Goal: Task Accomplishment & Management: Use online tool/utility

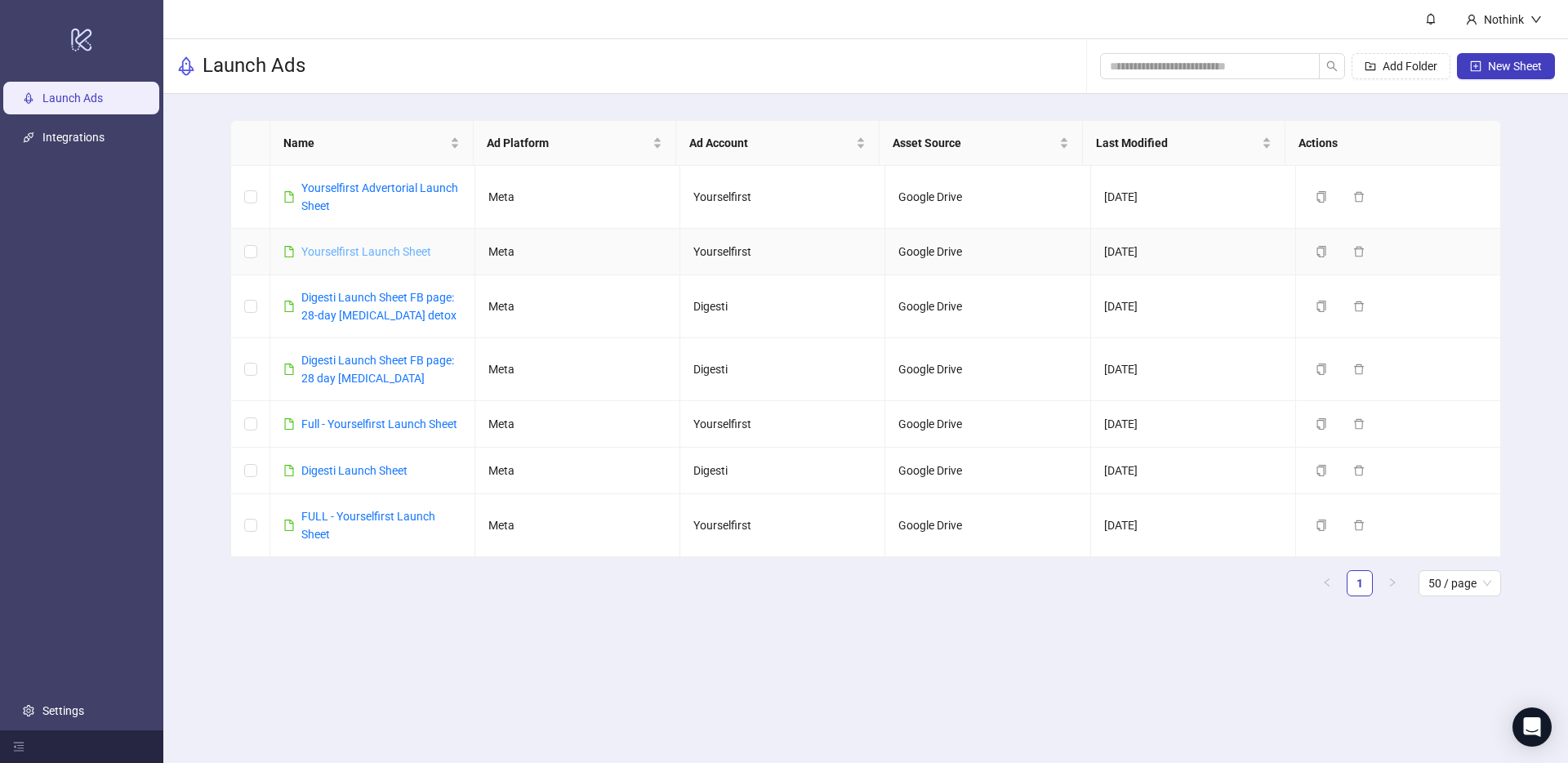
click at [391, 256] on link "Yourselfirst Launch Sheet" at bounding box center [367, 251] width 130 height 13
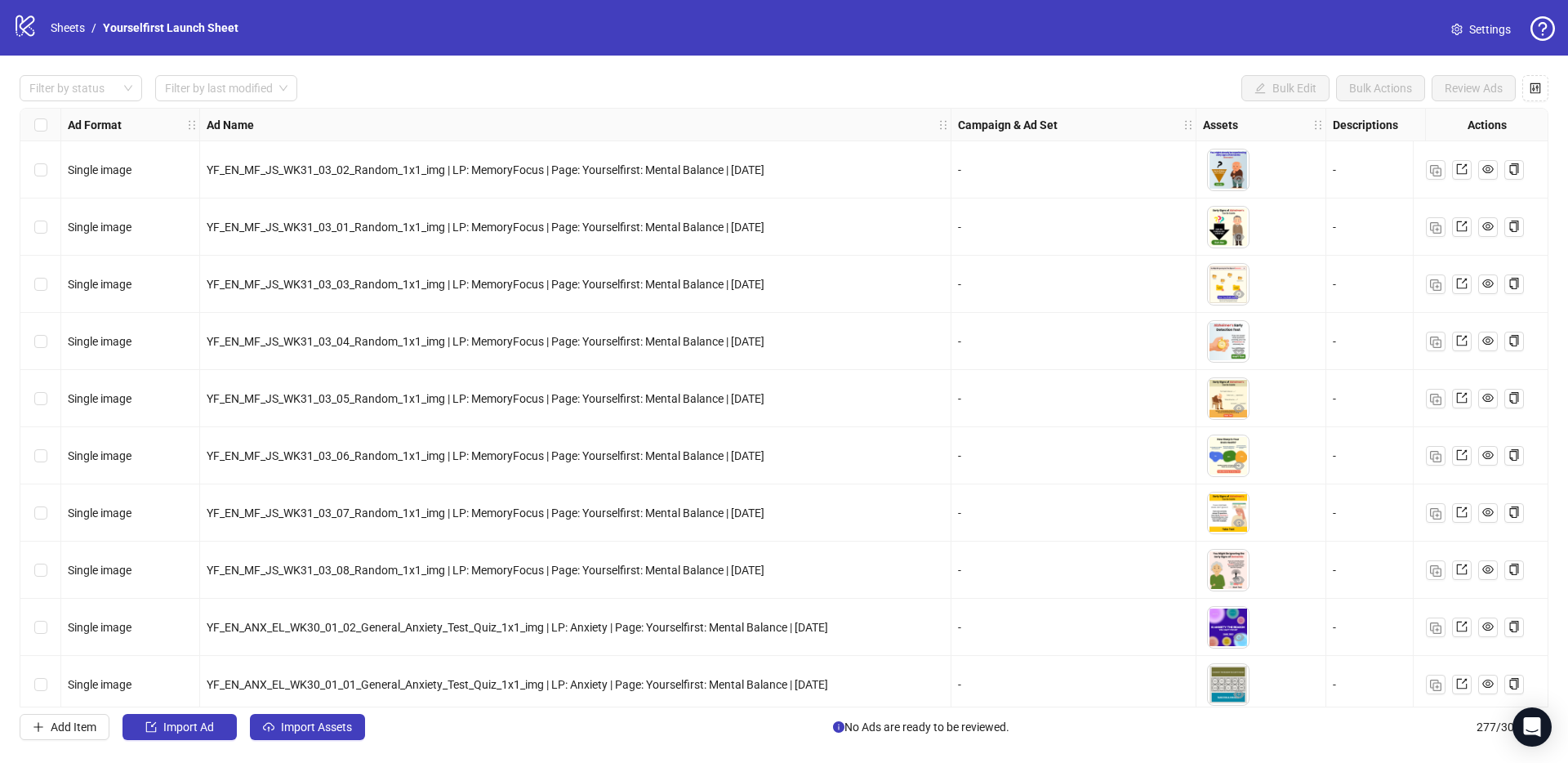
click at [34, 25] on icon "logo/logo-mobile" at bounding box center [25, 25] width 24 height 24
click at [25, 25] on icon "logo/logo-mobile" at bounding box center [25, 25] width 24 height 24
click at [73, 26] on link "Sheets" at bounding box center [68, 27] width 41 height 18
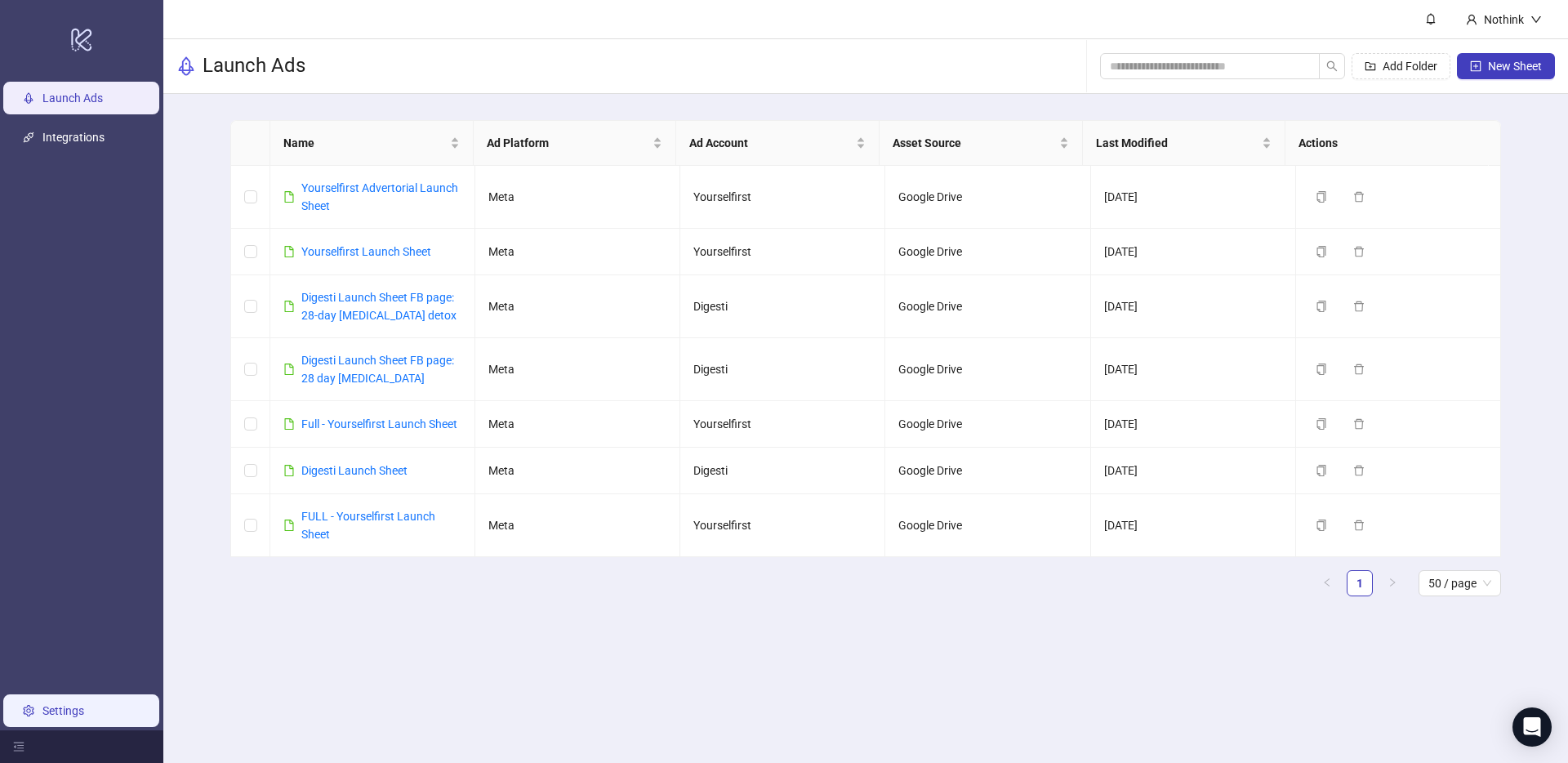
click at [84, 717] on link "Settings" at bounding box center [63, 711] width 42 height 13
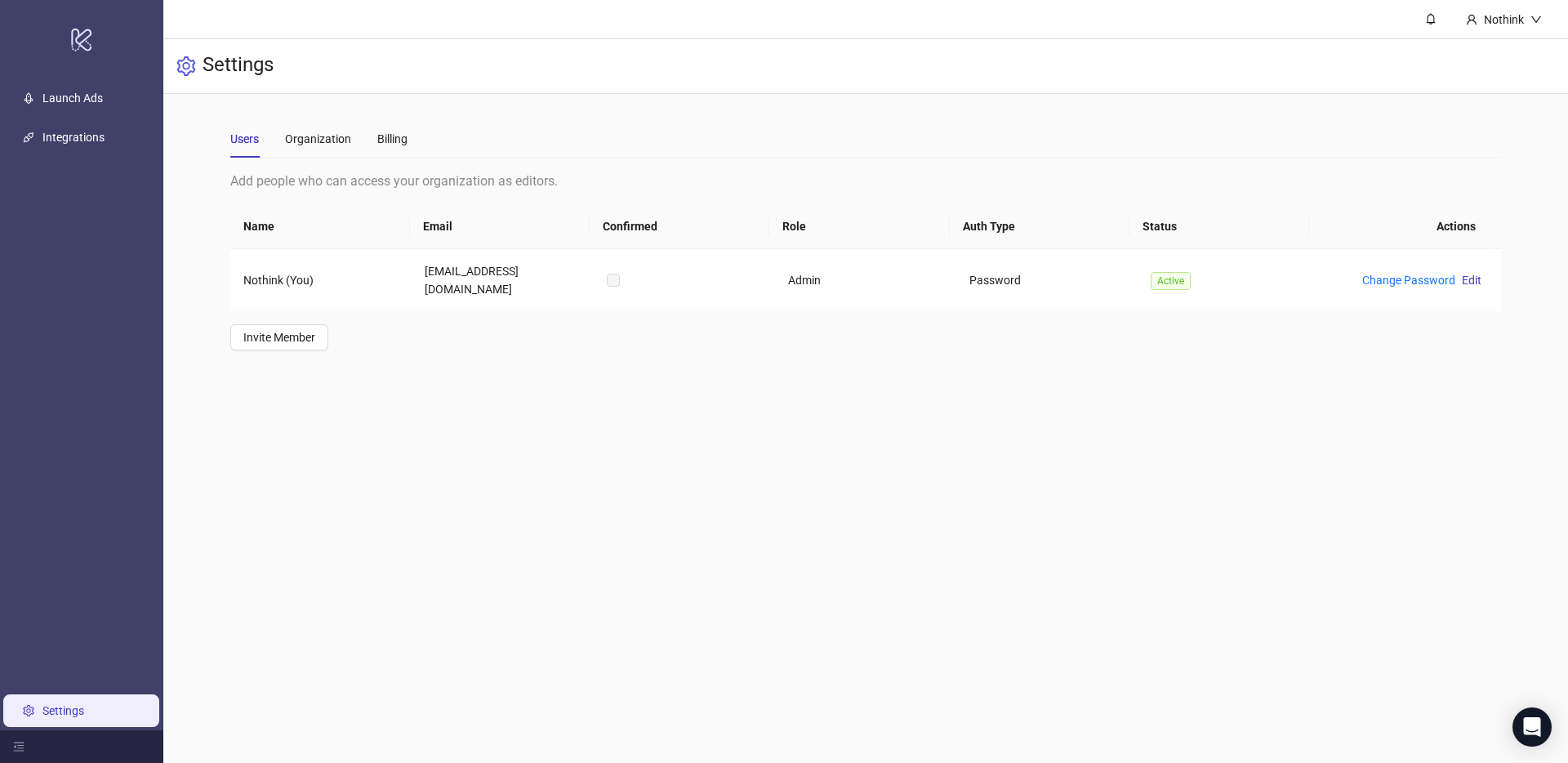
click at [448, 135] on div "Users Organization Billing" at bounding box center [865, 139] width 1271 height 37
click at [384, 141] on div "Billing" at bounding box center [392, 139] width 30 height 18
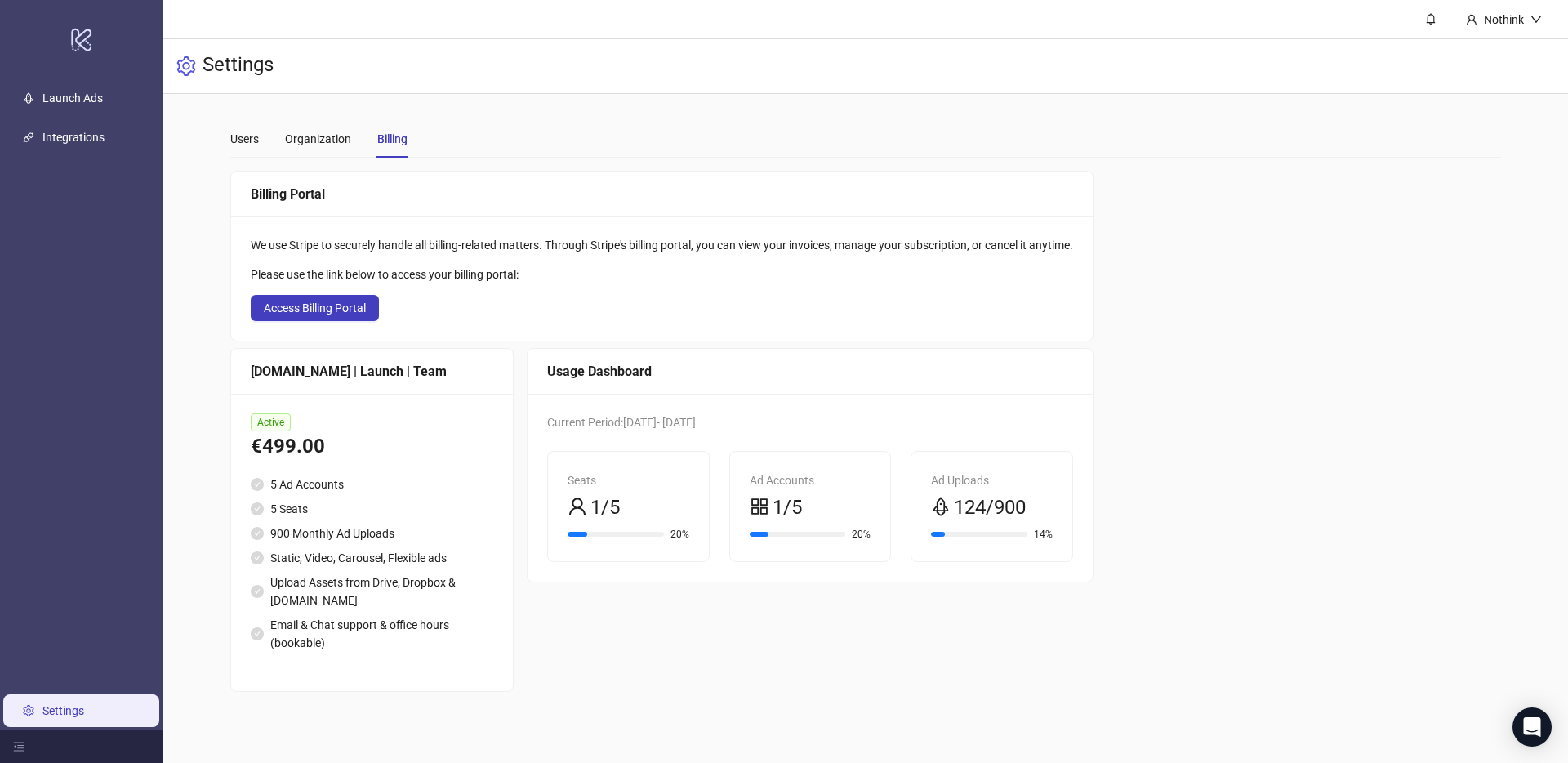
click at [471, 124] on div "Users Organization Billing" at bounding box center [865, 139] width 1271 height 37
drag, startPoint x: 571, startPoint y: 122, endPoint x: 466, endPoint y: 118, distance: 105.1
click at [572, 122] on div "Users Organization Billing" at bounding box center [865, 139] width 1271 height 37
click at [77, 40] on icon "logo/logo-mobile" at bounding box center [81, 39] width 23 height 39
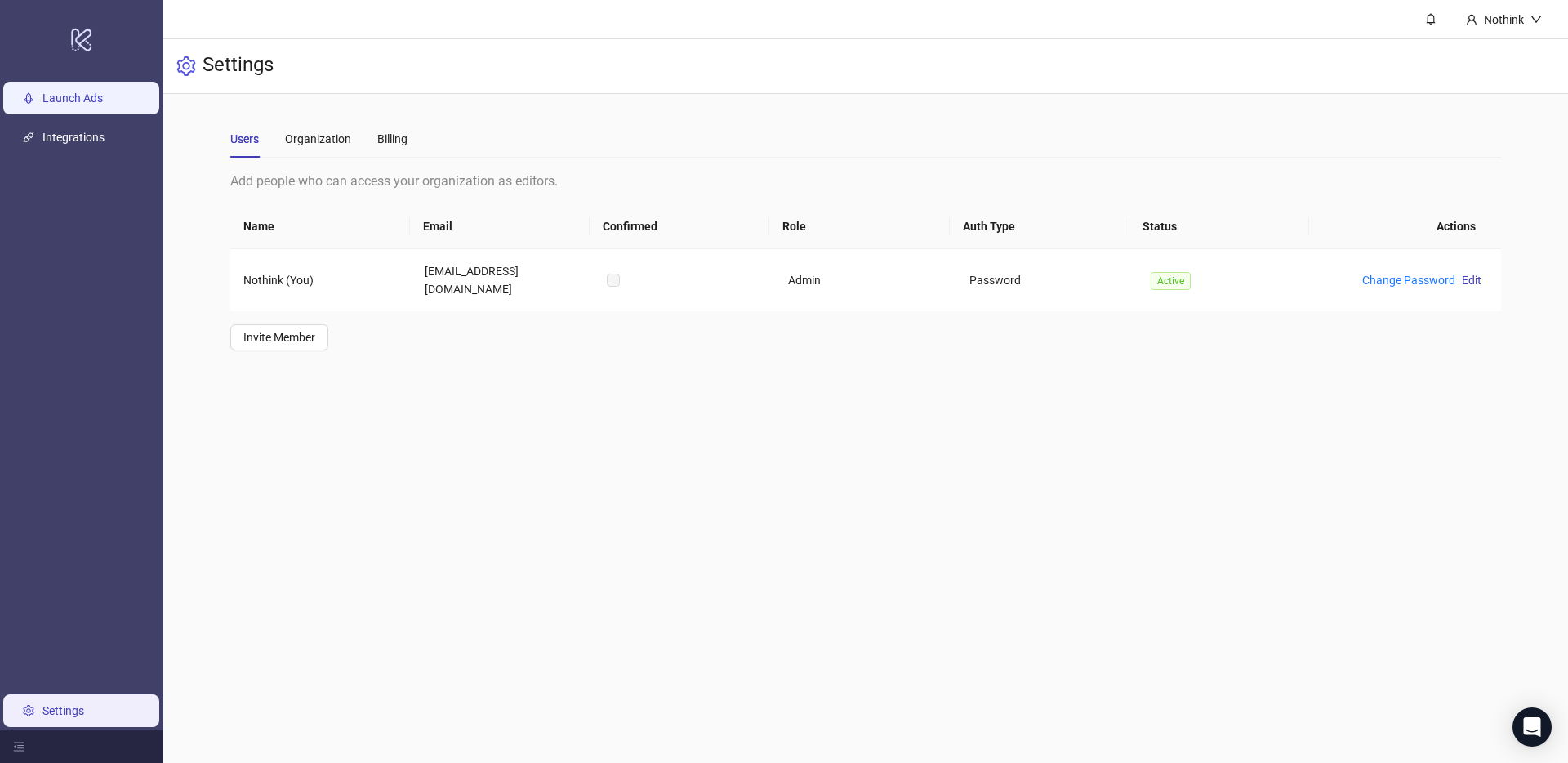
click at [76, 100] on link "Launch Ads" at bounding box center [73, 98] width 60 height 13
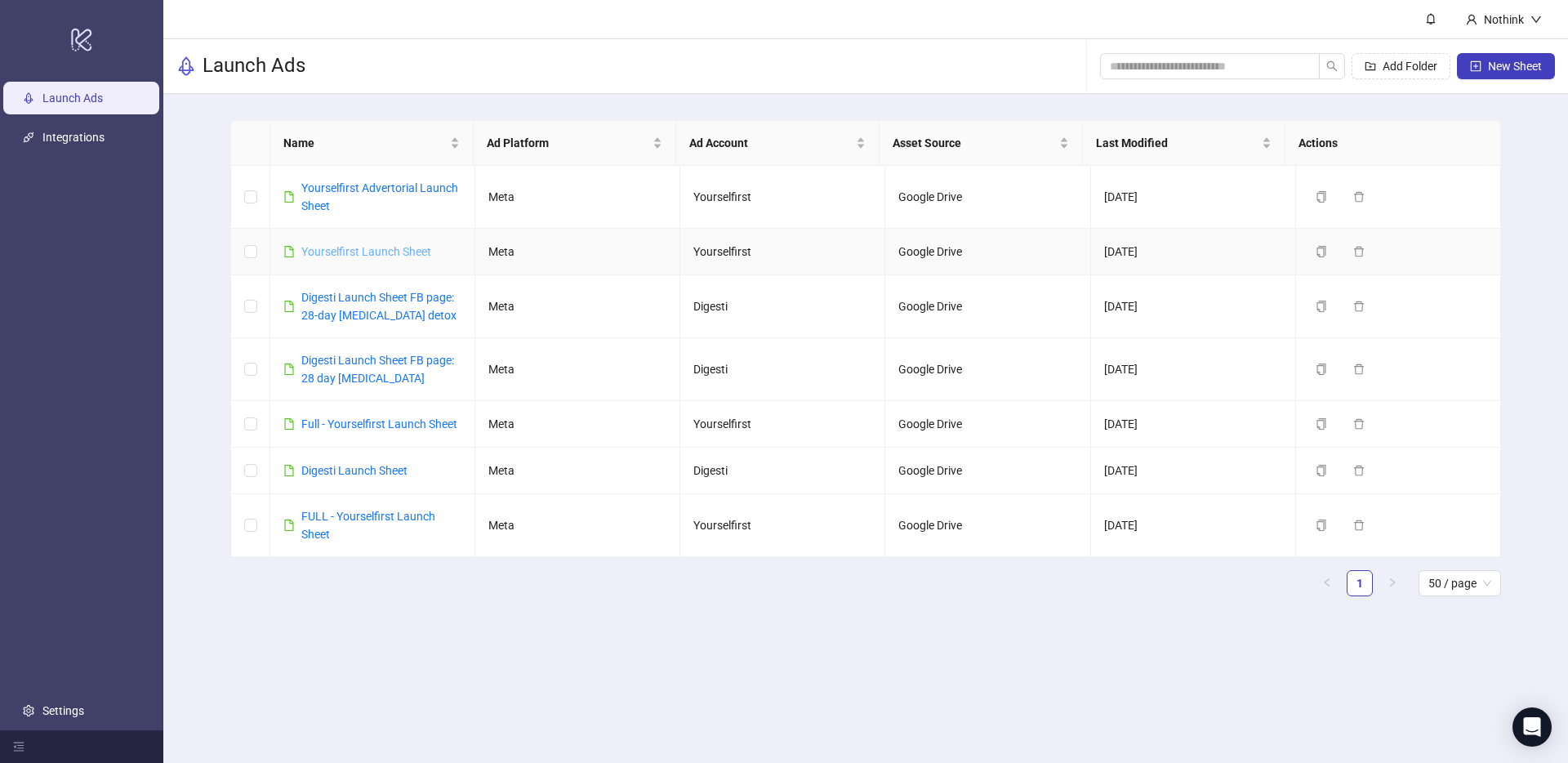
click at [371, 248] on link "Yourselfirst Launch Sheet" at bounding box center [367, 251] width 130 height 13
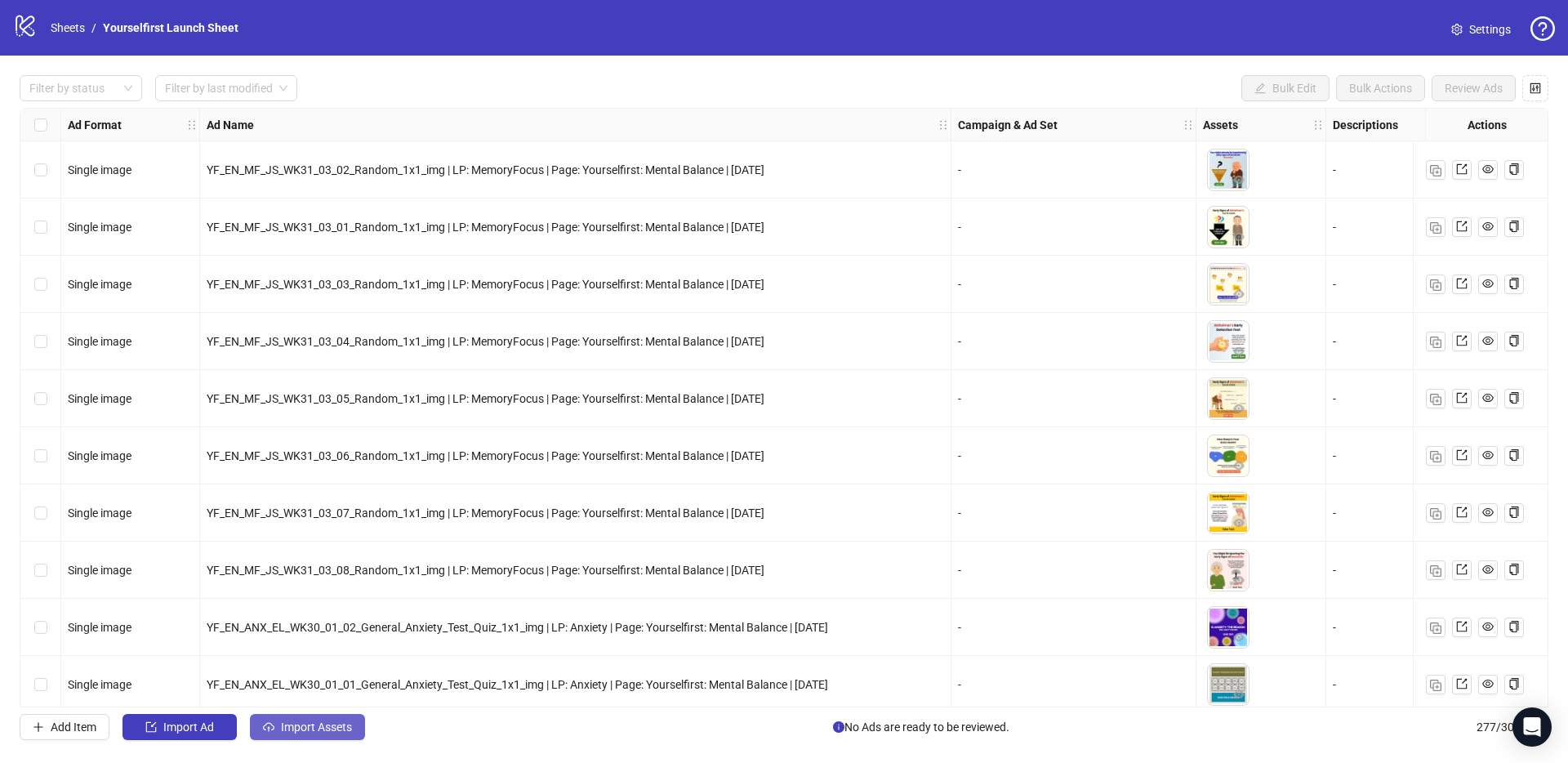
click at [315, 733] on span "Import Assets" at bounding box center [316, 727] width 71 height 13
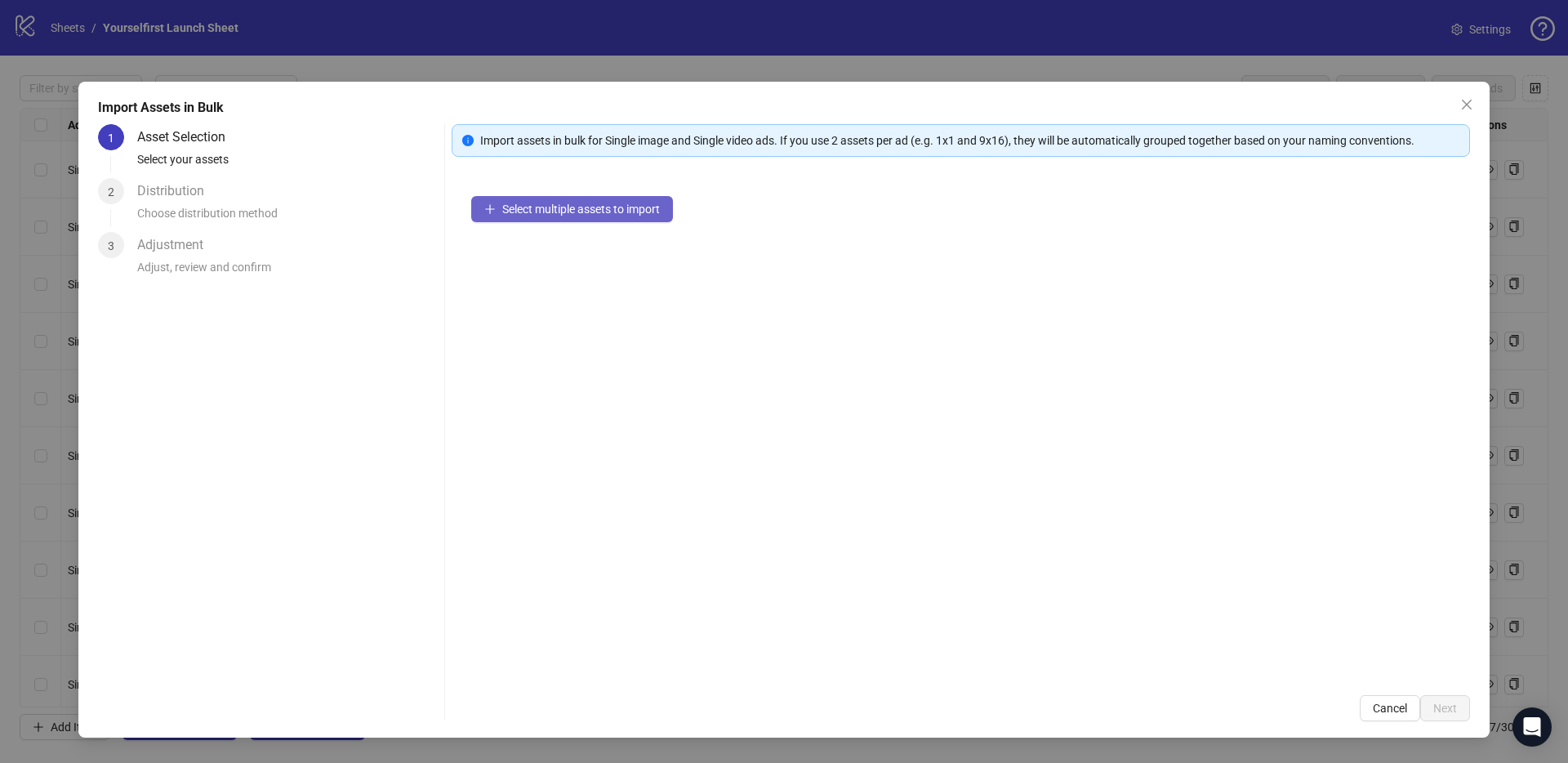
click at [538, 204] on span "Select multiple assets to import" at bounding box center [581, 209] width 157 height 13
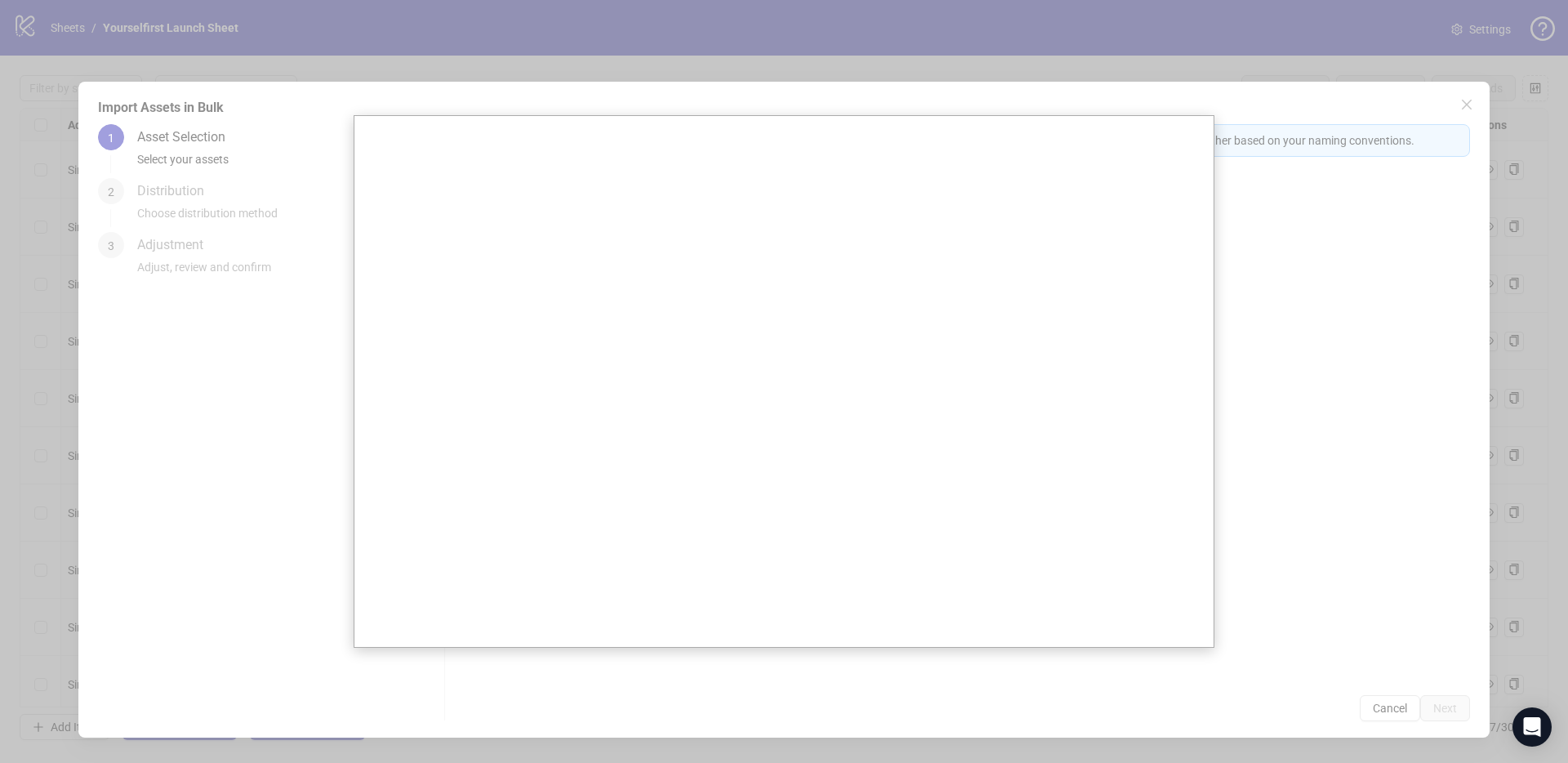
click at [244, 221] on div at bounding box center [784, 382] width 1568 height 763
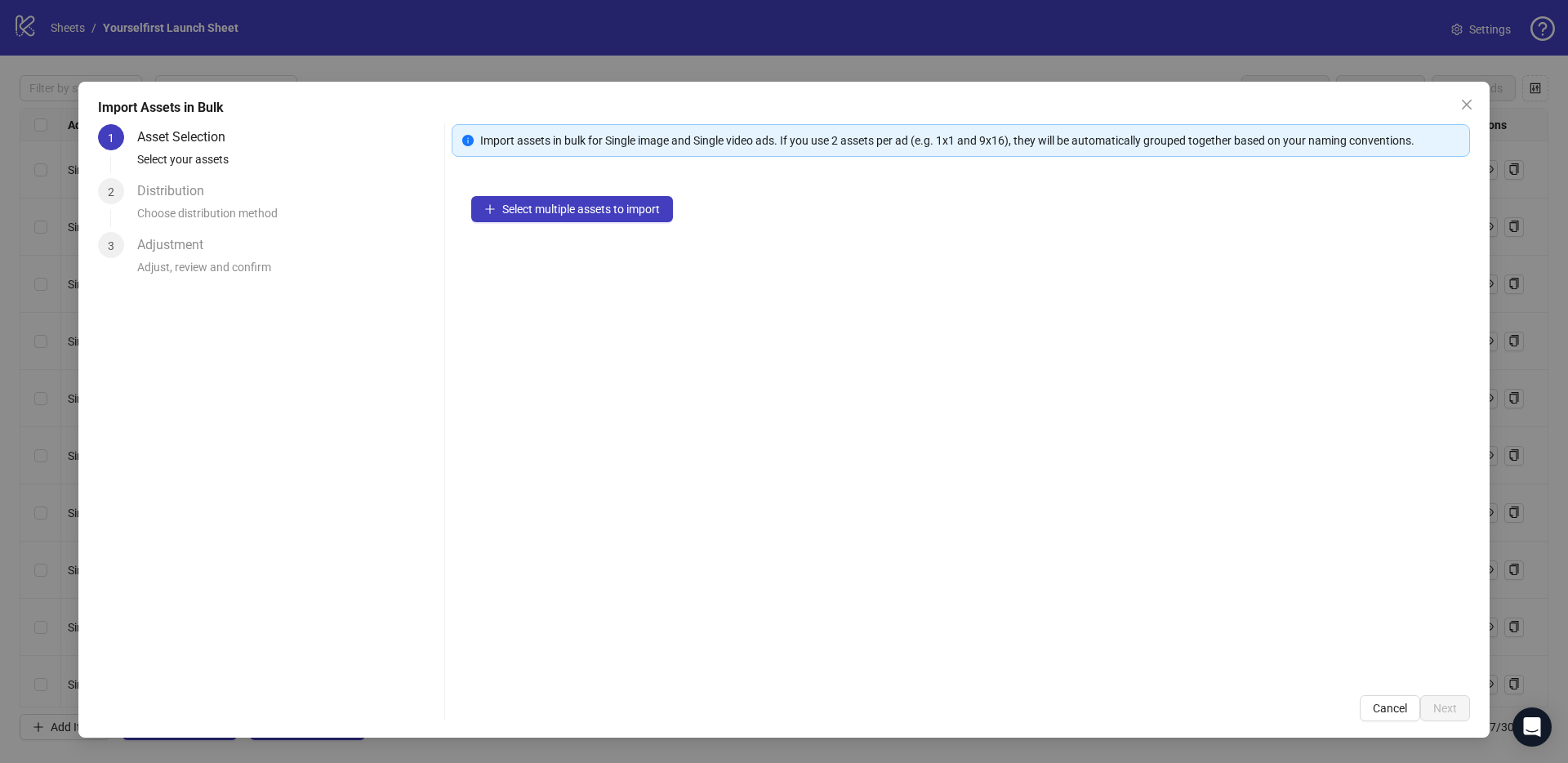
click at [1471, 112] on button "Close" at bounding box center [1467, 104] width 26 height 26
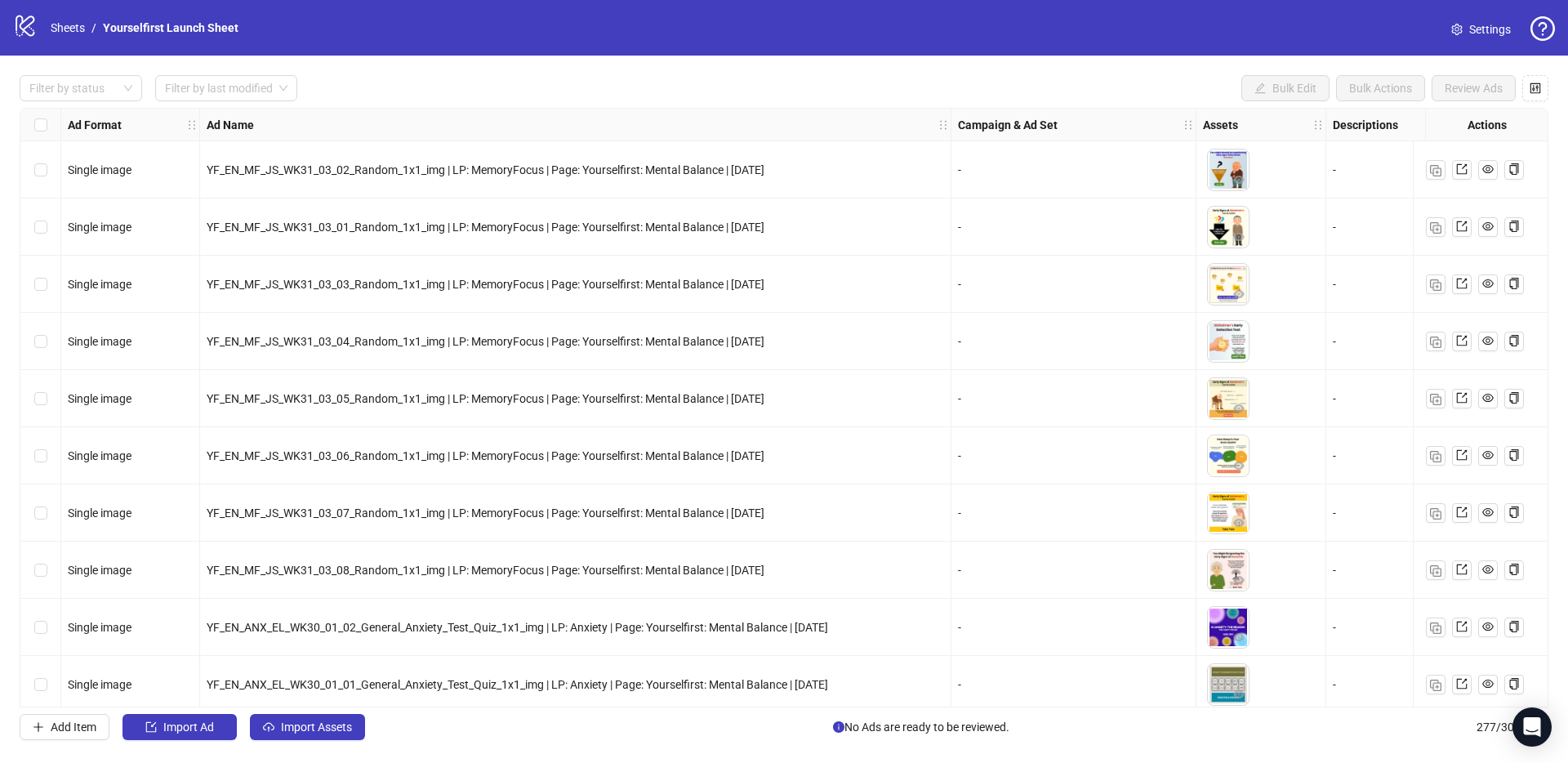
click at [1282, 50] on div "logo/logo-mobile Sheets / Yourselfirst Launch Sheet Settings" at bounding box center [784, 28] width 1568 height 56
click at [64, 30] on link "Sheets" at bounding box center [68, 27] width 41 height 18
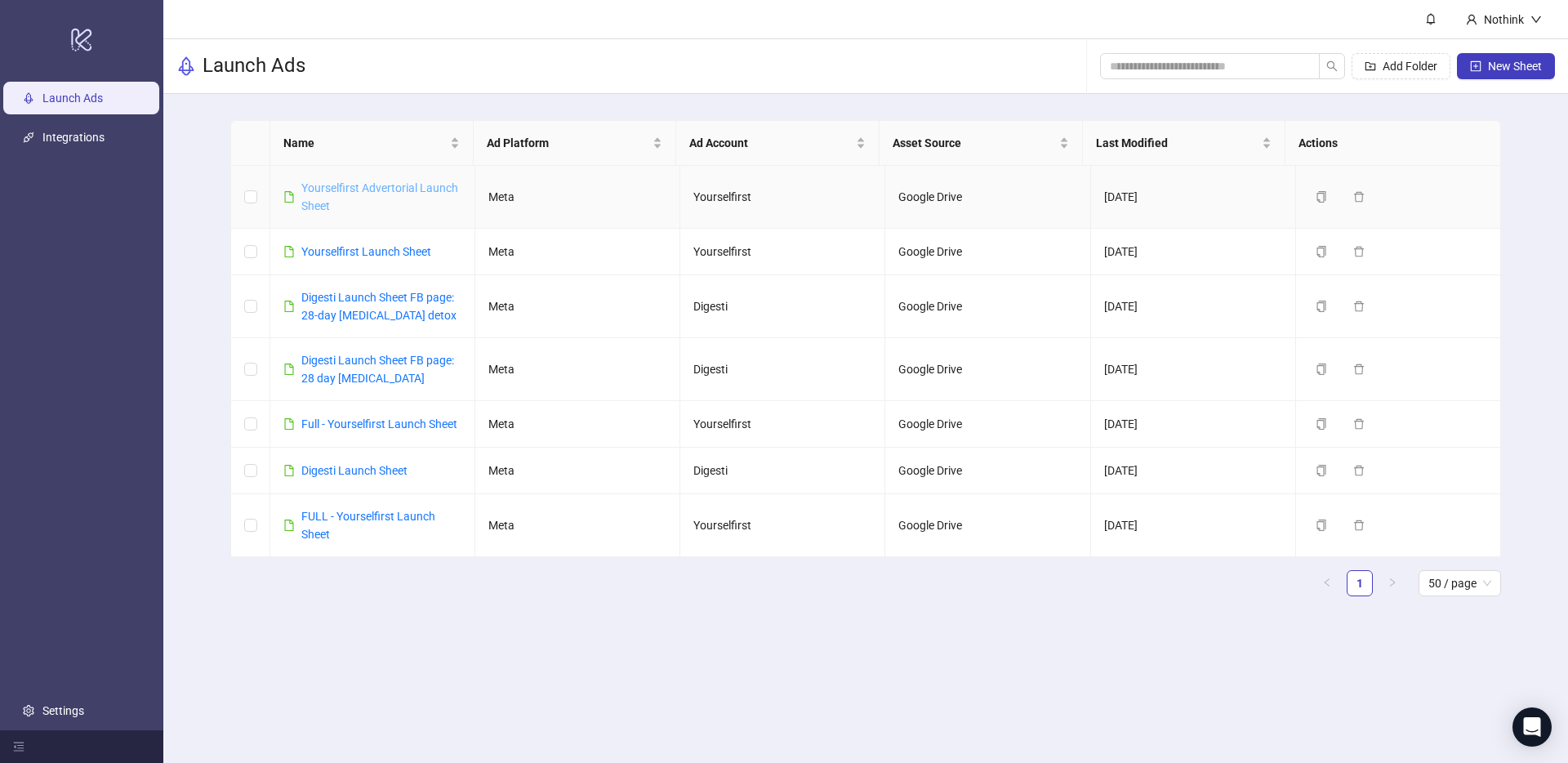
click at [360, 194] on link "Yourselfirst Advertorial Launch Sheet" at bounding box center [380, 196] width 157 height 31
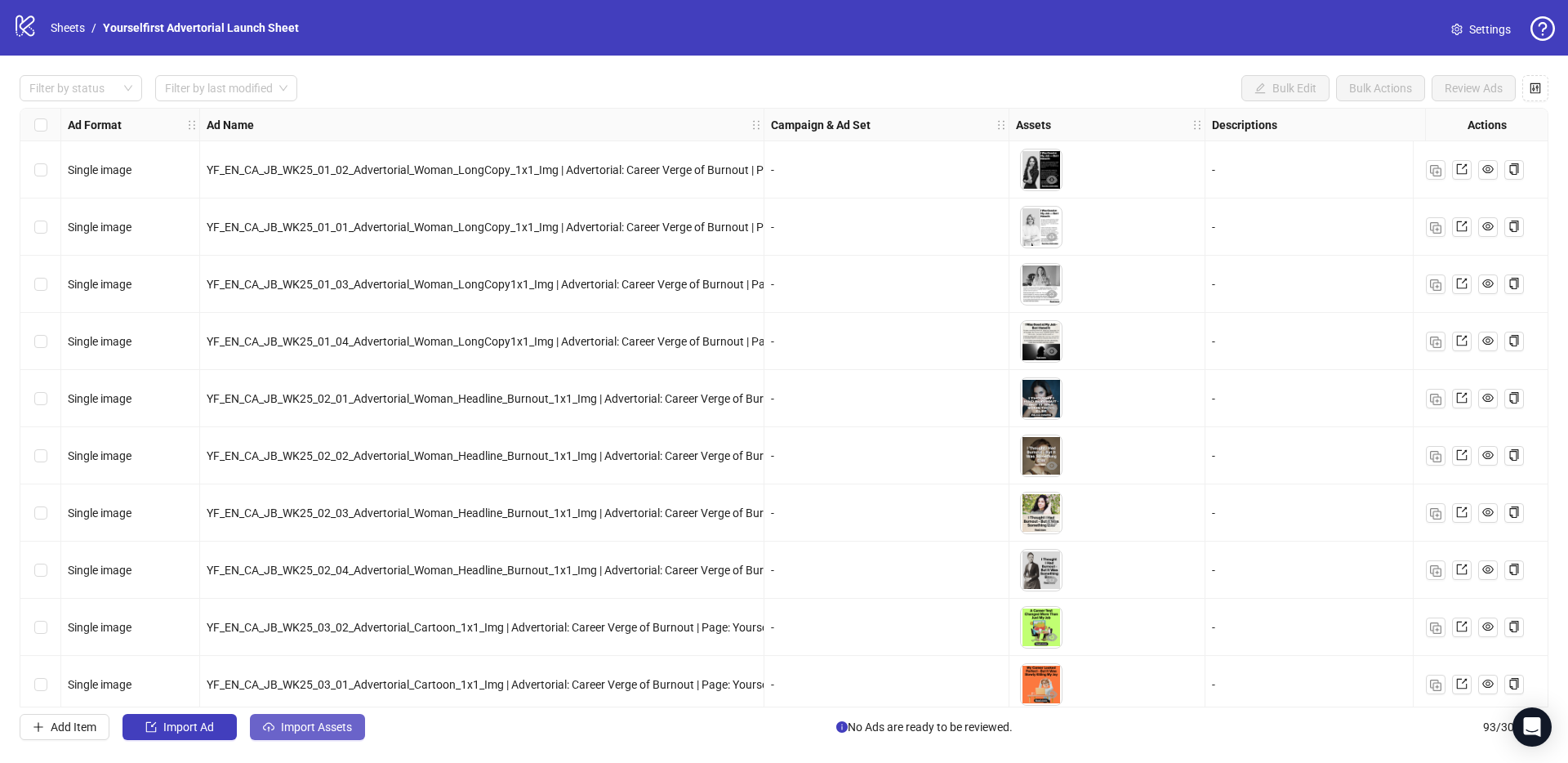
click at [328, 727] on span "Import Assets" at bounding box center [316, 727] width 71 height 13
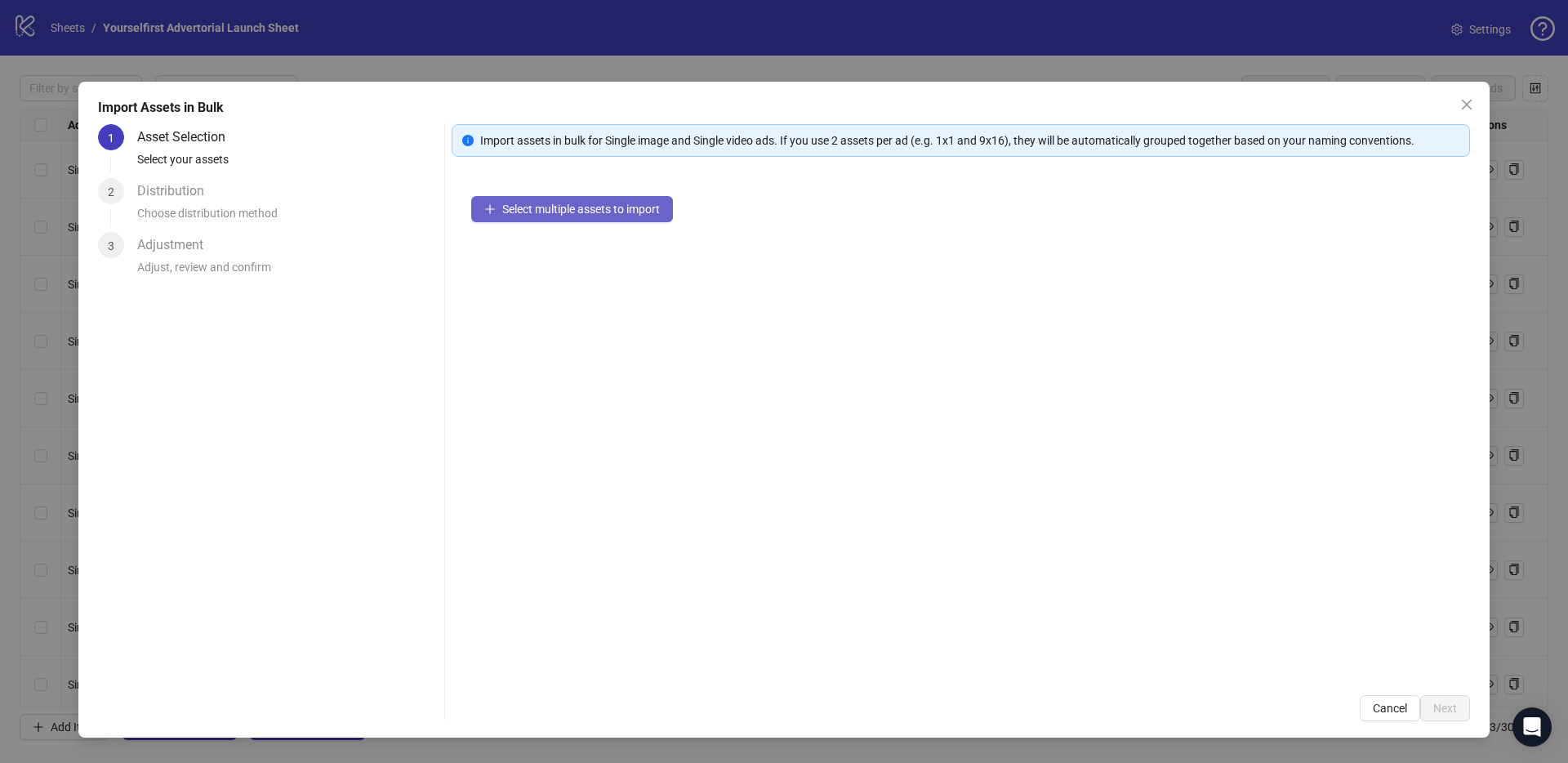
click at [585, 209] on span "Select multiple assets to import" at bounding box center [581, 209] width 157 height 13
drag, startPoint x: 599, startPoint y: 328, endPoint x: 592, endPoint y: 239, distance: 89.3
click at [600, 328] on div "Select multiple assets to import" at bounding box center [960, 426] width 1018 height 499
click at [556, 244] on div "Select multiple assets to import" at bounding box center [960, 426] width 1018 height 499
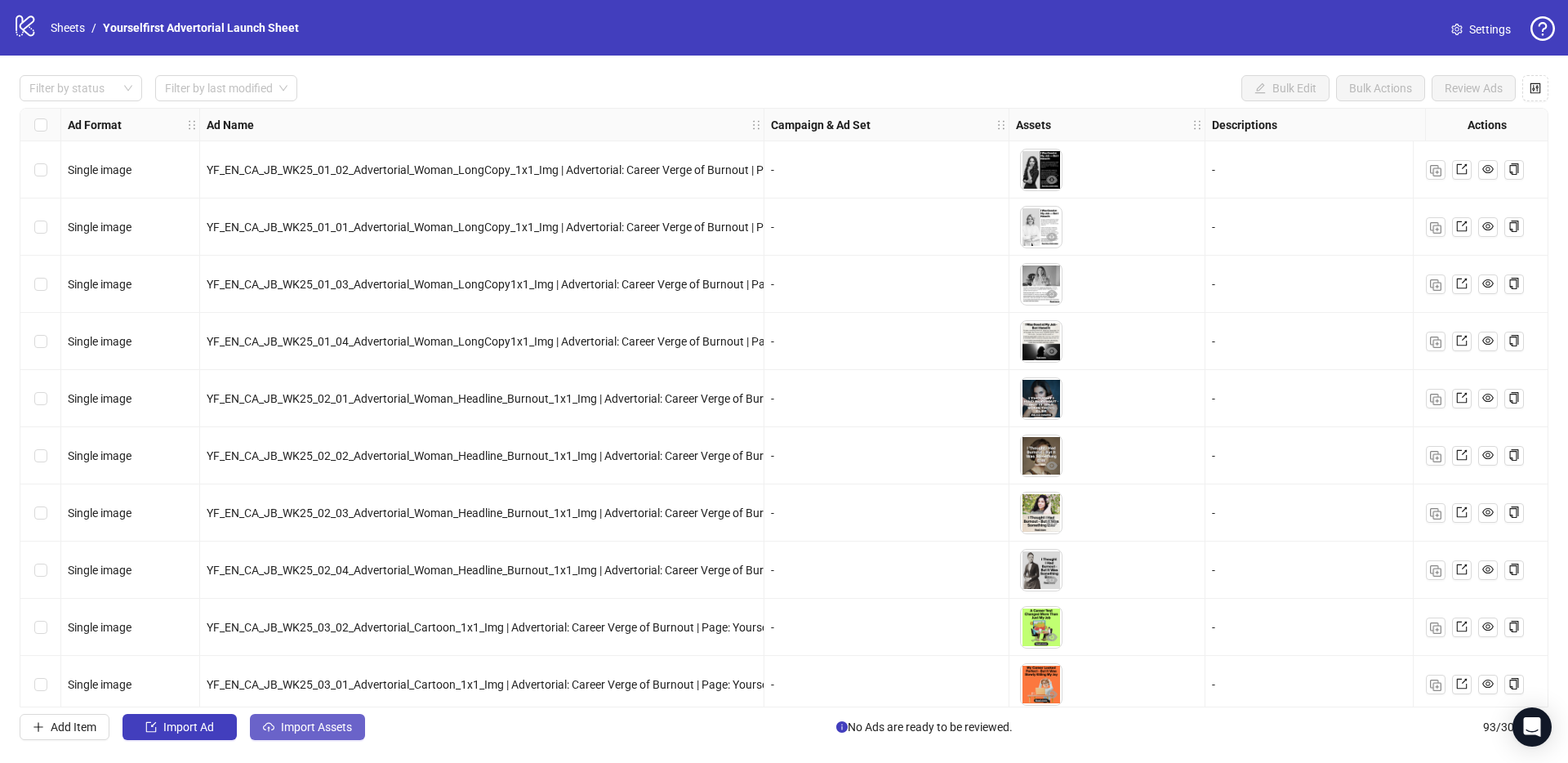
click at [322, 732] on span "Import Assets" at bounding box center [316, 727] width 71 height 13
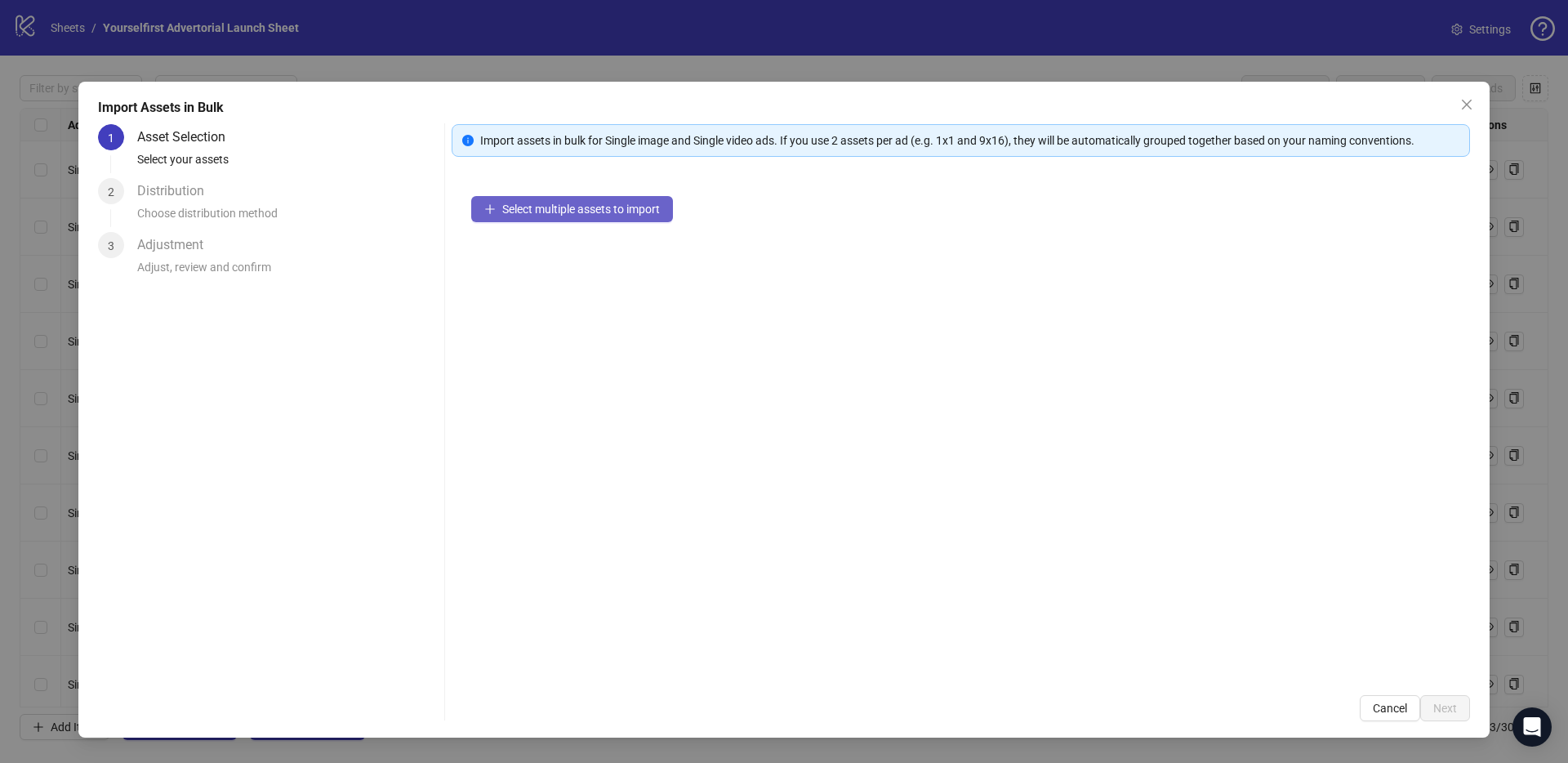
click at [632, 230] on div "Select multiple assets to import" at bounding box center [960, 426] width 1018 height 499
click at [623, 208] on span "Select multiple assets to import" at bounding box center [581, 209] width 157 height 13
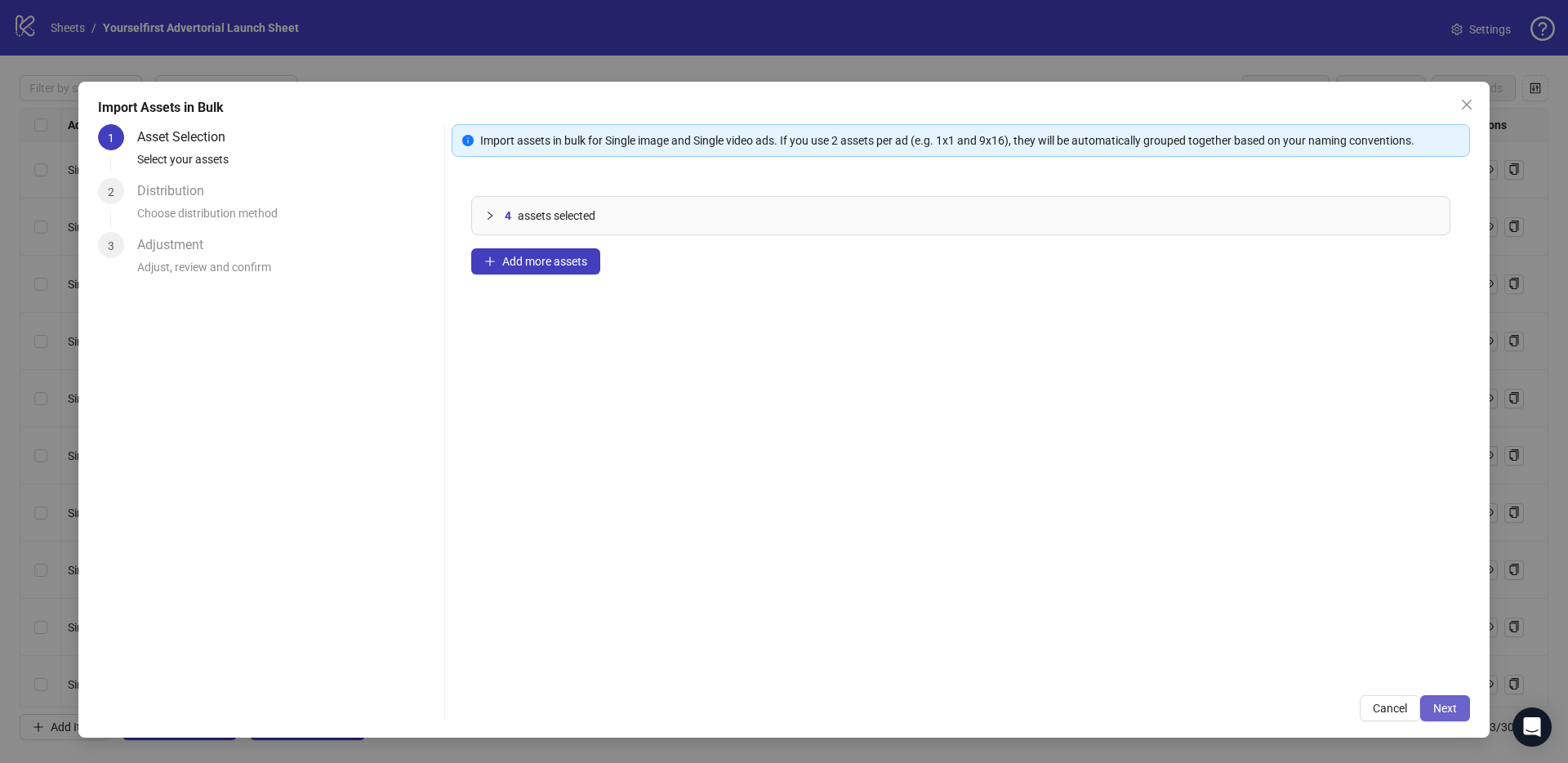
click at [1438, 708] on span "Next" at bounding box center [1444, 708] width 23 height 13
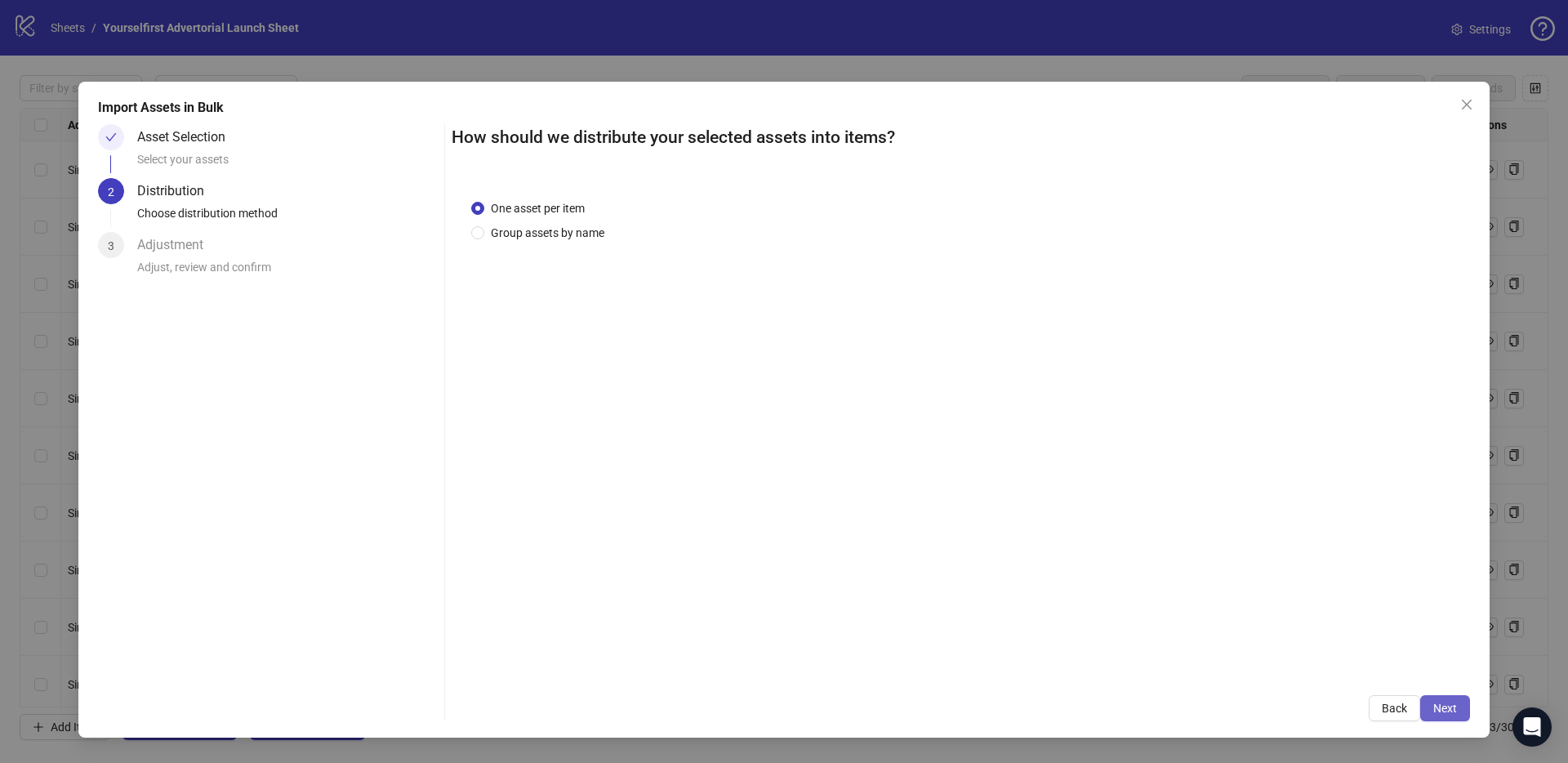
click at [1443, 709] on span "Next" at bounding box center [1444, 708] width 23 height 13
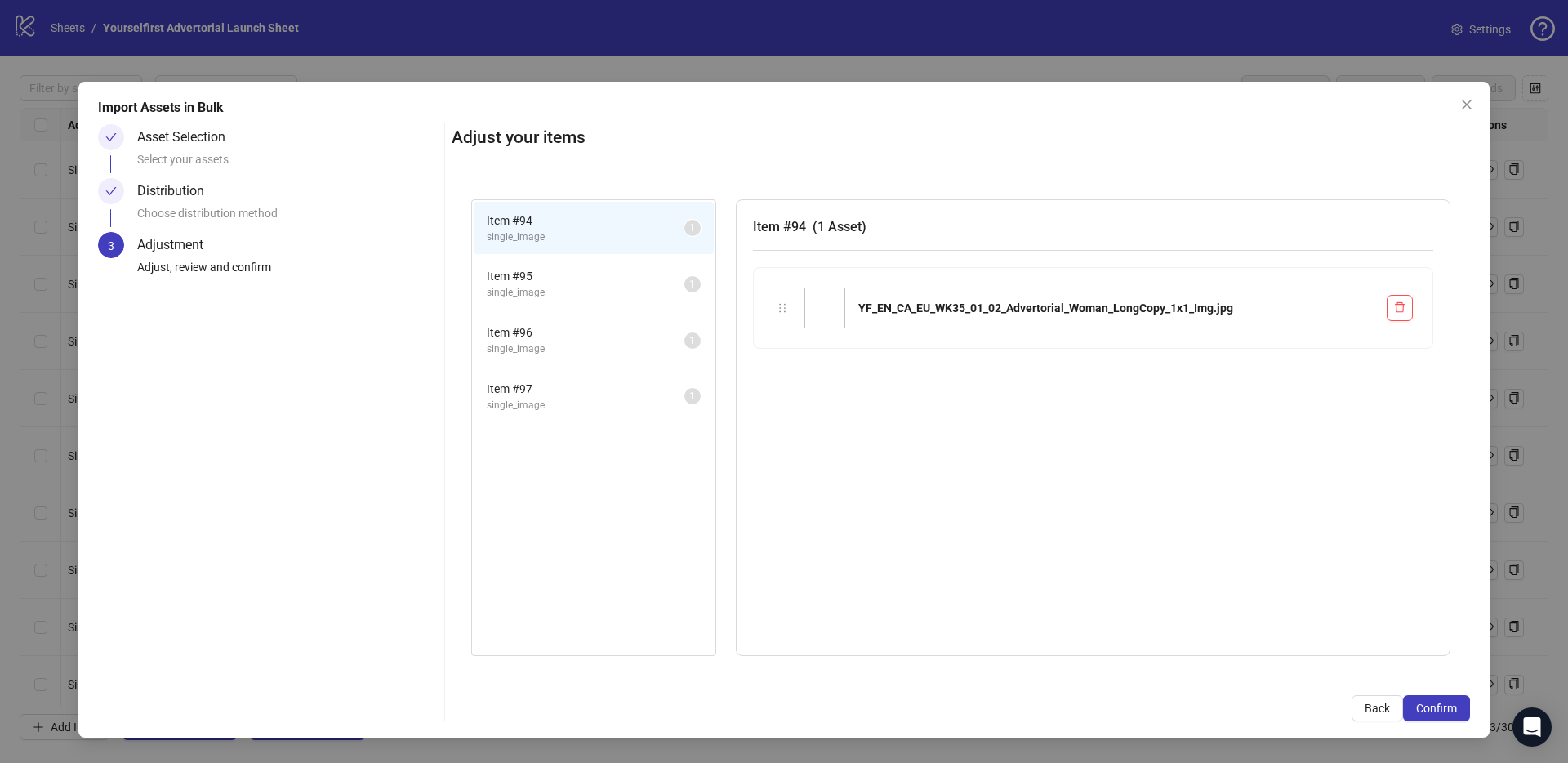
click at [1443, 709] on span "Confirm" at bounding box center [1437, 708] width 41 height 13
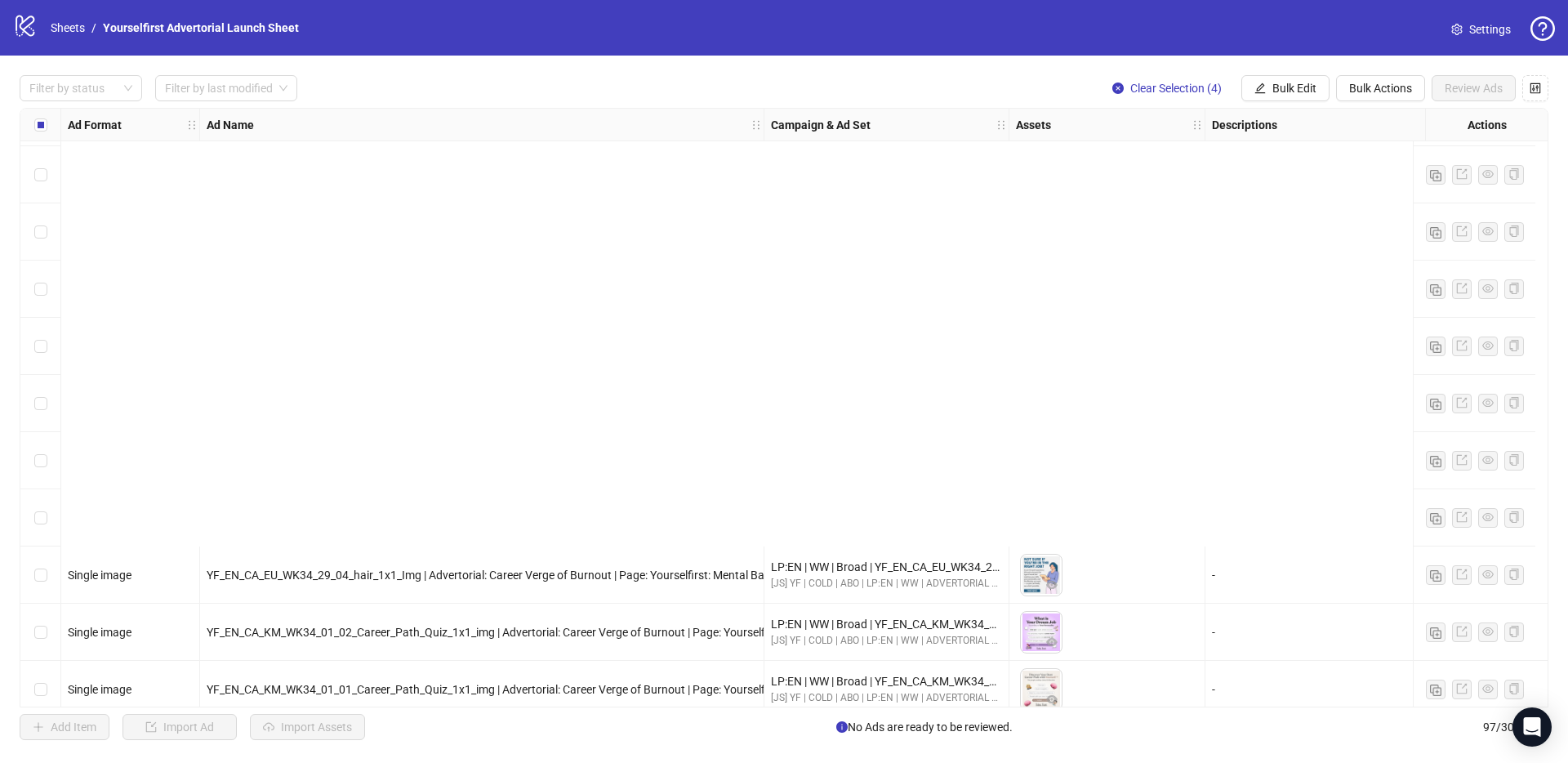
scroll to position [4986, 0]
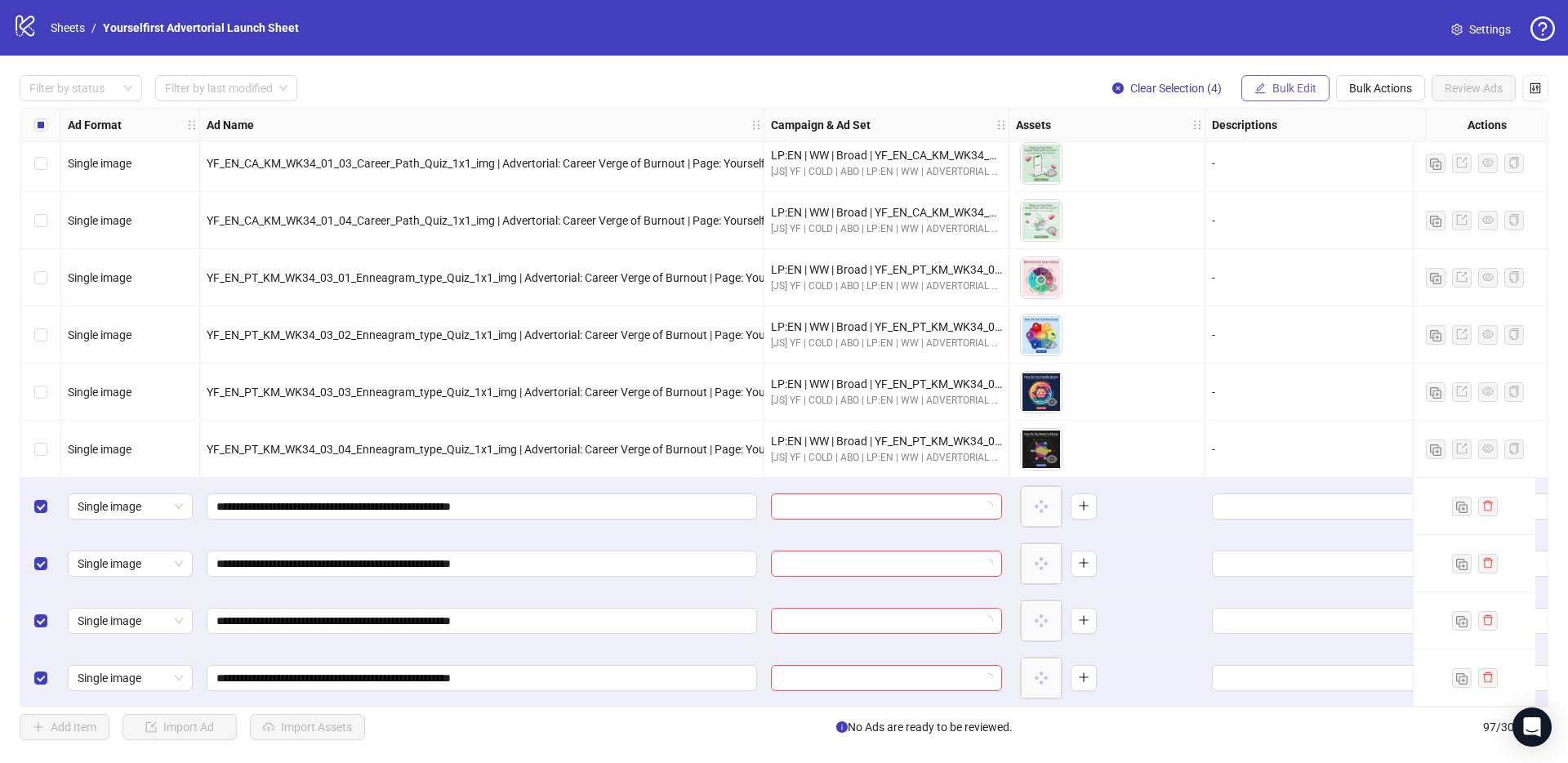
click at [1286, 90] on span "Bulk Edit" at bounding box center [1293, 88] width 44 height 13
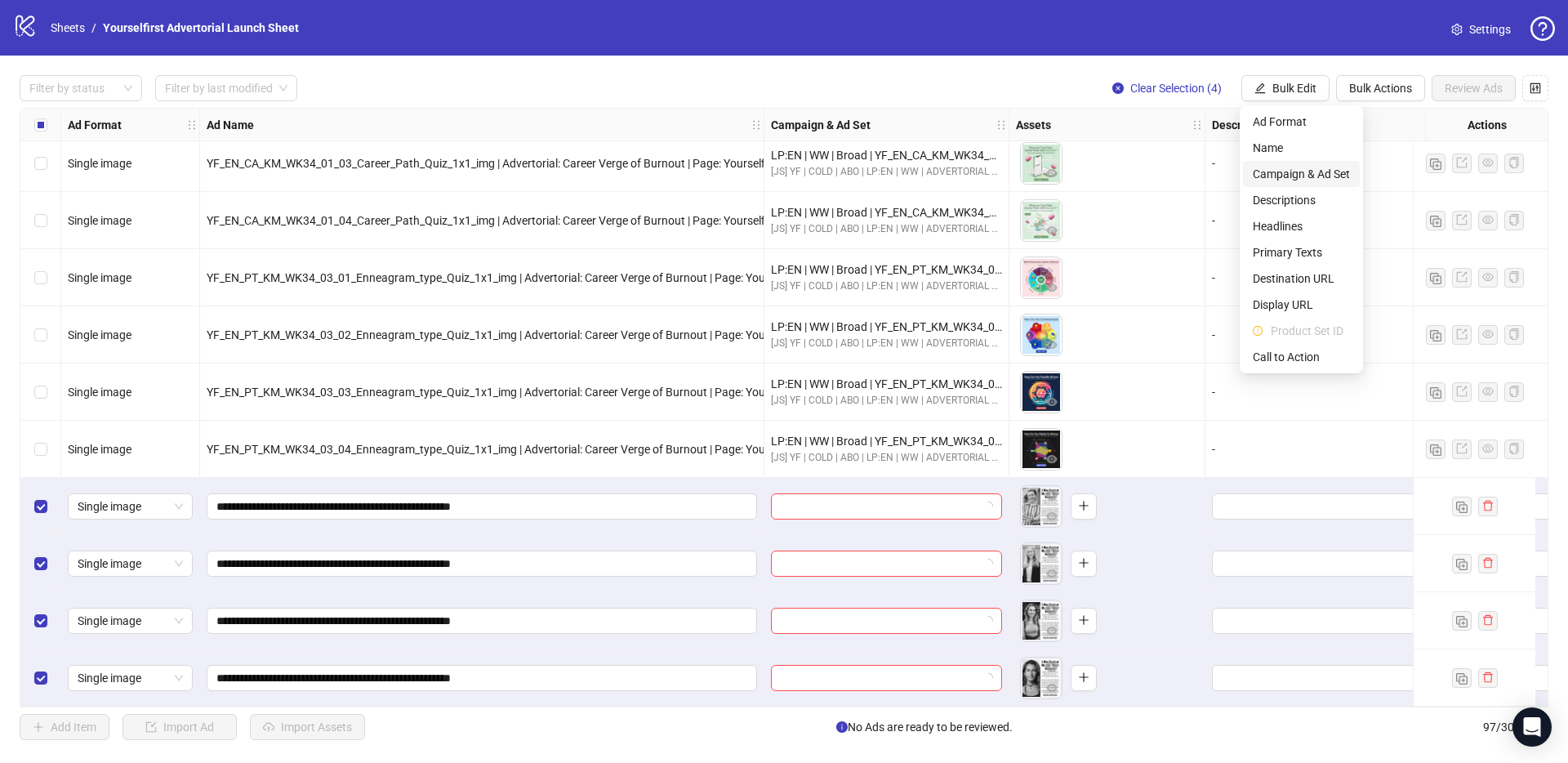
click at [1299, 167] on span "Campaign & Ad Set" at bounding box center [1301, 173] width 97 height 18
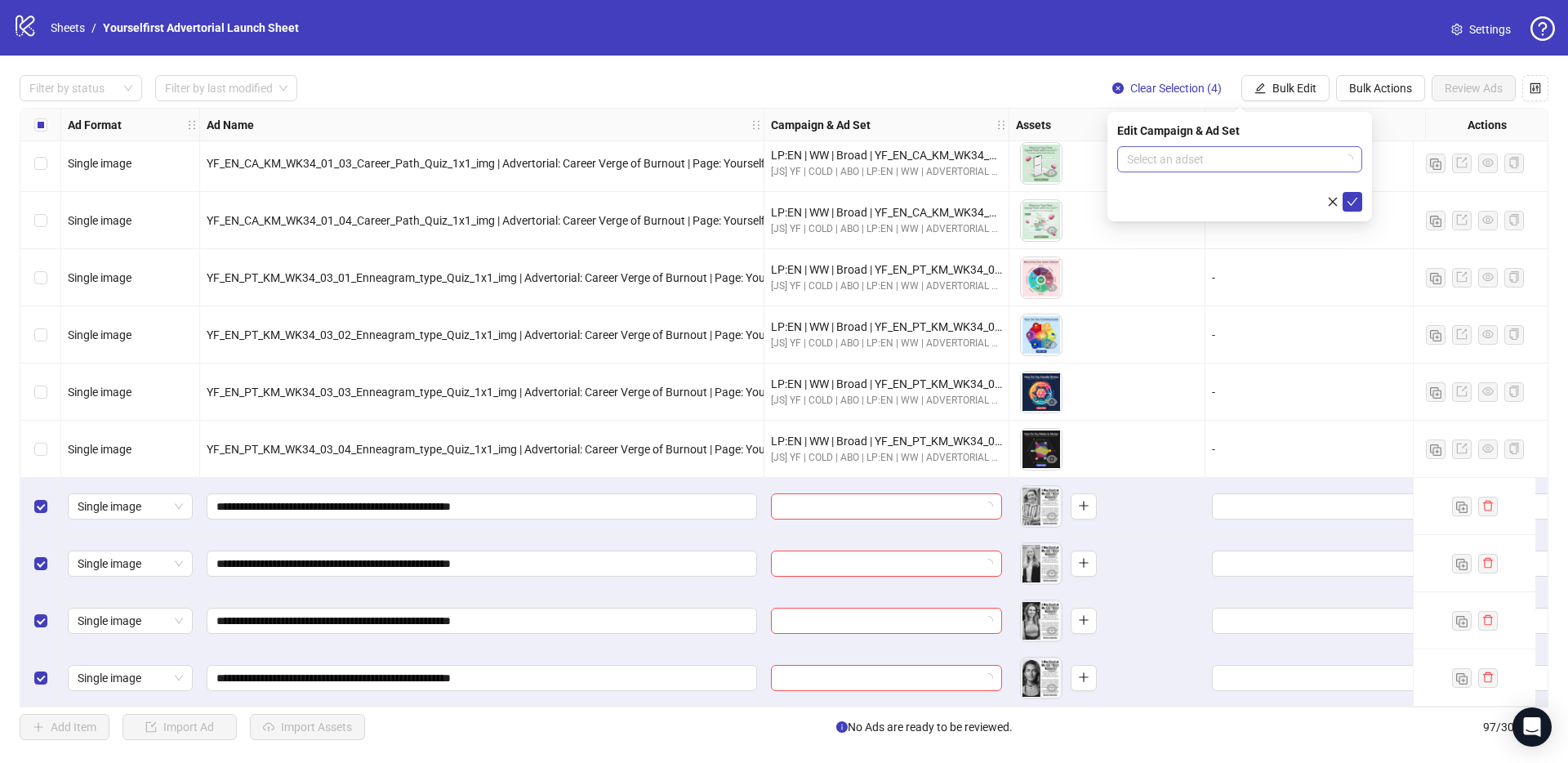
click at [1187, 171] on div "Select an adset" at bounding box center [1240, 159] width 245 height 26
paste input "**********"
type input "**********"
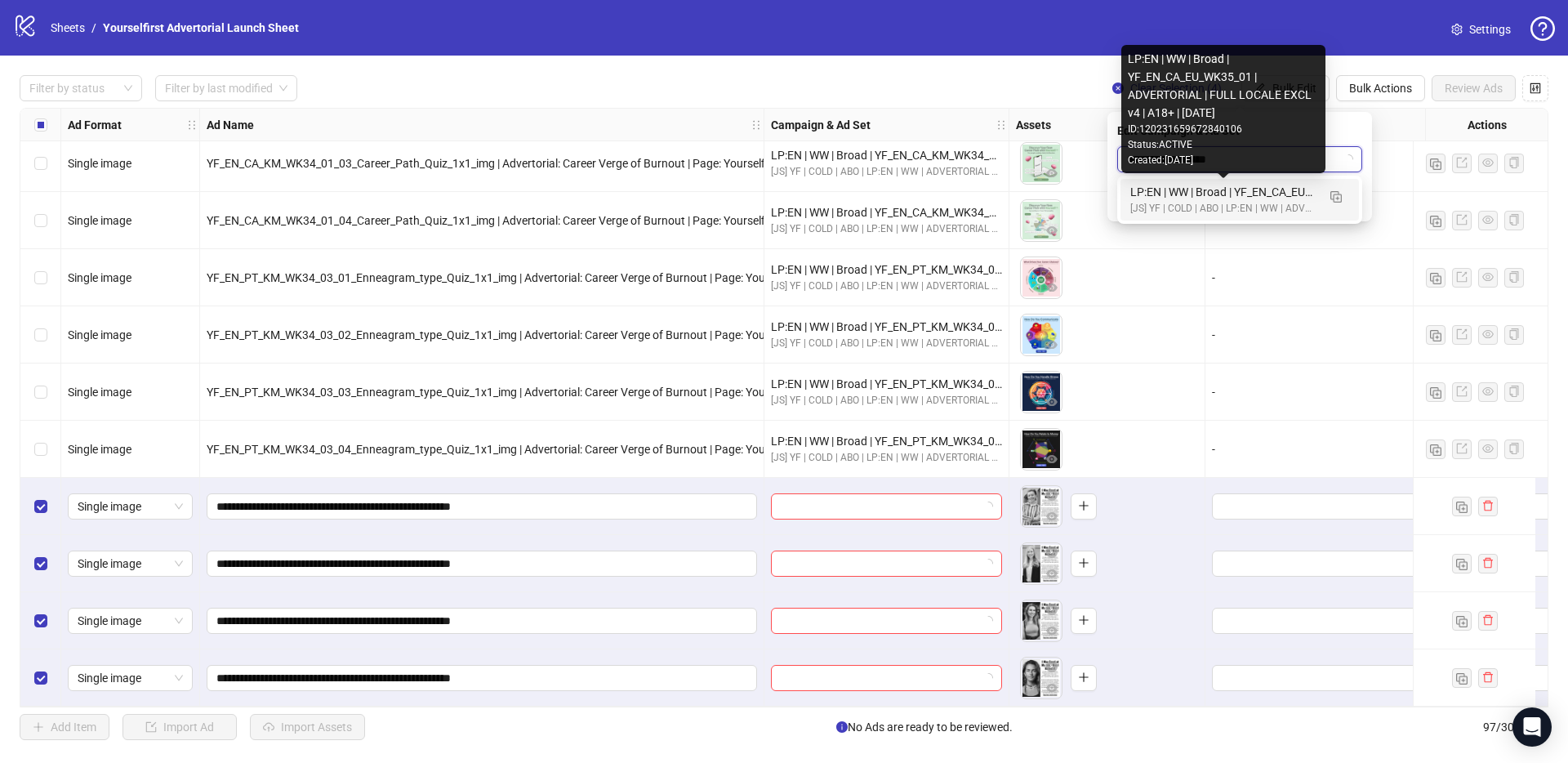
click at [1185, 190] on div "LP:EN | WW | Broad | YF_EN_CA_EU_WK35_01 | ADVERTORIAL | FULL LOCALE EXCL v4 | …" at bounding box center [1224, 192] width 186 height 18
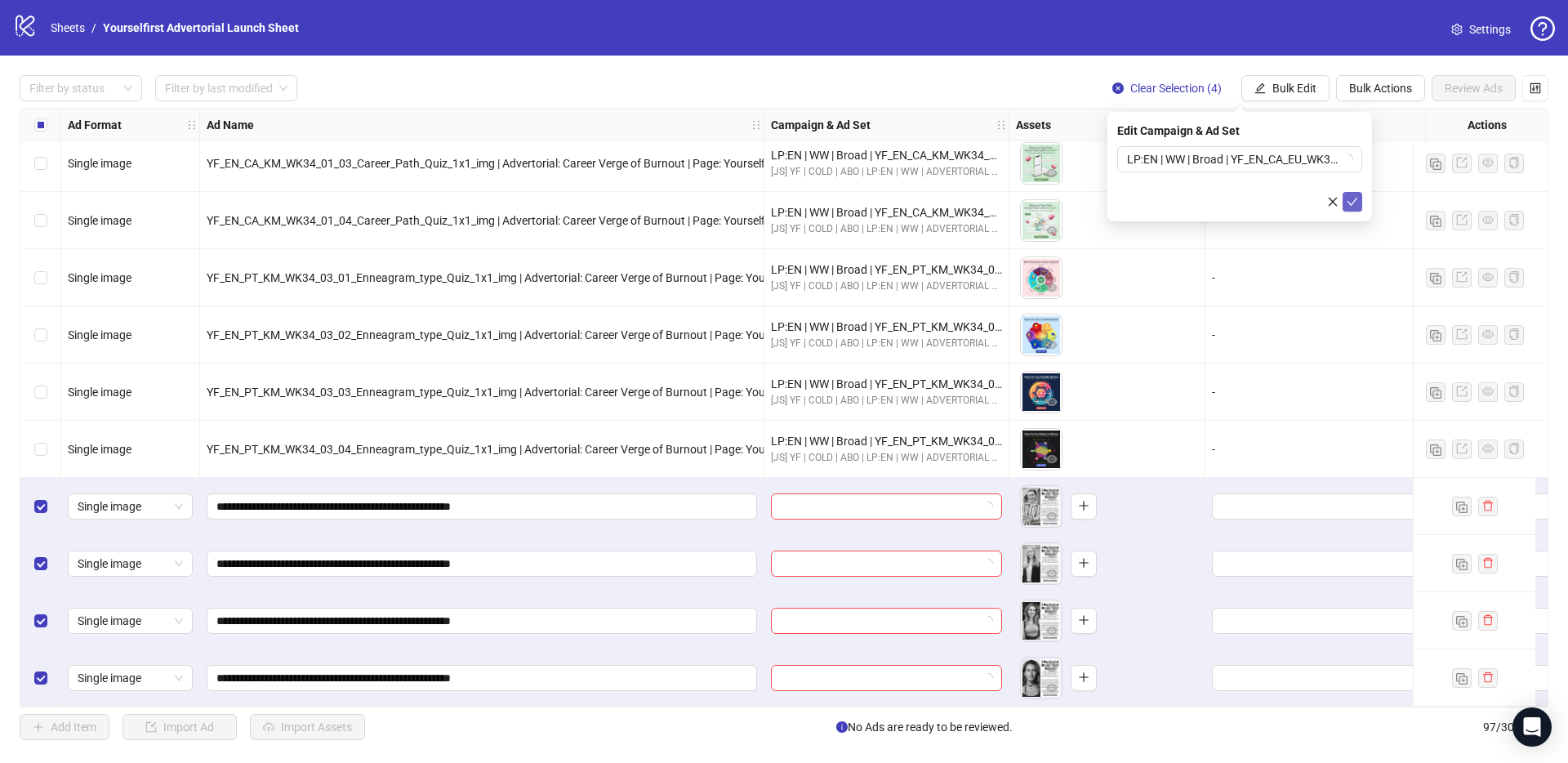
click at [1354, 199] on icon "check" at bounding box center [1352, 201] width 10 height 8
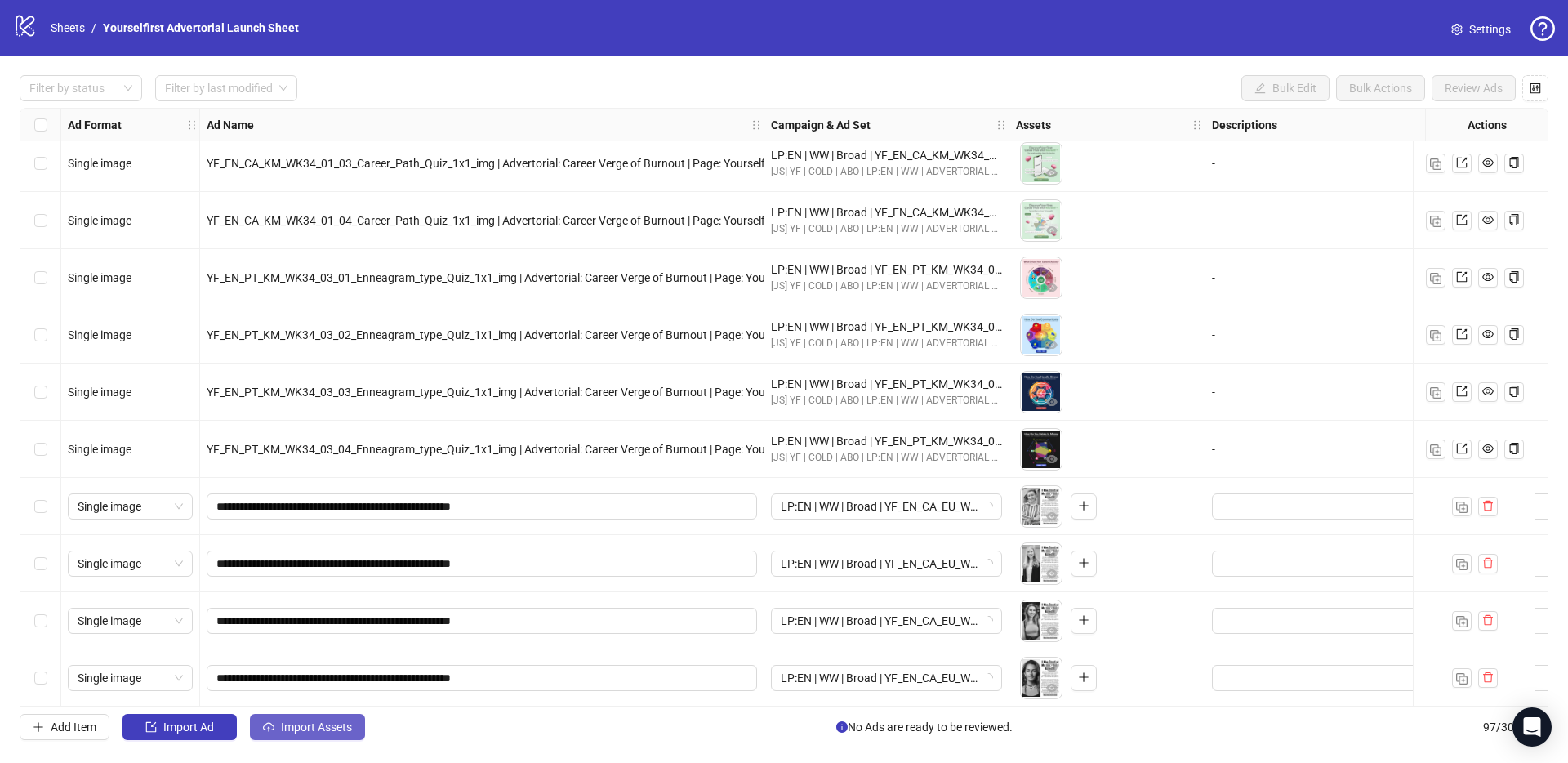
click at [300, 724] on span "Import Assets" at bounding box center [316, 727] width 71 height 13
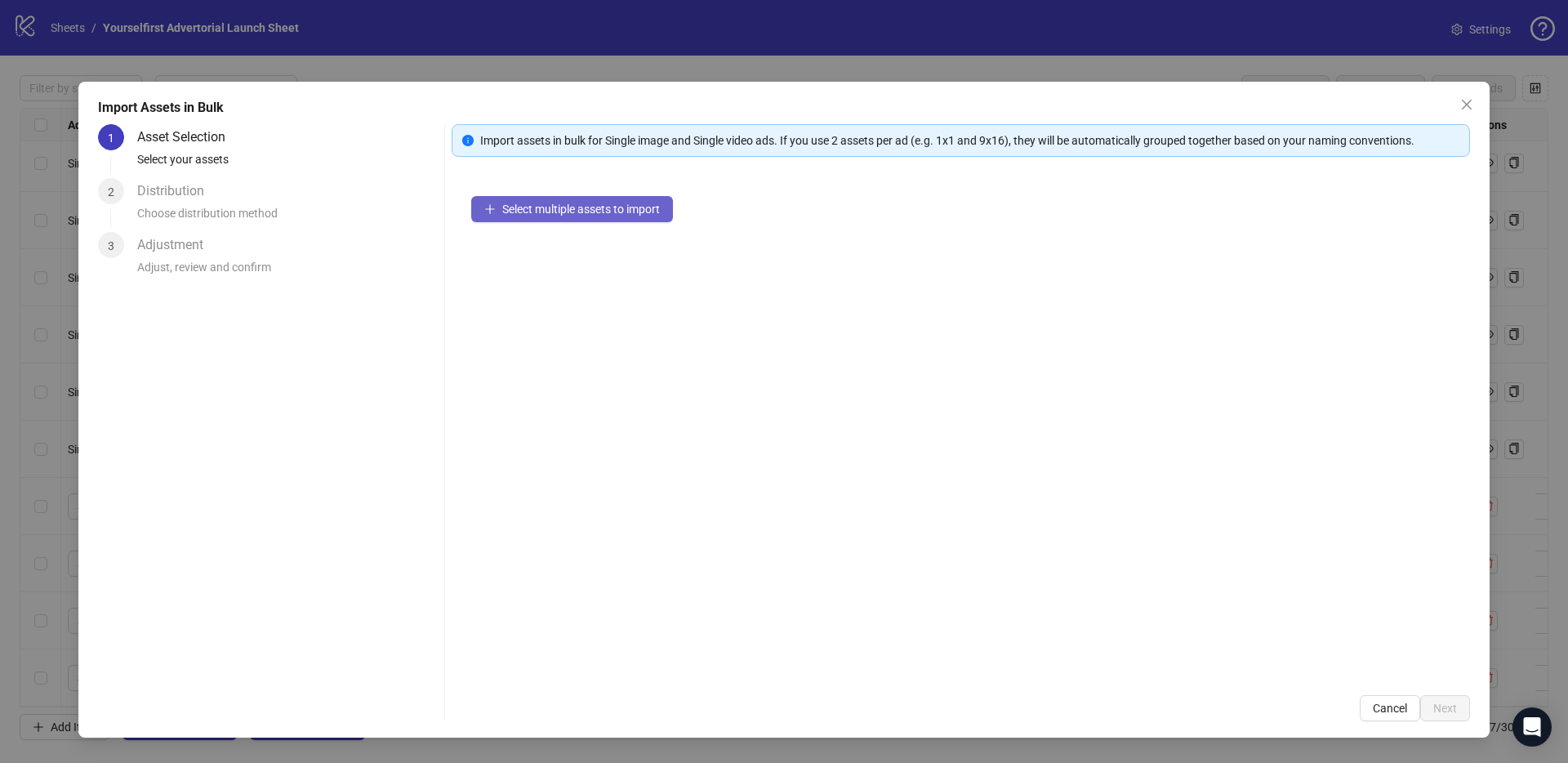
click at [588, 200] on button "Select multiple assets to import" at bounding box center [571, 209] width 202 height 26
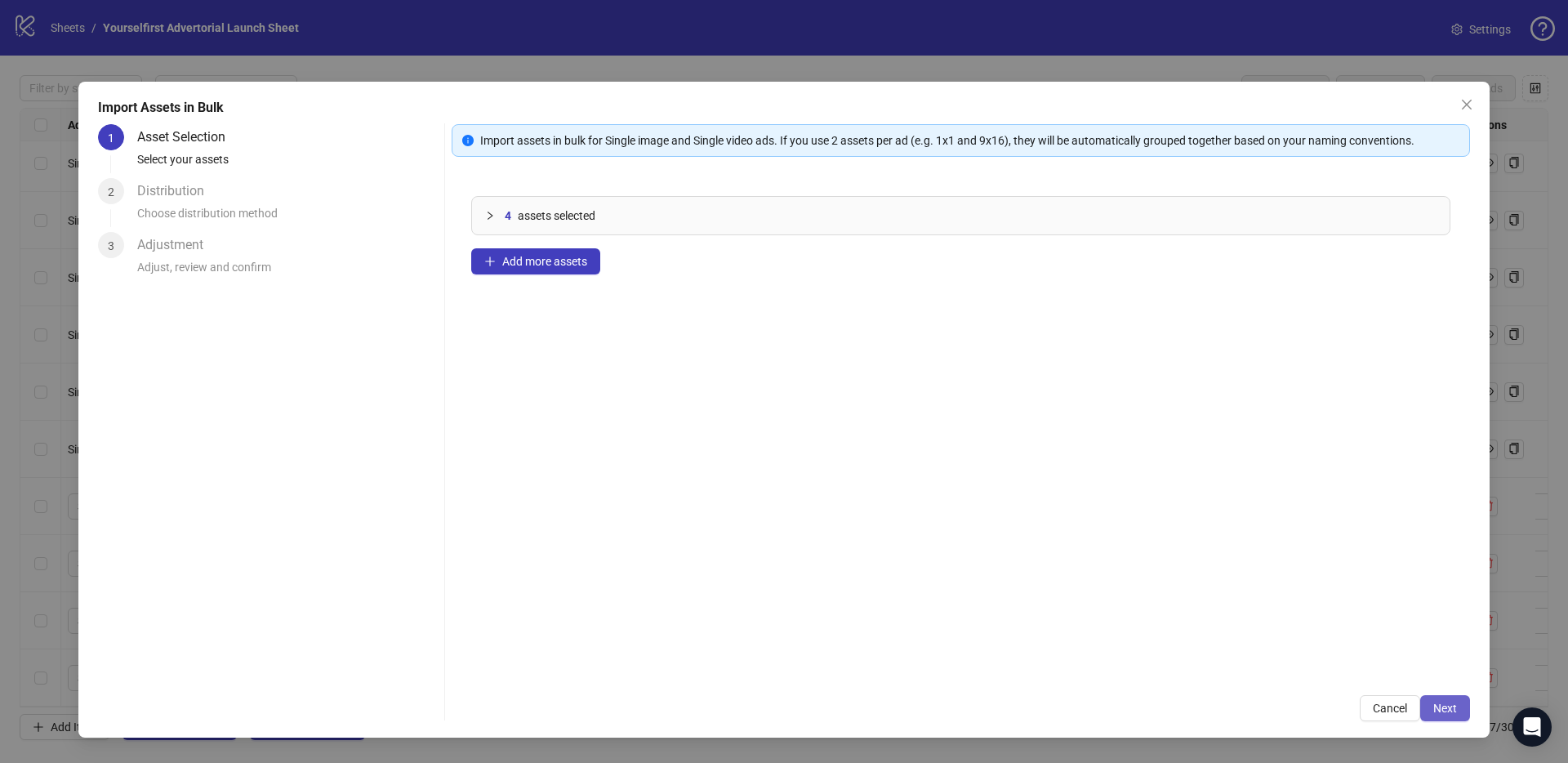
click at [1448, 716] on button "Next" at bounding box center [1445, 708] width 50 height 26
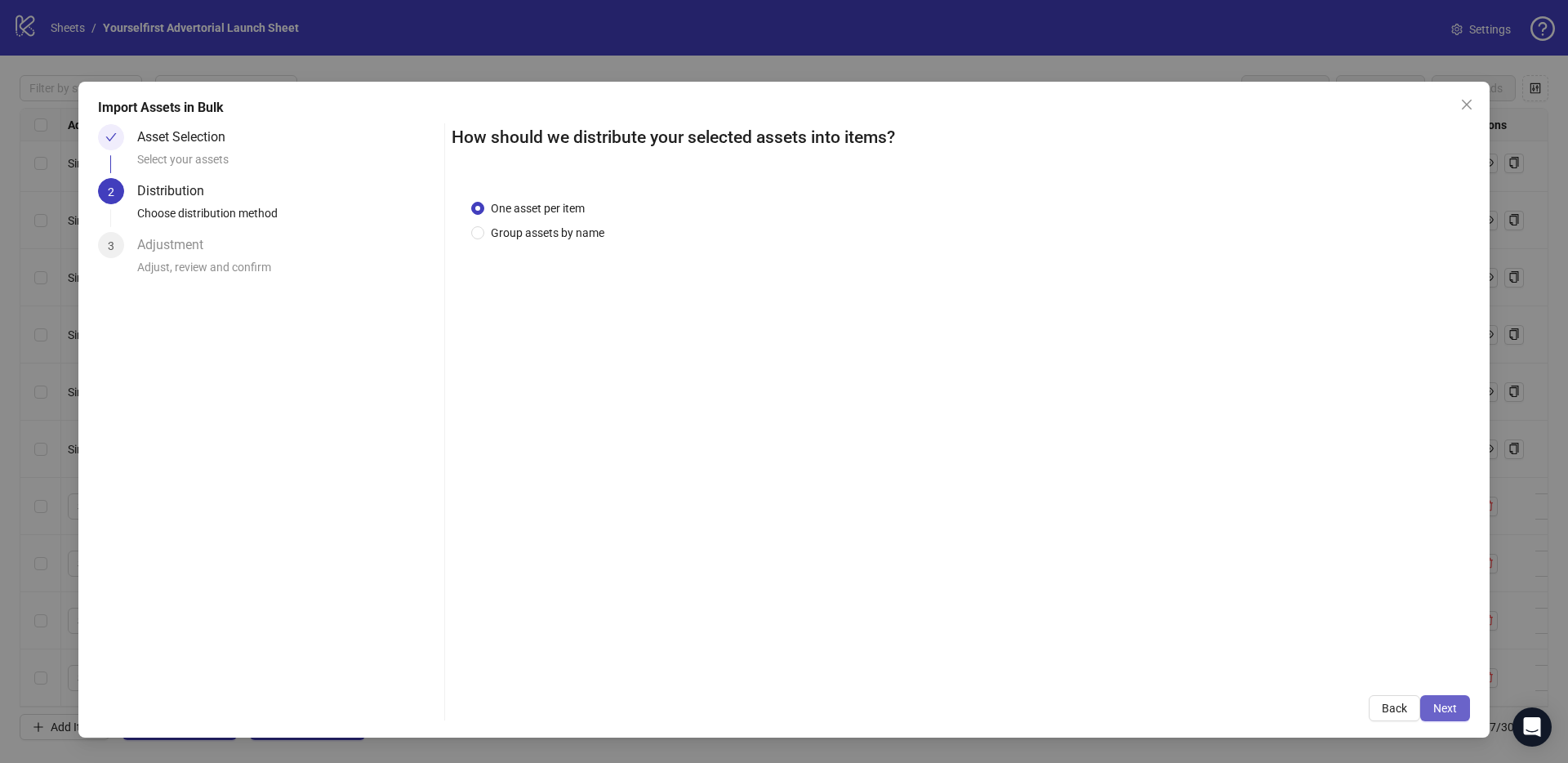
click at [1448, 710] on span "Next" at bounding box center [1444, 708] width 23 height 13
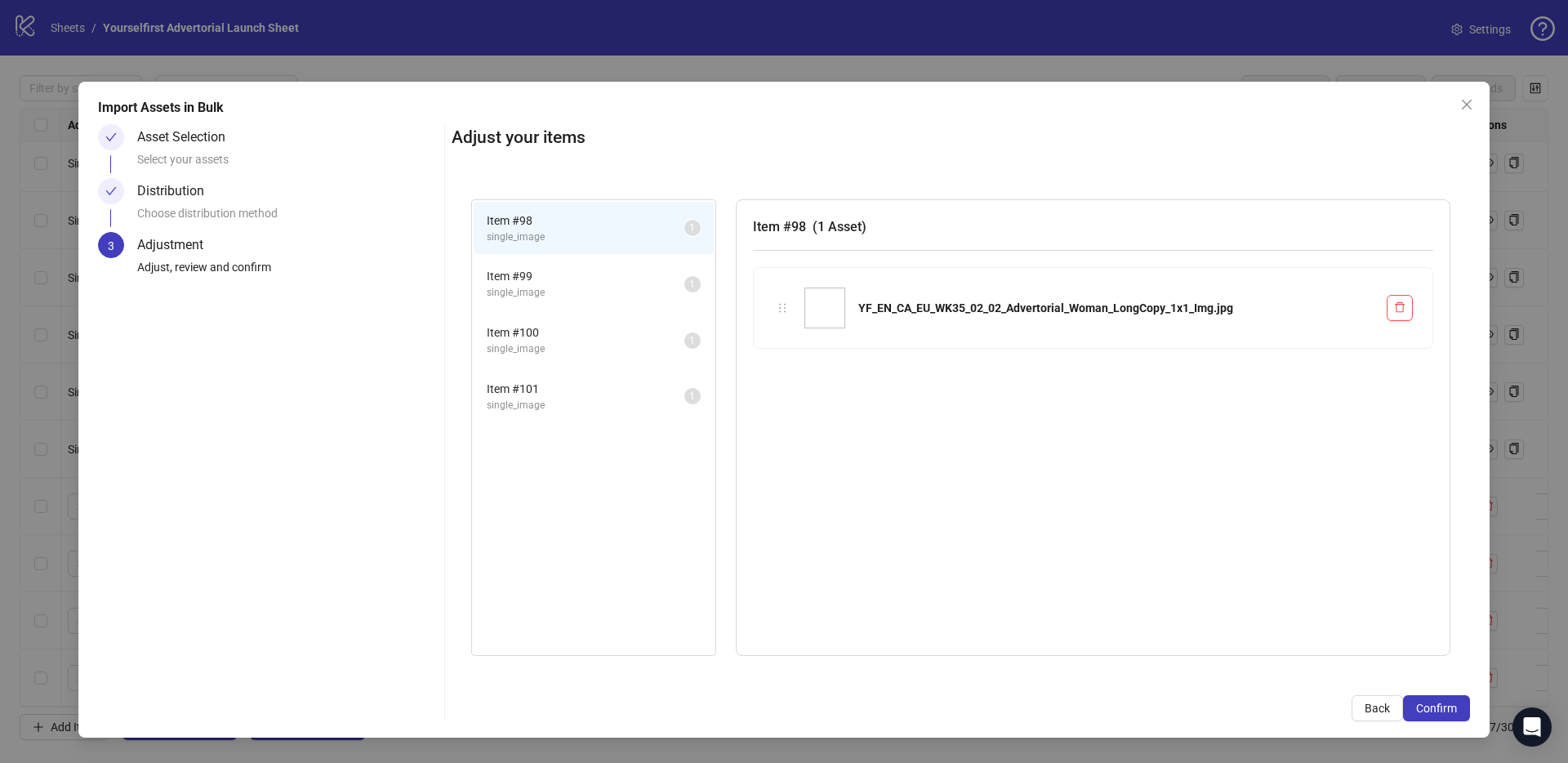
click at [1448, 710] on span "Confirm" at bounding box center [1437, 708] width 41 height 13
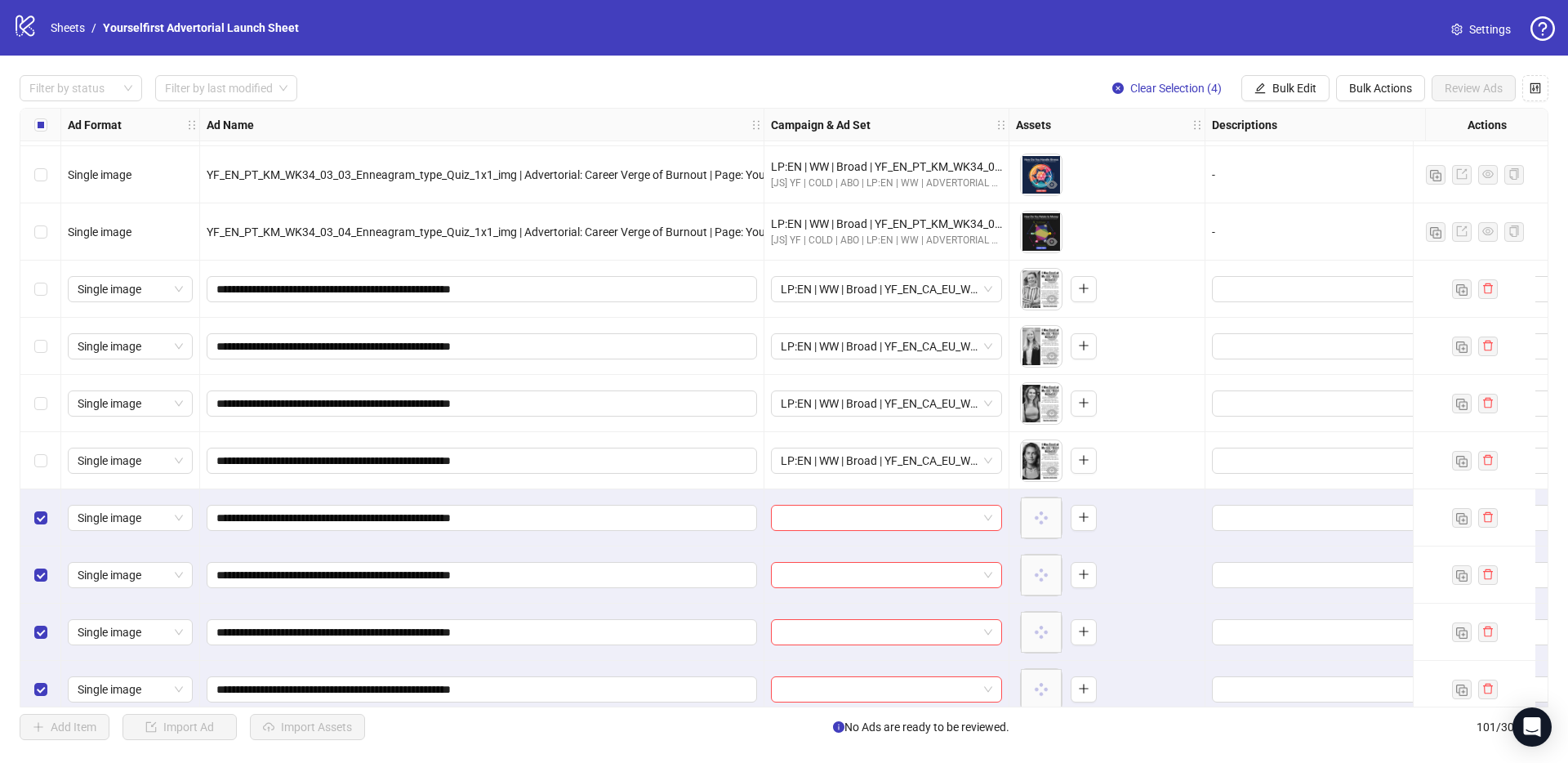
scroll to position [5215, 0]
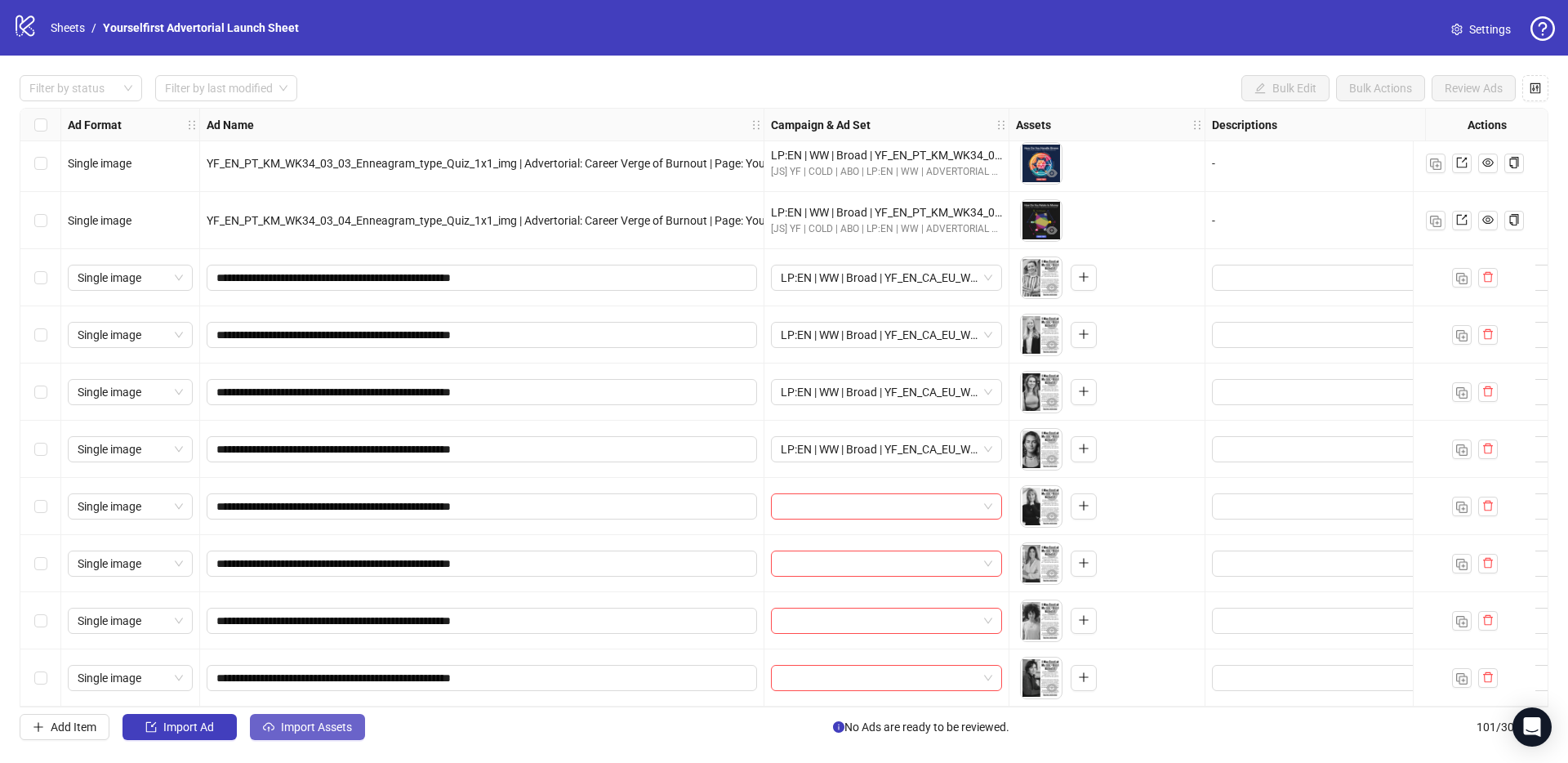
click at [311, 727] on span "Import Assets" at bounding box center [316, 727] width 71 height 13
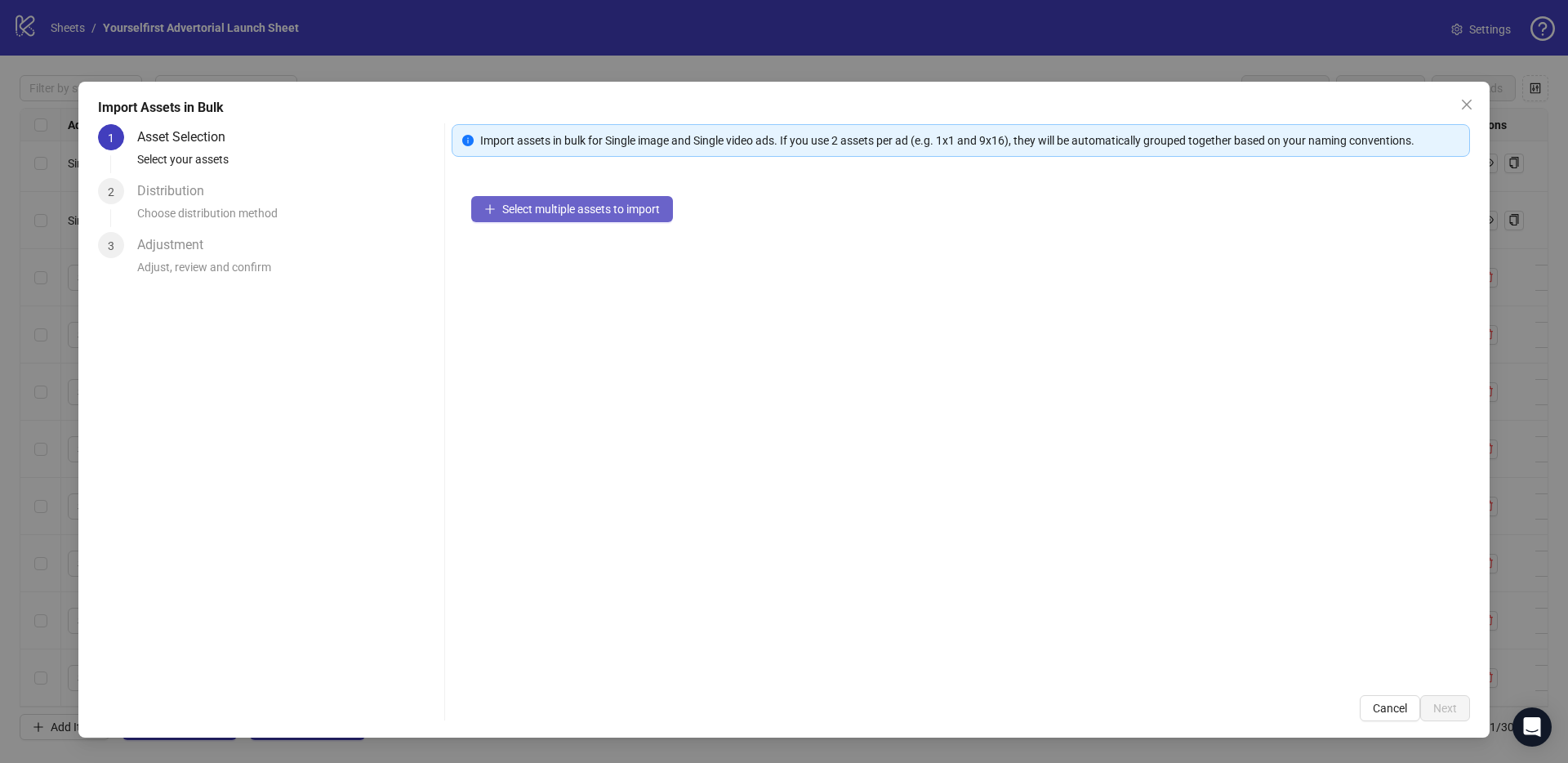
click at [569, 209] on span "Select multiple assets to import" at bounding box center [581, 209] width 157 height 13
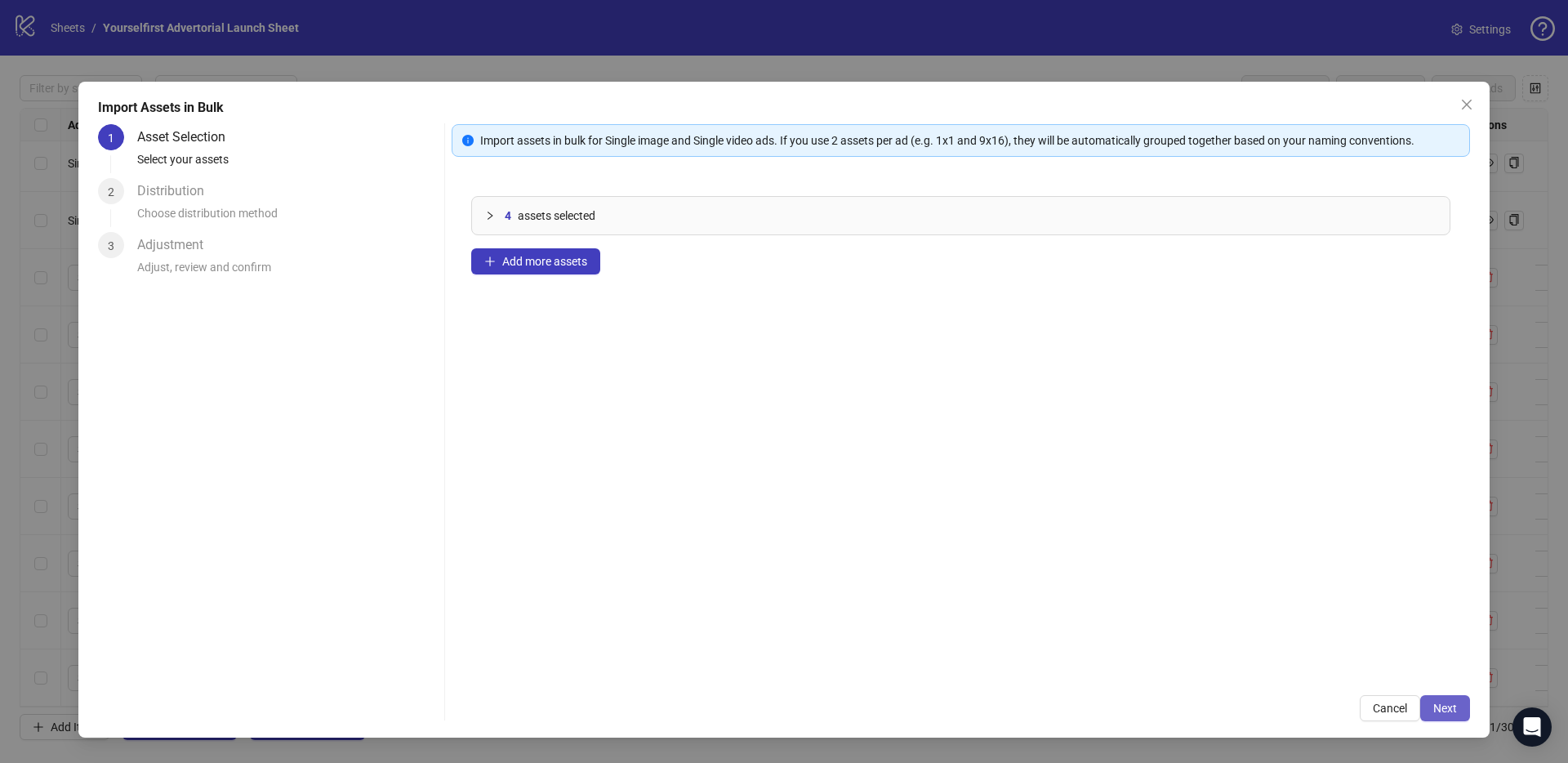
click at [1433, 697] on button "Next" at bounding box center [1445, 708] width 50 height 26
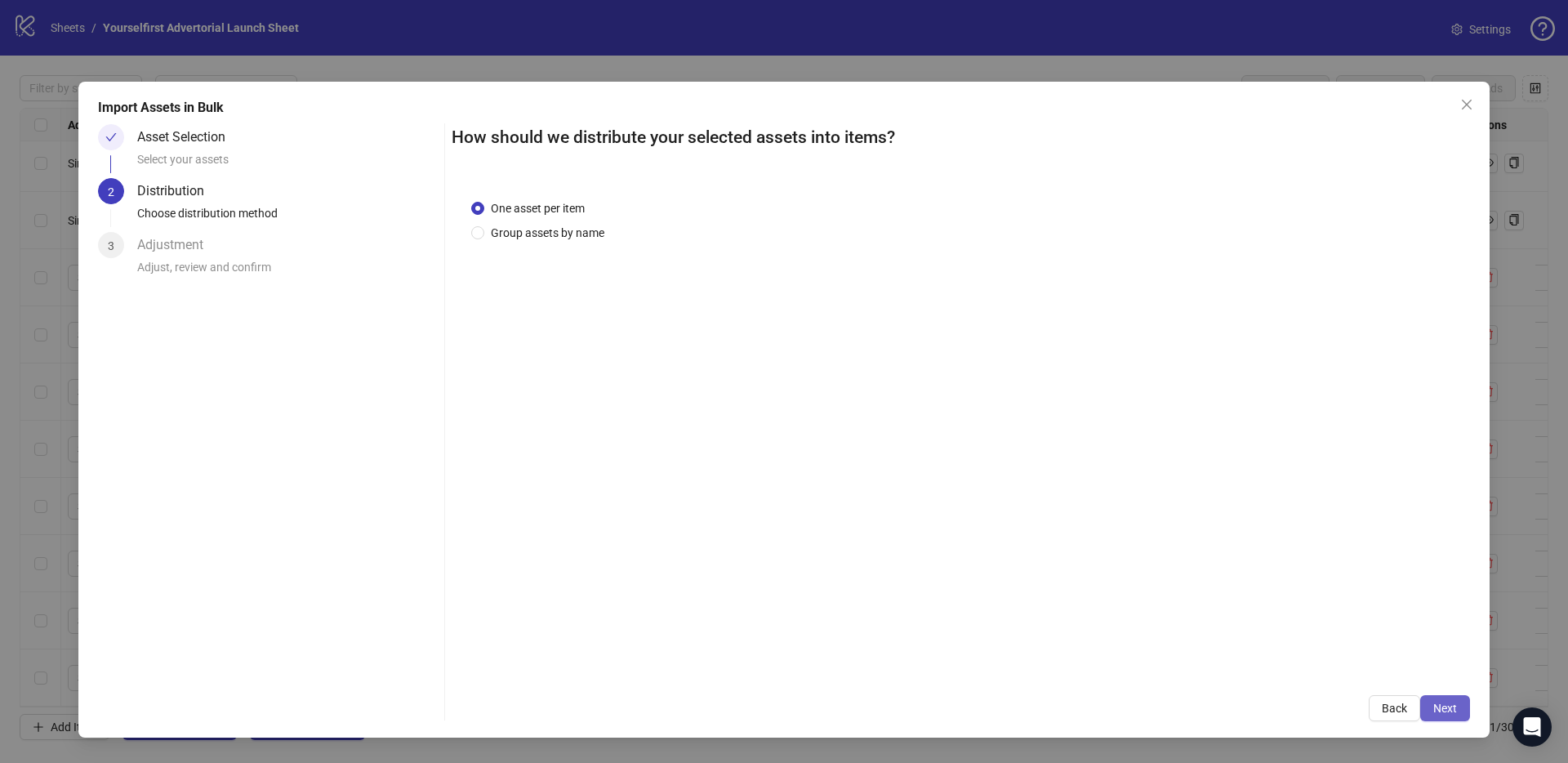
click at [1446, 705] on span "Next" at bounding box center [1444, 708] width 23 height 13
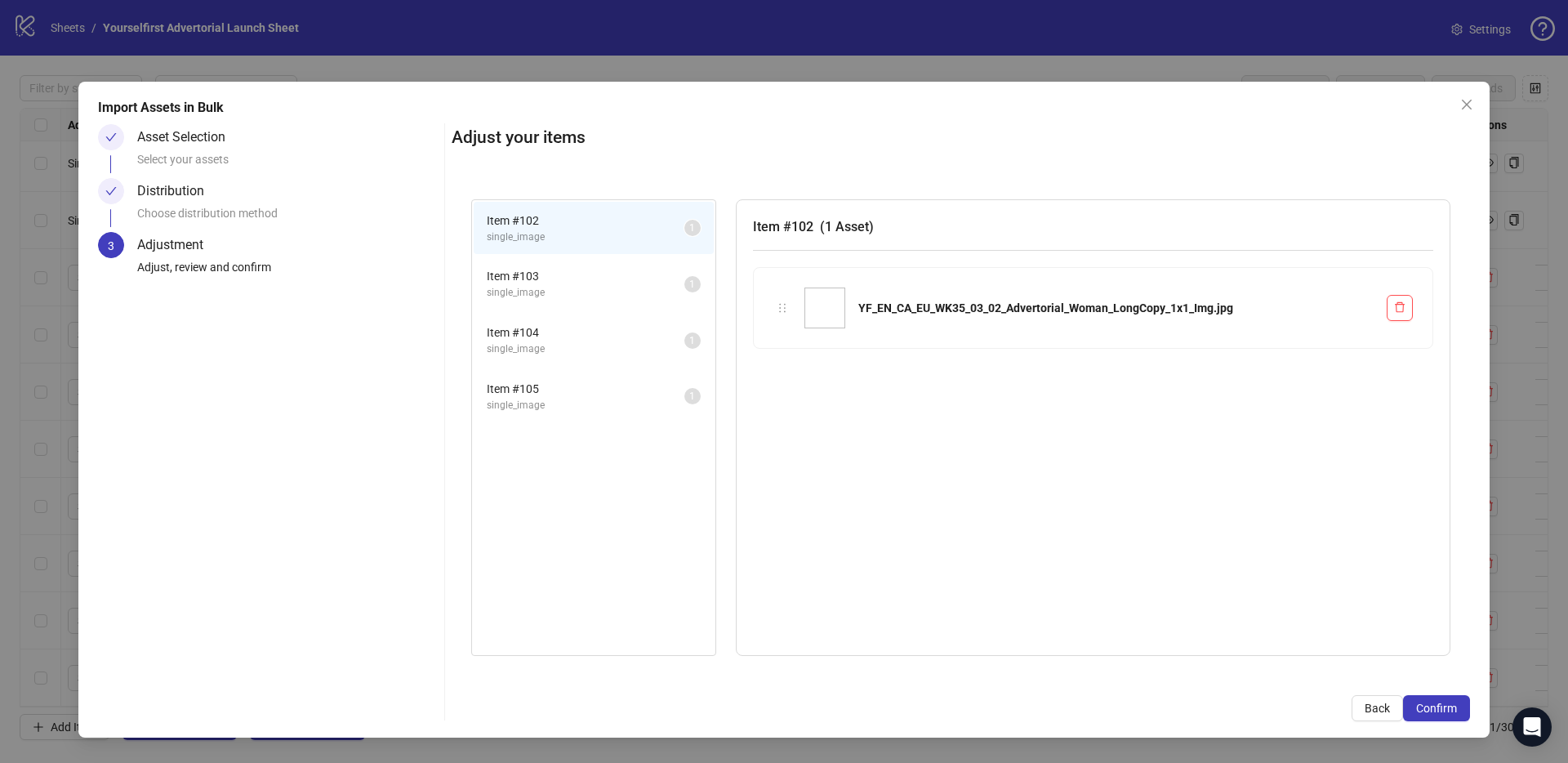
click at [1446, 705] on span "Confirm" at bounding box center [1437, 708] width 41 height 13
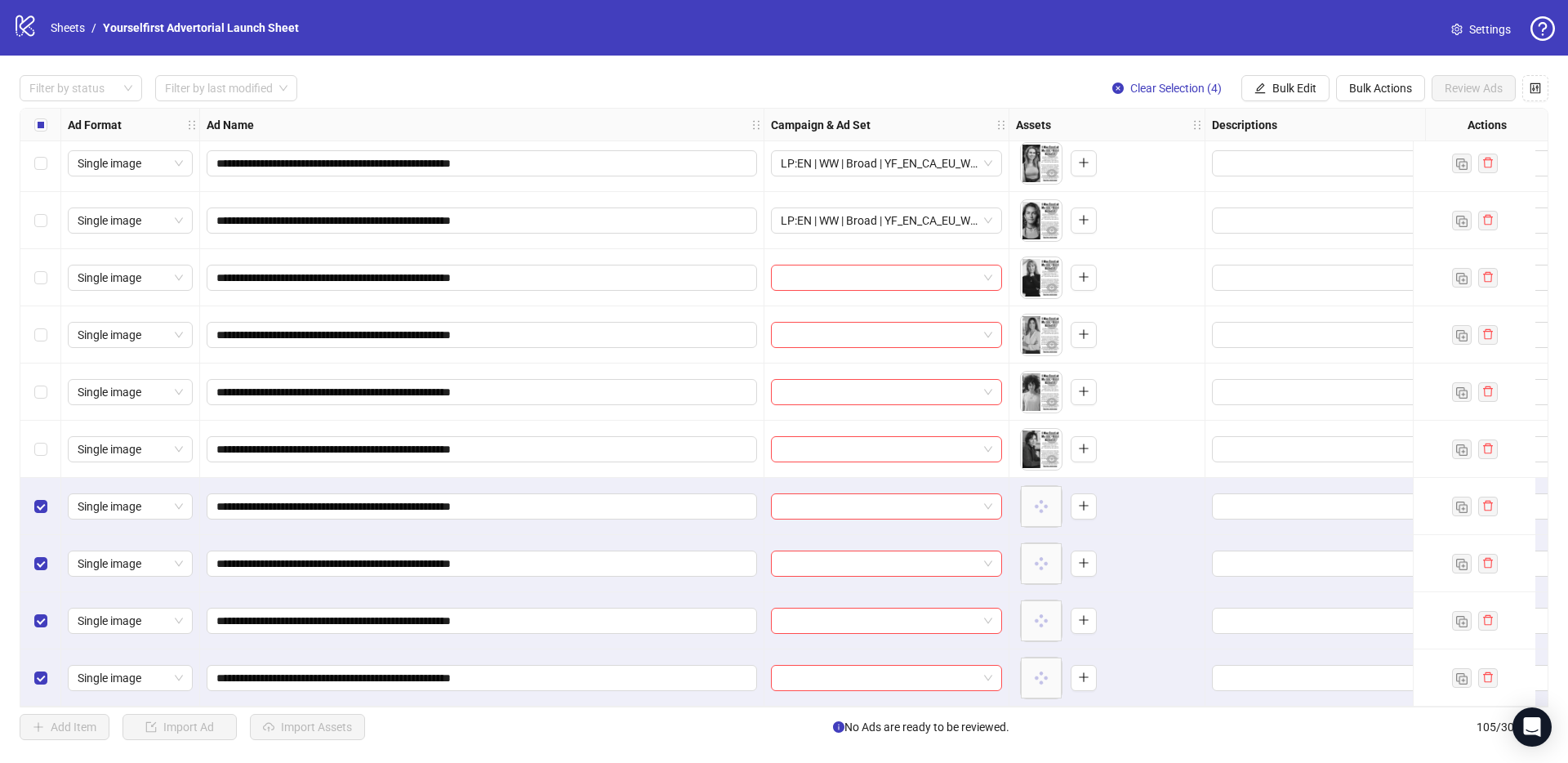
scroll to position [5443, 0]
click at [1294, 87] on span "Bulk Edit" at bounding box center [1293, 88] width 44 height 13
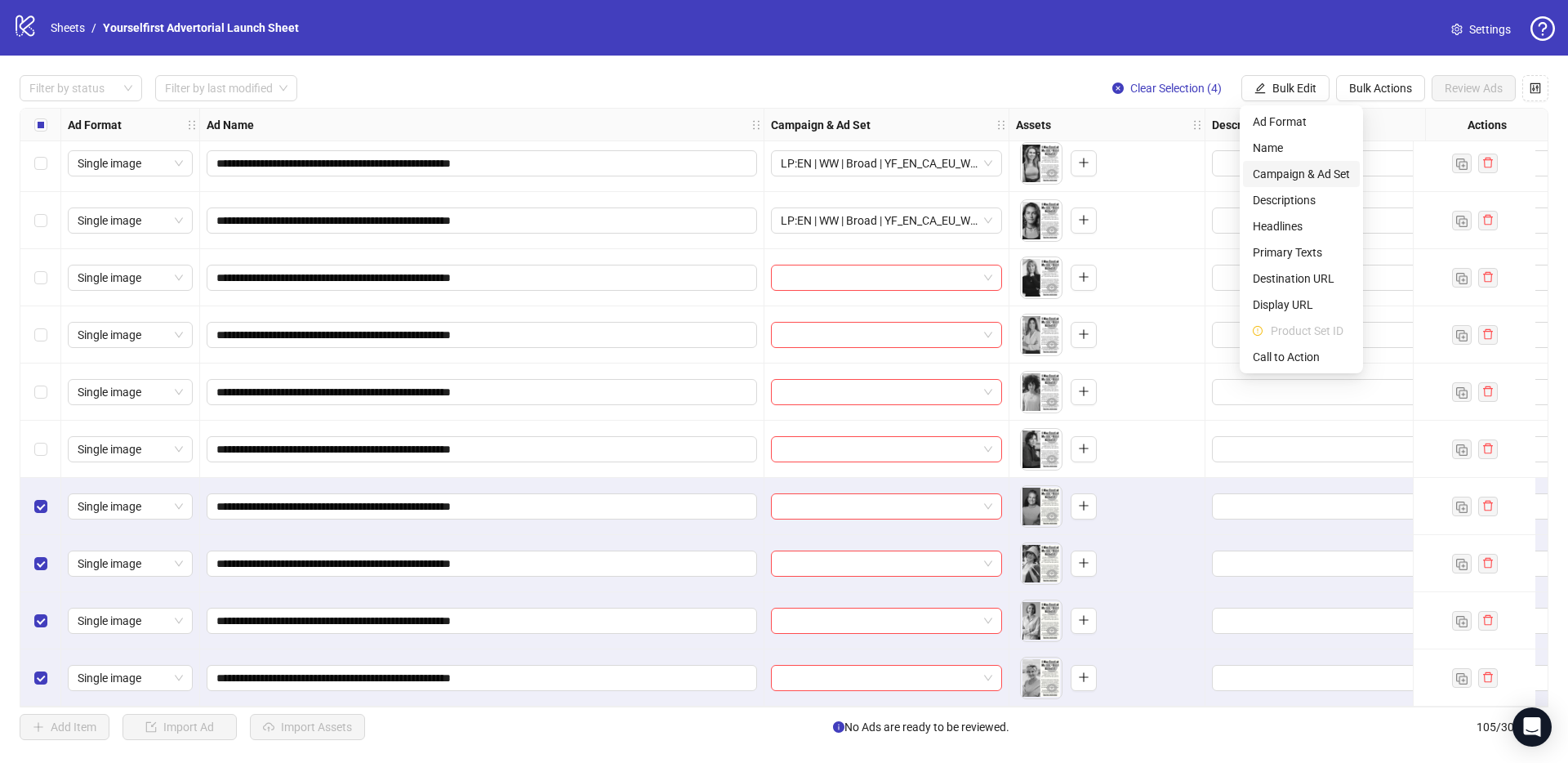
click at [1291, 178] on span "Campaign & Ad Set" at bounding box center [1301, 173] width 97 height 18
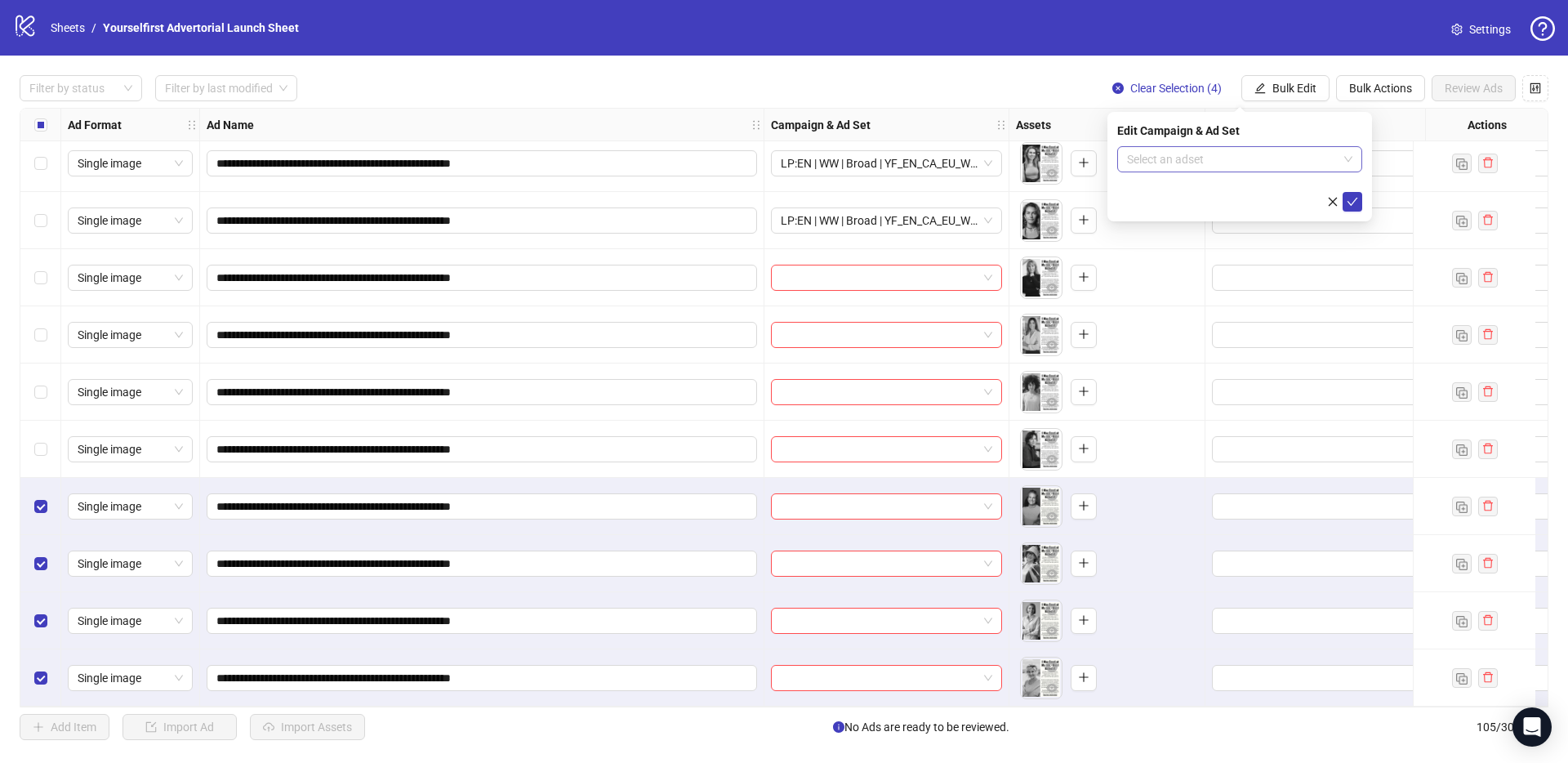
click at [1211, 163] on input "search" at bounding box center [1232, 159] width 210 height 24
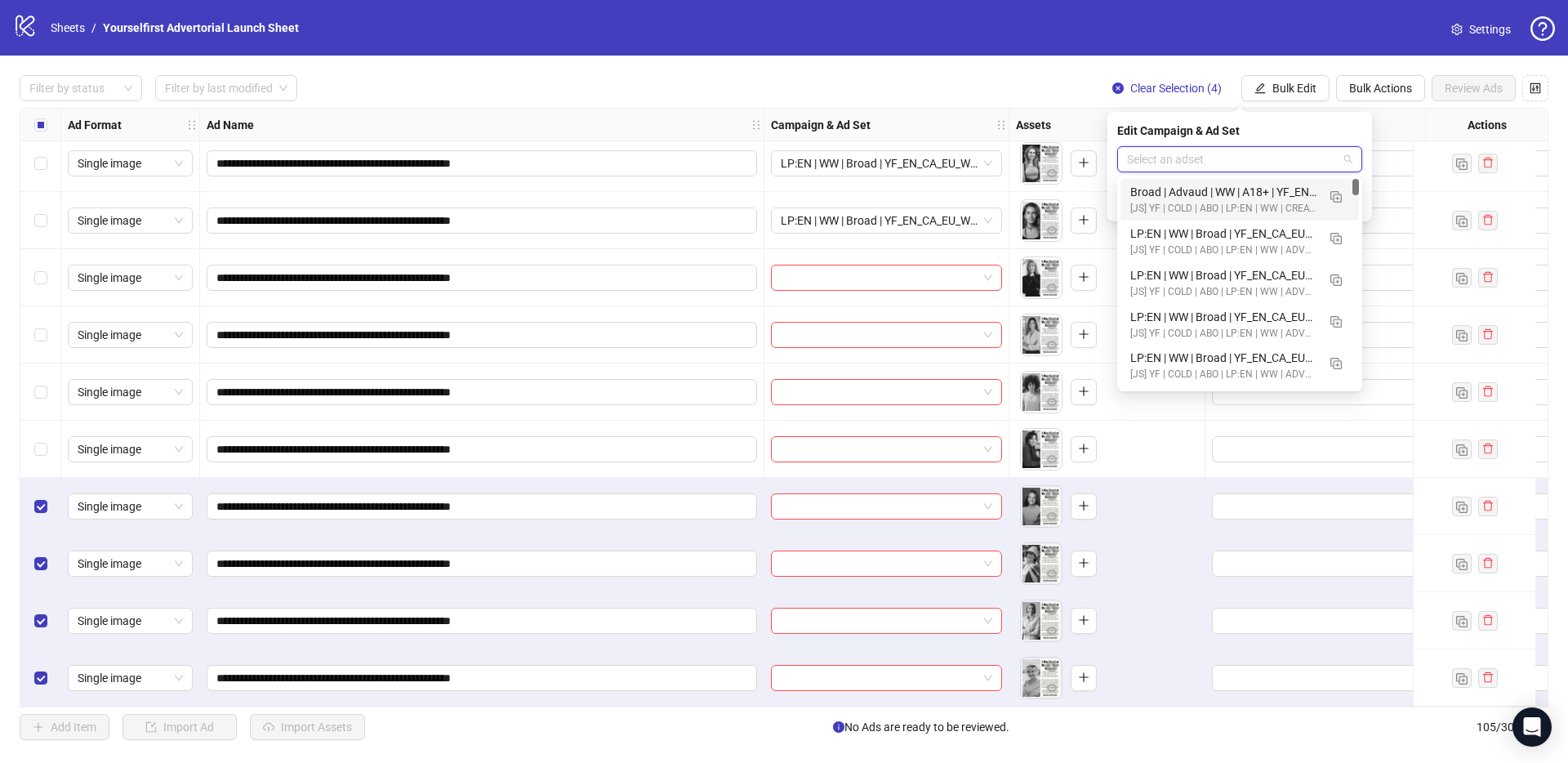
paste input "**********"
type input "**********"
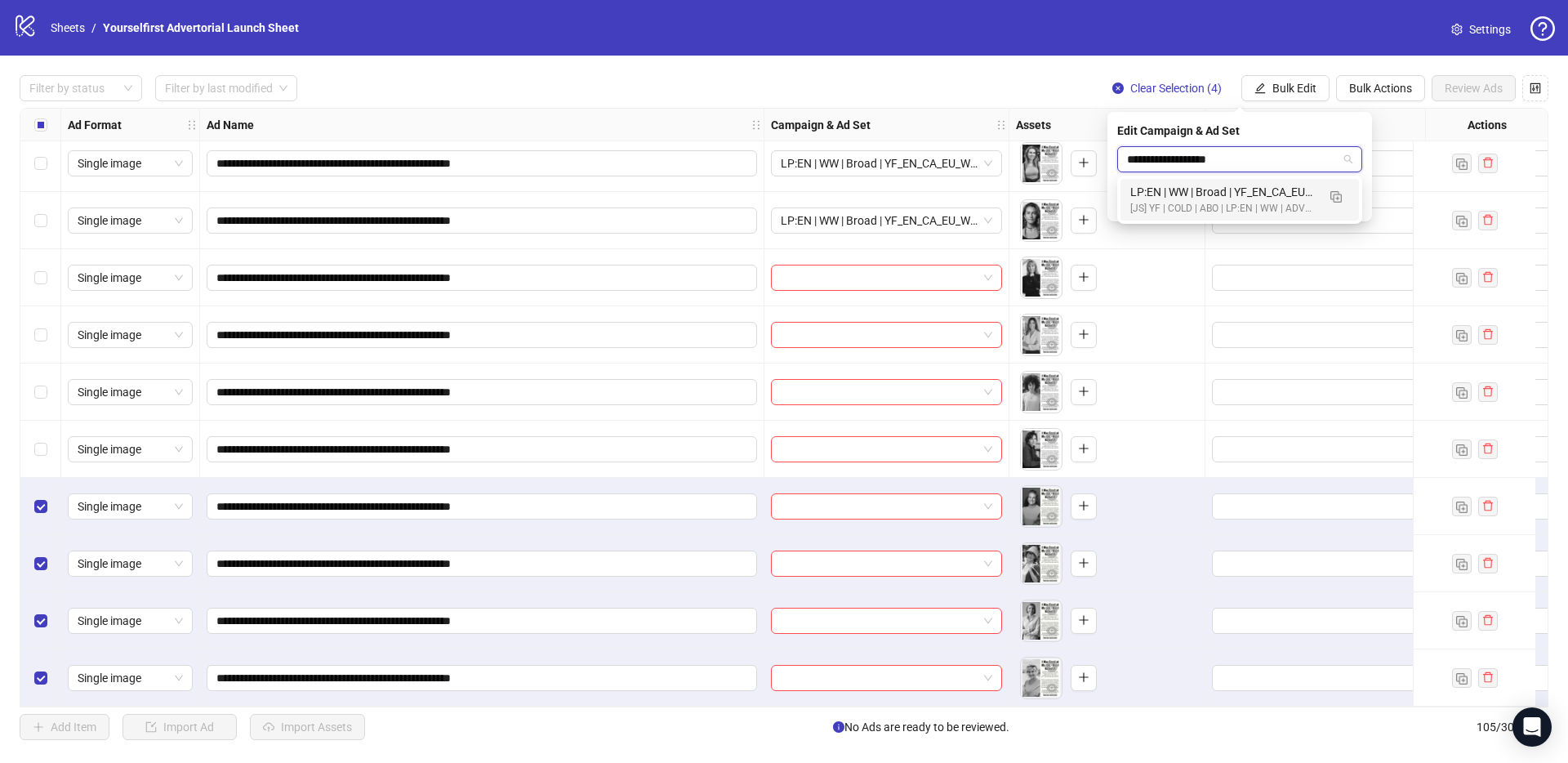
click at [1229, 193] on div "LP:EN | WW | Broad | YF_EN_CA_EU_WK35_03 | ADVERTORIAL | FULL LOCALE EXCL v4 | …" at bounding box center [1224, 192] width 186 height 18
click at [1347, 202] on icon "check" at bounding box center [1352, 202] width 11 height 11
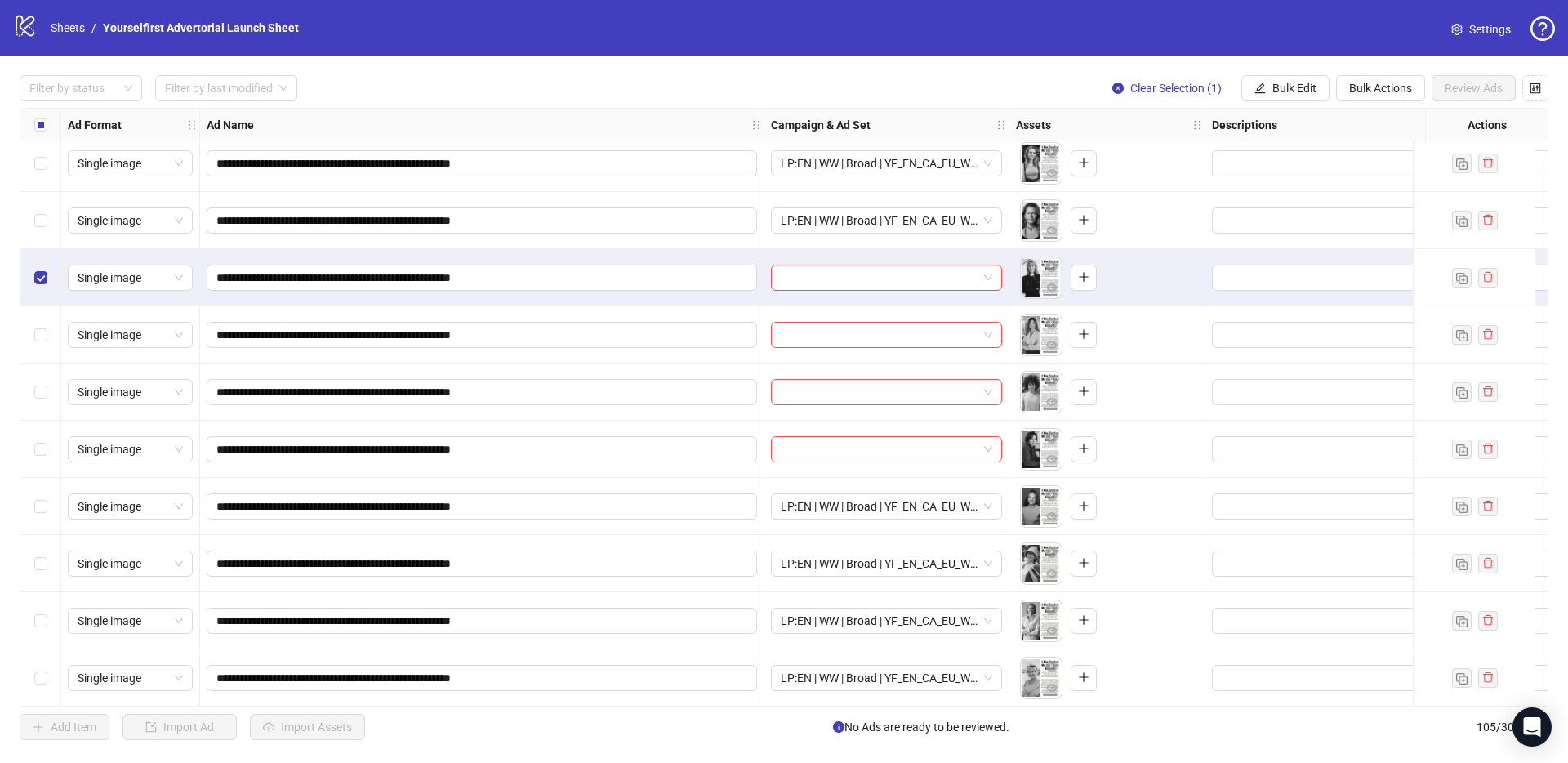
click at [47, 442] on div "Select row 101" at bounding box center [41, 448] width 41 height 57
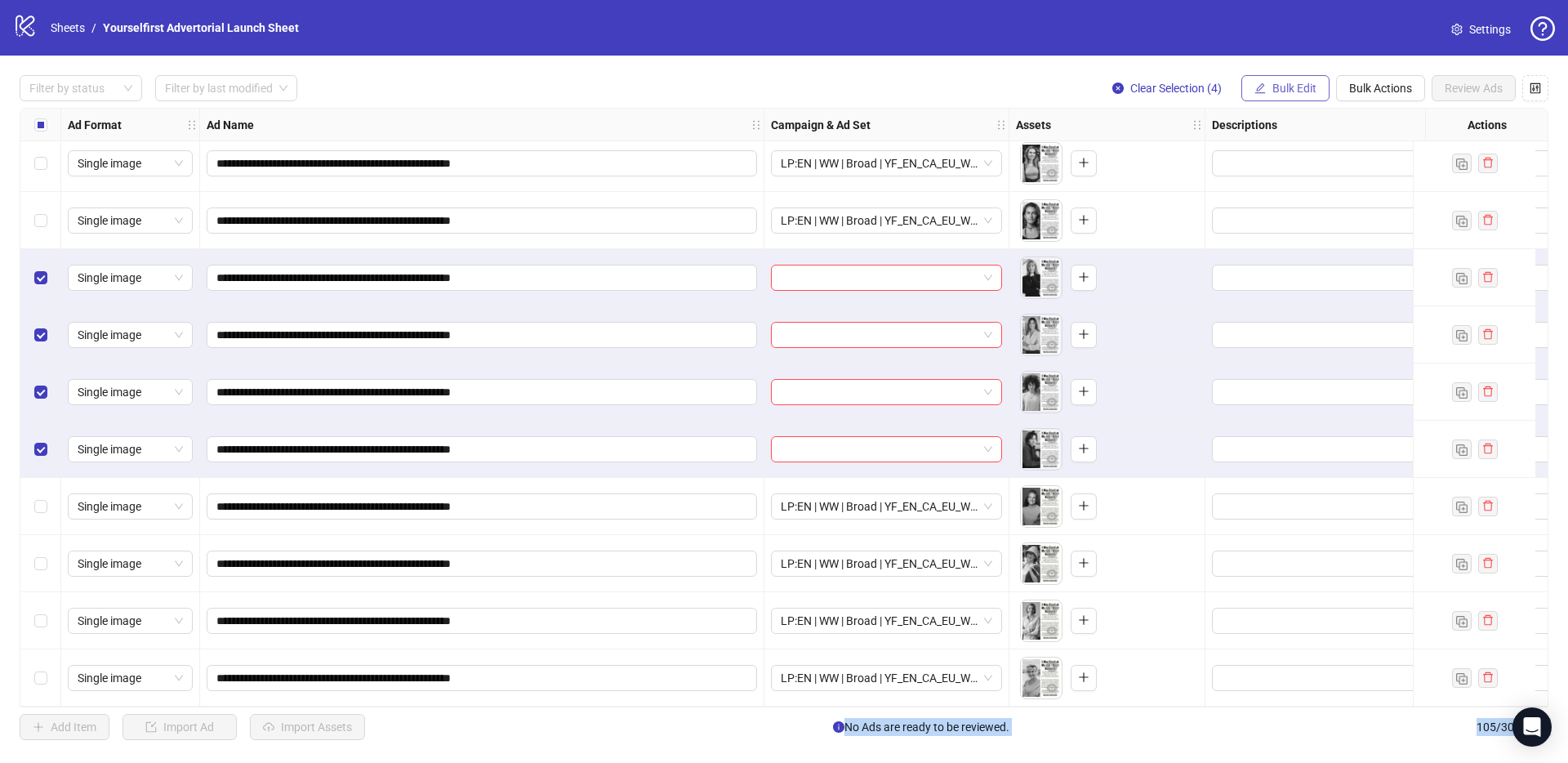
click at [1272, 75] on button "Bulk Edit" at bounding box center [1285, 88] width 88 height 26
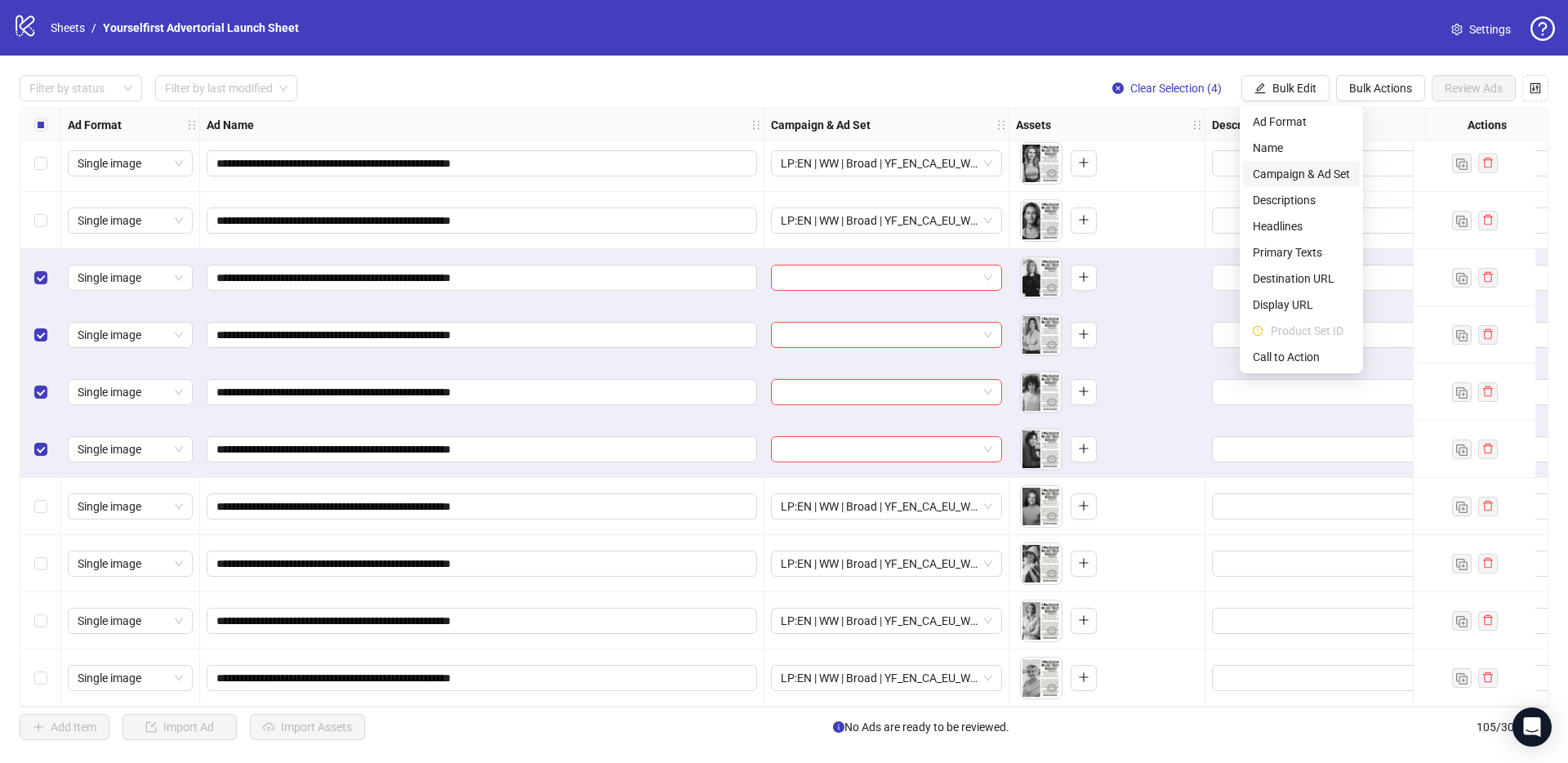
click at [1294, 174] on span "Campaign & Ad Set" at bounding box center [1301, 173] width 97 height 18
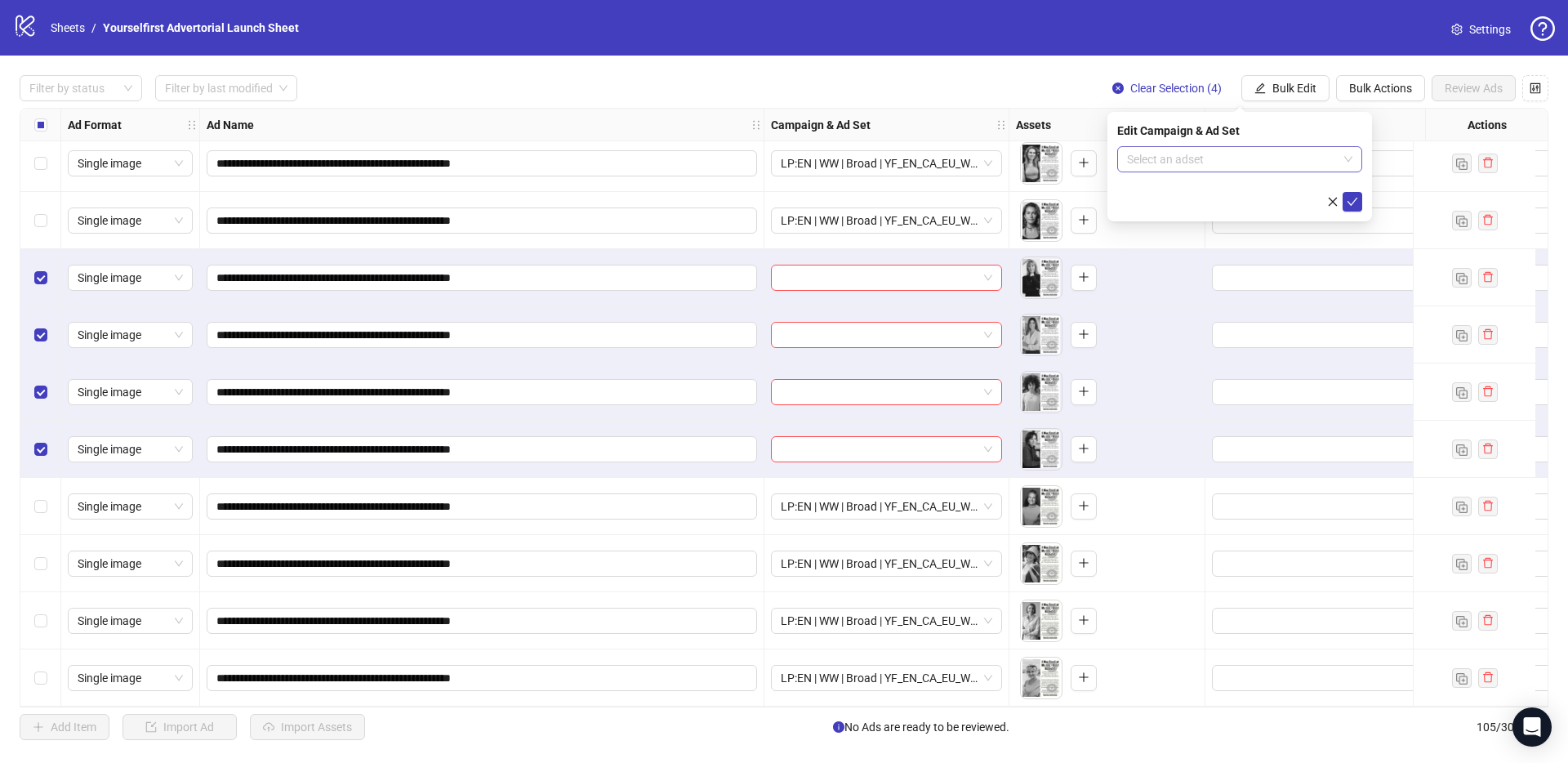
click at [1205, 161] on input "search" at bounding box center [1232, 159] width 210 height 24
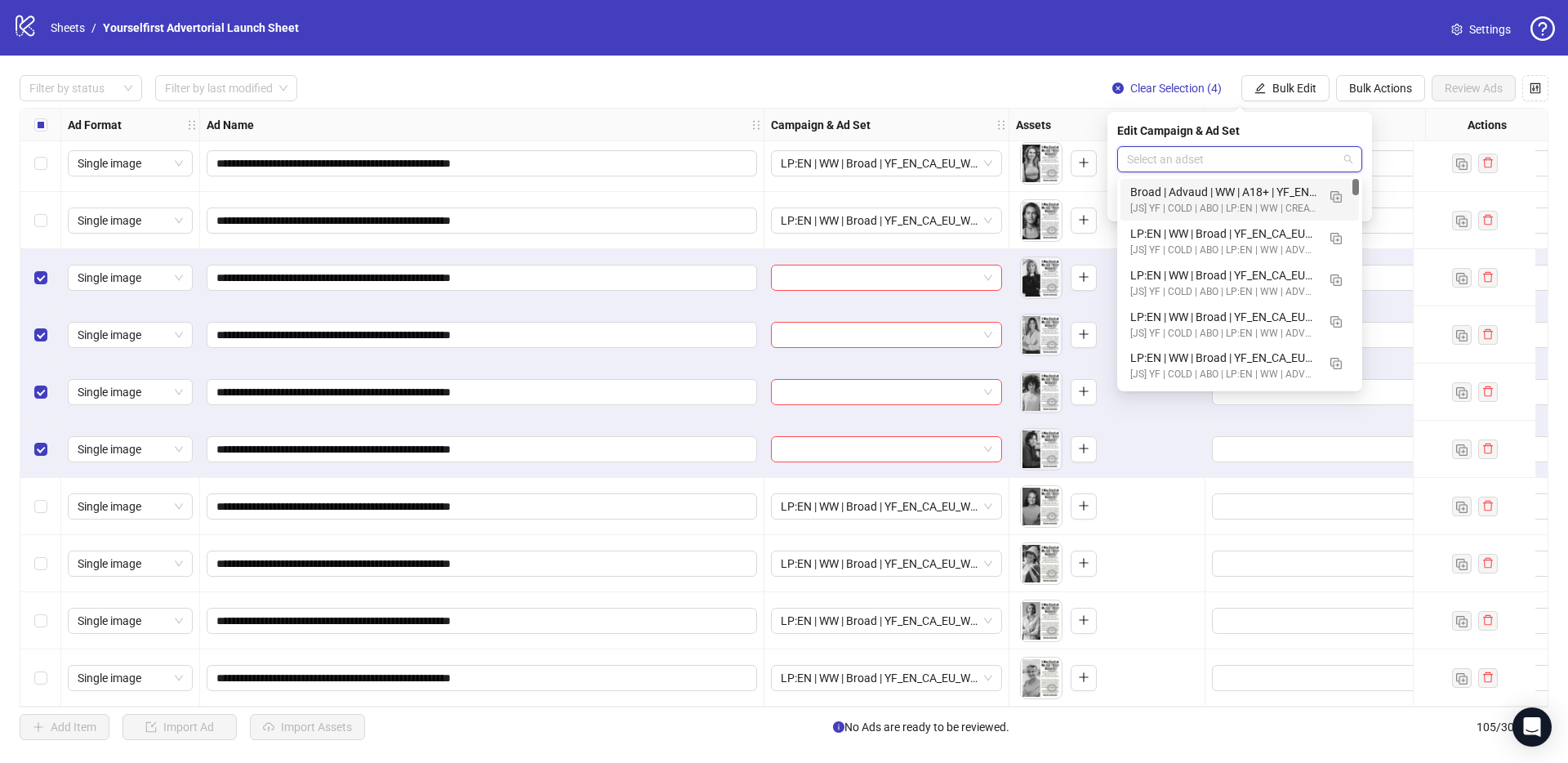
paste input "**********"
type input "**********"
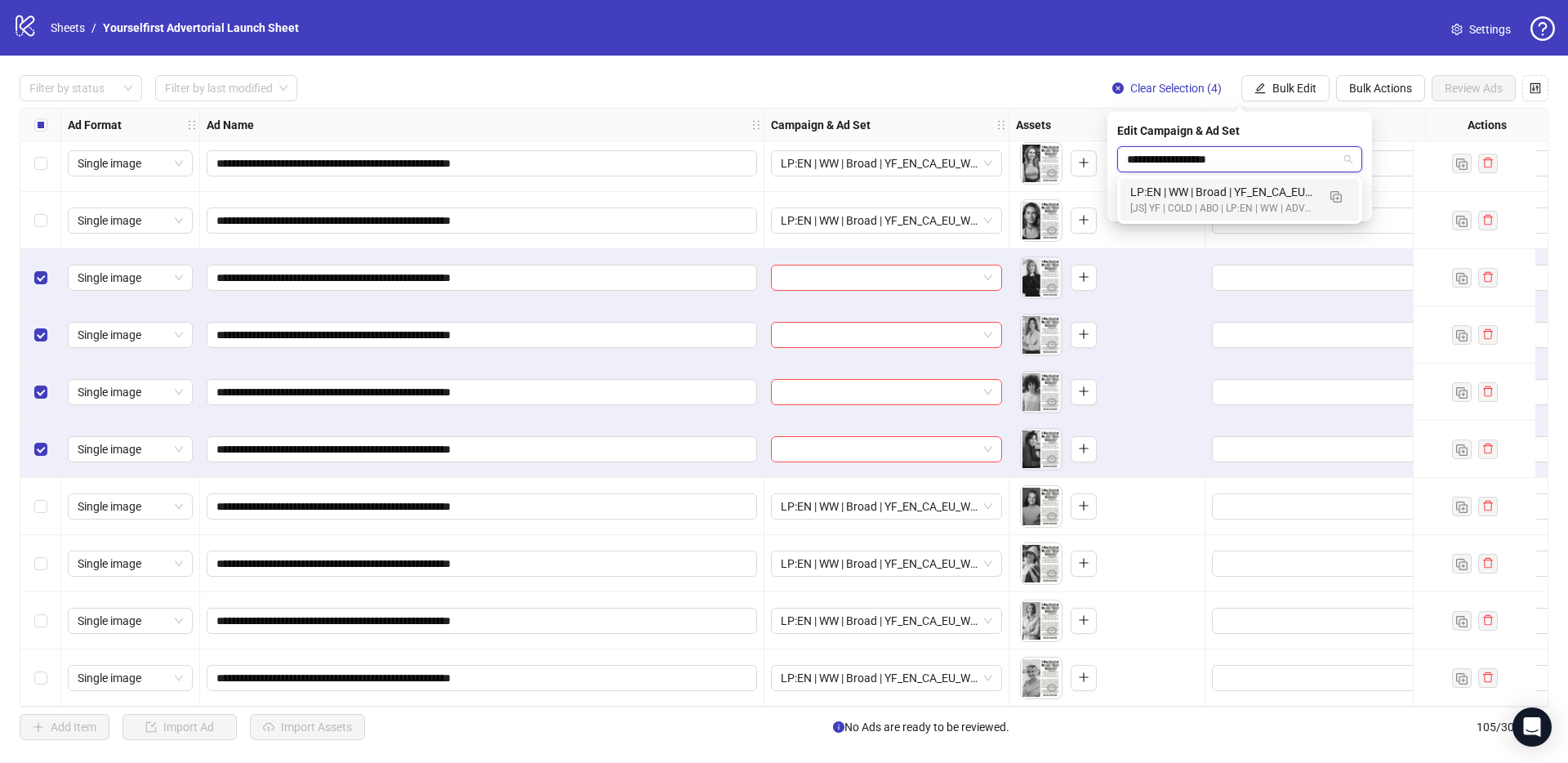
click at [1231, 193] on div "LP:EN | WW | Broad | YF_EN_CA_EU_WK35_02 | ADVERTORIAL | FULL LOCALE EXCL v4 | …" at bounding box center [1224, 192] width 186 height 18
click at [1351, 198] on icon "check" at bounding box center [1352, 202] width 11 height 11
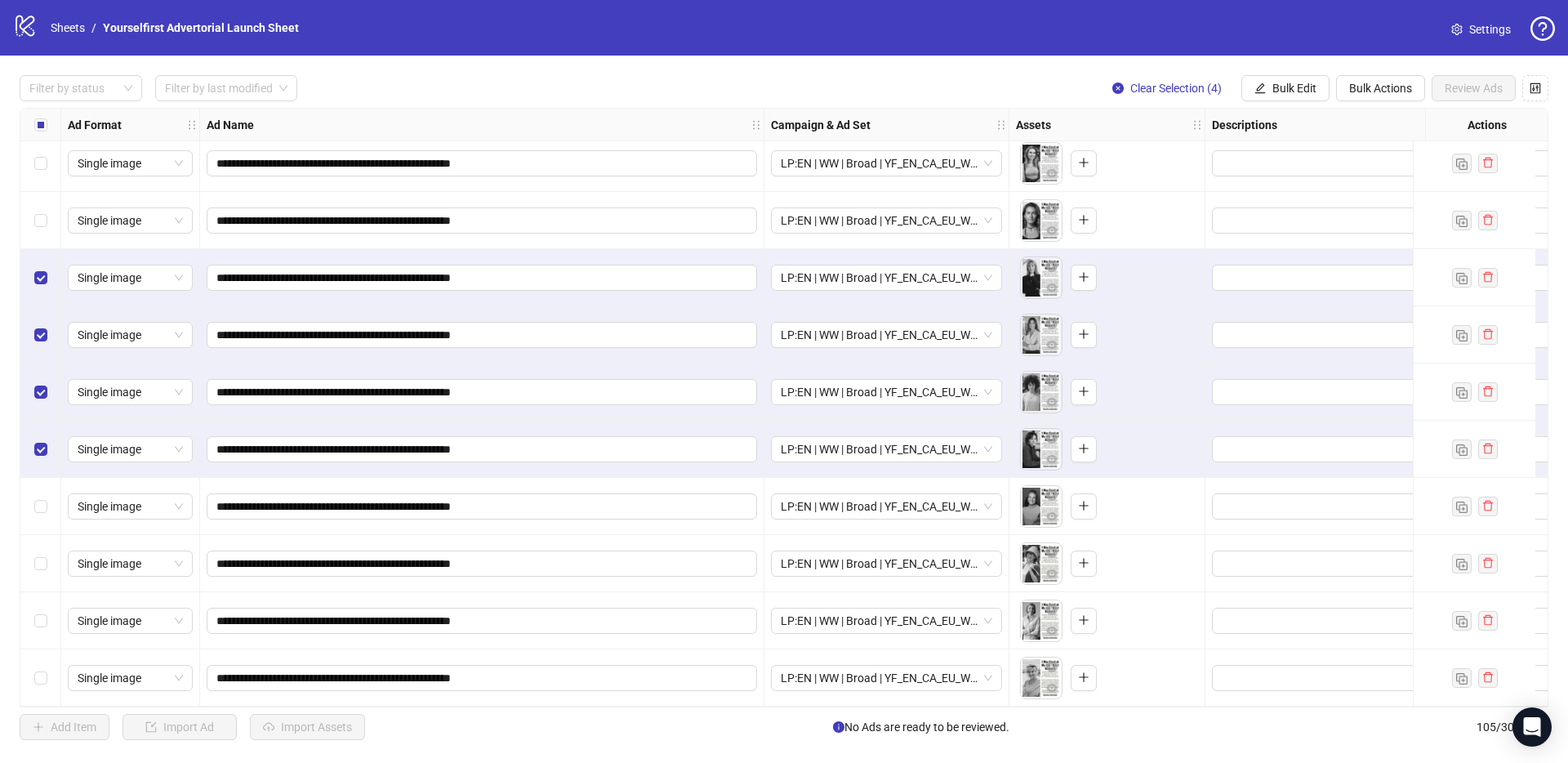
click at [49, 124] on div "Select all rows" at bounding box center [41, 125] width 41 height 33
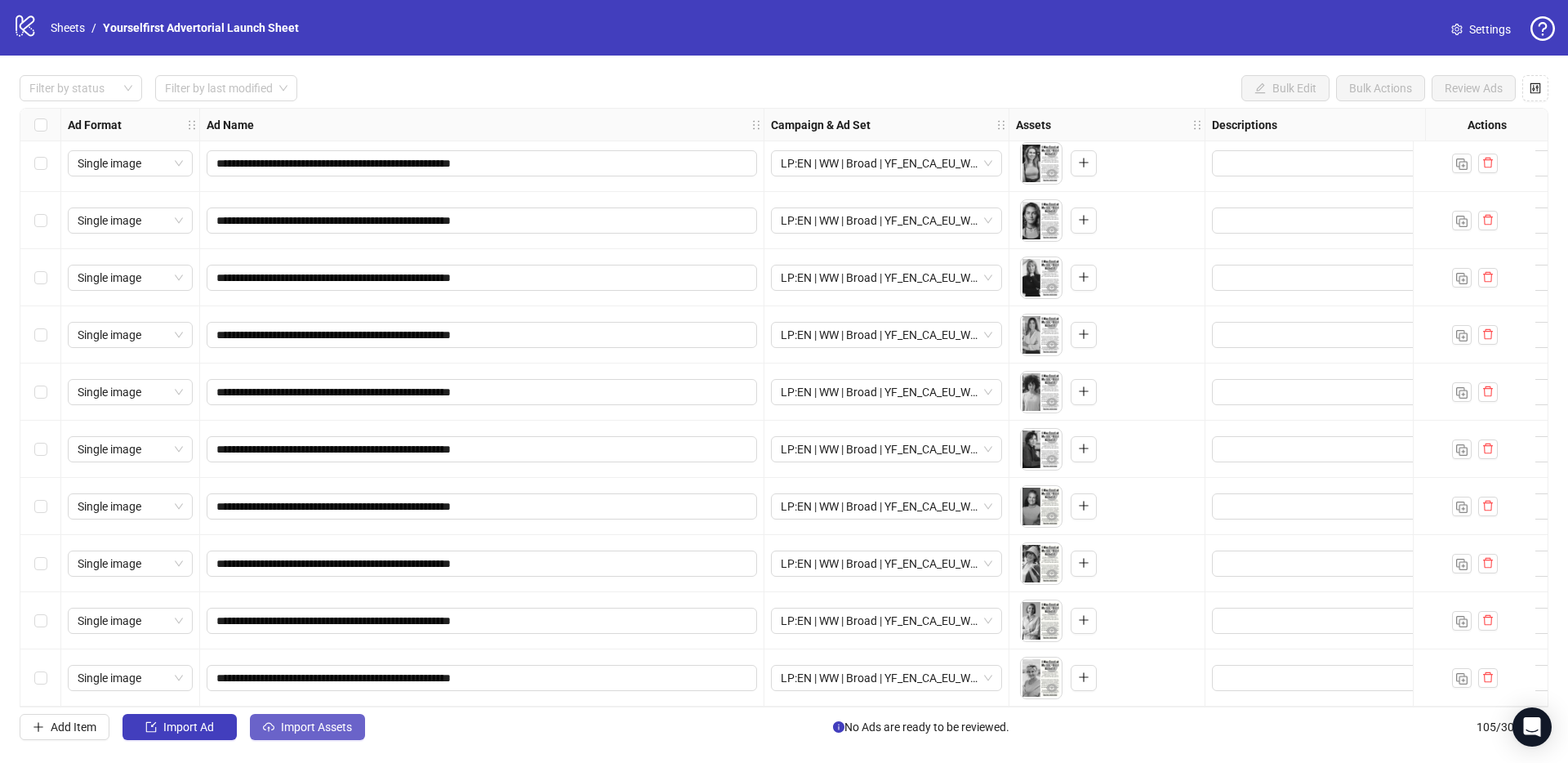
click at [341, 730] on span "Import Assets" at bounding box center [316, 727] width 71 height 13
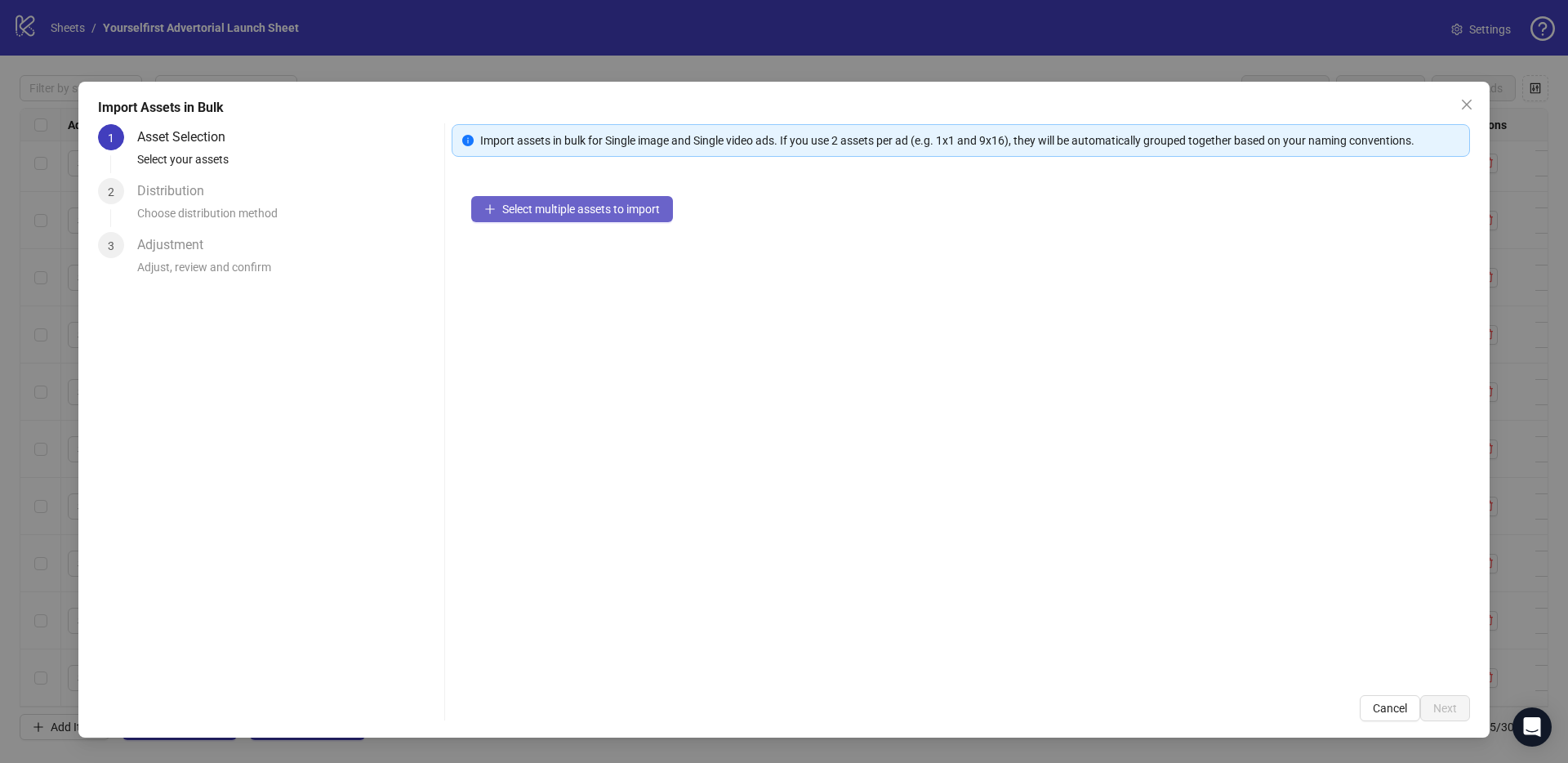
click at [573, 212] on span "Select multiple assets to import" at bounding box center [581, 209] width 157 height 13
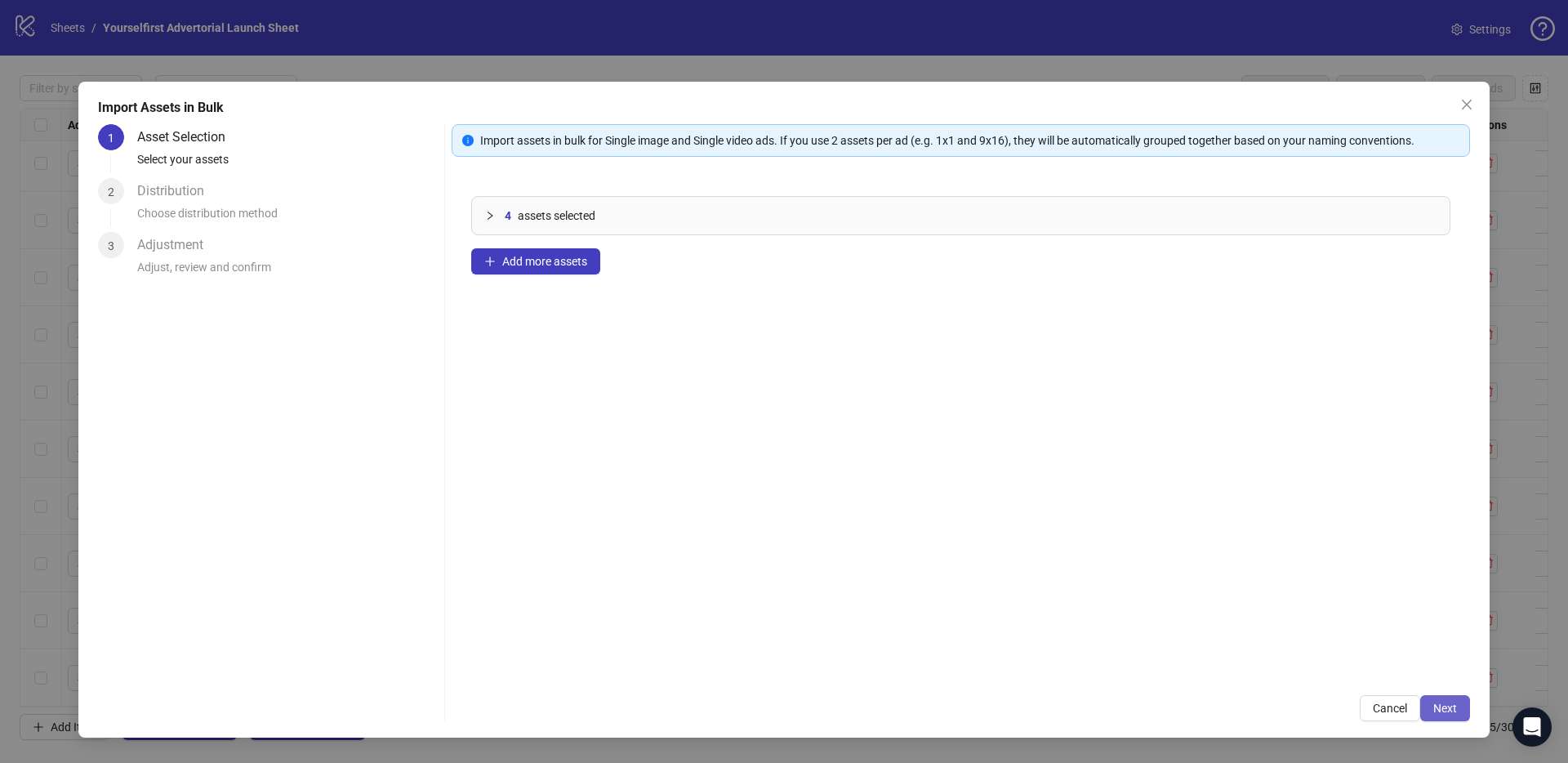
click at [1458, 713] on button "Next" at bounding box center [1445, 708] width 50 height 26
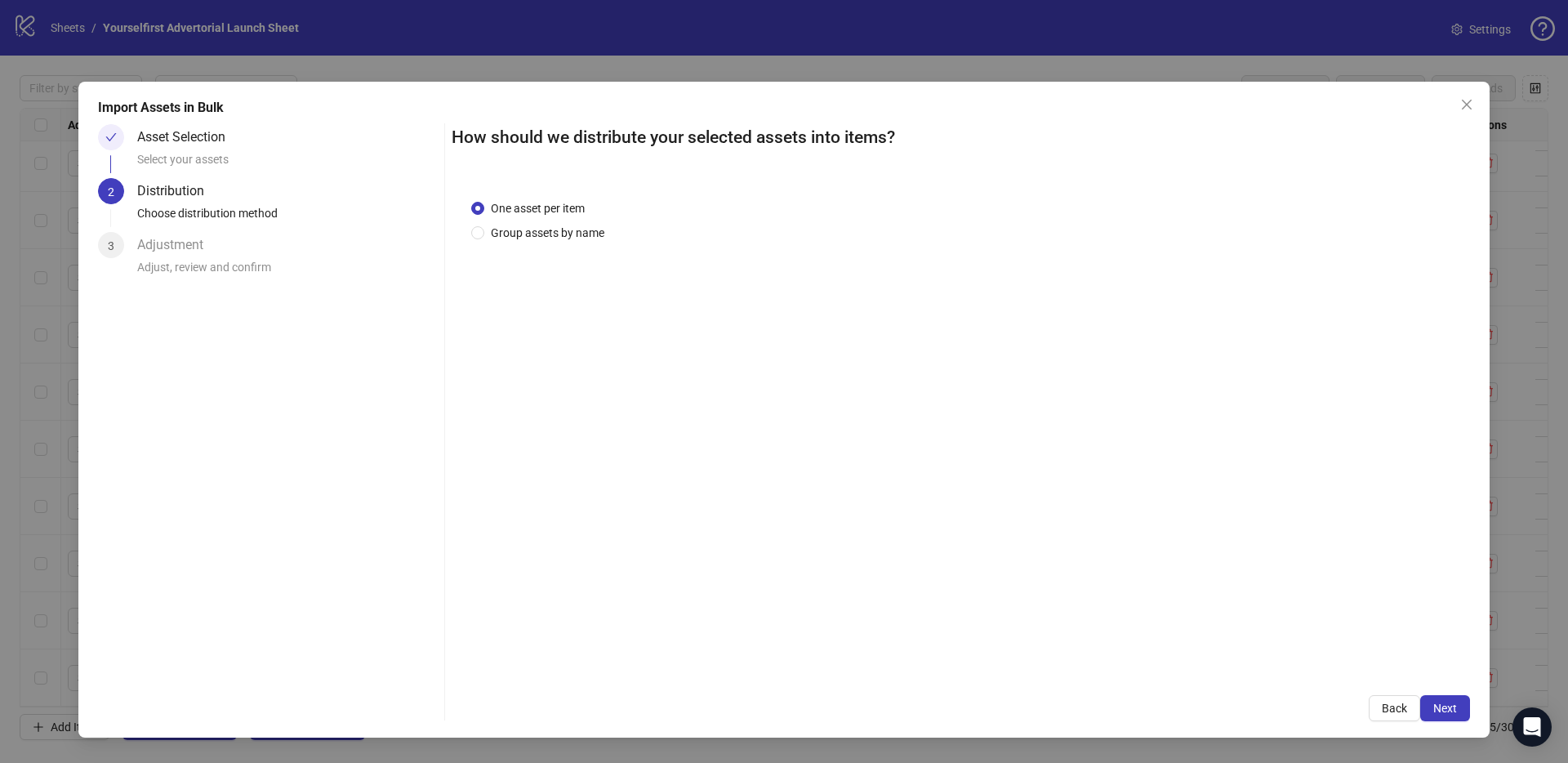
click at [1454, 709] on span "Next" at bounding box center [1444, 708] width 23 height 13
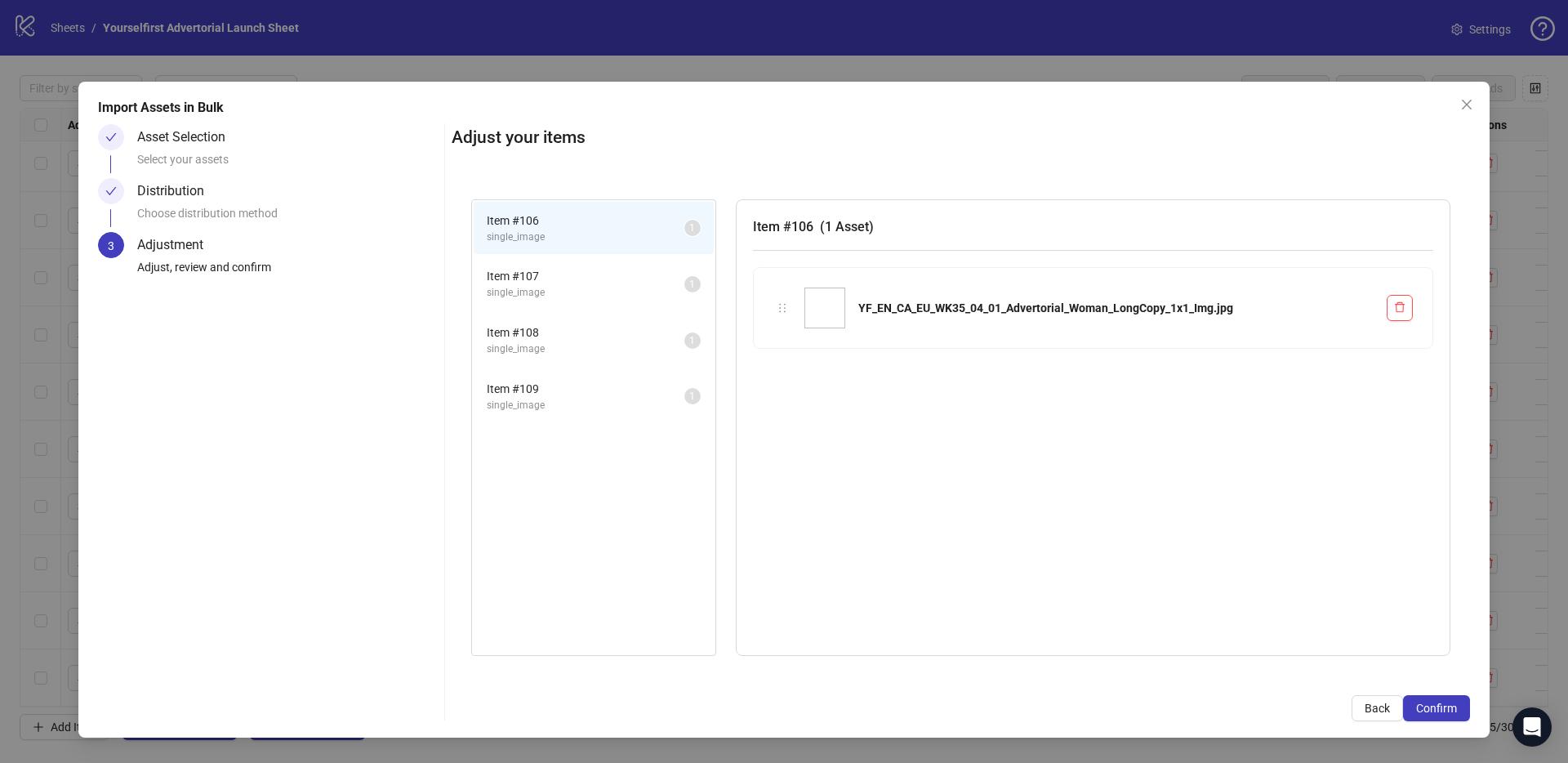
click at [1454, 709] on span "Confirm" at bounding box center [1437, 708] width 41 height 13
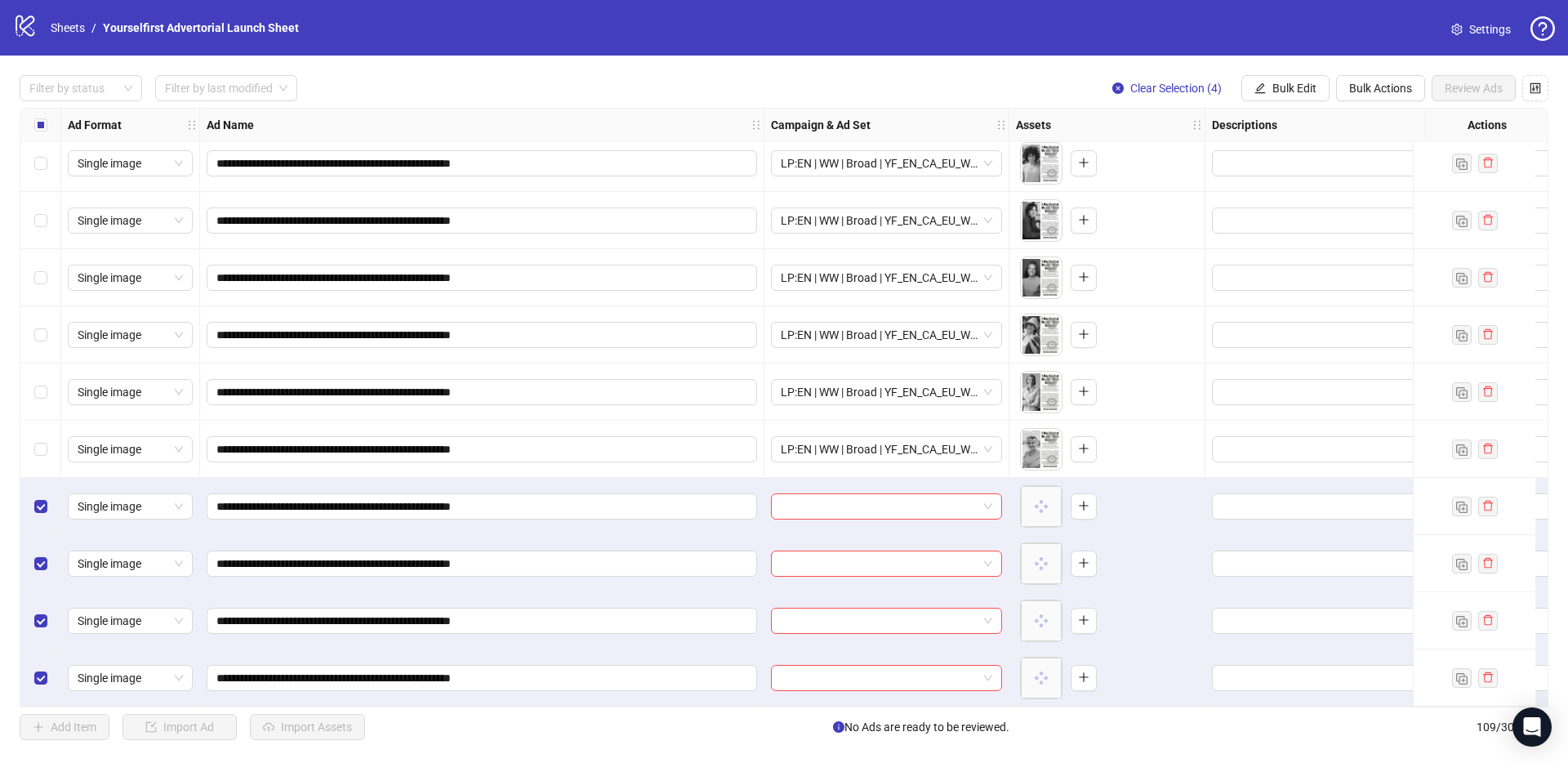
scroll to position [5672, 0]
click at [1308, 94] on span "Bulk Edit" at bounding box center [1293, 88] width 44 height 13
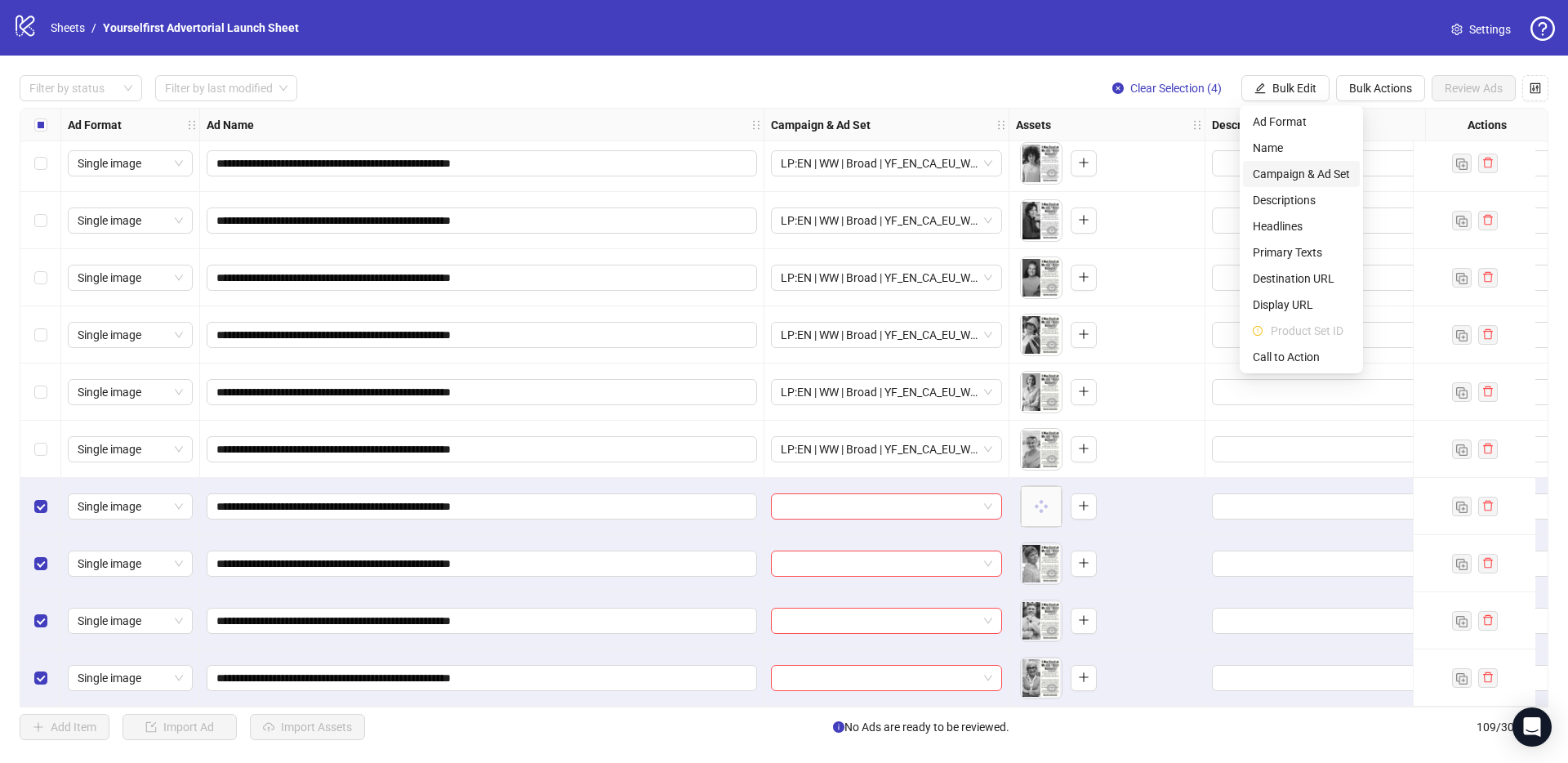
click at [1298, 172] on span "Campaign & Ad Set" at bounding box center [1301, 173] width 97 height 18
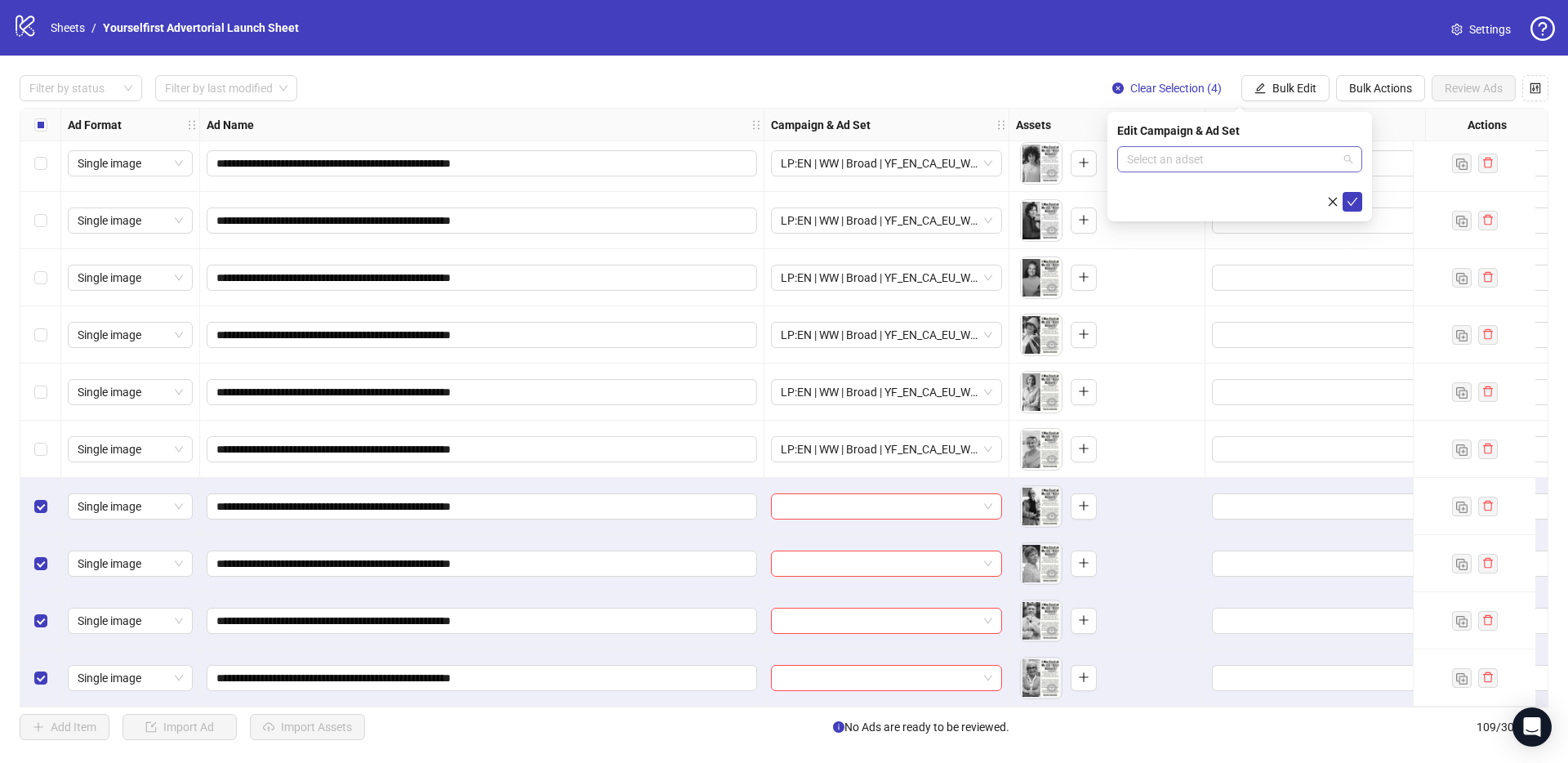
click at [1188, 156] on input "search" at bounding box center [1232, 159] width 210 height 24
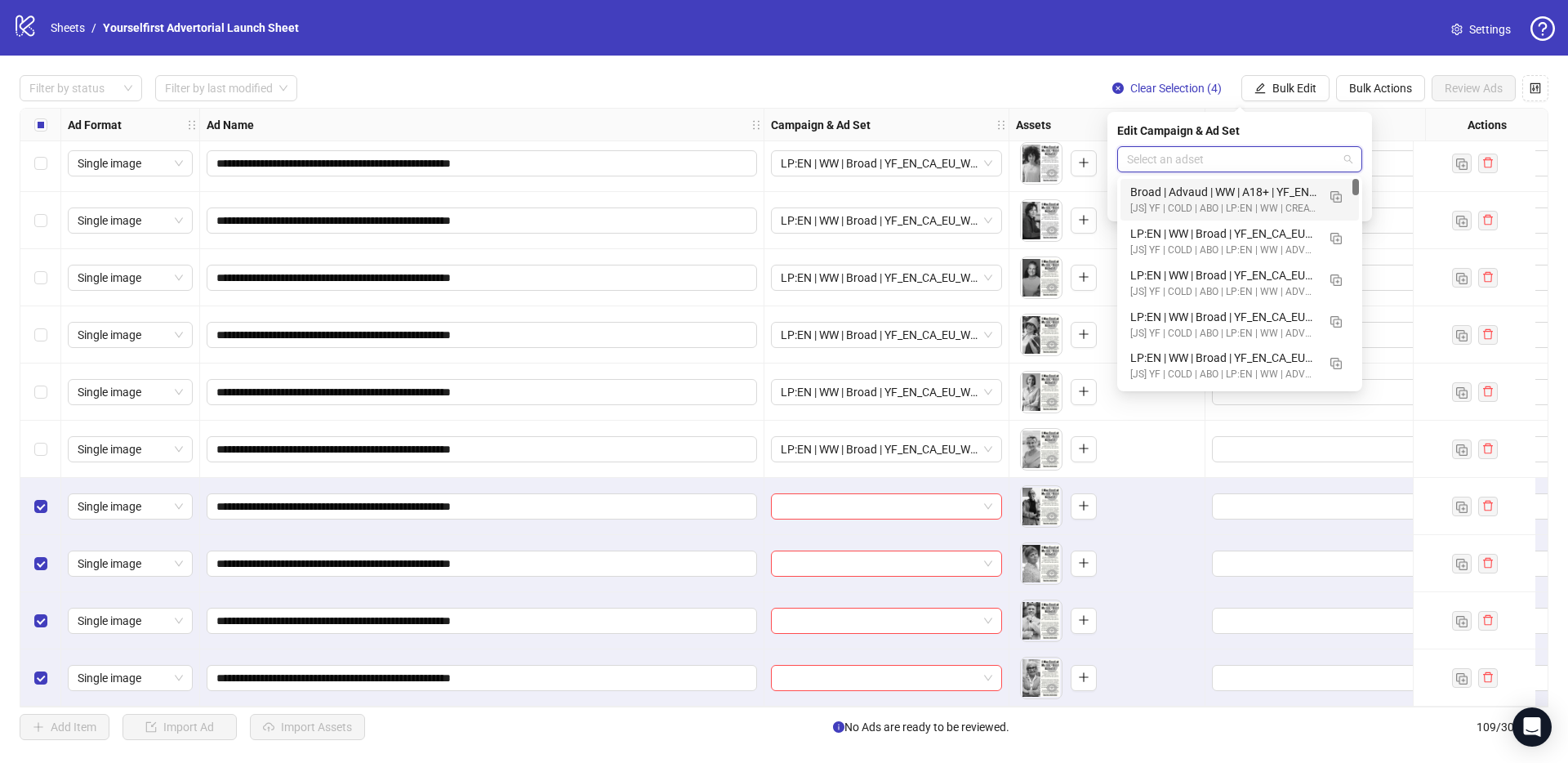
paste input "**********"
type input "**********"
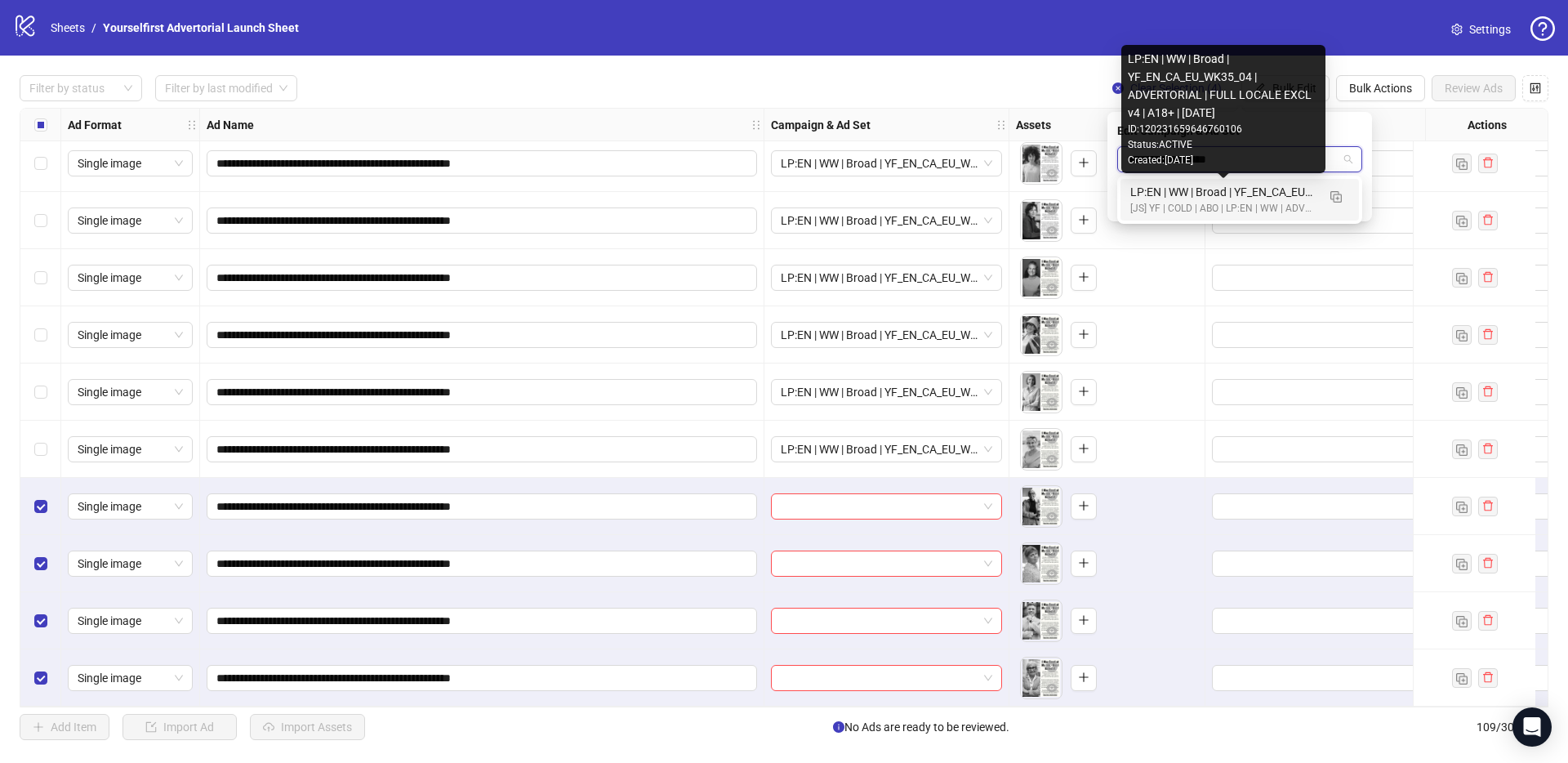
click at [1231, 201] on div "[JS] YF | COLD | ABO | LP:EN | WW | ADVERTORIAL CREATIVE TESTING | A18+ | [DATE]" at bounding box center [1224, 208] width 186 height 16
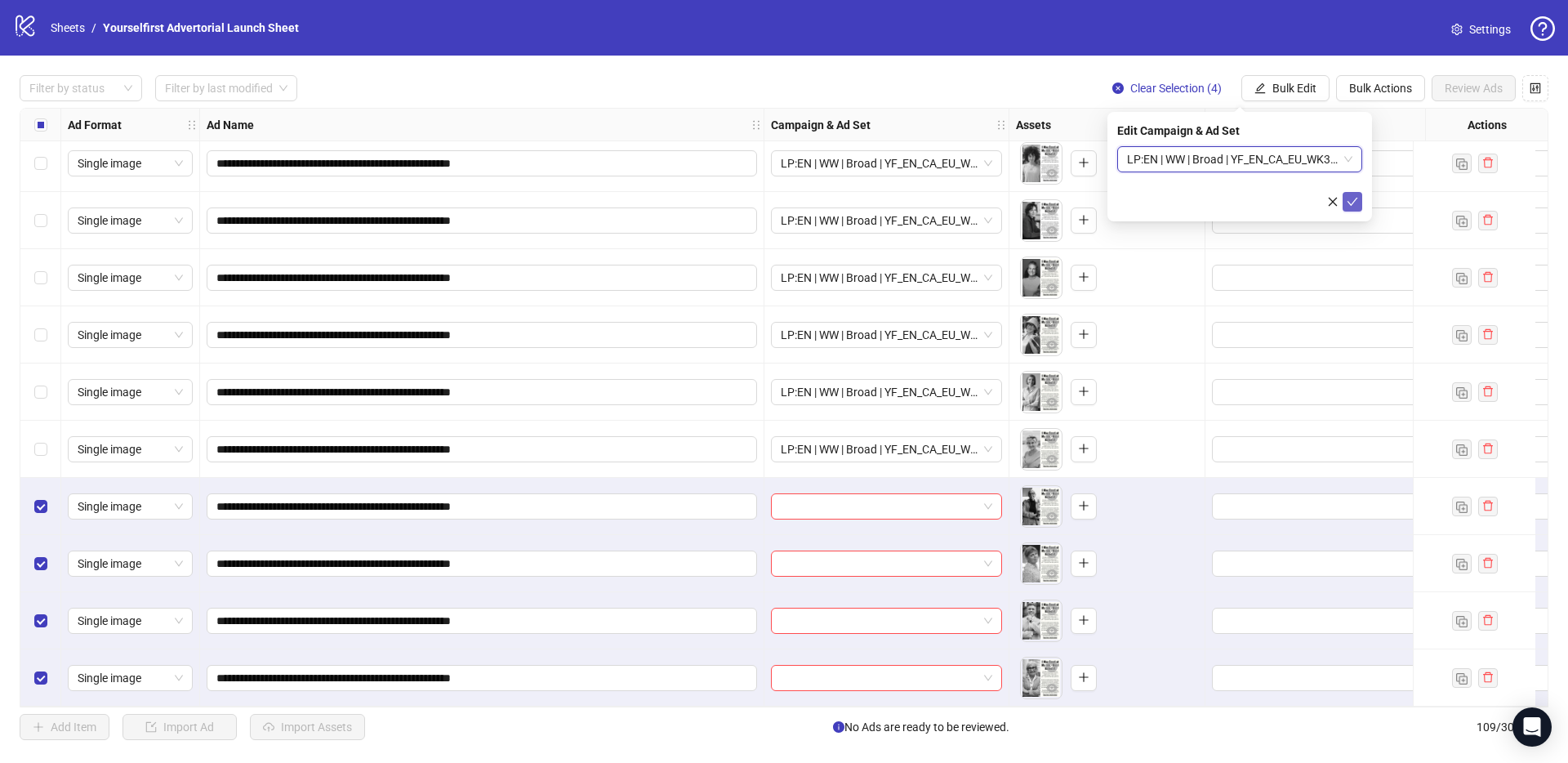
click at [1354, 198] on icon "check" at bounding box center [1352, 201] width 10 height 8
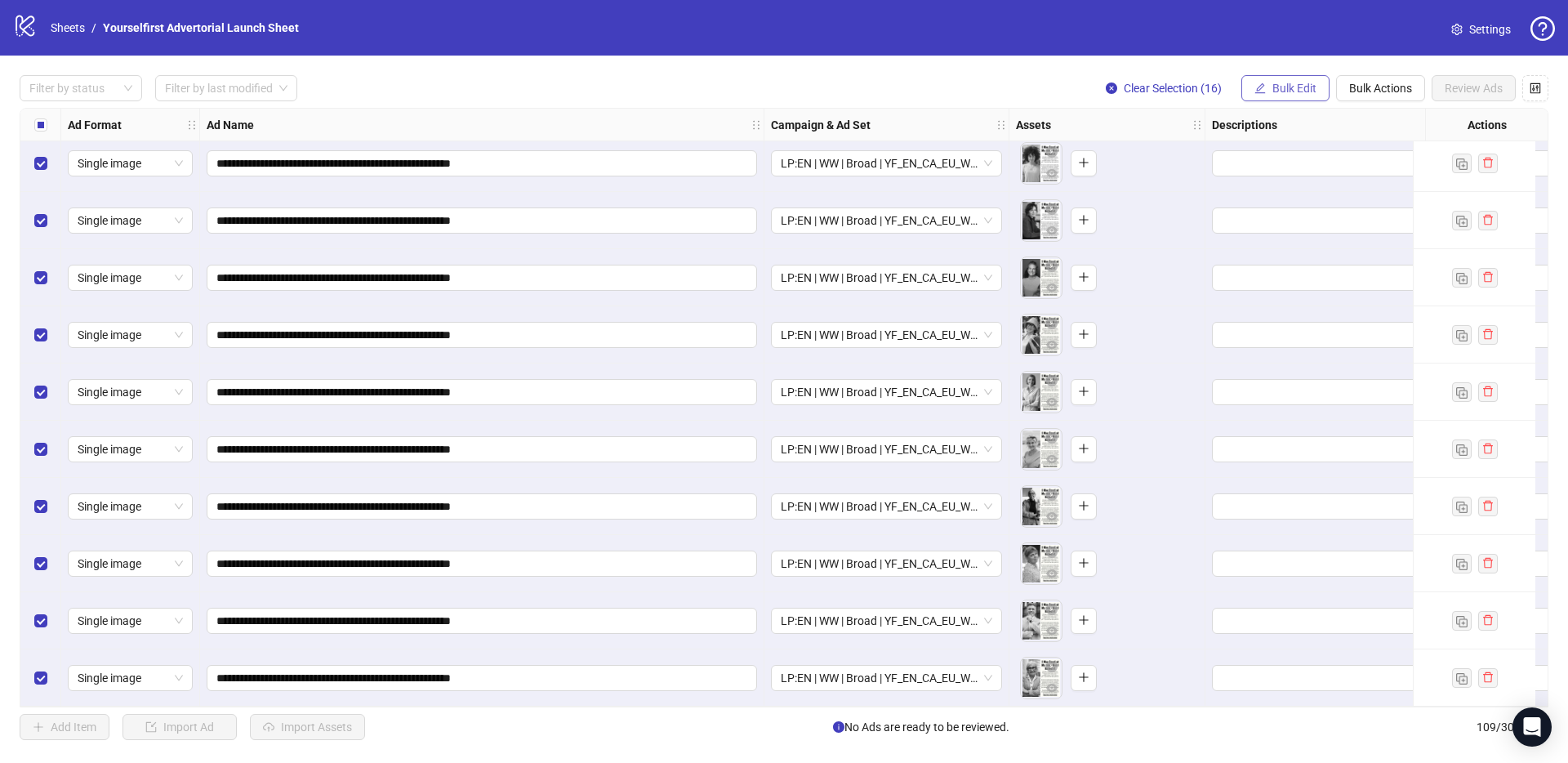
click at [1311, 83] on span "Bulk Edit" at bounding box center [1293, 88] width 44 height 13
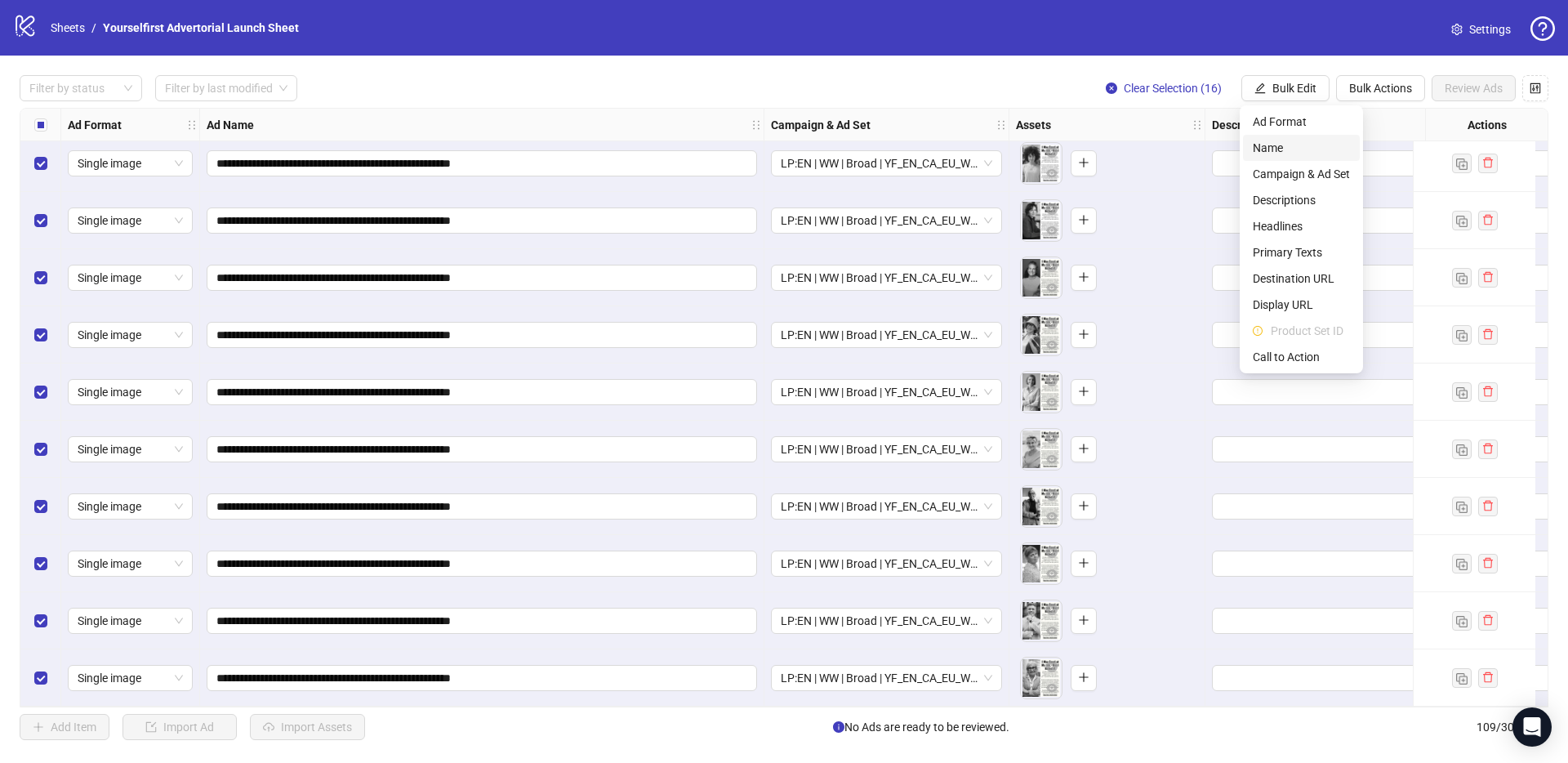
click at [1275, 150] on span "Name" at bounding box center [1301, 147] width 97 height 18
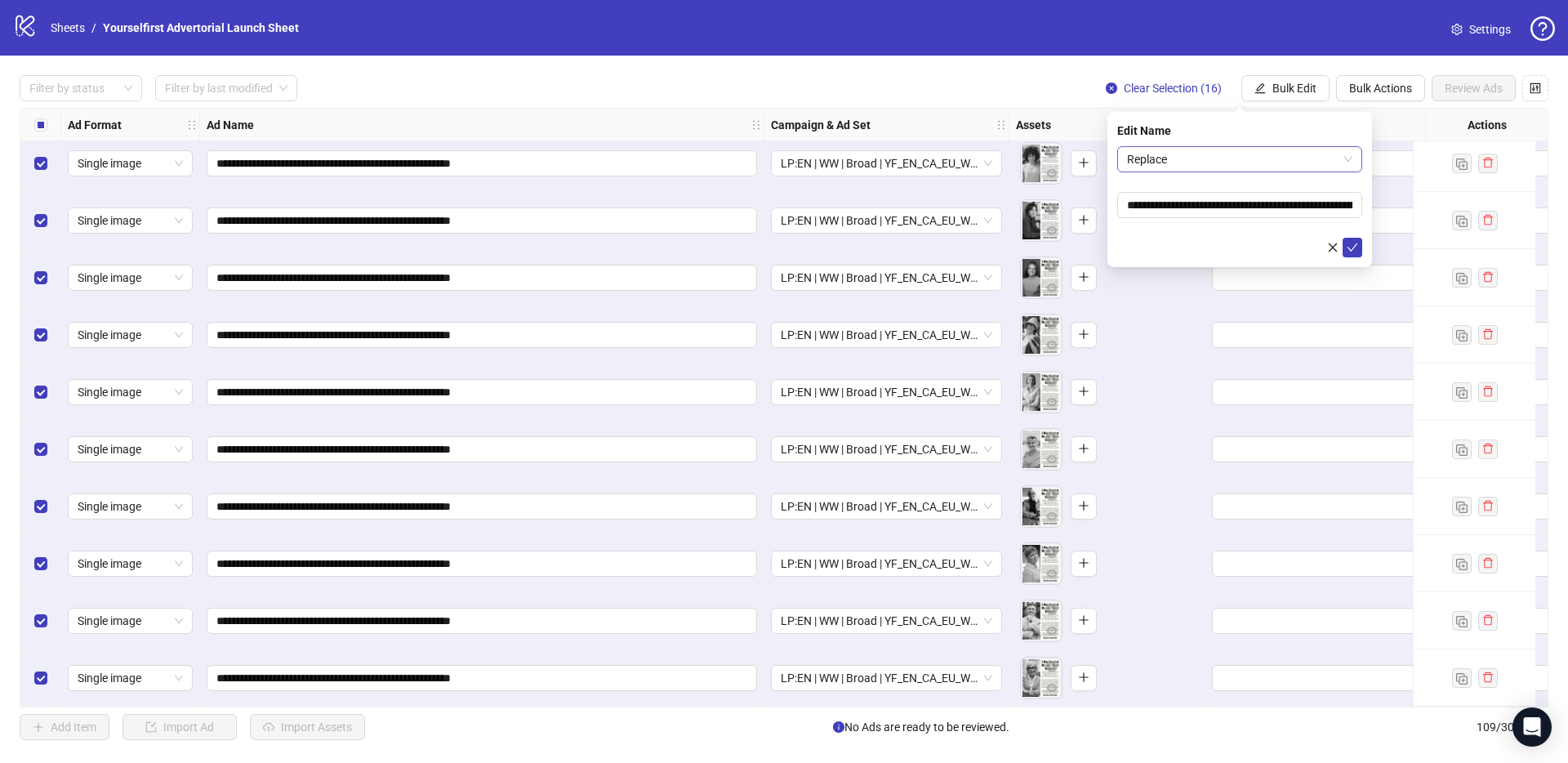
click at [1150, 154] on span "Replace" at bounding box center [1240, 159] width 225 height 24
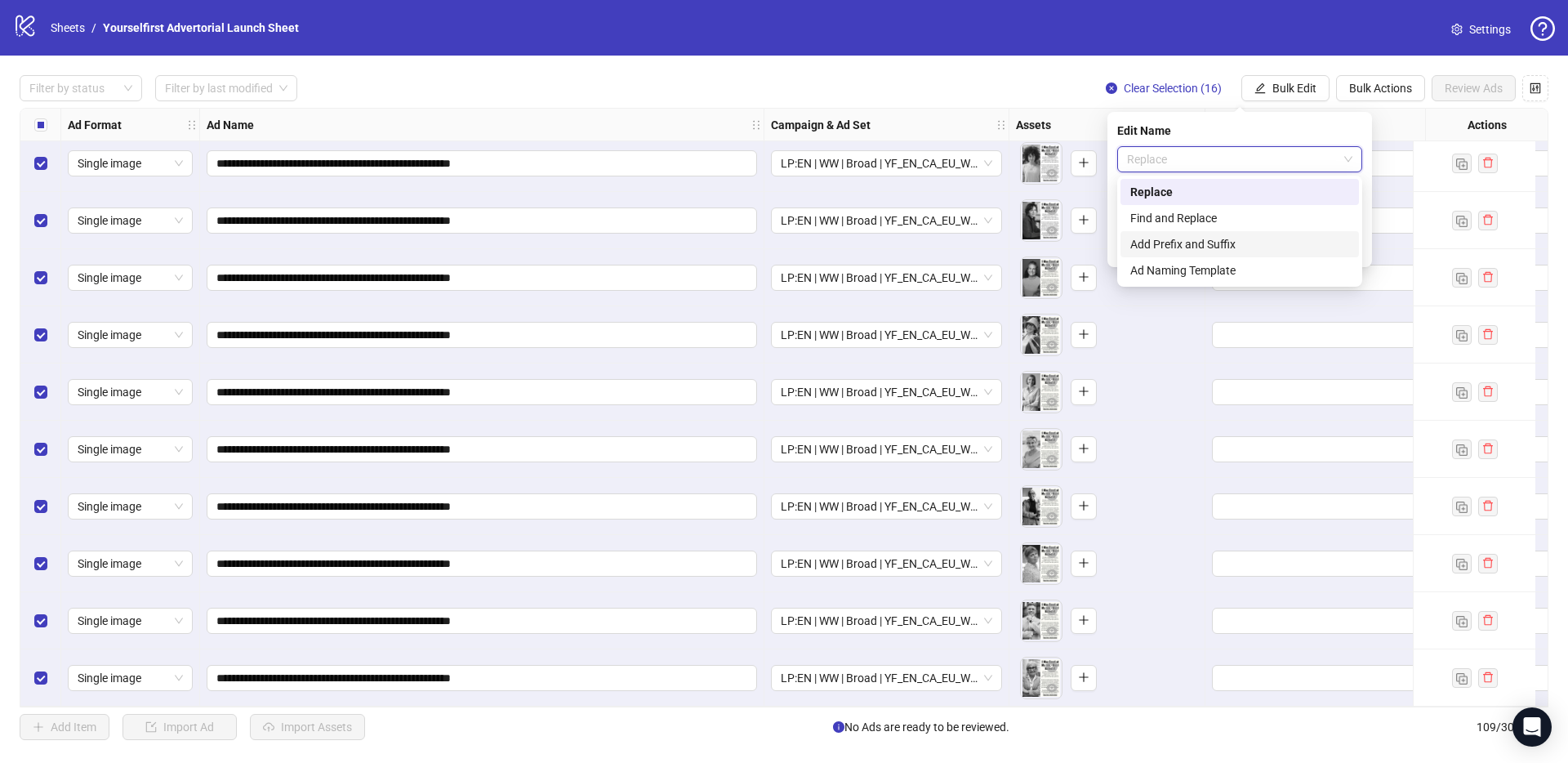
click at [1175, 234] on div "Add Prefix and Suffix" at bounding box center [1240, 244] width 238 height 26
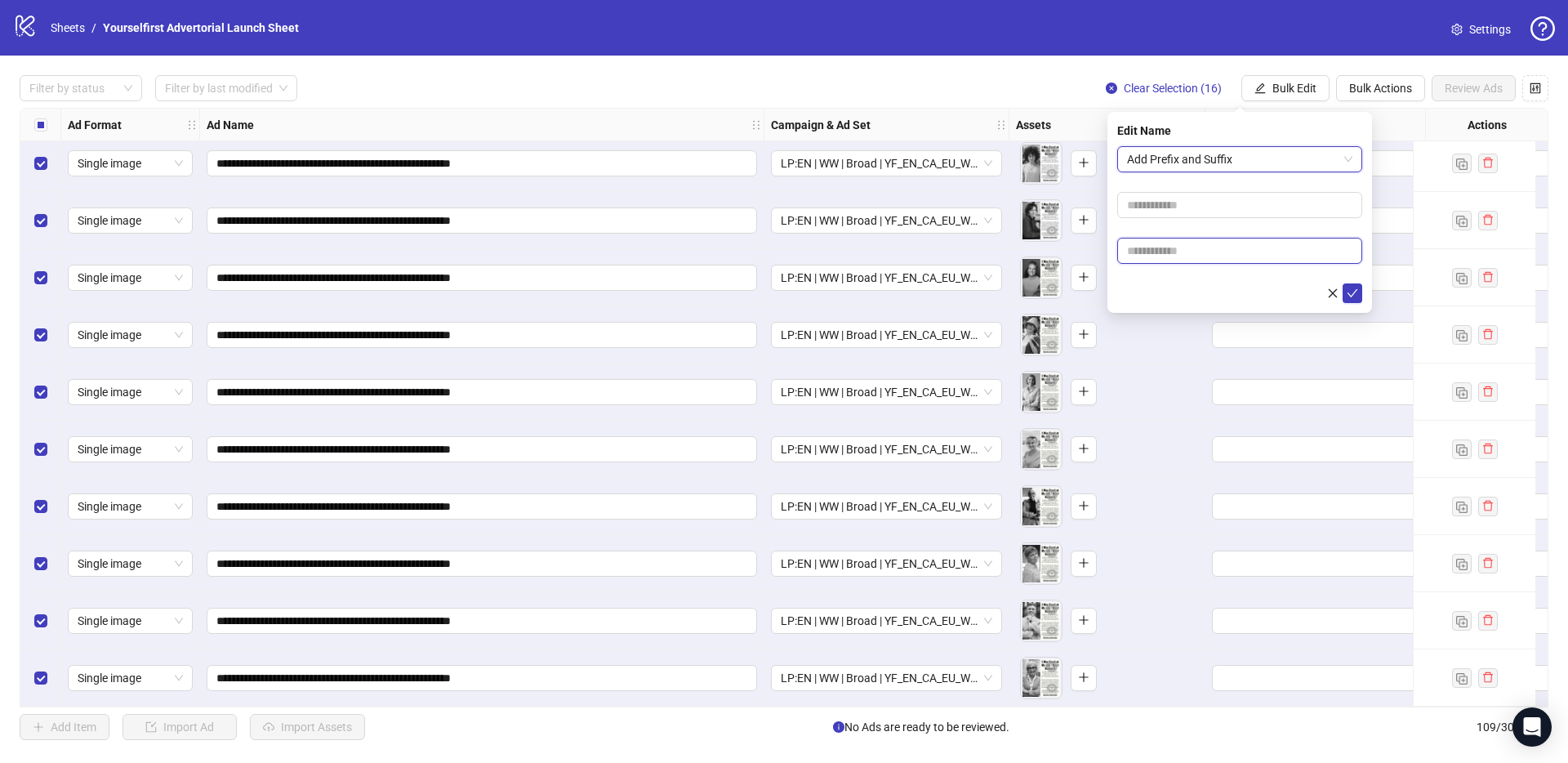
click at [1169, 252] on input "text" at bounding box center [1240, 250] width 245 height 26
click at [1203, 247] on input "text" at bounding box center [1240, 250] width 245 height 26
paste input "**********"
type input "**********"
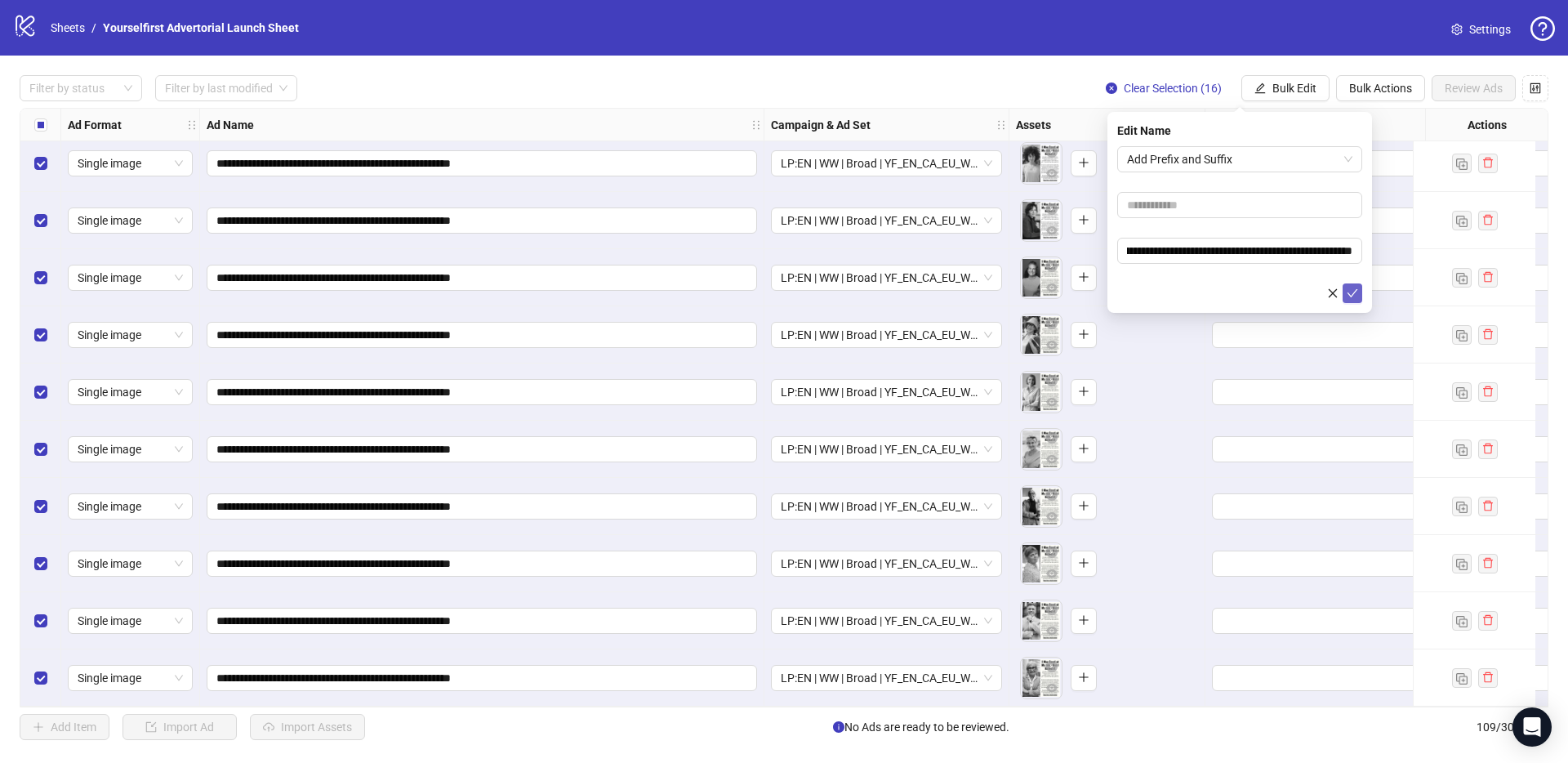
click at [1356, 289] on icon "check" at bounding box center [1352, 293] width 10 height 8
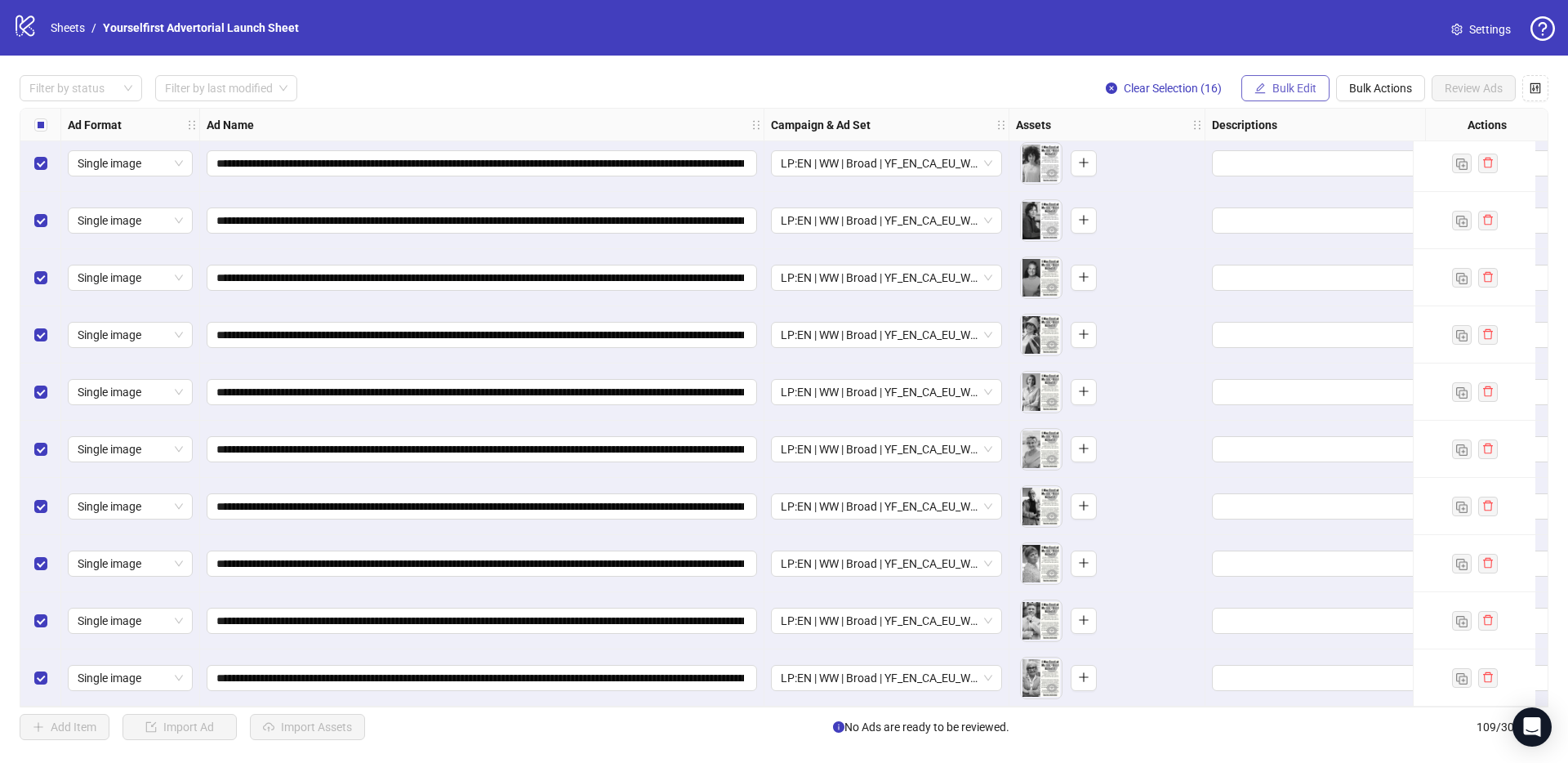
click at [1304, 86] on span "Bulk Edit" at bounding box center [1293, 88] width 44 height 13
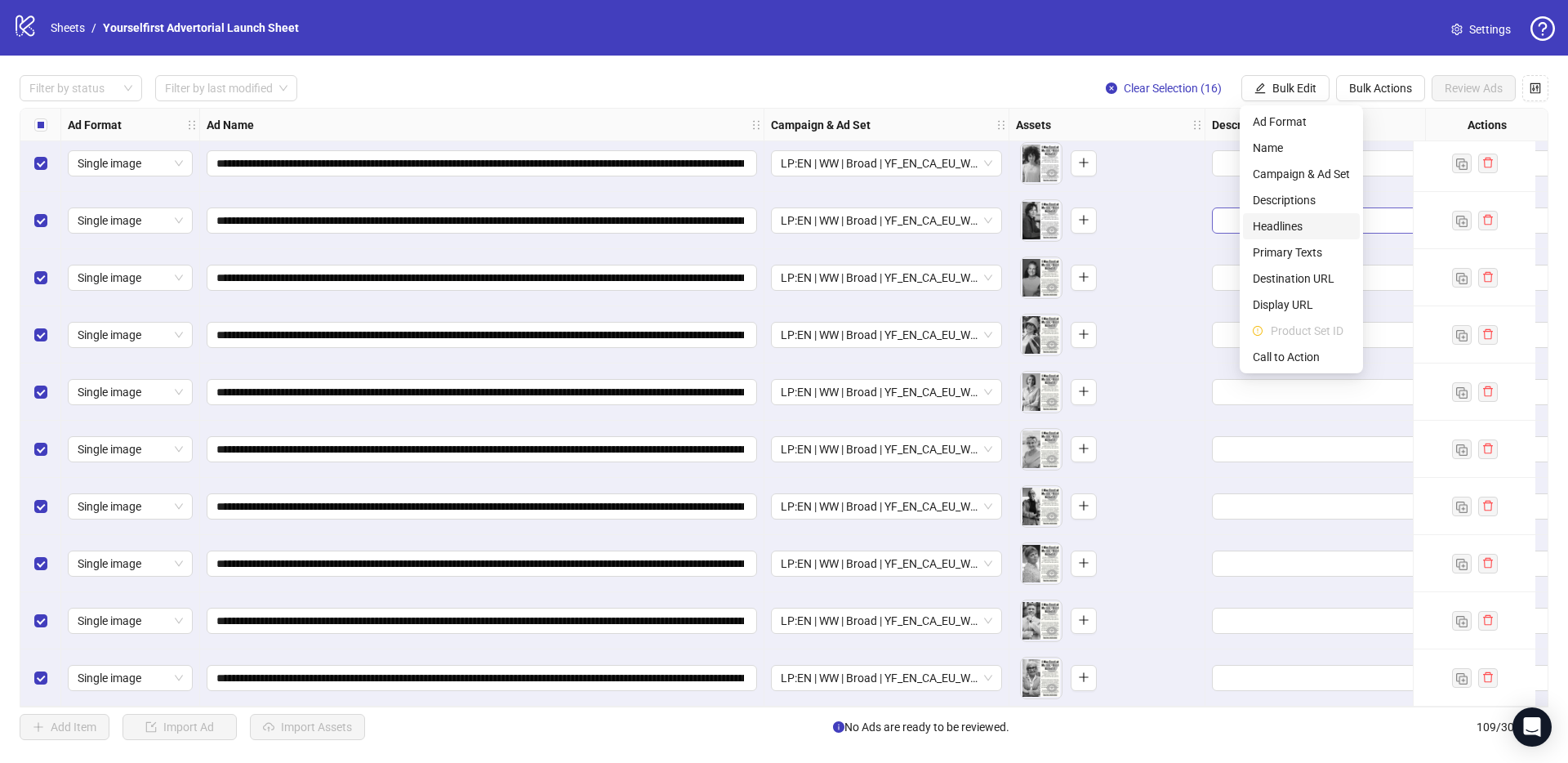
click at [1285, 227] on span "Headlines" at bounding box center [1301, 225] width 97 height 18
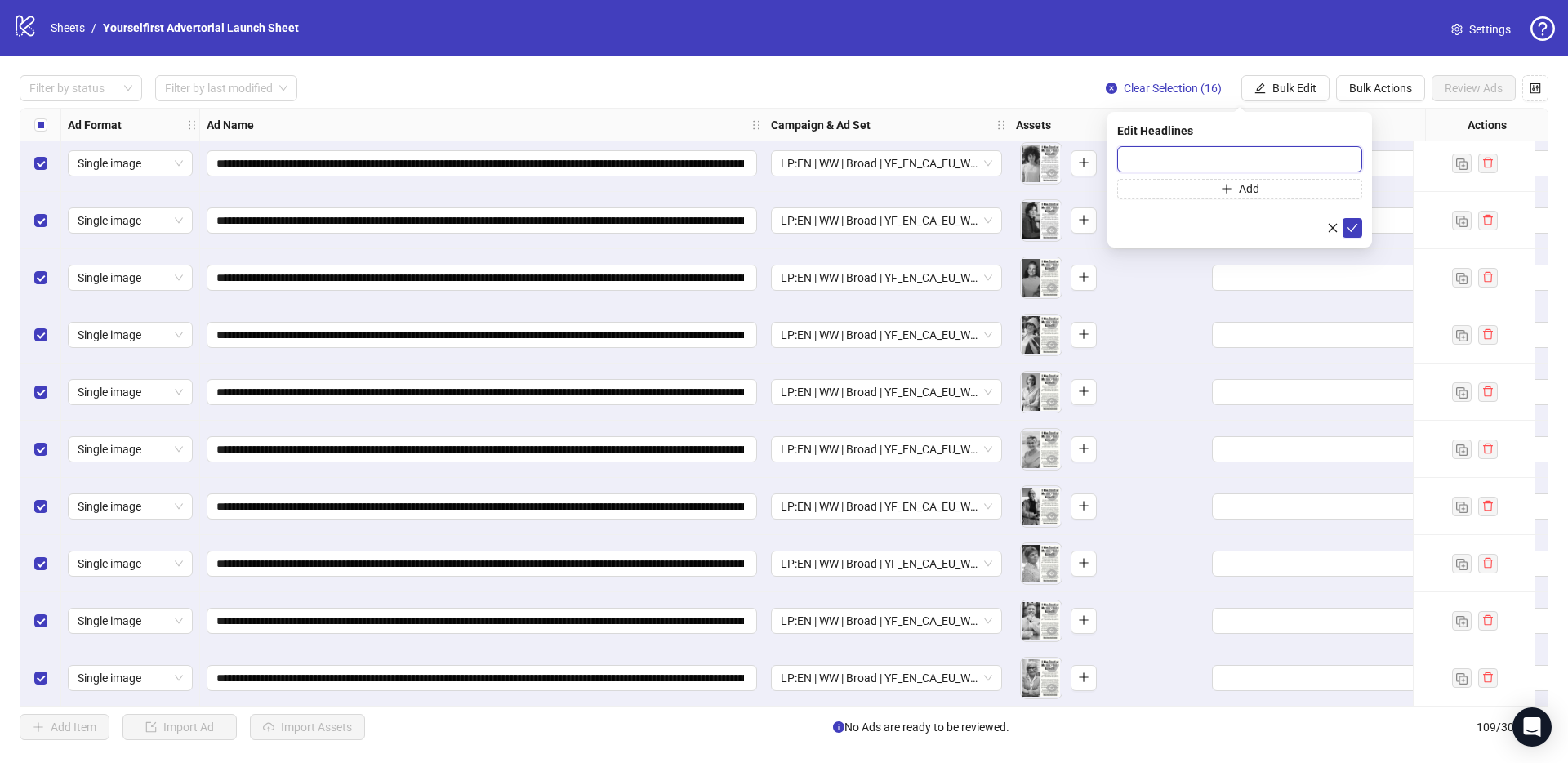
click at [1216, 158] on input "text" at bounding box center [1240, 159] width 245 height 26
paste input "**********"
type input "**********"
click at [1350, 223] on icon "check" at bounding box center [1352, 228] width 11 height 11
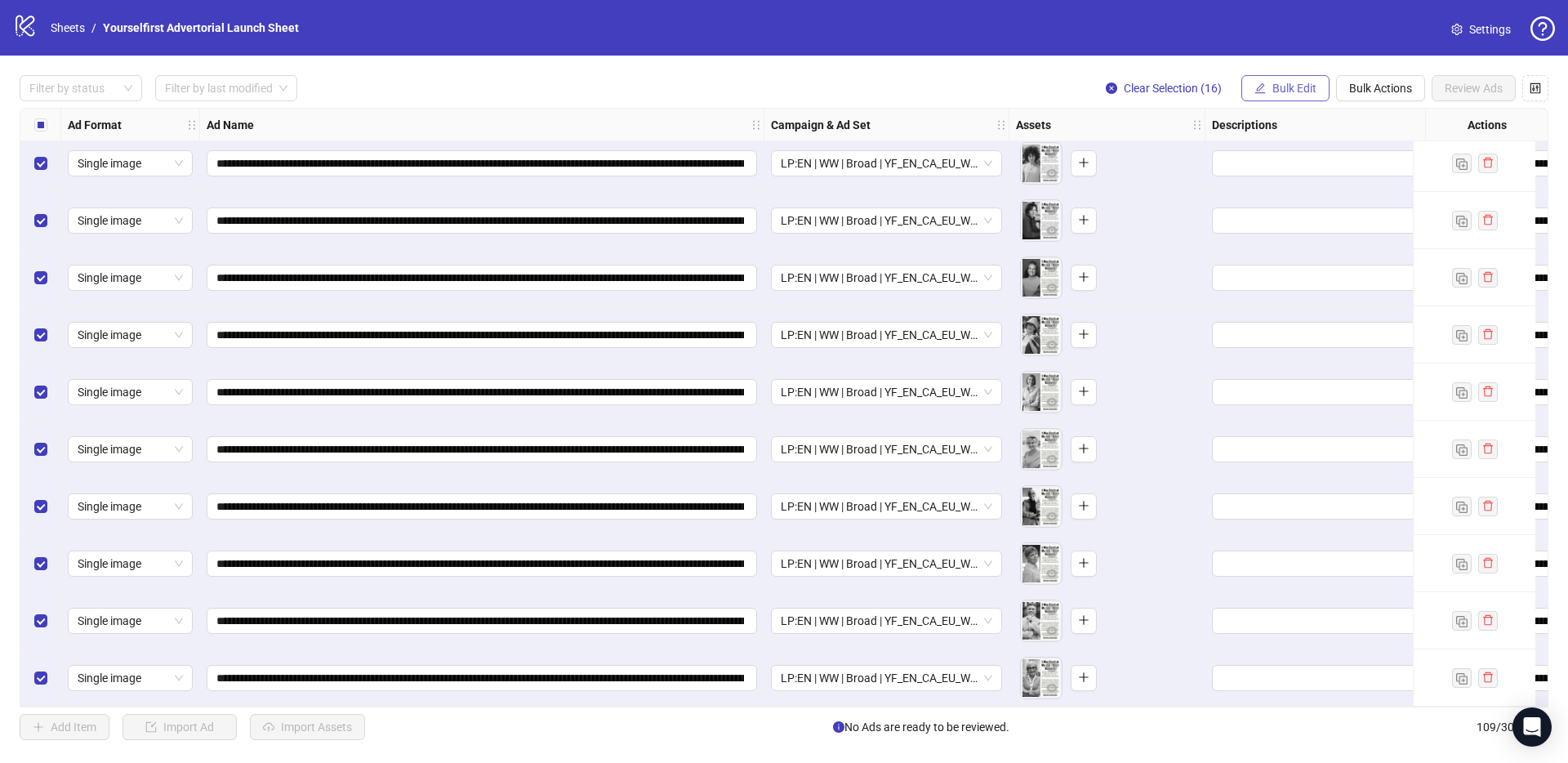
click at [1276, 90] on span "Bulk Edit" at bounding box center [1293, 88] width 44 height 13
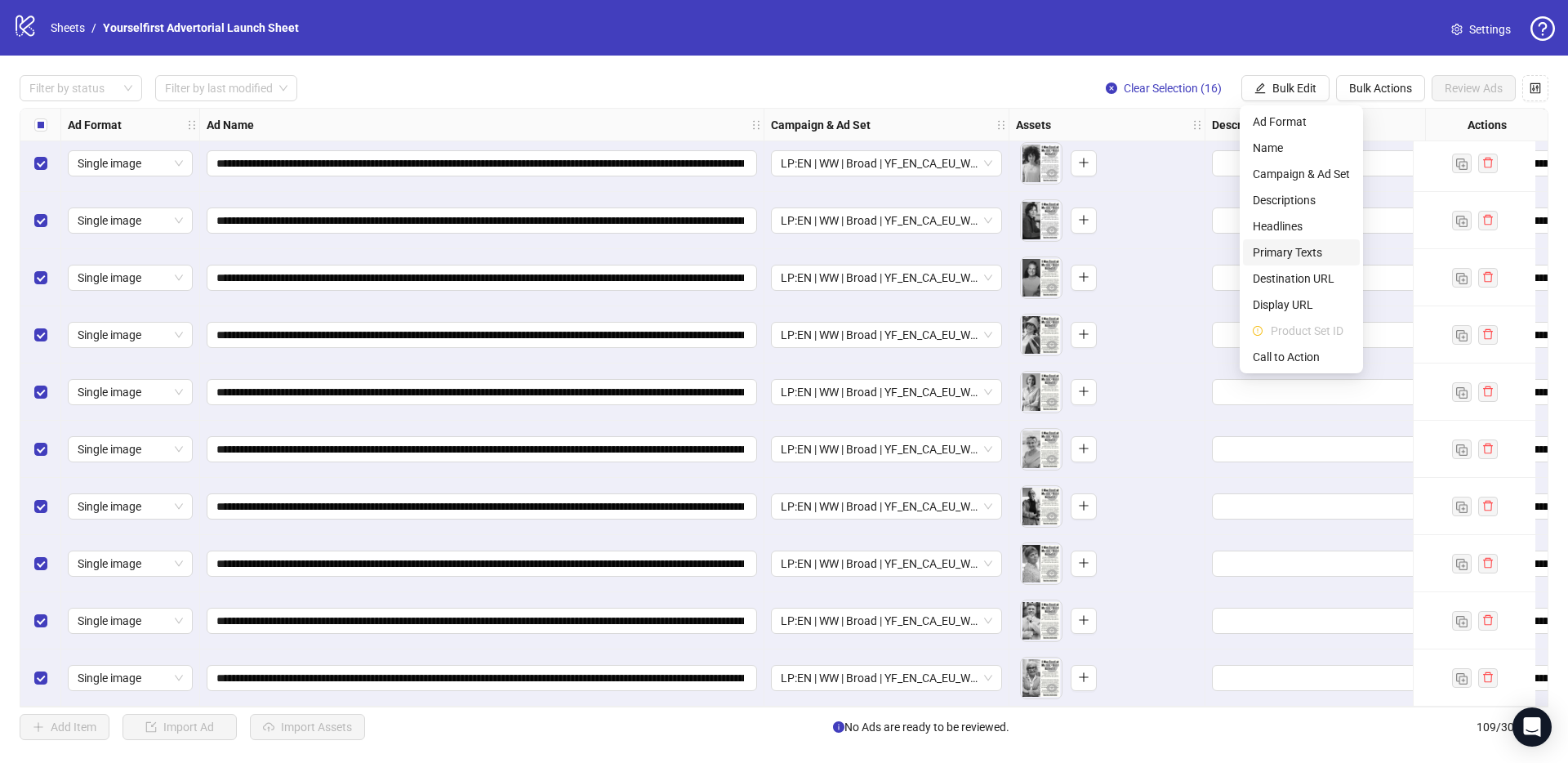
click at [1285, 253] on span "Primary Texts" at bounding box center [1301, 252] width 97 height 18
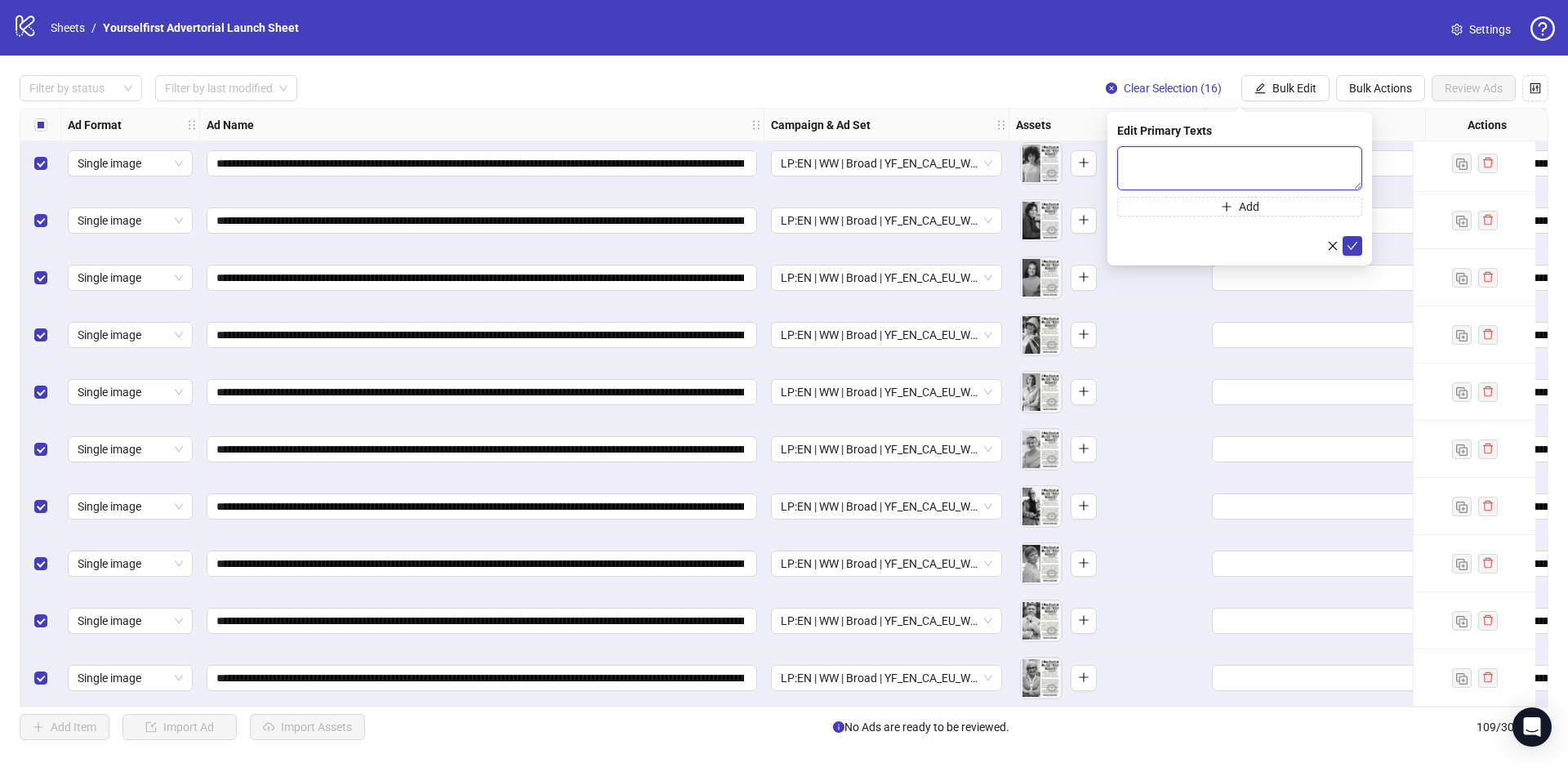
click at [1179, 158] on textarea at bounding box center [1240, 167] width 245 height 44
paste textarea "**********"
type textarea "**********"
click at [1349, 243] on icon "check" at bounding box center [1352, 246] width 11 height 11
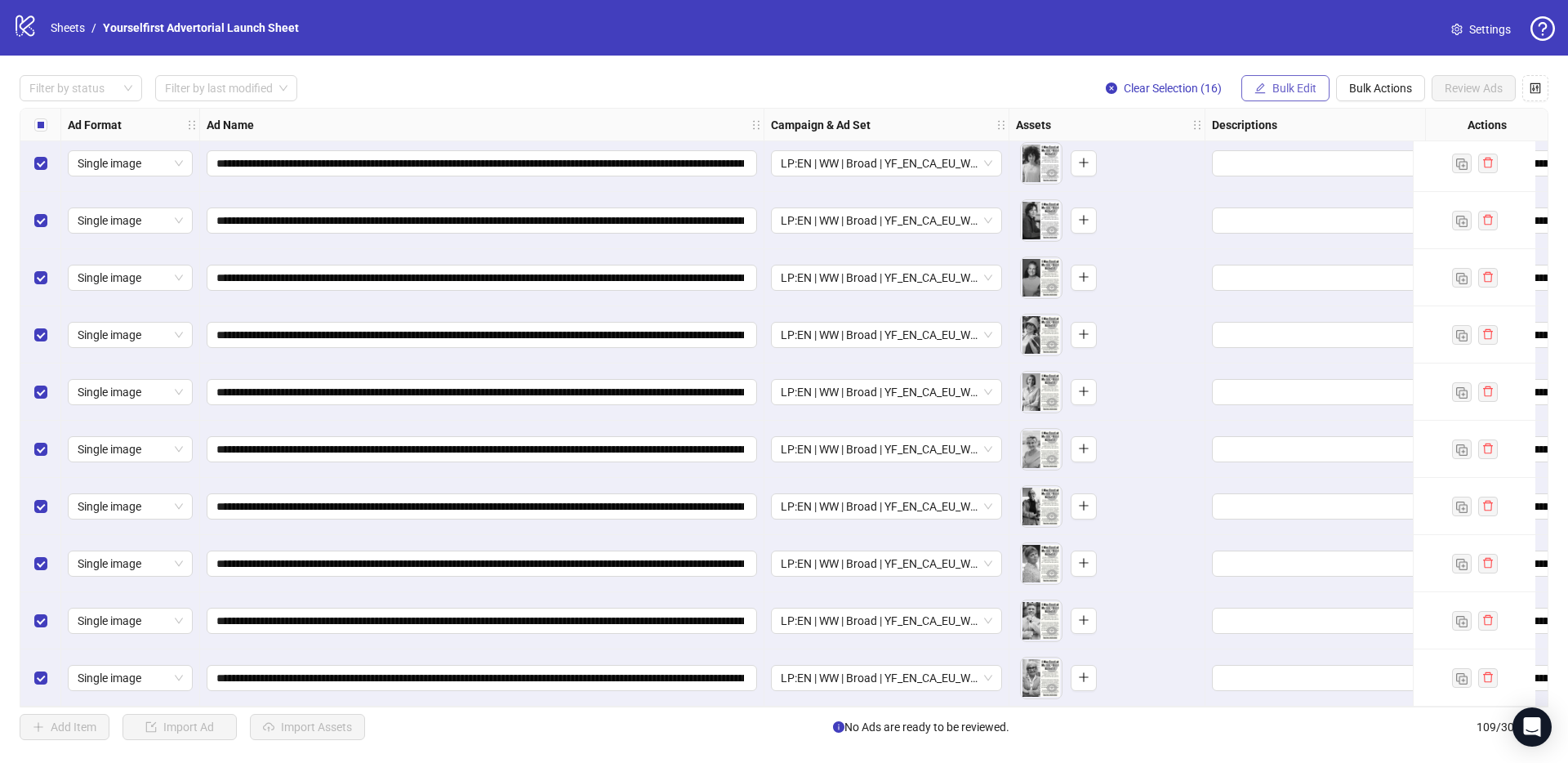
click at [1294, 86] on span "Bulk Edit" at bounding box center [1293, 88] width 44 height 13
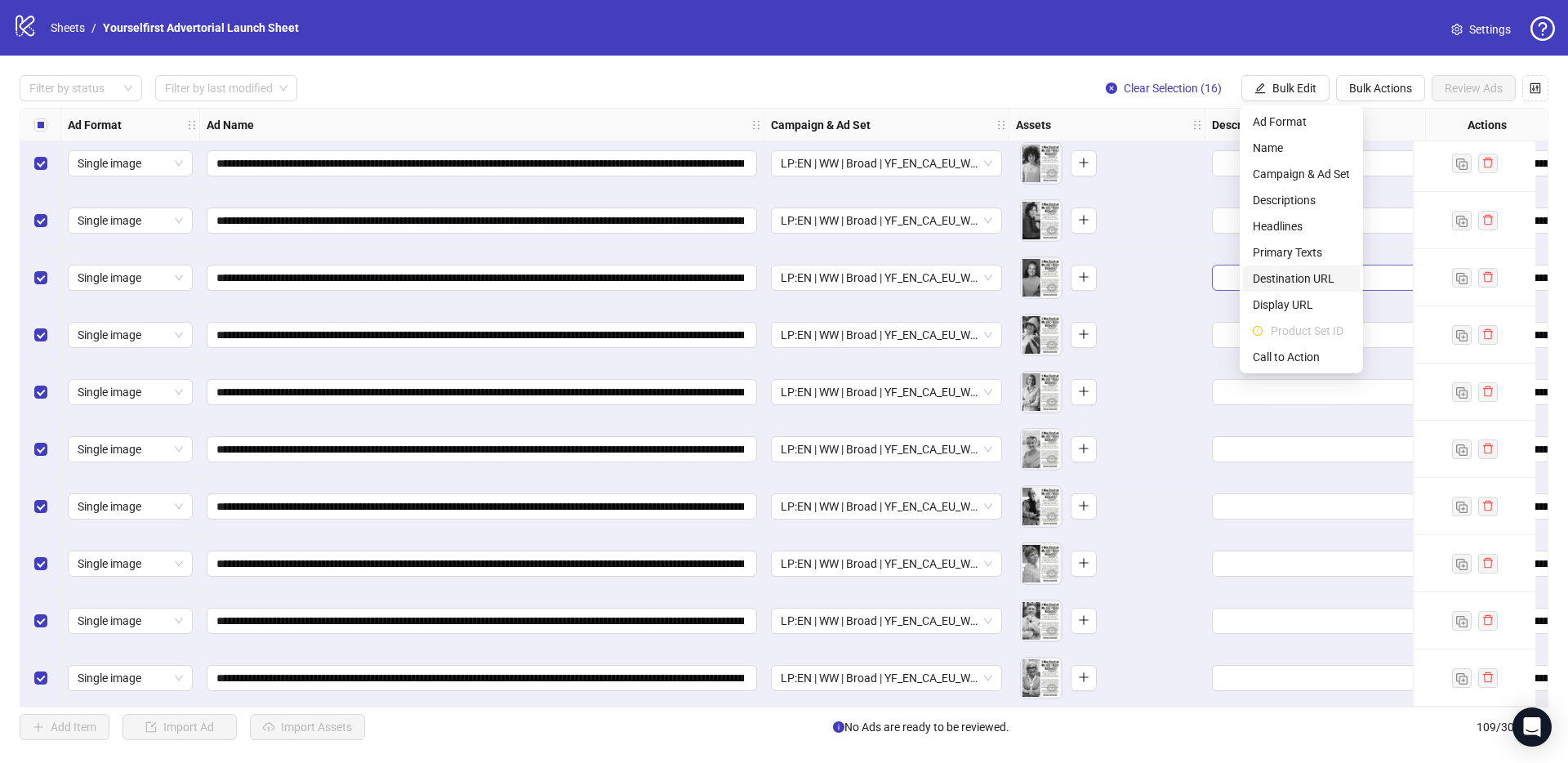
click at [1291, 277] on span "Destination URL" at bounding box center [1301, 278] width 97 height 18
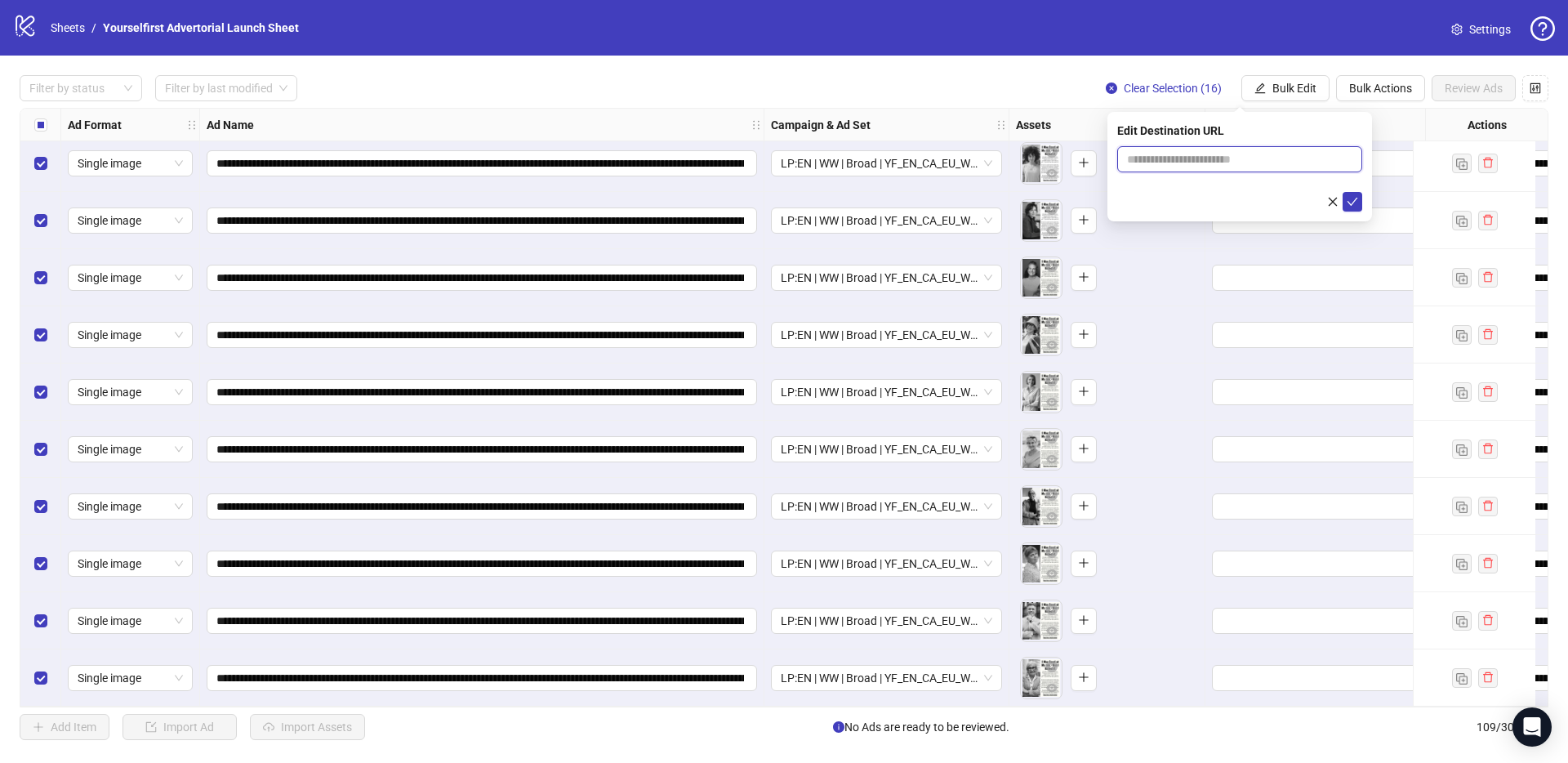
click at [1217, 157] on input "text" at bounding box center [1233, 158] width 212 height 18
paste input "**********"
type input "**********"
click at [1355, 197] on icon "check" at bounding box center [1352, 202] width 11 height 11
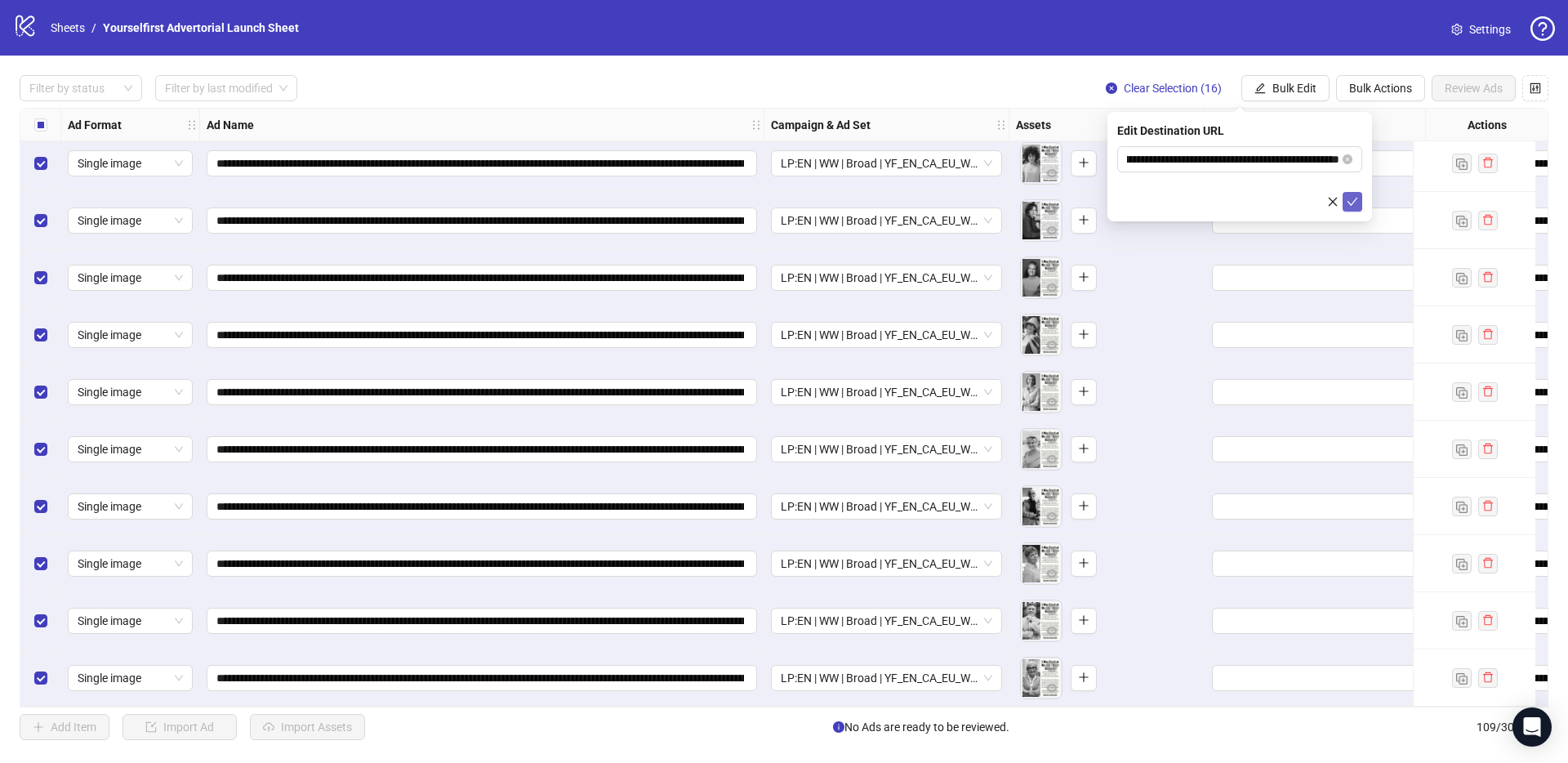
scroll to position [0, 0]
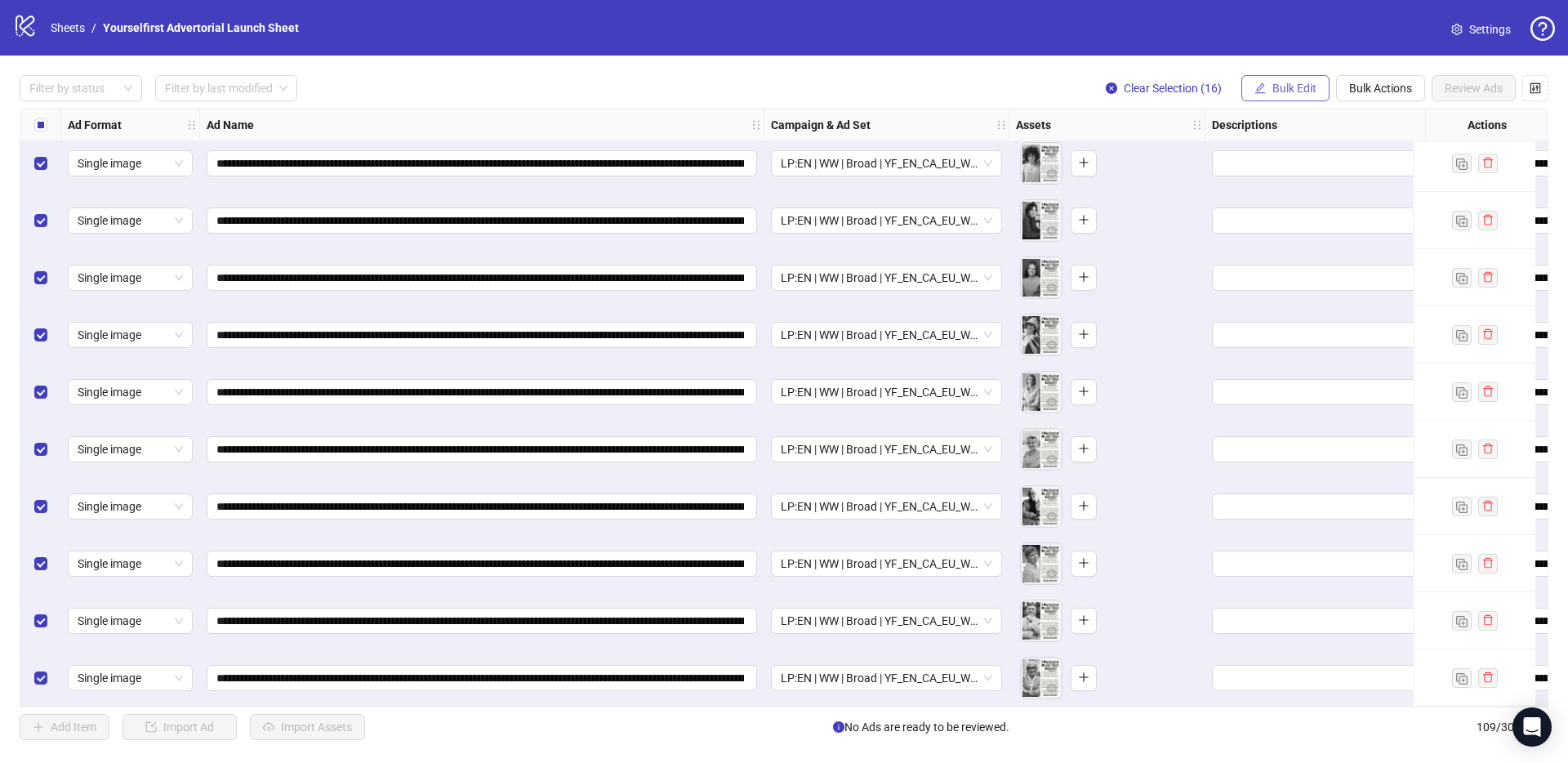
click at [1292, 87] on span "Bulk Edit" at bounding box center [1293, 88] width 44 height 13
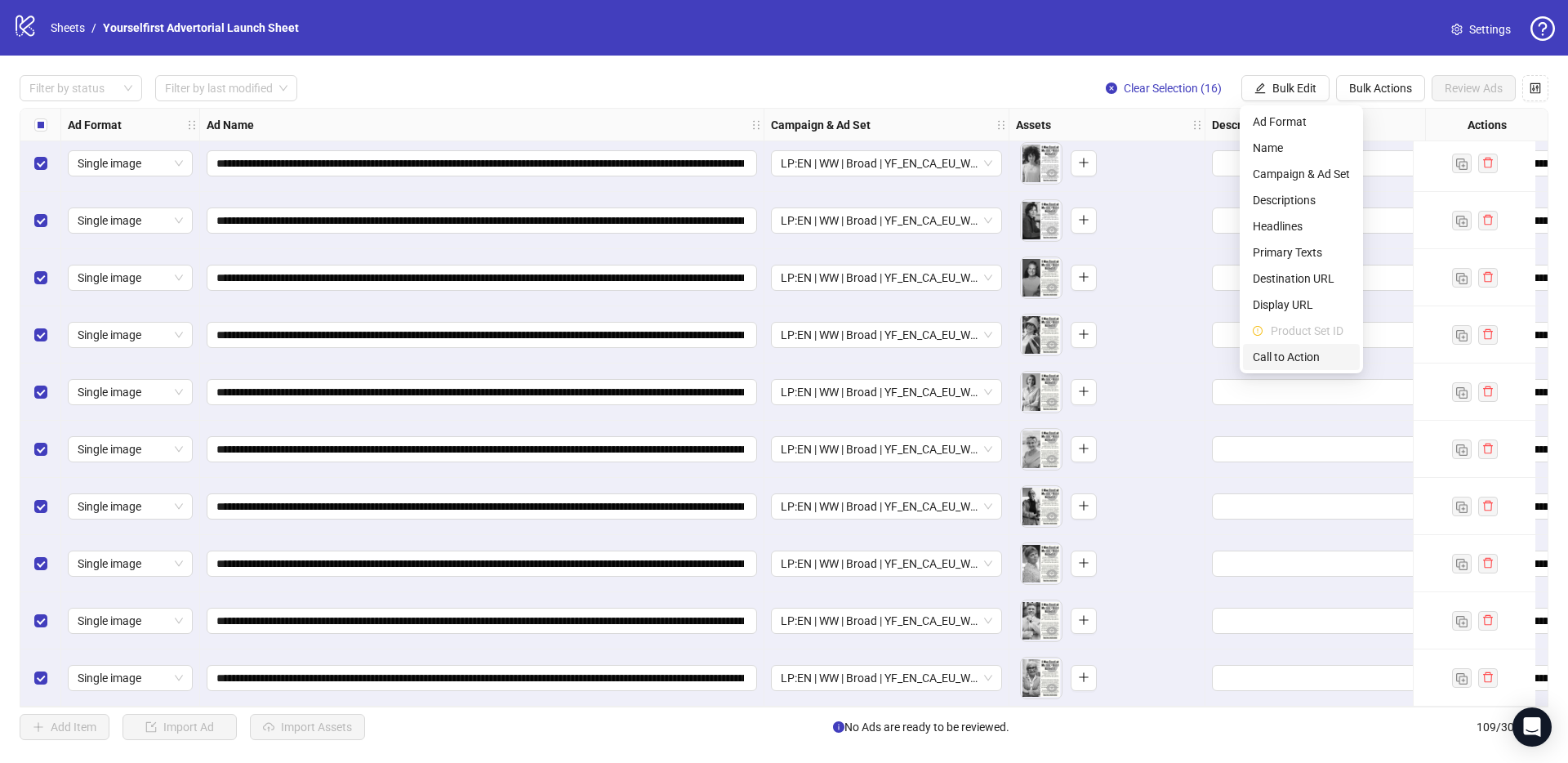
click at [1289, 366] on li "Call to Action" at bounding box center [1302, 356] width 117 height 26
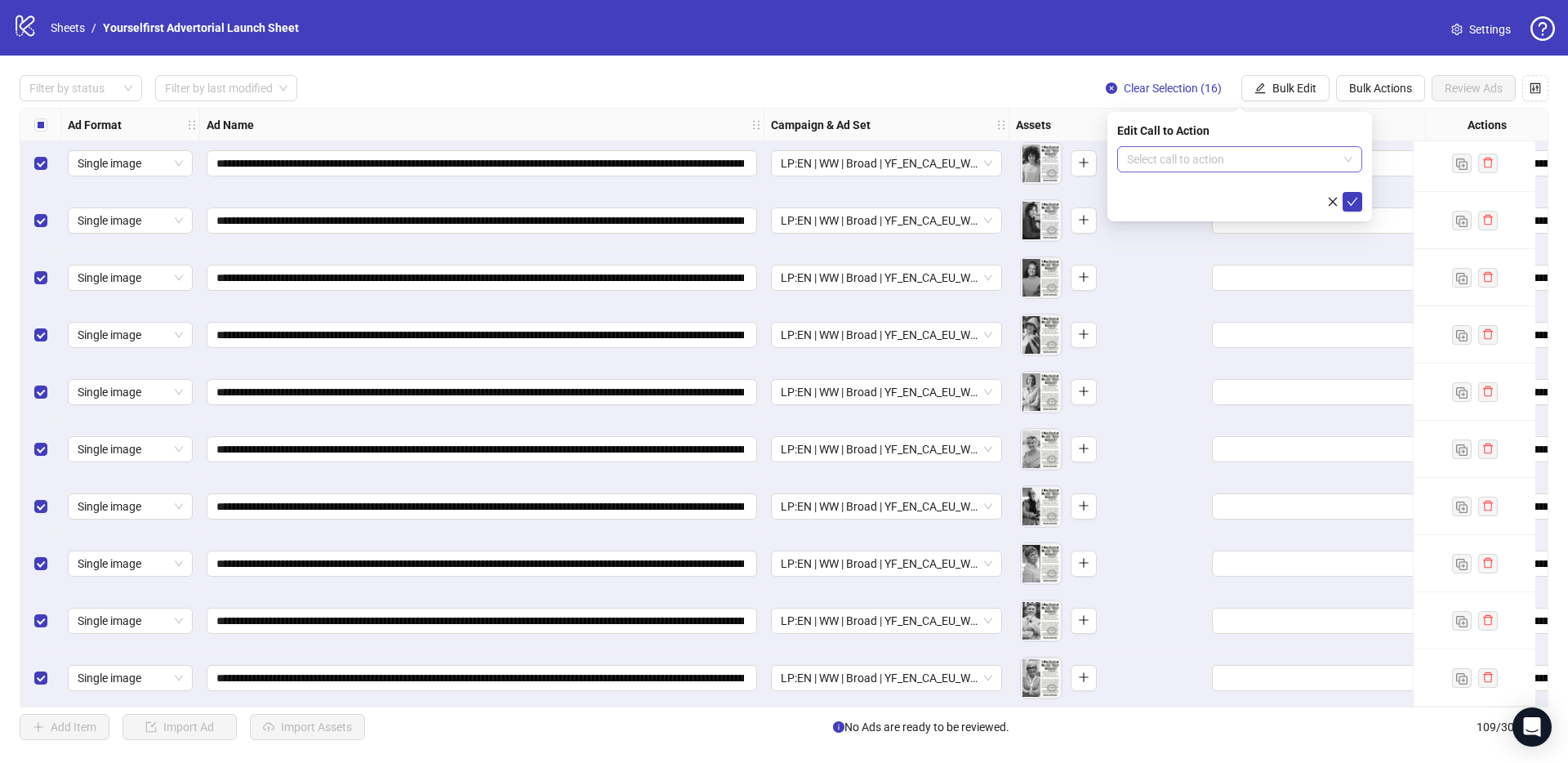
click at [1163, 163] on input "search" at bounding box center [1232, 159] width 210 height 24
type input "*****"
click at [1159, 193] on div "Learn more" at bounding box center [1240, 192] width 219 height 18
click at [1357, 200] on icon "check" at bounding box center [1352, 202] width 11 height 11
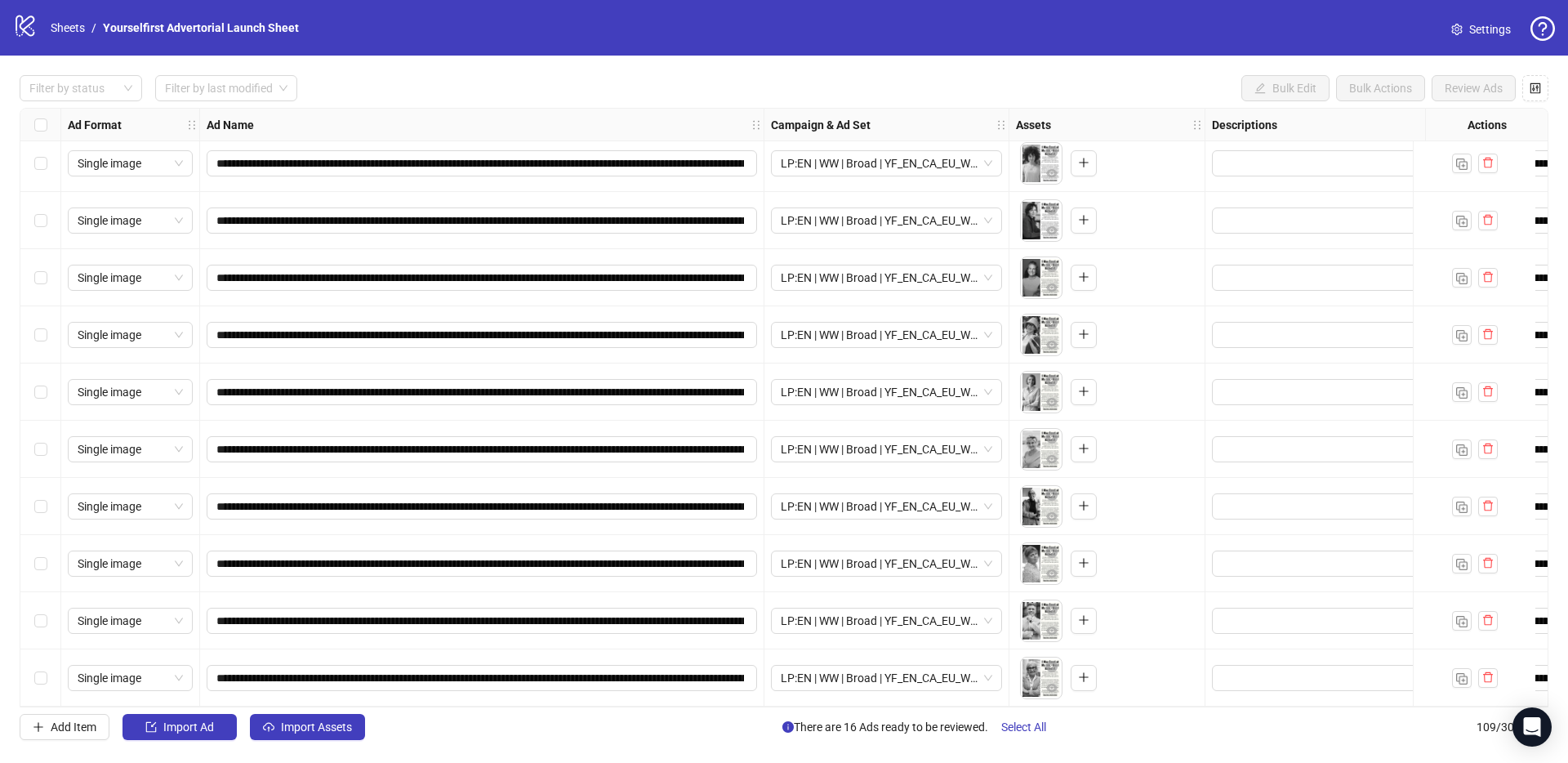
click at [583, 62] on div "**********" at bounding box center [784, 408] width 1568 height 704
click at [338, 730] on span "Import Assets" at bounding box center [316, 727] width 71 height 13
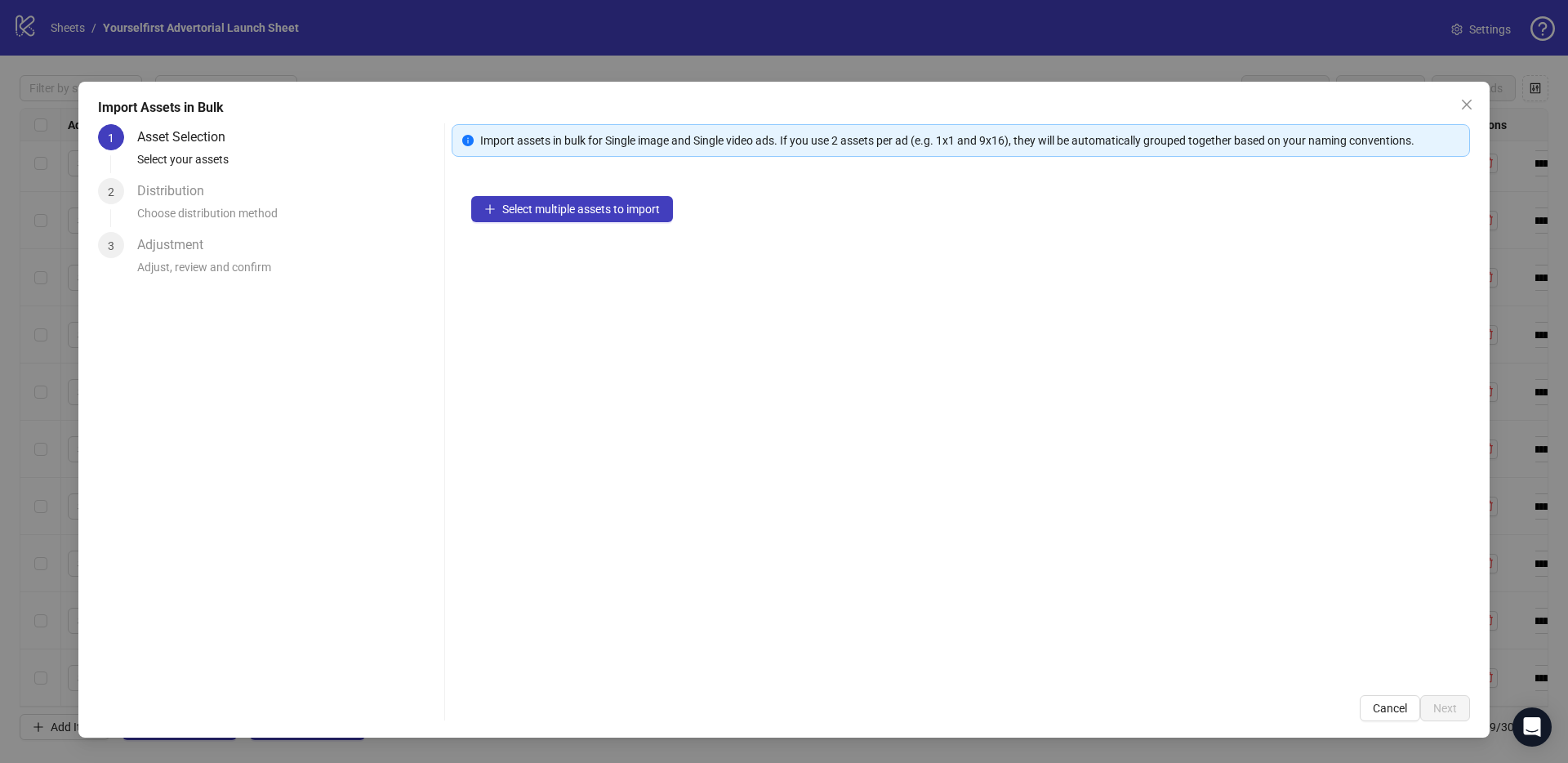
click at [574, 185] on div "Select multiple assets to import" at bounding box center [960, 426] width 1018 height 499
click at [570, 203] on span "Select multiple assets to import" at bounding box center [581, 209] width 157 height 13
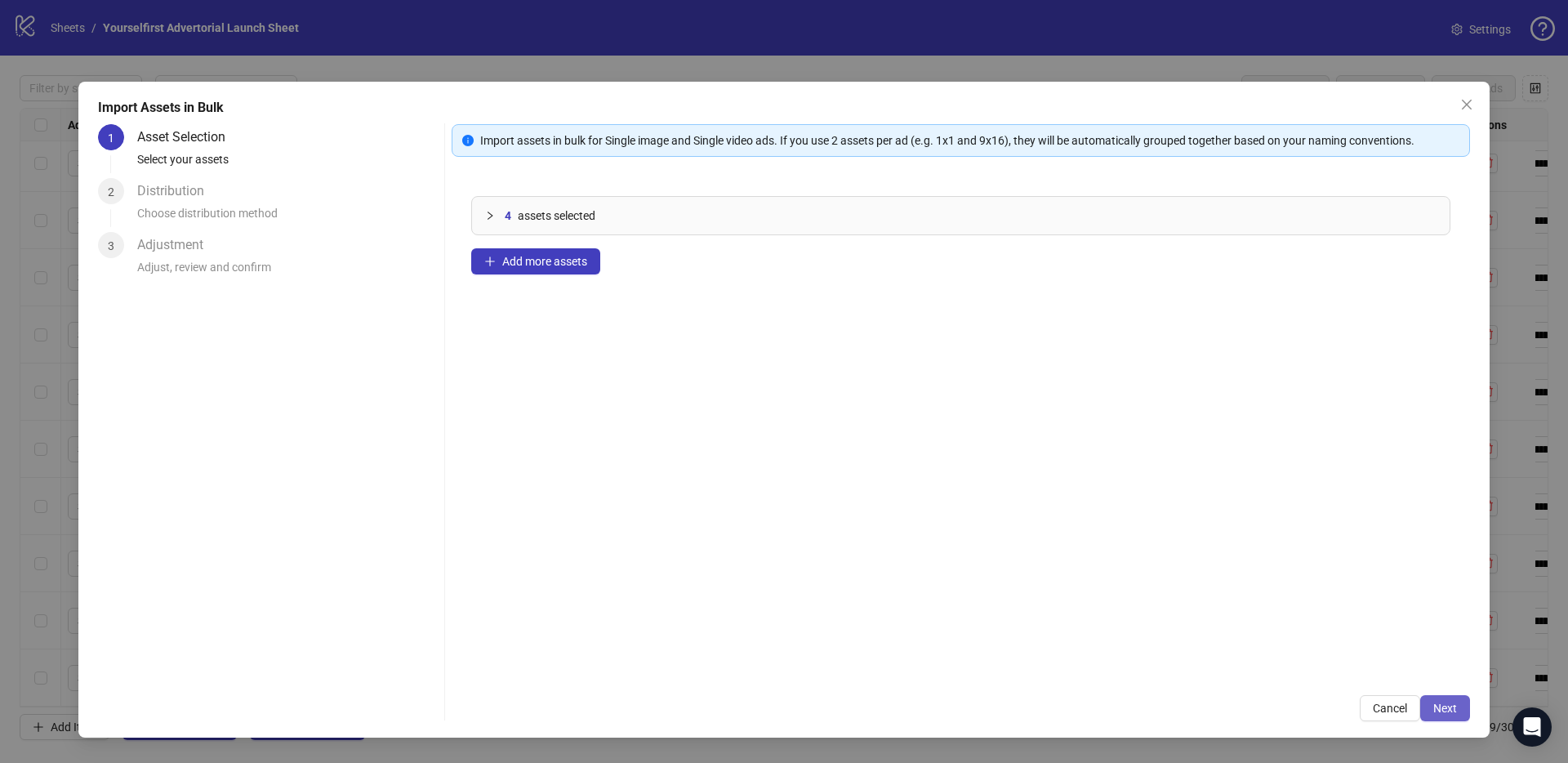
click at [1443, 711] on span "Next" at bounding box center [1444, 708] width 23 height 13
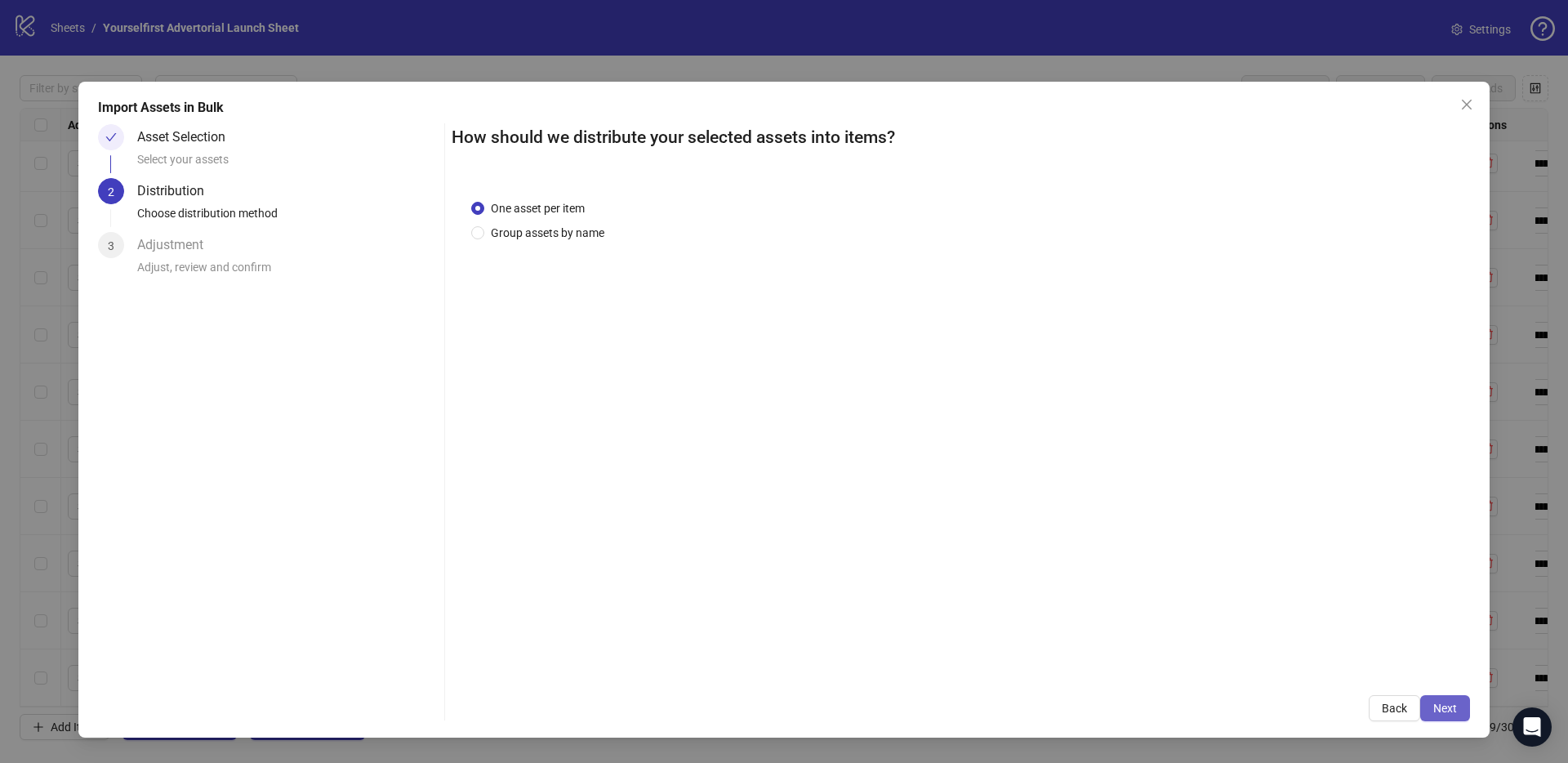
click at [1447, 708] on span "Next" at bounding box center [1444, 708] width 23 height 13
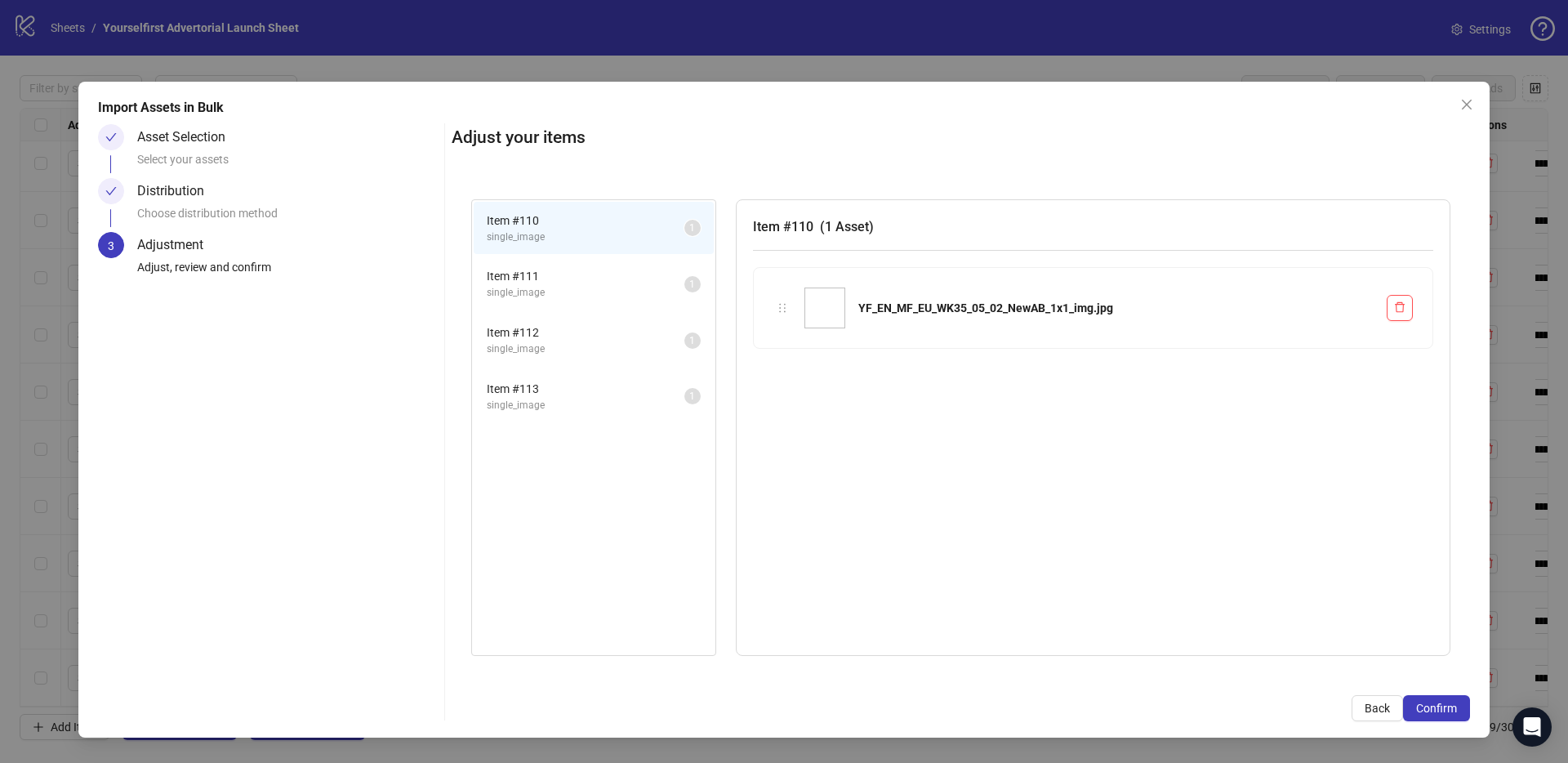
click at [1447, 708] on span "Confirm" at bounding box center [1437, 708] width 41 height 13
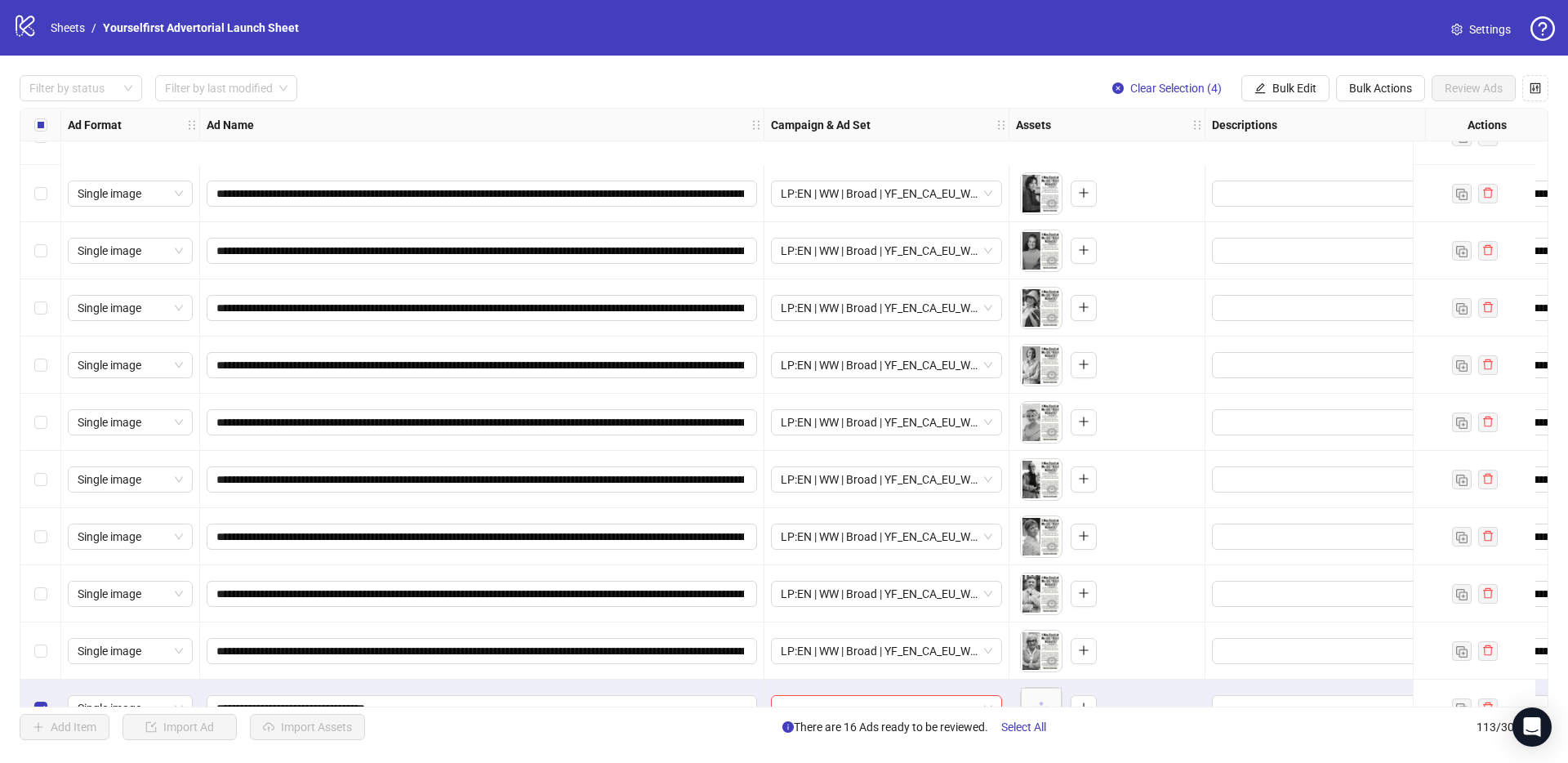
scroll to position [5901, 0]
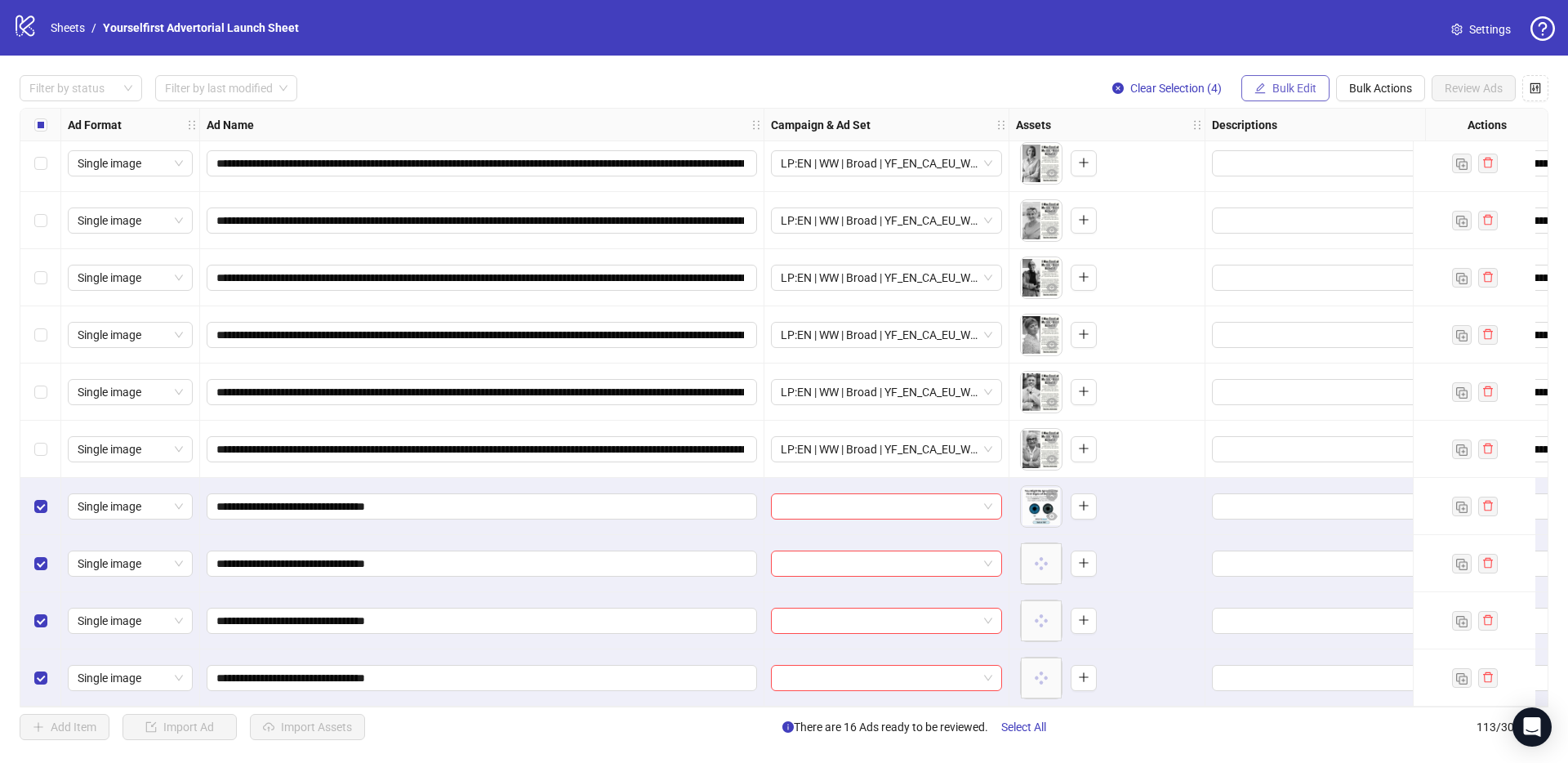
click at [1278, 84] on span "Bulk Edit" at bounding box center [1293, 88] width 44 height 13
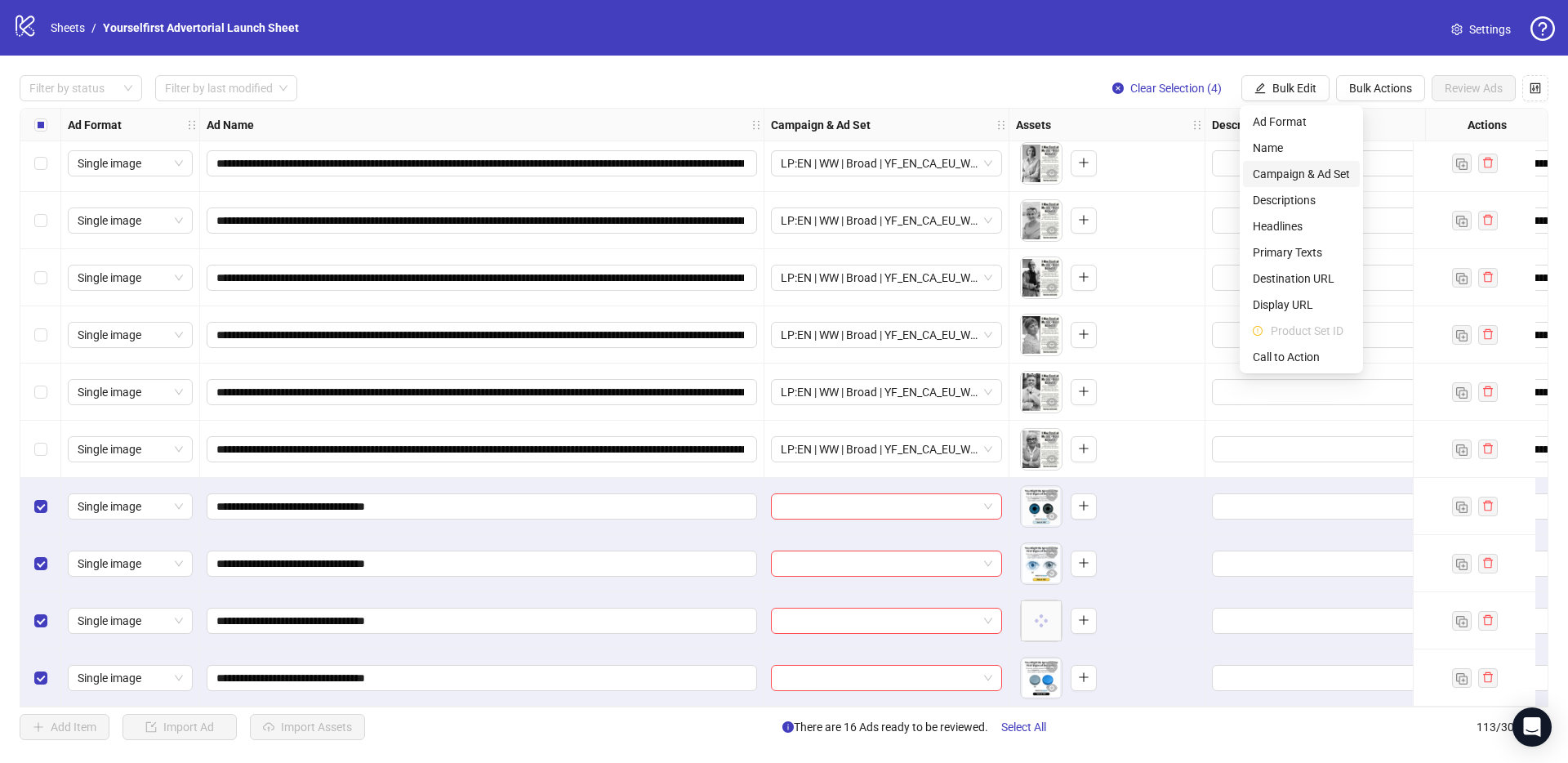
click at [1296, 177] on span "Campaign & Ad Set" at bounding box center [1301, 173] width 97 height 18
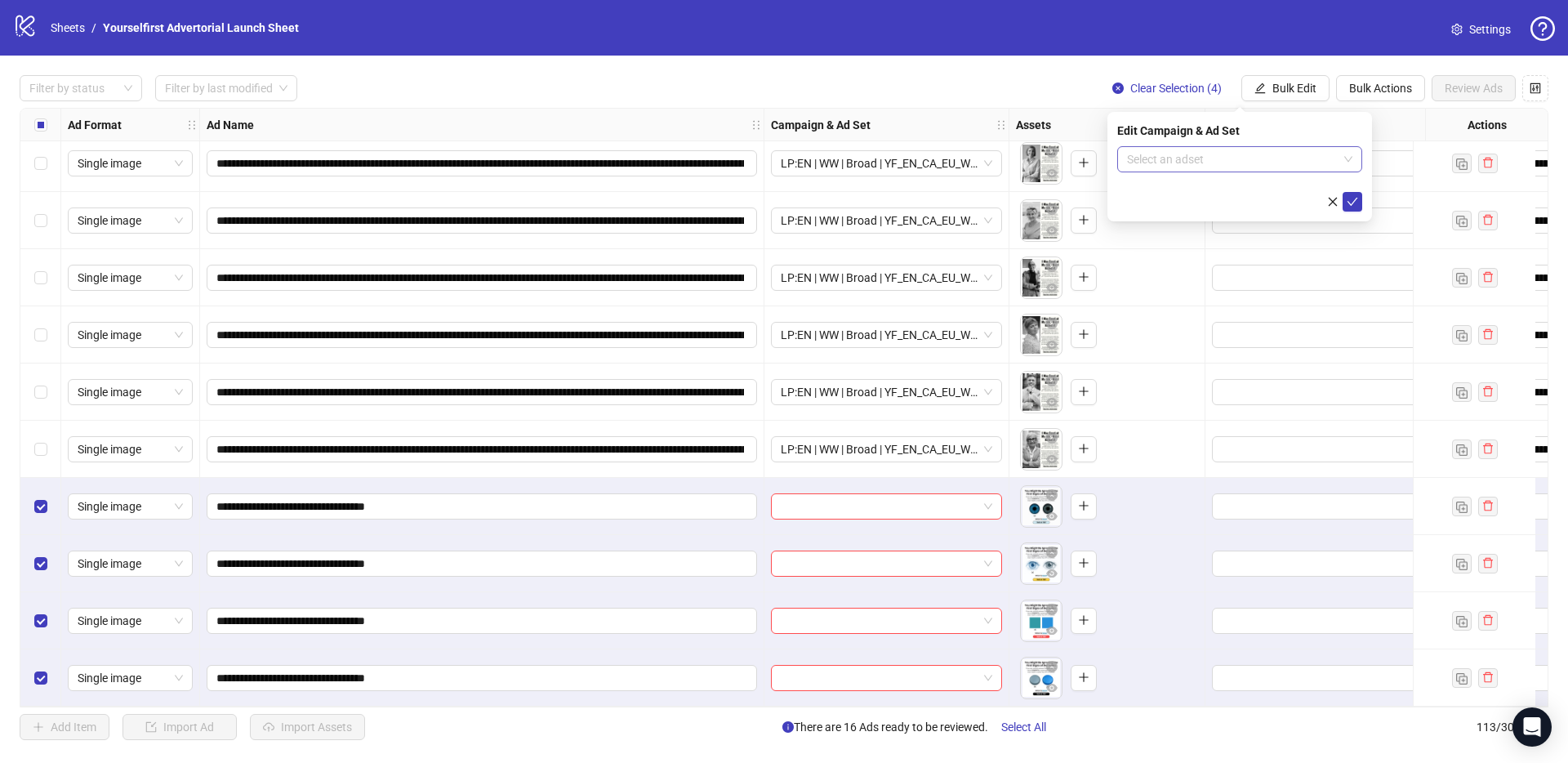
click at [1187, 157] on input "search" at bounding box center [1232, 159] width 210 height 24
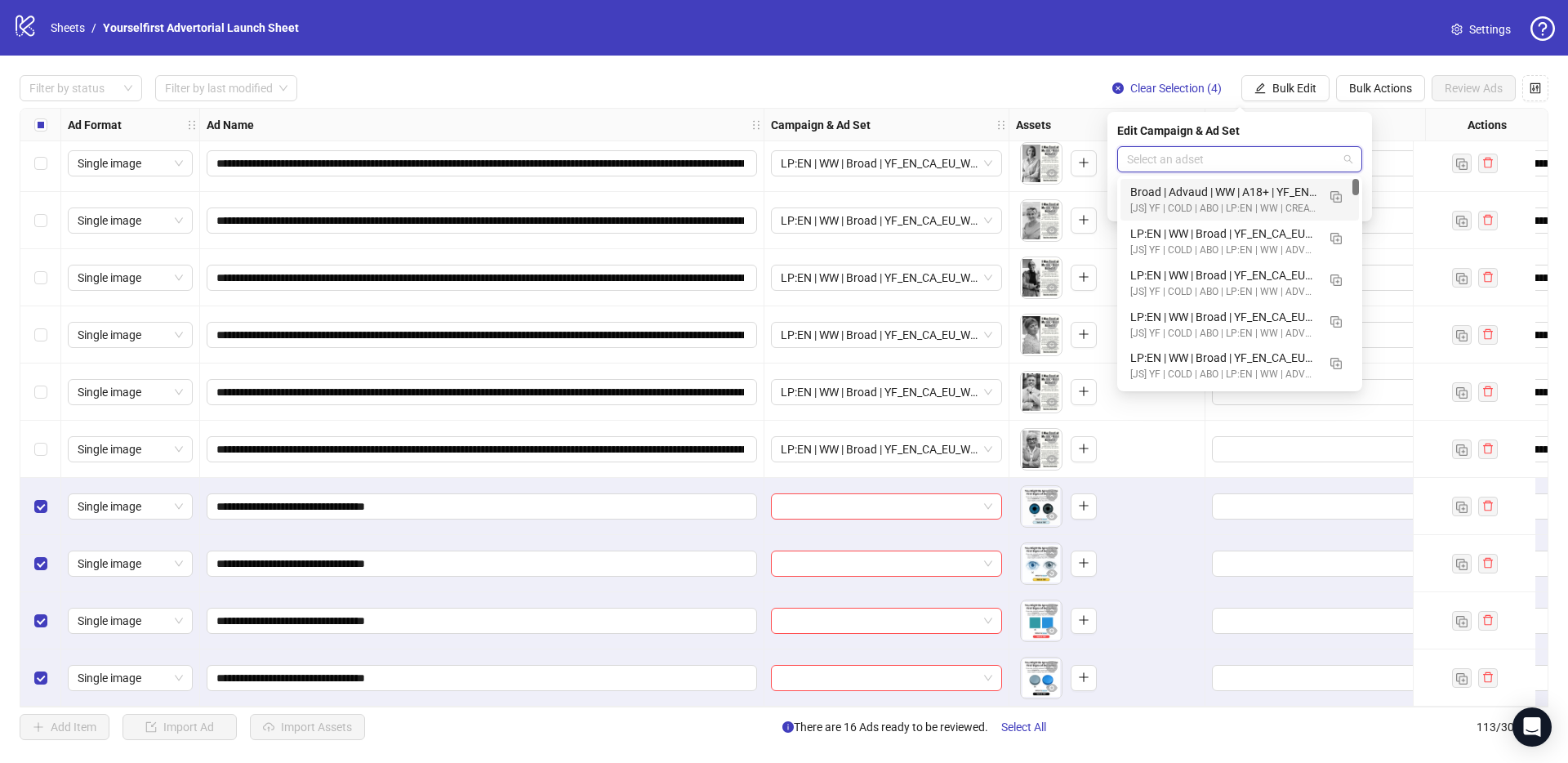
paste input "**********"
type input "**********"
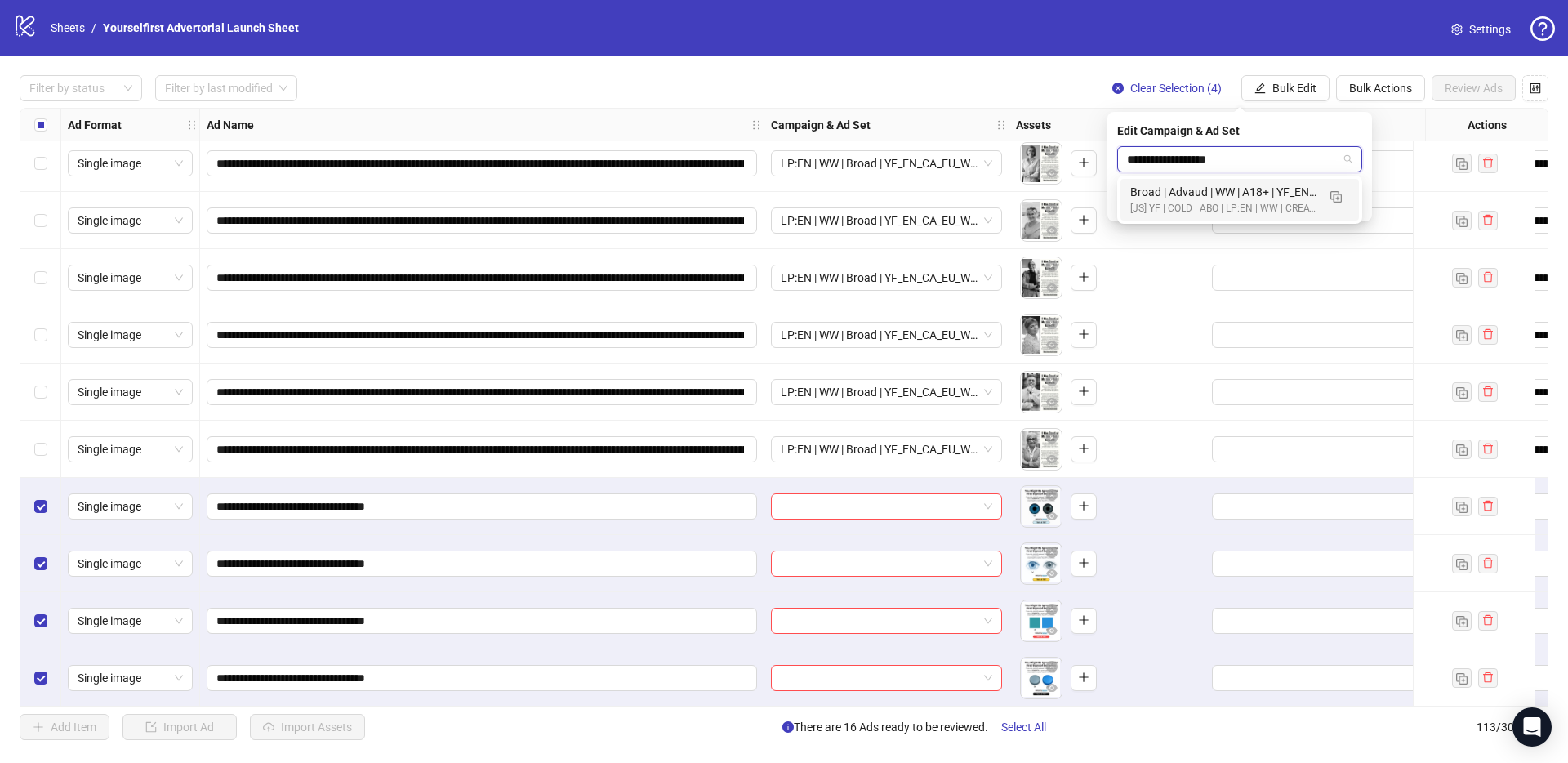
click at [1229, 193] on div "Broad | Advaud | WW | A18+ | YF_EN_MF_EU_WK35_05 | FULL LOCALE EXCL v4 | [DATE]" at bounding box center [1224, 192] width 186 height 18
click at [1354, 208] on button "submit" at bounding box center [1352, 201] width 20 height 20
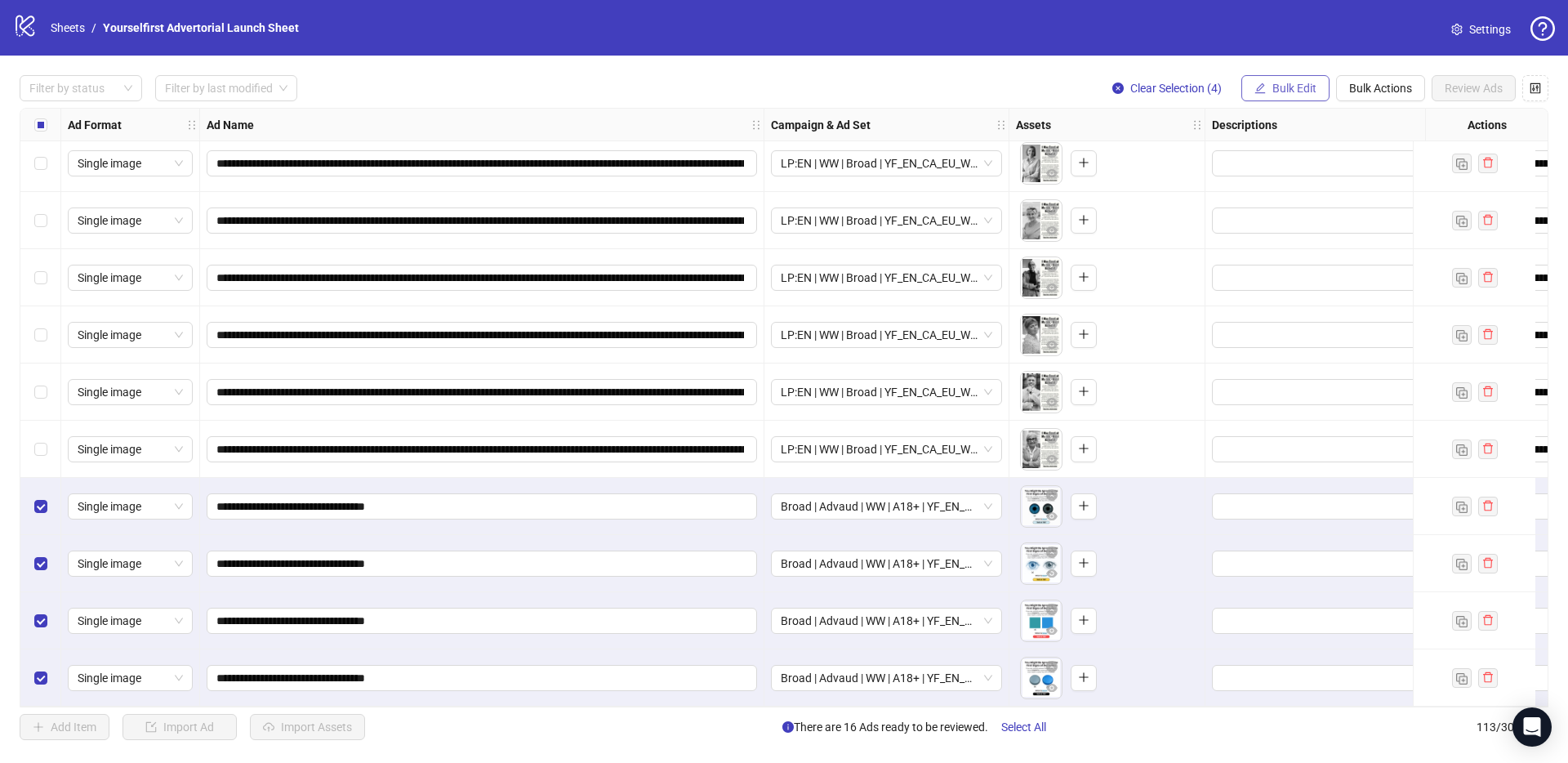
click at [1288, 89] on span "Bulk Edit" at bounding box center [1293, 88] width 44 height 13
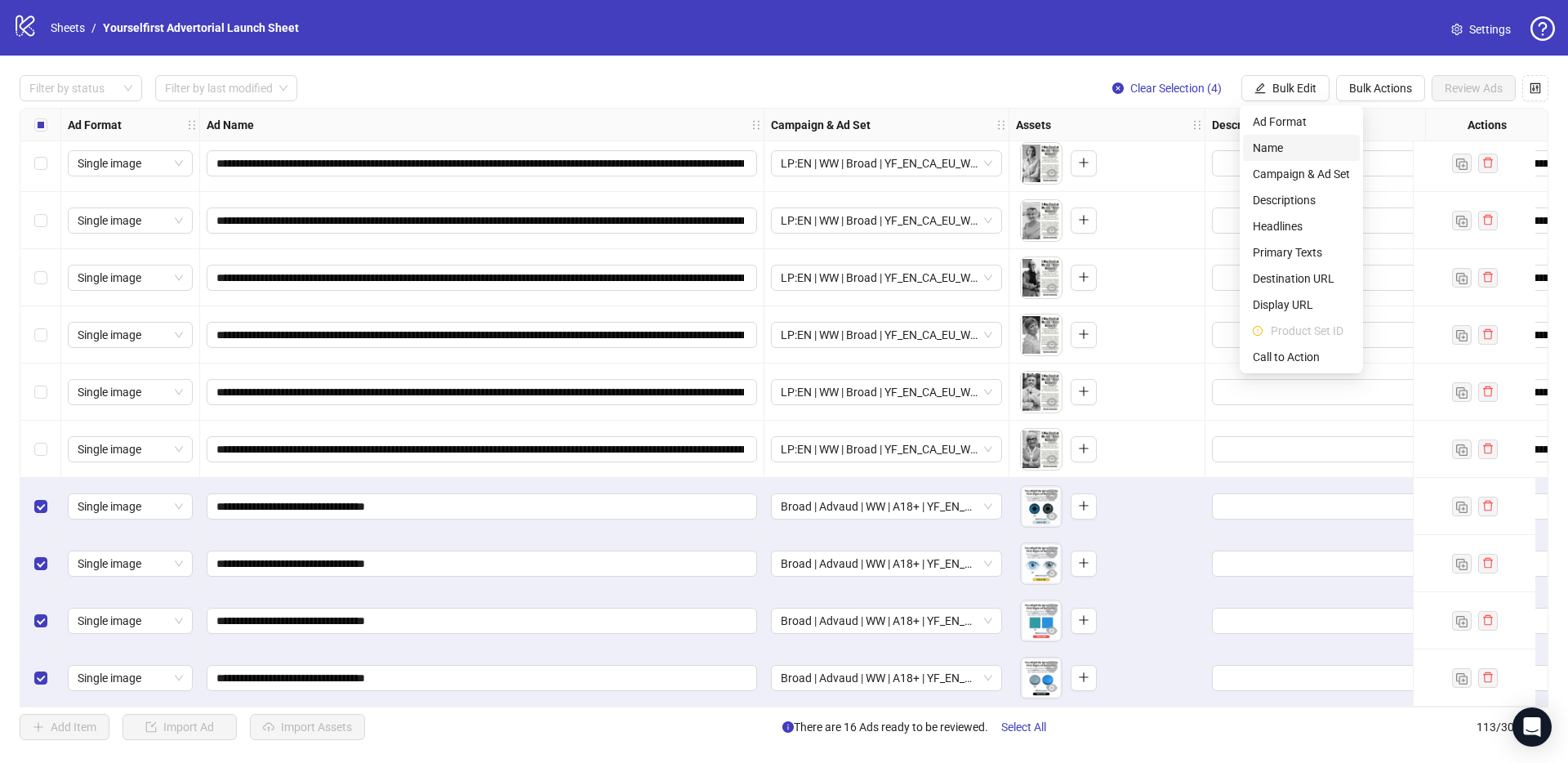
click at [1276, 145] on span "Name" at bounding box center [1301, 147] width 97 height 18
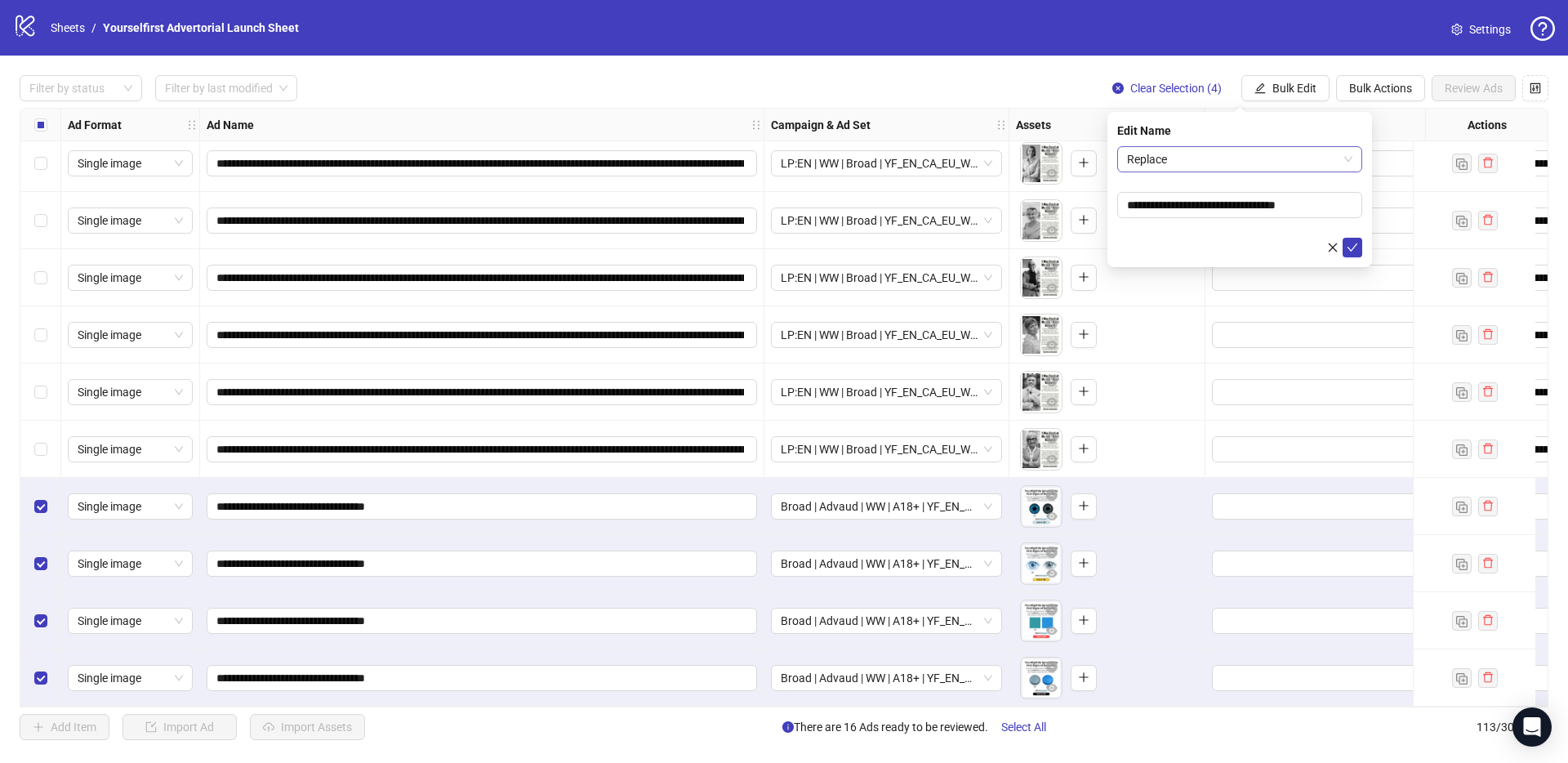
click at [1266, 146] on div "Replace" at bounding box center [1240, 159] width 245 height 26
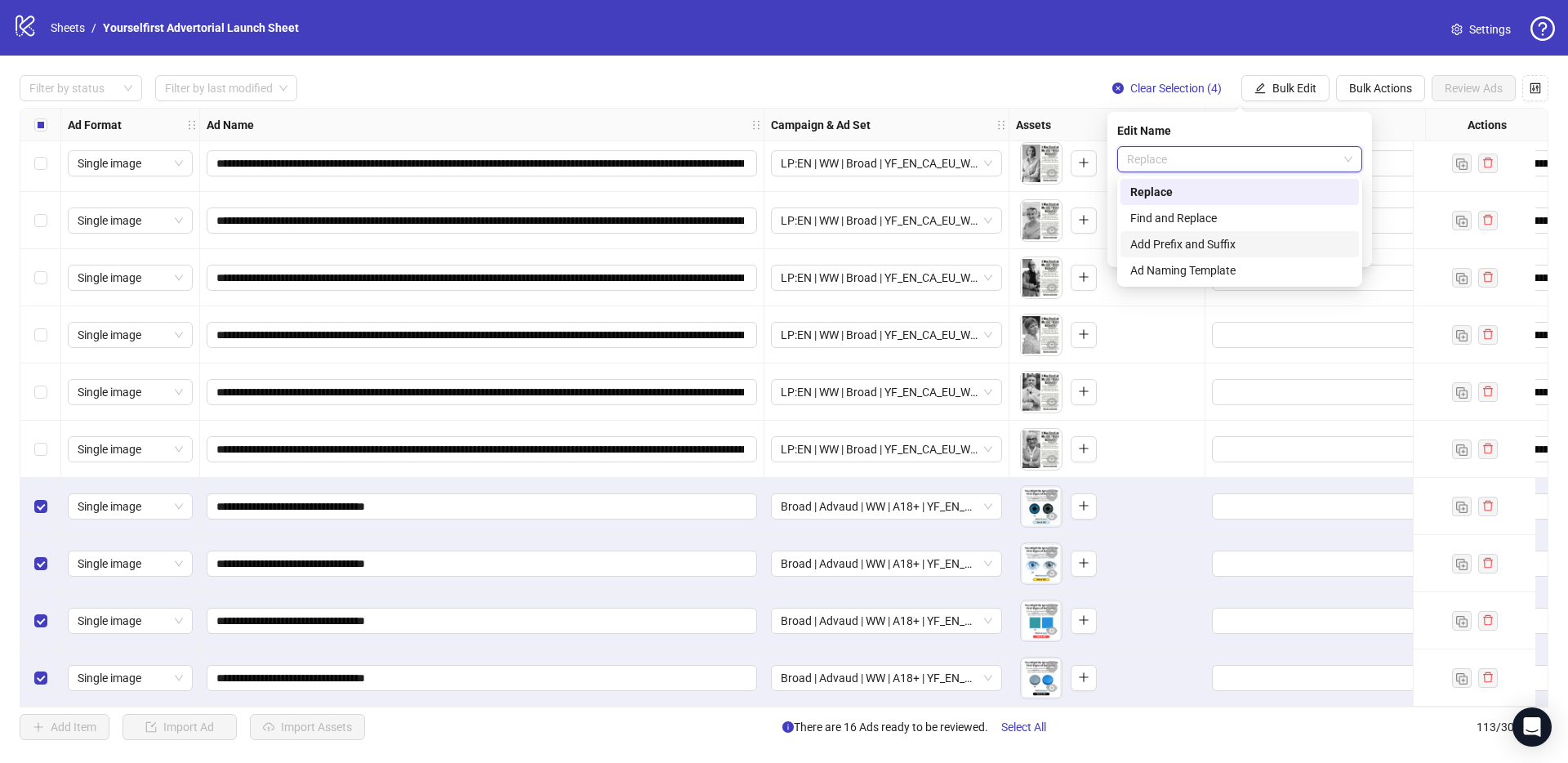
click at [1210, 235] on div "Add Prefix and Suffix" at bounding box center [1240, 244] width 219 height 18
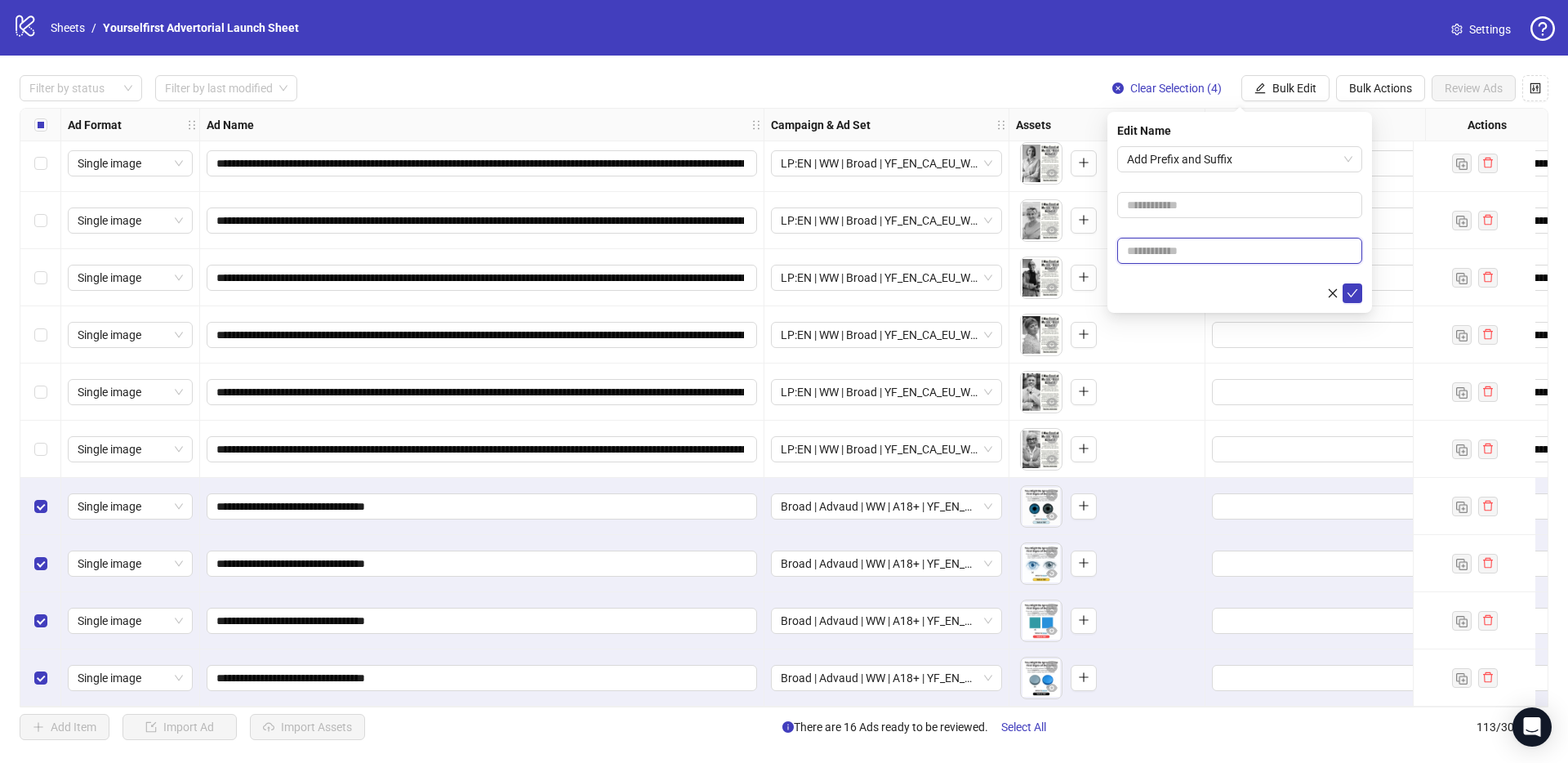
click at [1195, 254] on input "text" at bounding box center [1240, 250] width 245 height 26
paste input "**********"
type input "**********"
click at [1353, 288] on icon "check" at bounding box center [1352, 293] width 11 height 11
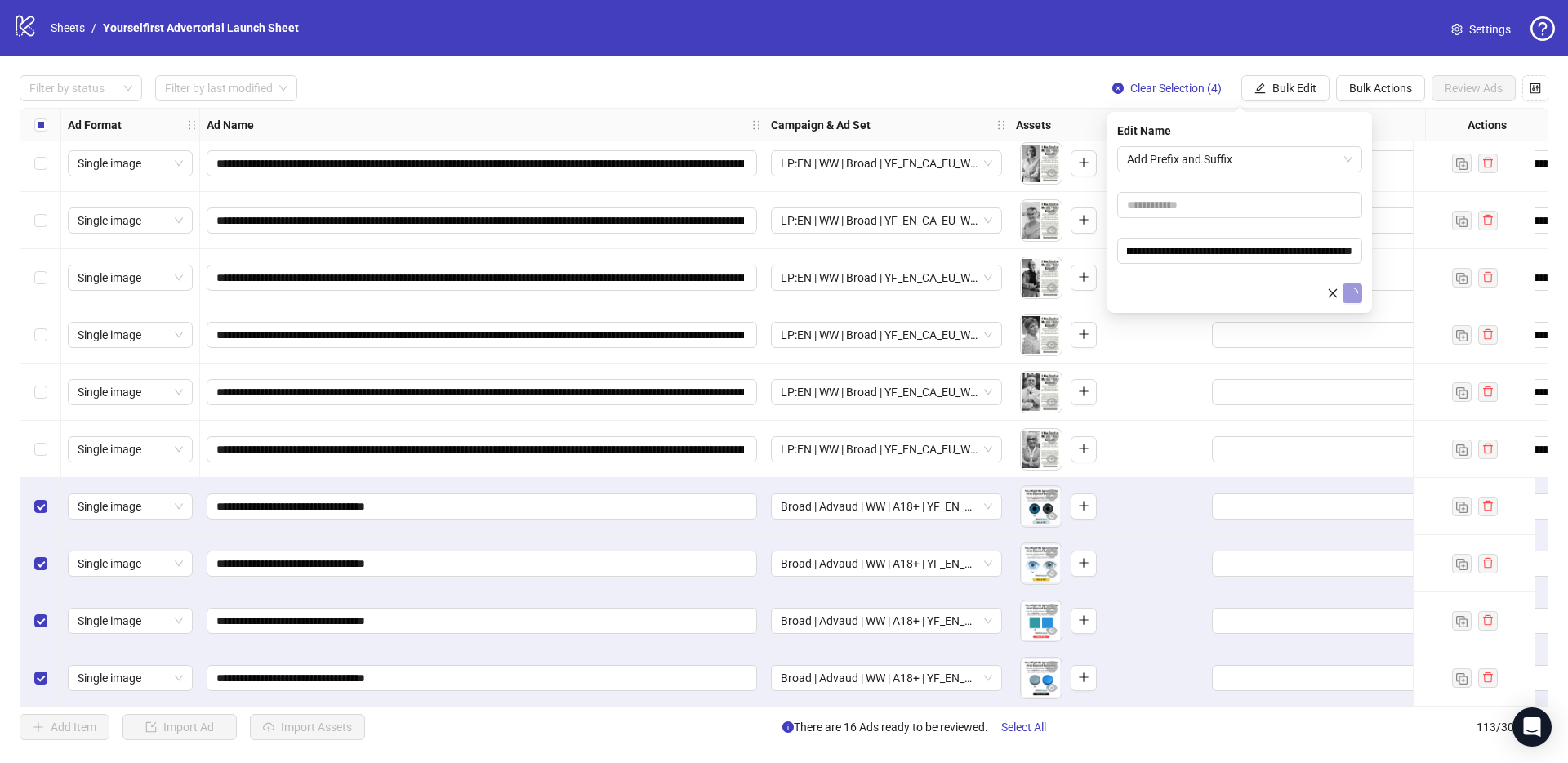
scroll to position [0, 0]
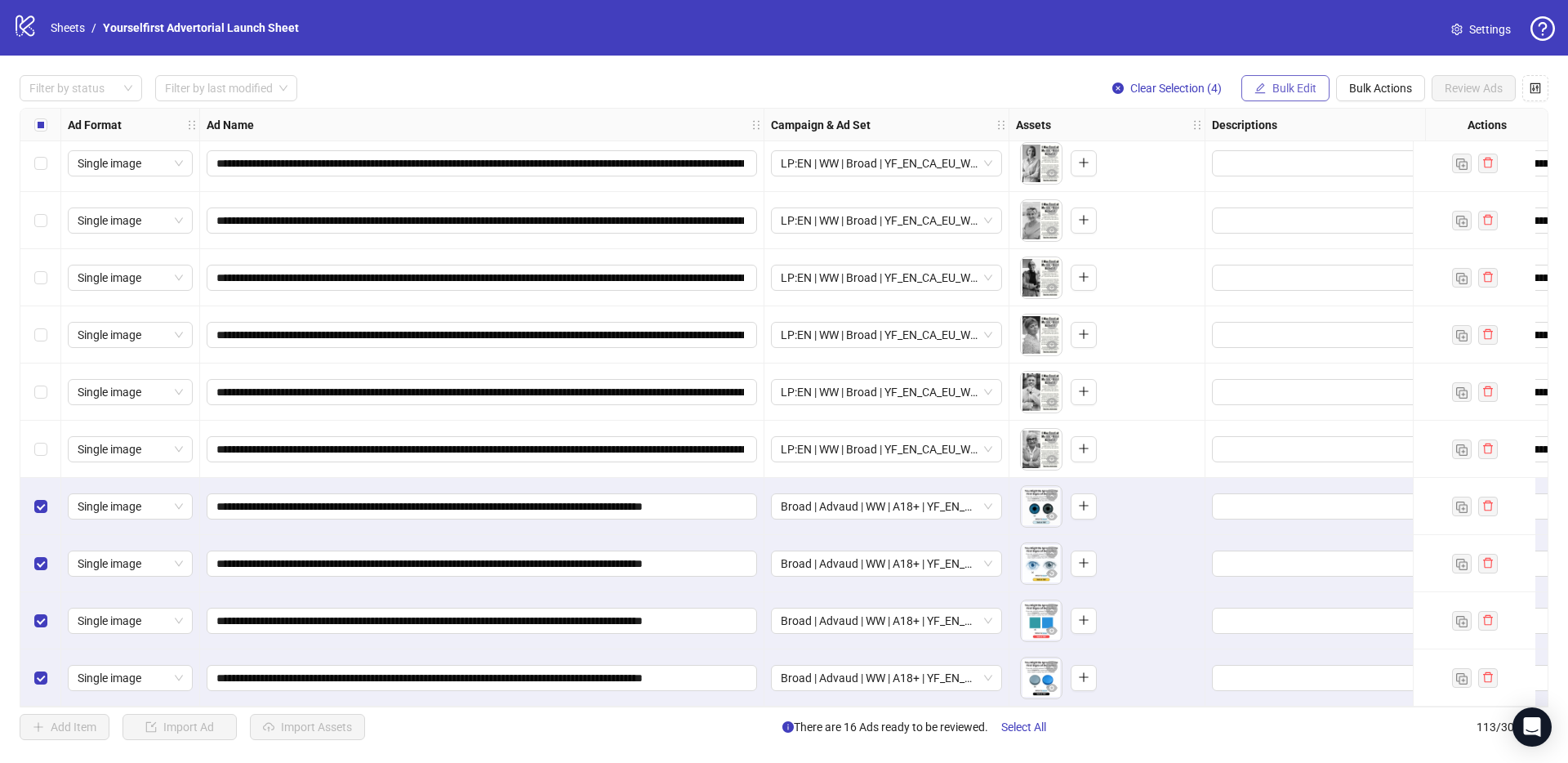
click at [1290, 92] on span "Bulk Edit" at bounding box center [1293, 88] width 44 height 13
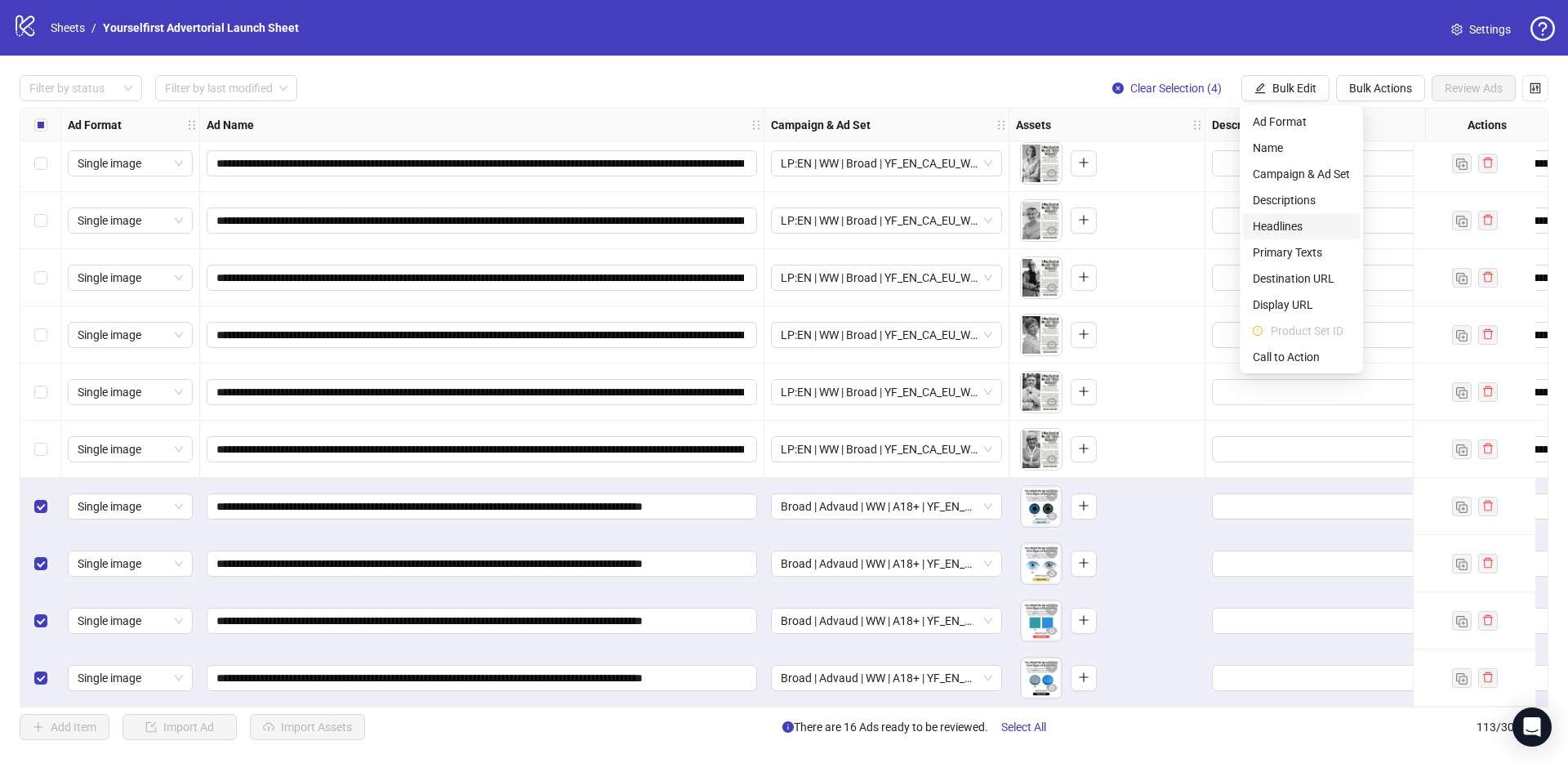
click at [1271, 230] on span "Headlines" at bounding box center [1301, 225] width 97 height 18
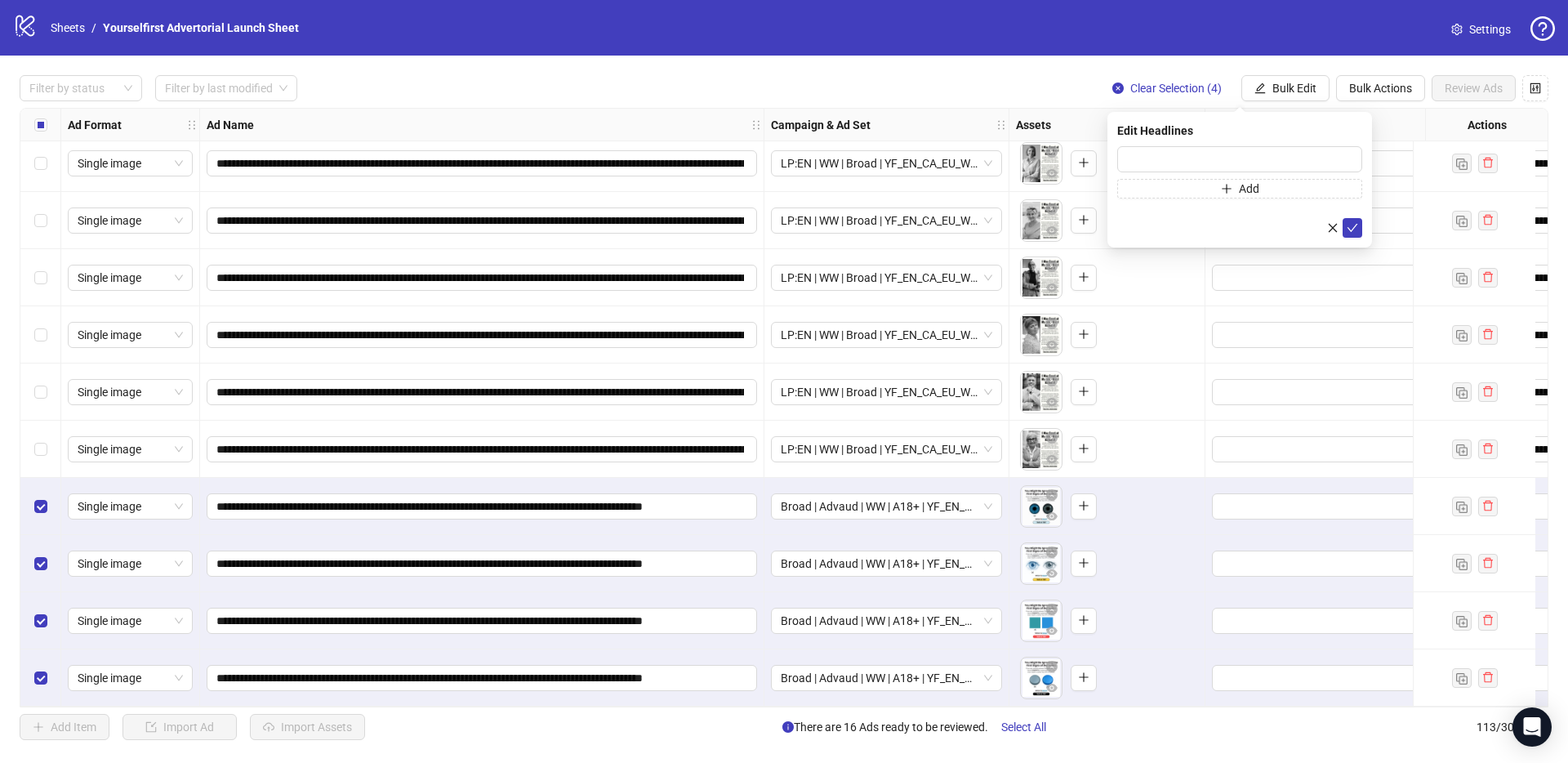
click at [1240, 174] on div "Press Shift+Enter to add new input" at bounding box center [1240, 174] width 0 height 0
click at [1139, 160] on input "text" at bounding box center [1240, 159] width 245 height 26
paste input "**********"
type input "**********"
click at [1351, 225] on icon "check" at bounding box center [1352, 228] width 11 height 11
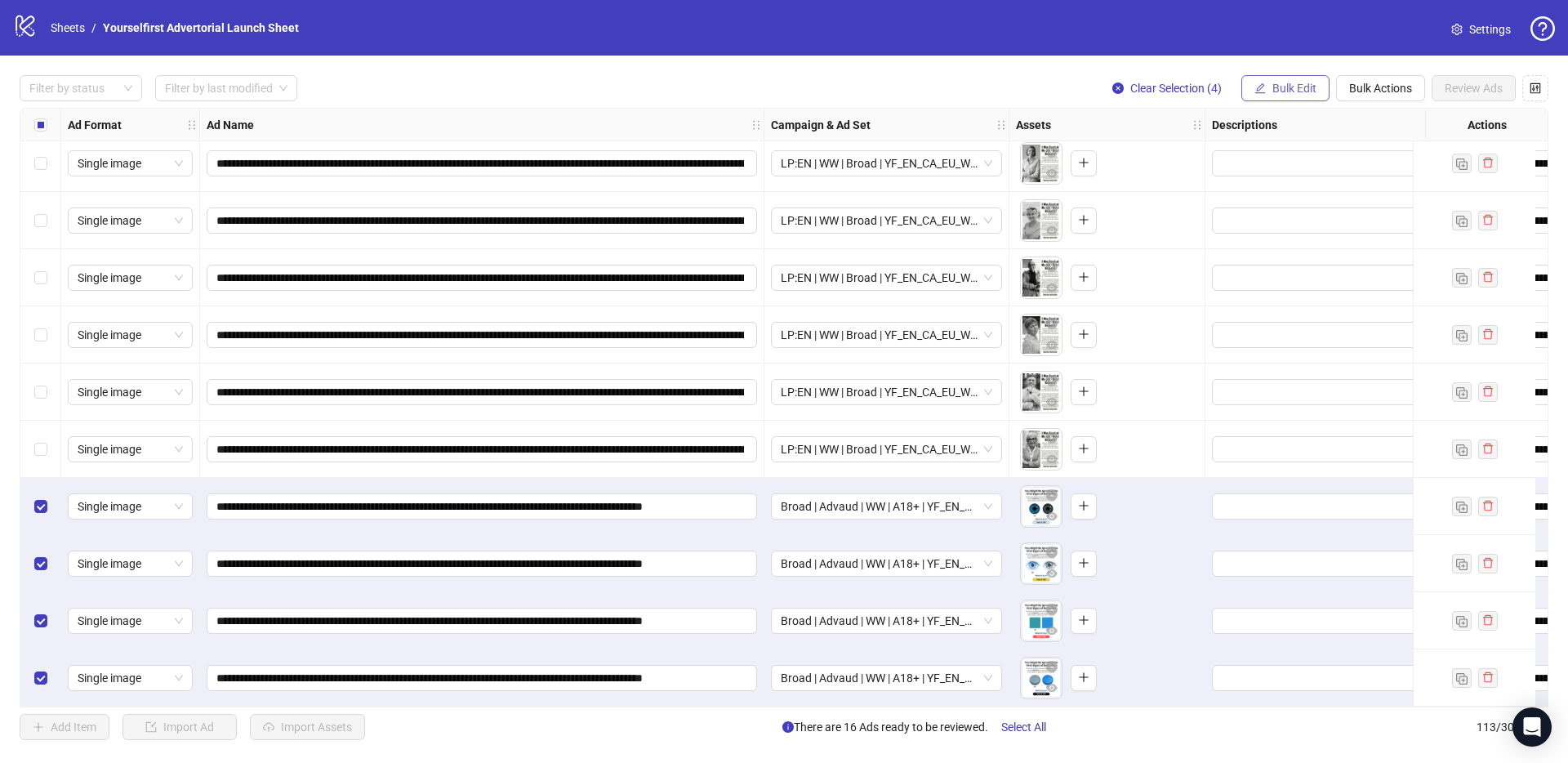
click at [1288, 92] on span "Bulk Edit" at bounding box center [1293, 88] width 44 height 13
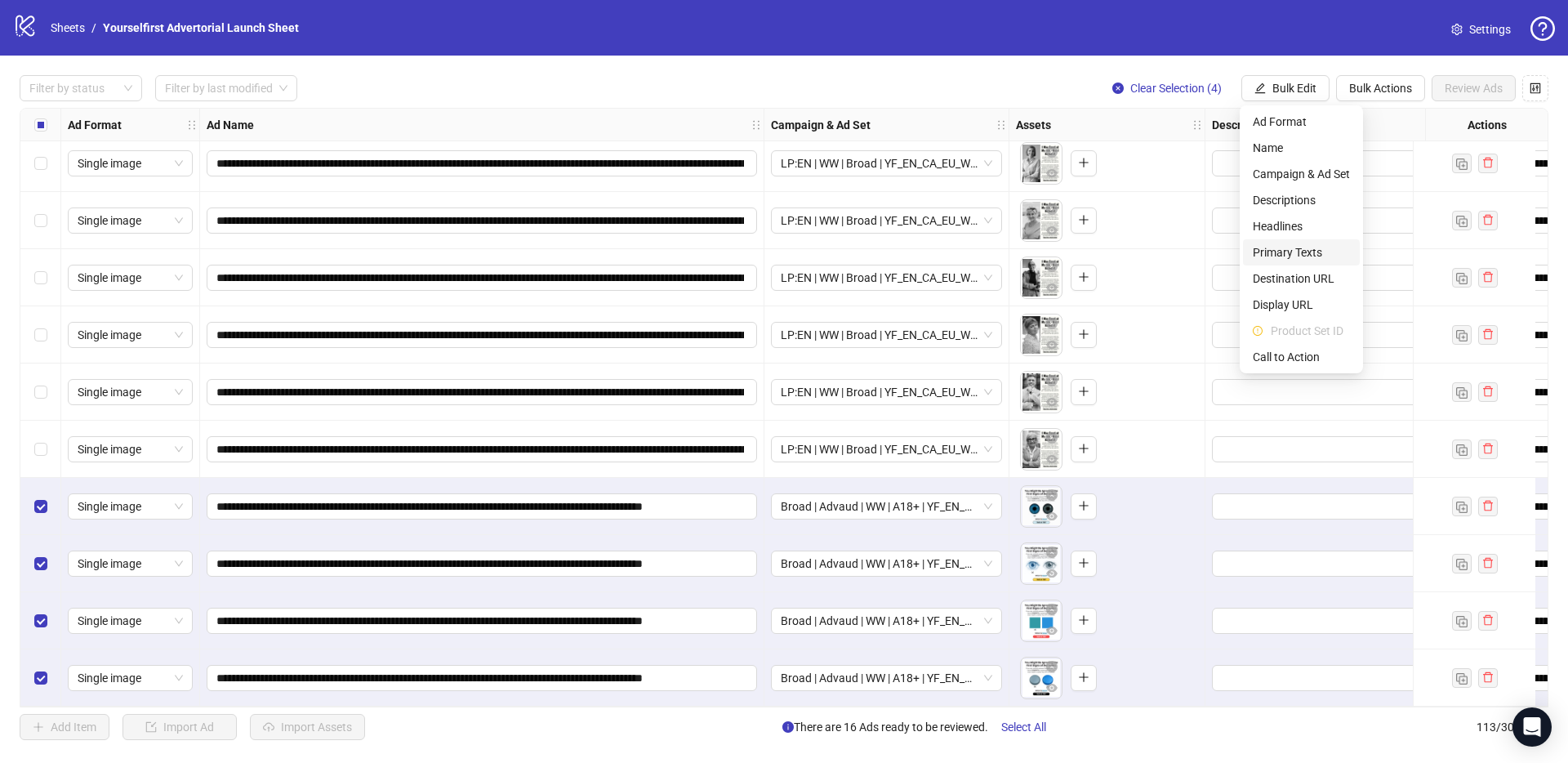
click at [1290, 250] on span "Primary Texts" at bounding box center [1301, 252] width 97 height 18
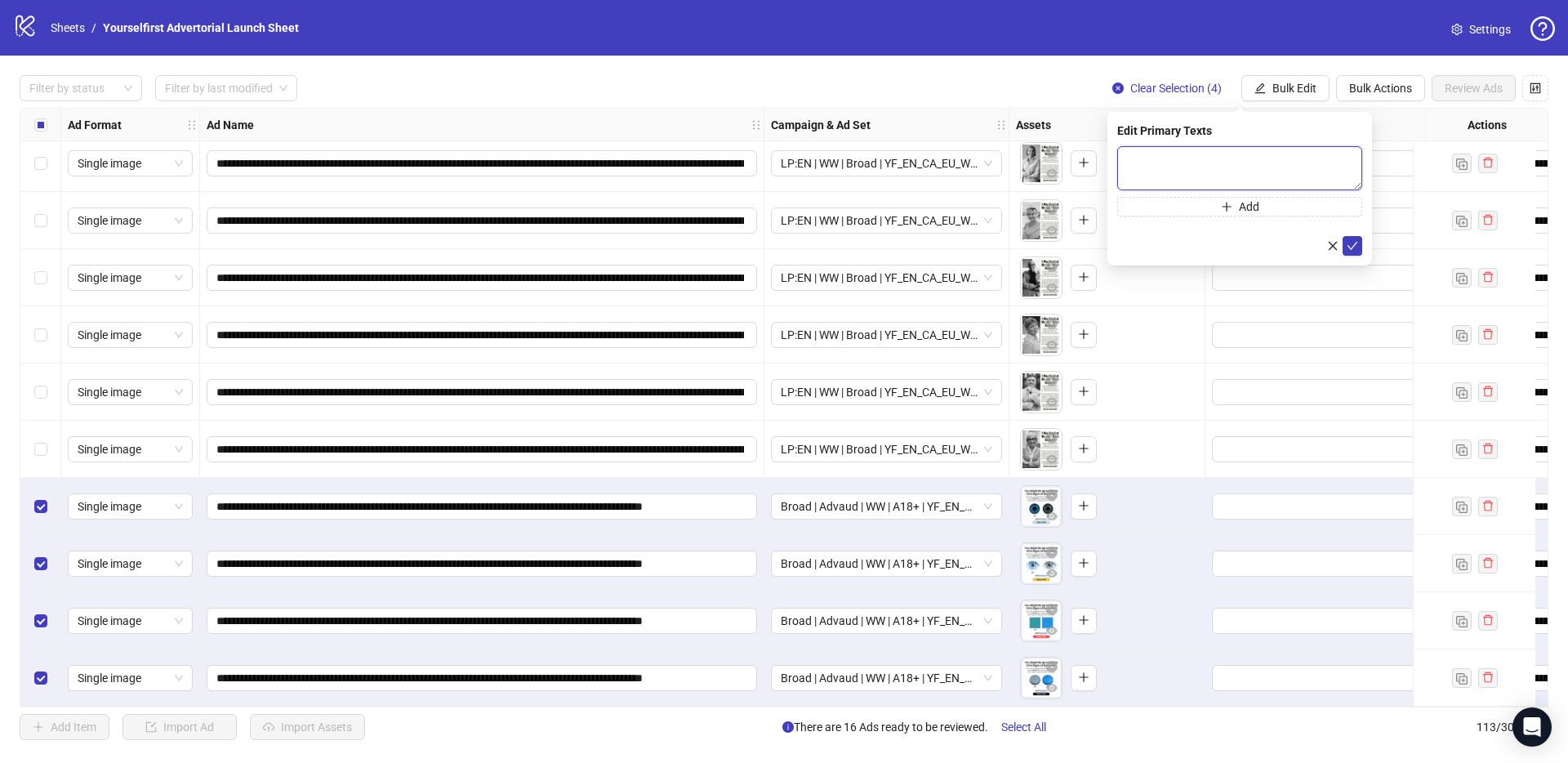
click at [1206, 166] on textarea at bounding box center [1240, 167] width 245 height 44
paste textarea "**********"
type textarea "**********"
click at [1350, 245] on icon "check" at bounding box center [1352, 246] width 11 height 11
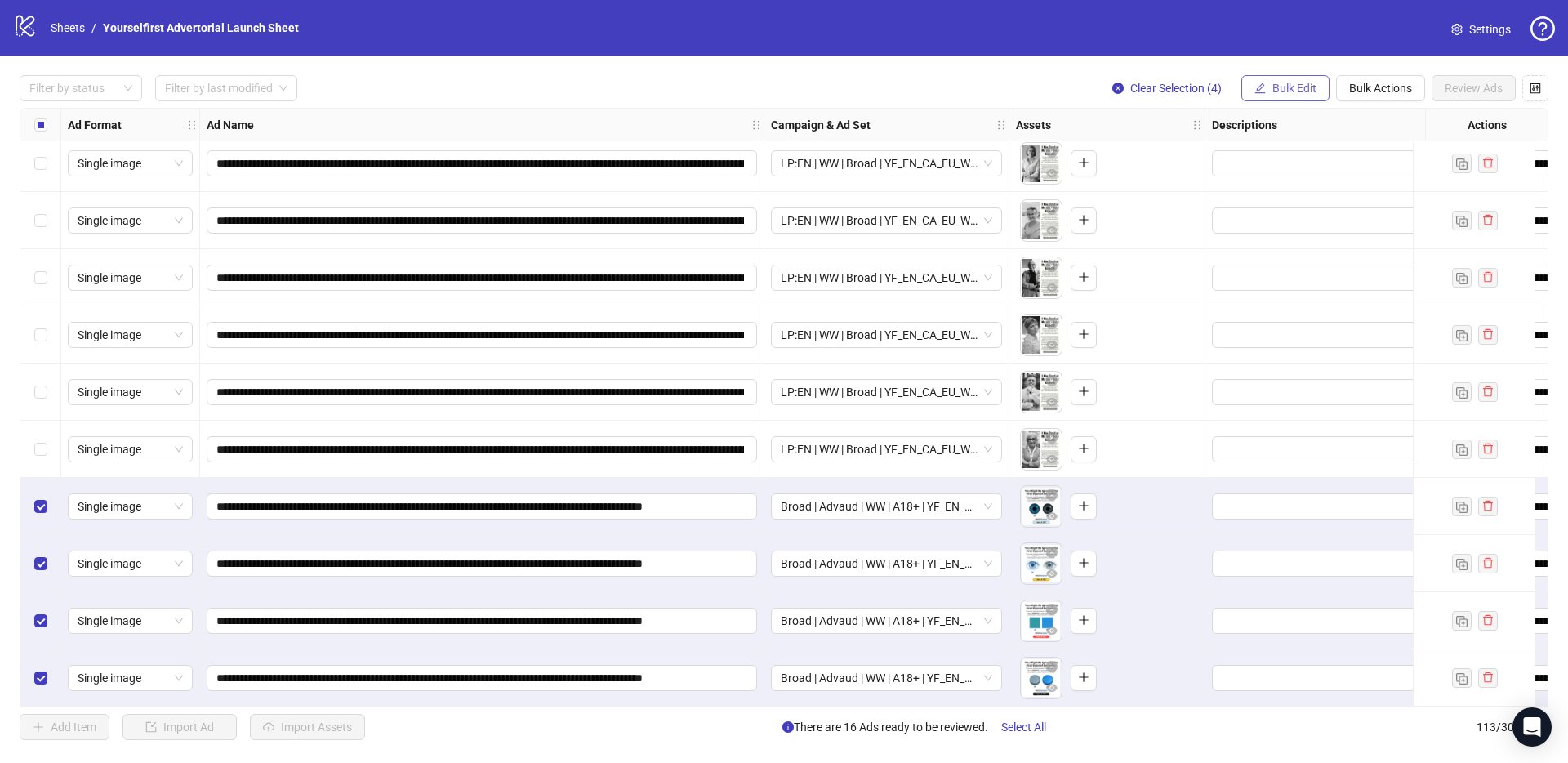
click at [1285, 97] on button "Bulk Edit" at bounding box center [1285, 88] width 88 height 26
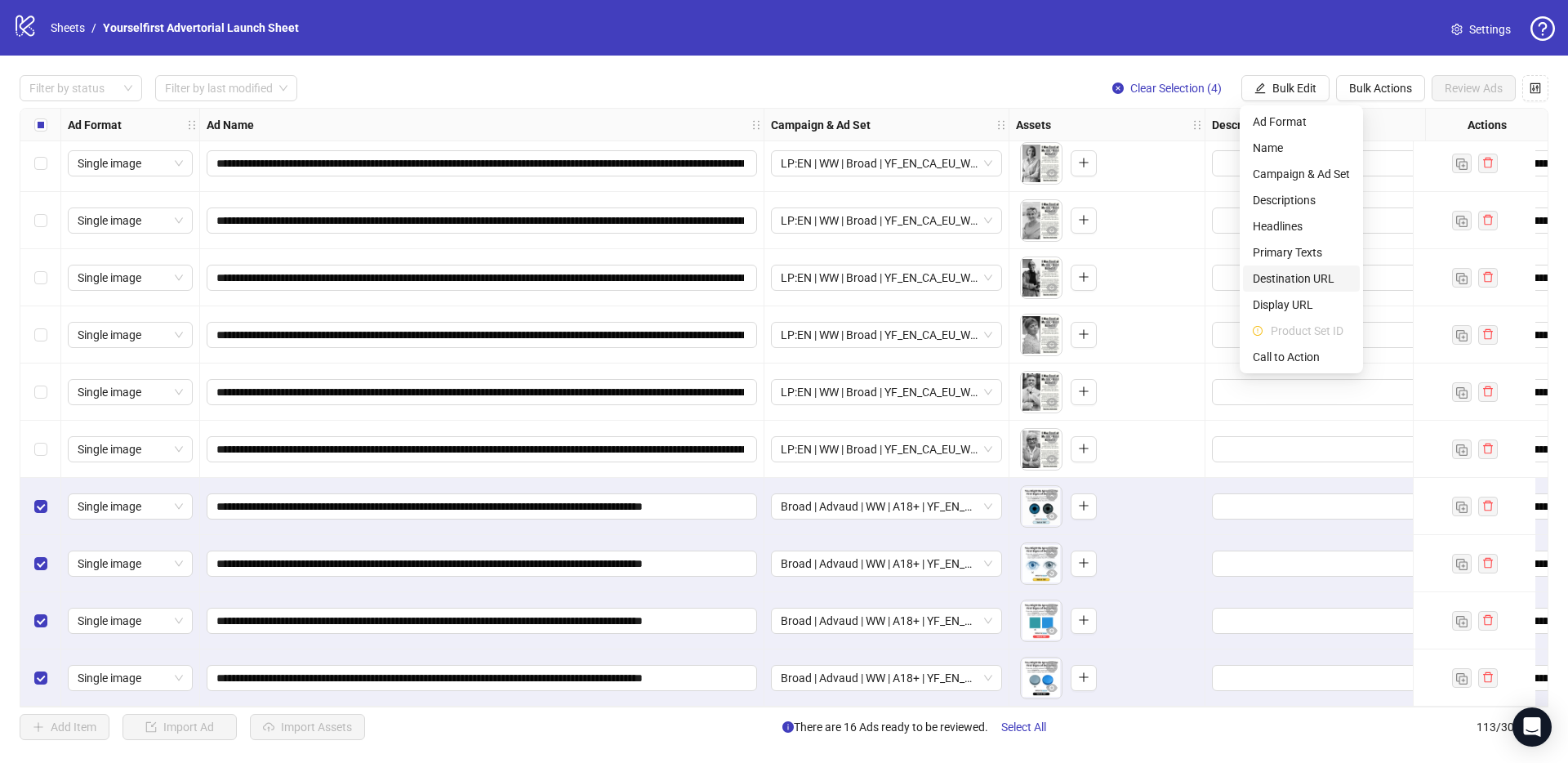
click at [1315, 286] on span "Destination URL" at bounding box center [1301, 278] width 97 height 18
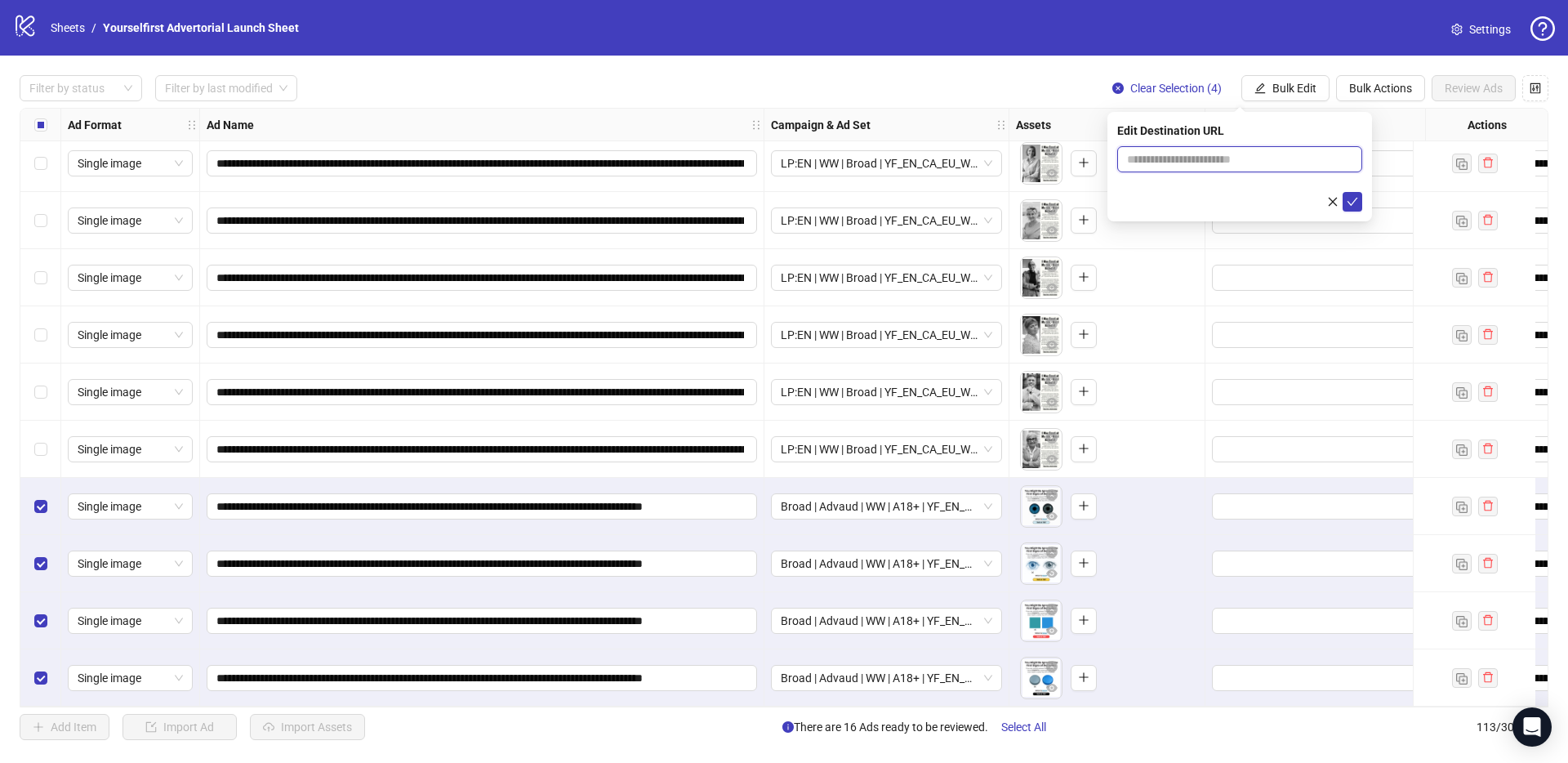
click at [1185, 161] on input "text" at bounding box center [1233, 158] width 212 height 18
paste input "**********"
type input "**********"
click at [1353, 206] on icon "check" at bounding box center [1352, 202] width 11 height 11
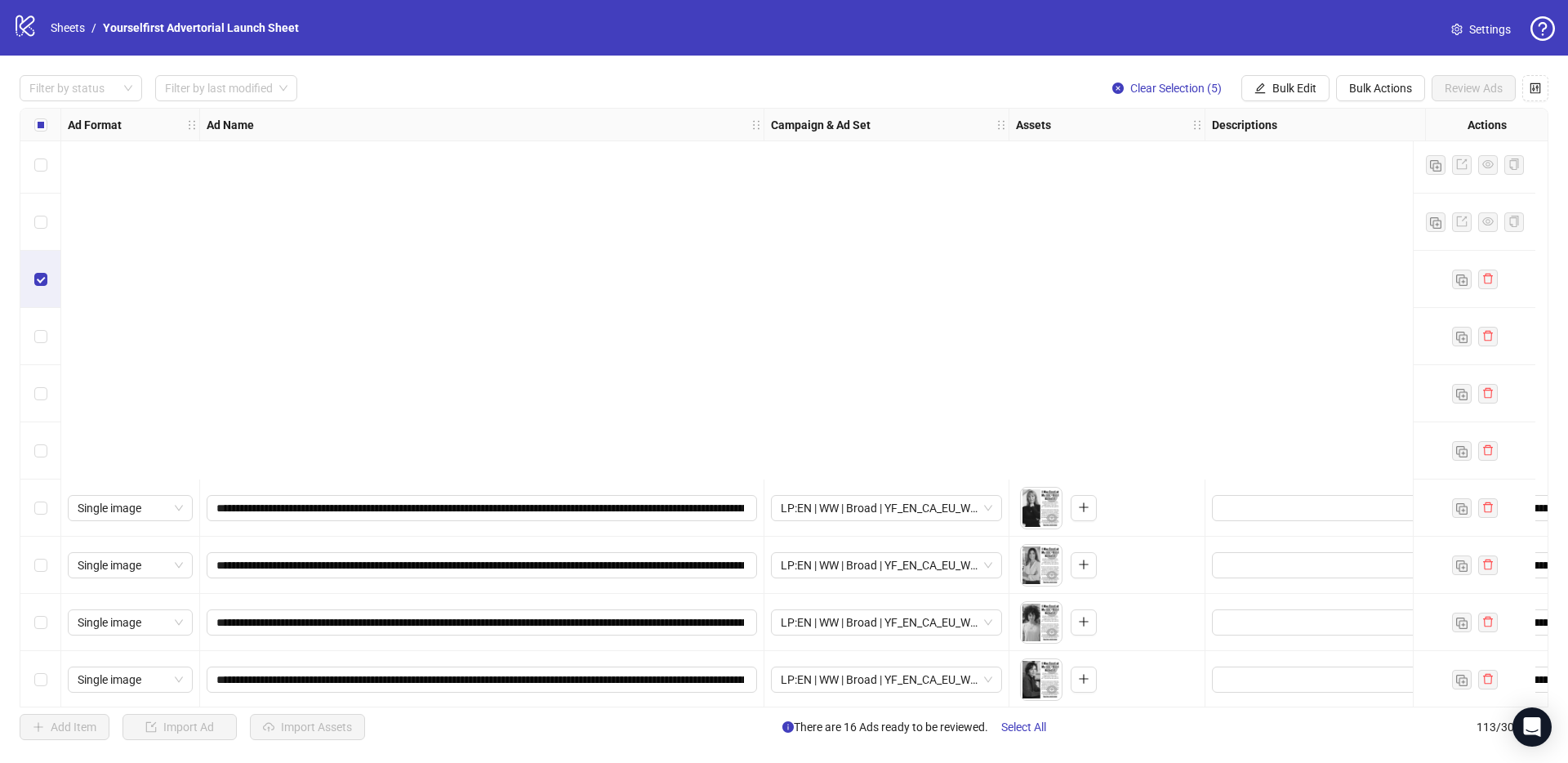
scroll to position [5901, 0]
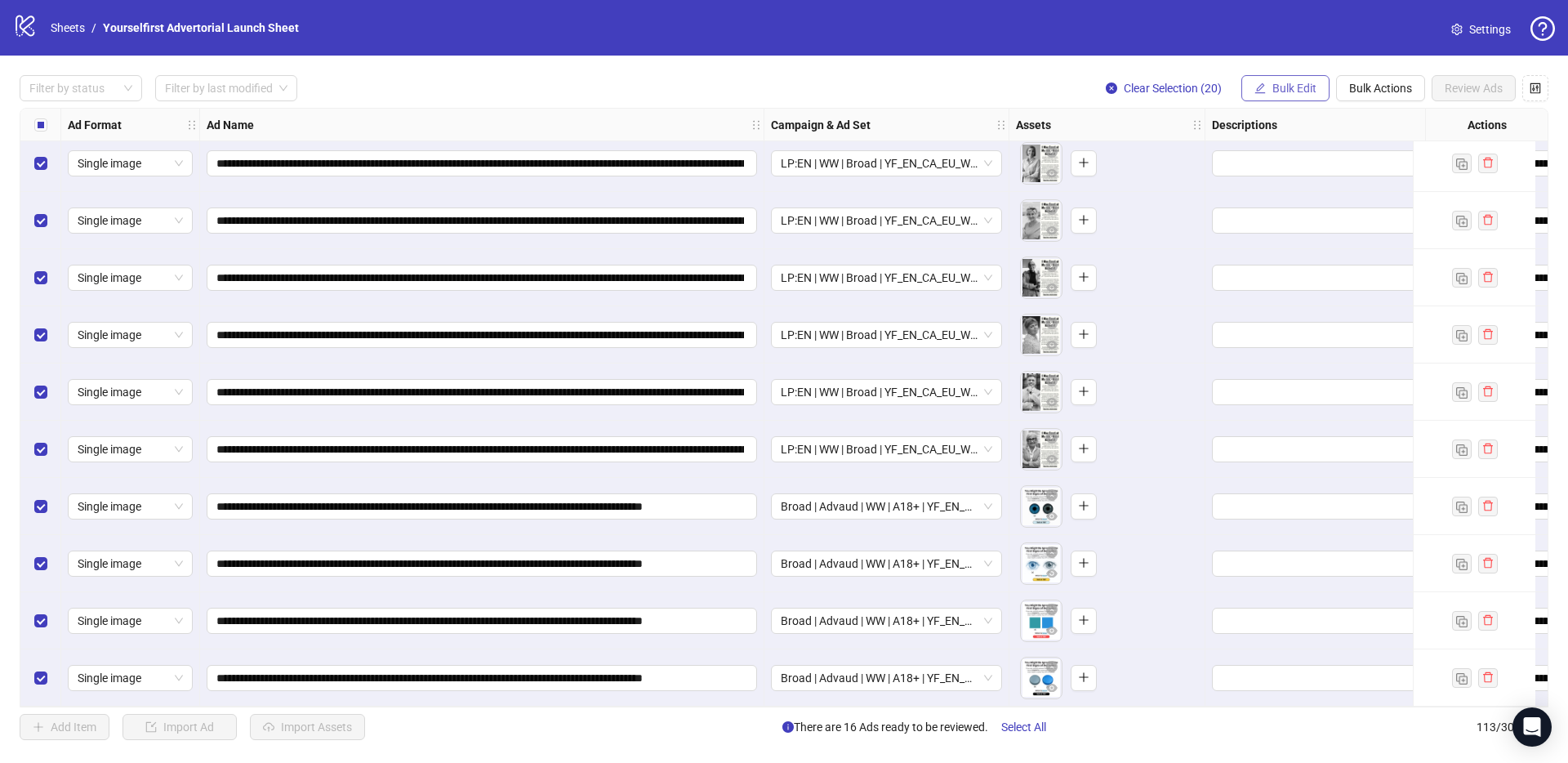
click at [1285, 96] on button "Bulk Edit" at bounding box center [1285, 88] width 88 height 26
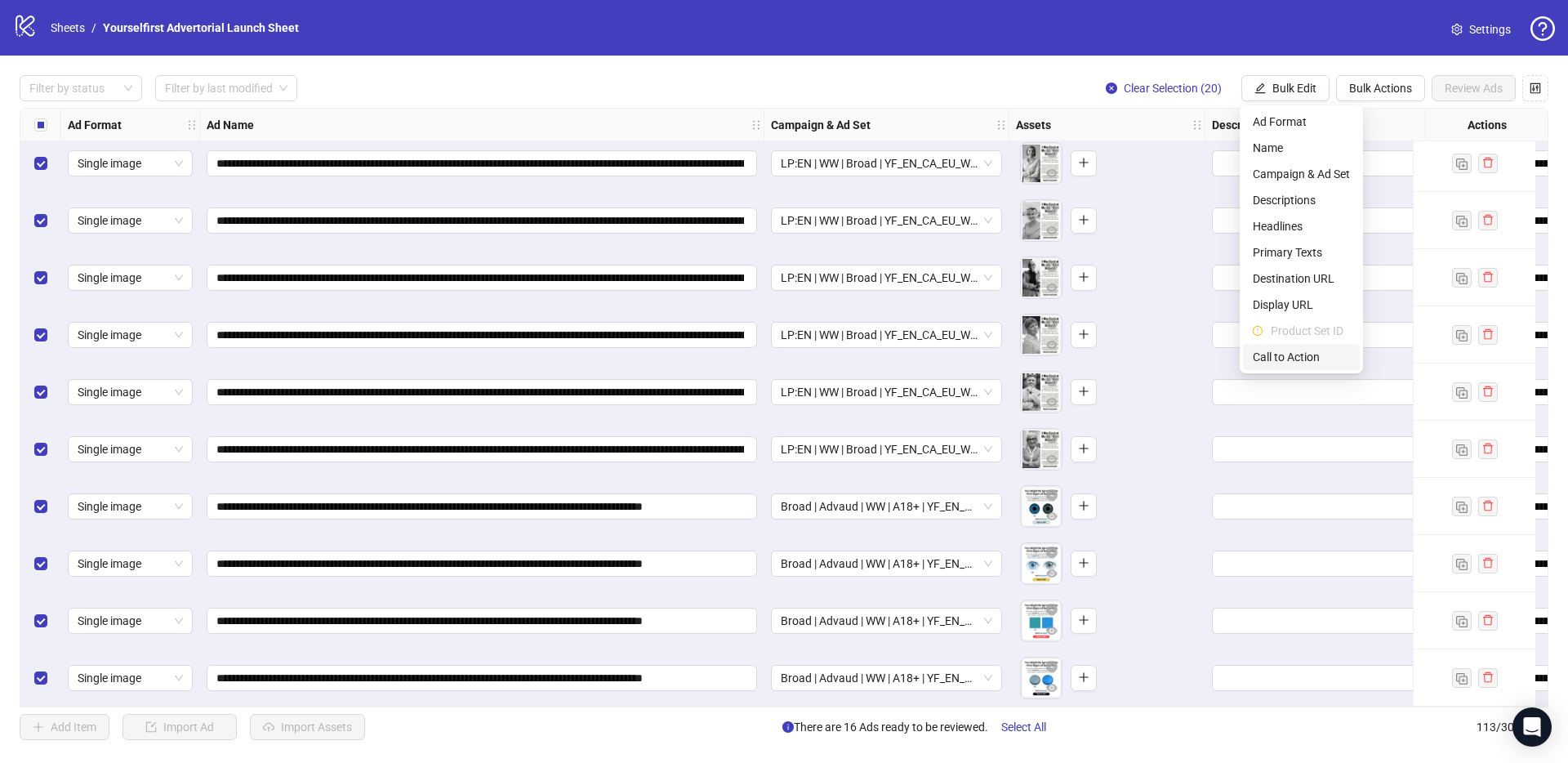
click at [1285, 359] on span "Call to Action" at bounding box center [1301, 356] width 97 height 18
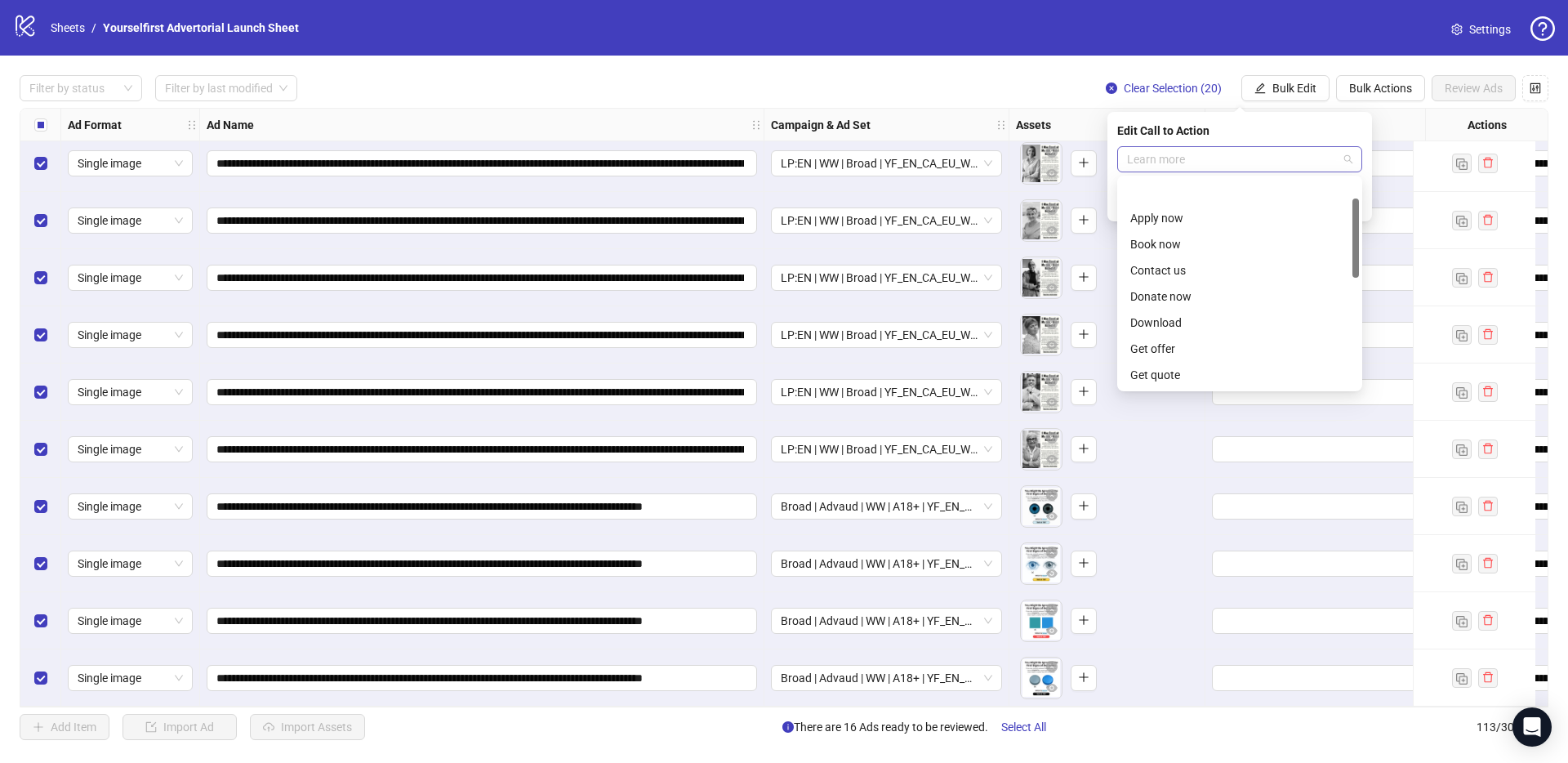
click at [1198, 162] on span "Learn more" at bounding box center [1240, 159] width 225 height 24
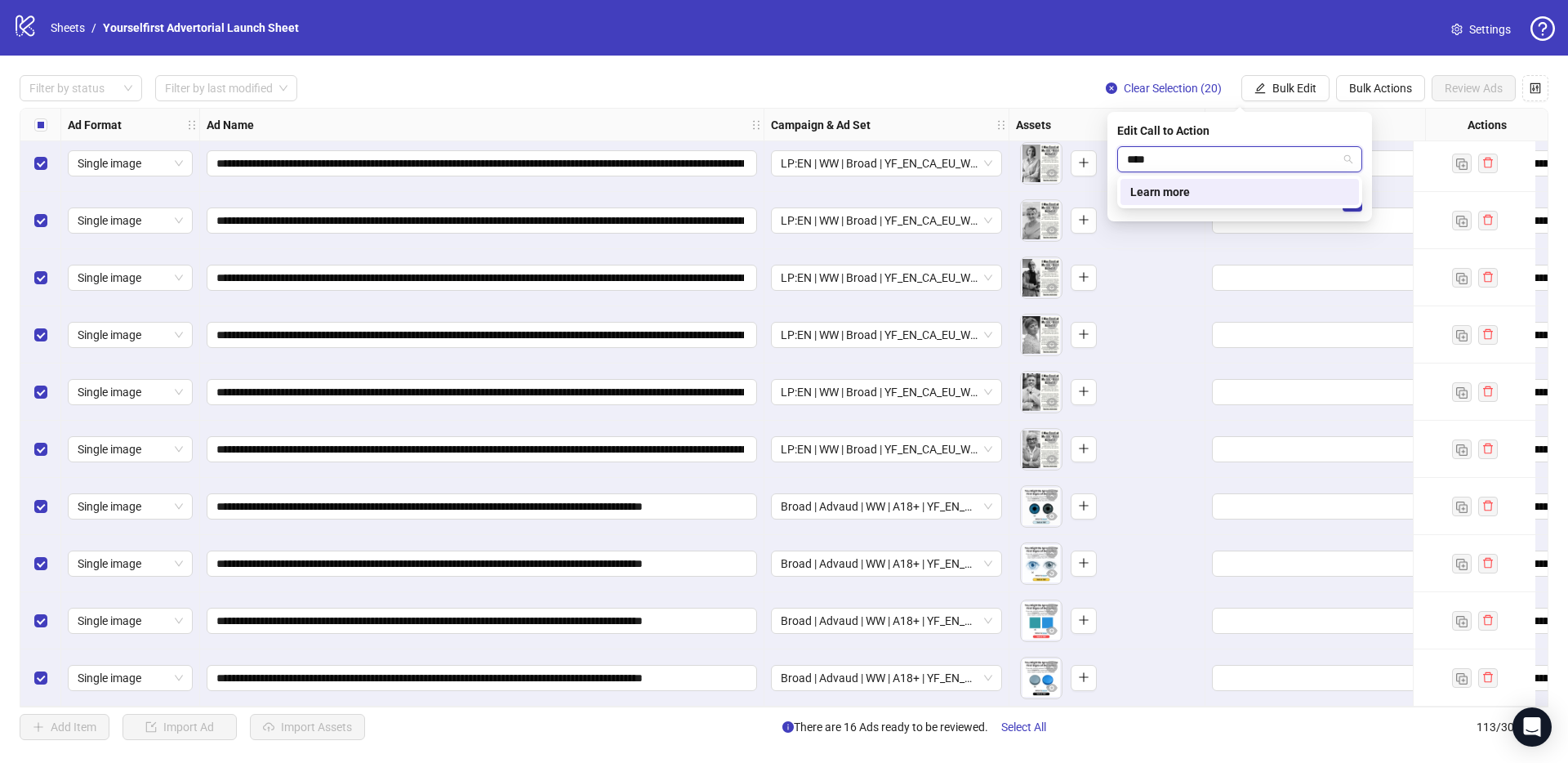
type input "*****"
click at [1198, 188] on div "Learn more" at bounding box center [1240, 192] width 219 height 18
click at [1347, 196] on icon "check" at bounding box center [1352, 202] width 11 height 11
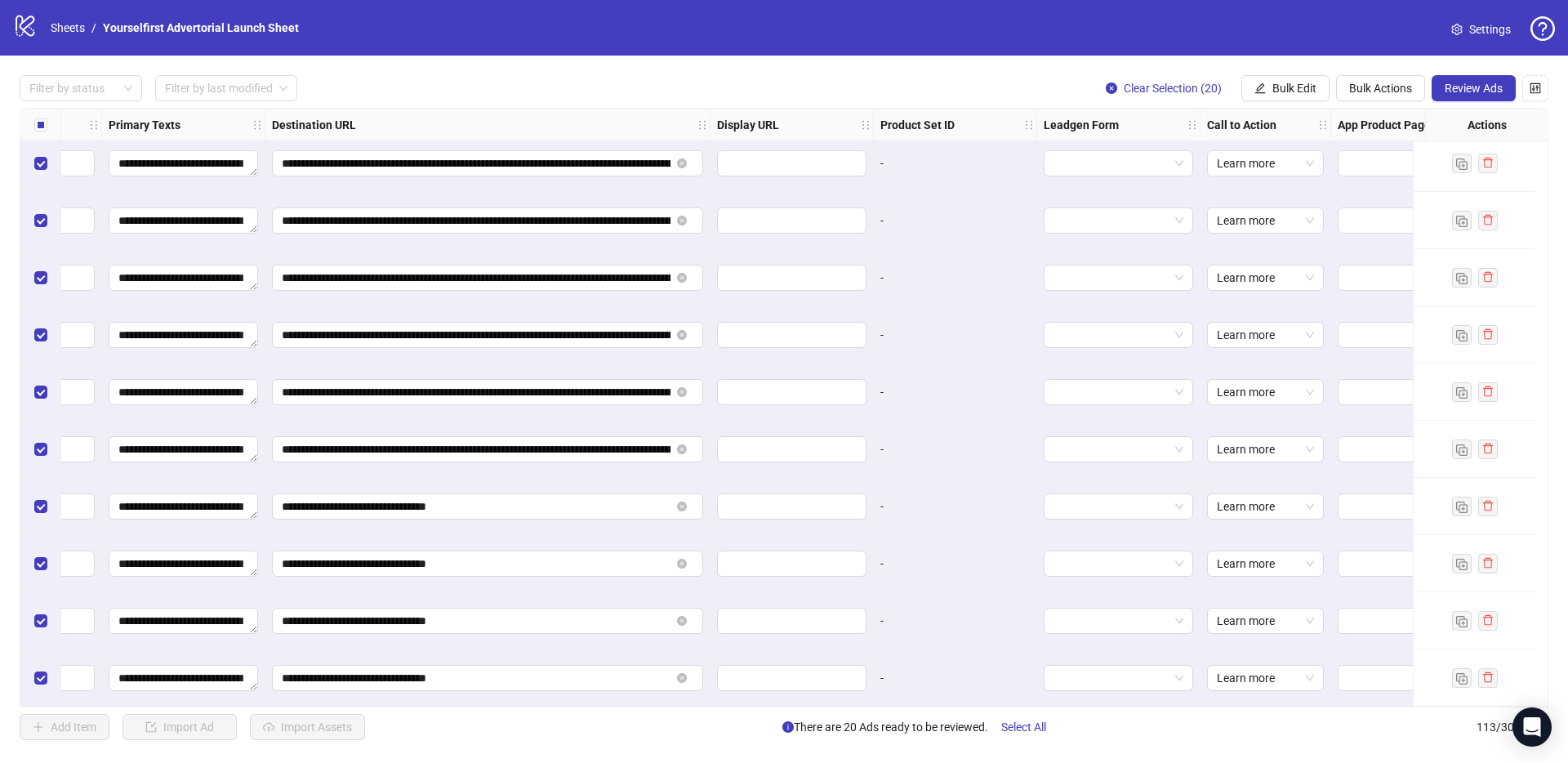
scroll to position [5901, 1675]
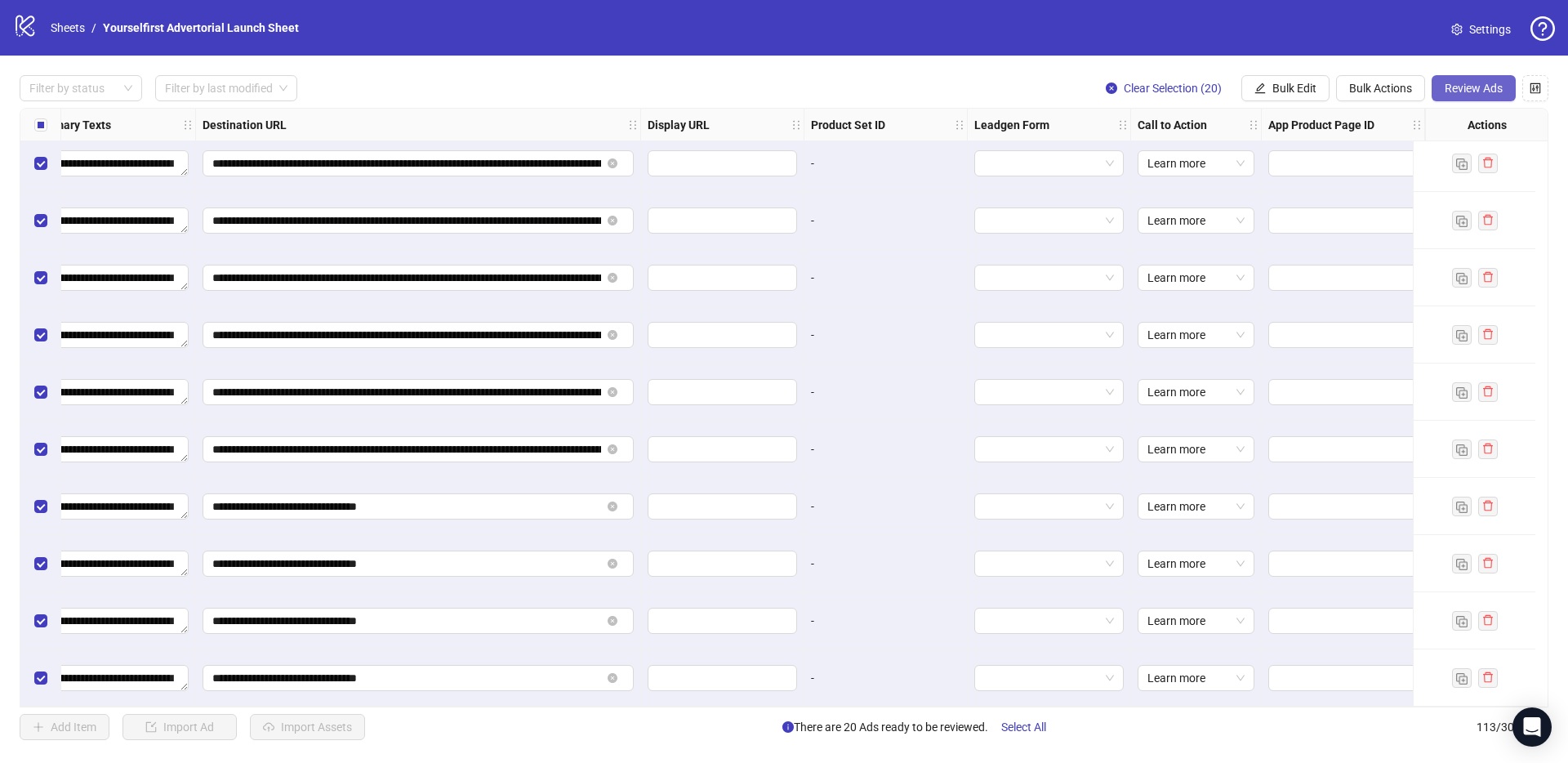
click at [1479, 89] on span "Review Ads" at bounding box center [1474, 88] width 58 height 13
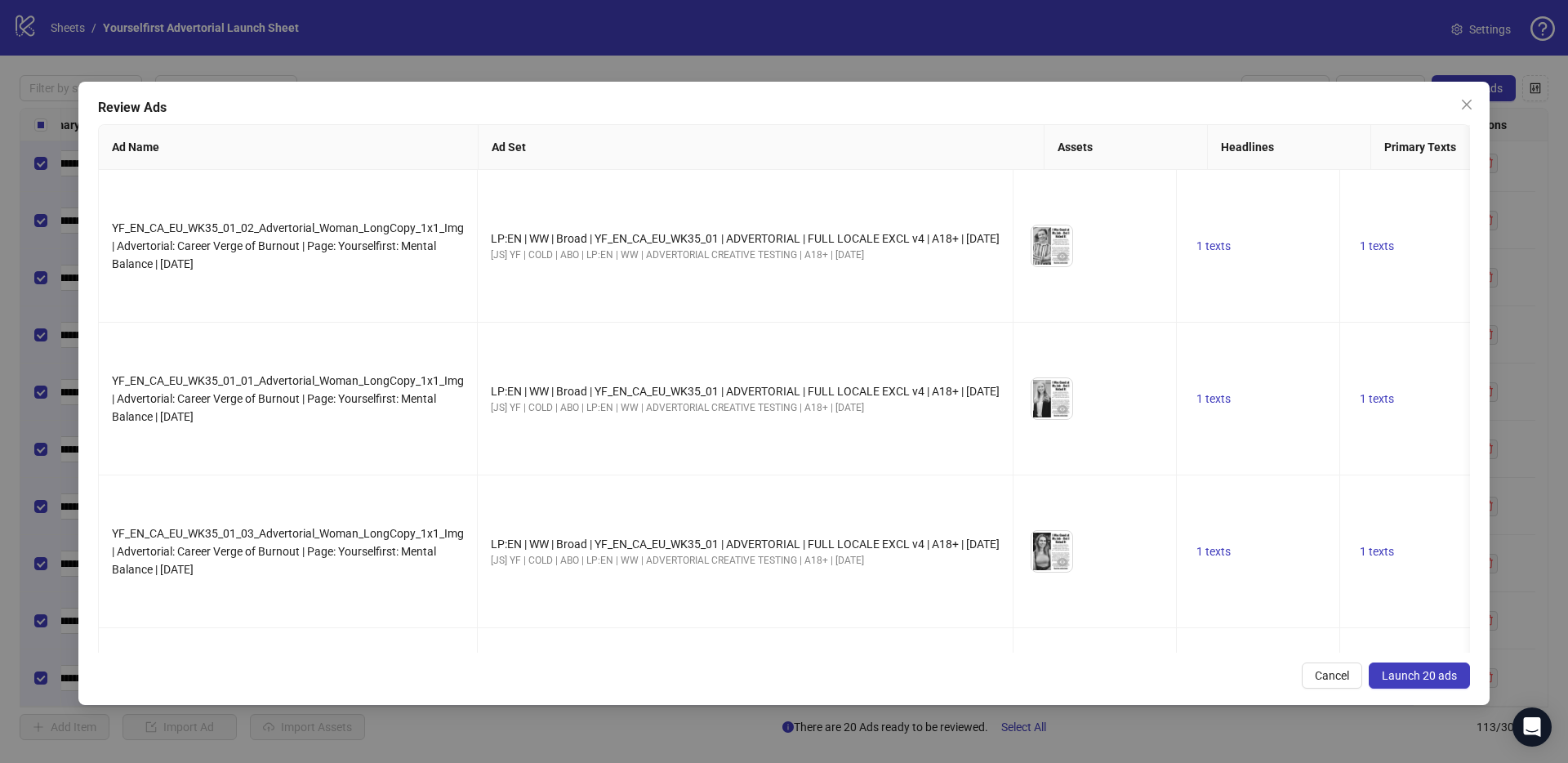
click at [1414, 670] on span "Launch 20 ads" at bounding box center [1419, 676] width 75 height 13
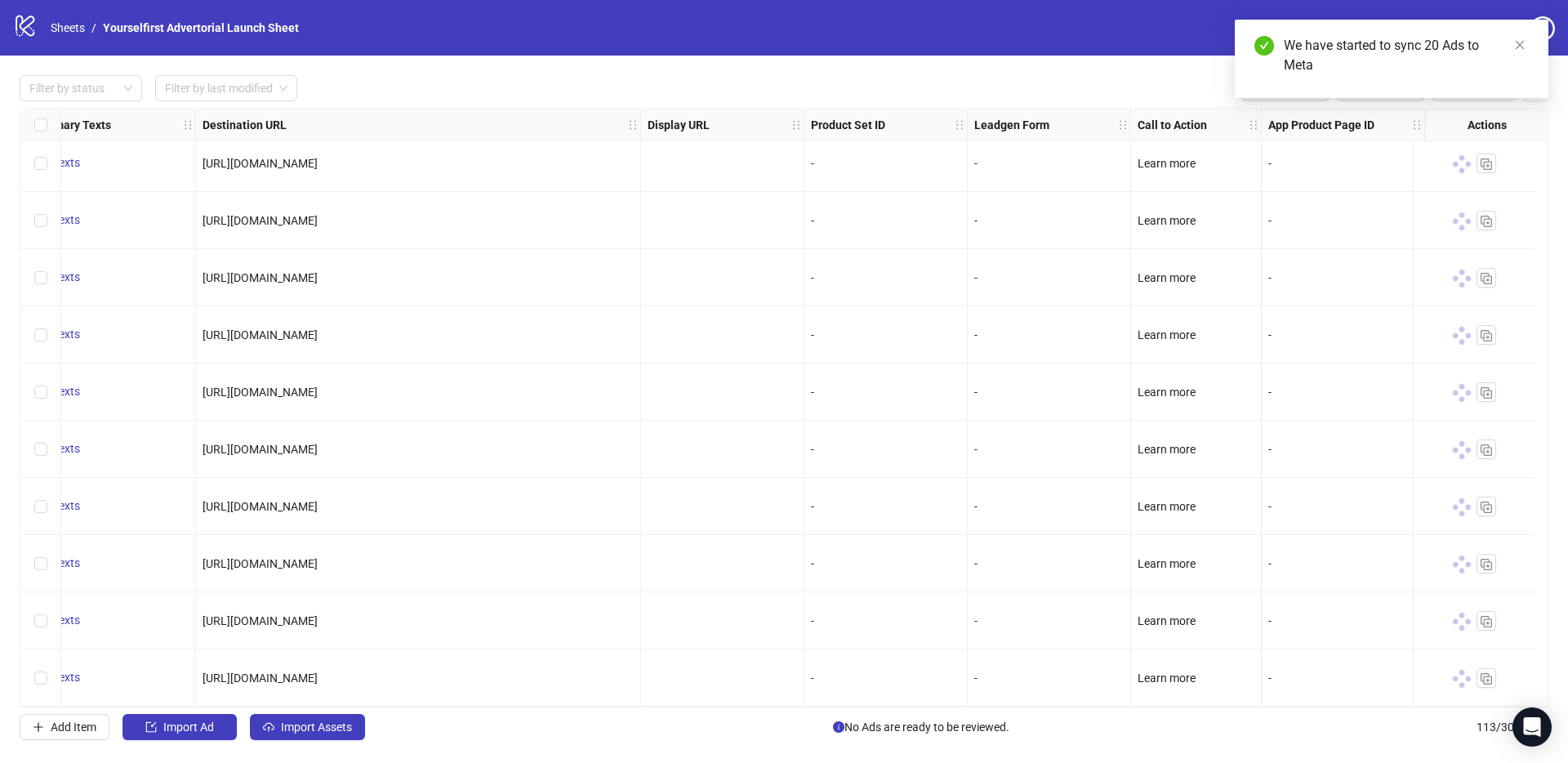
click at [821, 48] on div "logo/logo-mobile Sheets / Yourselfirst Advertorial Launch Sheet Settings" at bounding box center [784, 28] width 1568 height 56
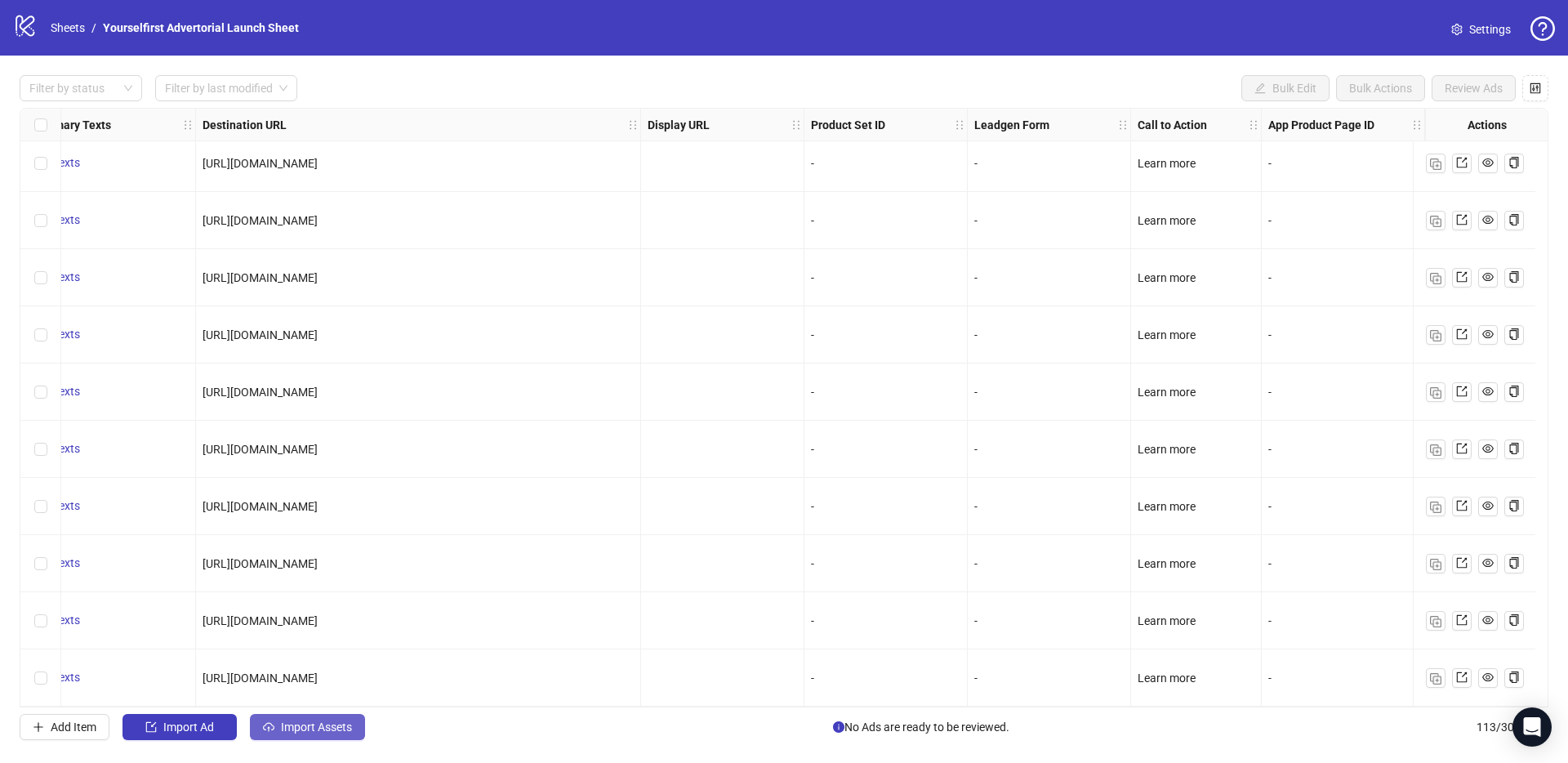
click at [343, 728] on span "Import Assets" at bounding box center [316, 727] width 71 height 13
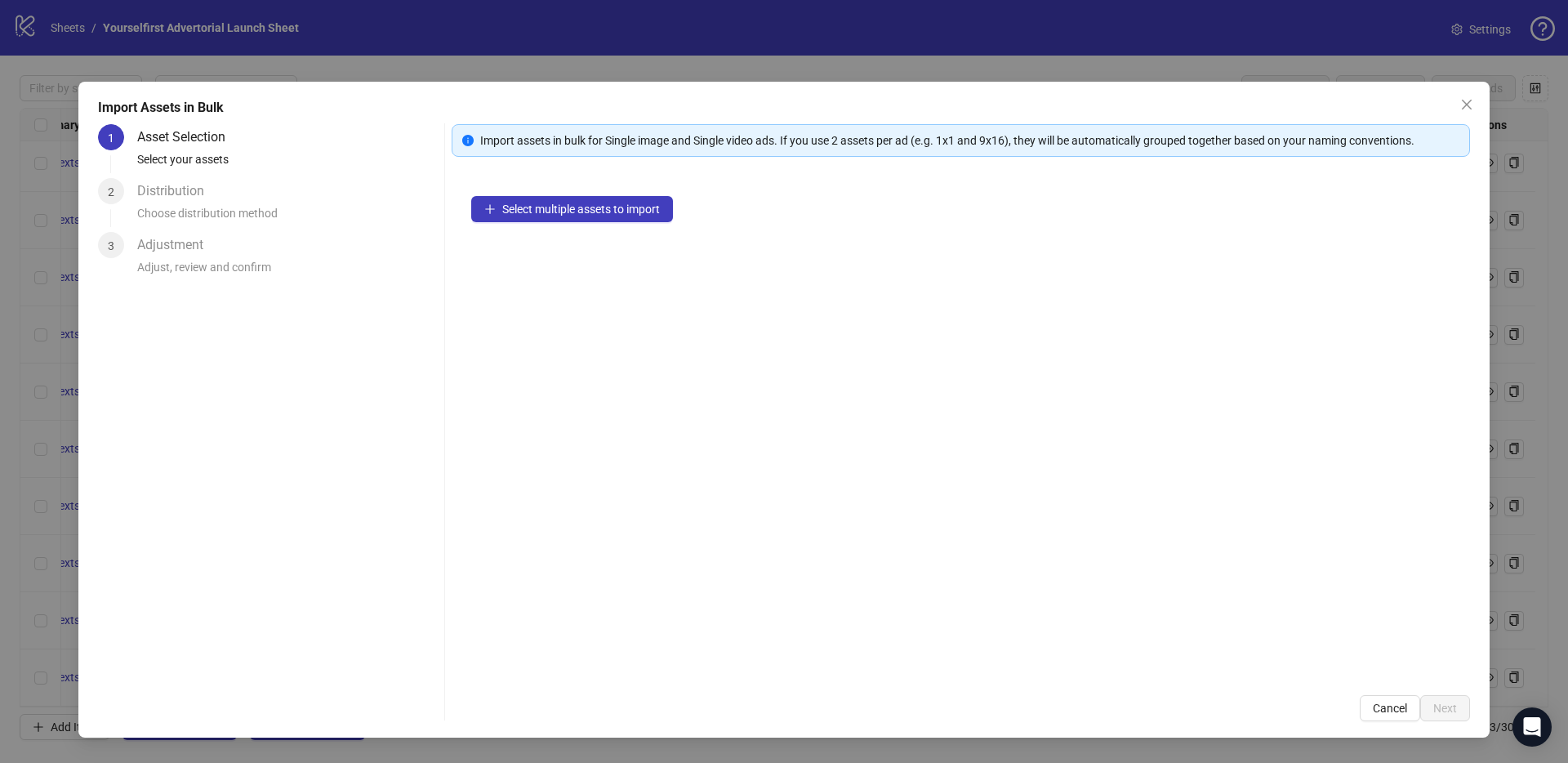
drag, startPoint x: 360, startPoint y: 49, endPoint x: 247, endPoint y: 2, distance: 122.4
click at [360, 48] on div "Import Assets in Bulk 1 Asset Selection Select your assets 2 Distribution Choos…" at bounding box center [784, 382] width 1568 height 763
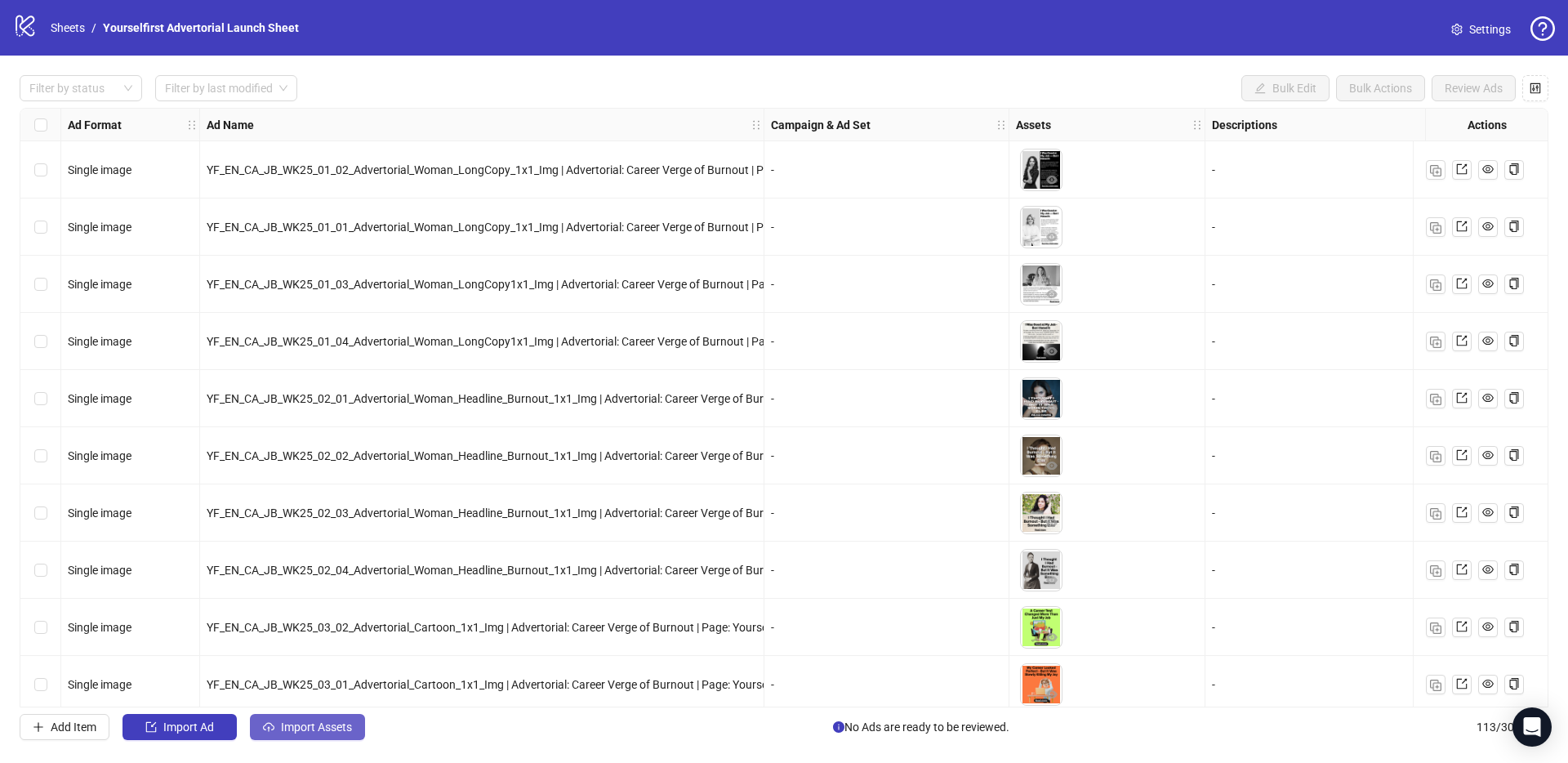
click at [317, 727] on span "Import Assets" at bounding box center [316, 727] width 71 height 13
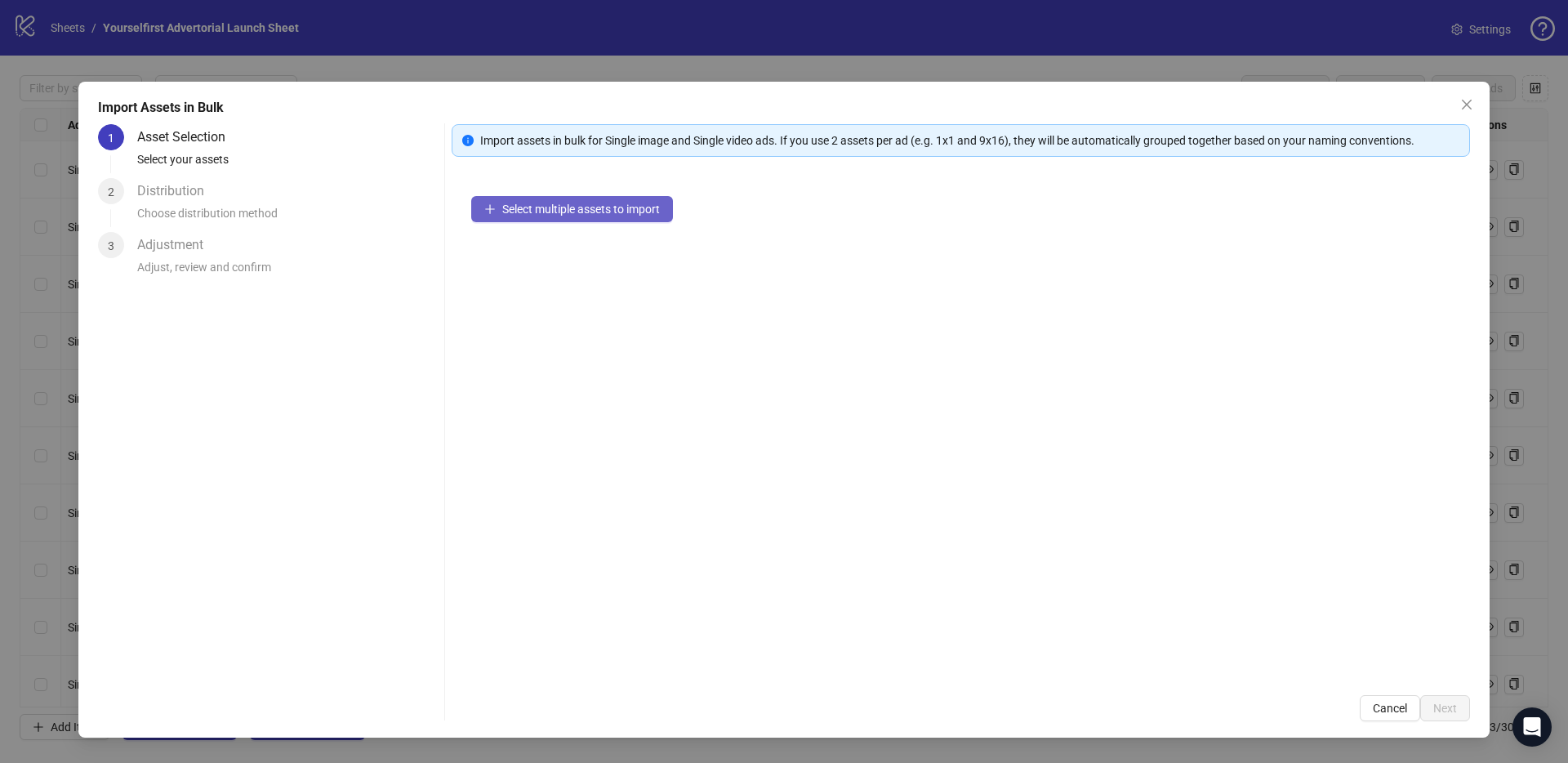
click at [544, 199] on button "Select multiple assets to import" at bounding box center [571, 209] width 202 height 26
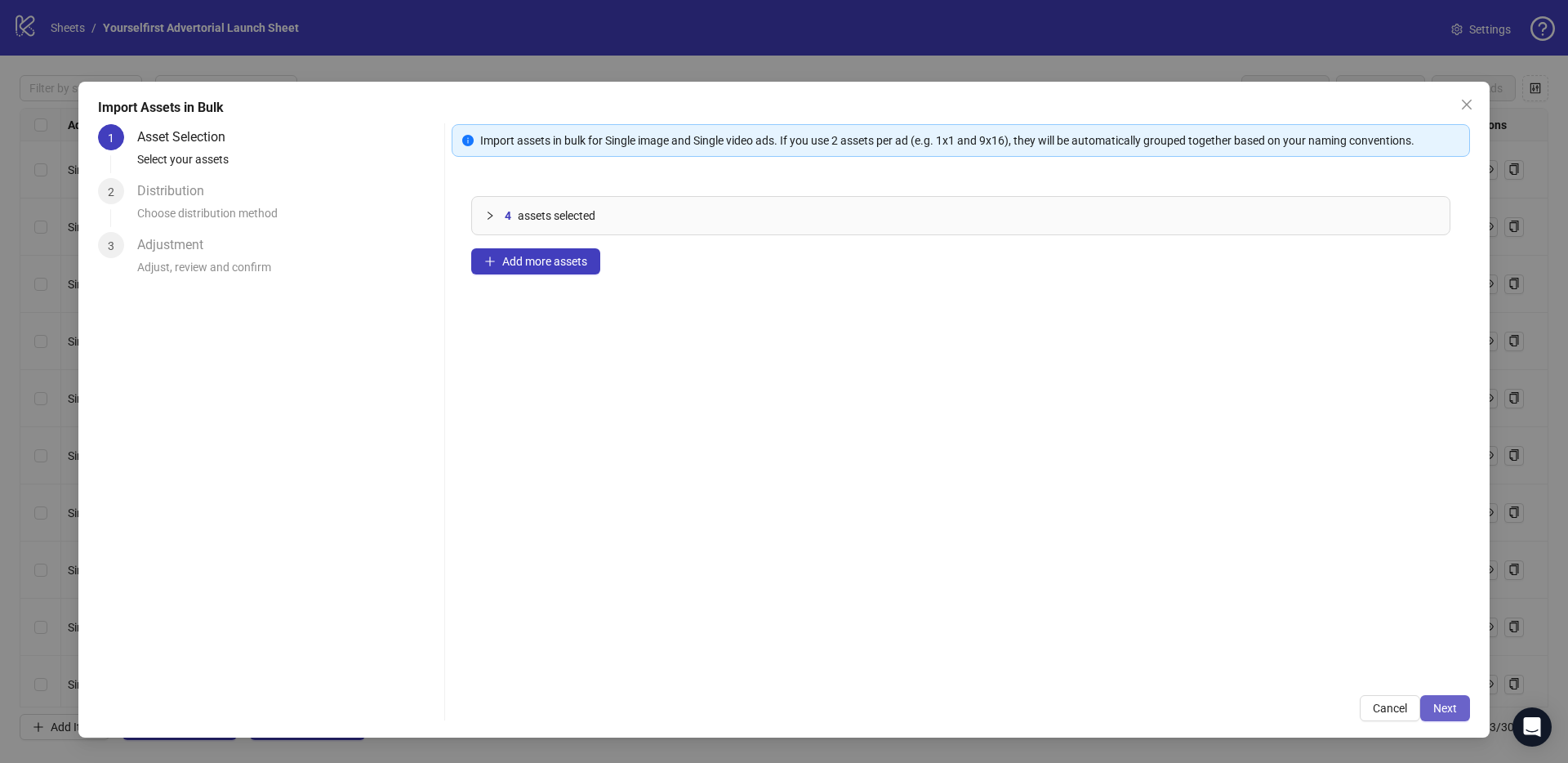
click at [1442, 697] on button "Next" at bounding box center [1445, 708] width 50 height 26
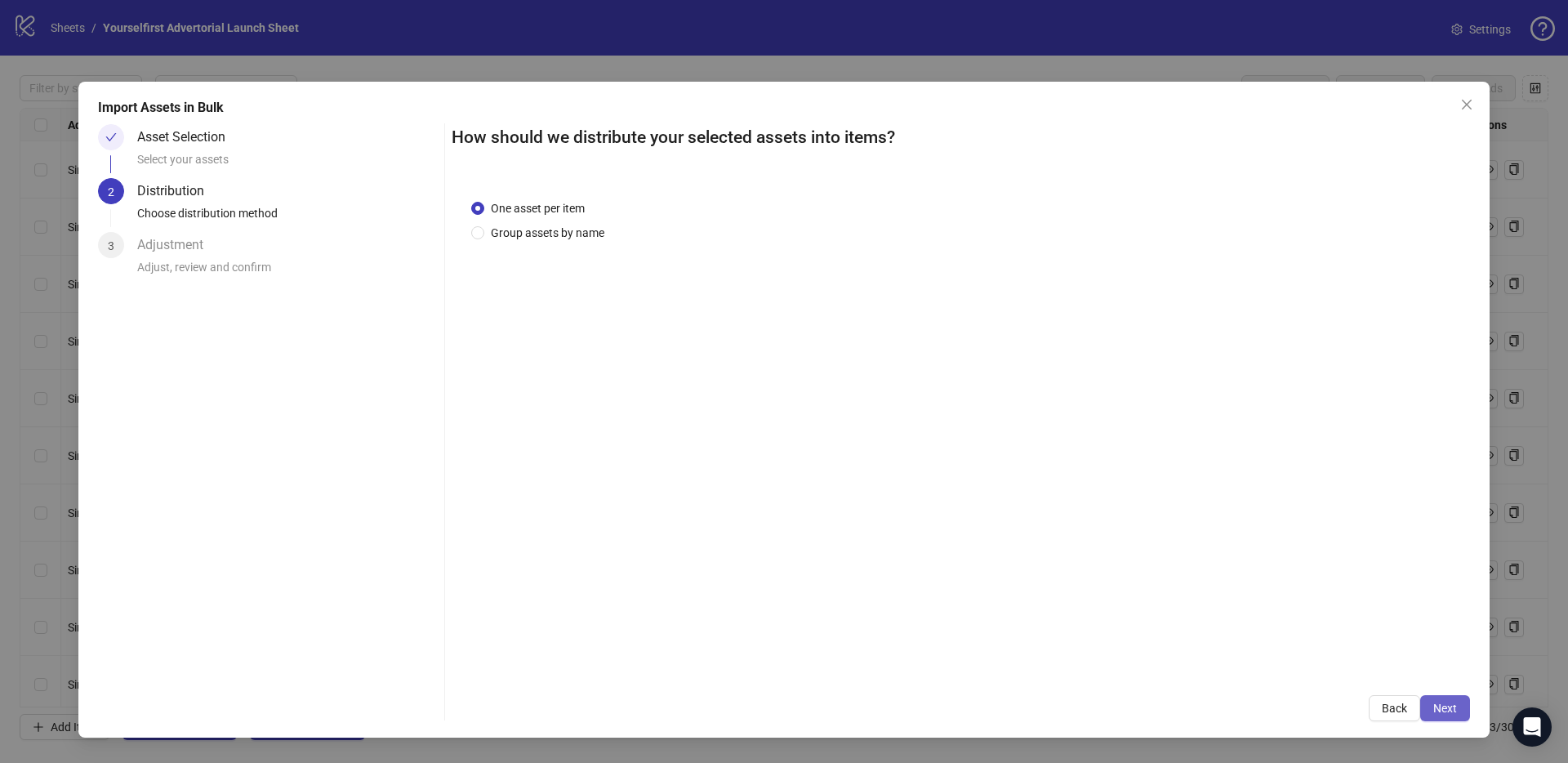
click at [1444, 704] on span "Next" at bounding box center [1444, 708] width 23 height 13
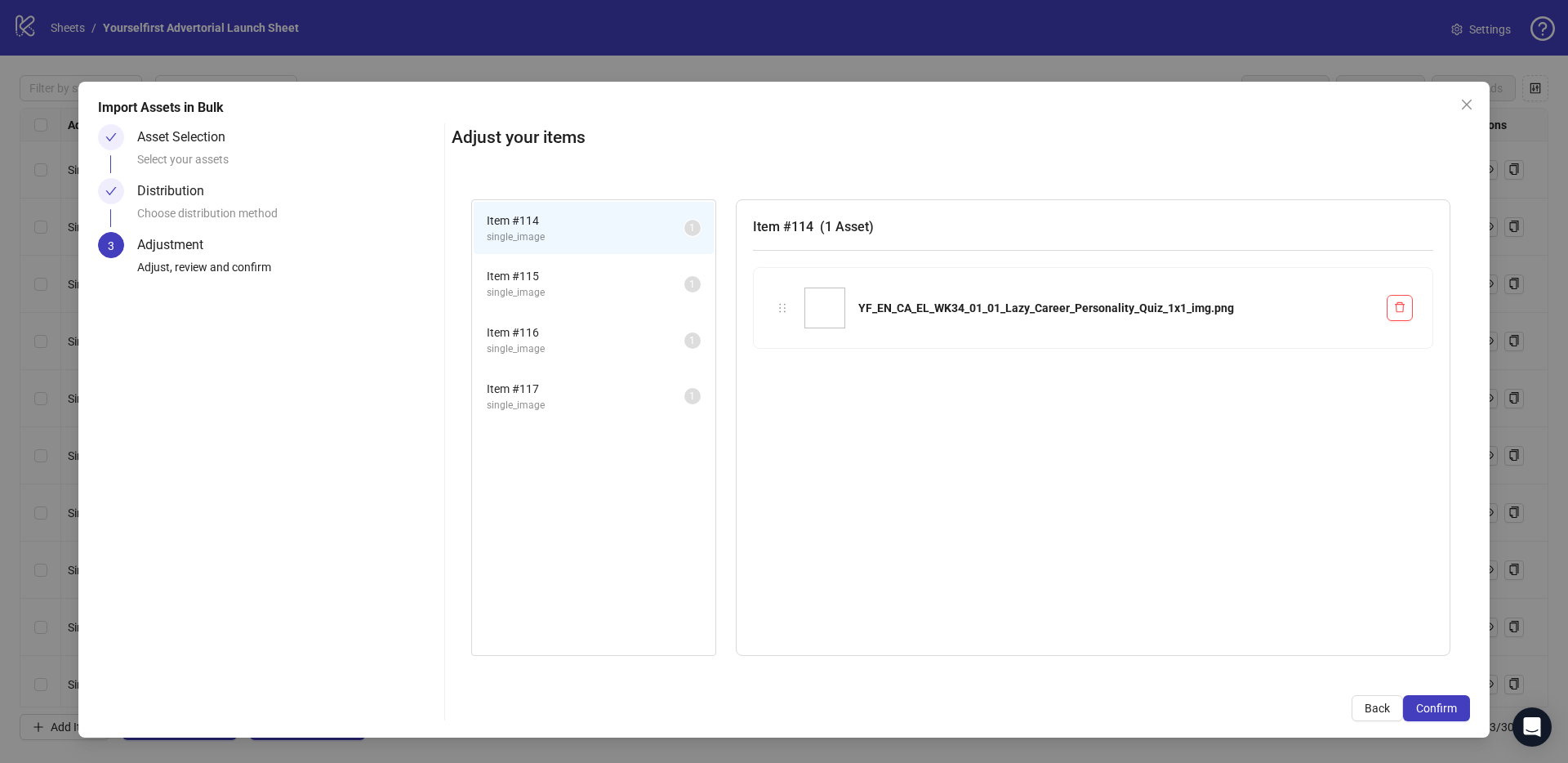
click at [1444, 704] on span "Confirm" at bounding box center [1437, 708] width 41 height 13
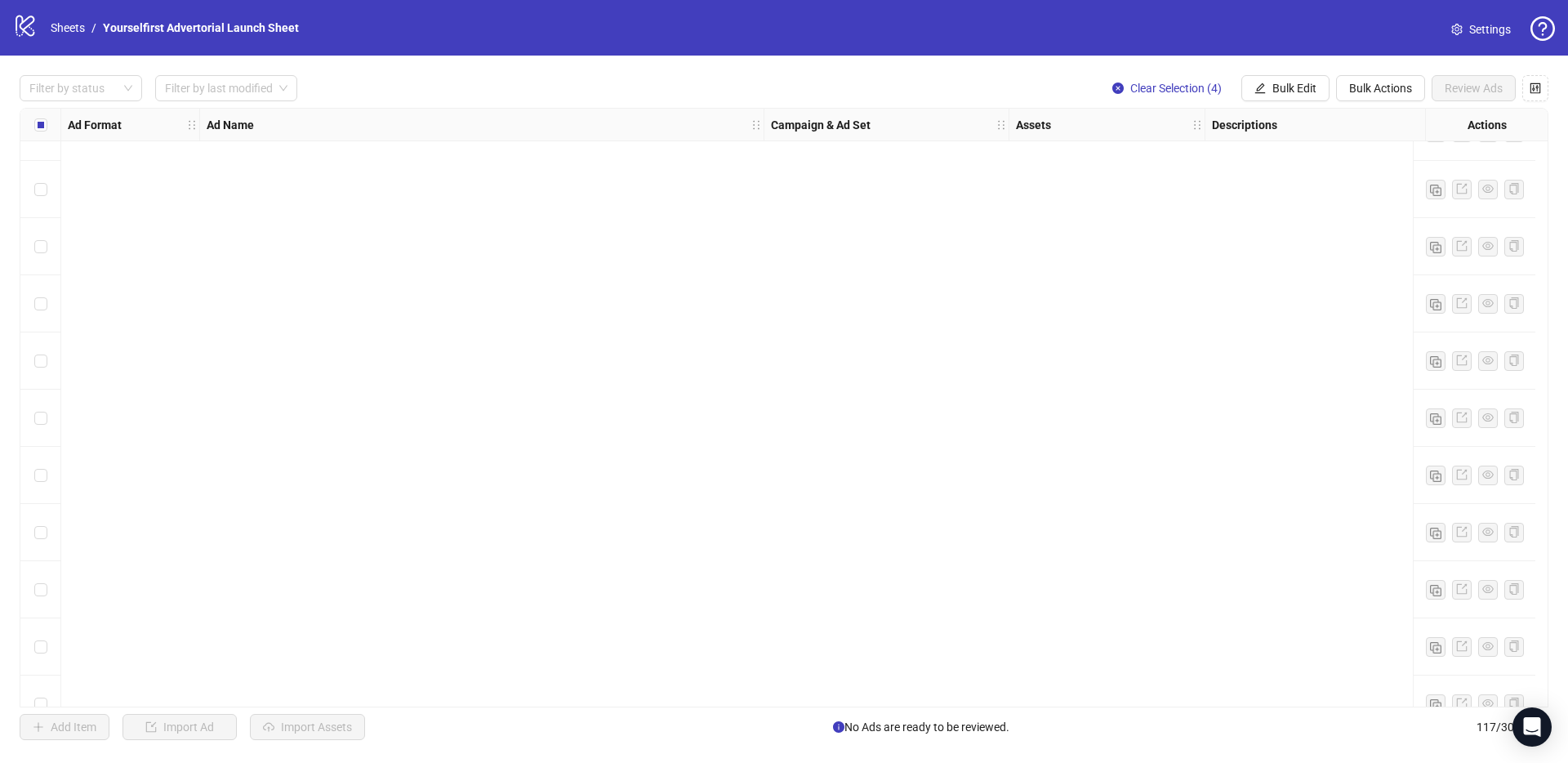
scroll to position [6130, 0]
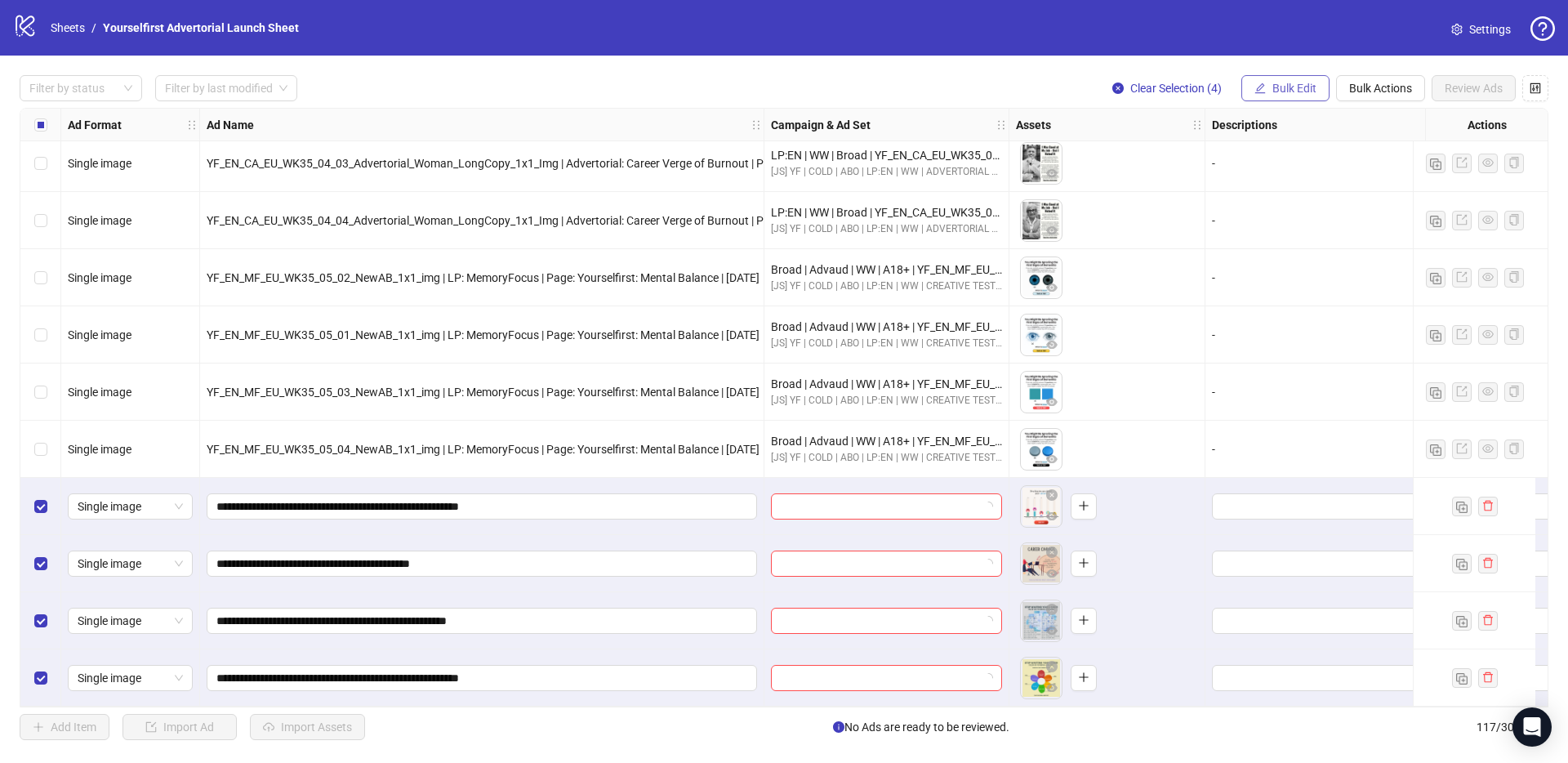
click at [1281, 86] on span "Bulk Edit" at bounding box center [1293, 88] width 44 height 13
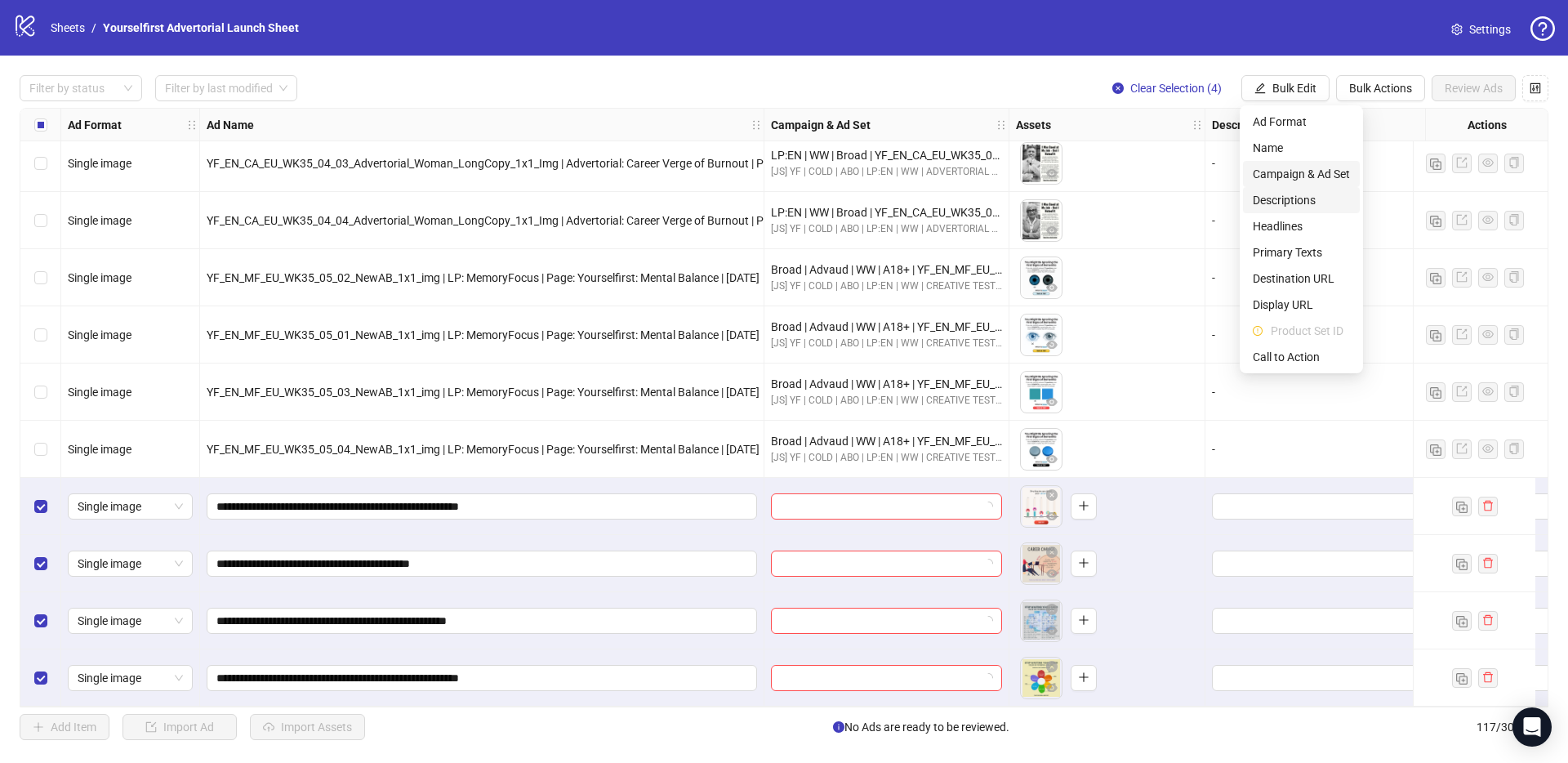
click at [1288, 169] on span "Campaign & Ad Set" at bounding box center [1301, 173] width 97 height 18
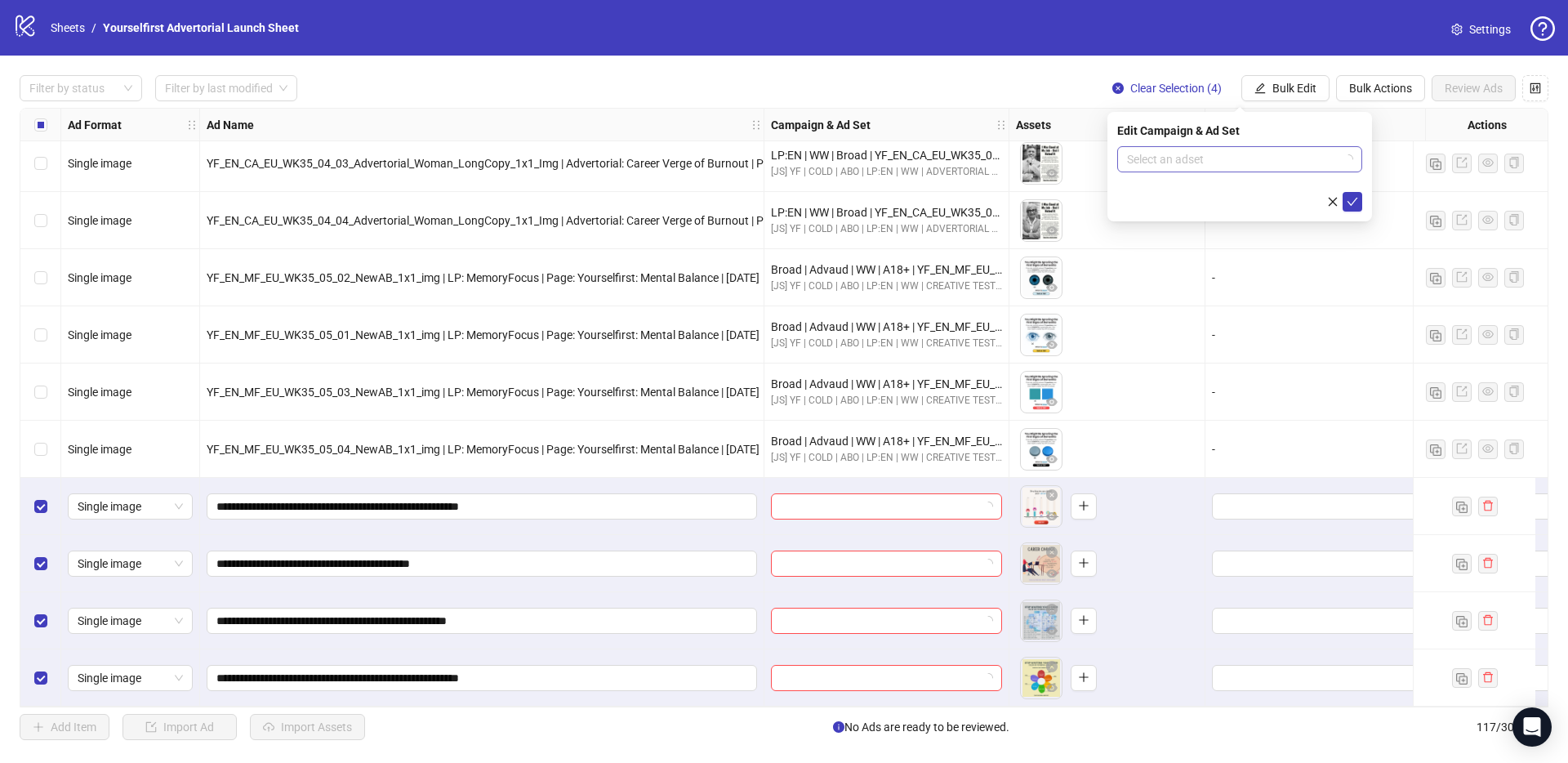
click at [1176, 169] on input "search" at bounding box center [1232, 159] width 210 height 24
paste input "**********"
type input "**********"
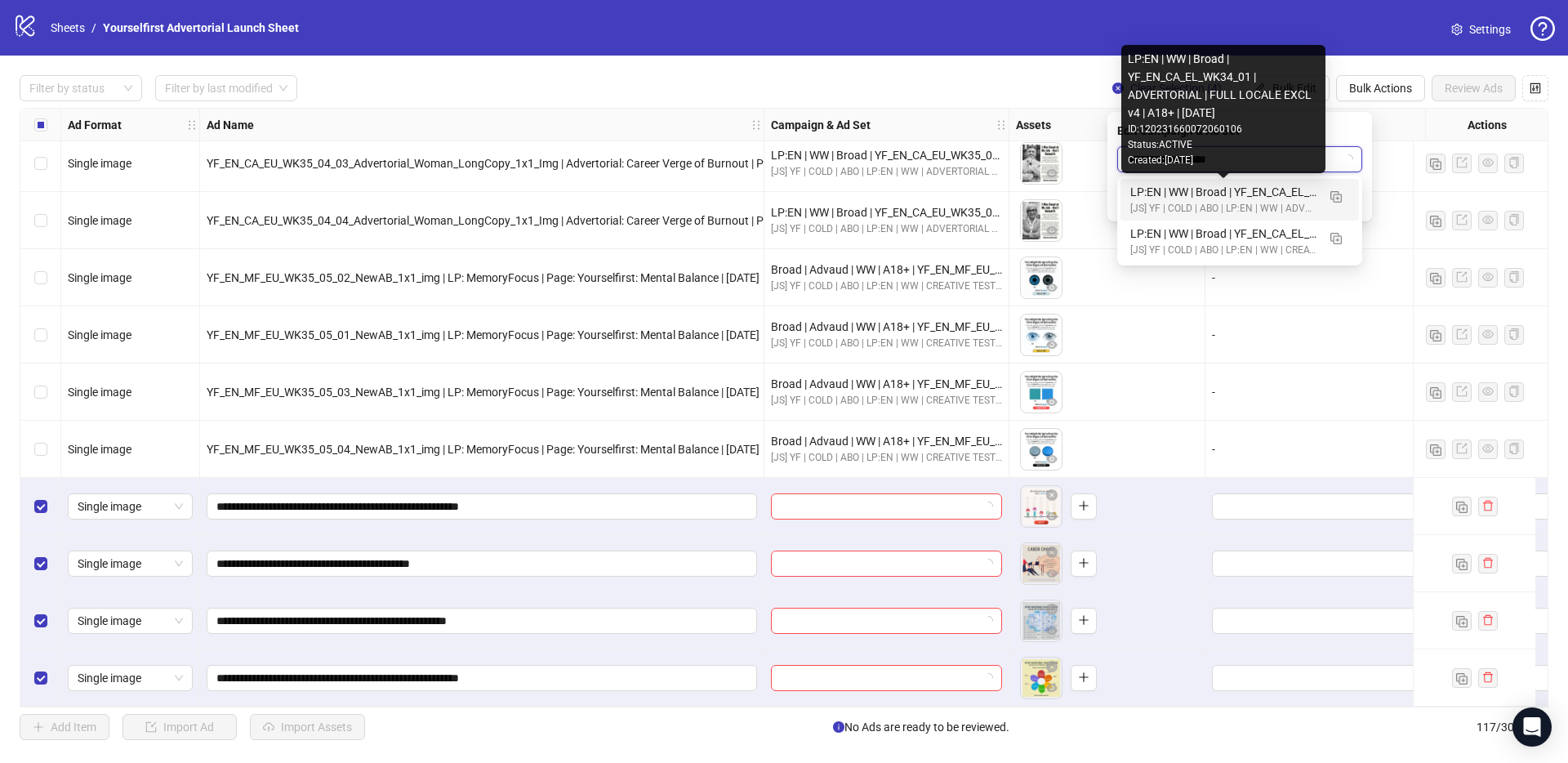
click at [1168, 190] on div "LP:EN | WW | Broad | YF_EN_CA_EL_WK34_01 | ADVERTORIAL | FULL LOCALE EXCL v4 | …" at bounding box center [1224, 192] width 186 height 18
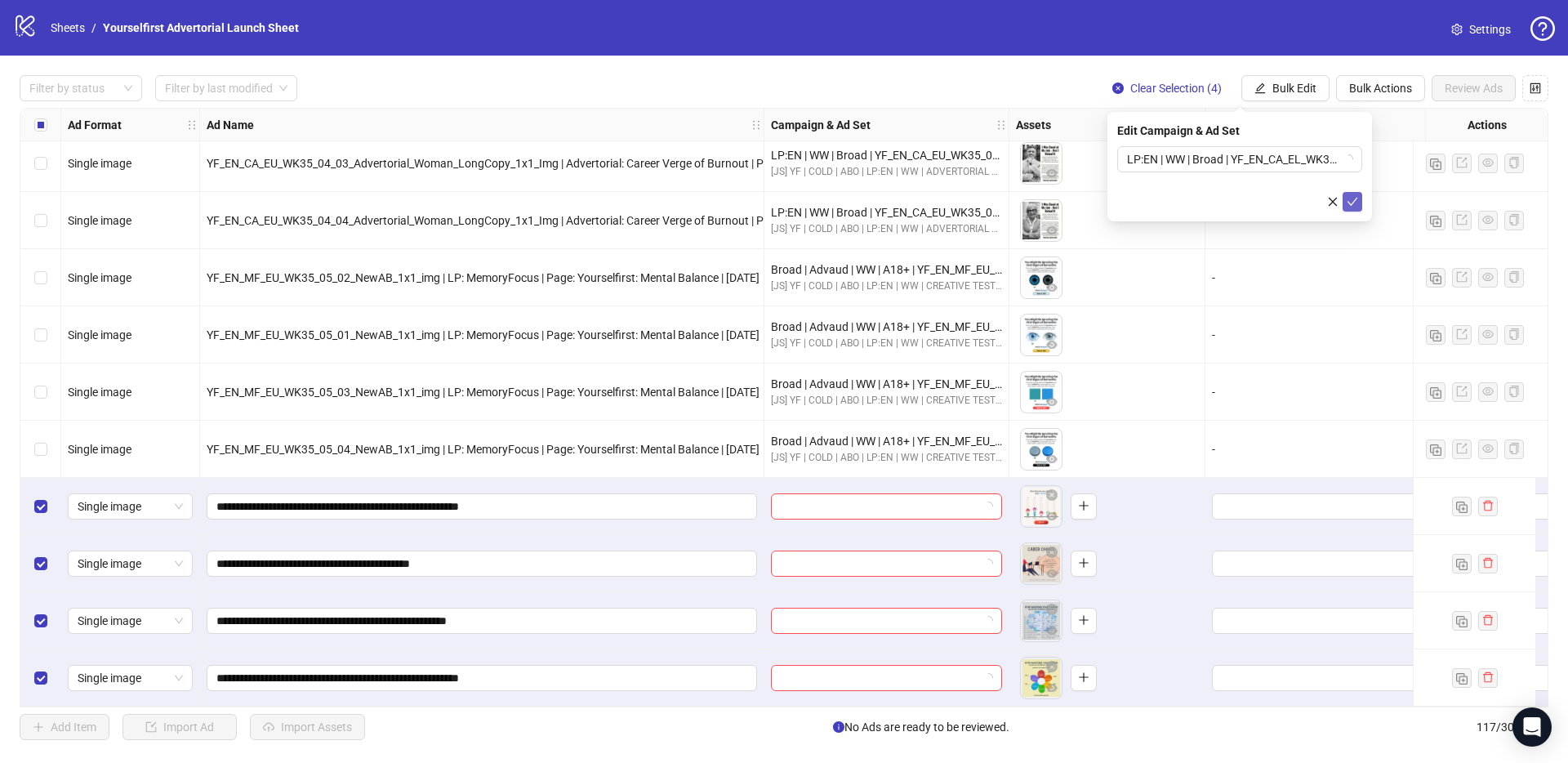
click at [1355, 198] on icon "check" at bounding box center [1352, 201] width 10 height 8
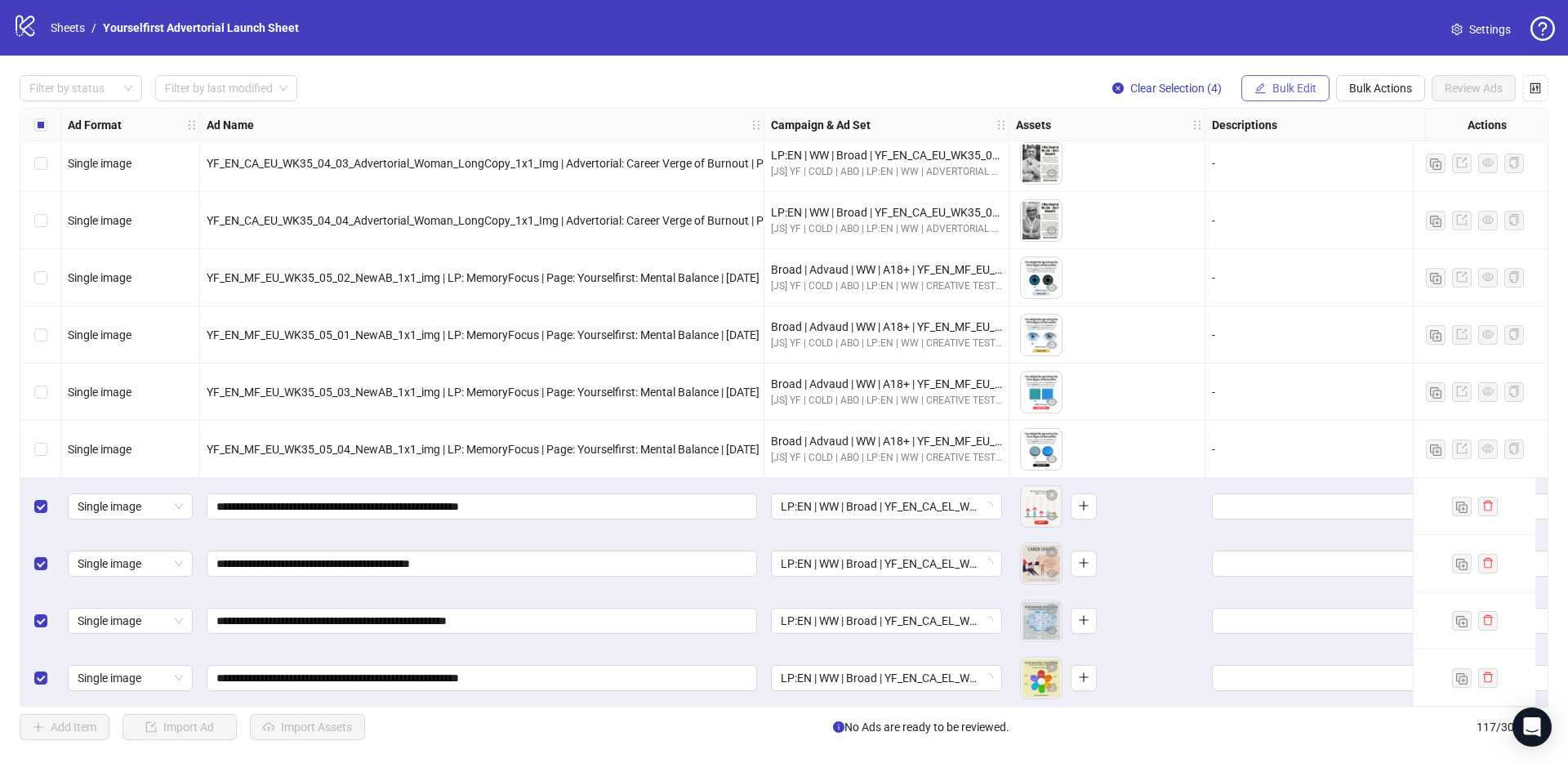
click at [1295, 87] on span "Bulk Edit" at bounding box center [1293, 88] width 44 height 13
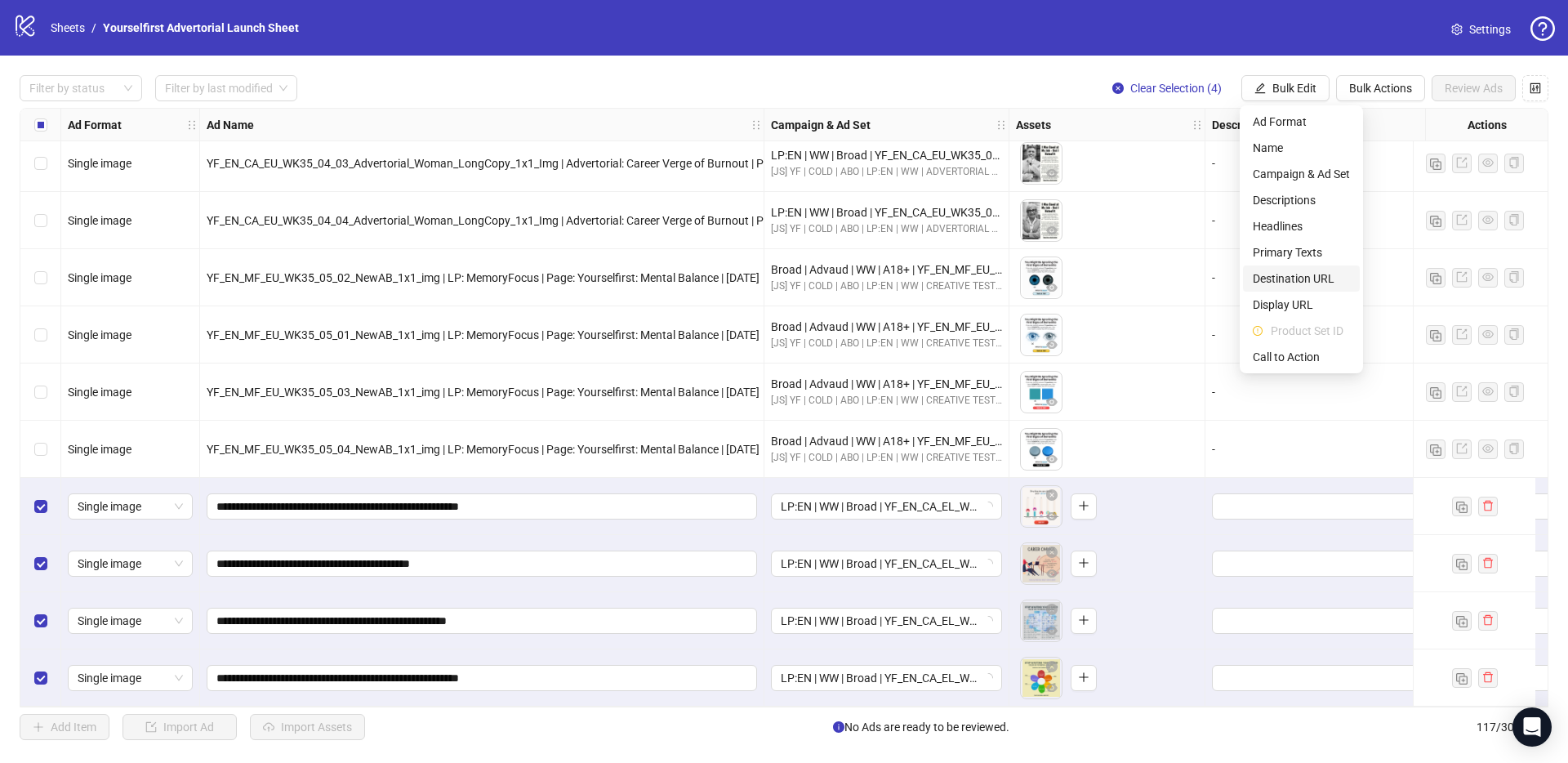
click at [1293, 279] on span "Destination URL" at bounding box center [1301, 278] width 97 height 18
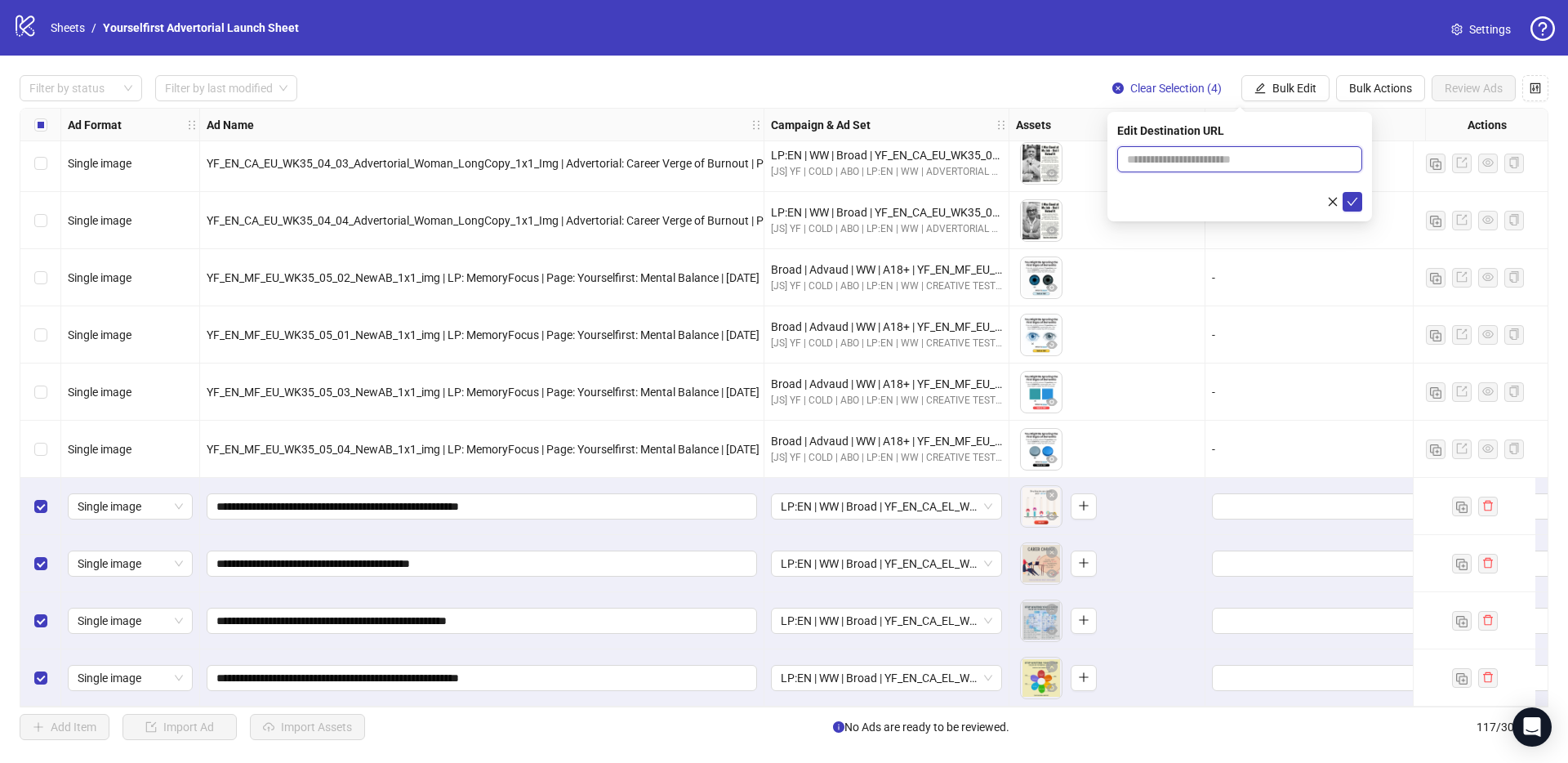
click at [1186, 157] on input "text" at bounding box center [1233, 158] width 212 height 18
paste input "**********"
type input "**********"
click at [1354, 199] on icon "check" at bounding box center [1352, 201] width 10 height 8
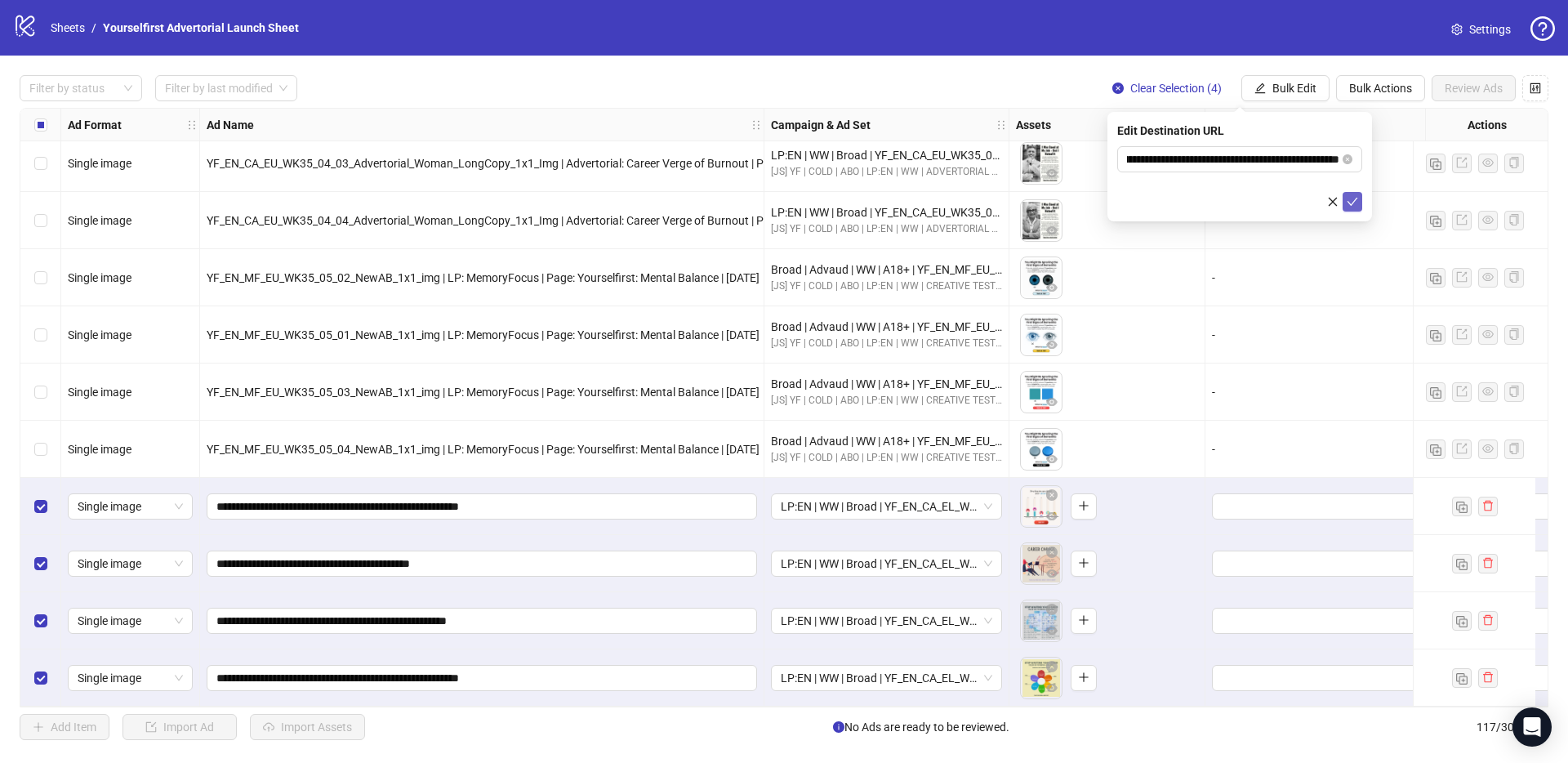
scroll to position [0, 0]
click at [1287, 84] on span "Bulk Edit" at bounding box center [1293, 88] width 44 height 13
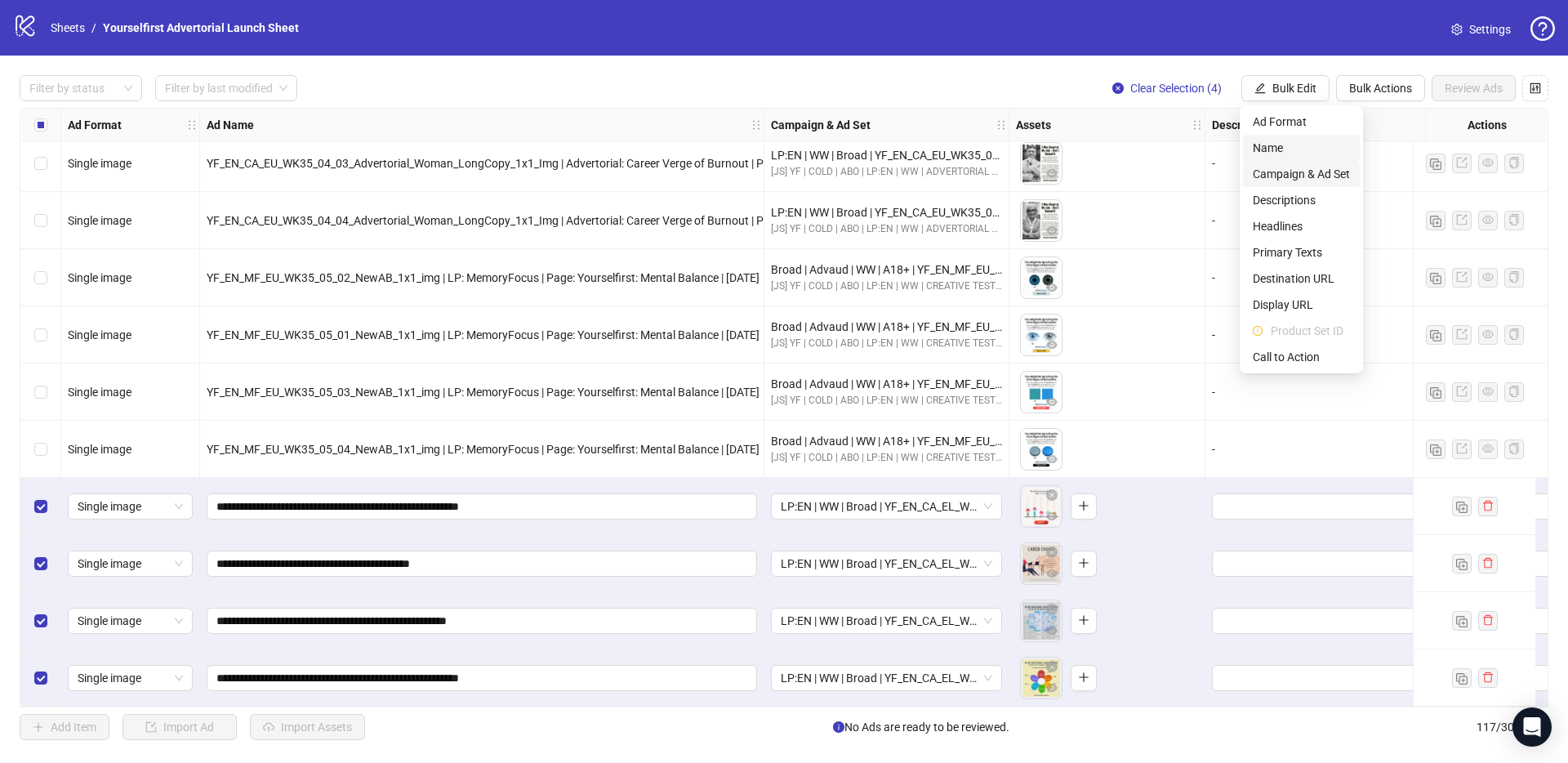
click at [1303, 161] on li "Campaign & Ad Set" at bounding box center [1302, 174] width 117 height 26
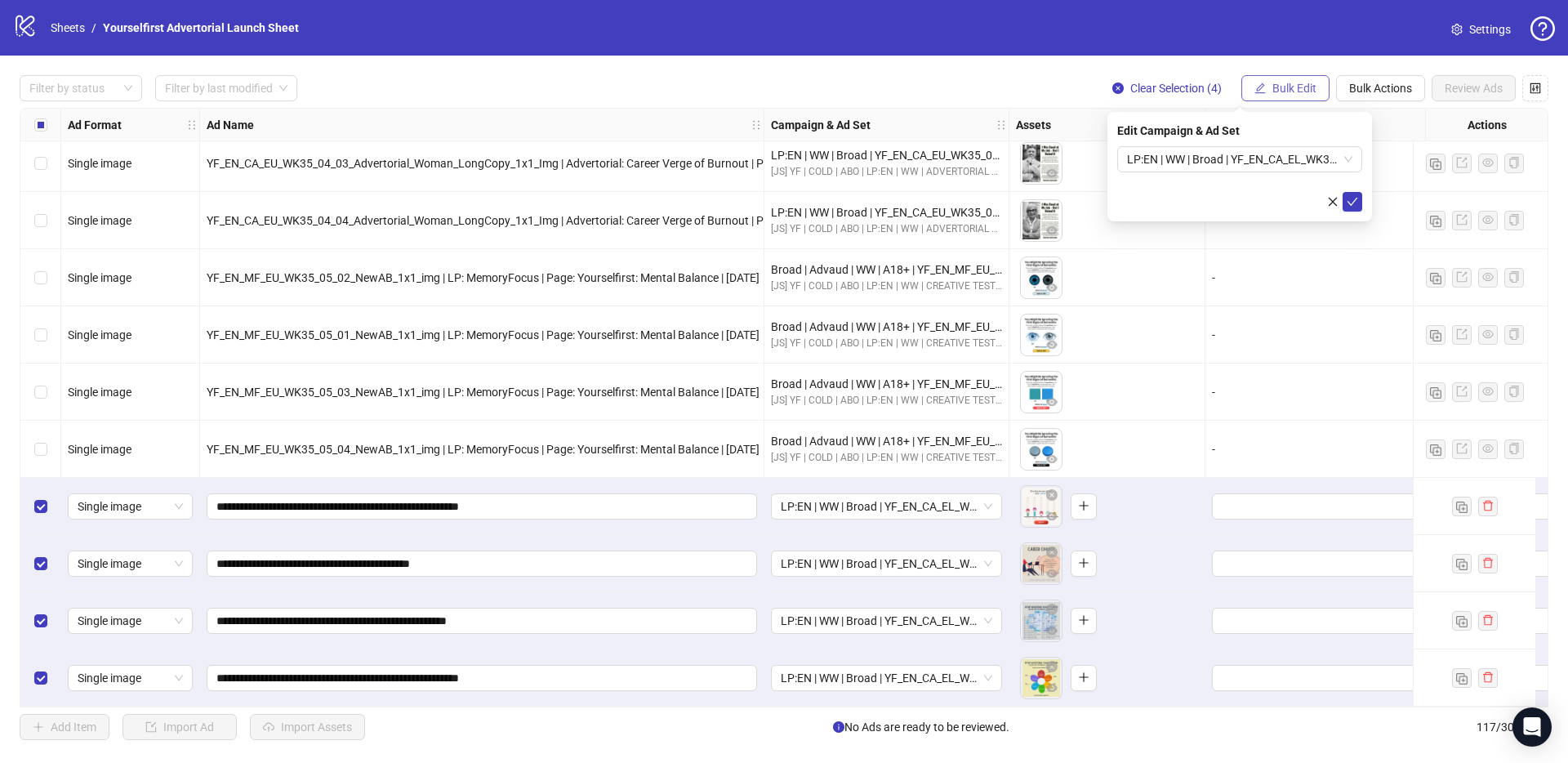
click at [1295, 95] on span "Bulk Edit" at bounding box center [1293, 88] width 44 height 13
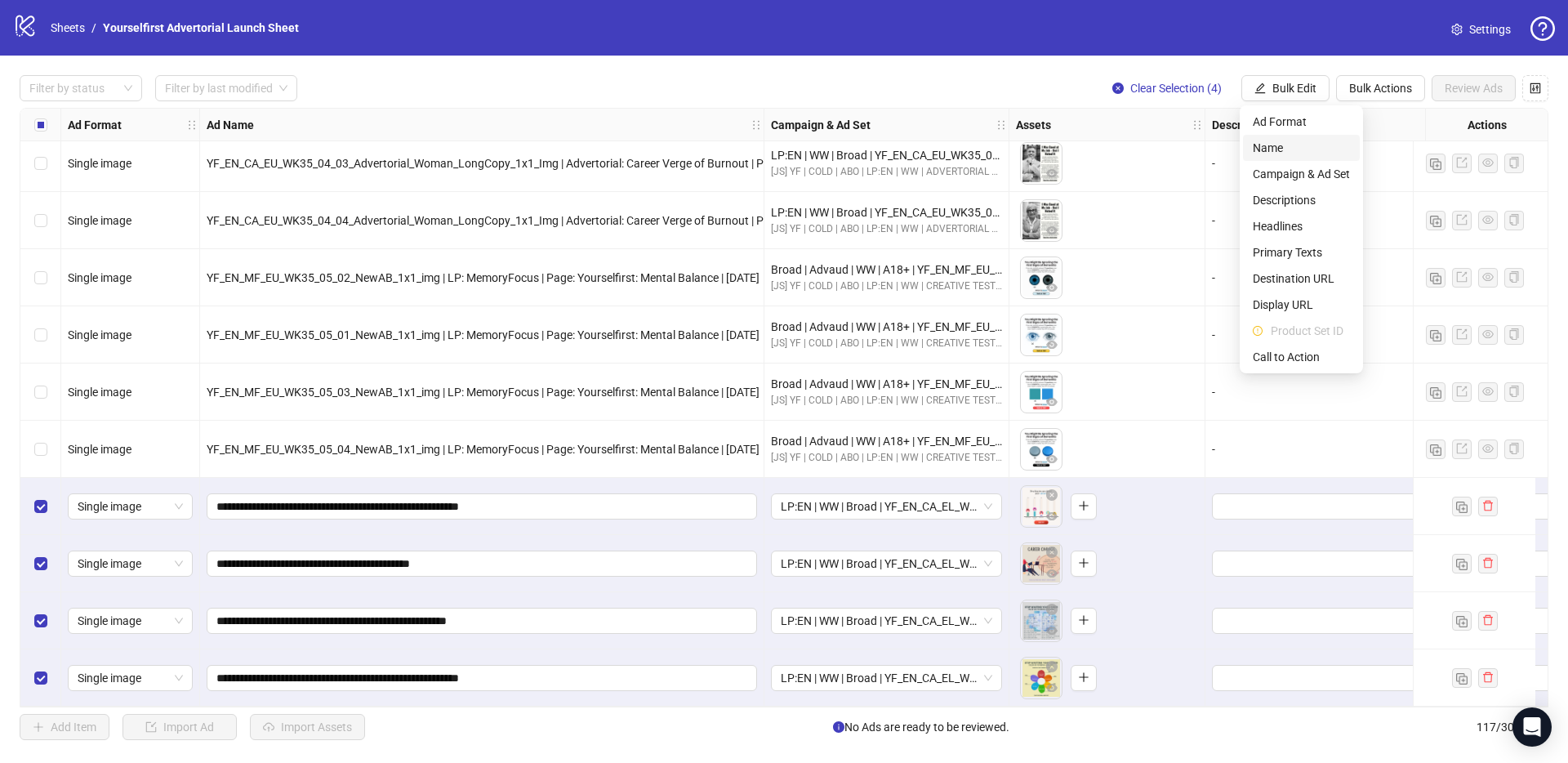
click at [1265, 141] on span "Name" at bounding box center [1301, 147] width 97 height 18
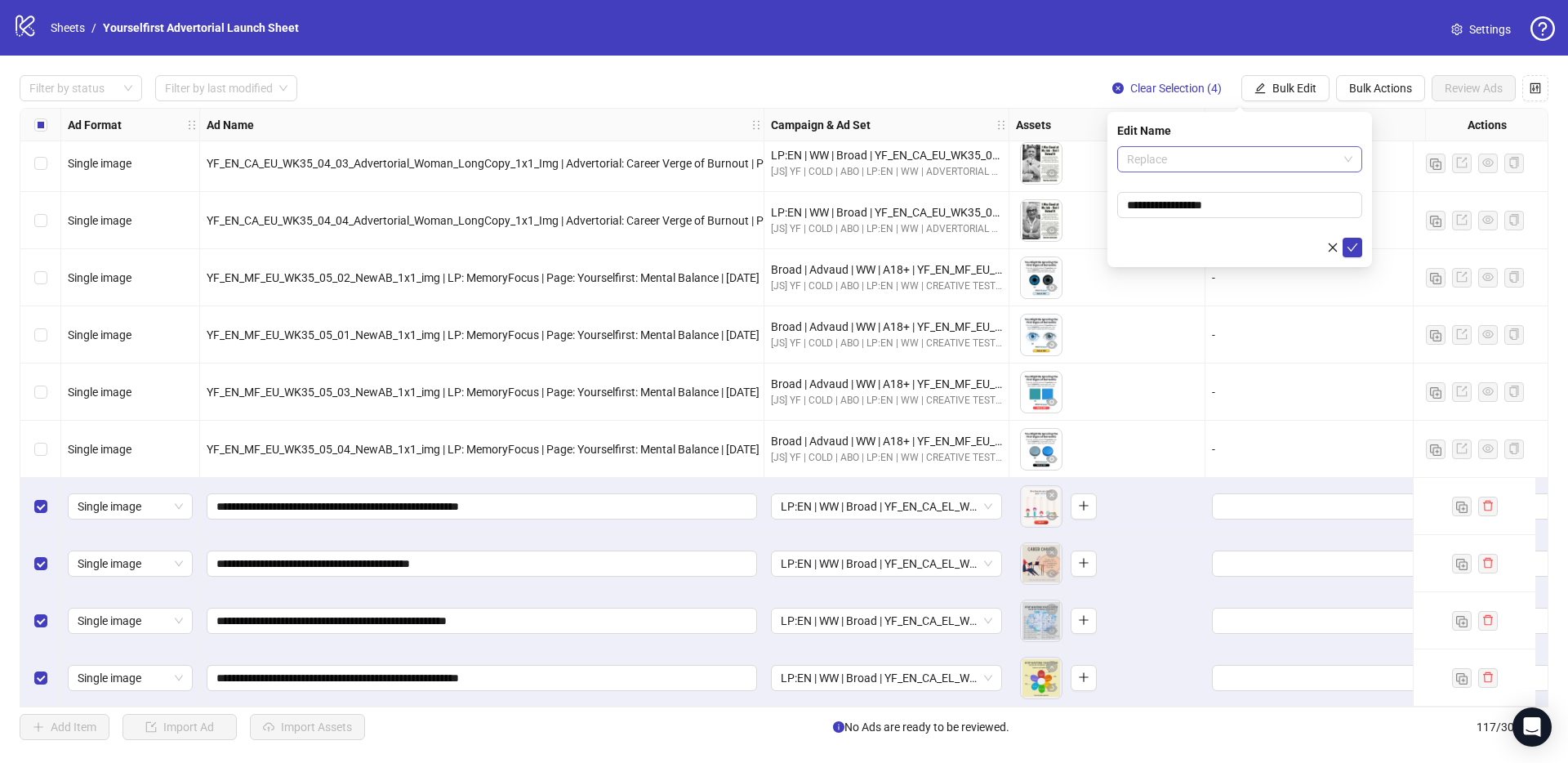
click at [1270, 155] on span "Replace" at bounding box center [1240, 159] width 225 height 24
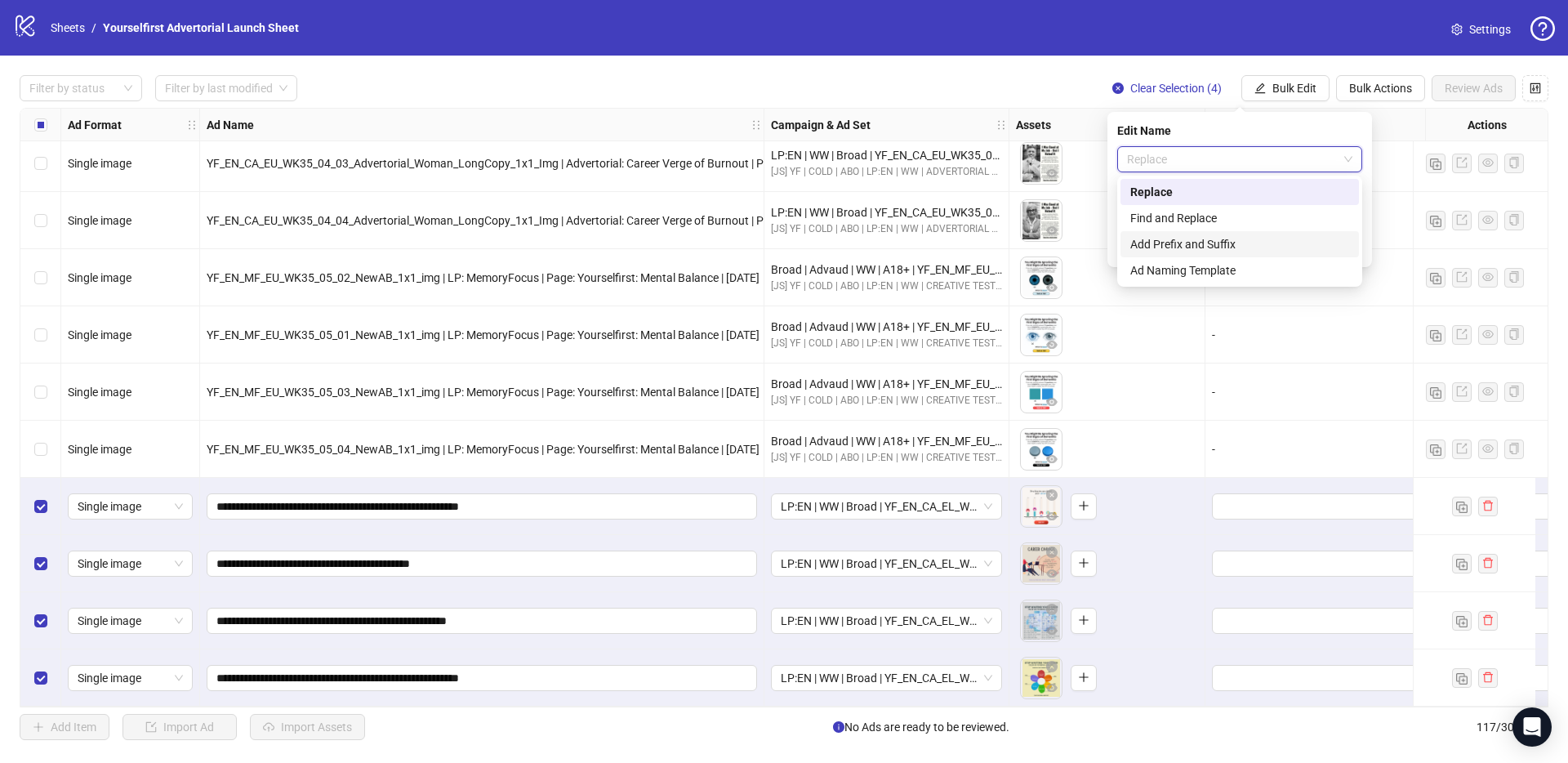
click at [1204, 237] on div "Add Prefix and Suffix" at bounding box center [1240, 244] width 219 height 18
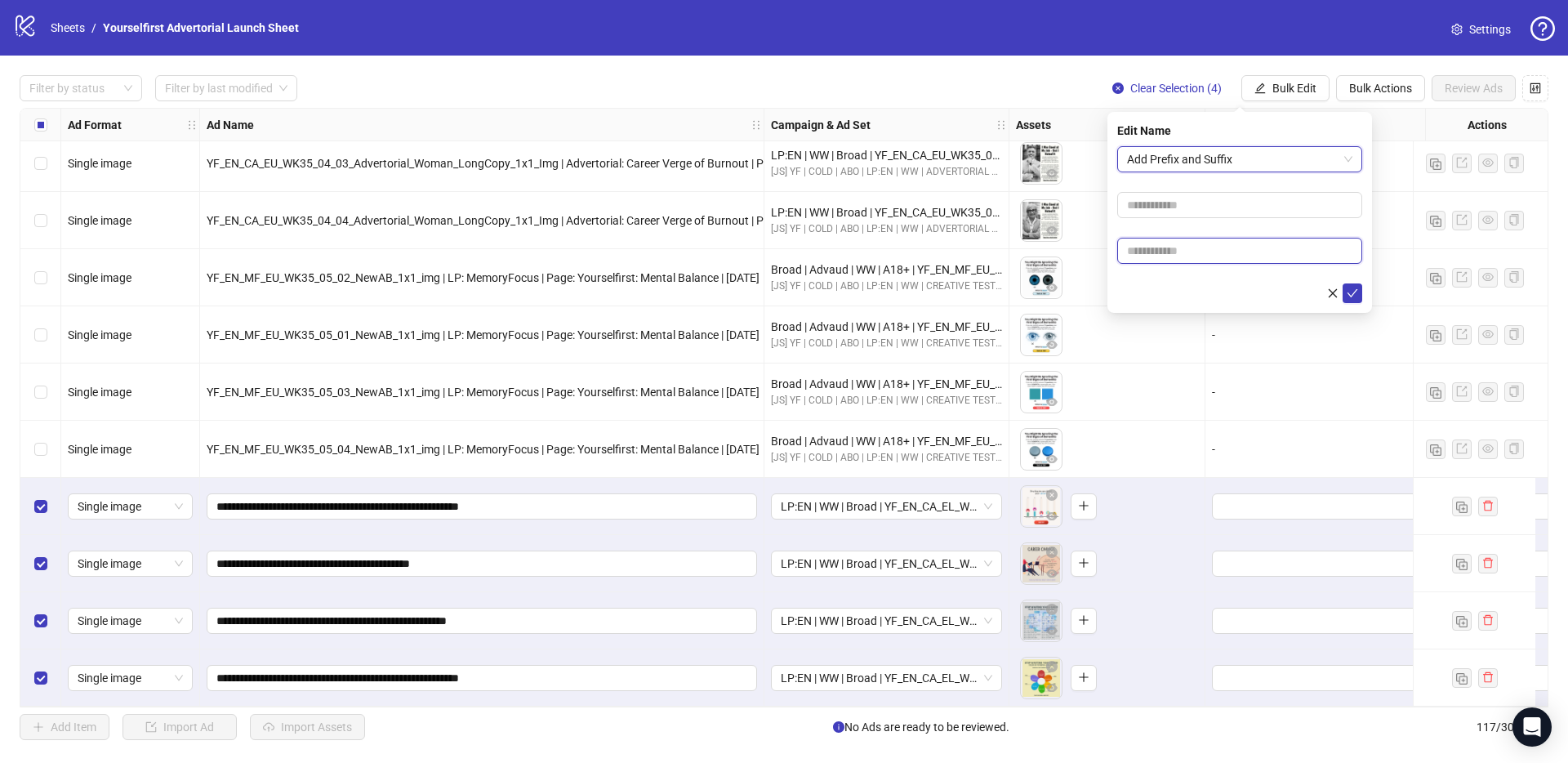
click at [1186, 252] on input "text" at bounding box center [1240, 250] width 245 height 26
paste input "**********"
type input "**********"
click at [1359, 288] on button "submit" at bounding box center [1352, 293] width 20 height 20
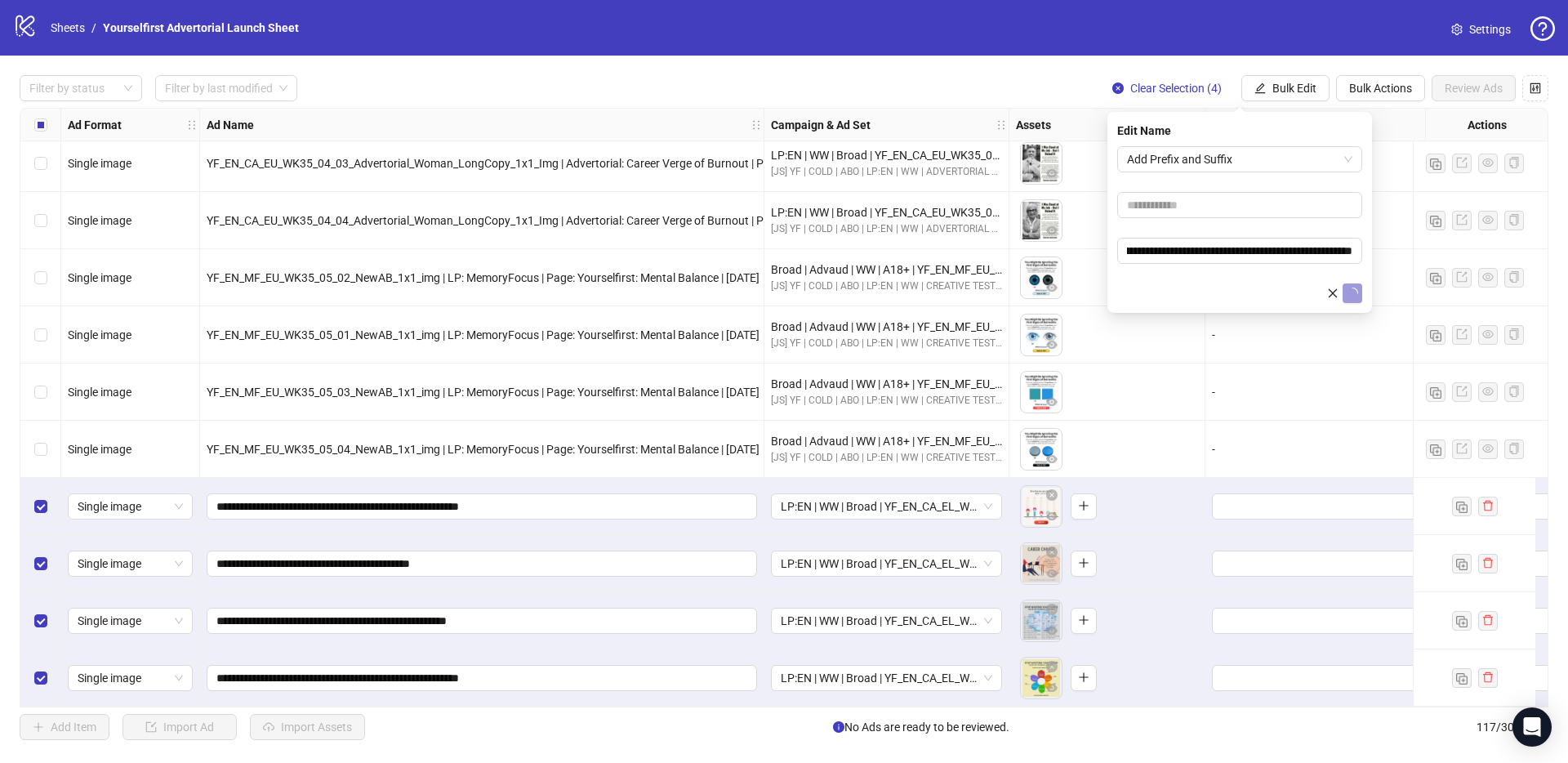
scroll to position [0, 0]
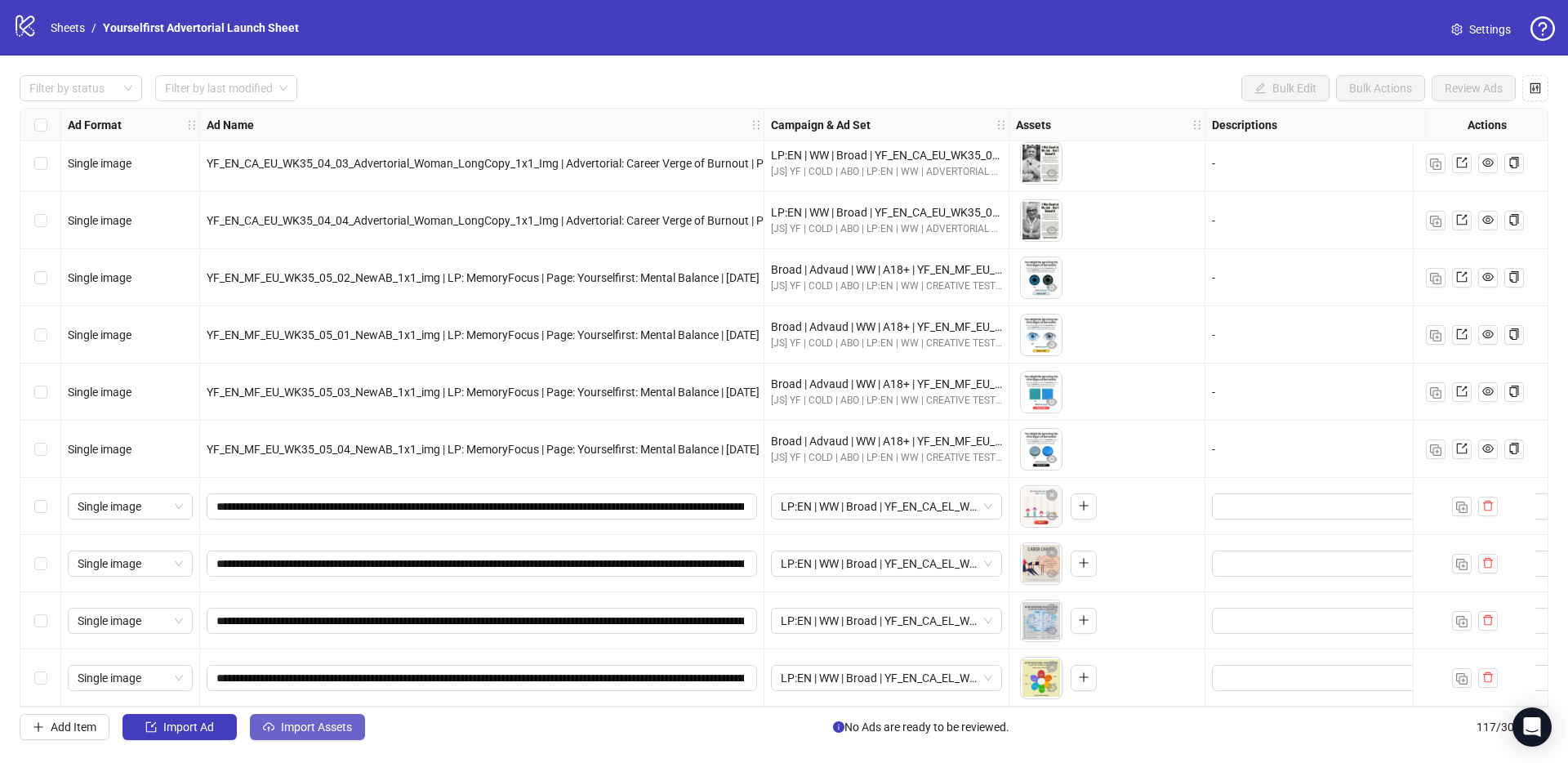
click at [316, 729] on span "Import Assets" at bounding box center [316, 727] width 71 height 13
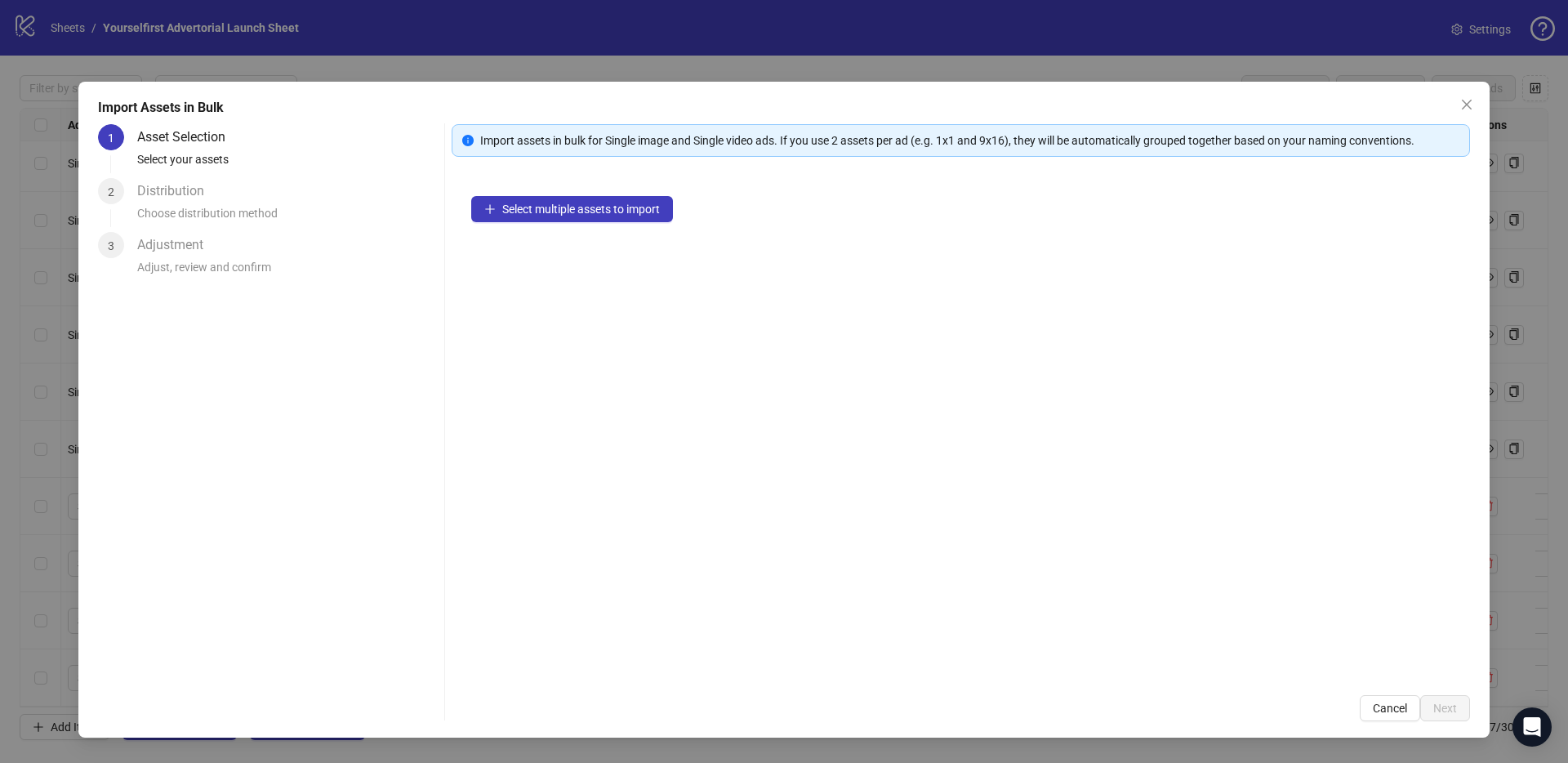
click at [517, 186] on div "Select multiple assets to import" at bounding box center [960, 426] width 1018 height 499
click at [555, 204] on span "Select multiple assets to import" at bounding box center [581, 209] width 157 height 13
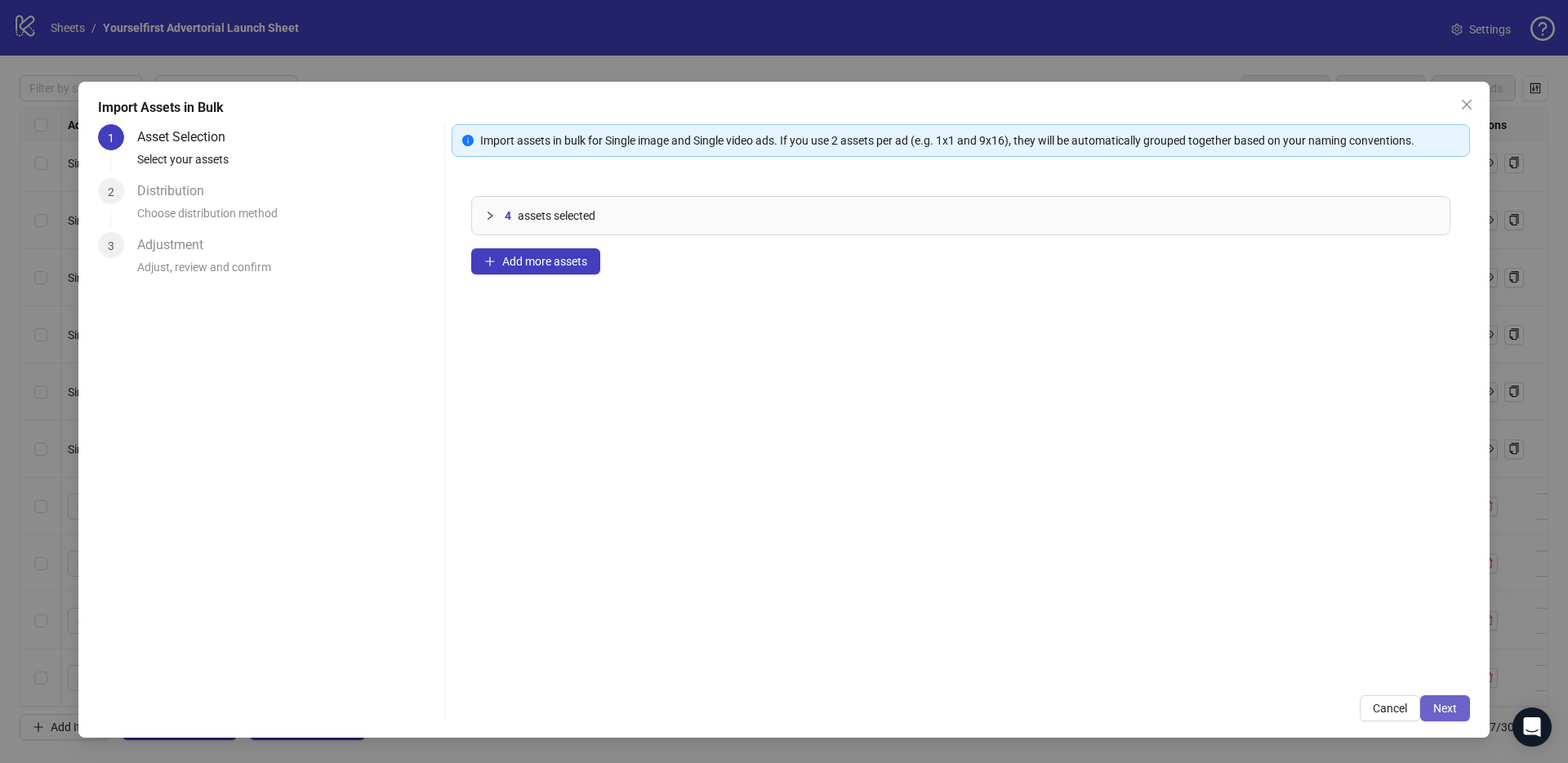
click at [1431, 698] on button "Next" at bounding box center [1445, 708] width 50 height 26
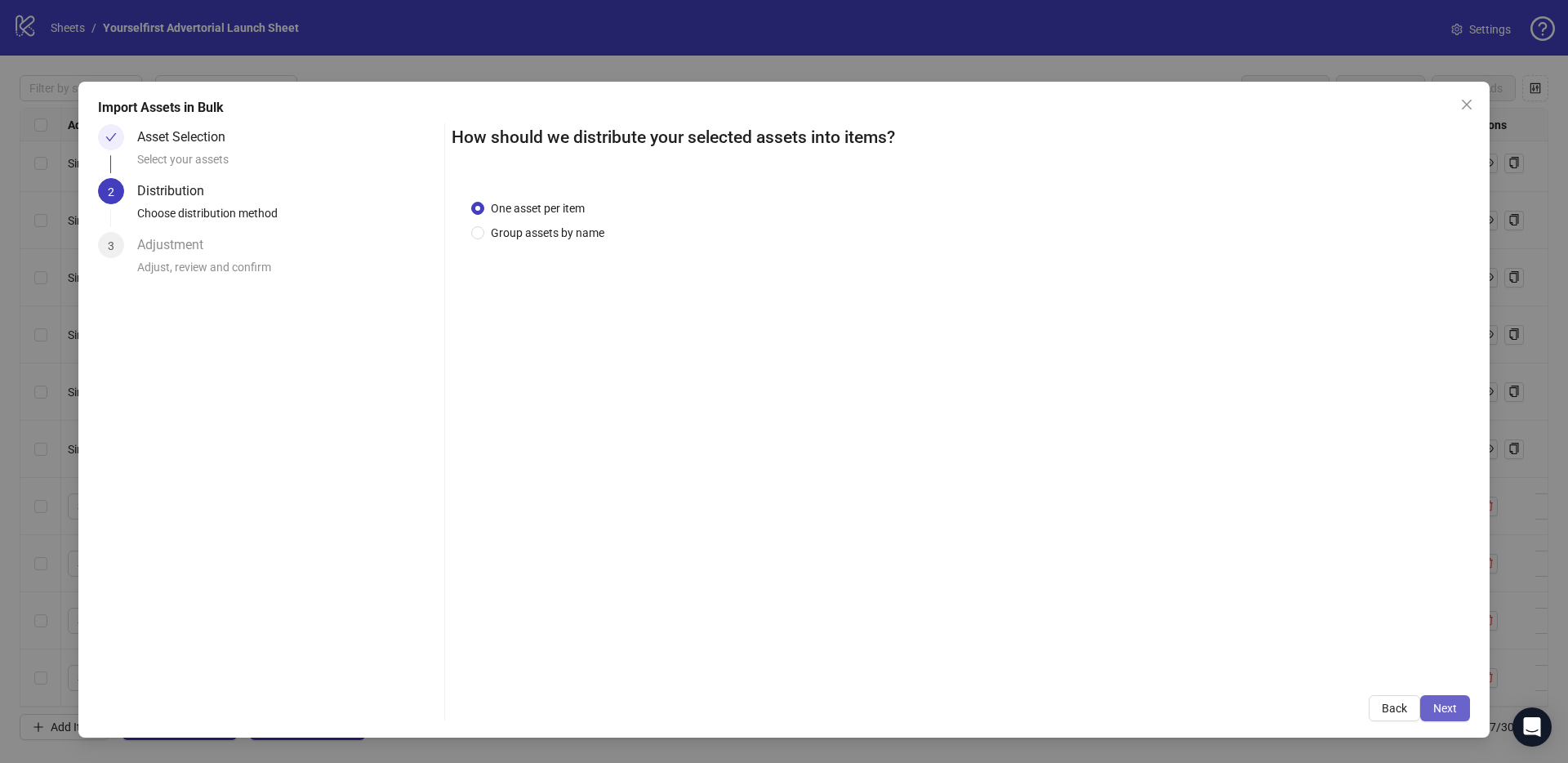
click at [1451, 704] on span "Next" at bounding box center [1444, 708] width 23 height 13
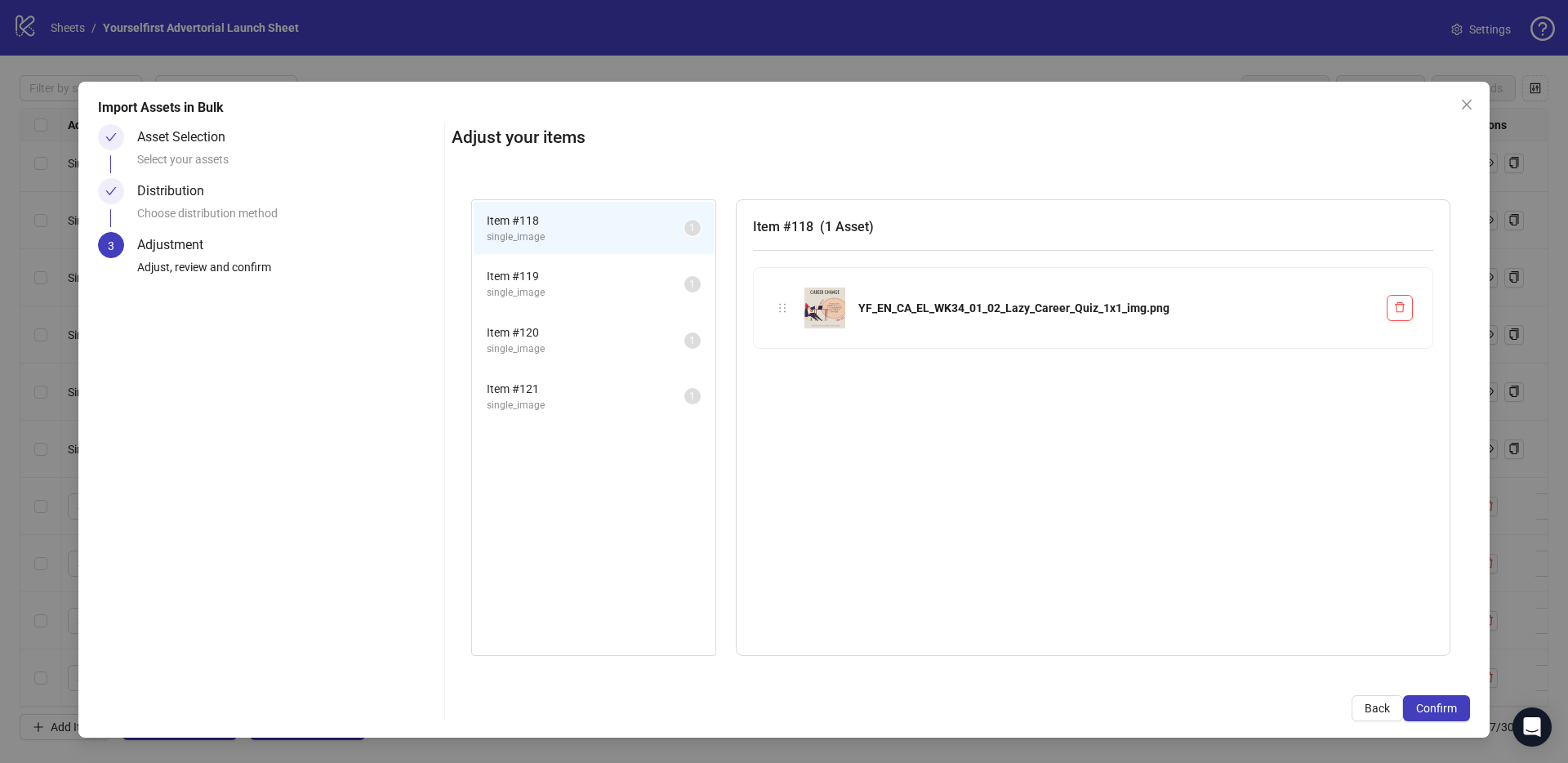
click at [1451, 704] on span "Confirm" at bounding box center [1437, 708] width 41 height 13
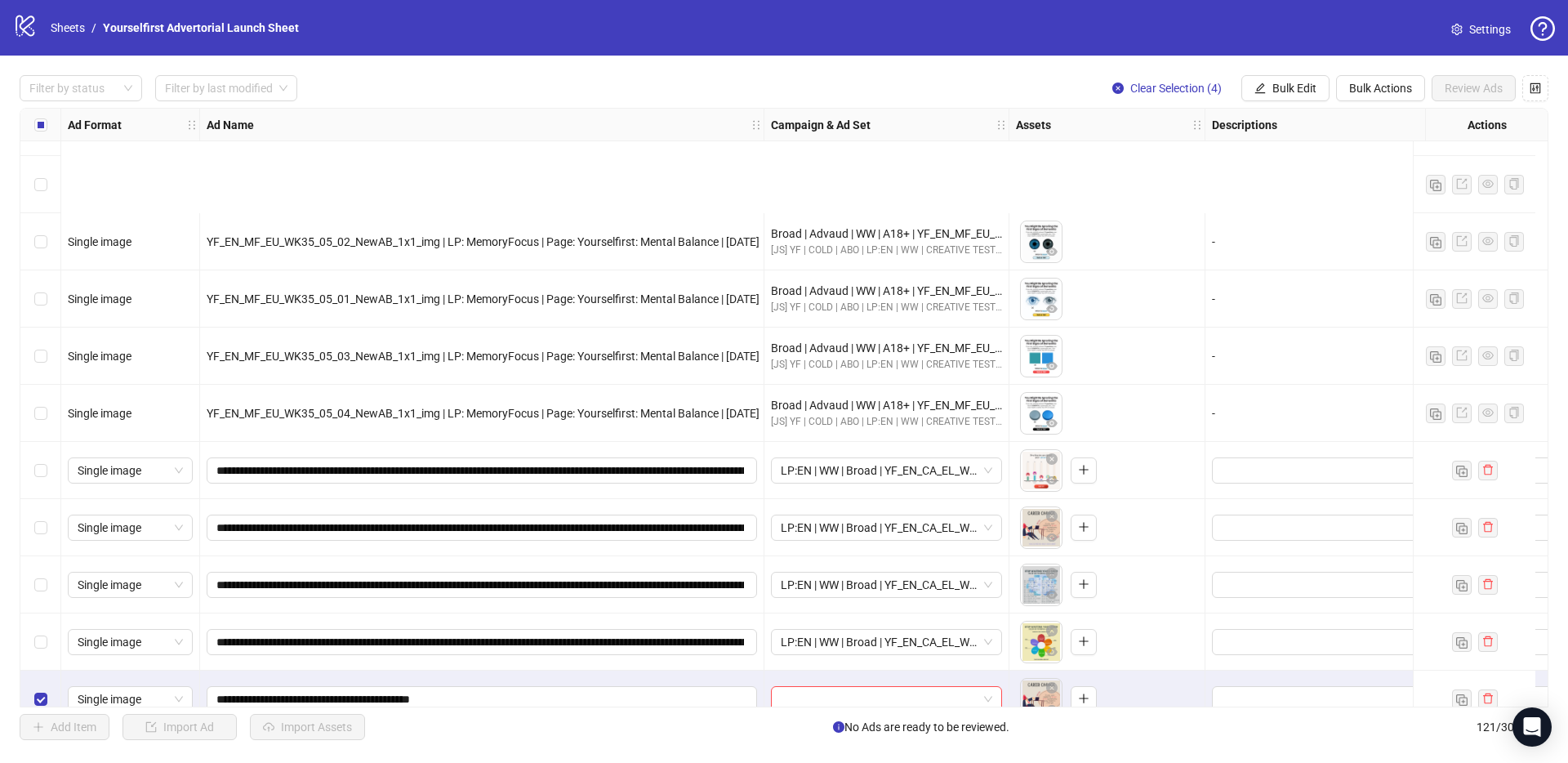
scroll to position [6358, 0]
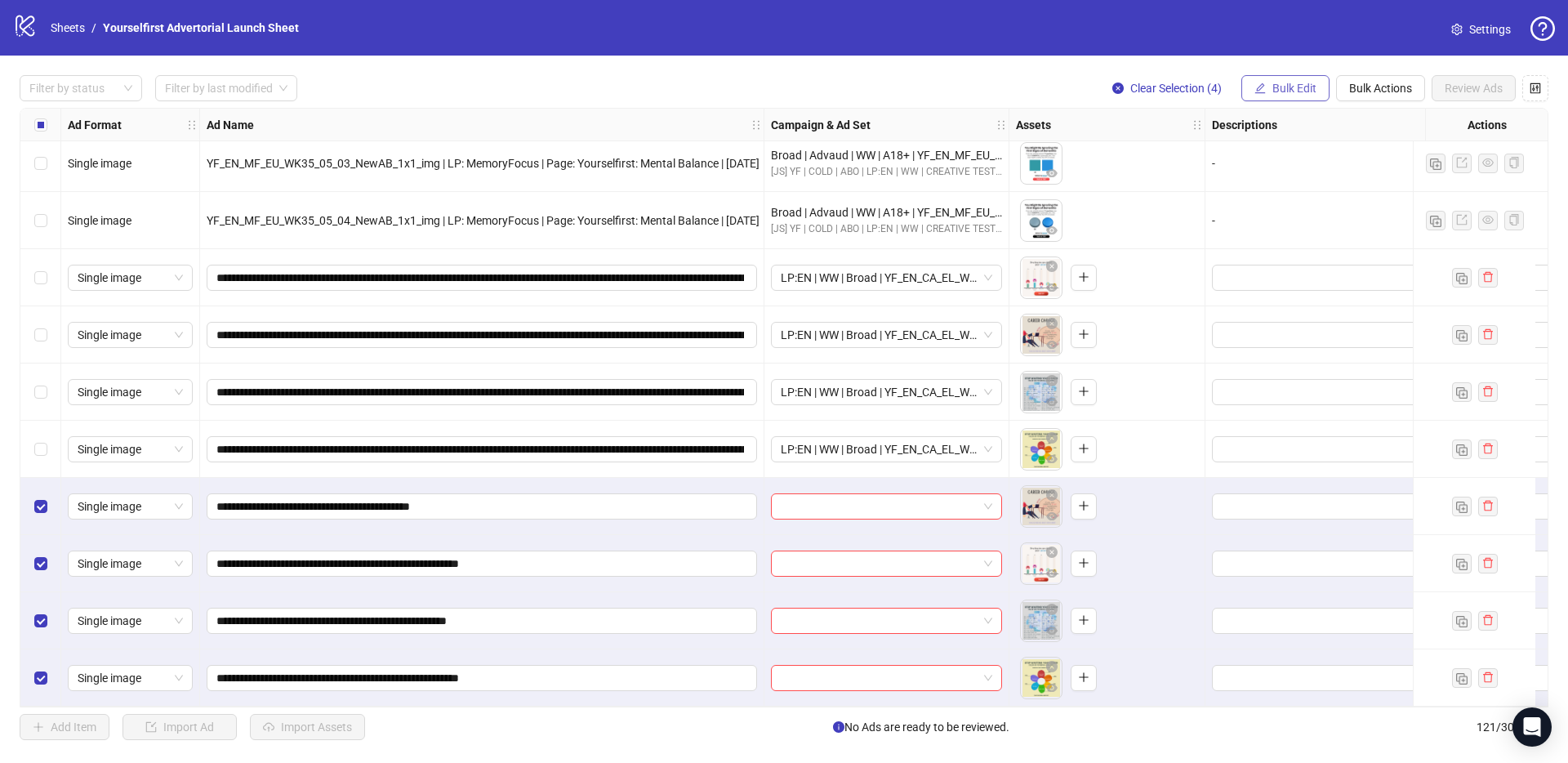
click at [1280, 76] on button "Bulk Edit" at bounding box center [1285, 88] width 88 height 26
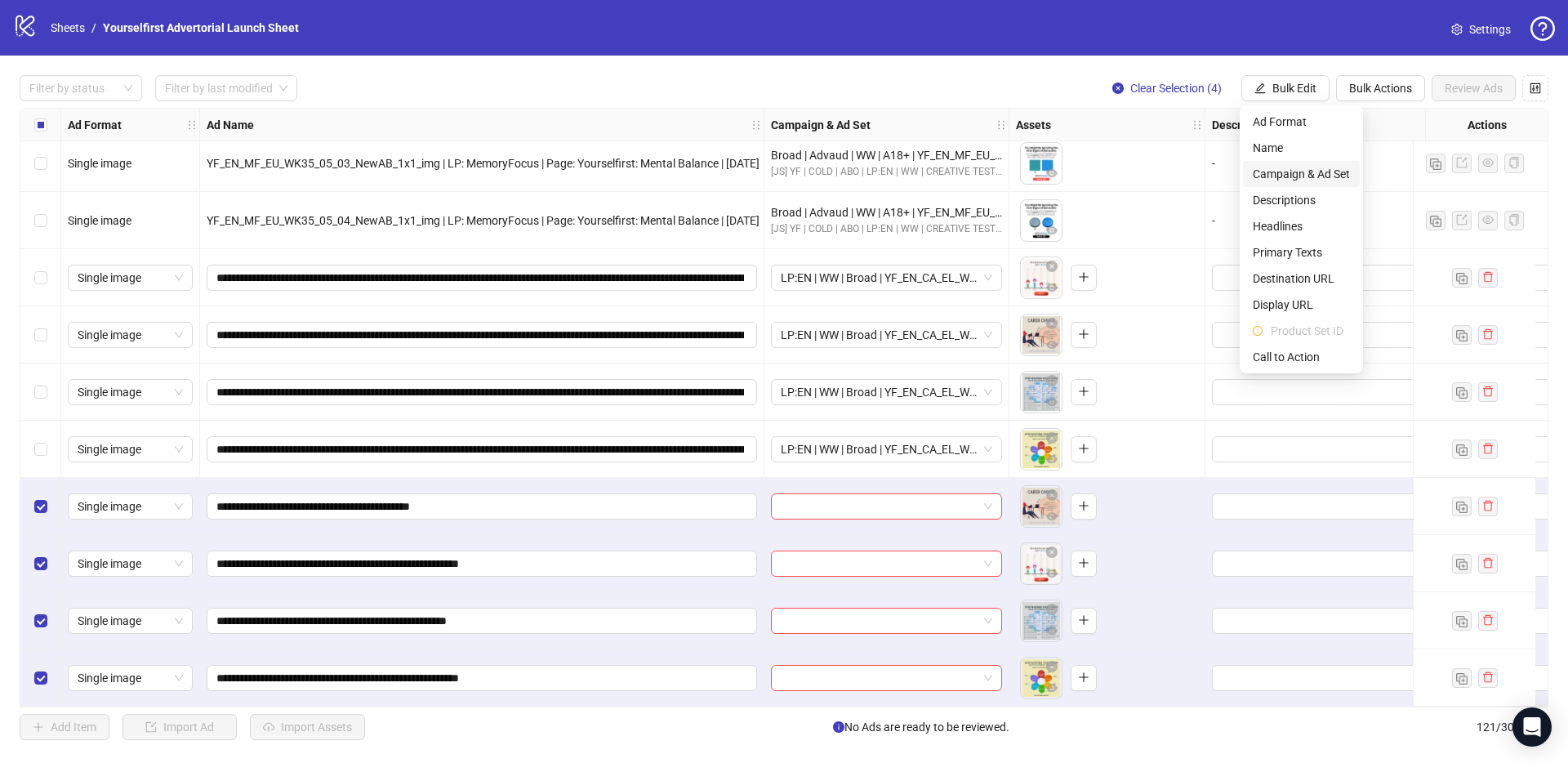
click at [1296, 177] on span "Campaign & Ad Set" at bounding box center [1301, 173] width 97 height 18
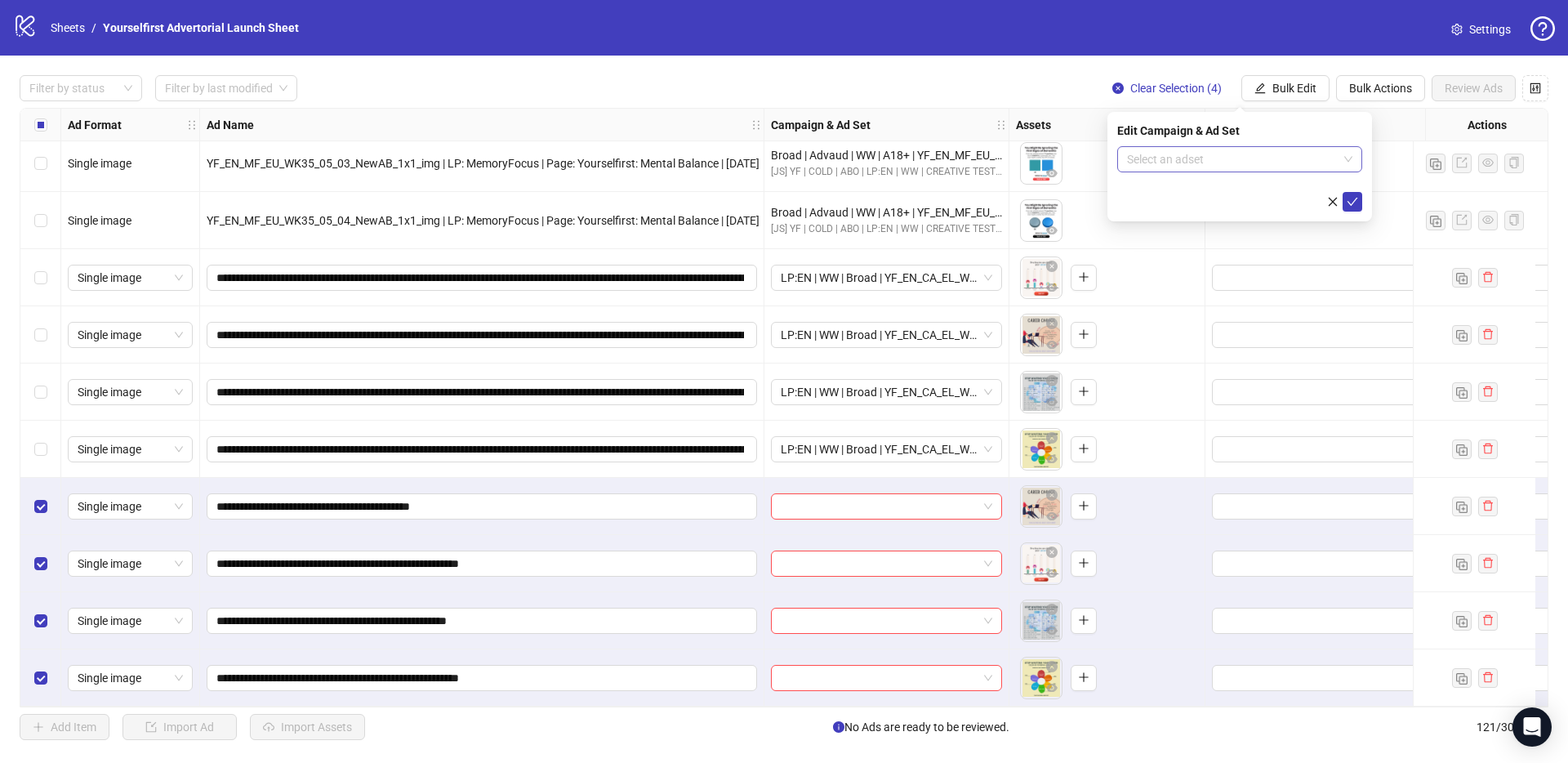
click at [1233, 164] on input "search" at bounding box center [1232, 159] width 210 height 24
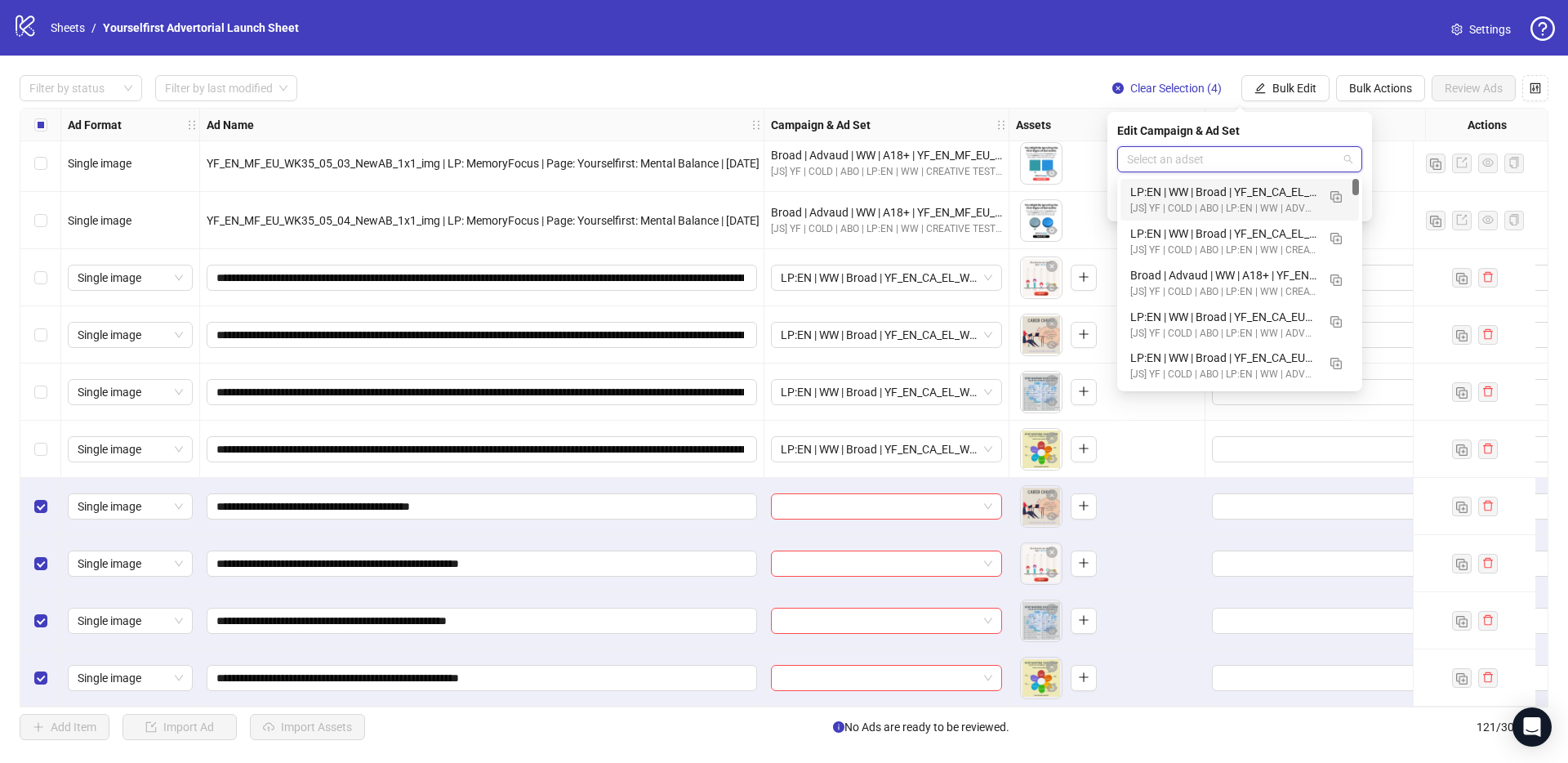
paste input "**********"
type input "**********"
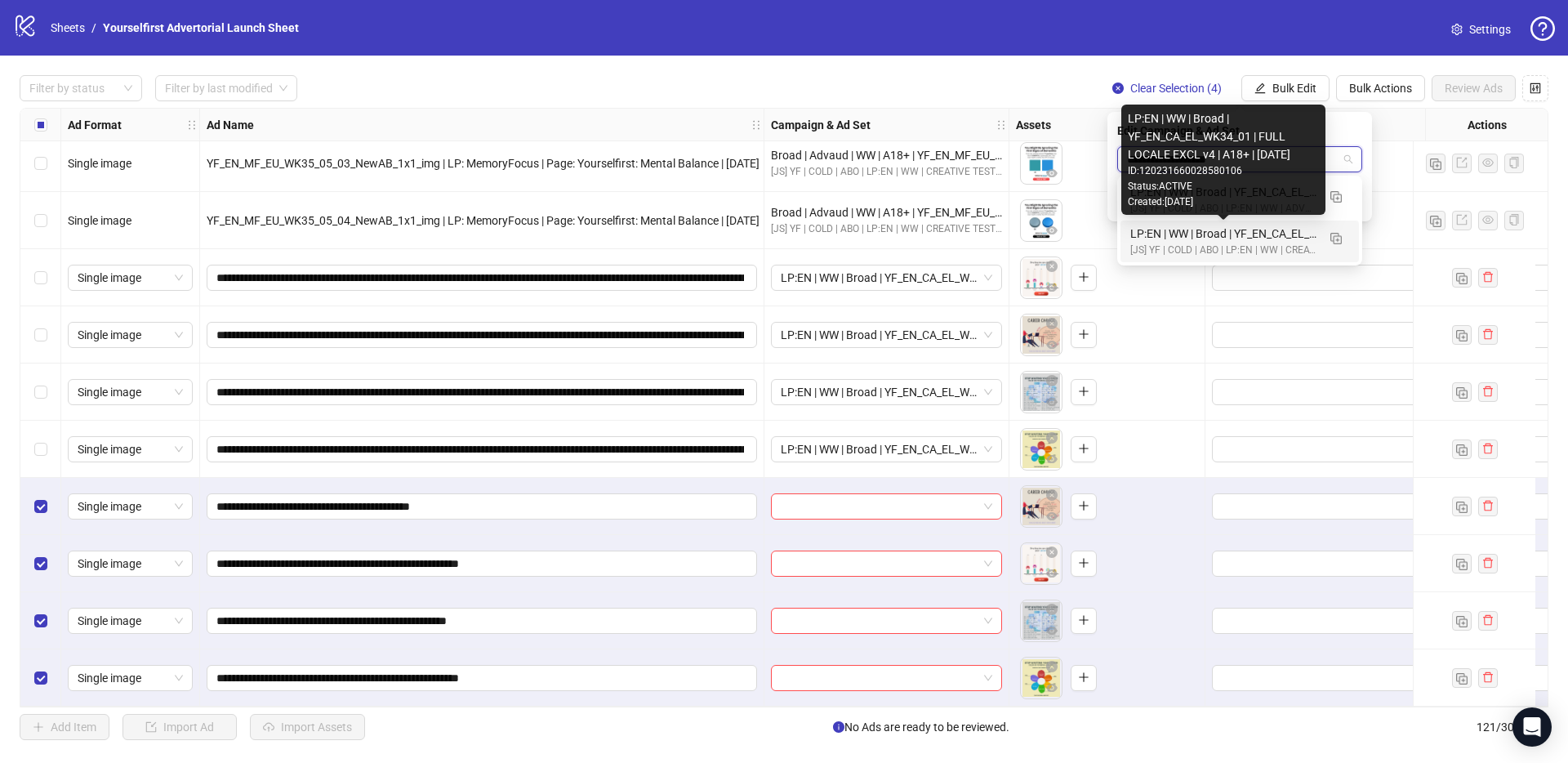
click at [1210, 235] on div "LP:EN | WW | Broad | YF_EN_CA_EL_WK34_01 | FULL LOCALE EXCL v4 | A18+ | 2025.08…" at bounding box center [1224, 233] width 186 height 18
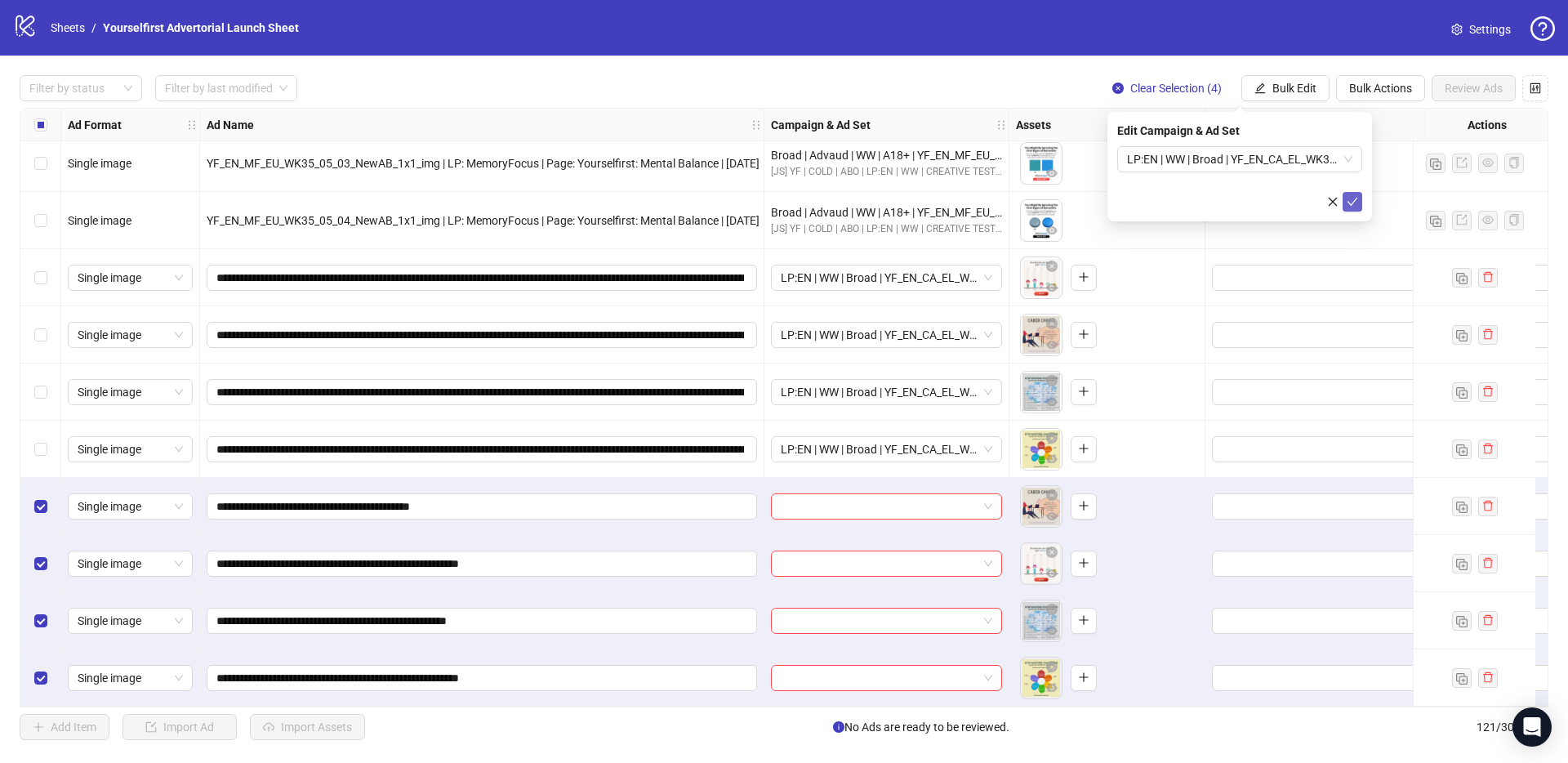
click at [1357, 198] on icon "check" at bounding box center [1352, 202] width 11 height 11
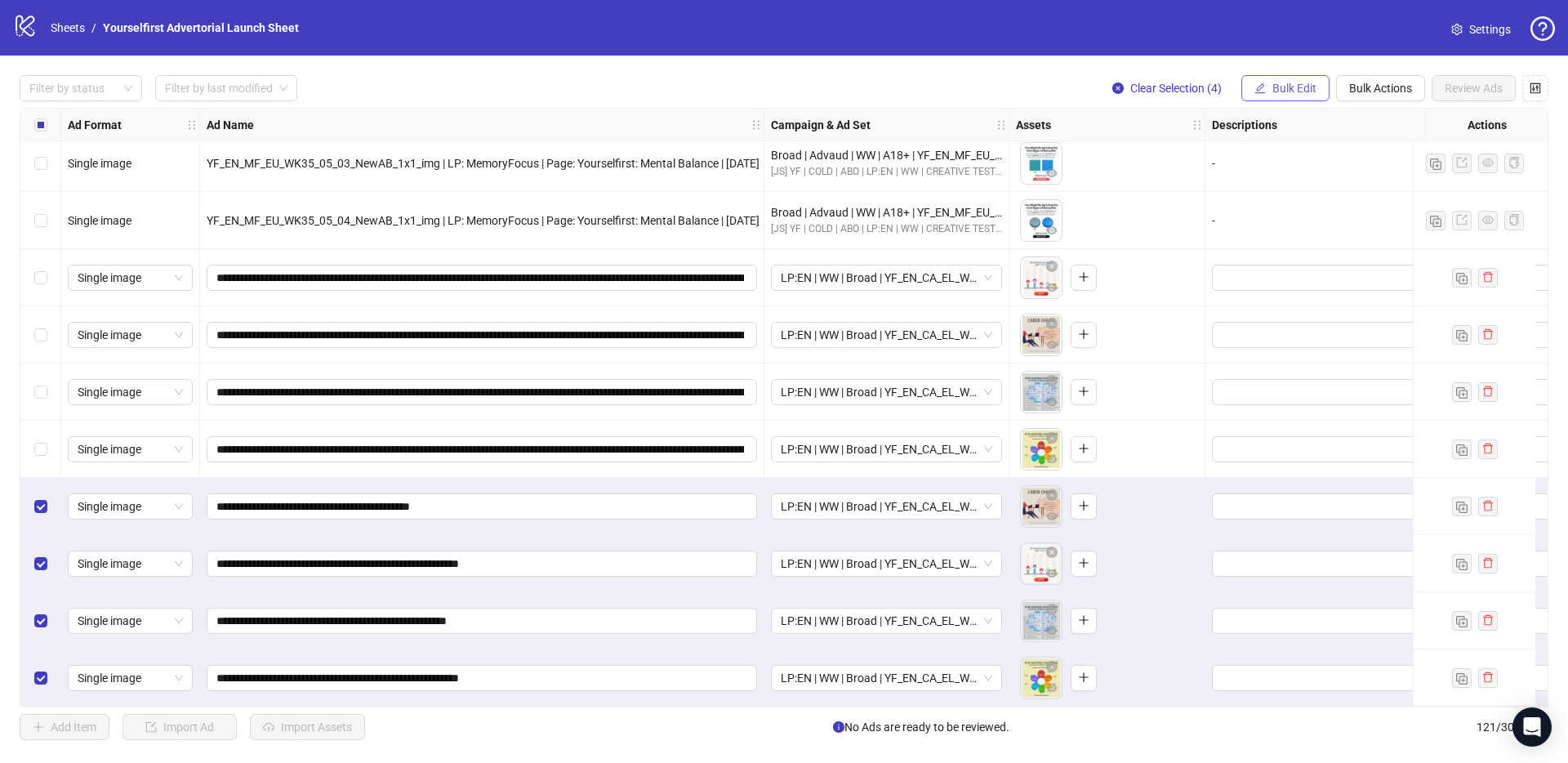
click at [1278, 88] on span "Bulk Edit" at bounding box center [1293, 88] width 44 height 13
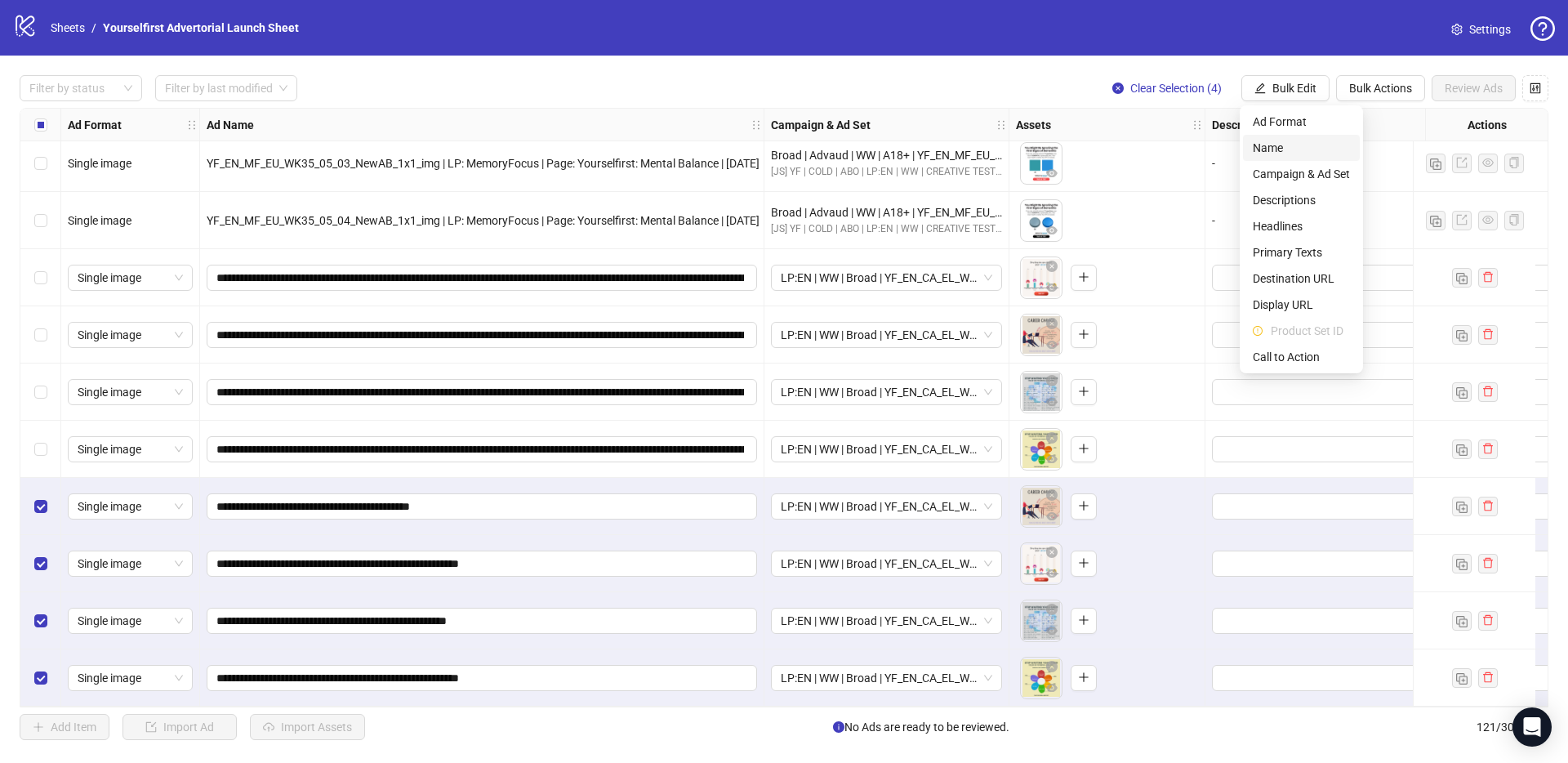
click at [1296, 150] on span "Name" at bounding box center [1301, 147] width 97 height 18
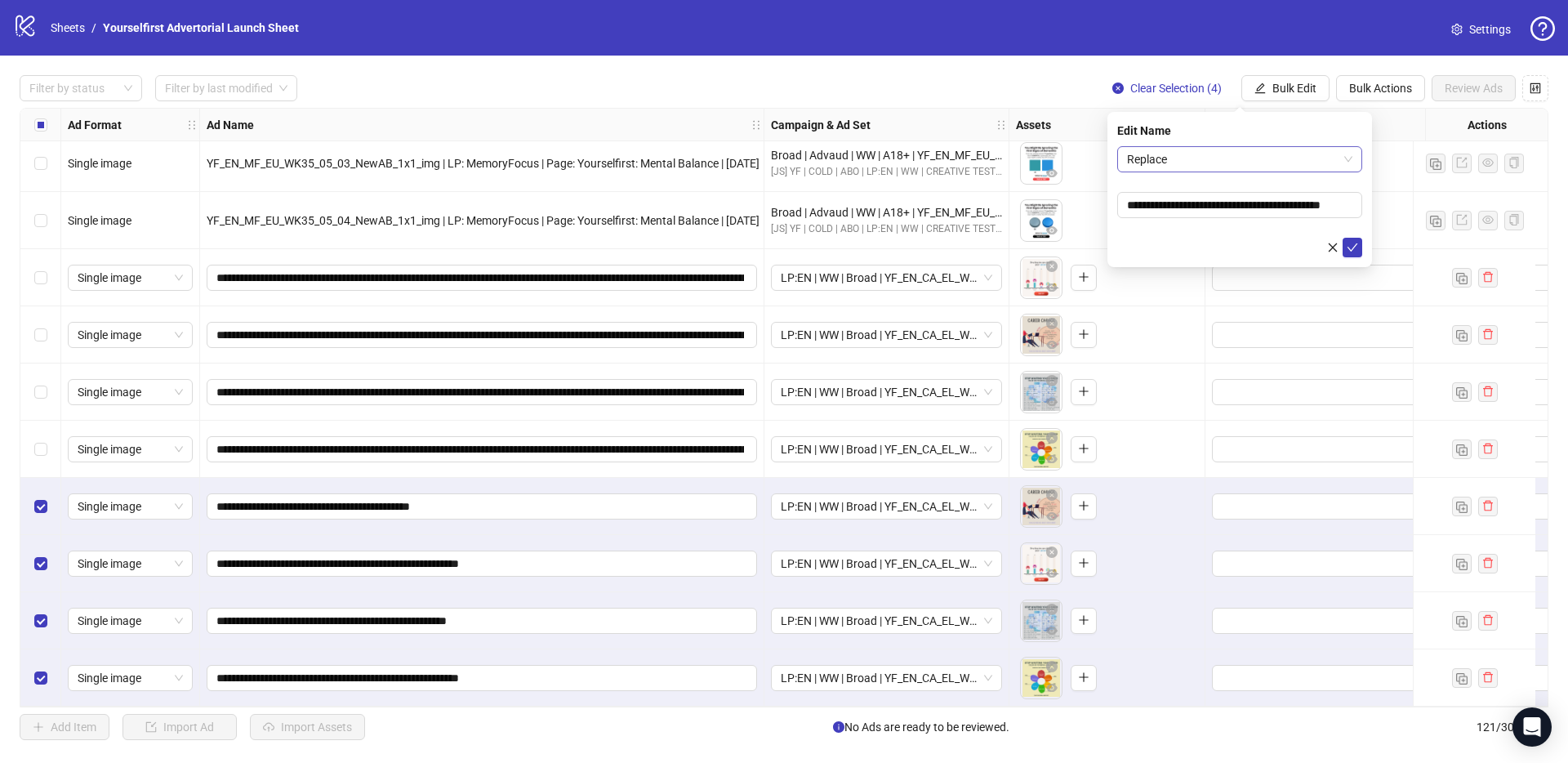
click at [1140, 163] on span "Replace" at bounding box center [1240, 159] width 225 height 24
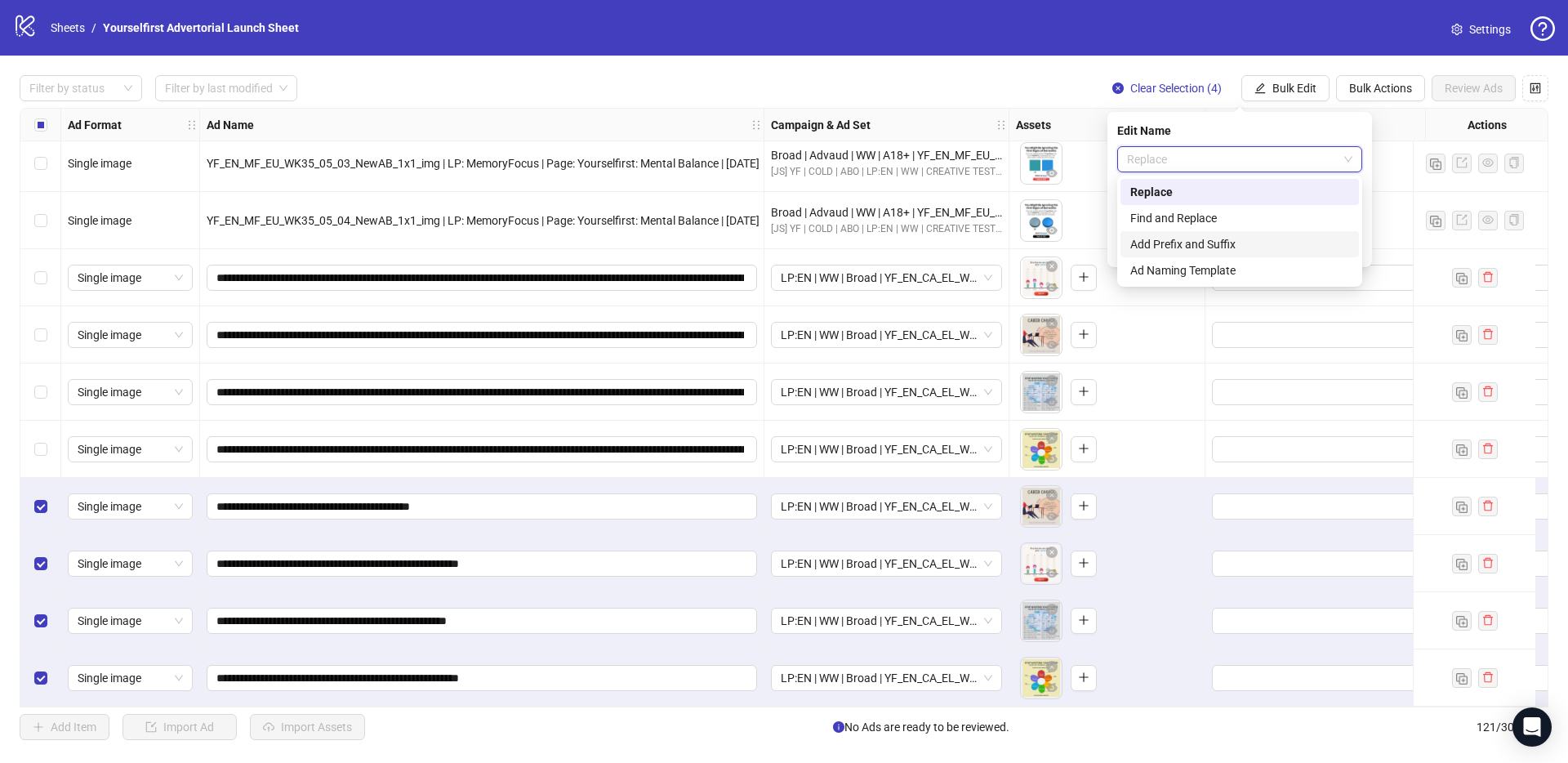
click at [1169, 247] on div "Add Prefix and Suffix" at bounding box center [1240, 244] width 219 height 18
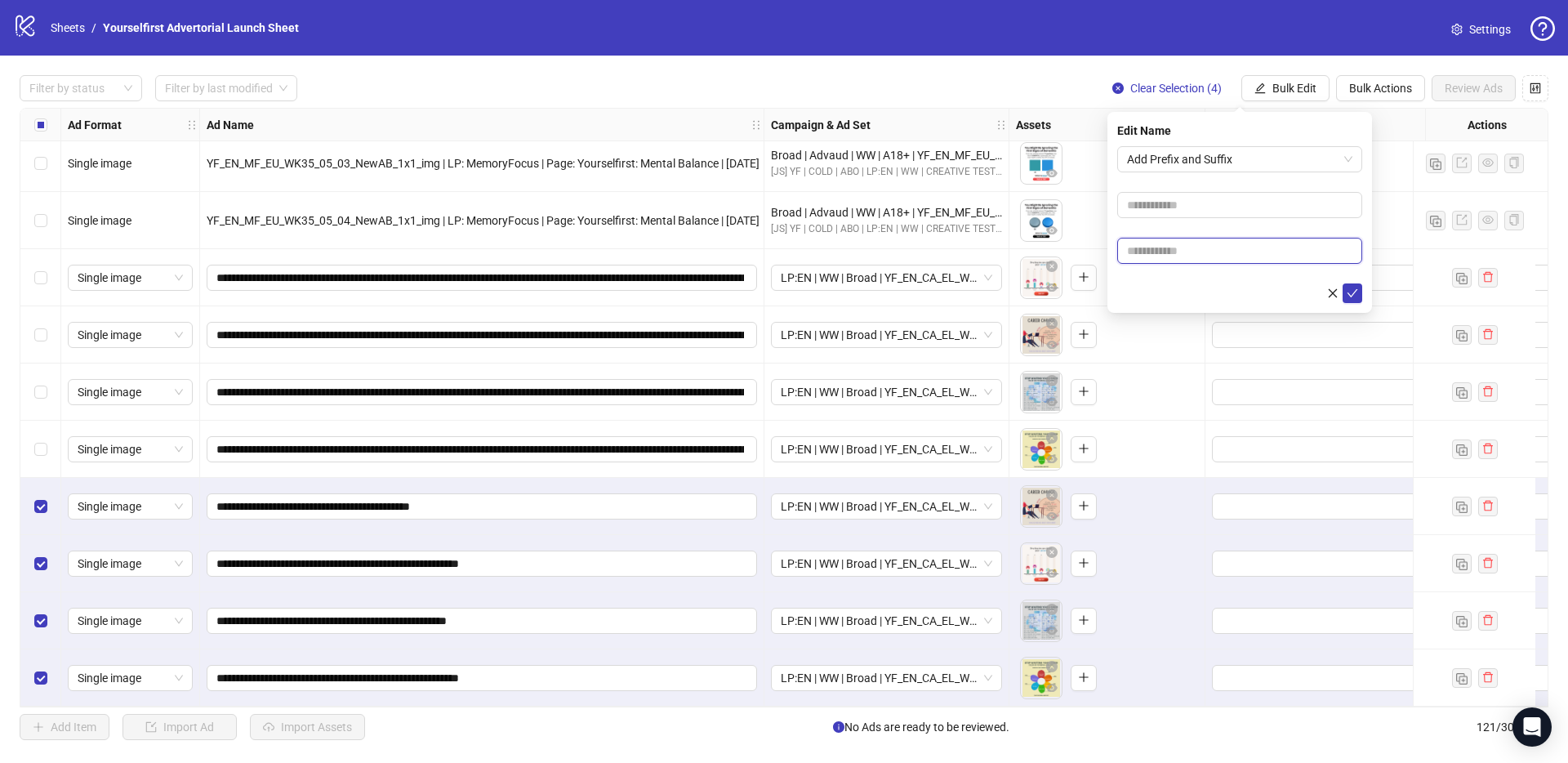
click at [1176, 246] on input "text" at bounding box center [1240, 250] width 245 height 26
paste input "**********"
type input "**********"
click at [1358, 294] on icon "check" at bounding box center [1352, 293] width 11 height 11
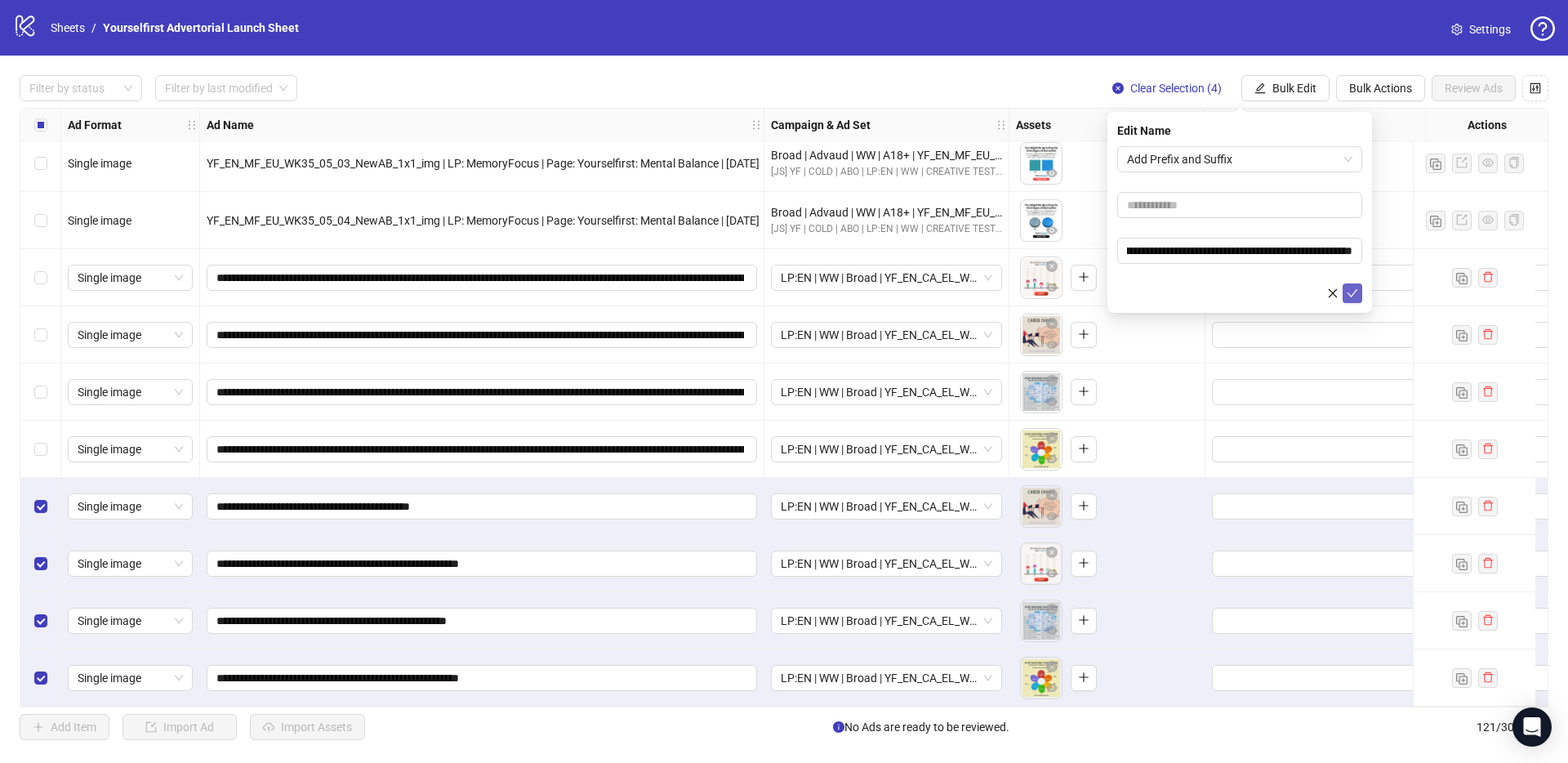
scroll to position [0, 0]
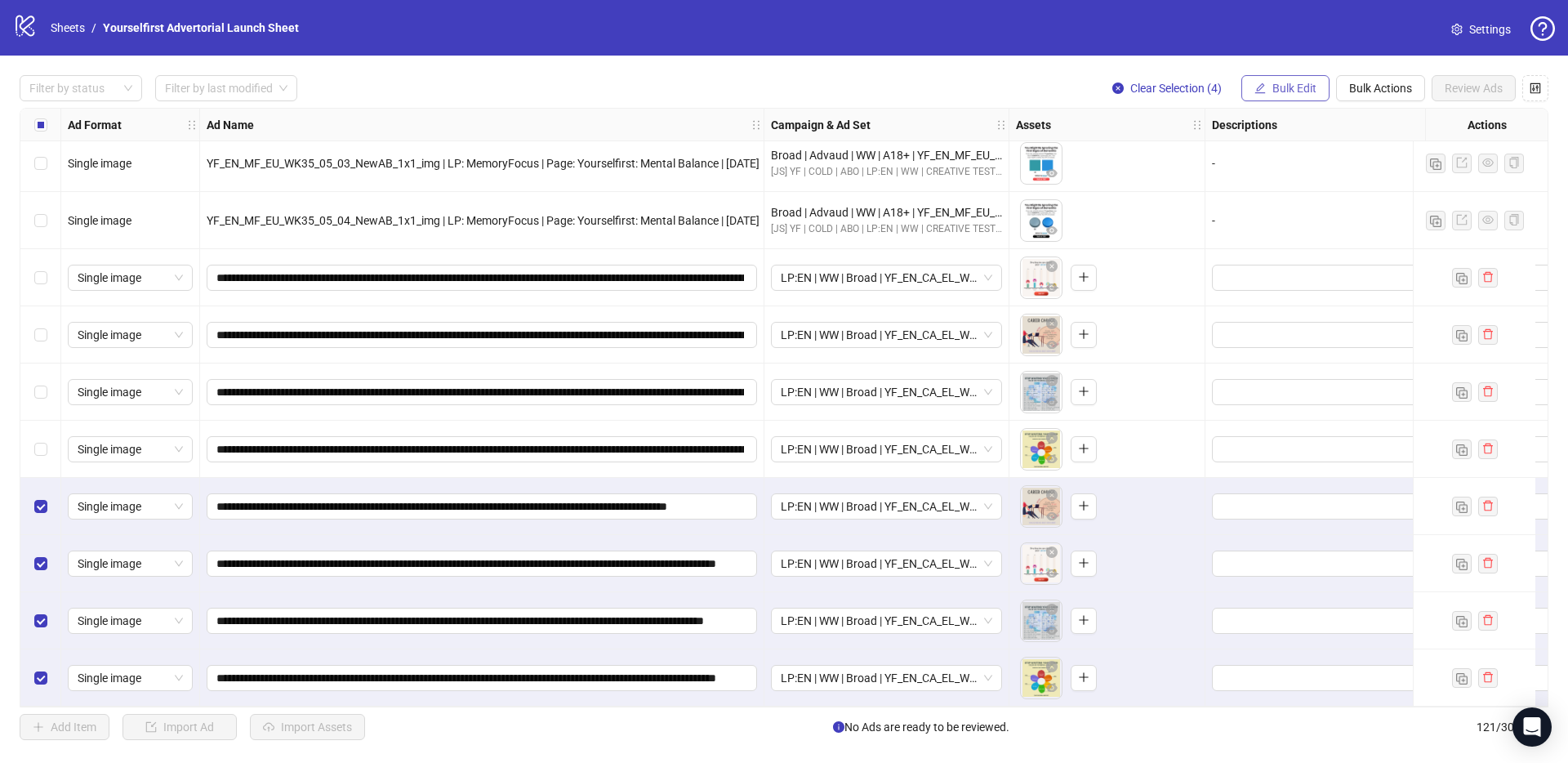
click at [1303, 86] on span "Bulk Edit" at bounding box center [1293, 88] width 44 height 13
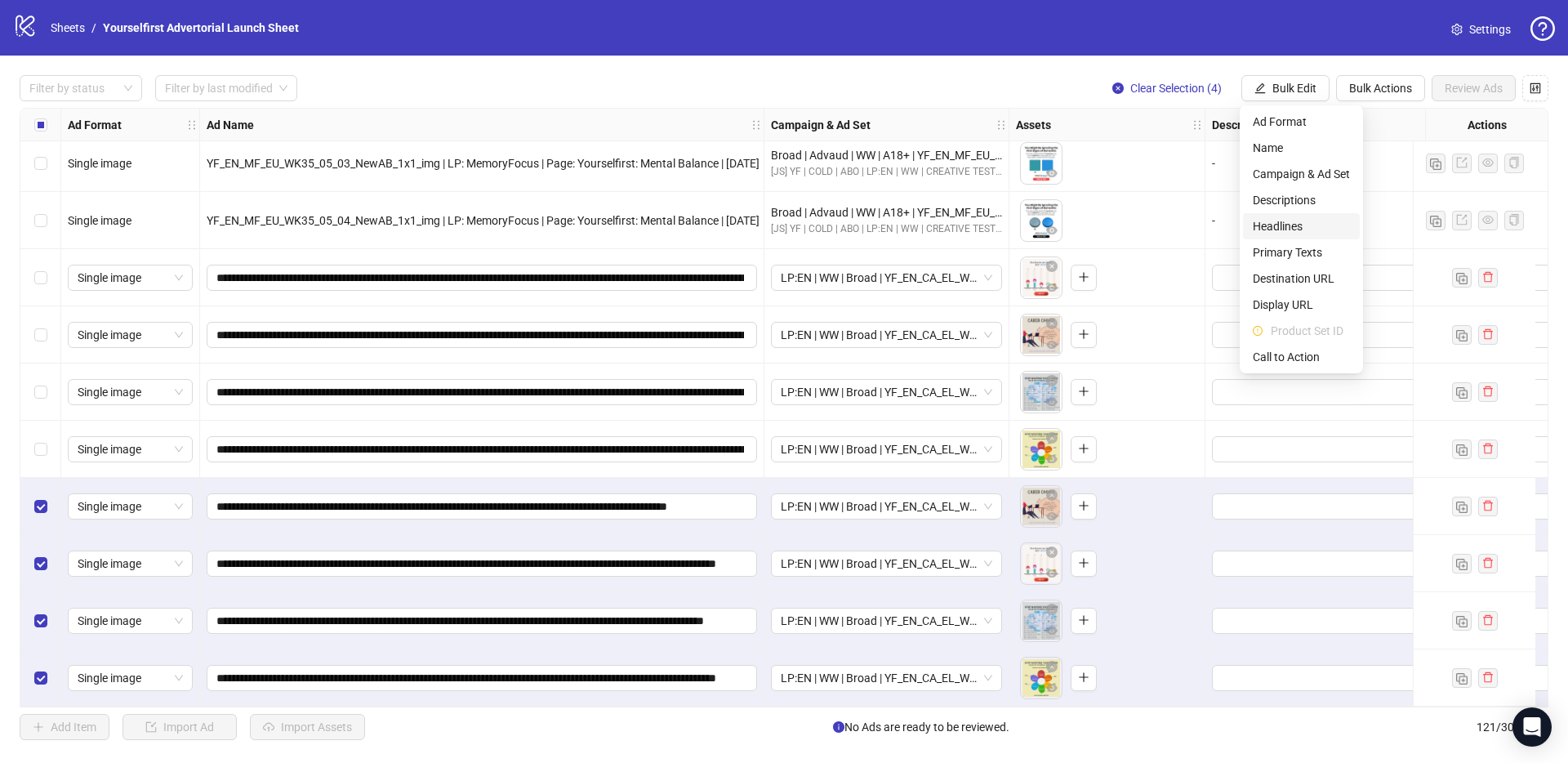
click at [1280, 223] on span "Headlines" at bounding box center [1301, 225] width 97 height 18
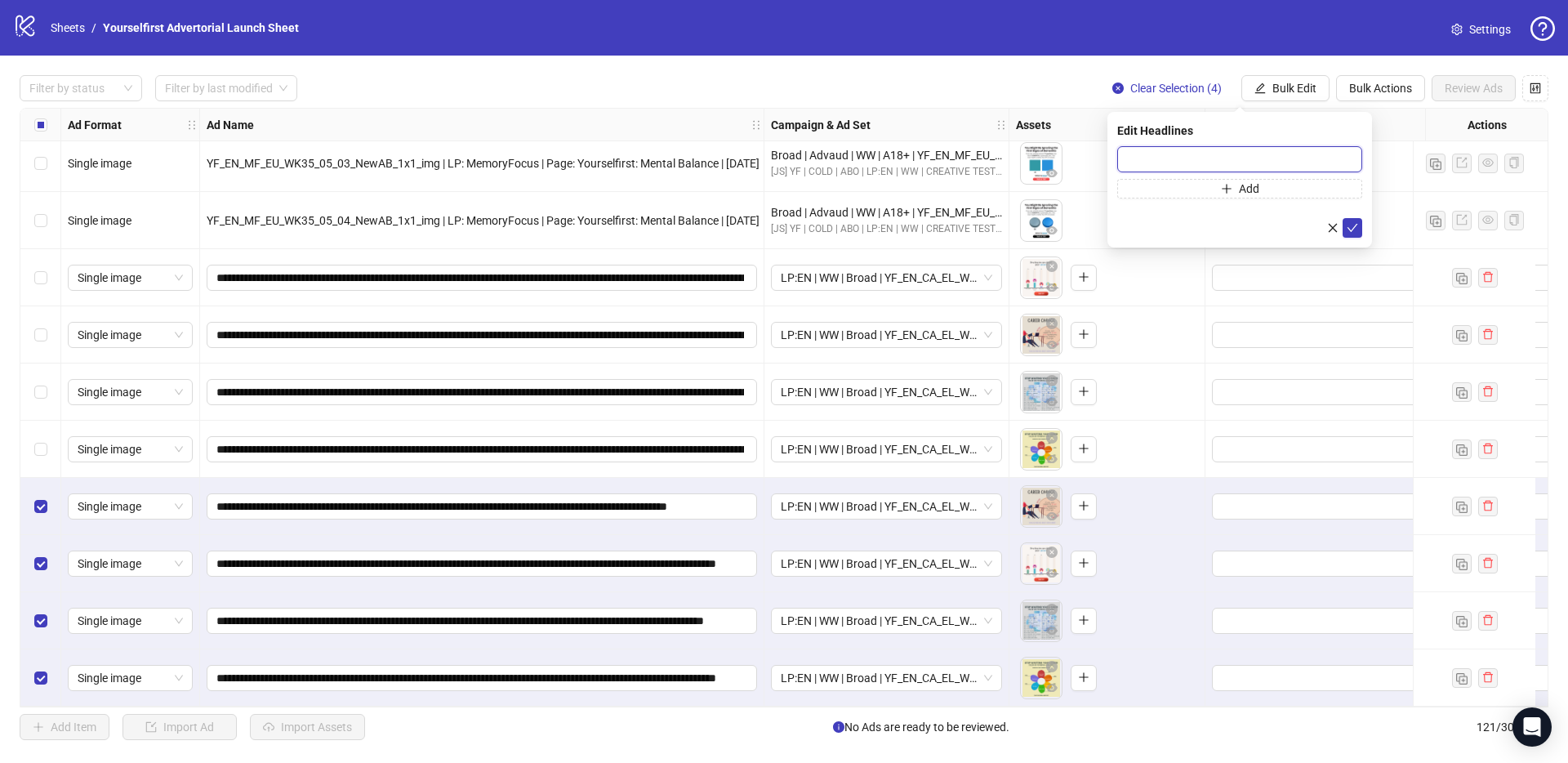
click at [1205, 157] on input "text" at bounding box center [1240, 159] width 245 height 26
paste input "**********"
type input "**********"
click at [1354, 227] on icon "check" at bounding box center [1352, 228] width 11 height 11
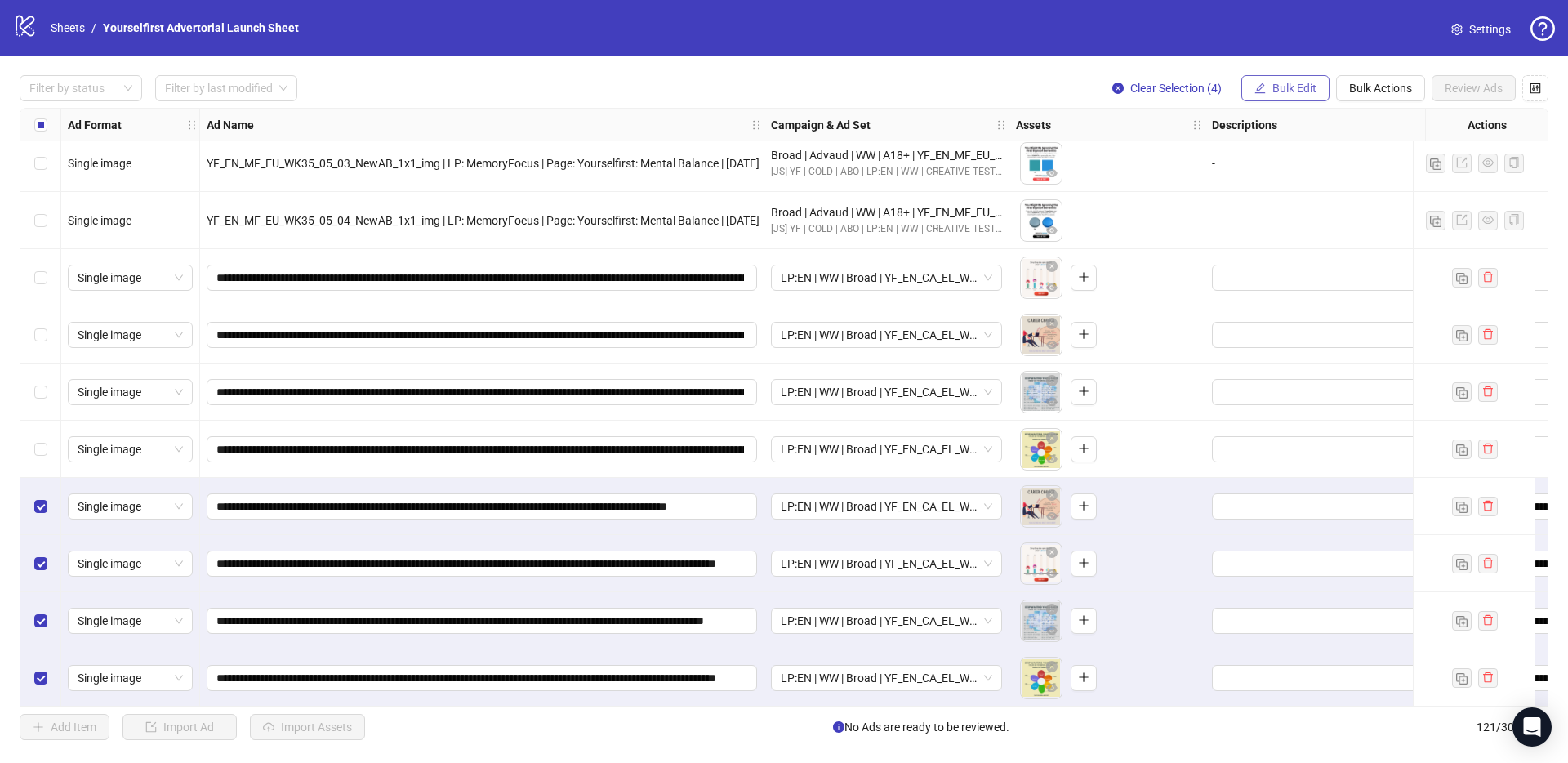
click at [1277, 87] on span "Bulk Edit" at bounding box center [1293, 88] width 44 height 13
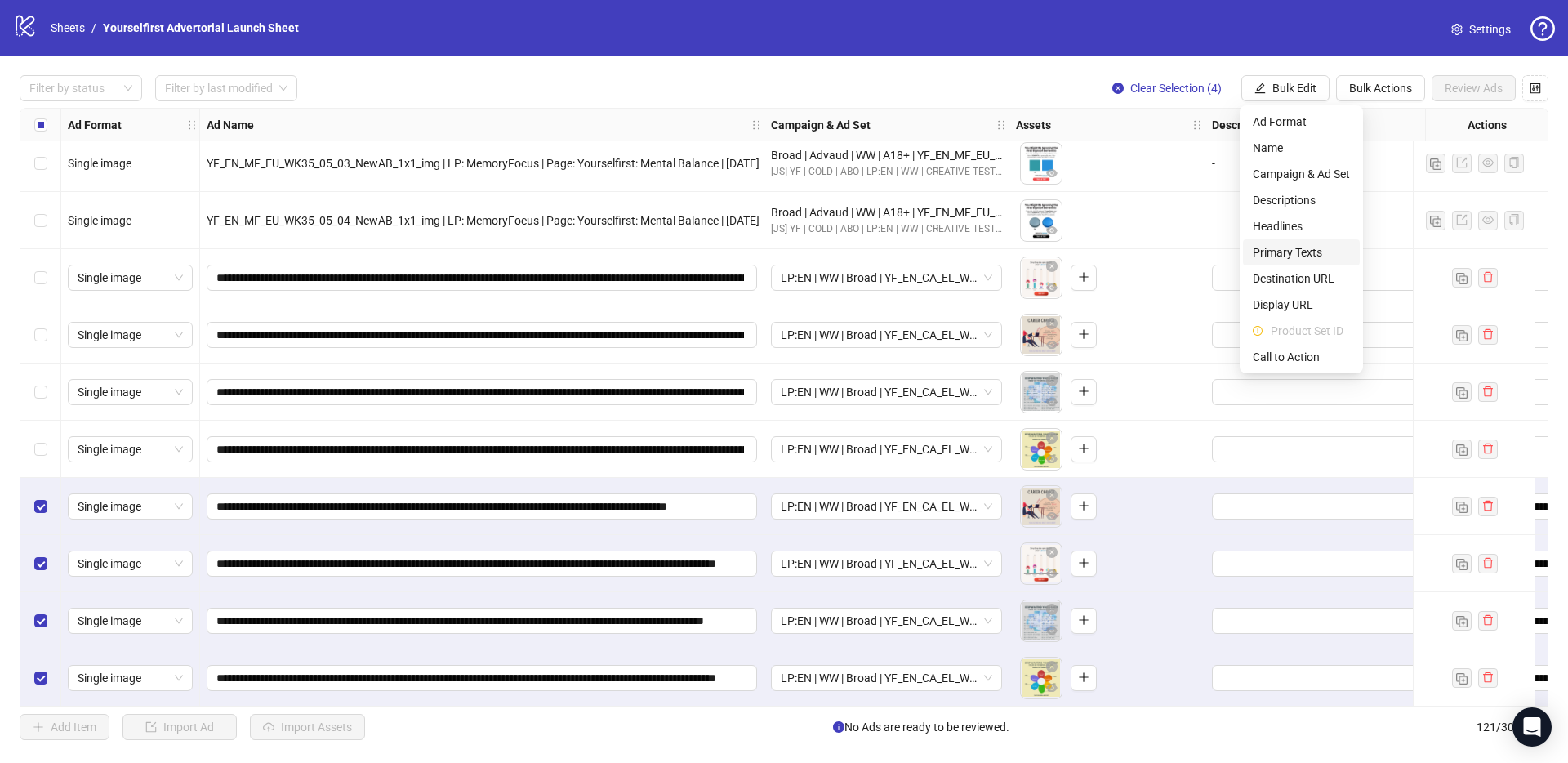
click at [1285, 256] on span "Primary Texts" at bounding box center [1301, 252] width 97 height 18
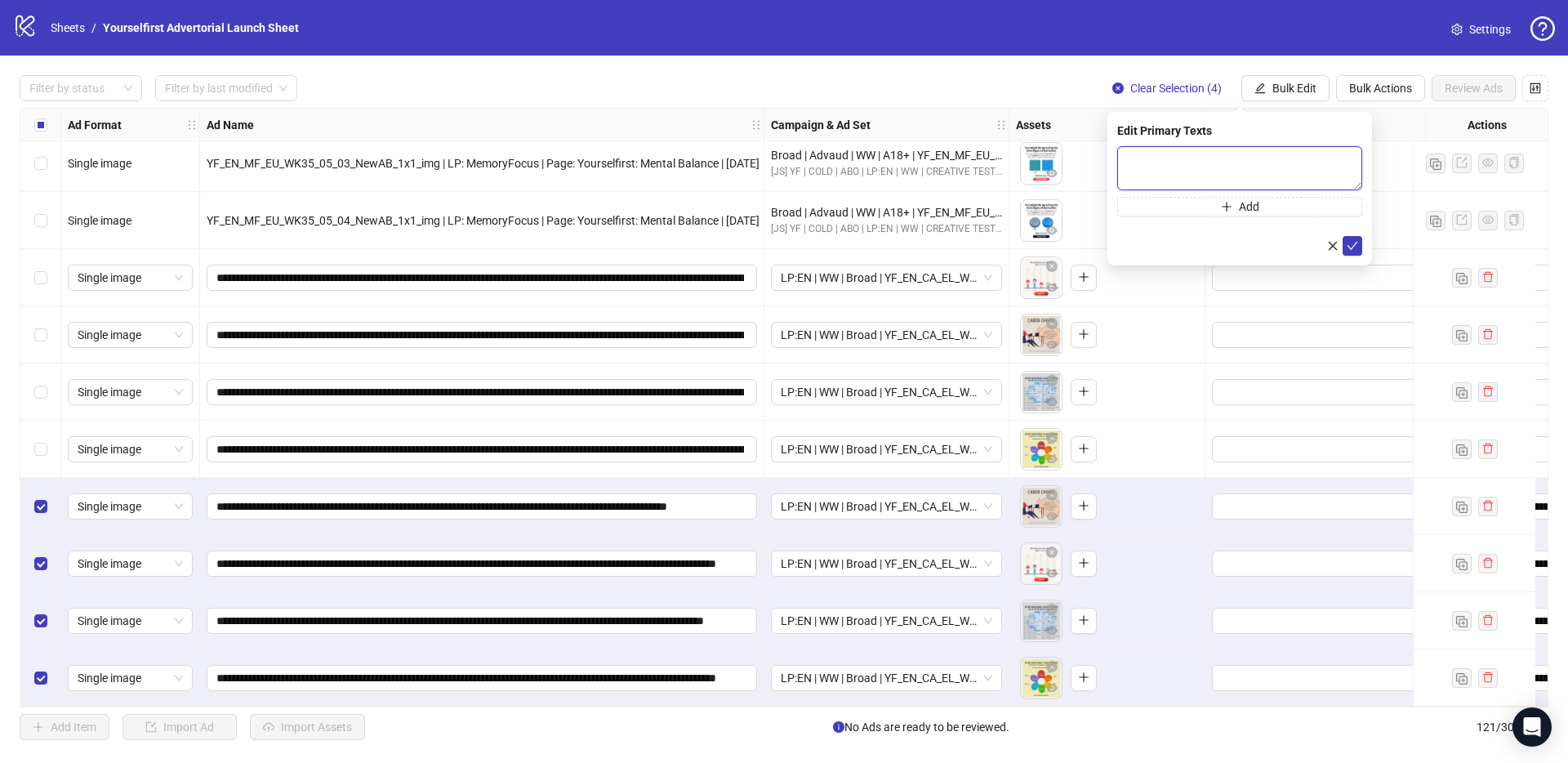
click at [1258, 158] on textarea at bounding box center [1240, 167] width 245 height 44
paste textarea "**********"
type textarea "**********"
click at [1358, 248] on icon "check" at bounding box center [1352, 246] width 11 height 11
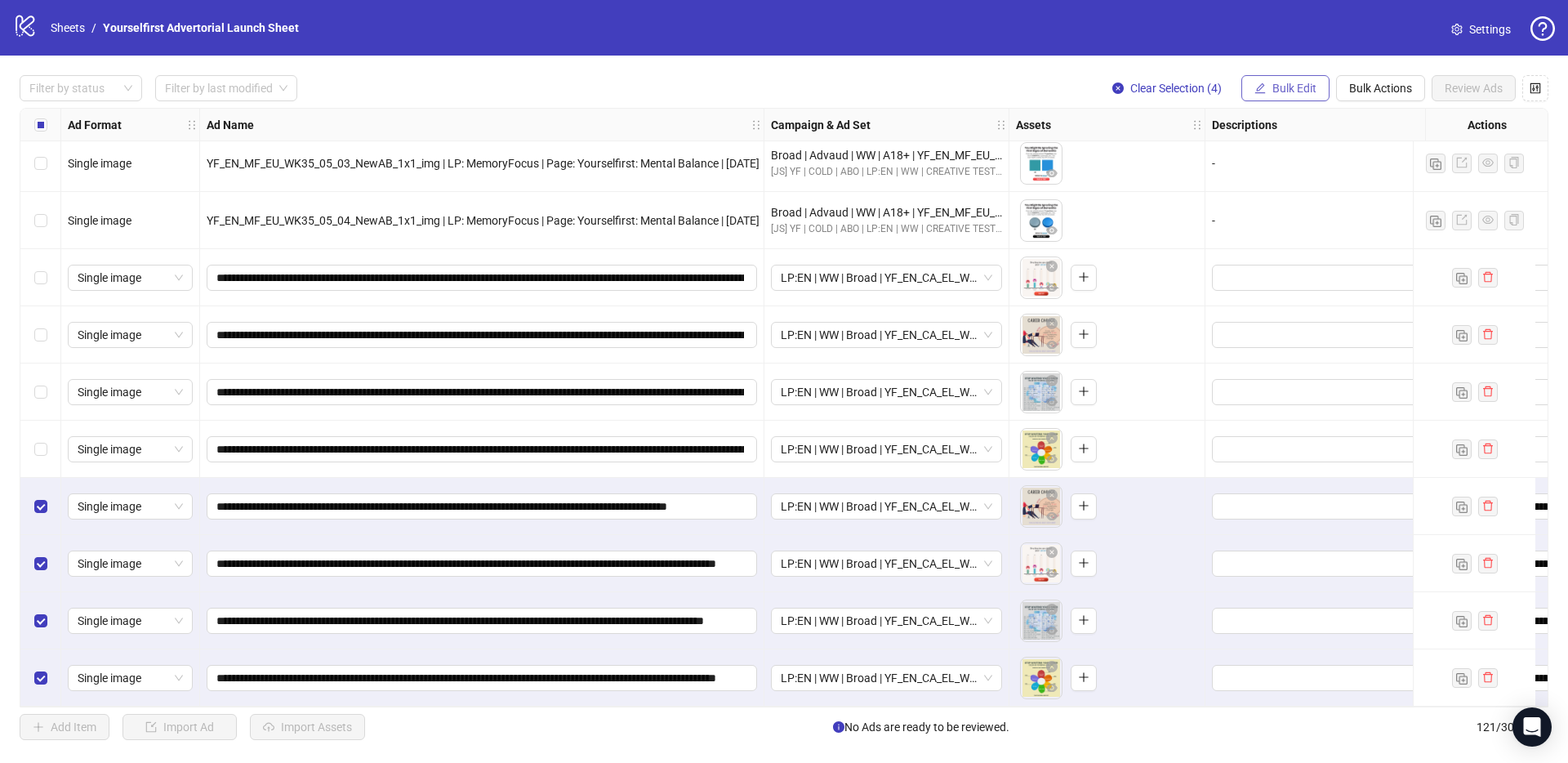
click at [1284, 97] on button "Bulk Edit" at bounding box center [1285, 88] width 88 height 26
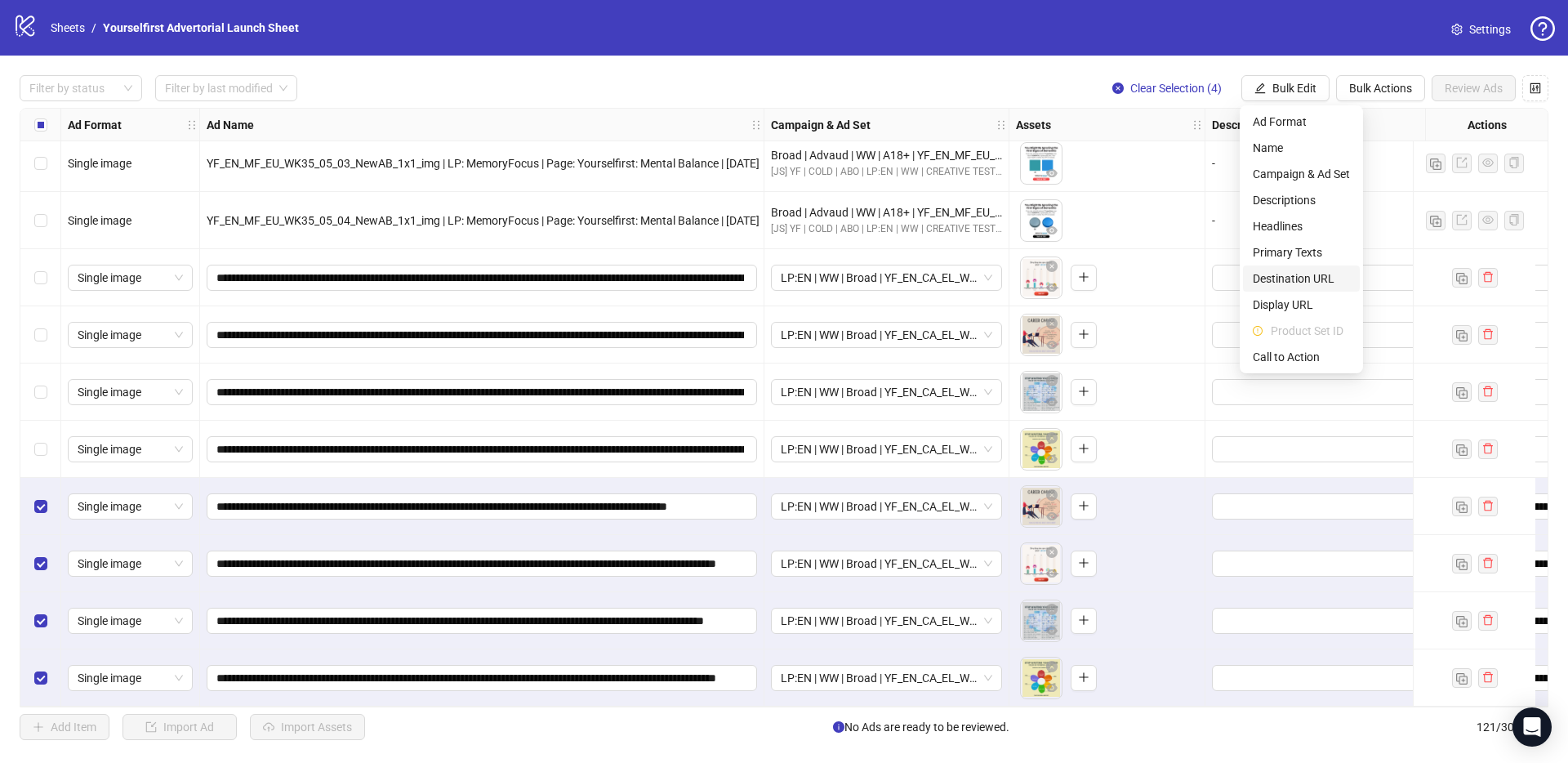
click at [1283, 282] on span "Destination URL" at bounding box center [1301, 278] width 97 height 18
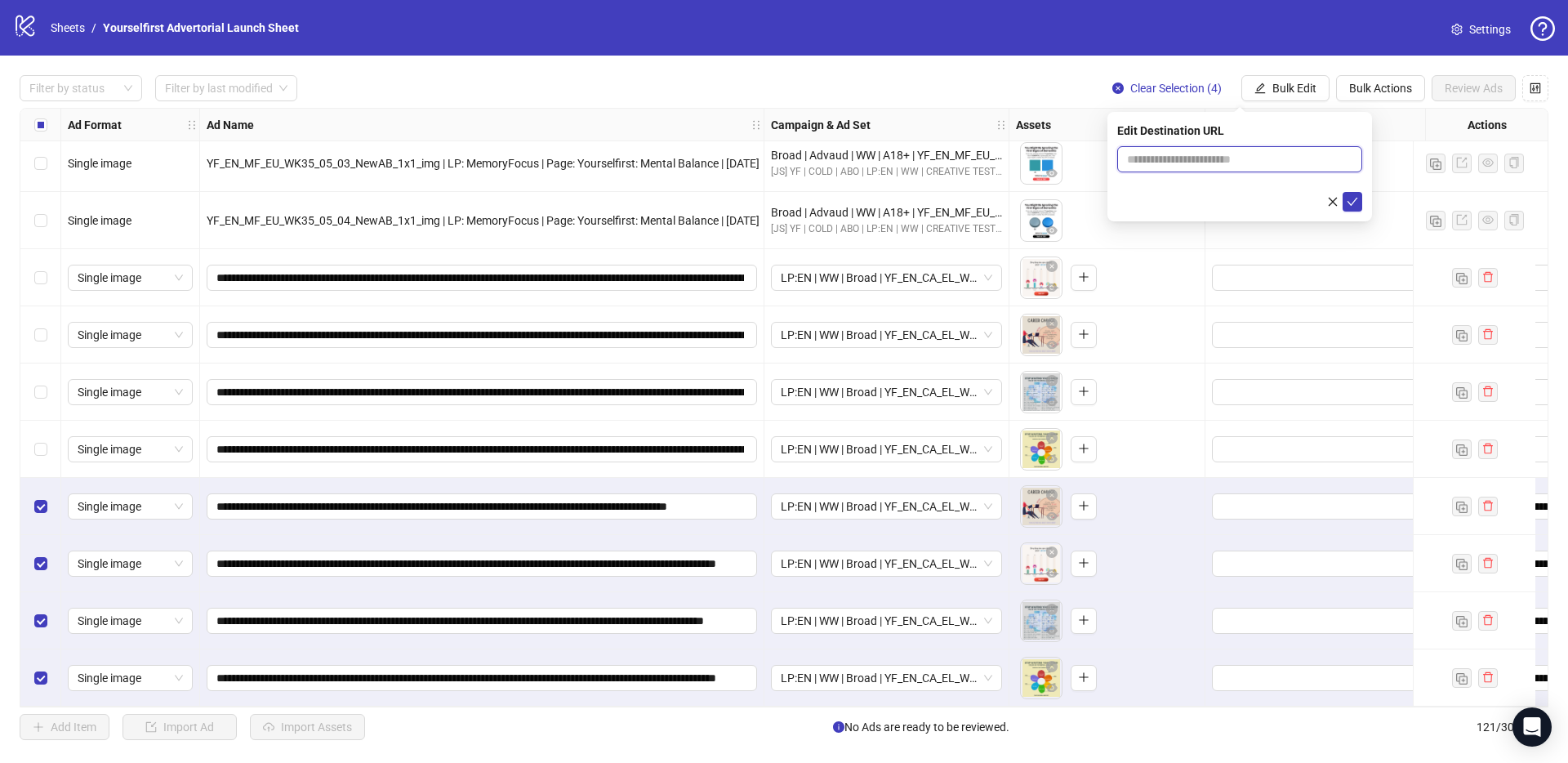
click at [1220, 152] on input "text" at bounding box center [1233, 158] width 212 height 18
paste input "**********"
type input "**********"
click at [1357, 201] on icon "check" at bounding box center [1352, 202] width 11 height 11
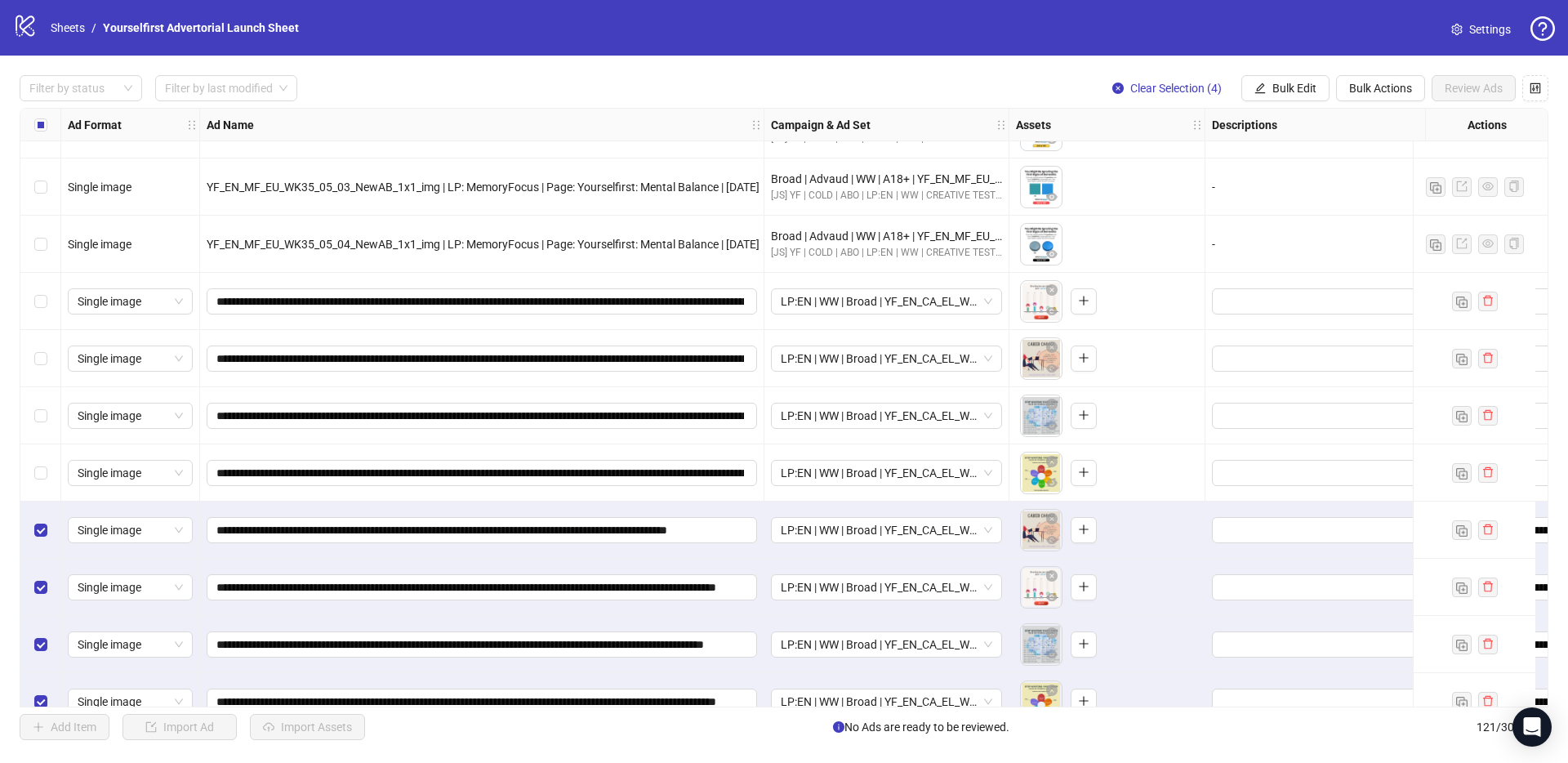
scroll to position [6326, 0]
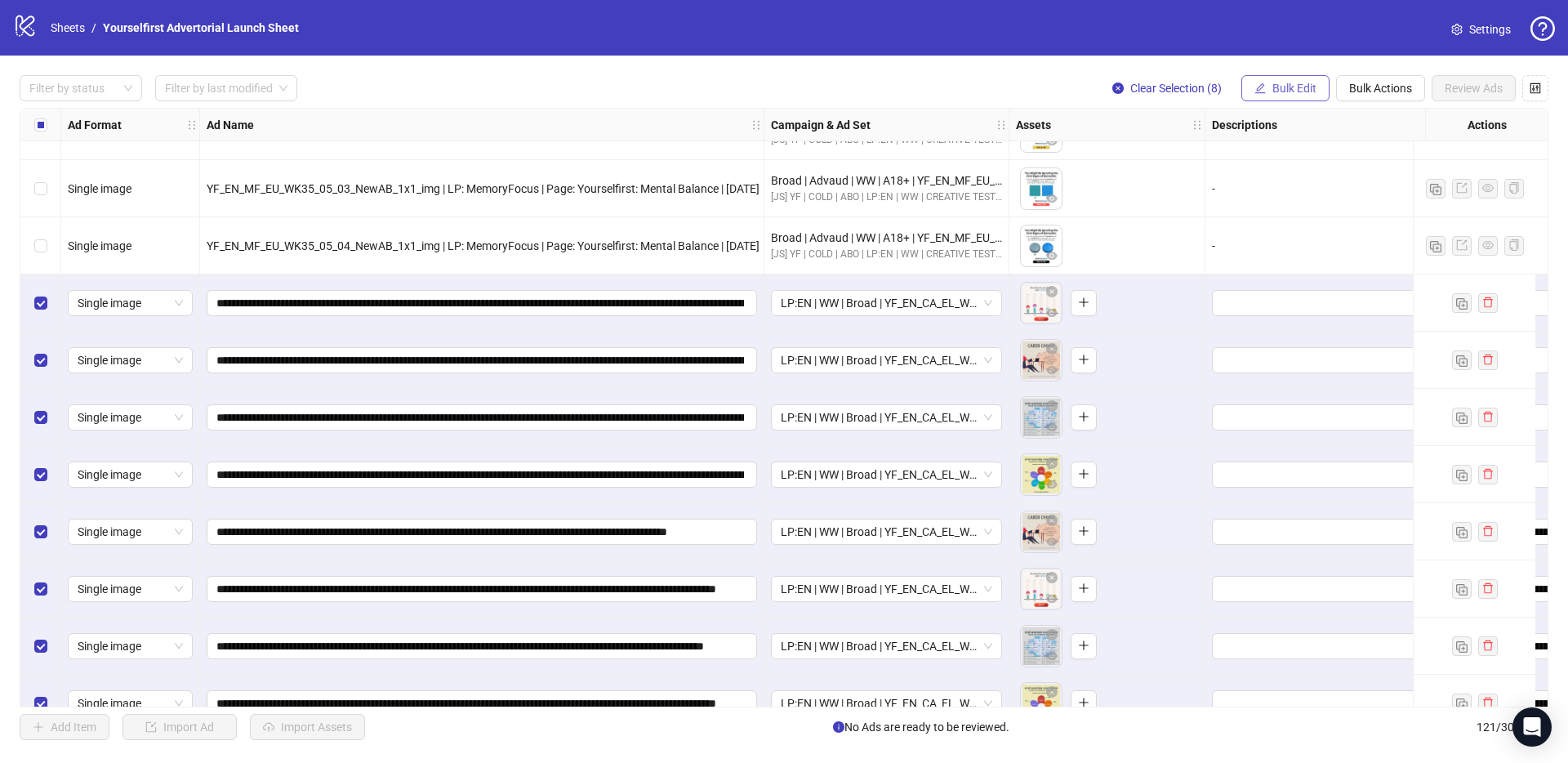
click at [1279, 86] on span "Bulk Edit" at bounding box center [1293, 88] width 44 height 13
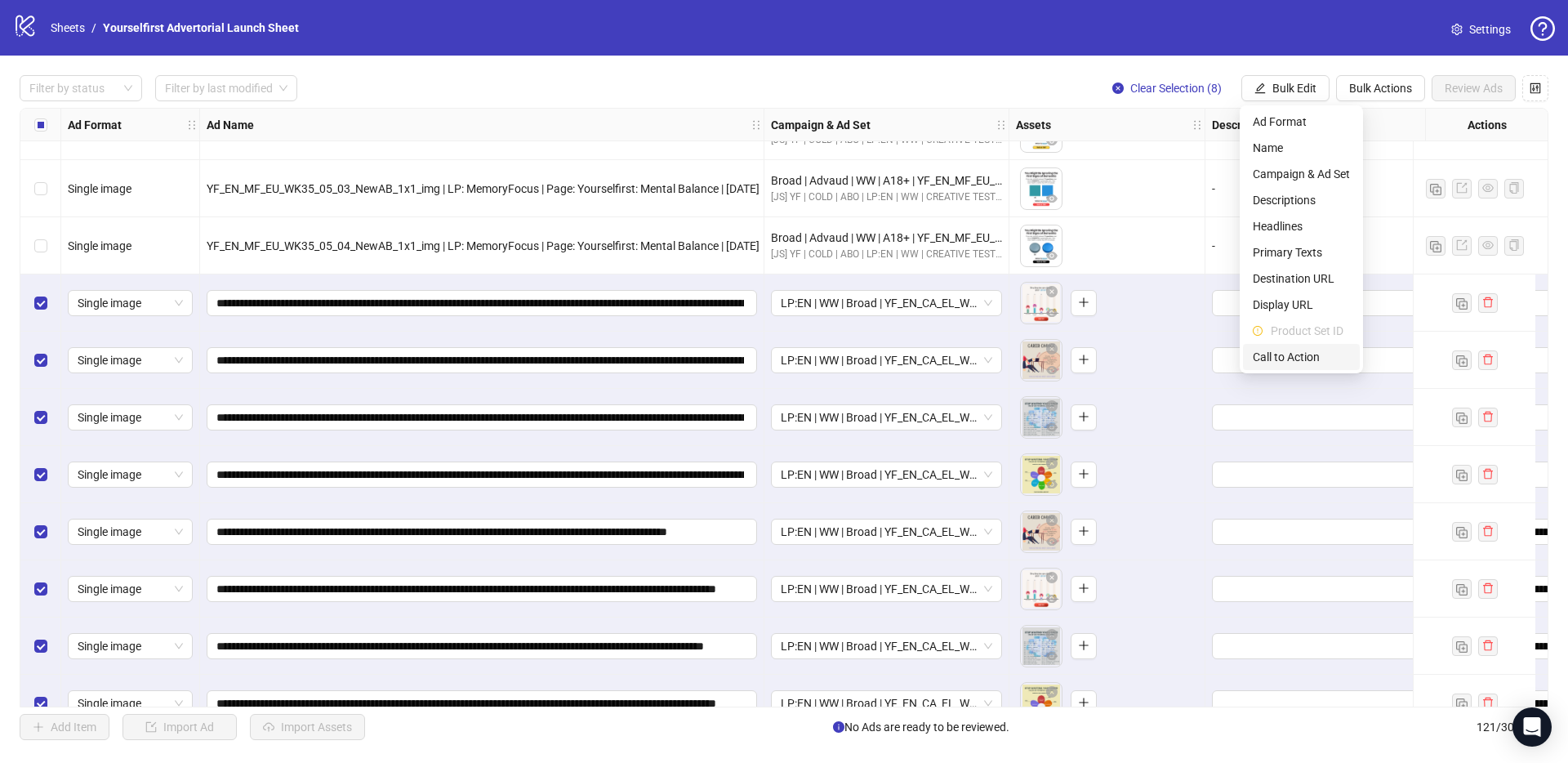
click at [1287, 349] on span "Call to Action" at bounding box center [1301, 356] width 97 height 18
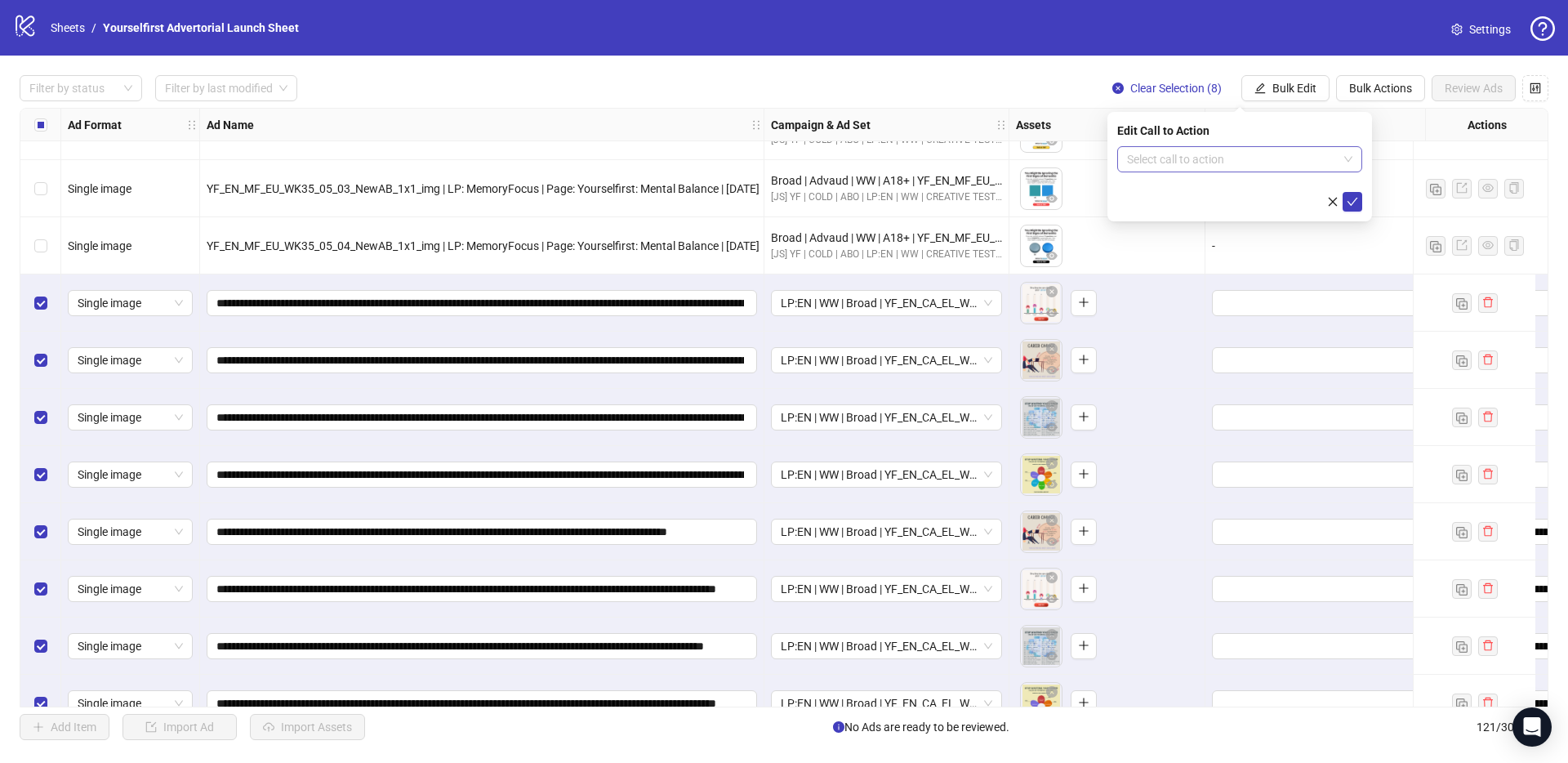
click at [1248, 154] on input "search" at bounding box center [1232, 159] width 210 height 24
type input "****"
click at [1204, 194] on div "Learn more" at bounding box center [1240, 192] width 219 height 18
click at [1353, 204] on icon "check" at bounding box center [1352, 202] width 11 height 11
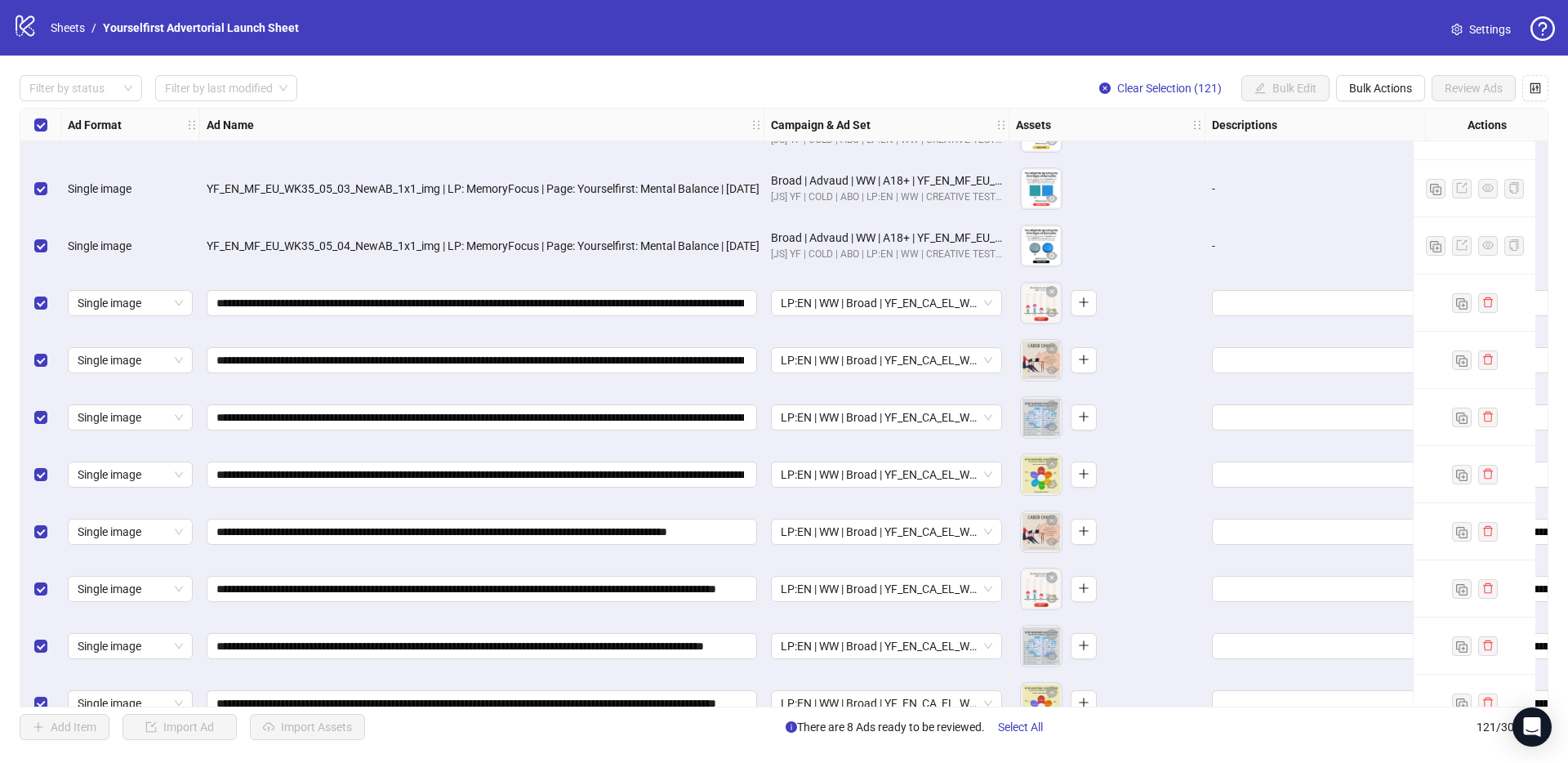
click at [546, 54] on div "logo/logo-mobile Sheets / Yourselfirst Advertorial Launch Sheet Settings" at bounding box center [784, 28] width 1568 height 56
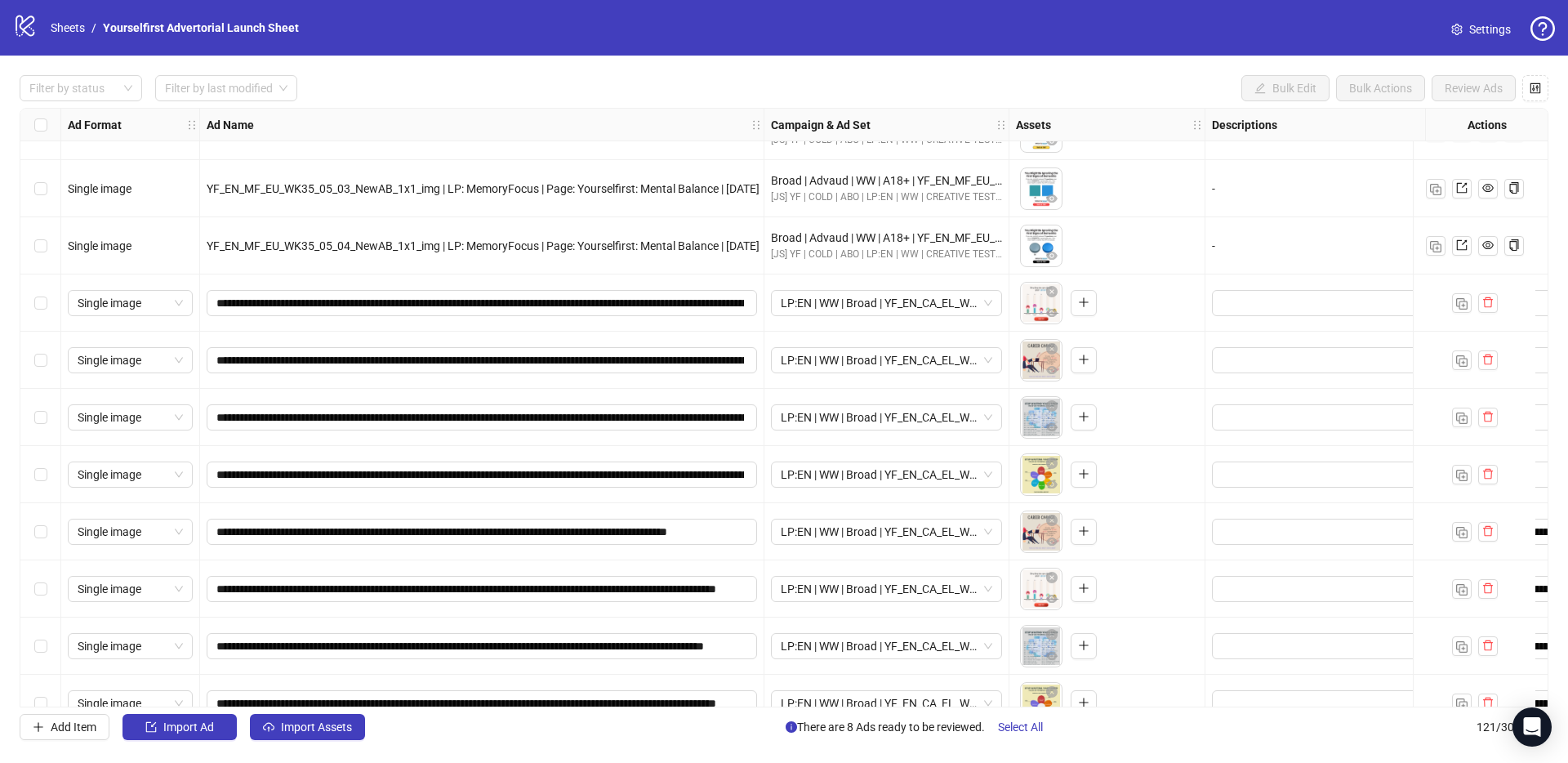
scroll to position [6358, 0]
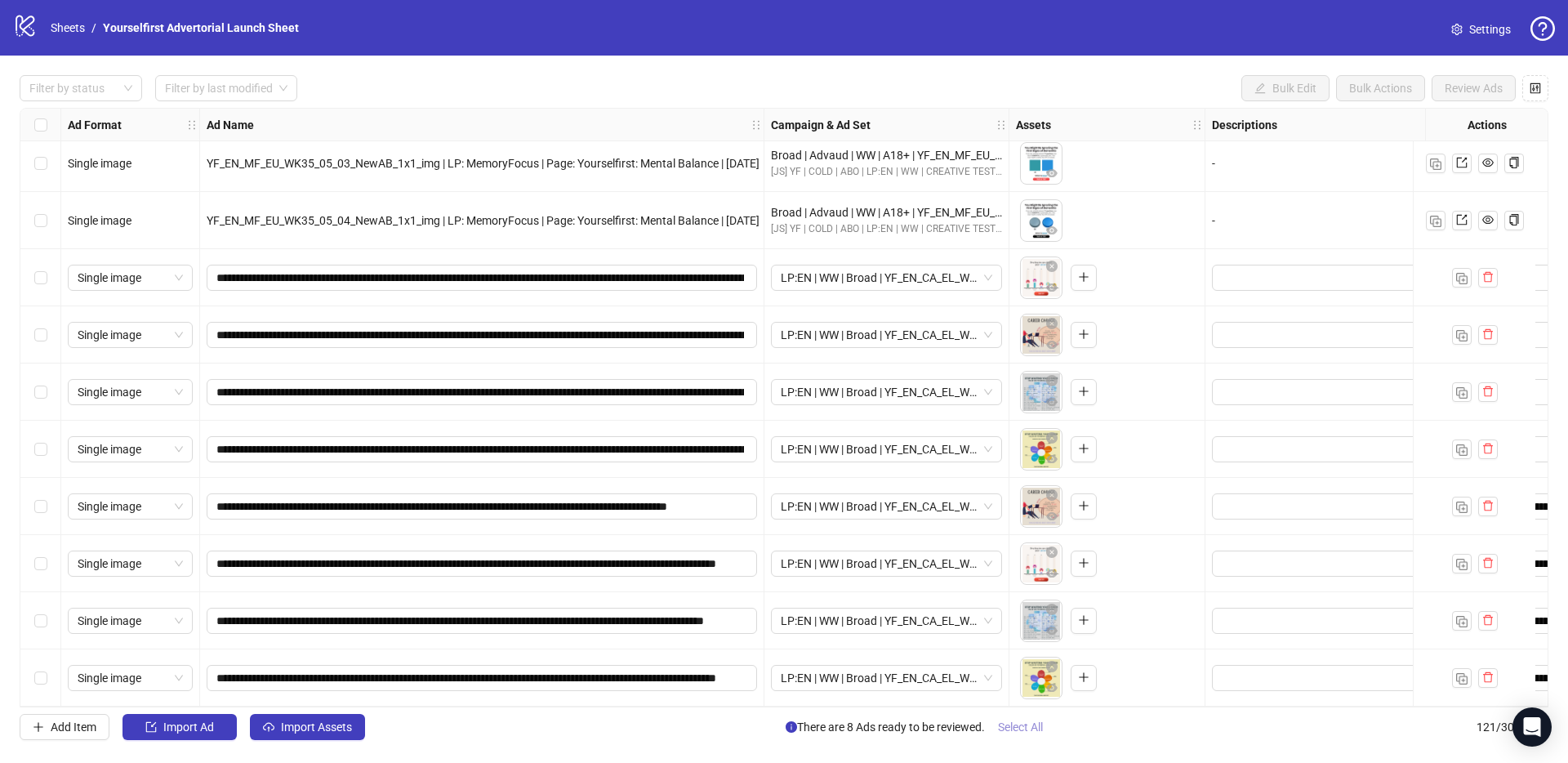
click at [998, 730] on button "Select All" at bounding box center [1020, 727] width 71 height 26
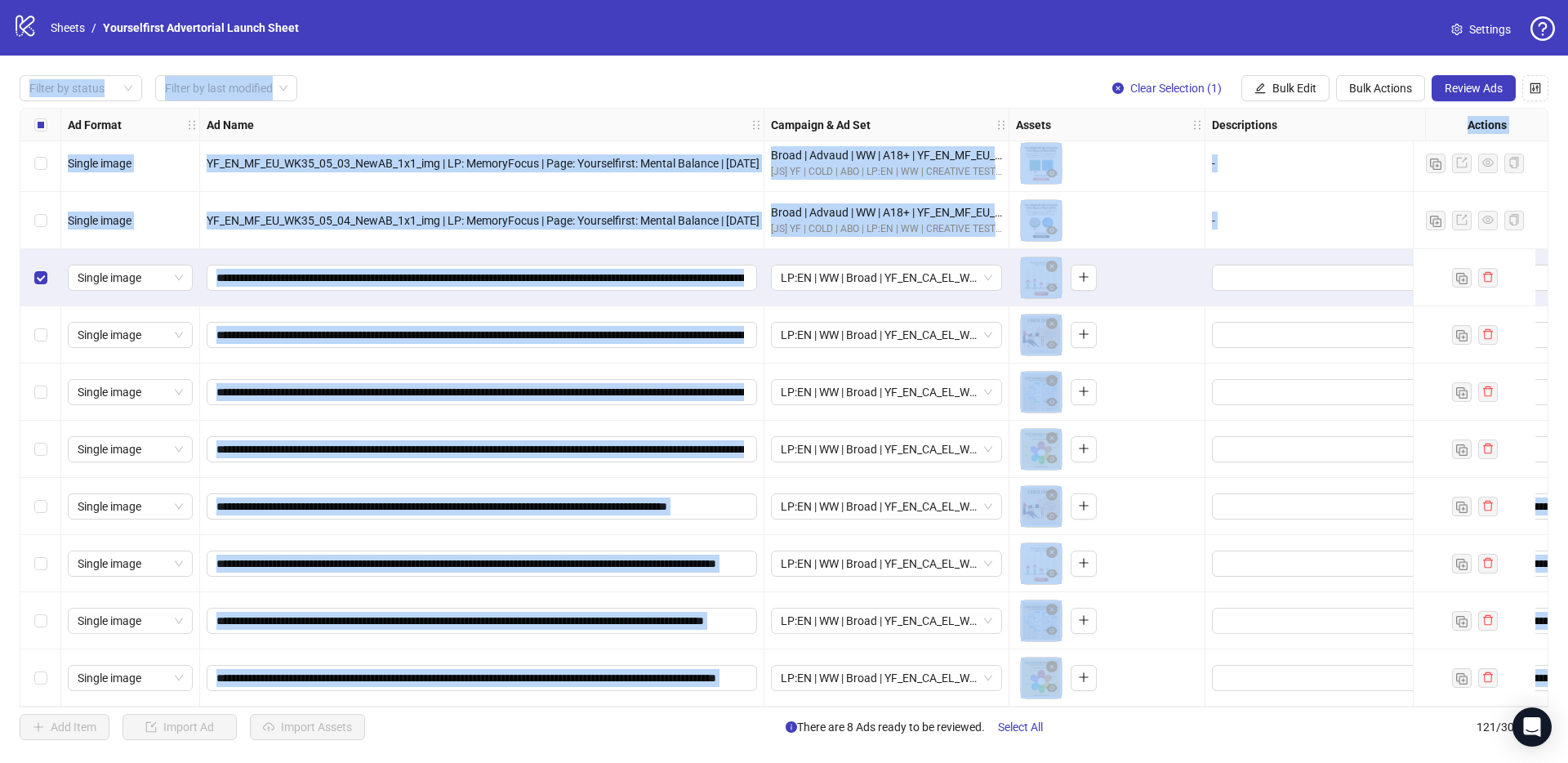
click at [50, 444] on div "Select row 117" at bounding box center [41, 448] width 41 height 57
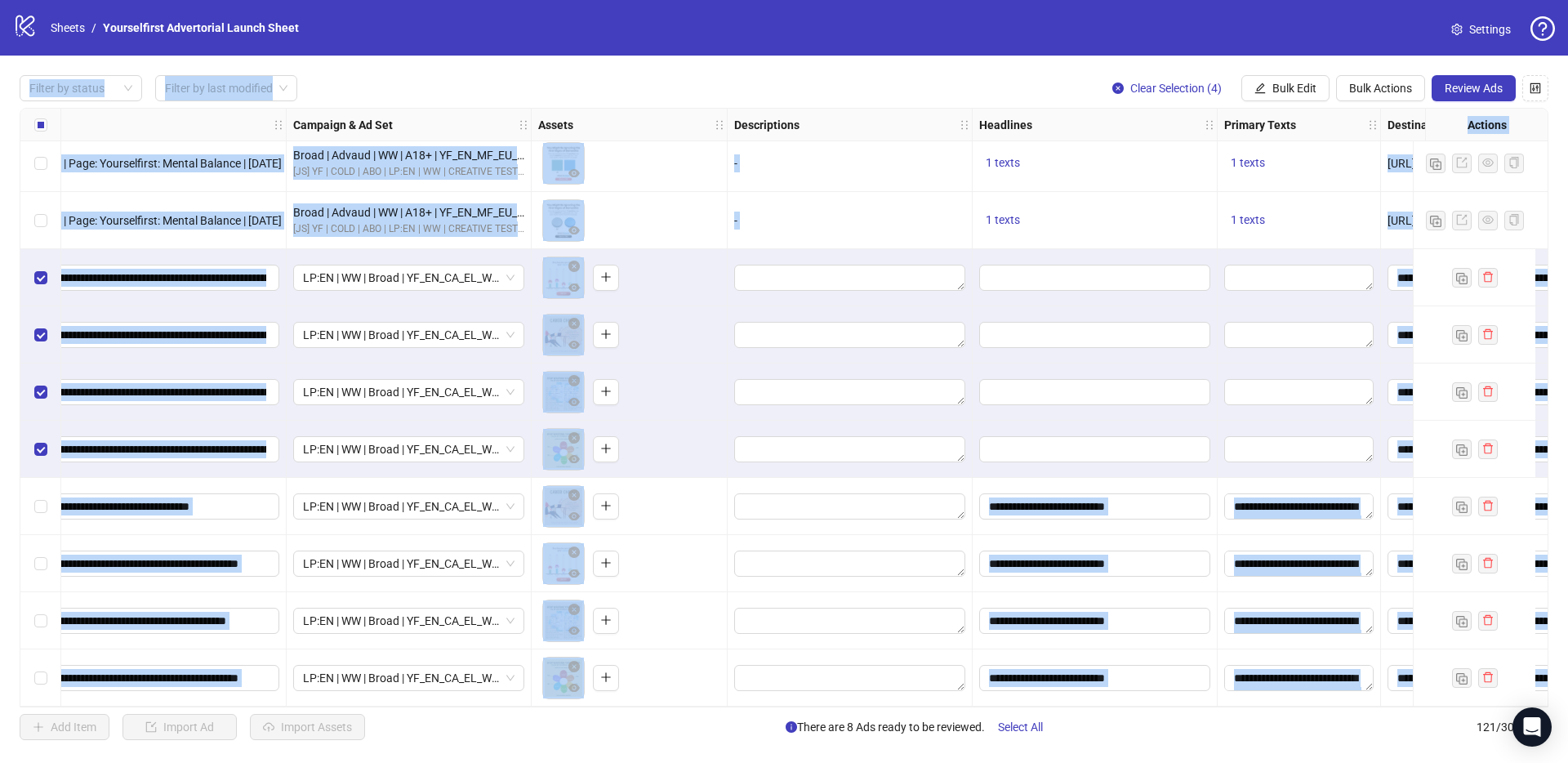
scroll to position [6358, 779]
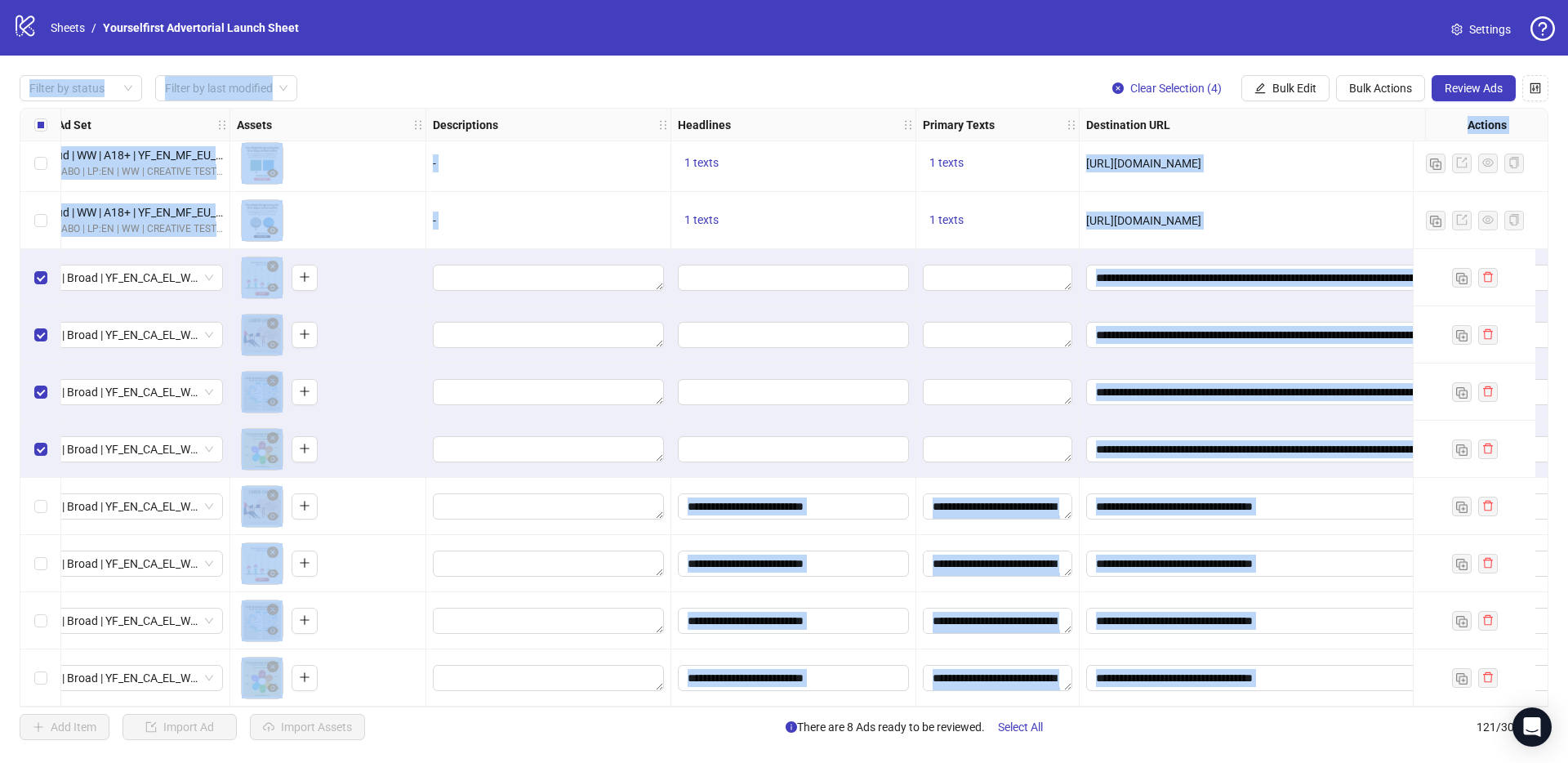
click at [918, 28] on div "logo/logo-mobile Sheets / Yourselfirst Advertorial Launch Sheet Settings" at bounding box center [784, 28] width 1542 height 30
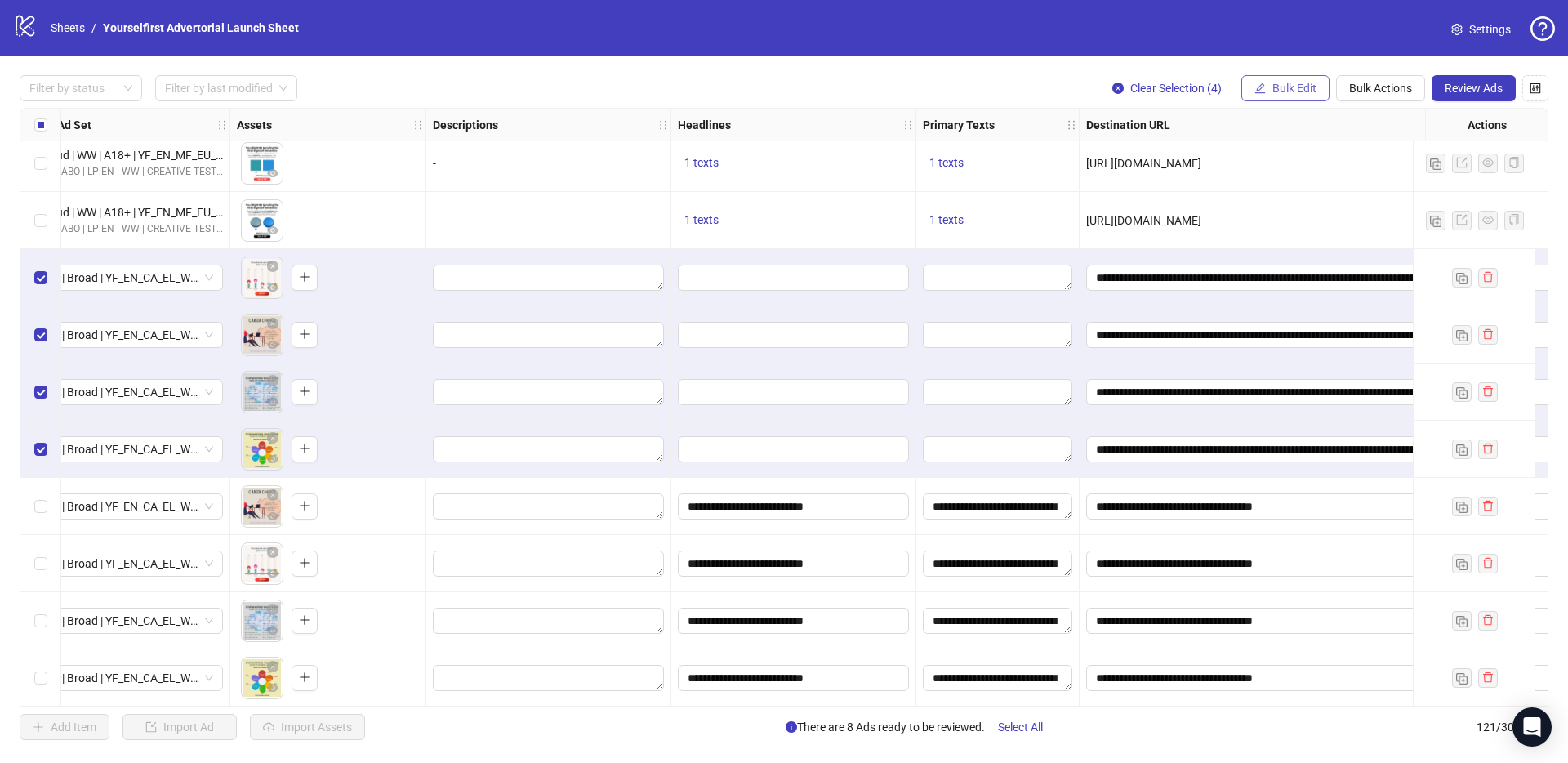
click at [1283, 89] on span "Bulk Edit" at bounding box center [1293, 88] width 44 height 13
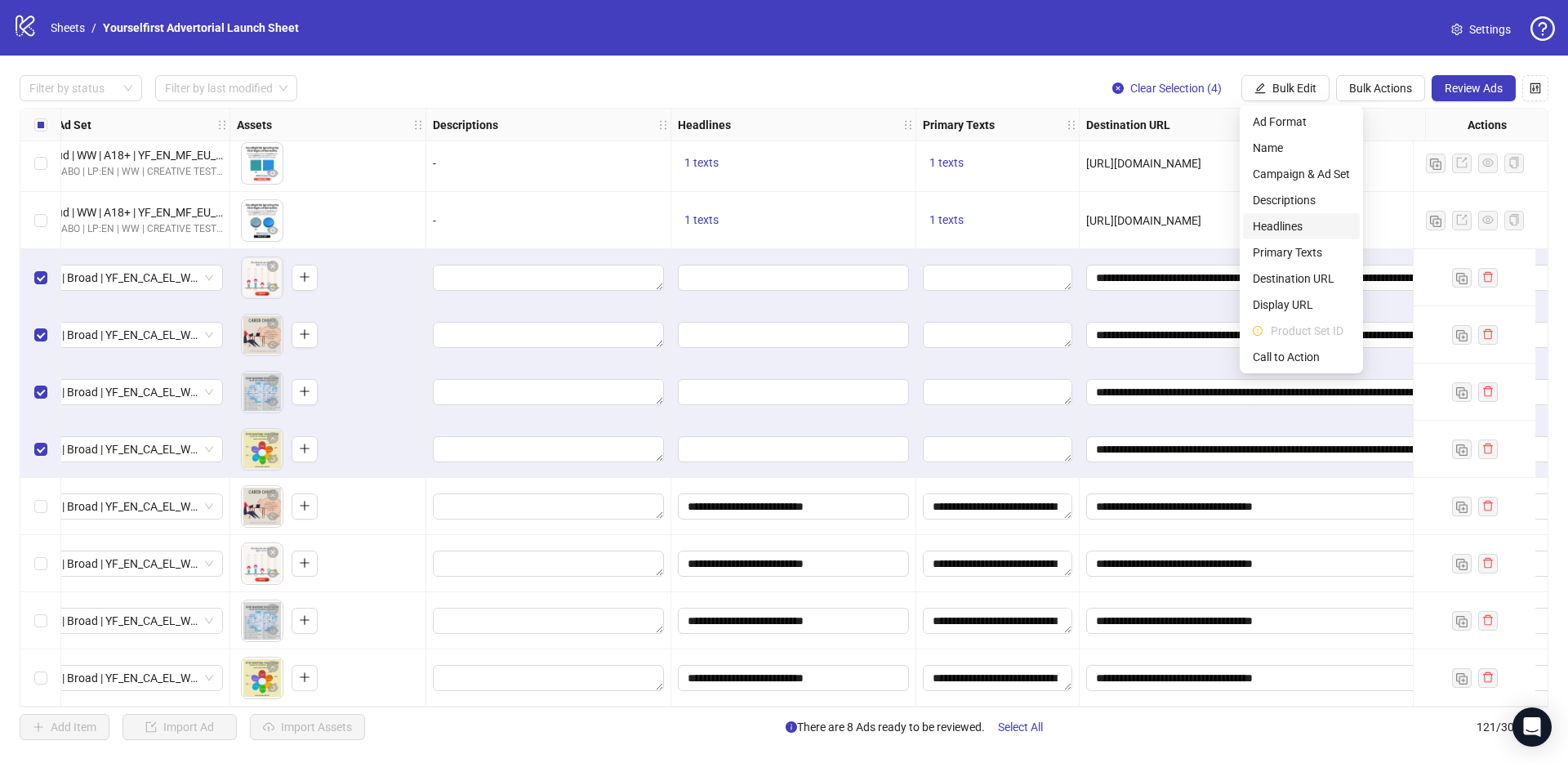
click at [1278, 224] on span "Headlines" at bounding box center [1301, 225] width 97 height 18
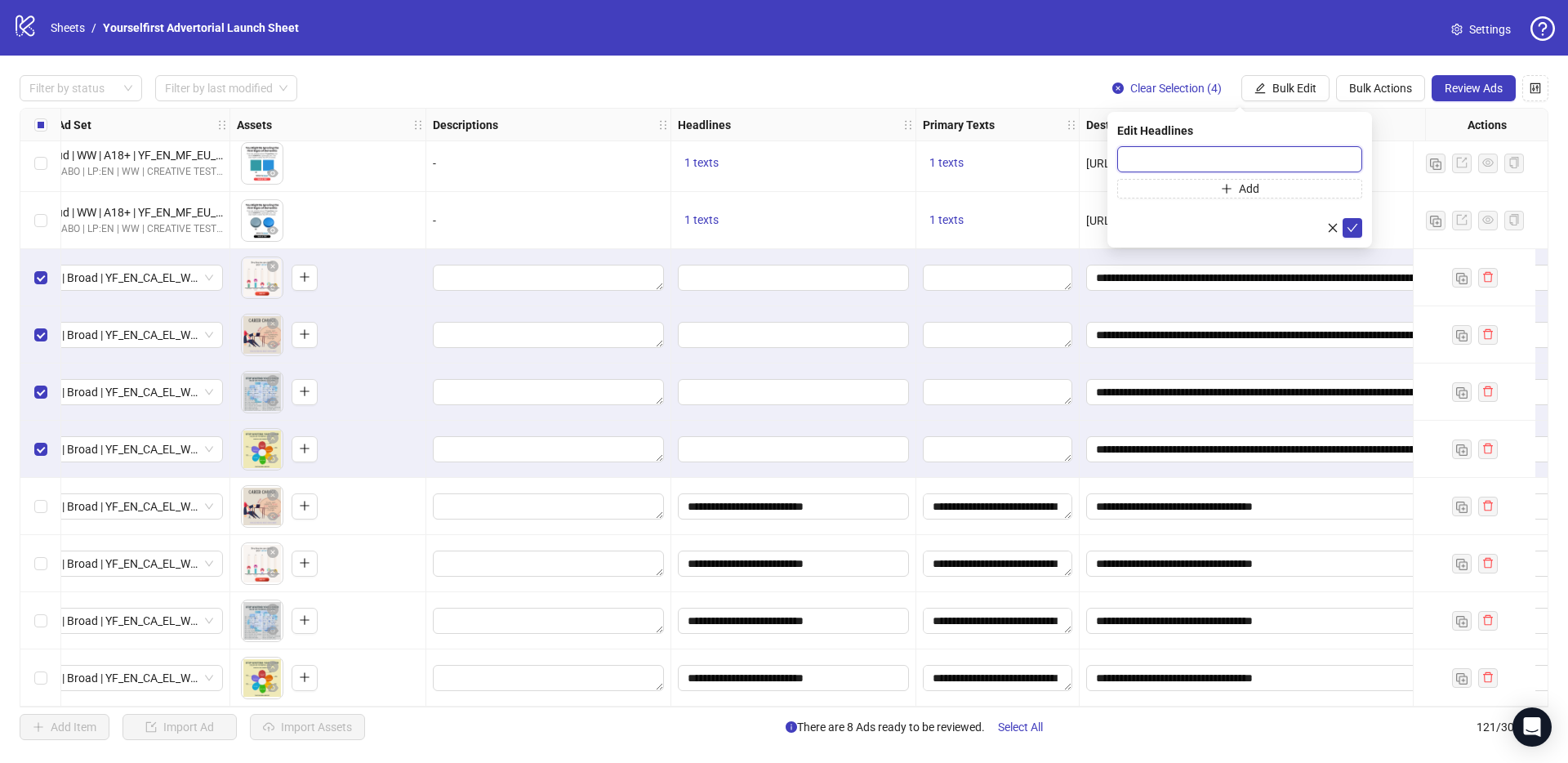
click at [1232, 162] on input "text" at bounding box center [1240, 159] width 245 height 26
paste input "**********"
type input "**********"
click at [1358, 227] on icon "check" at bounding box center [1352, 228] width 11 height 11
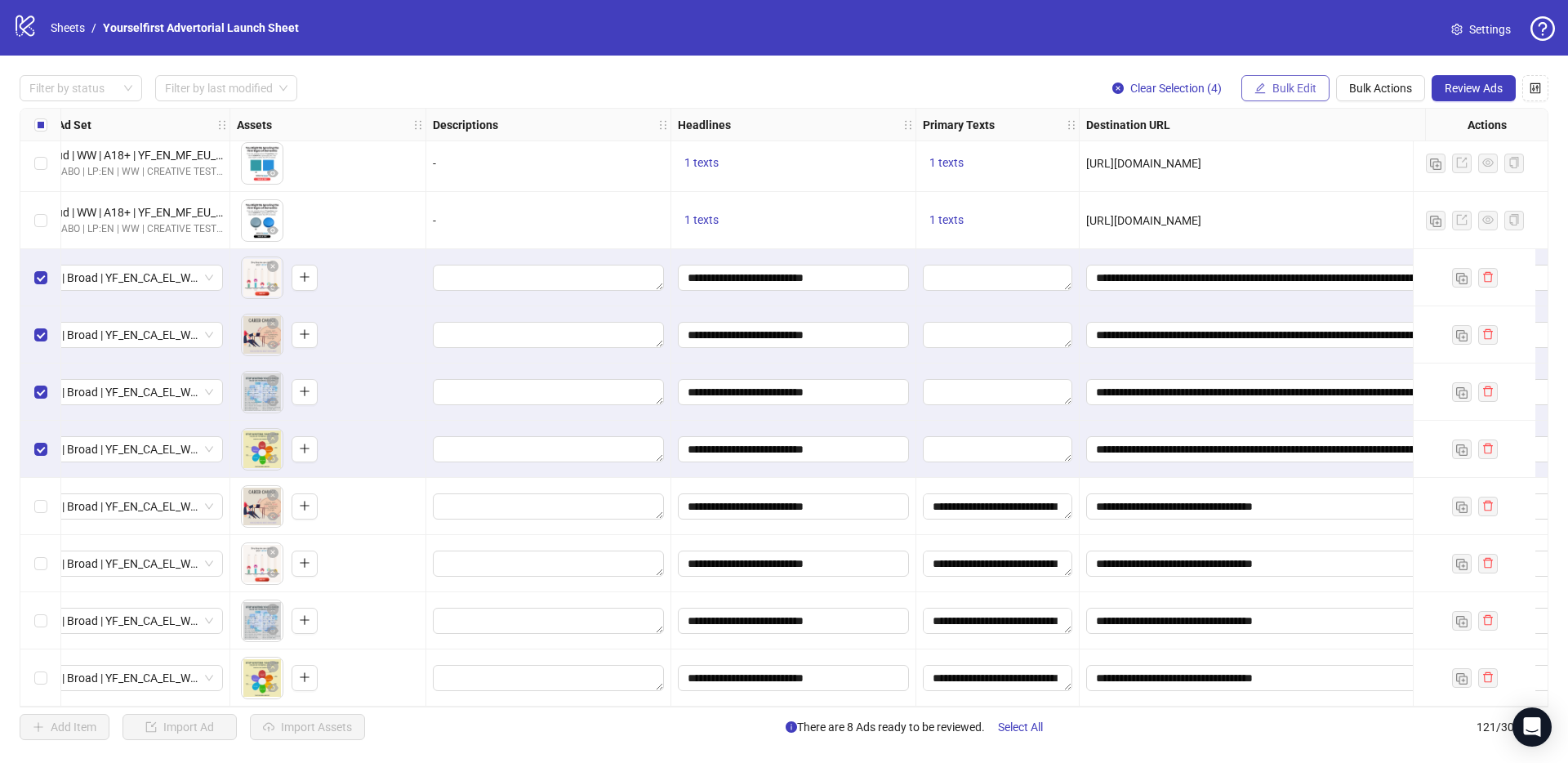
click at [1279, 86] on span "Bulk Edit" at bounding box center [1293, 88] width 44 height 13
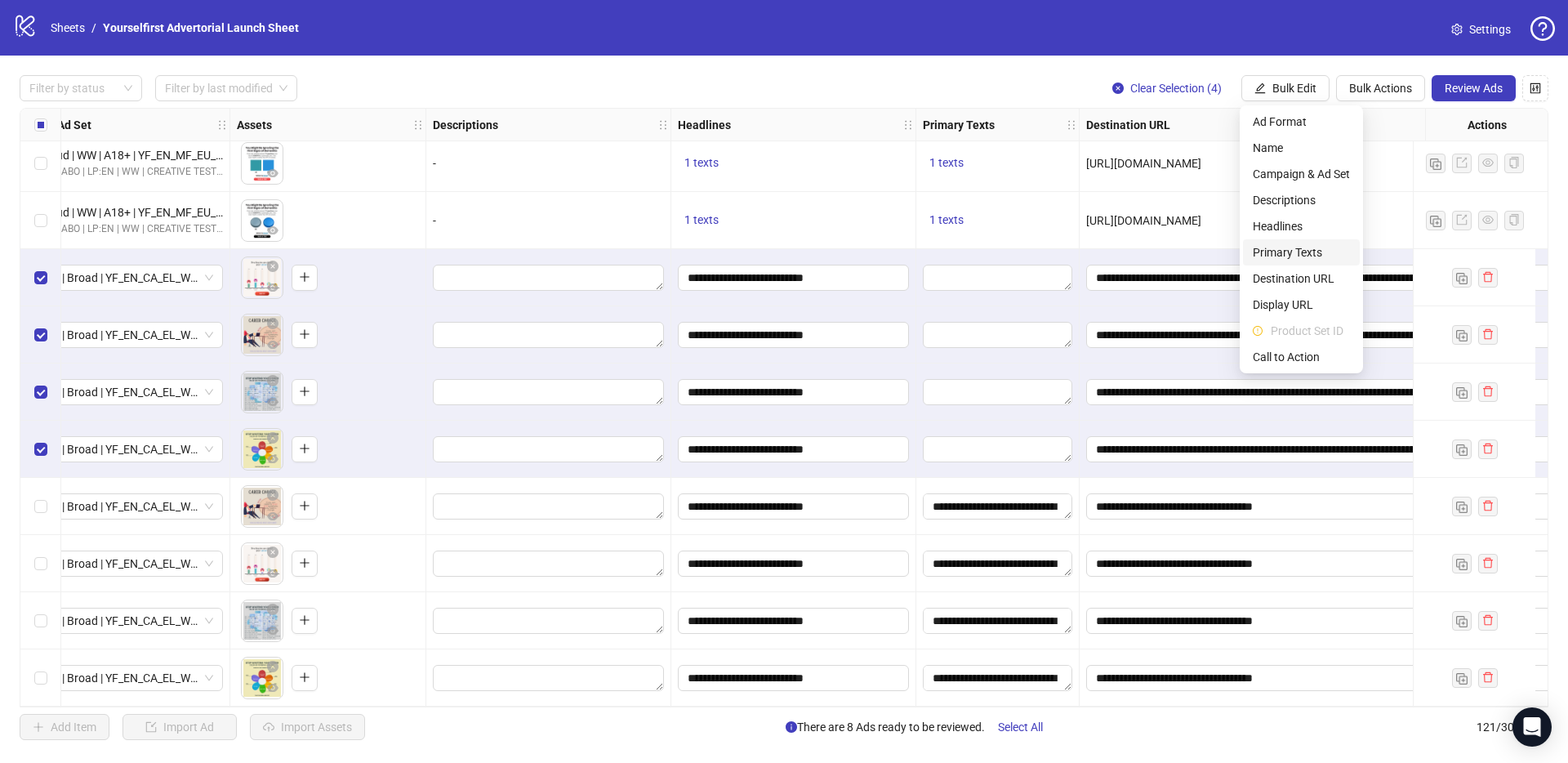
click at [1295, 255] on span "Primary Texts" at bounding box center [1301, 252] width 97 height 18
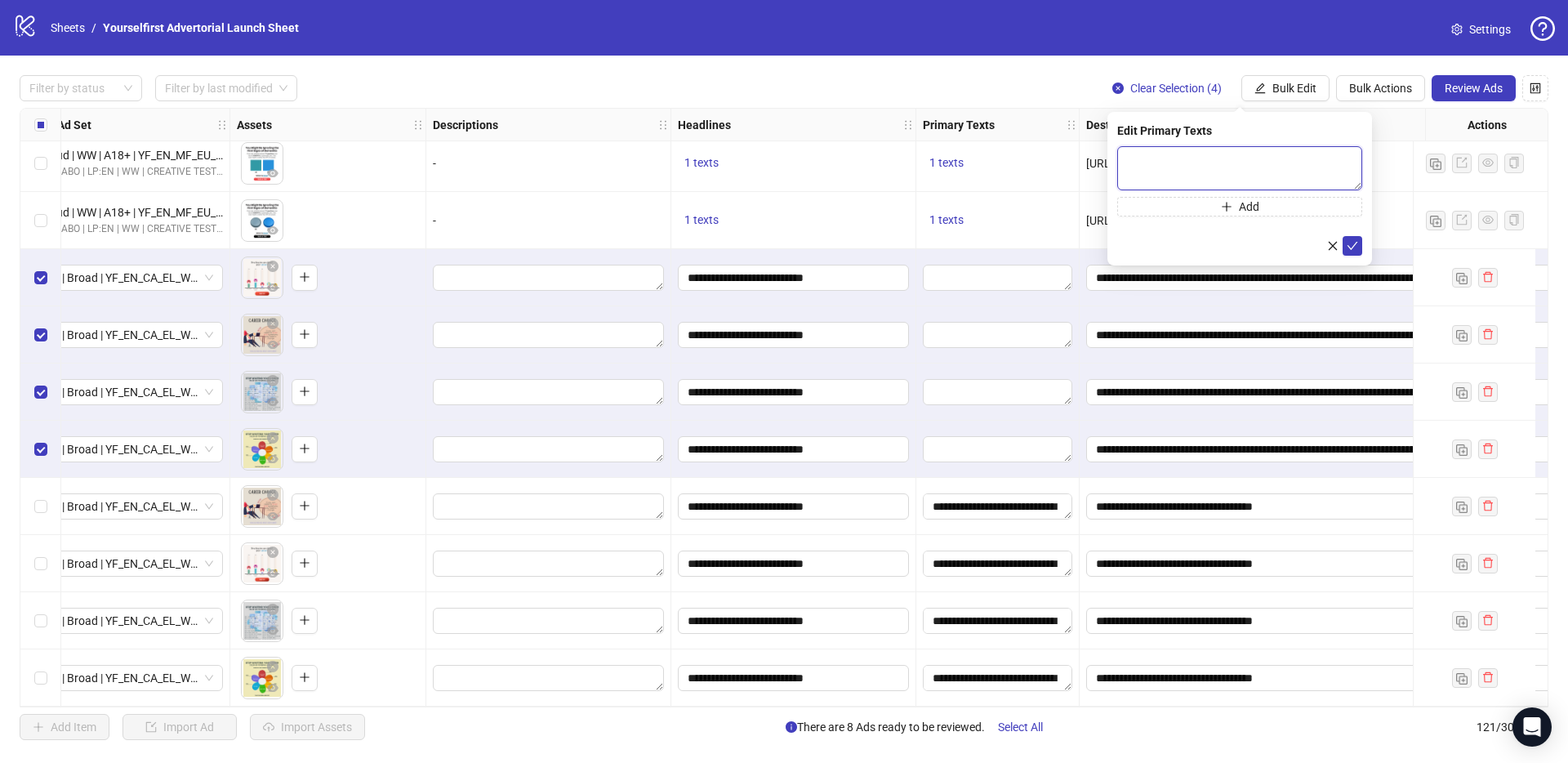
click at [1219, 157] on textarea at bounding box center [1240, 167] width 245 height 44
paste textarea "**********"
type textarea "**********"
click at [1351, 241] on icon "check" at bounding box center [1352, 246] width 11 height 11
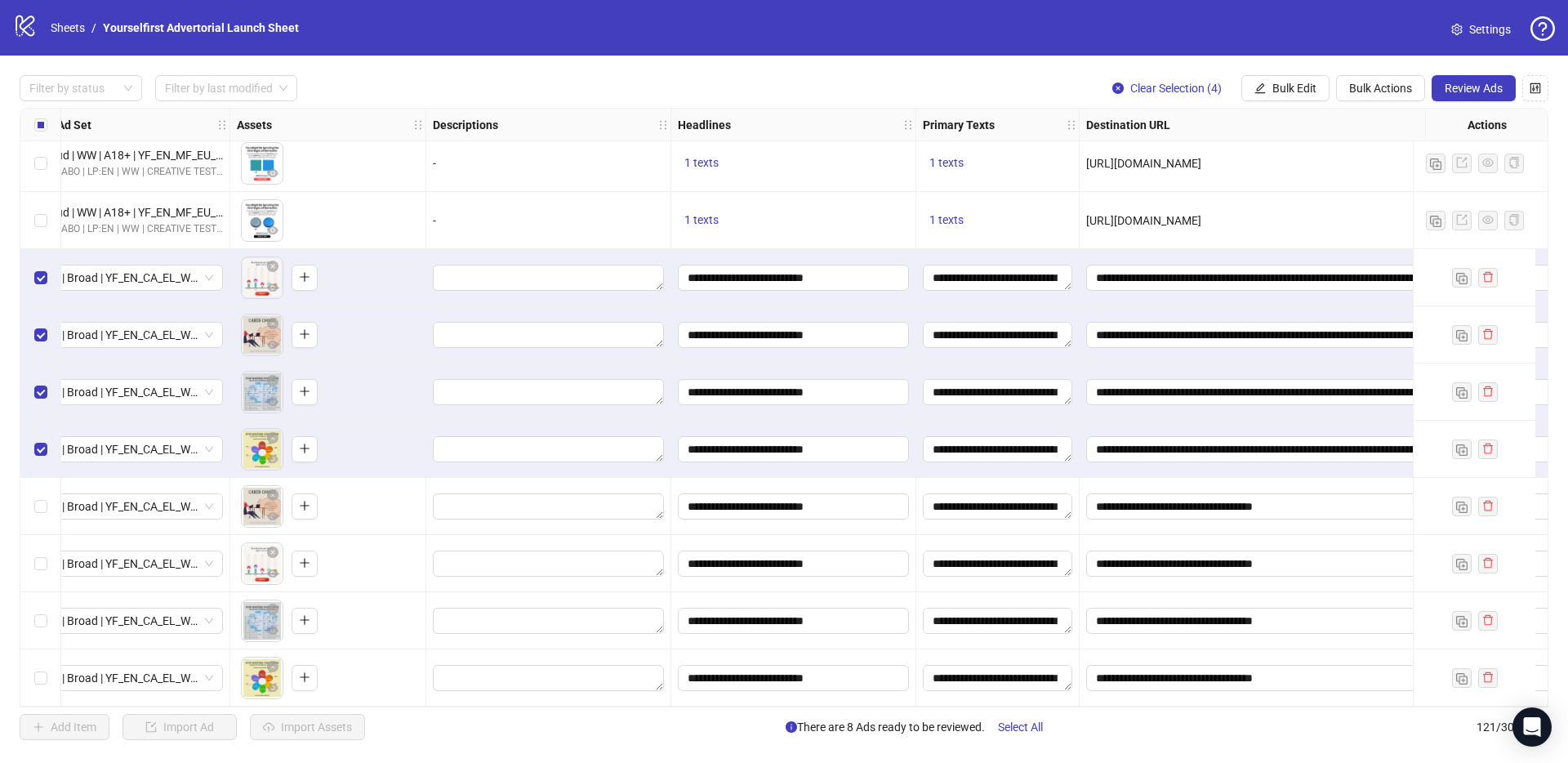
click at [918, 16] on div "logo/logo-mobile Sheets / Yourselfirst Advertorial Launch Sheet Settings" at bounding box center [784, 28] width 1542 height 30
click at [1488, 85] on span "Review Ads" at bounding box center [1474, 88] width 58 height 13
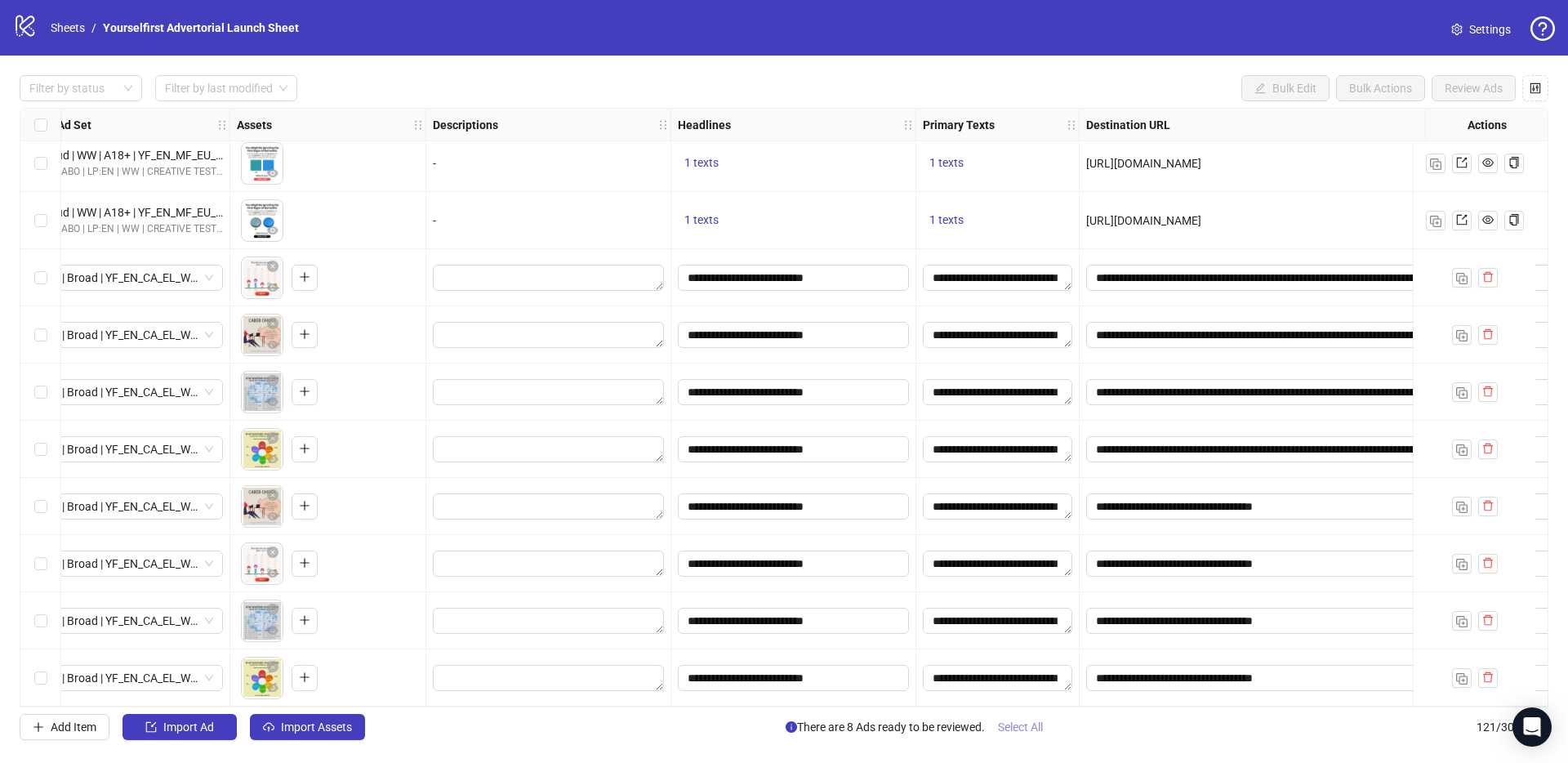
click at [1035, 722] on span "Select All" at bounding box center [1020, 727] width 45 height 13
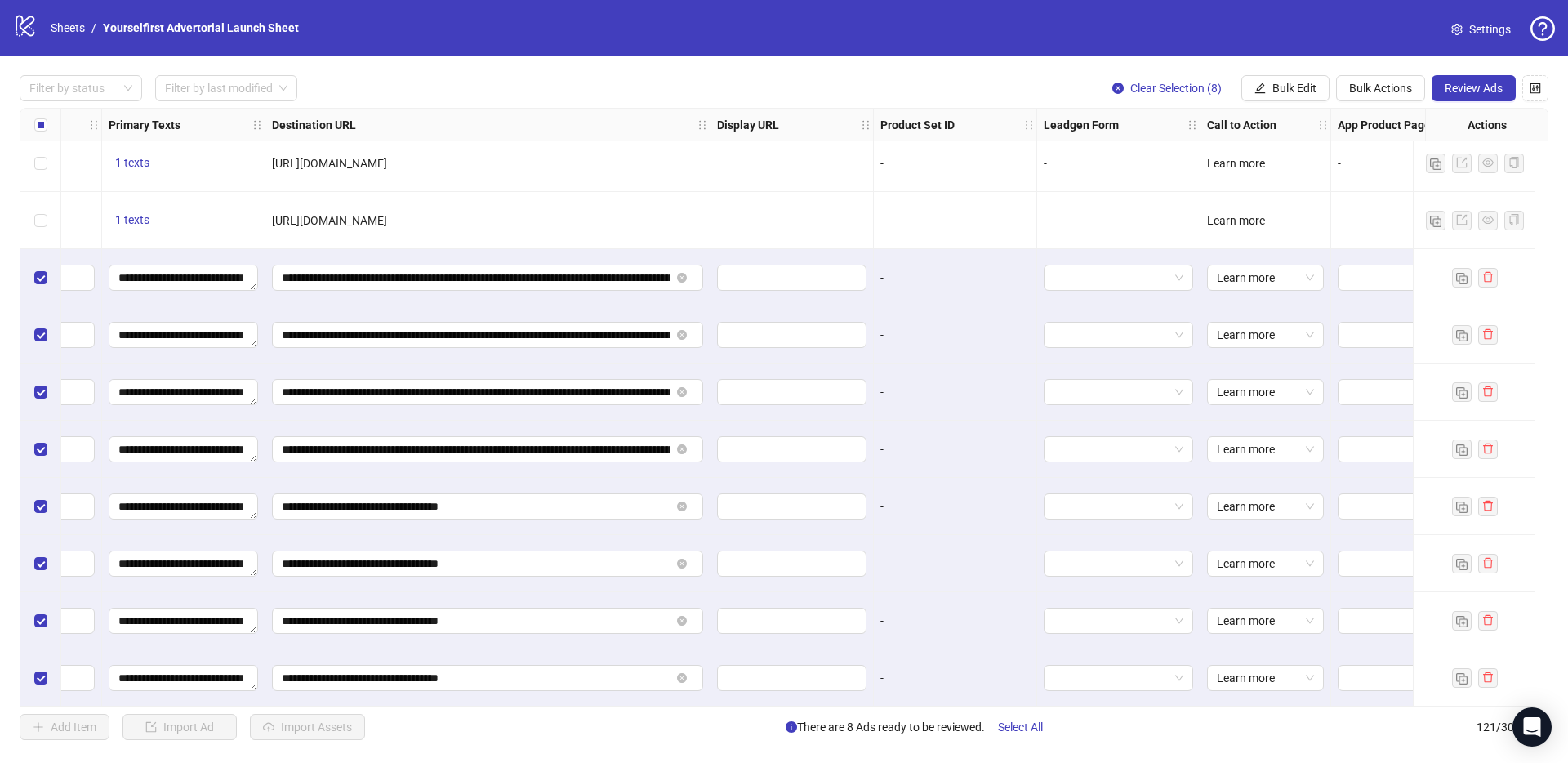
scroll to position [6358, 1675]
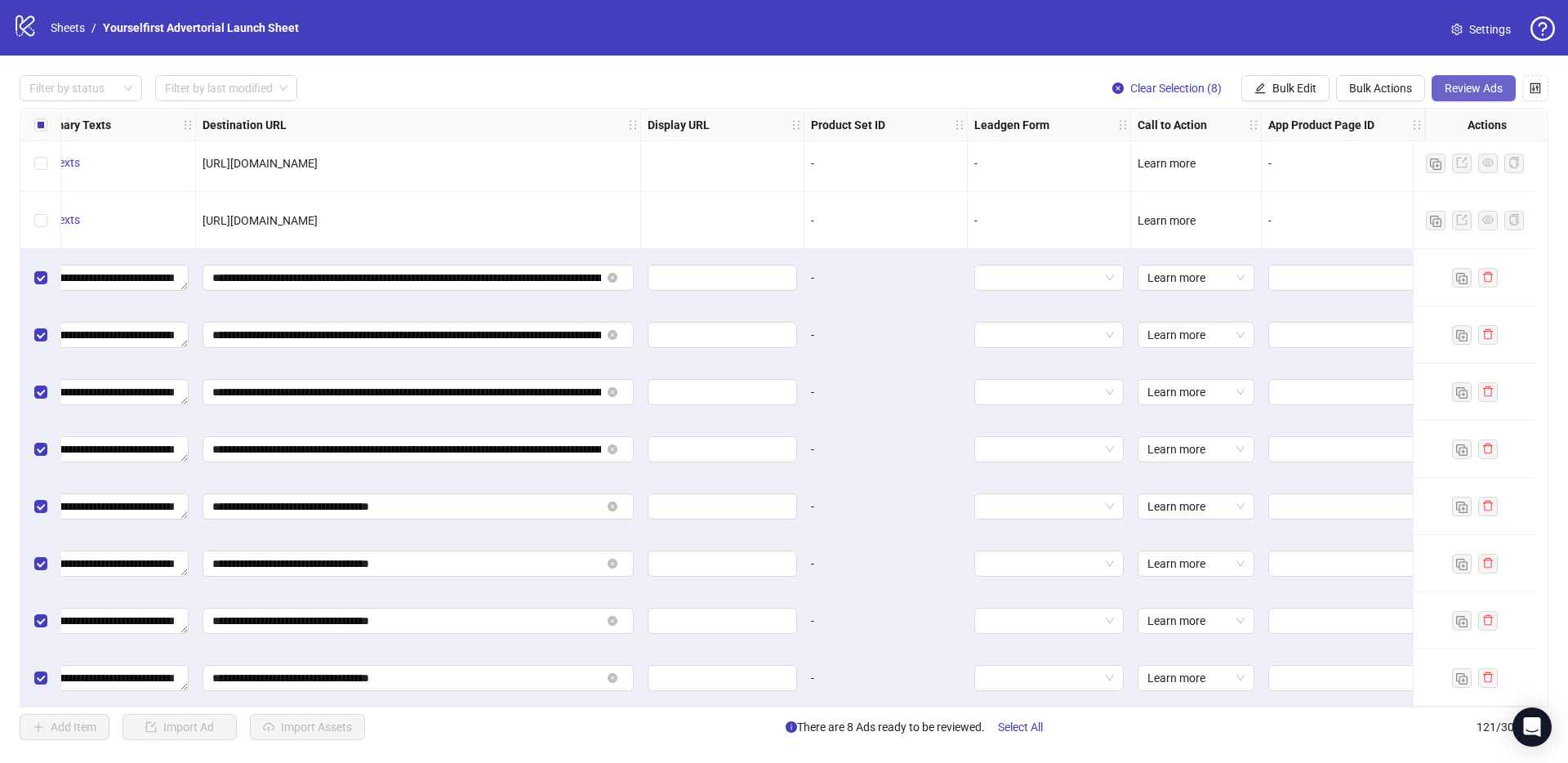
click at [1470, 92] on span "Review Ads" at bounding box center [1474, 88] width 58 height 13
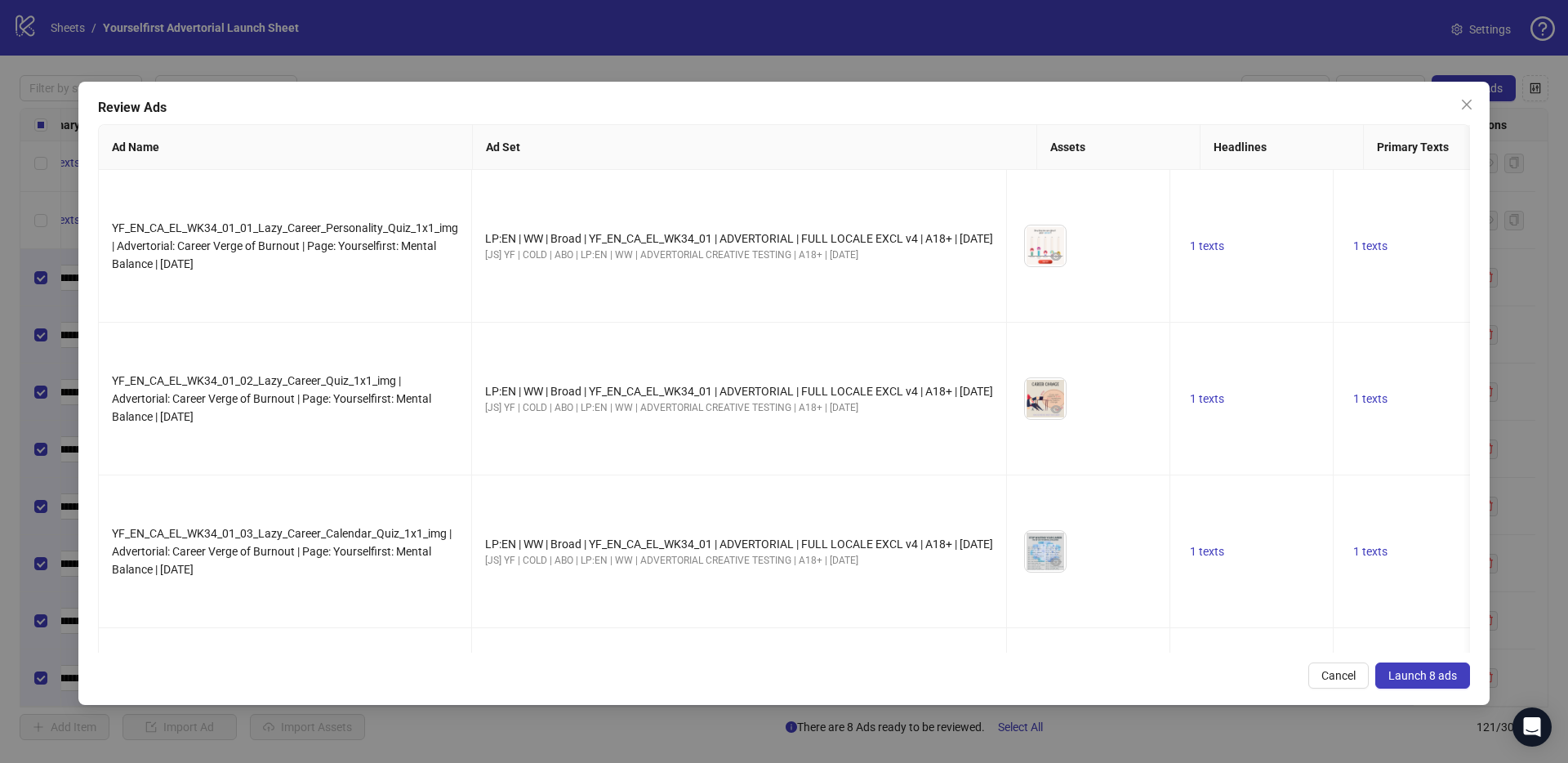
click at [1418, 673] on span "Launch 8 ads" at bounding box center [1423, 676] width 69 height 13
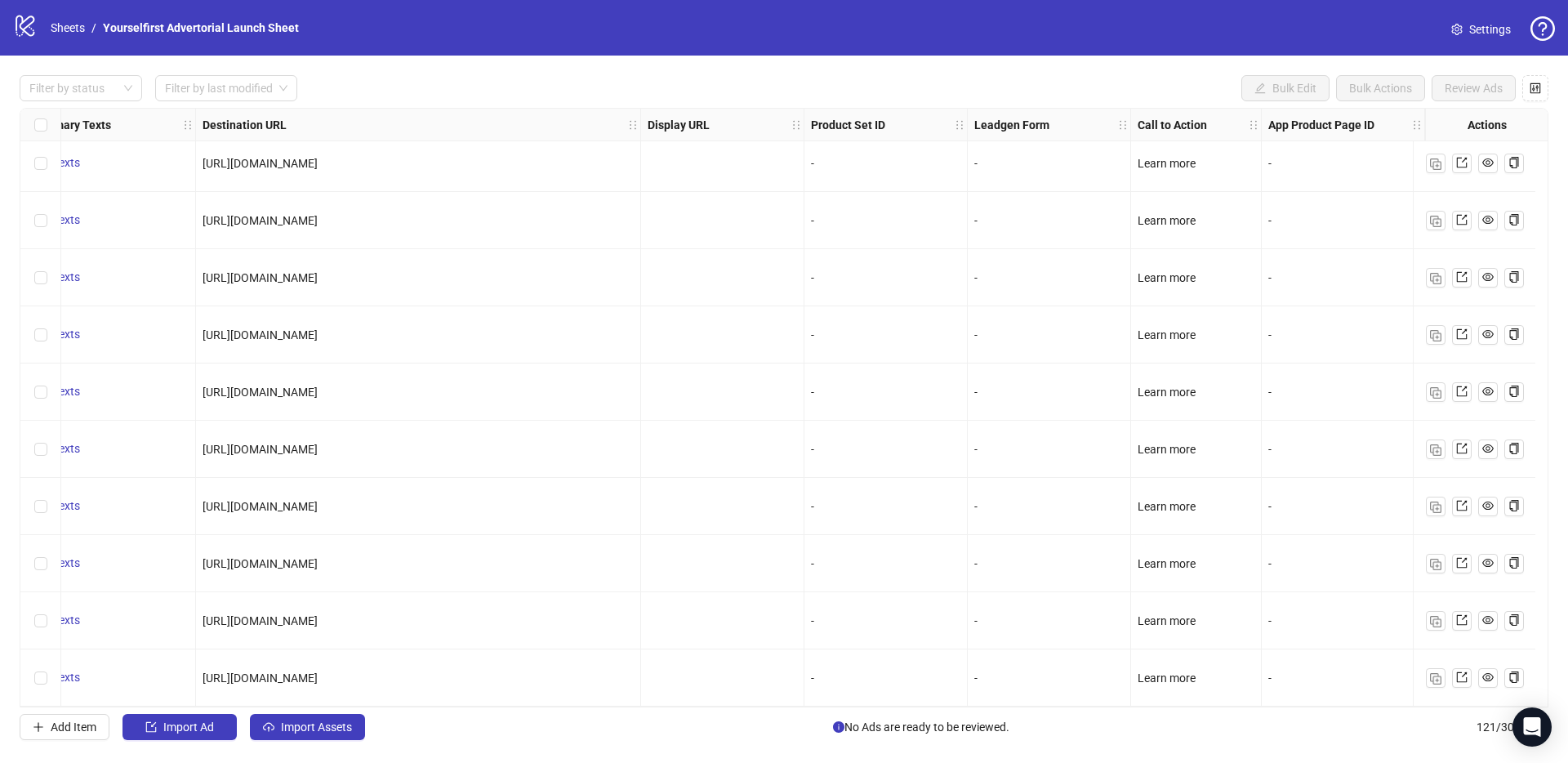
click at [537, 90] on div "Filter by status Filter by last modified Bulk Edit Bulk Actions Review Ads" at bounding box center [784, 88] width 1529 height 26
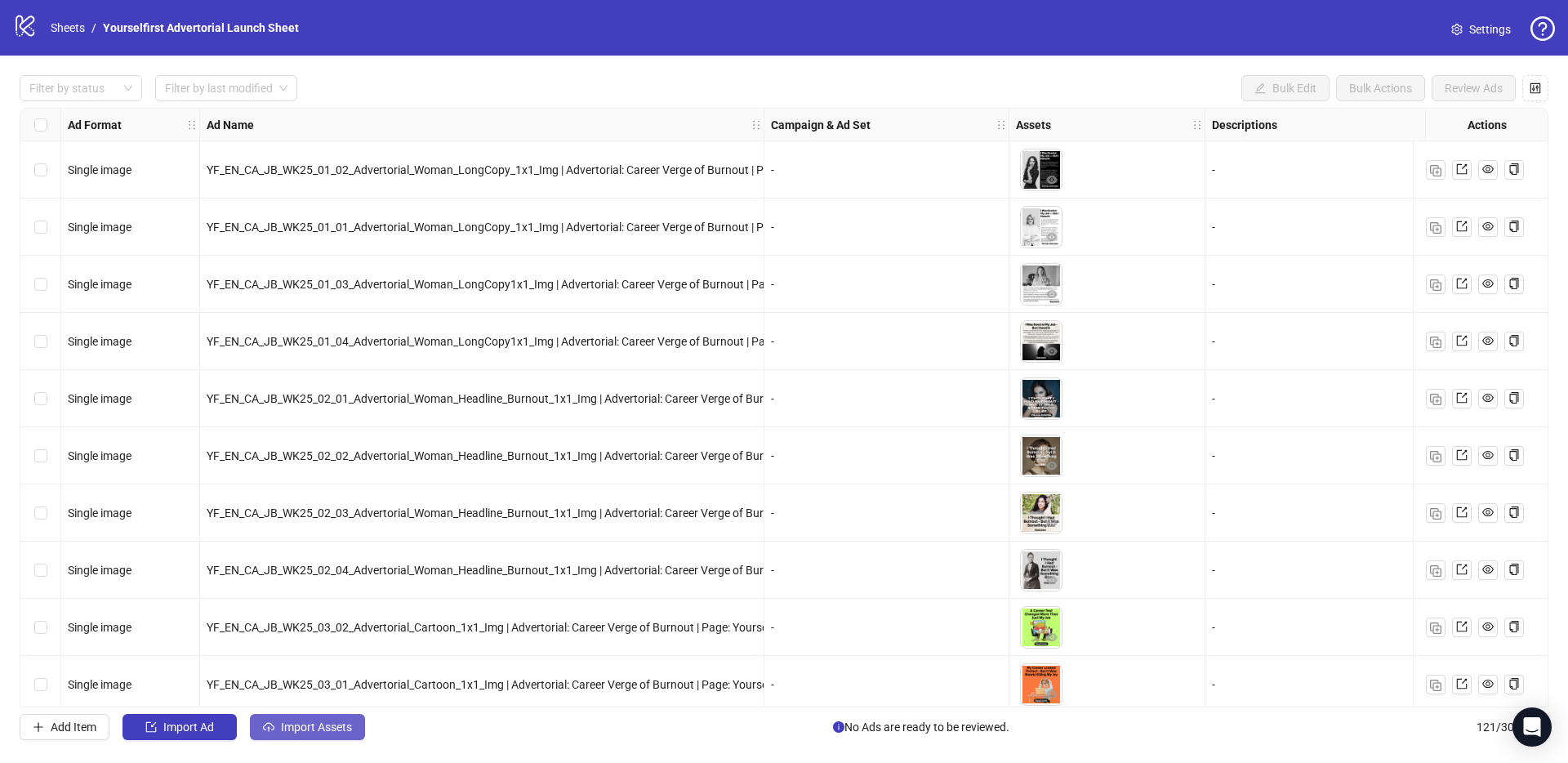
click at [330, 730] on span "Import Assets" at bounding box center [316, 727] width 71 height 13
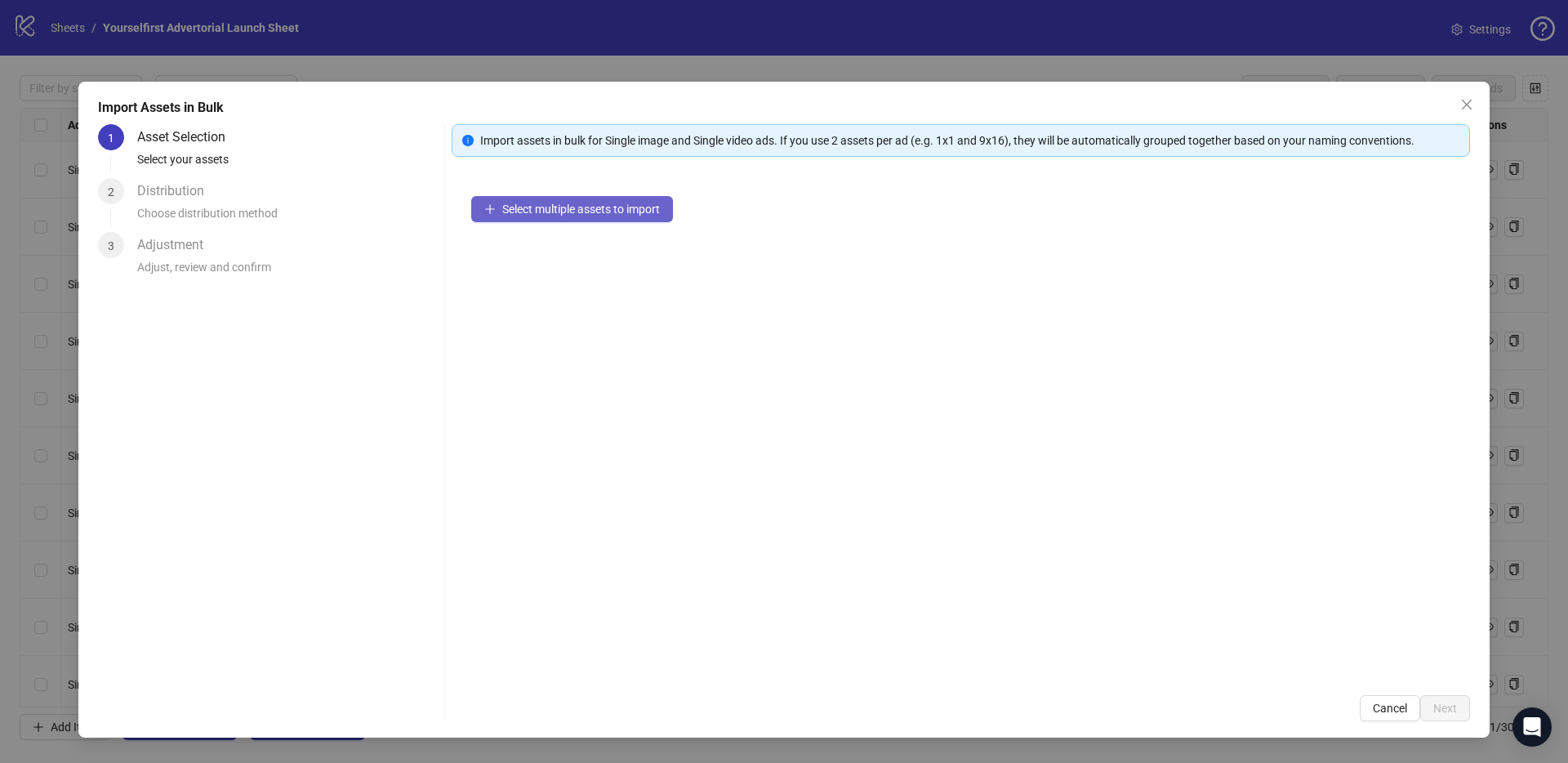
click at [570, 198] on button "Select multiple assets to import" at bounding box center [571, 209] width 202 height 26
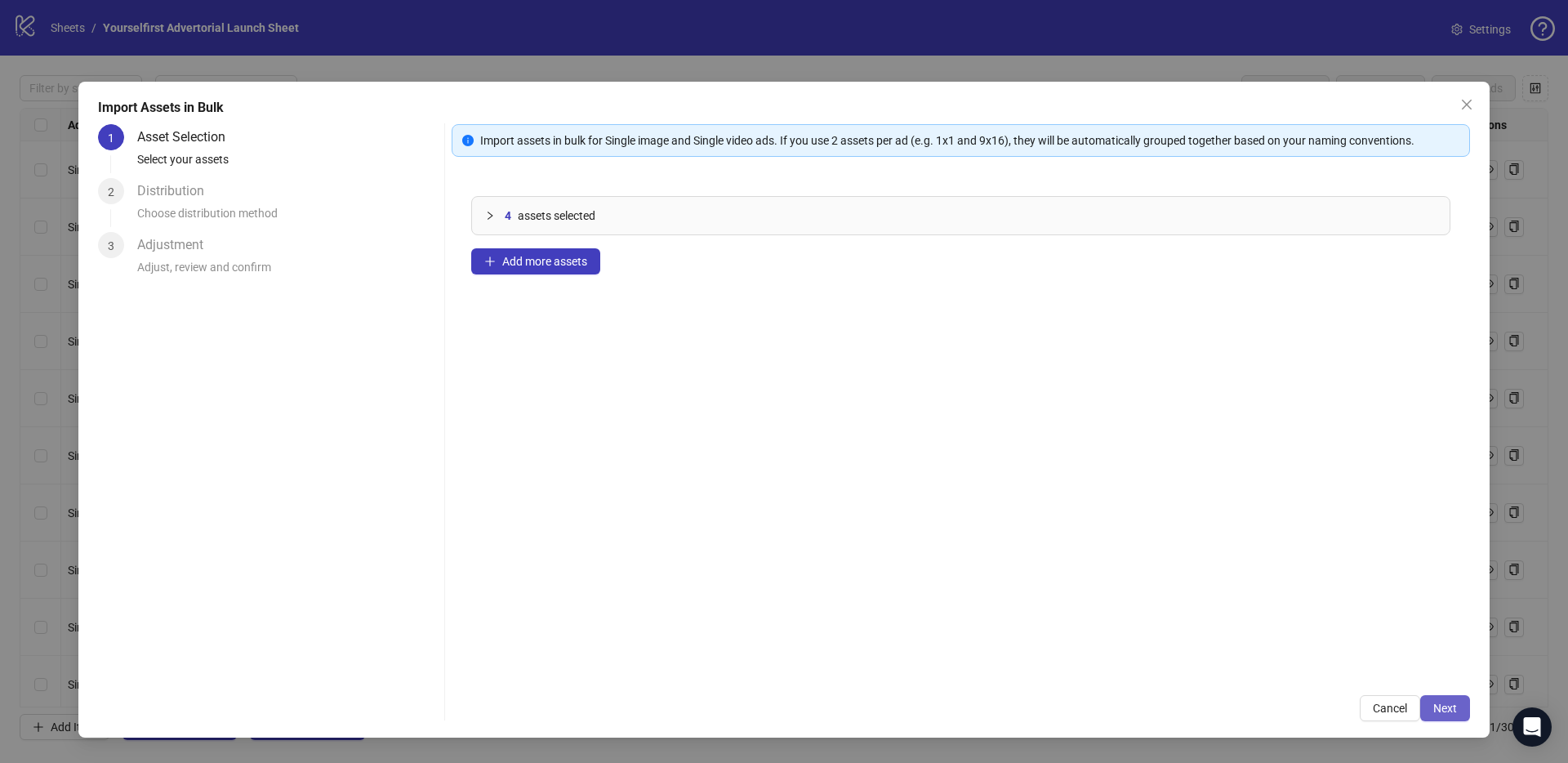
click at [1456, 703] on span "Next" at bounding box center [1444, 708] width 23 height 13
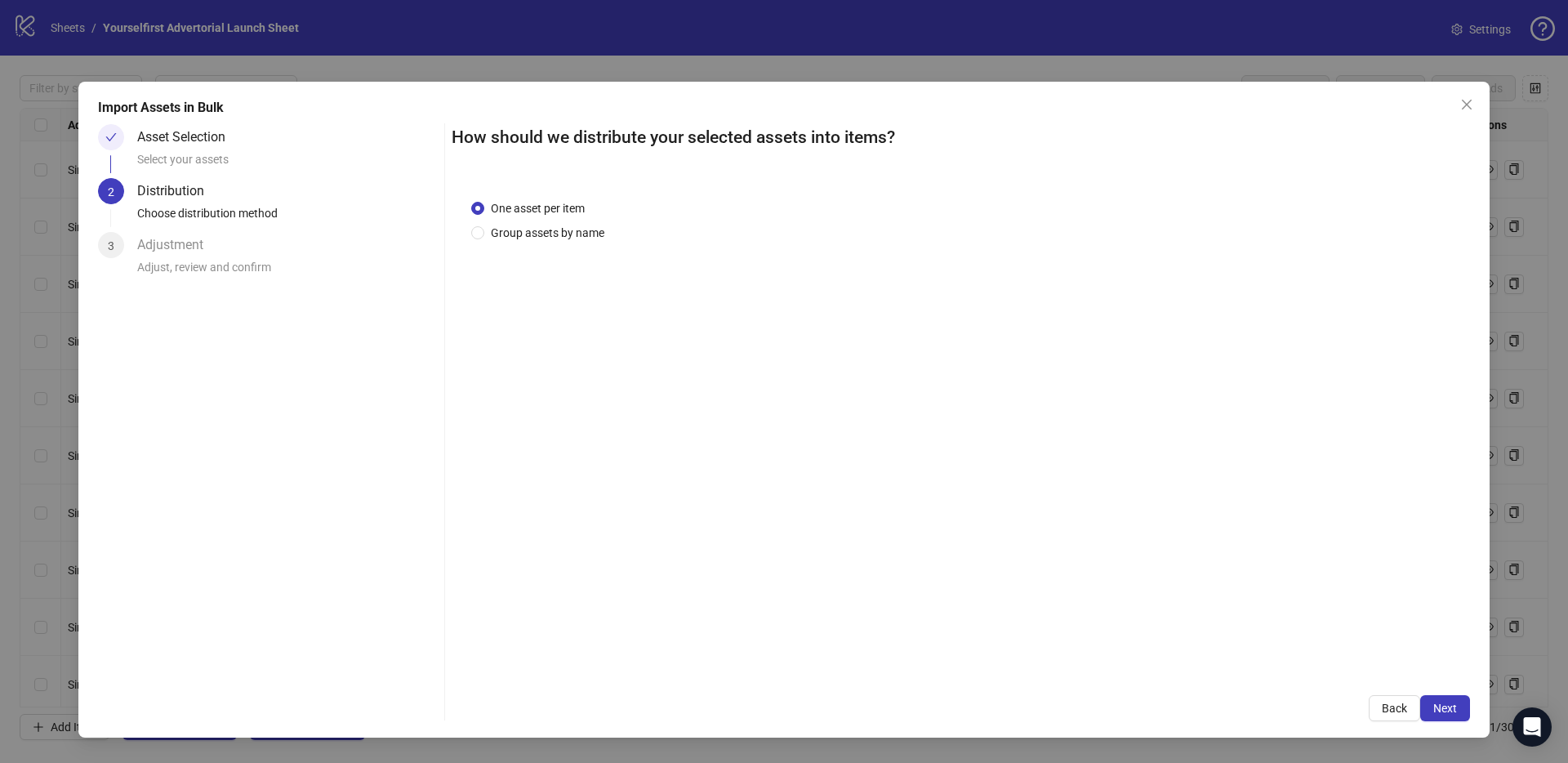
click at [1448, 708] on span "Next" at bounding box center [1444, 708] width 23 height 13
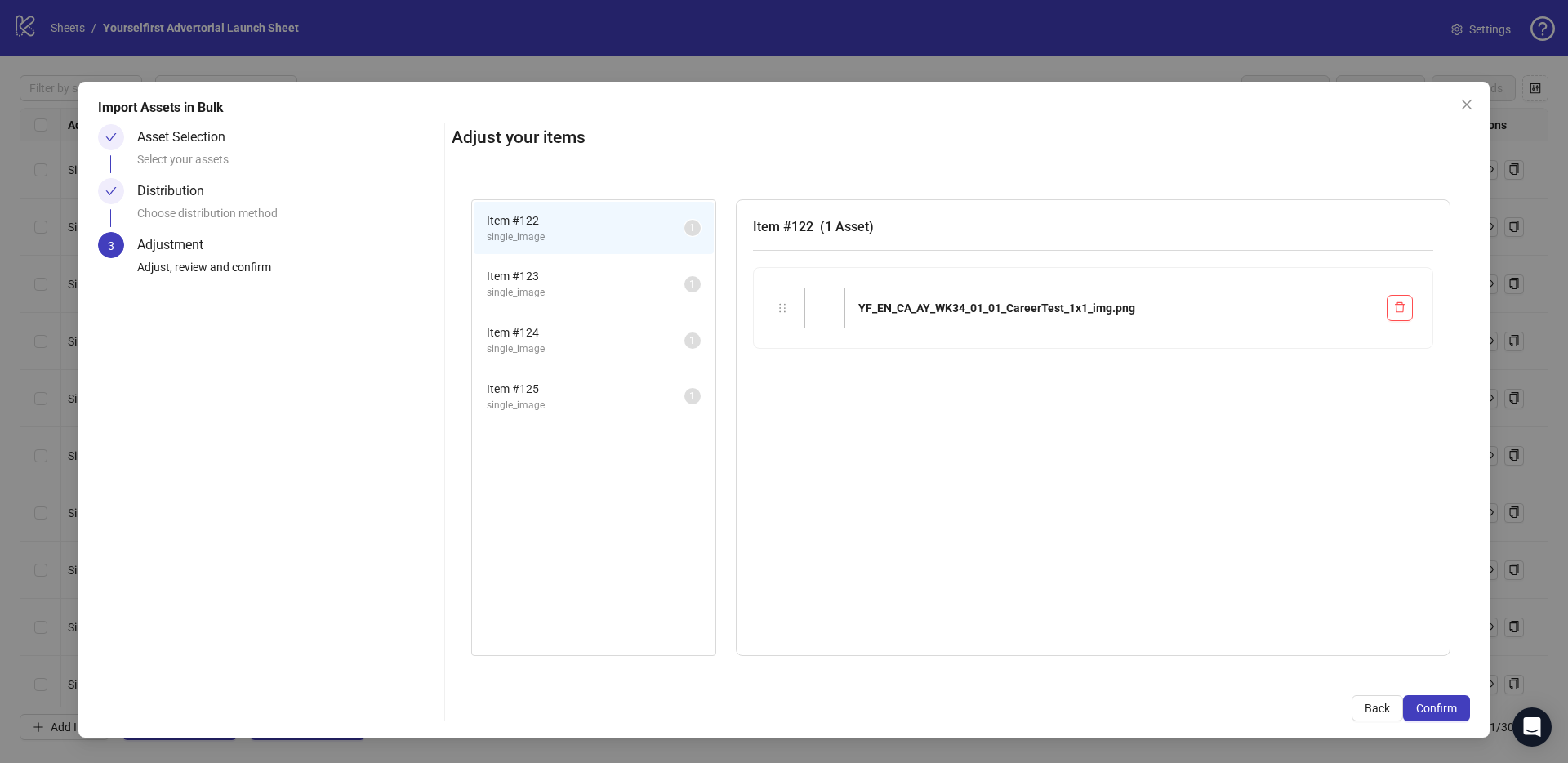
click at [1448, 708] on span "Confirm" at bounding box center [1437, 708] width 41 height 13
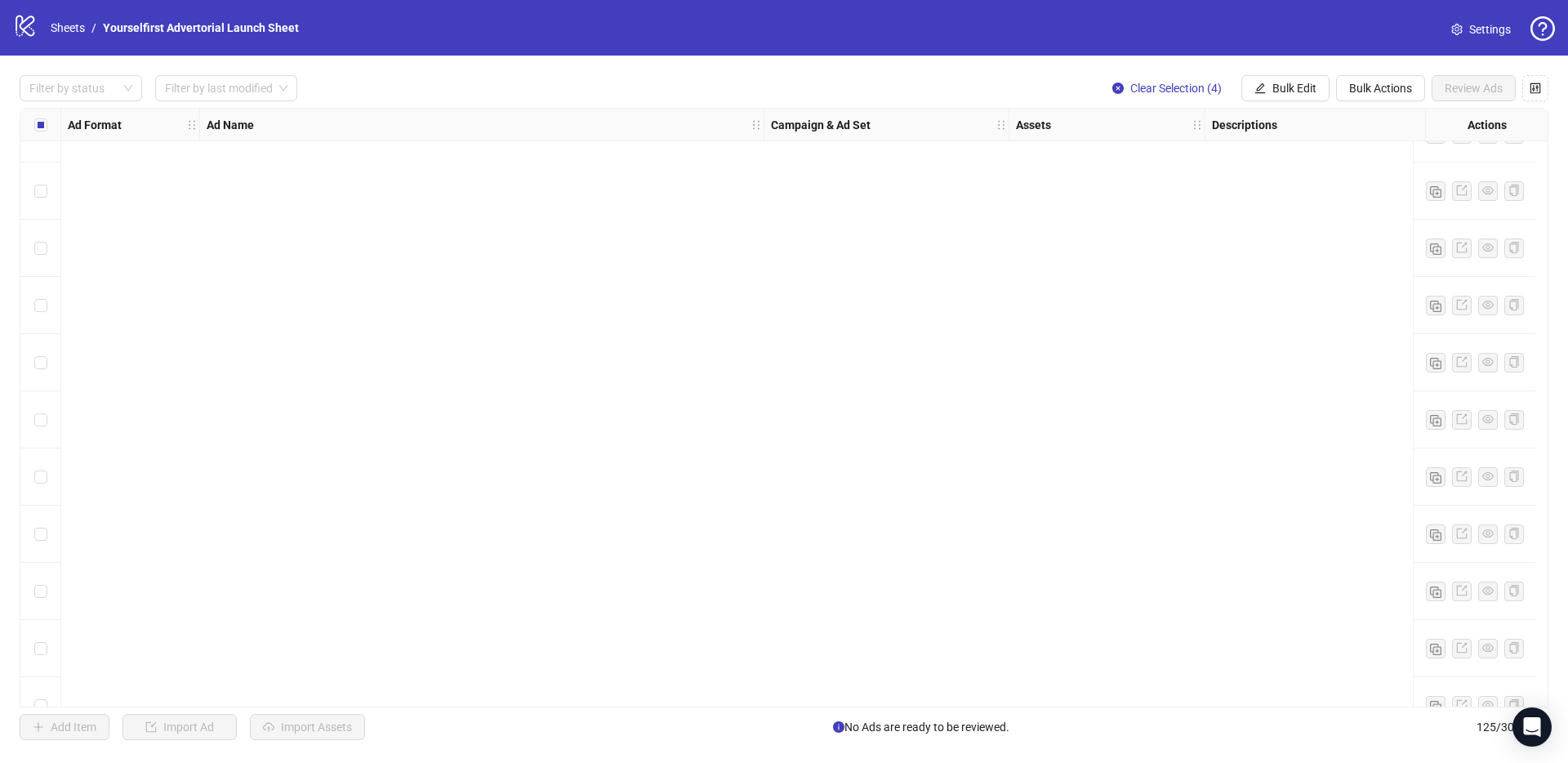
scroll to position [6587, 0]
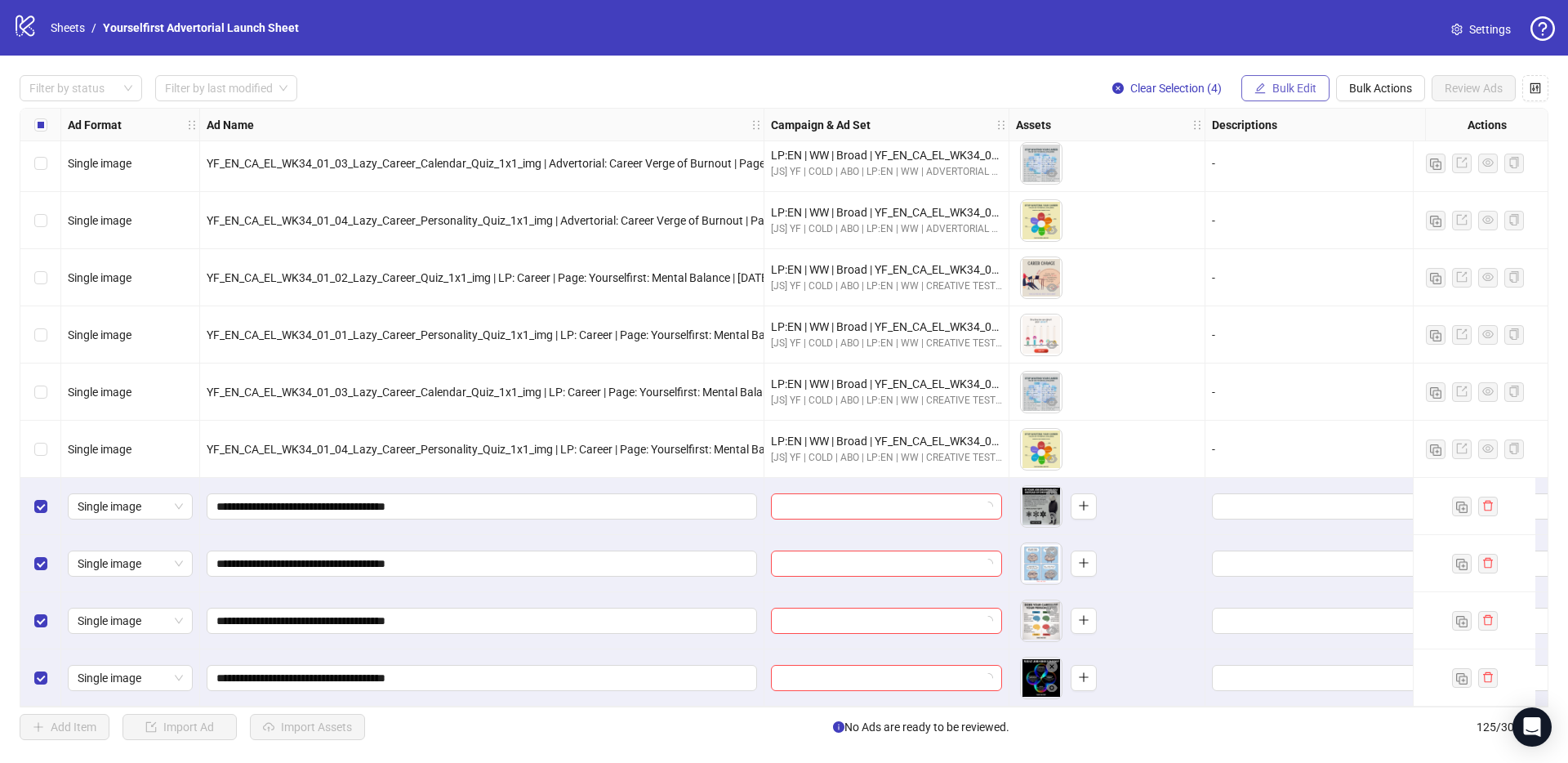
click at [1300, 86] on span "Bulk Edit" at bounding box center [1293, 88] width 44 height 13
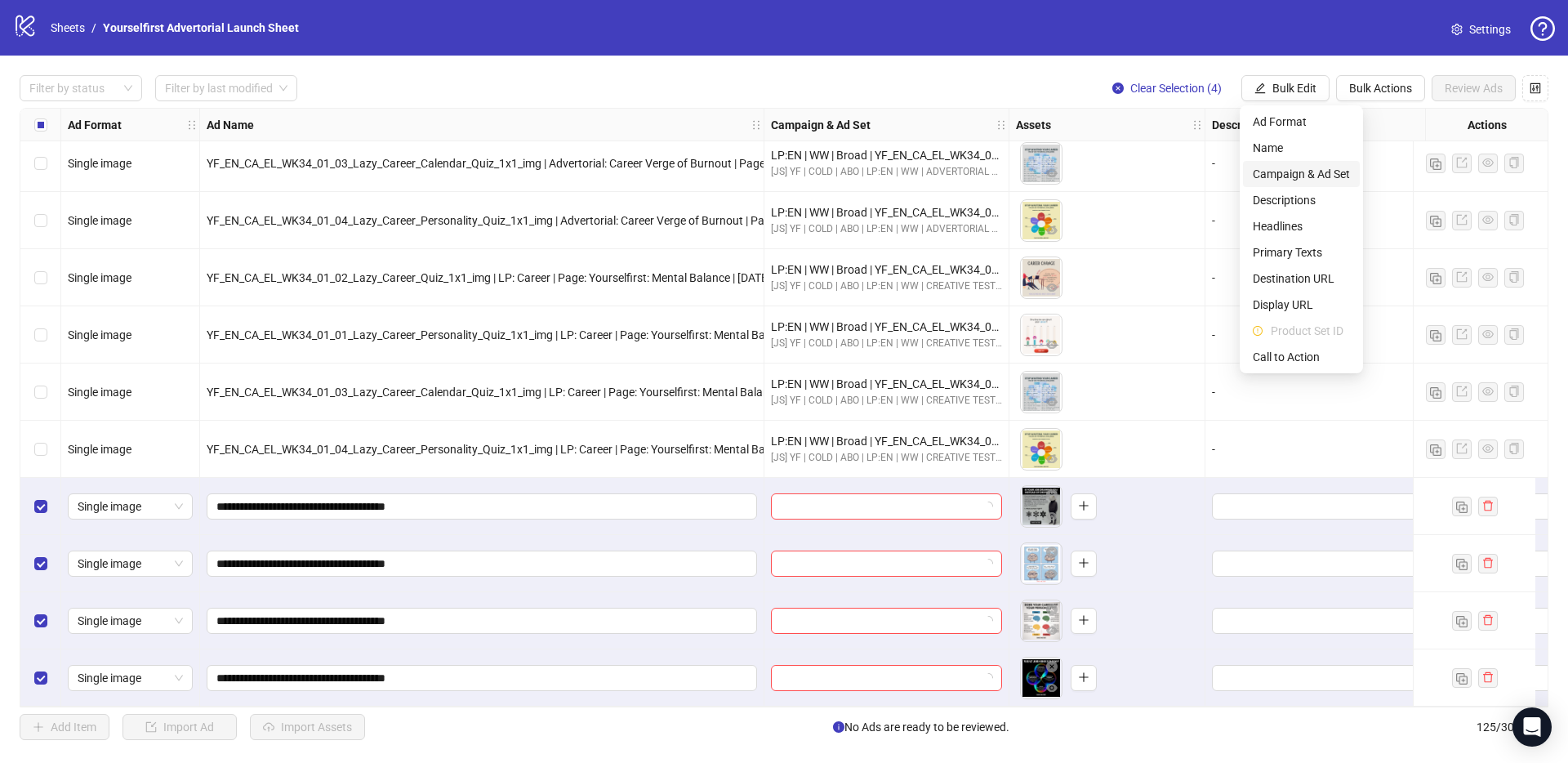
click at [1291, 177] on span "Campaign & Ad Set" at bounding box center [1301, 173] width 97 height 18
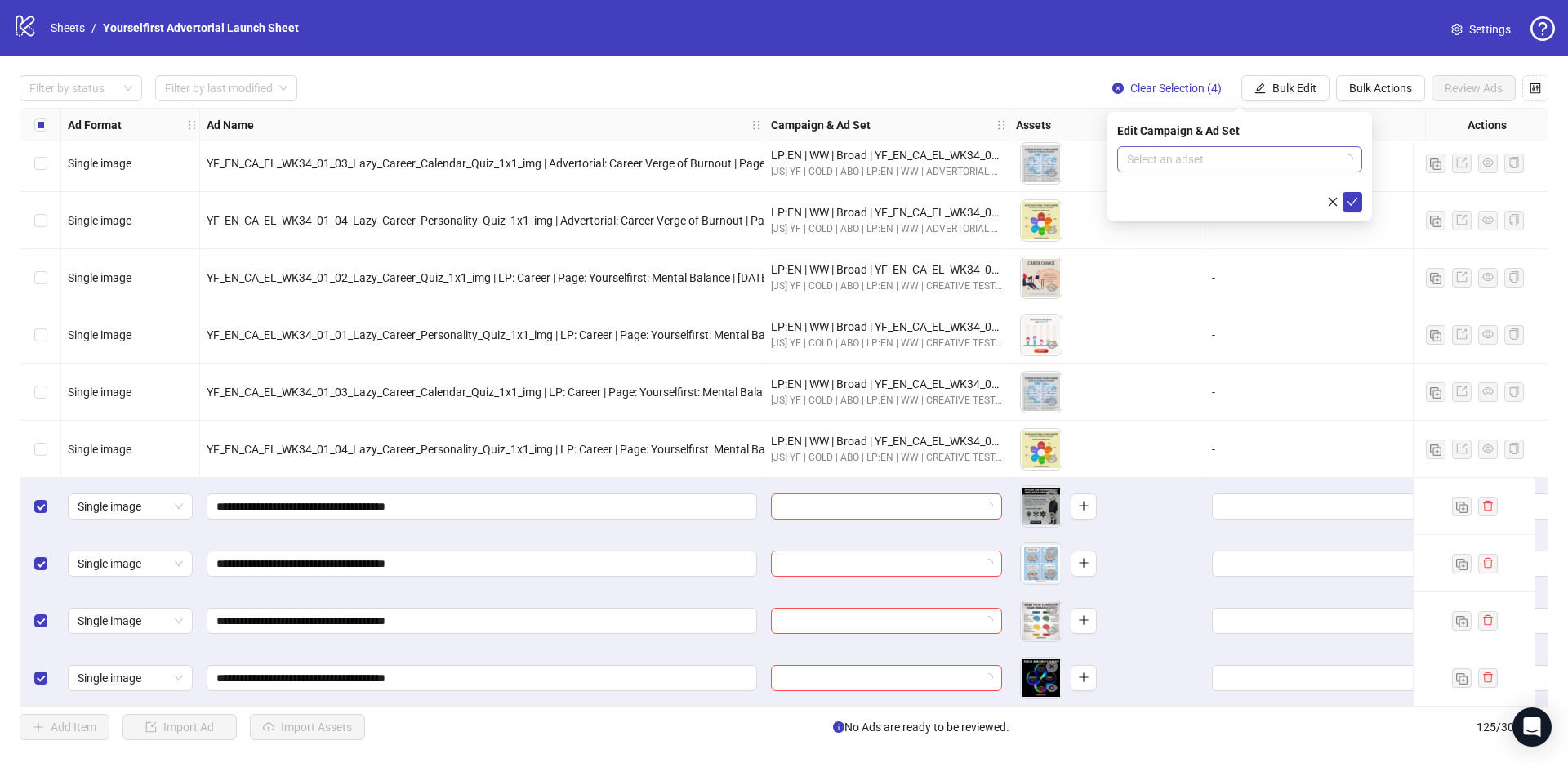
click at [1123, 164] on div "Select an adset" at bounding box center [1240, 159] width 245 height 26
paste input "**********"
type input "**********"
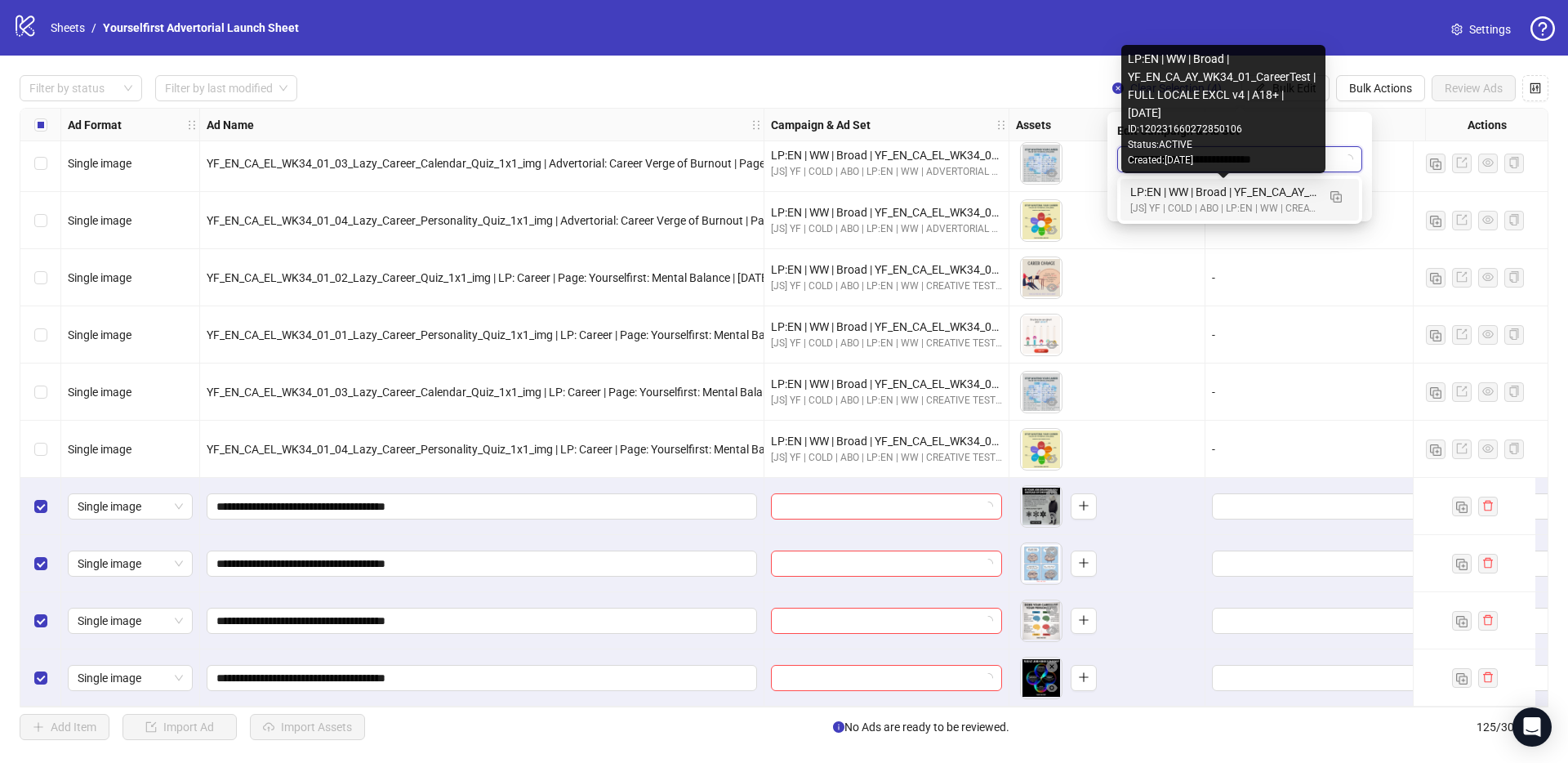
click at [1187, 190] on div "LP:EN | WW | Broad | YF_EN_CA_AY_WK34_01_CareerTest | FULL LOCALE EXCL v4 | A18…" at bounding box center [1224, 192] width 186 height 18
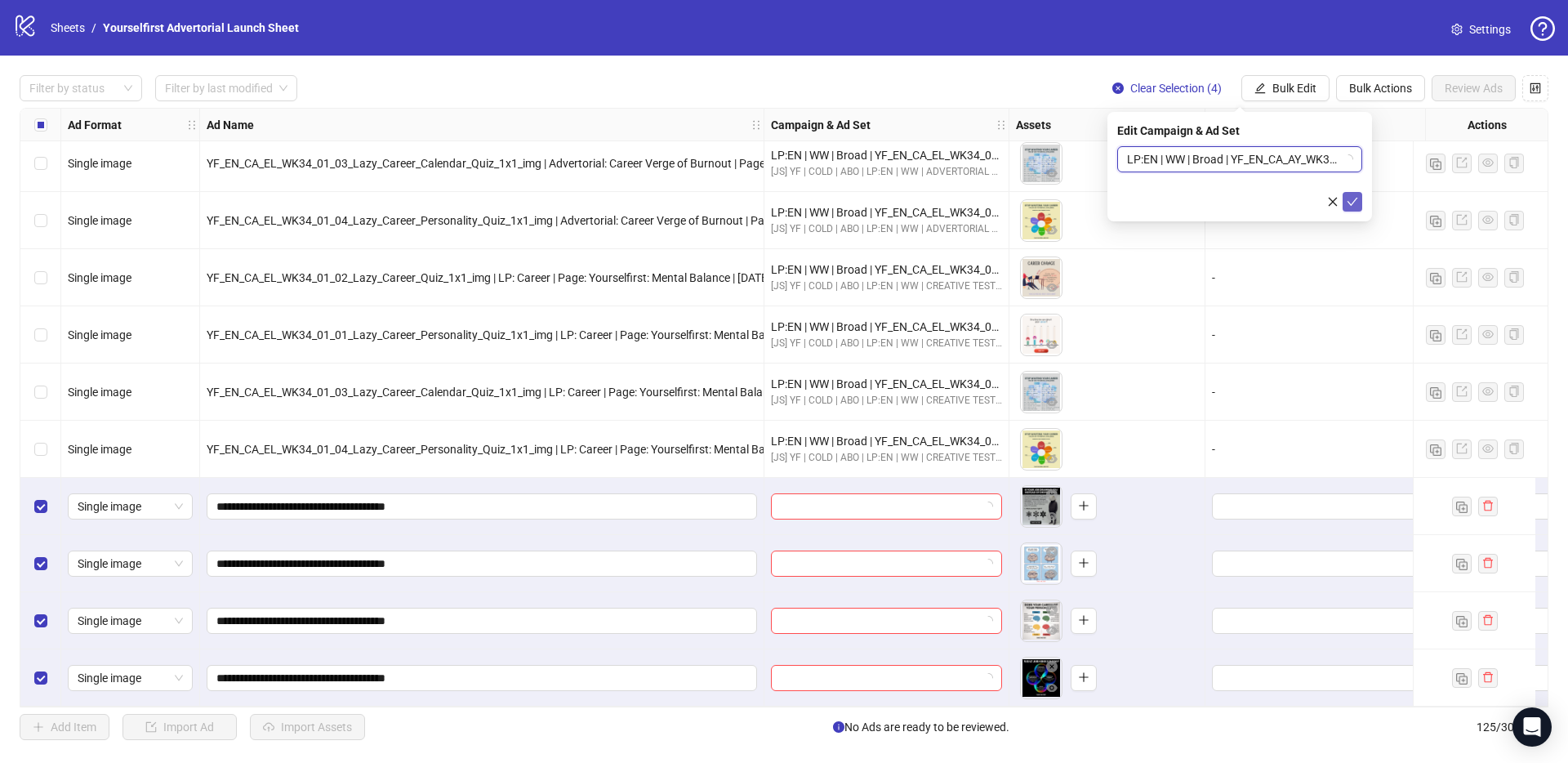
click at [1349, 196] on icon "check" at bounding box center [1352, 202] width 11 height 11
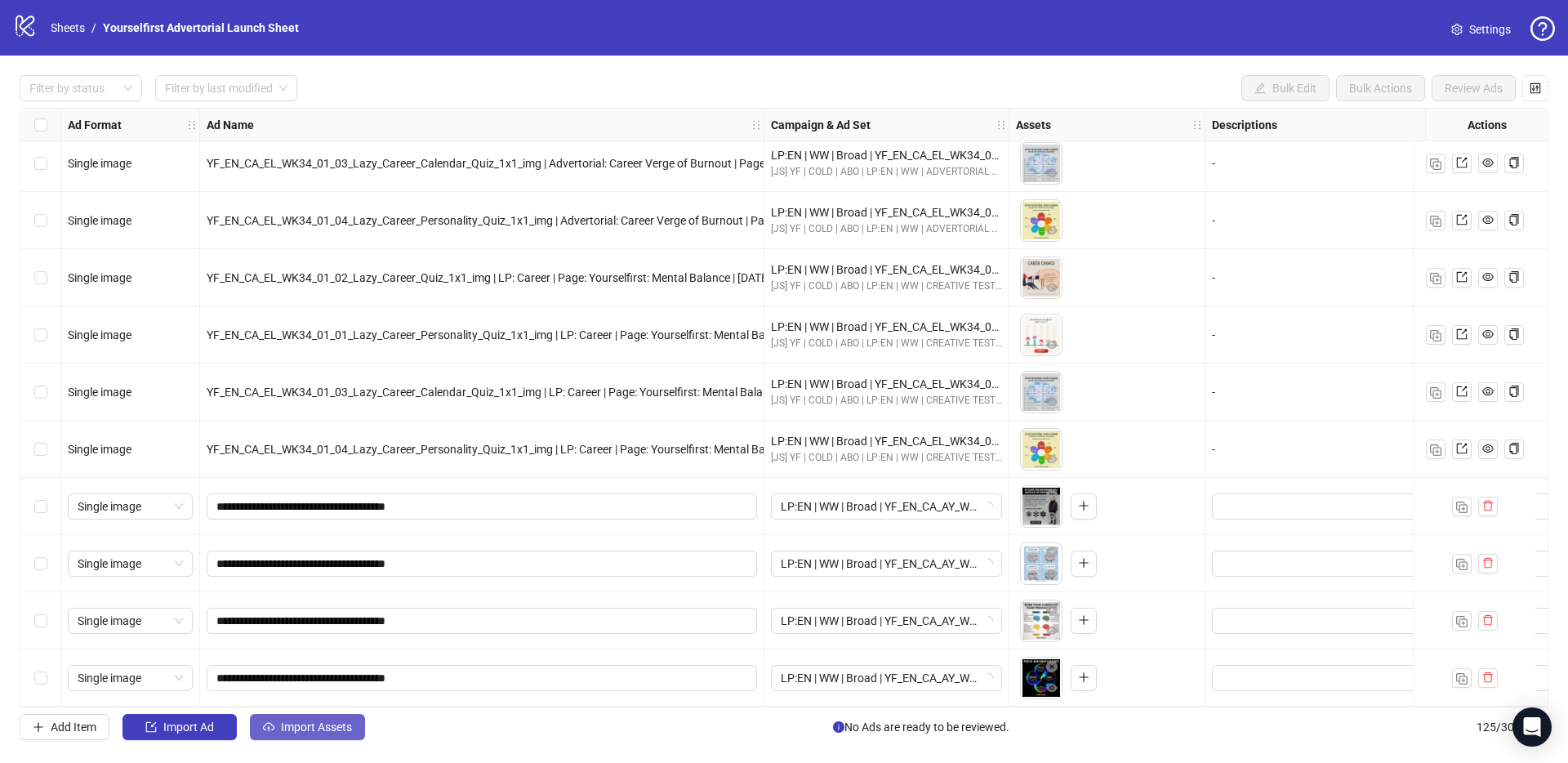
click at [313, 732] on span "Import Assets" at bounding box center [316, 727] width 71 height 13
click at [313, 732] on body "logo/logo-mobile Sheets / Yourselfirst Advertorial Launch Sheet Settings Filter…" at bounding box center [784, 382] width 1568 height 763
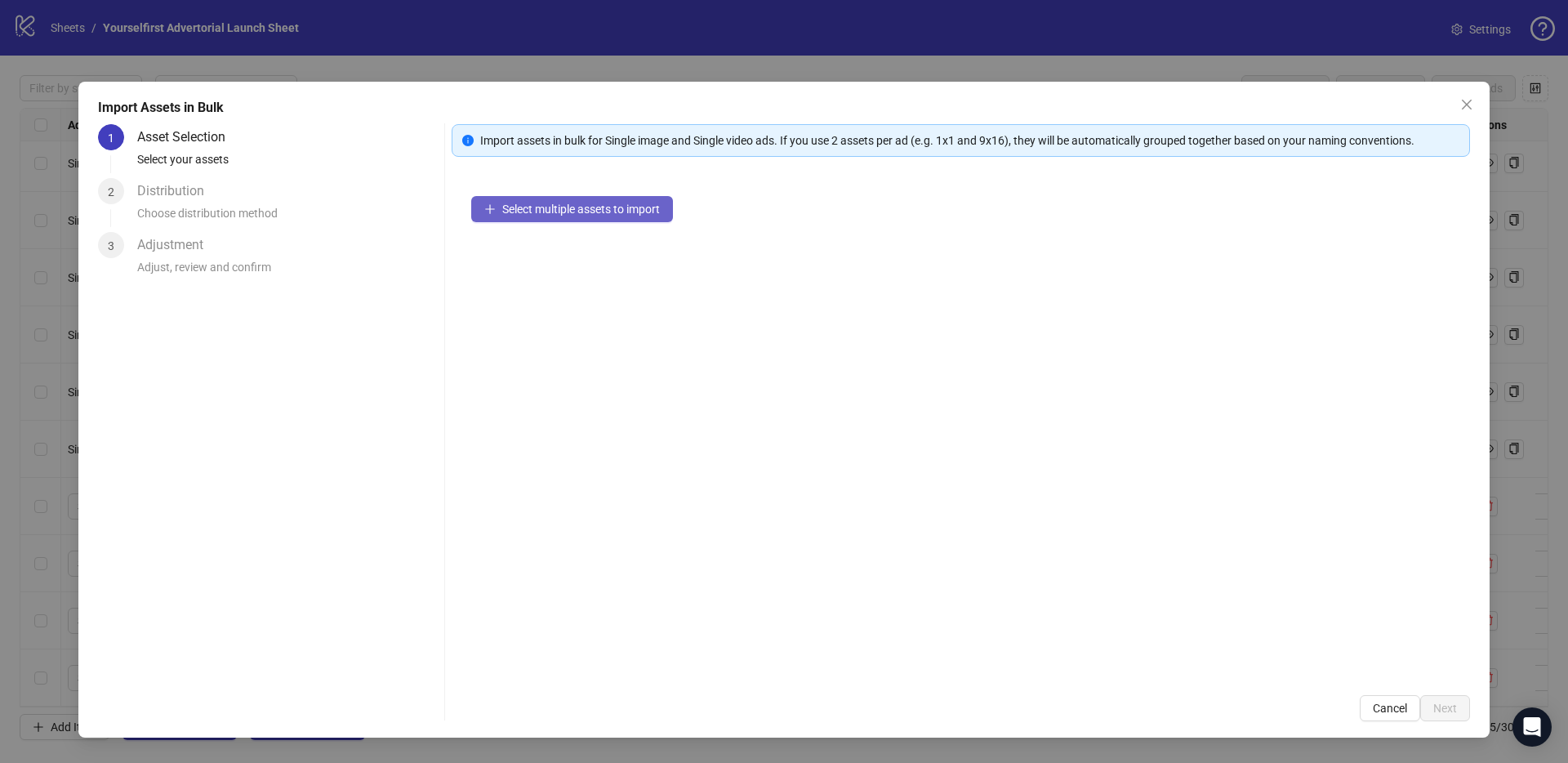
click at [588, 213] on span "Select multiple assets to import" at bounding box center [581, 209] width 157 height 13
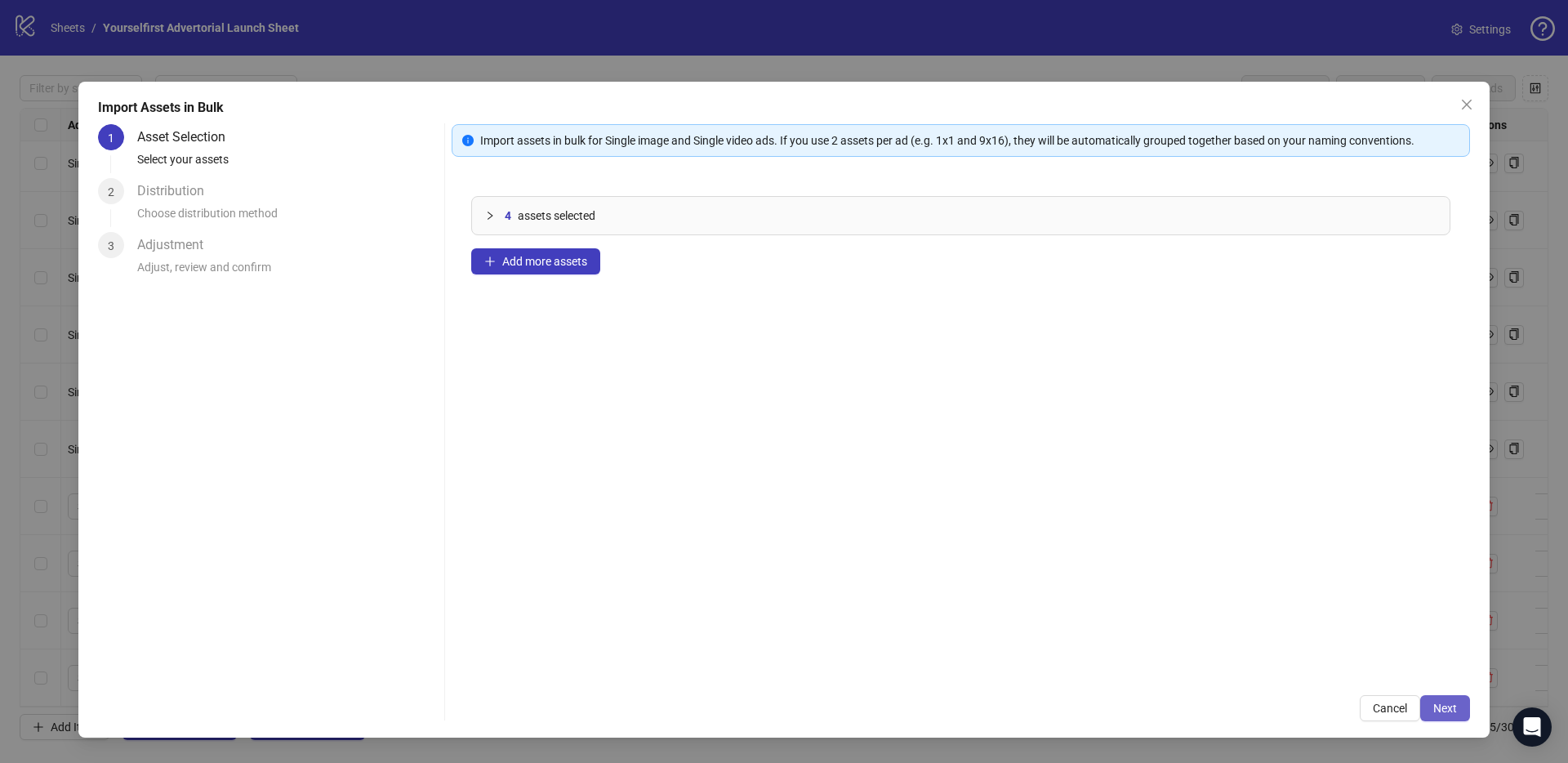
click at [1439, 710] on span "Next" at bounding box center [1444, 708] width 23 height 13
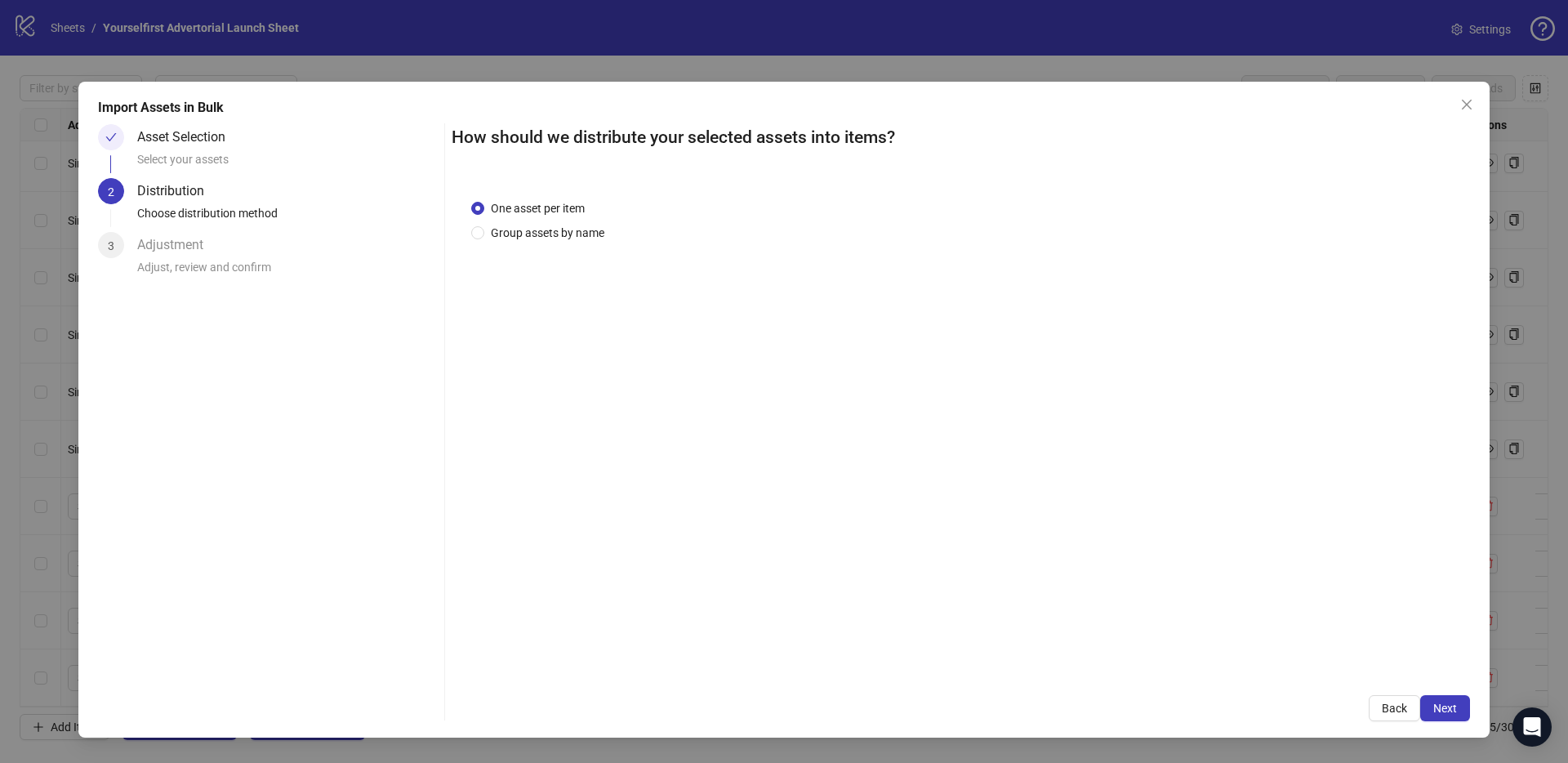
click at [1445, 709] on span "Next" at bounding box center [1444, 708] width 23 height 13
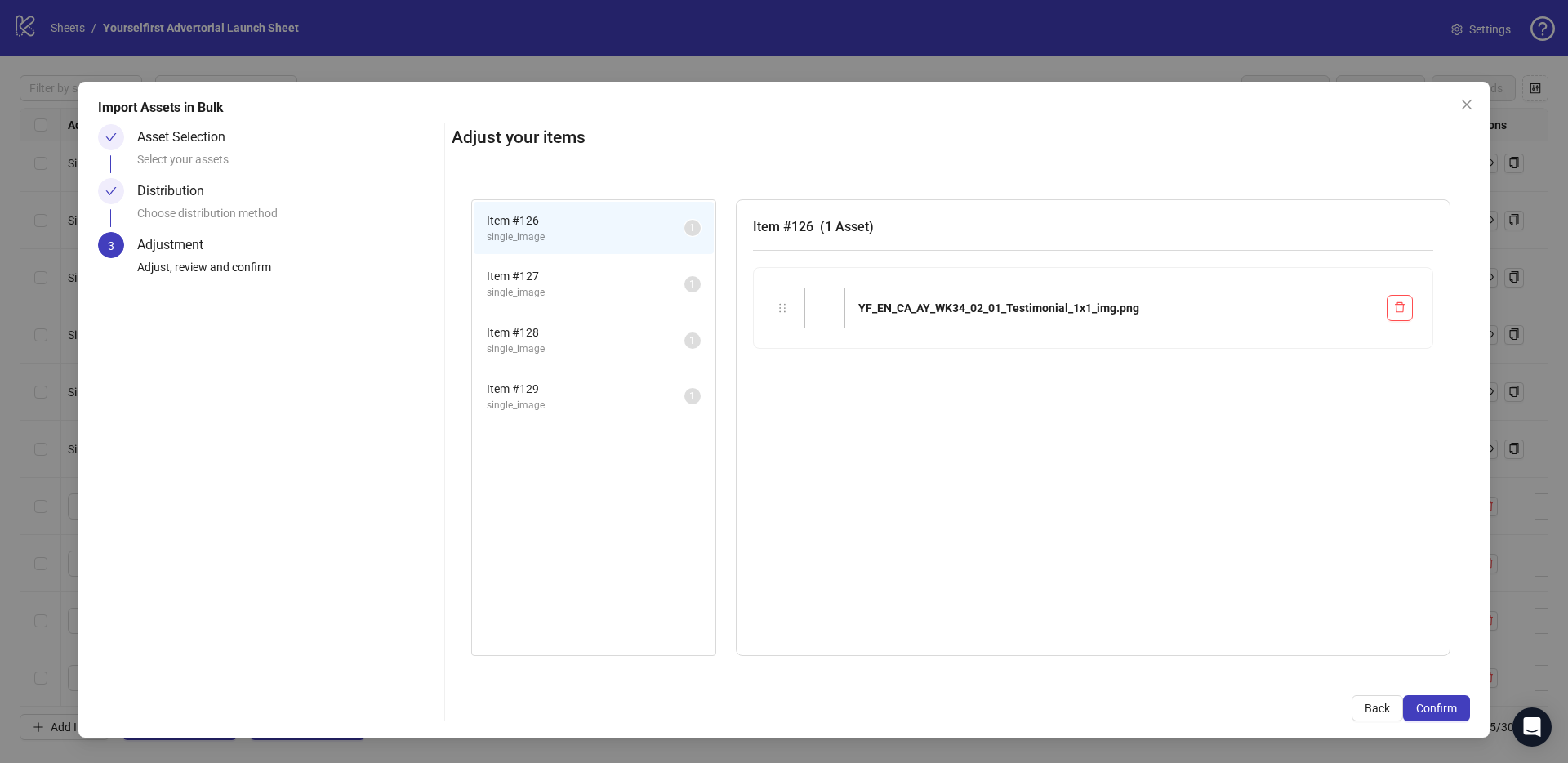
click at [1445, 709] on span "Confirm" at bounding box center [1437, 708] width 41 height 13
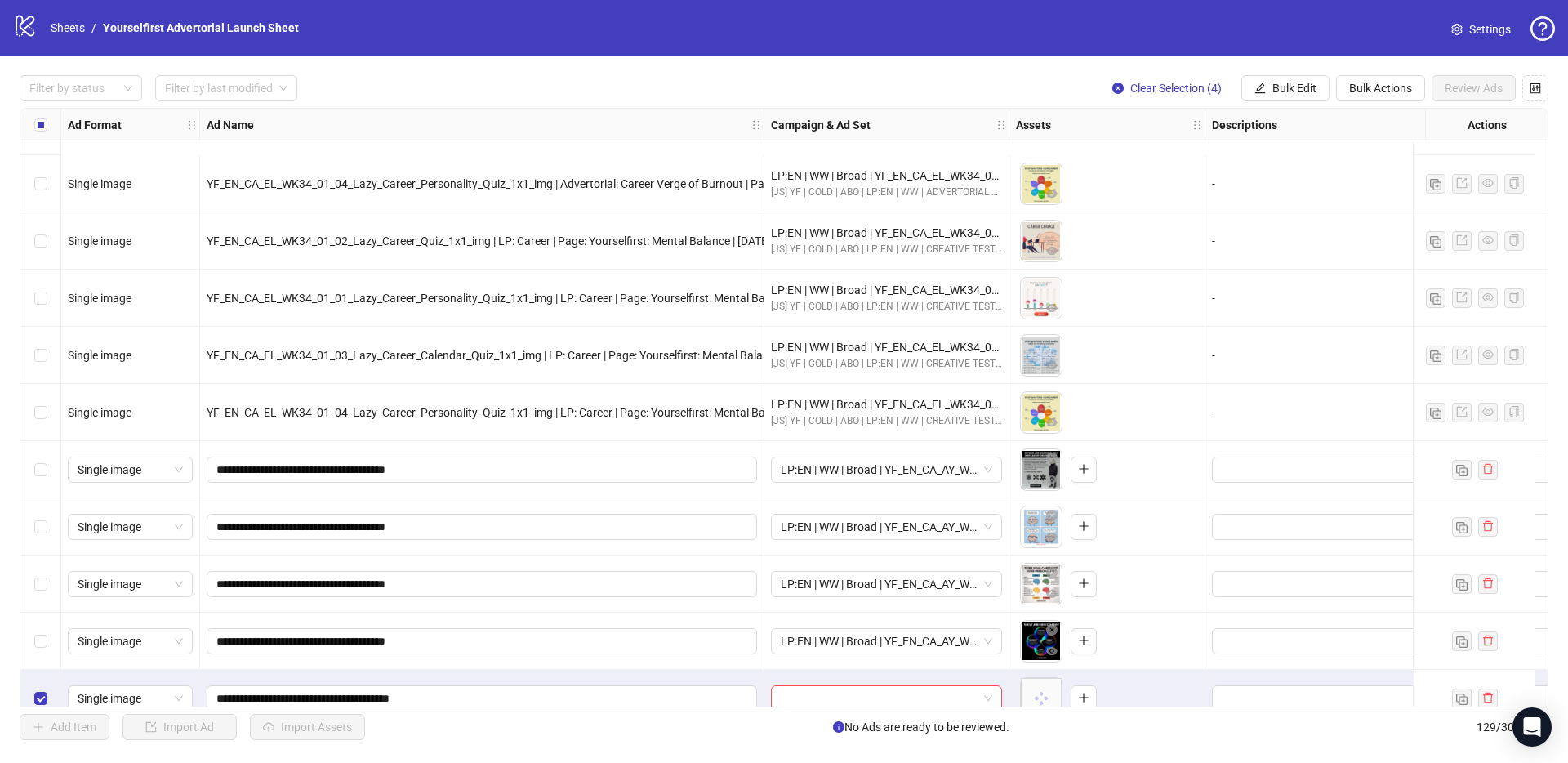
scroll to position [6816, 0]
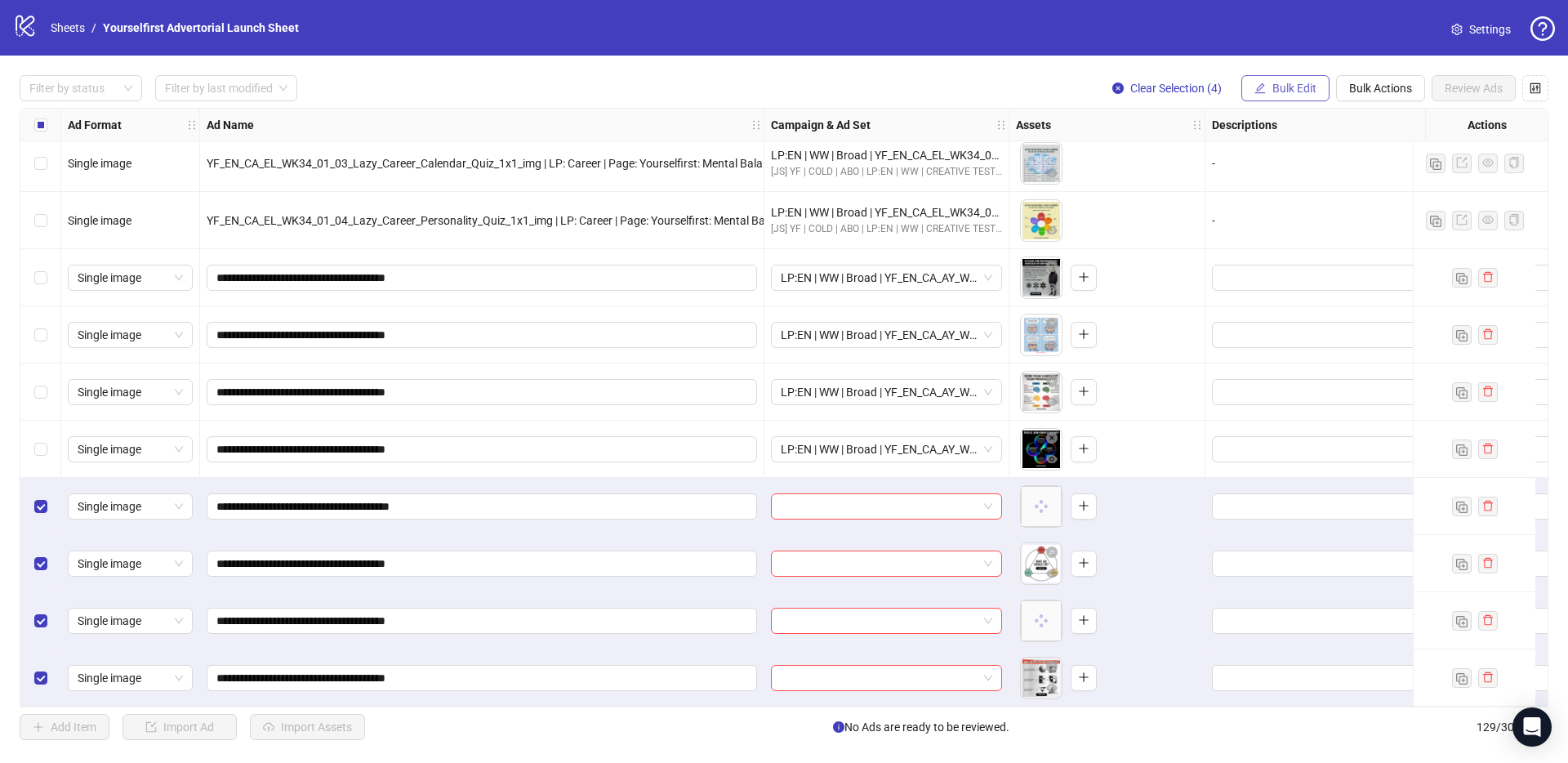
click at [1309, 79] on button "Bulk Edit" at bounding box center [1285, 88] width 88 height 26
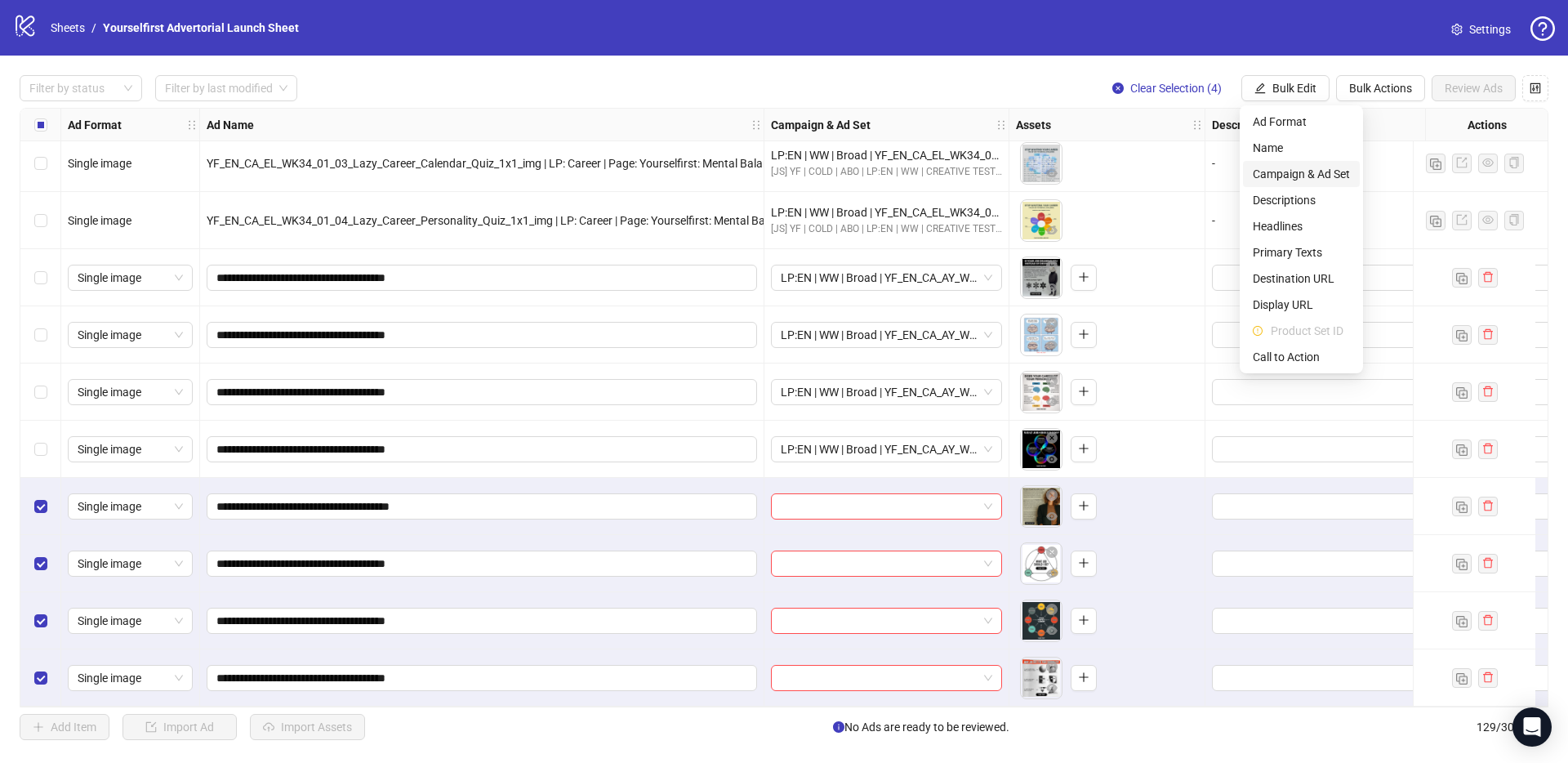
click at [1304, 182] on span "Campaign & Ad Set" at bounding box center [1301, 173] width 97 height 18
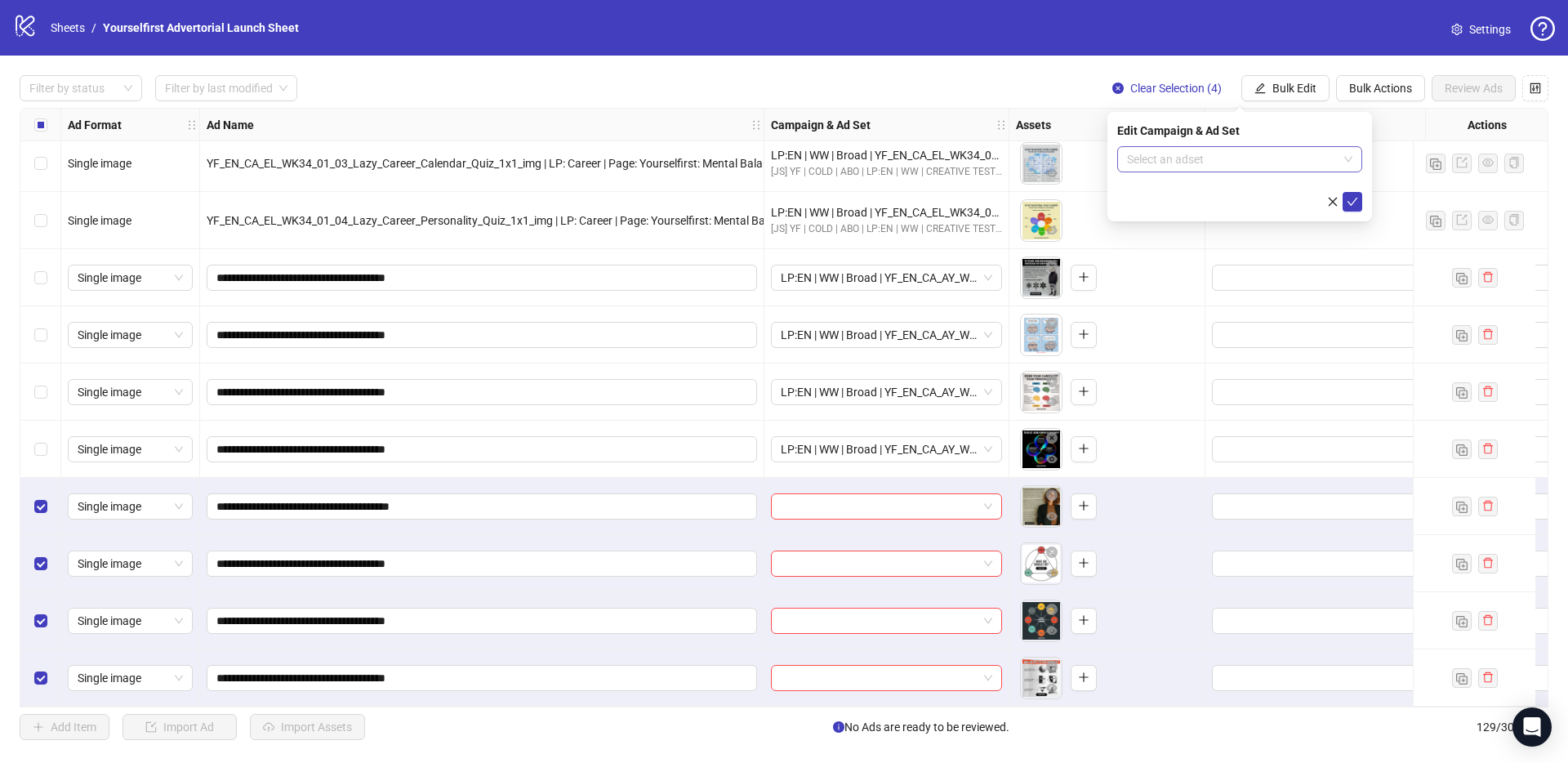
click at [1225, 170] on input "search" at bounding box center [1232, 159] width 210 height 24
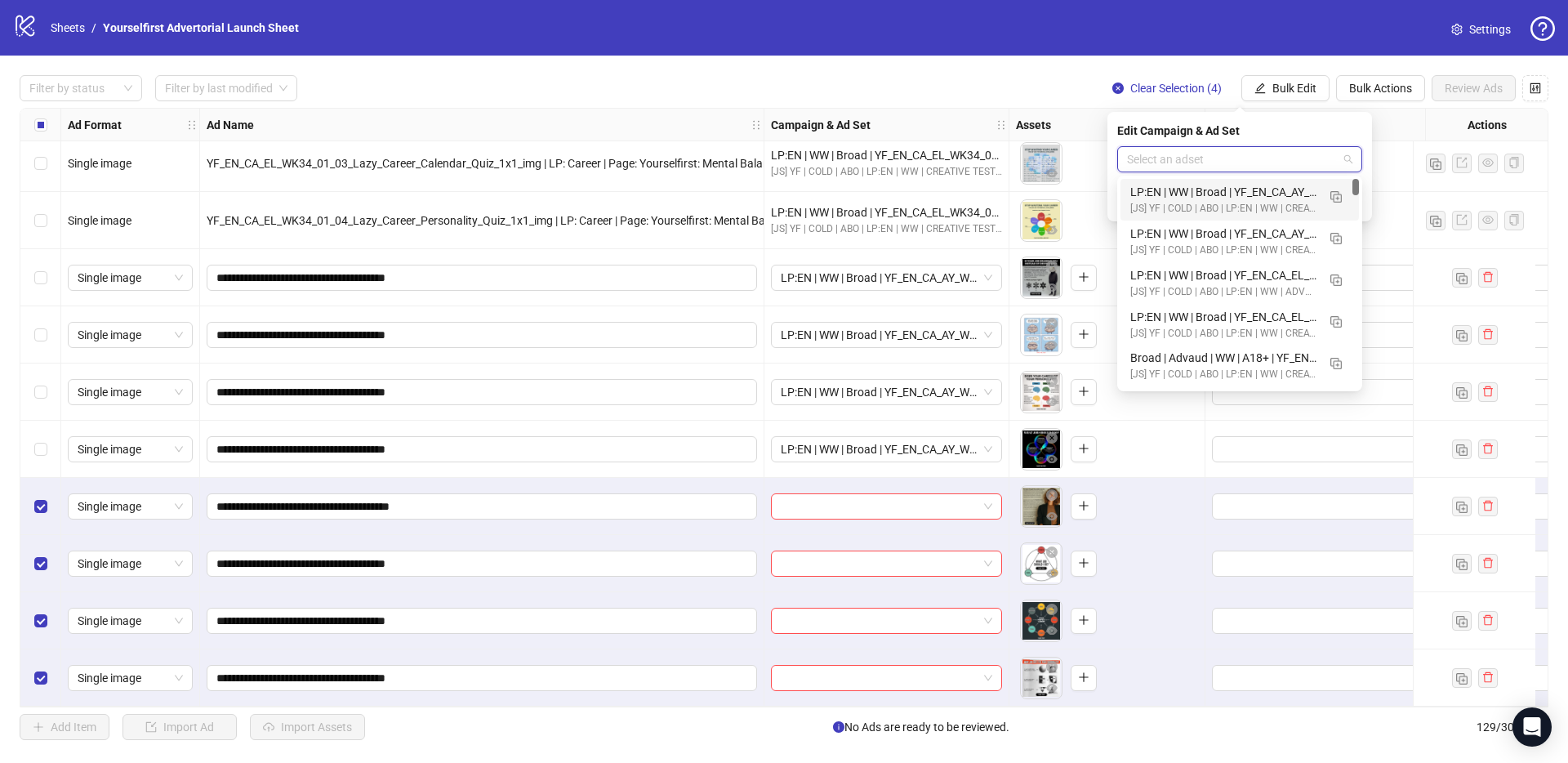
paste input "**********"
type input "**********"
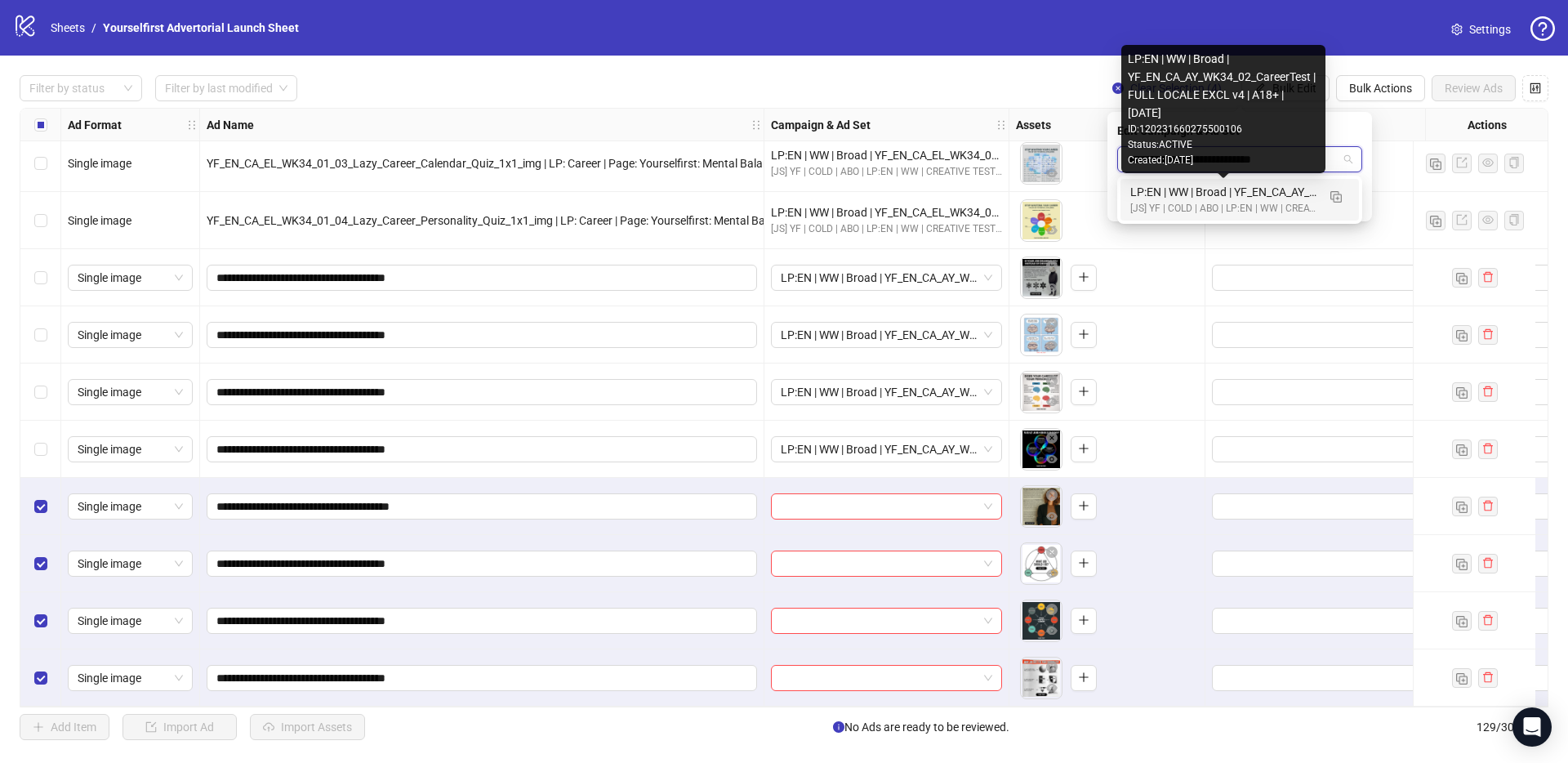
click at [1244, 190] on div "LP:EN | WW | Broad | YF_EN_CA_AY_WK34_02_CareerTest | FULL LOCALE EXCL v4 | A18…" at bounding box center [1224, 192] width 186 height 18
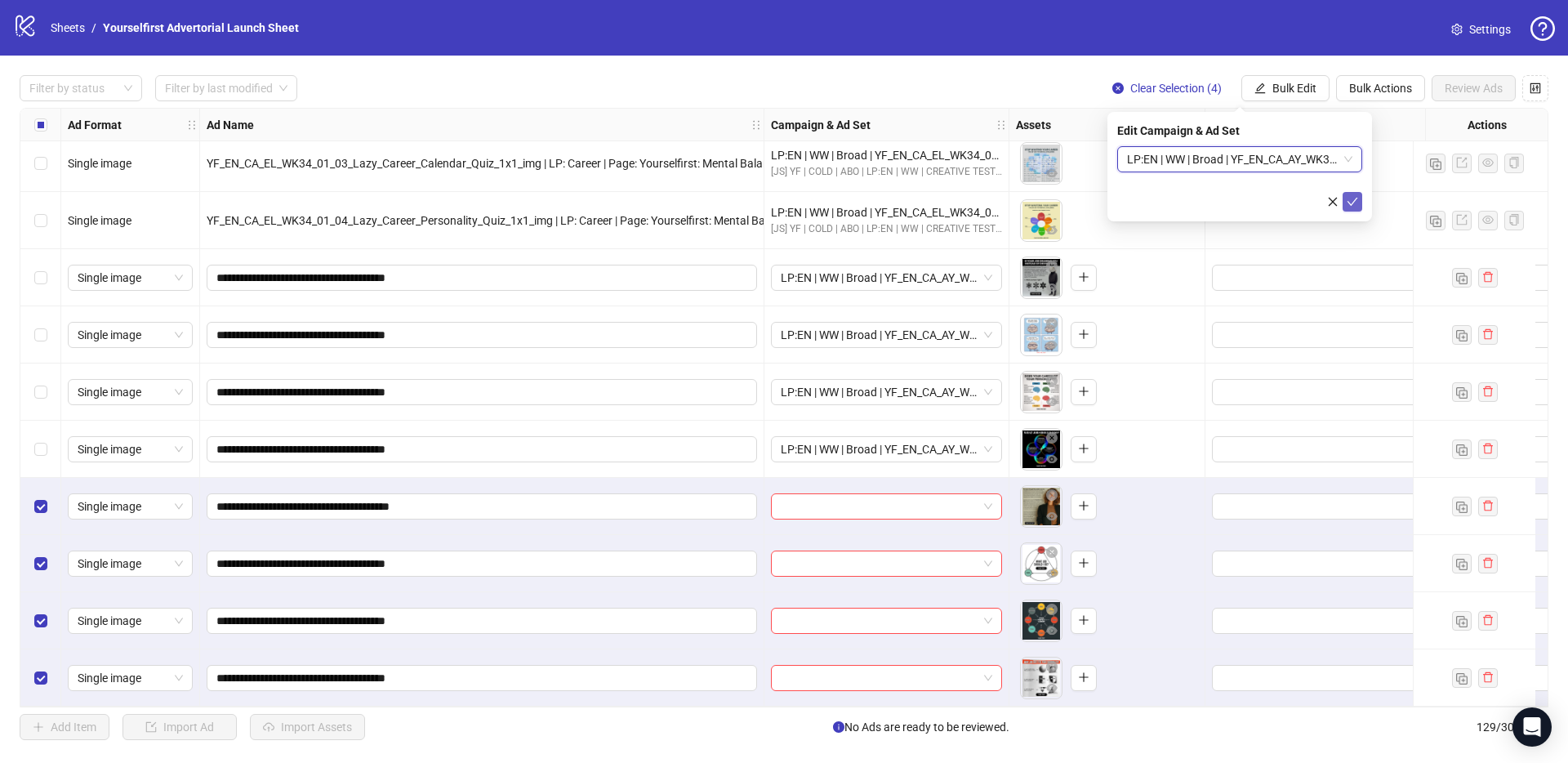
click at [1355, 197] on icon "check" at bounding box center [1352, 202] width 11 height 11
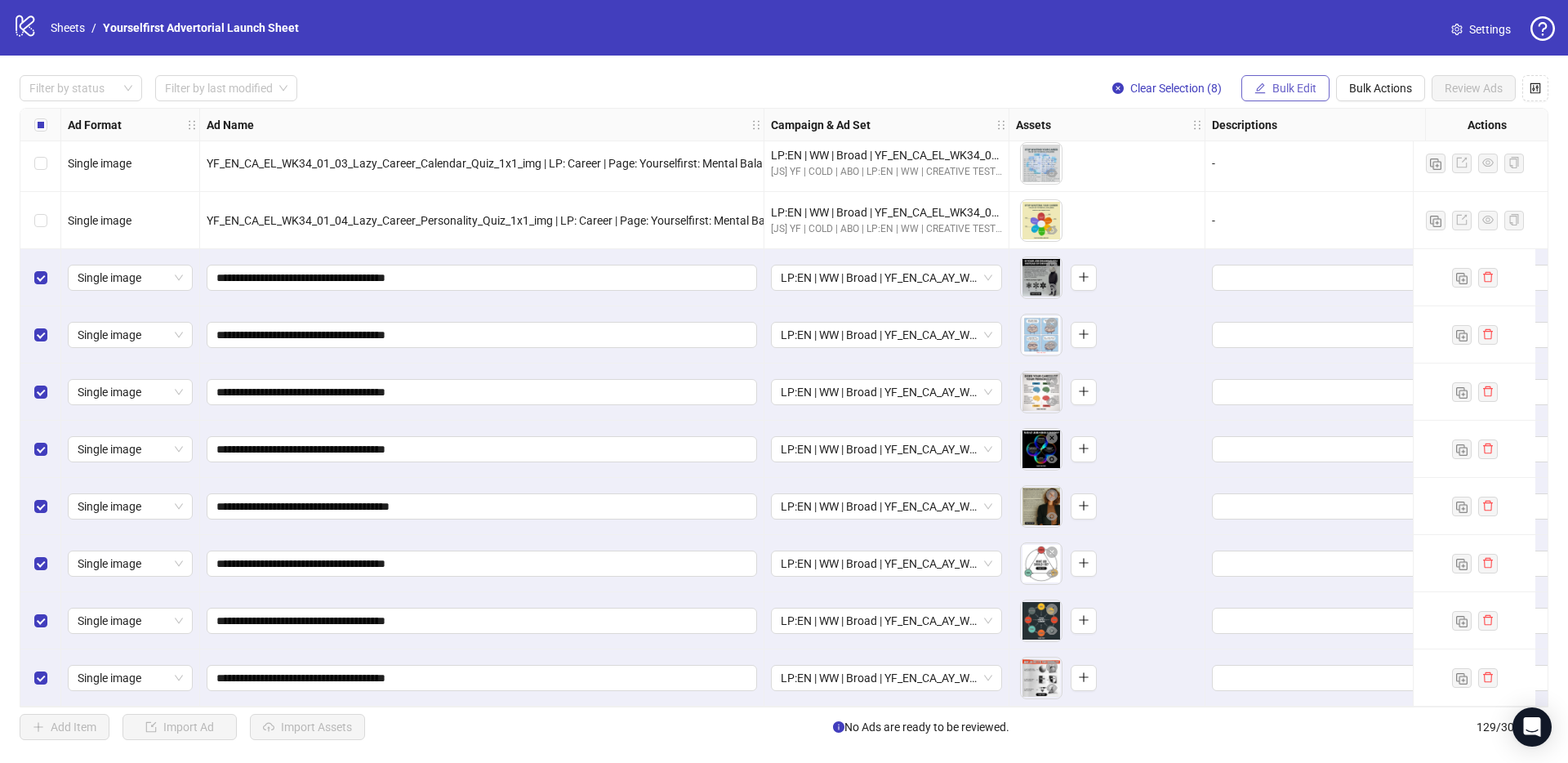
click at [1295, 90] on span "Bulk Edit" at bounding box center [1293, 88] width 44 height 13
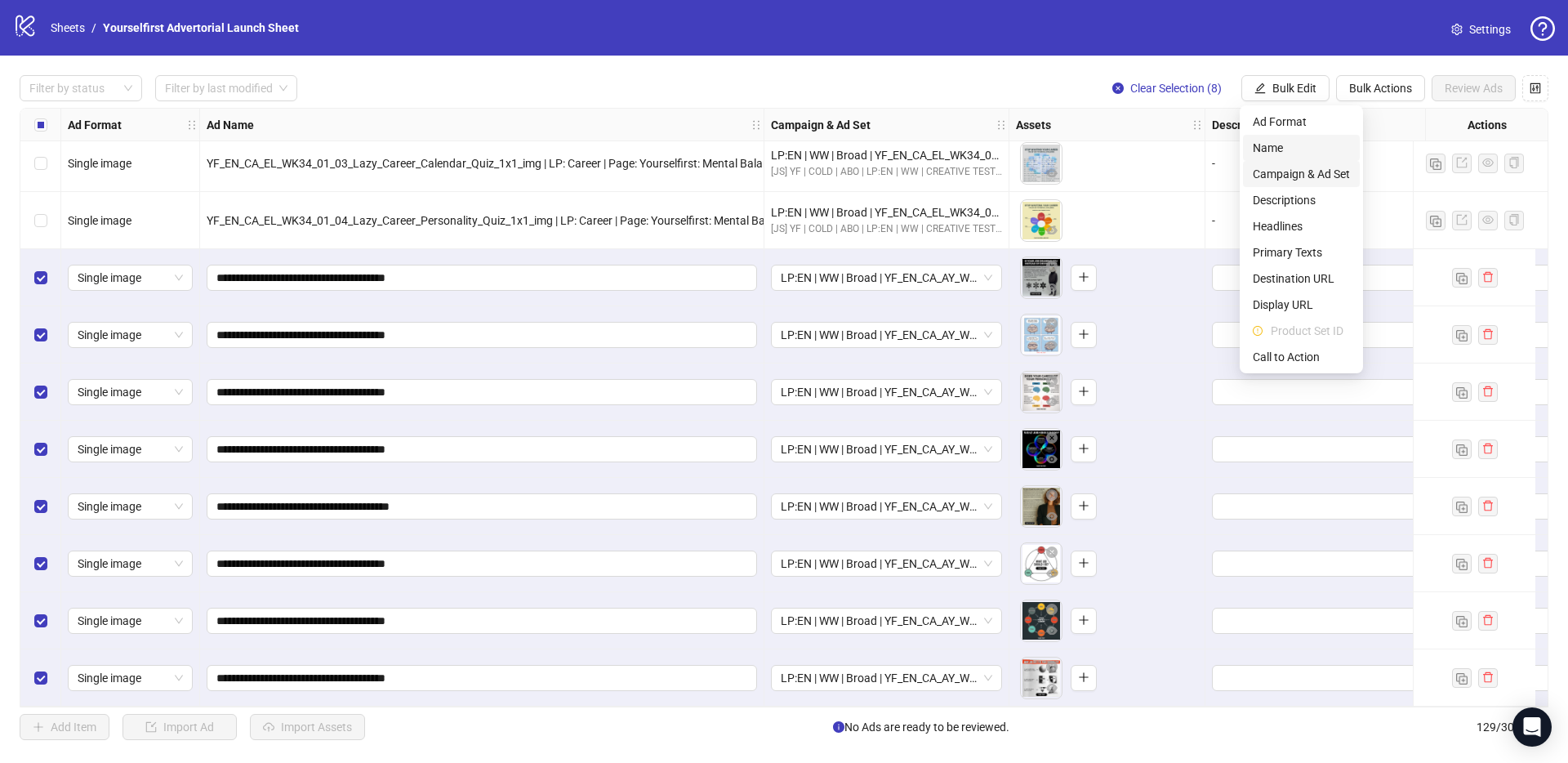
click at [1283, 147] on span "Name" at bounding box center [1301, 147] width 97 height 18
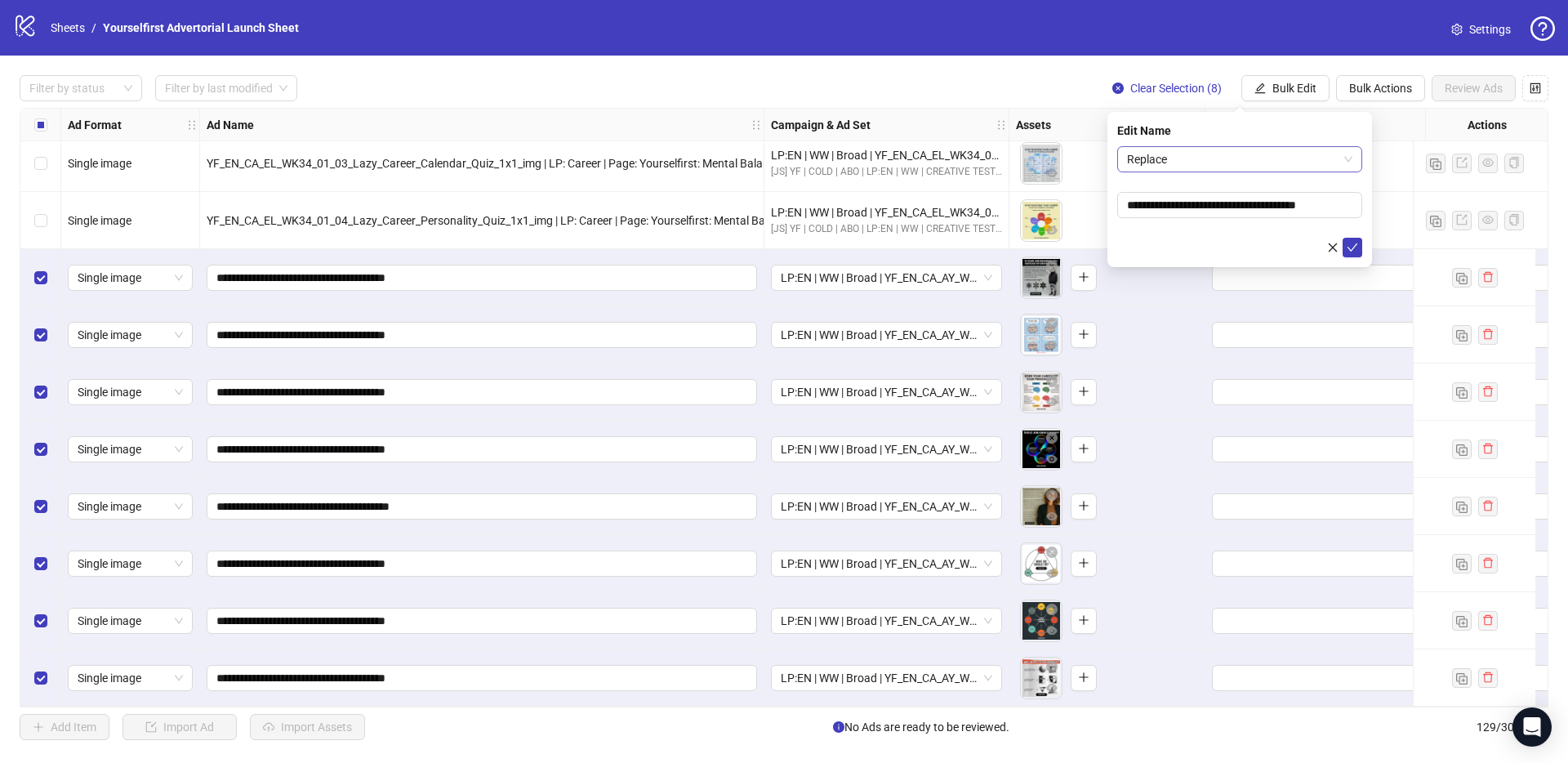
click at [1267, 164] on span "Replace" at bounding box center [1240, 159] width 225 height 24
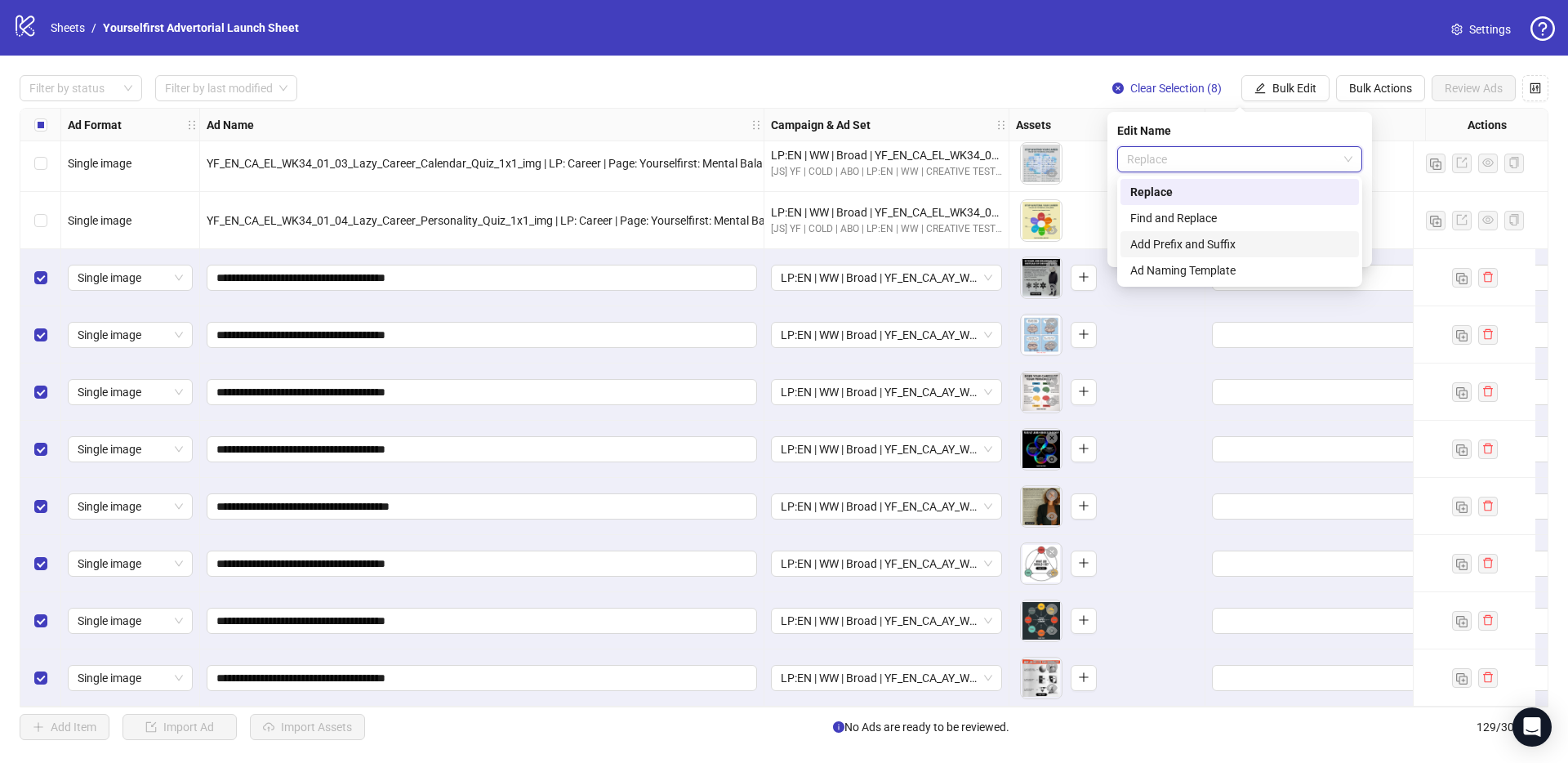
click at [1205, 247] on div "Add Prefix and Suffix" at bounding box center [1240, 244] width 219 height 18
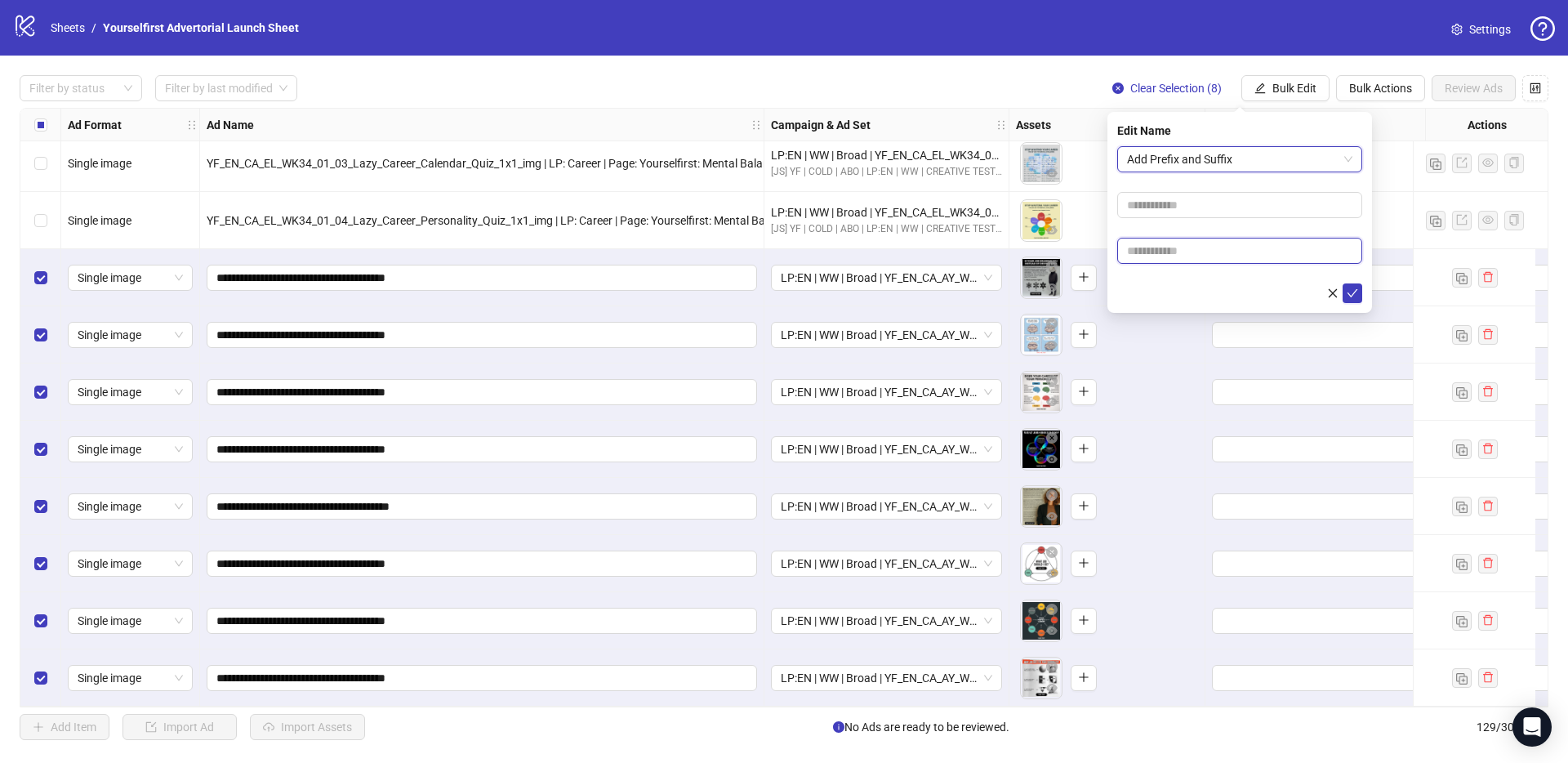
click at [1199, 250] on input "text" at bounding box center [1240, 250] width 245 height 26
paste input "**********"
type input "**********"
click at [1356, 288] on icon "check" at bounding box center [1352, 293] width 11 height 11
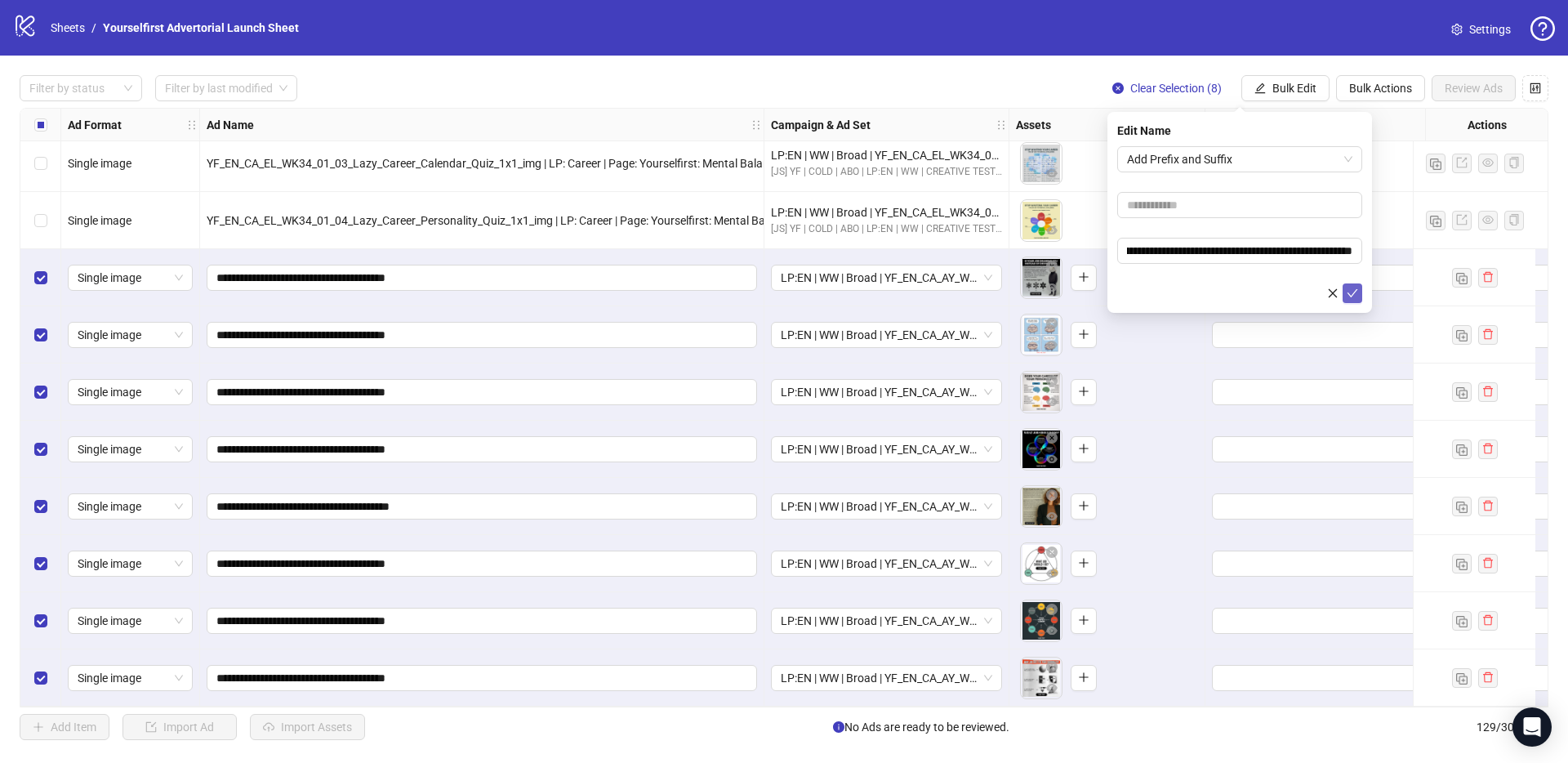
scroll to position [0, 0]
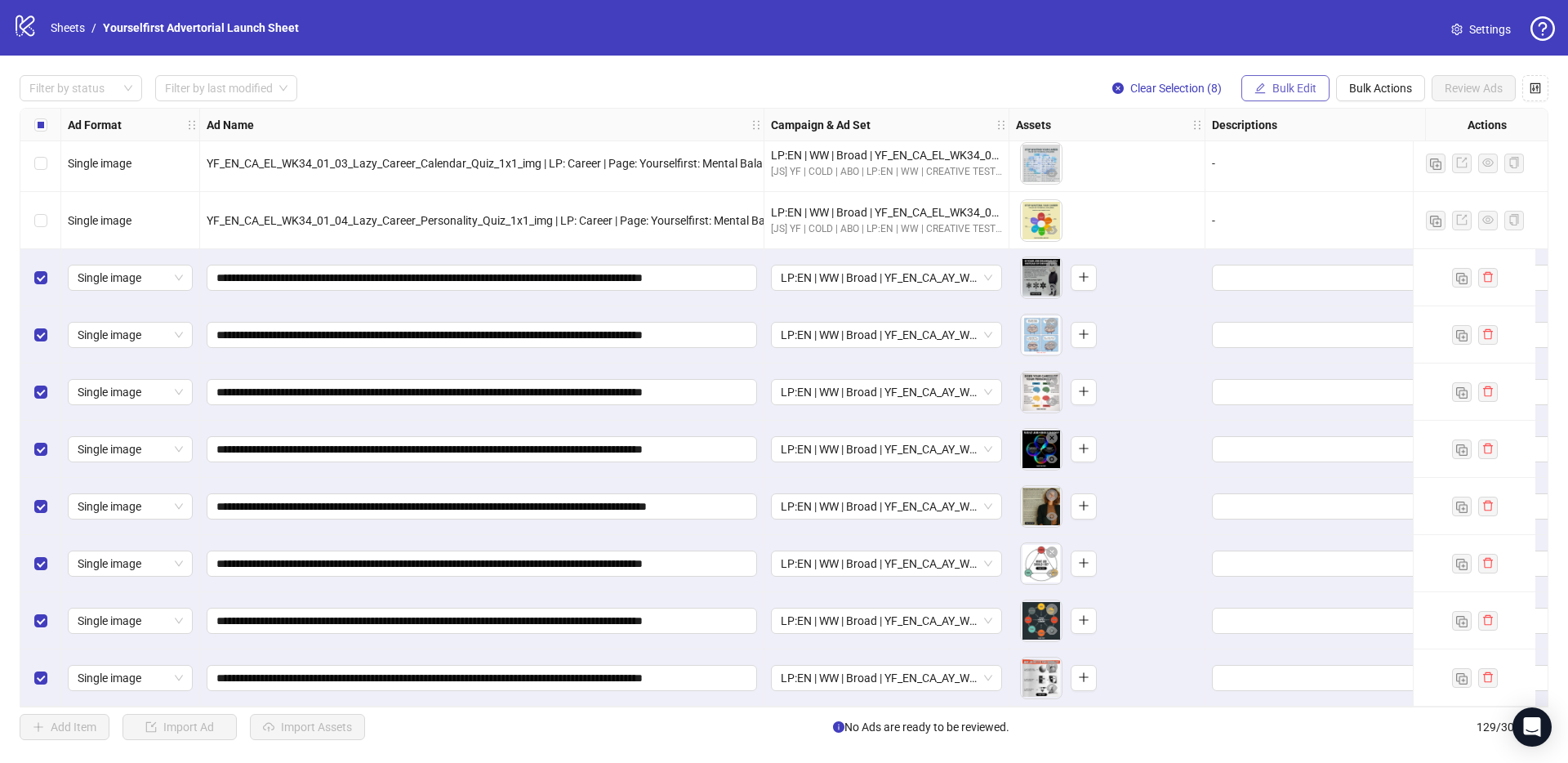
click at [1298, 87] on span "Bulk Edit" at bounding box center [1293, 88] width 44 height 13
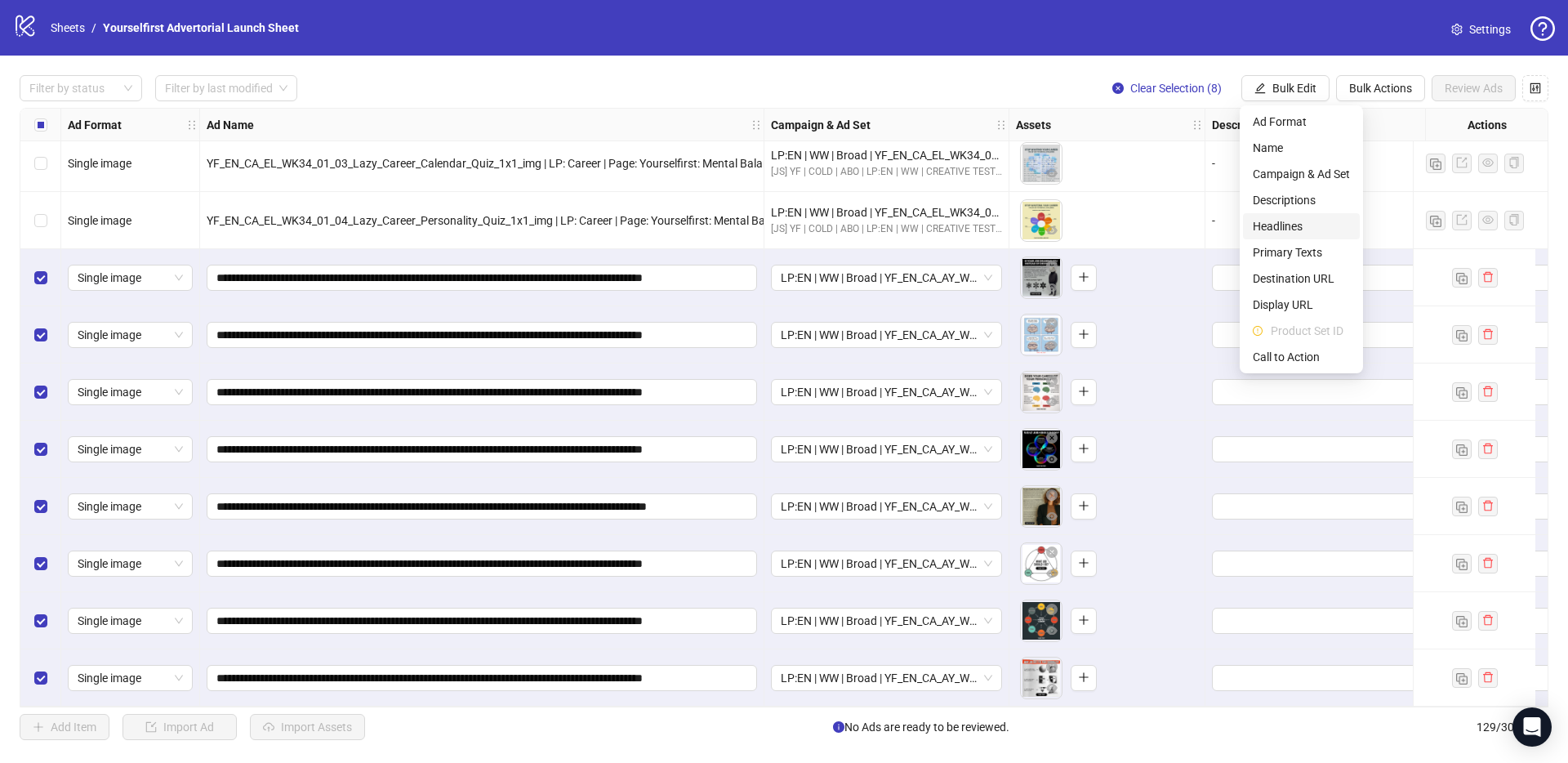
click at [1278, 223] on span "Headlines" at bounding box center [1301, 225] width 97 height 18
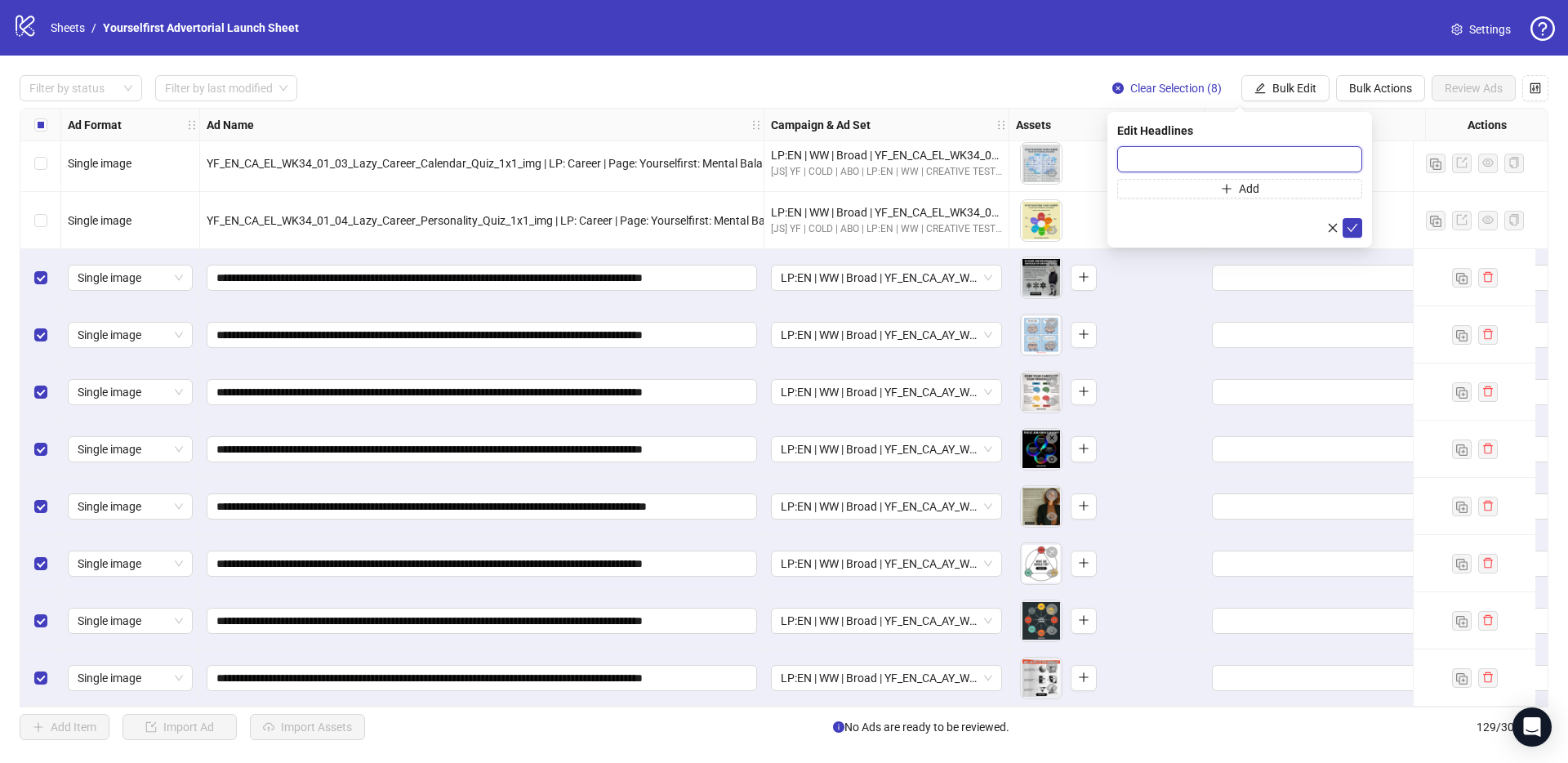
click at [1218, 154] on input "text" at bounding box center [1240, 159] width 245 height 26
paste input "**********"
type input "**********"
click at [1353, 227] on icon "check" at bounding box center [1352, 227] width 10 height 8
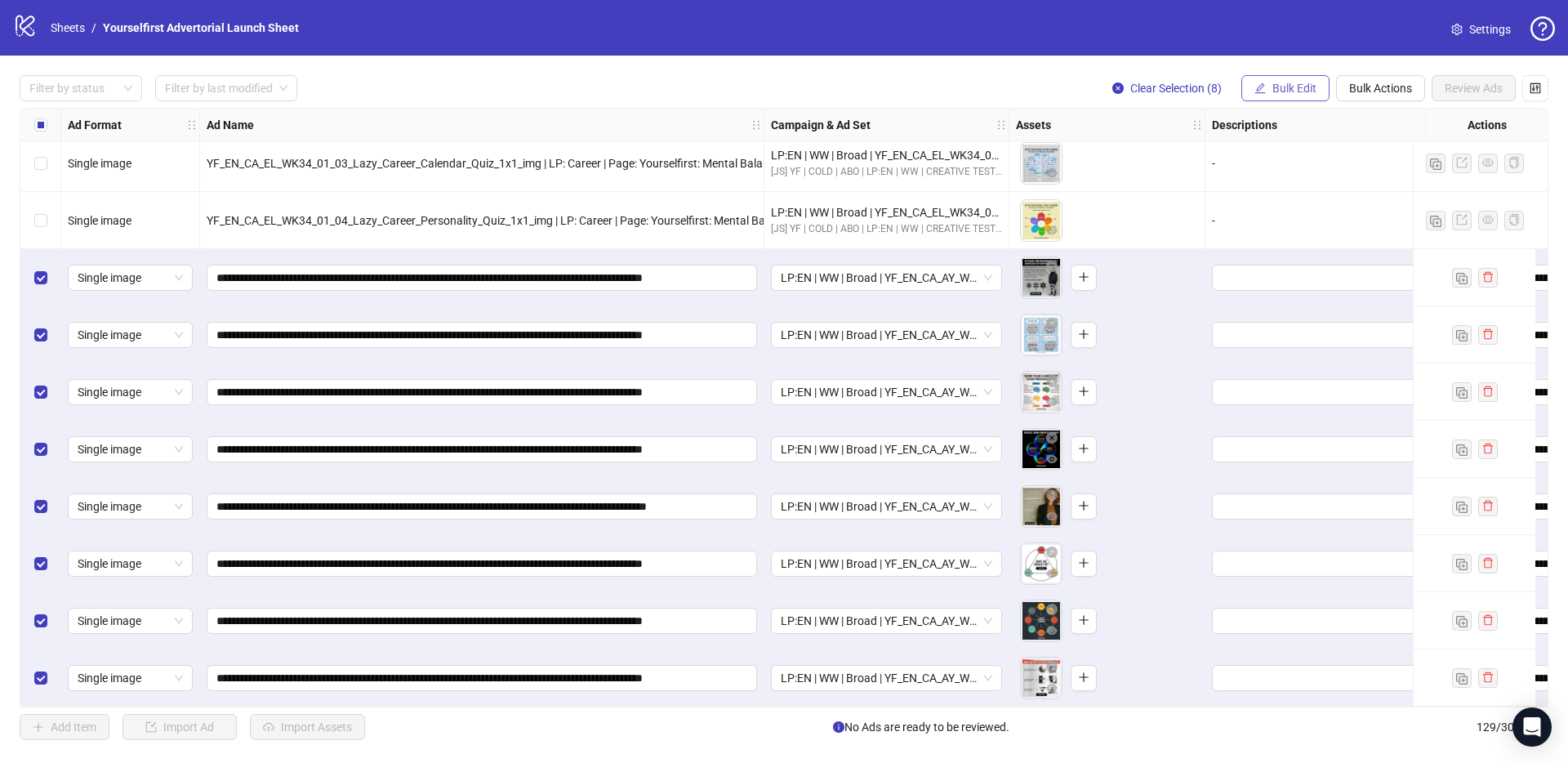
click at [1306, 82] on span "Bulk Edit" at bounding box center [1293, 88] width 44 height 13
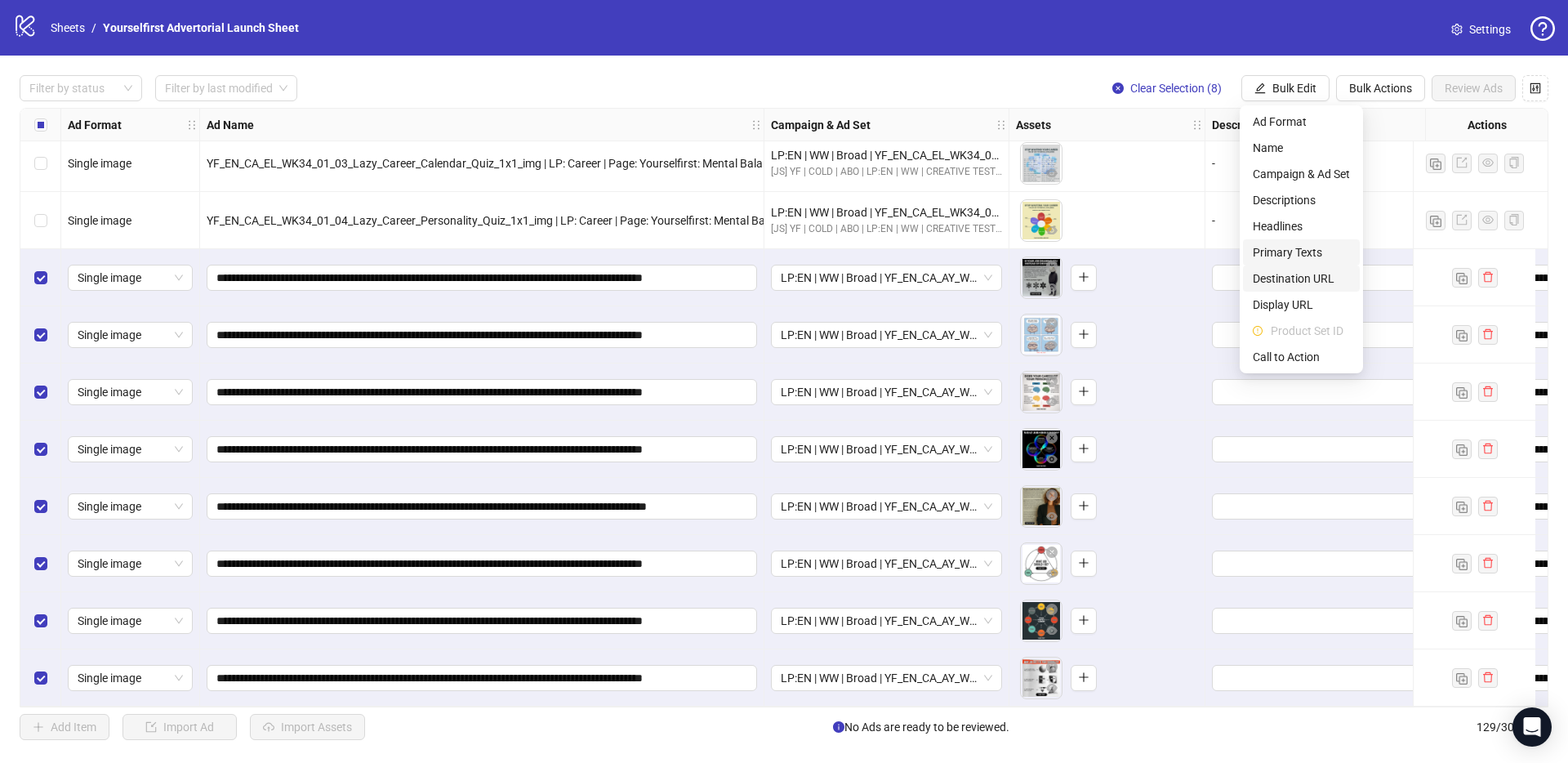
click at [1291, 255] on span "Primary Texts" at bounding box center [1301, 252] width 97 height 18
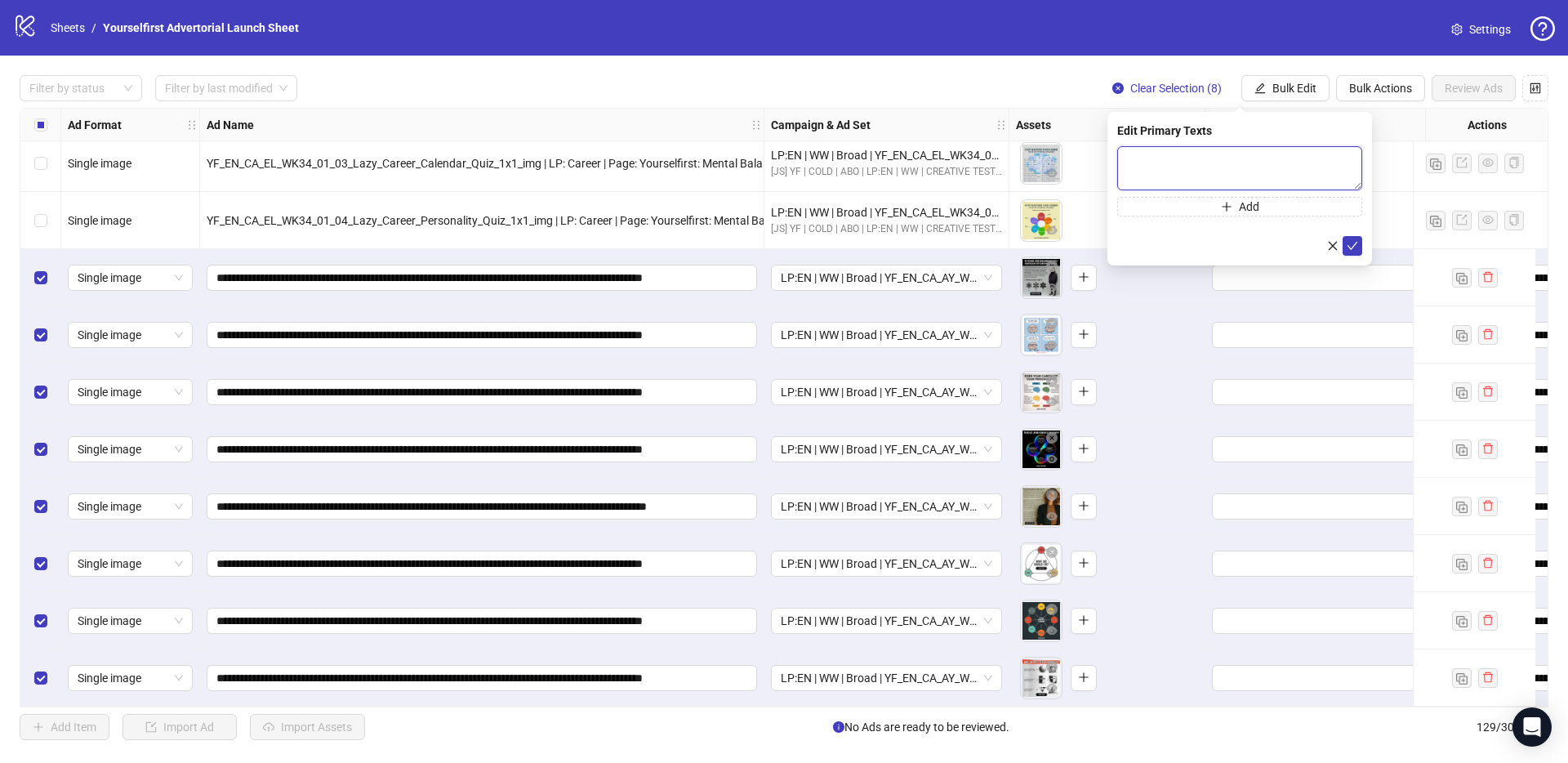
click at [1189, 157] on textarea at bounding box center [1240, 167] width 245 height 44
paste textarea "**********"
type textarea "**********"
click at [1355, 247] on icon "check" at bounding box center [1352, 246] width 11 height 11
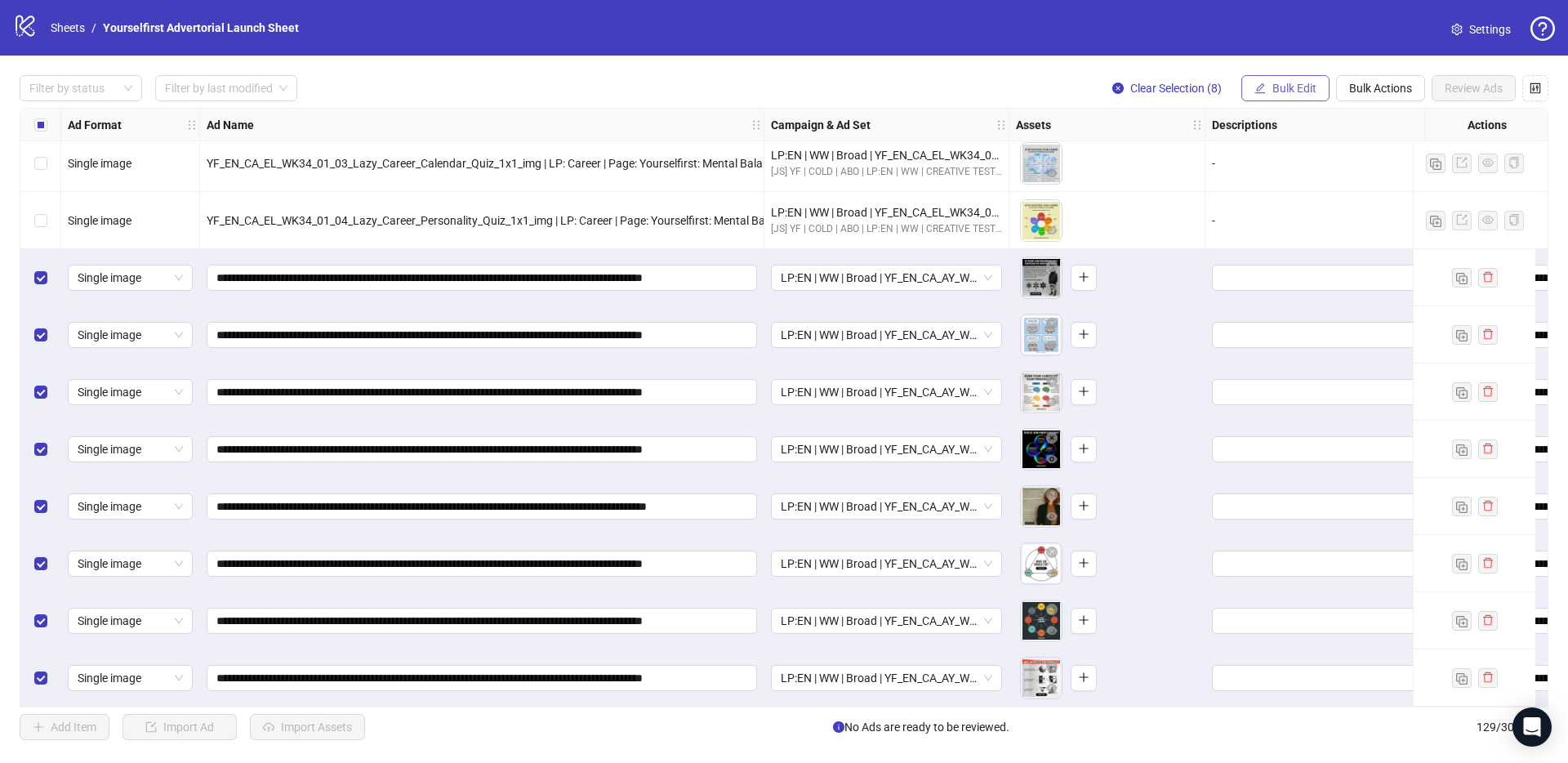
click at [1305, 82] on button "Bulk Edit" at bounding box center [1285, 88] width 88 height 26
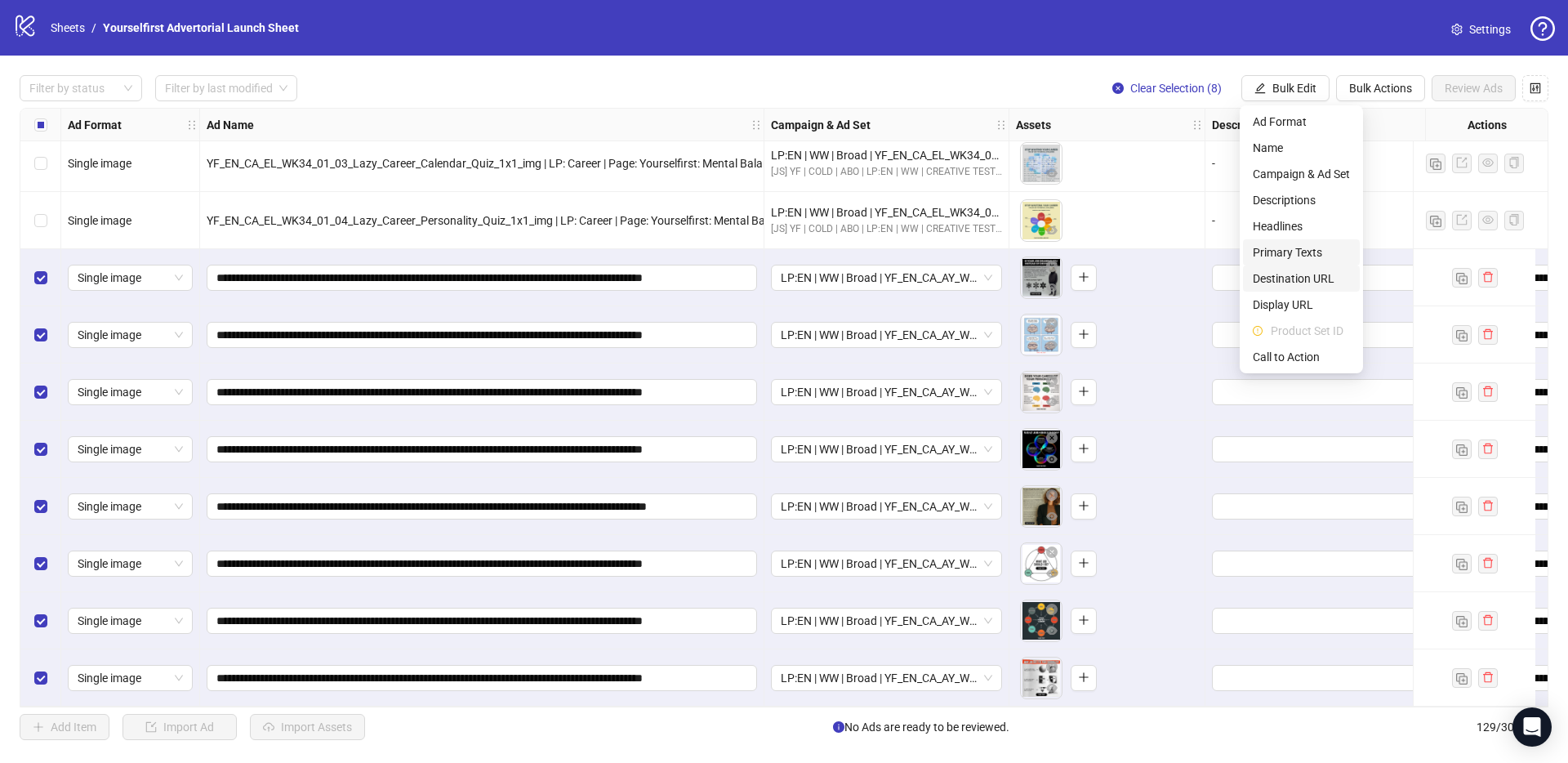
click at [1292, 275] on span "Destination URL" at bounding box center [1301, 278] width 97 height 18
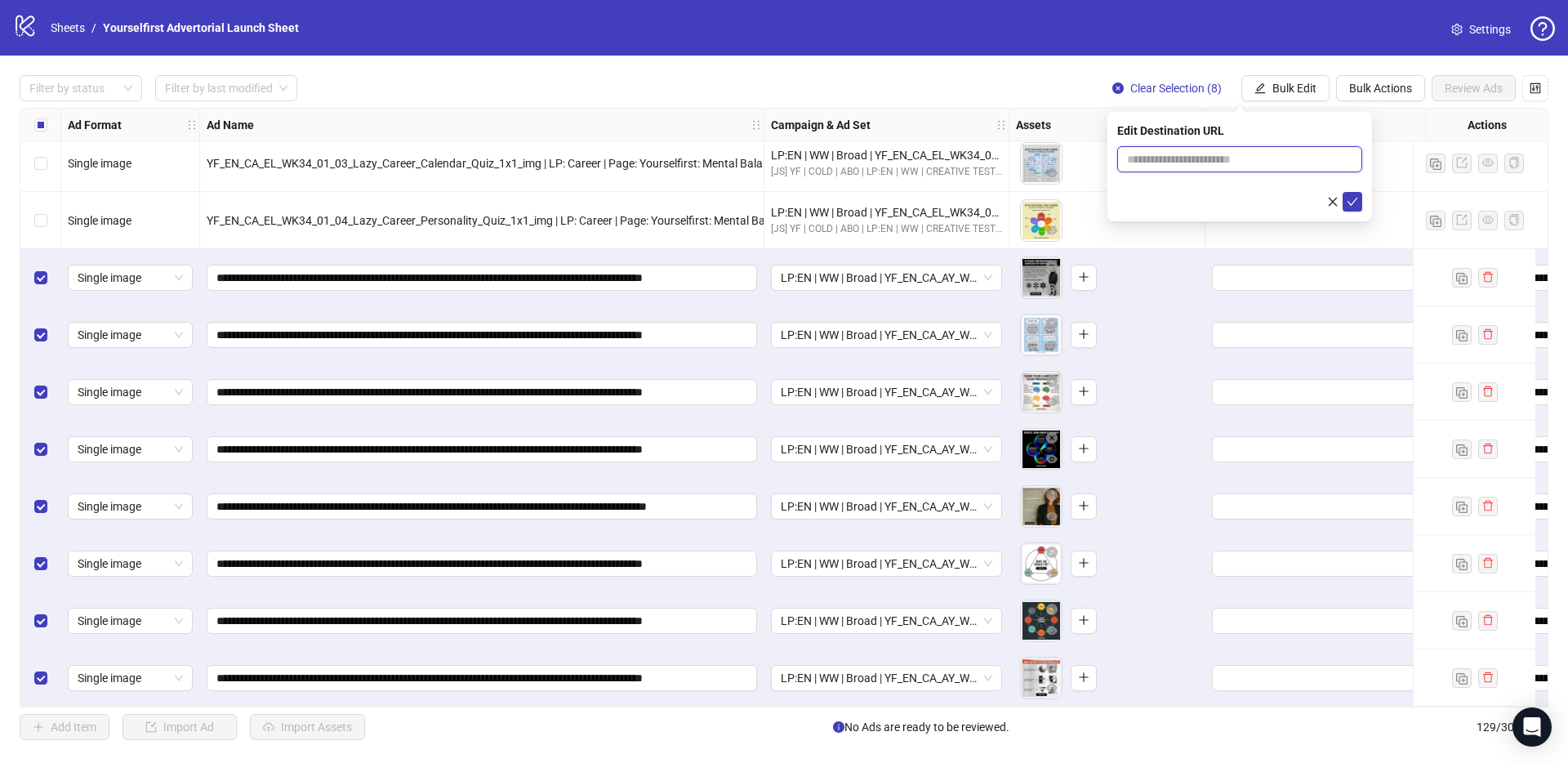
click at [1190, 157] on input "text" at bounding box center [1233, 158] width 212 height 18
paste input "**********"
type input "**********"
click at [1352, 198] on icon "check" at bounding box center [1352, 202] width 11 height 11
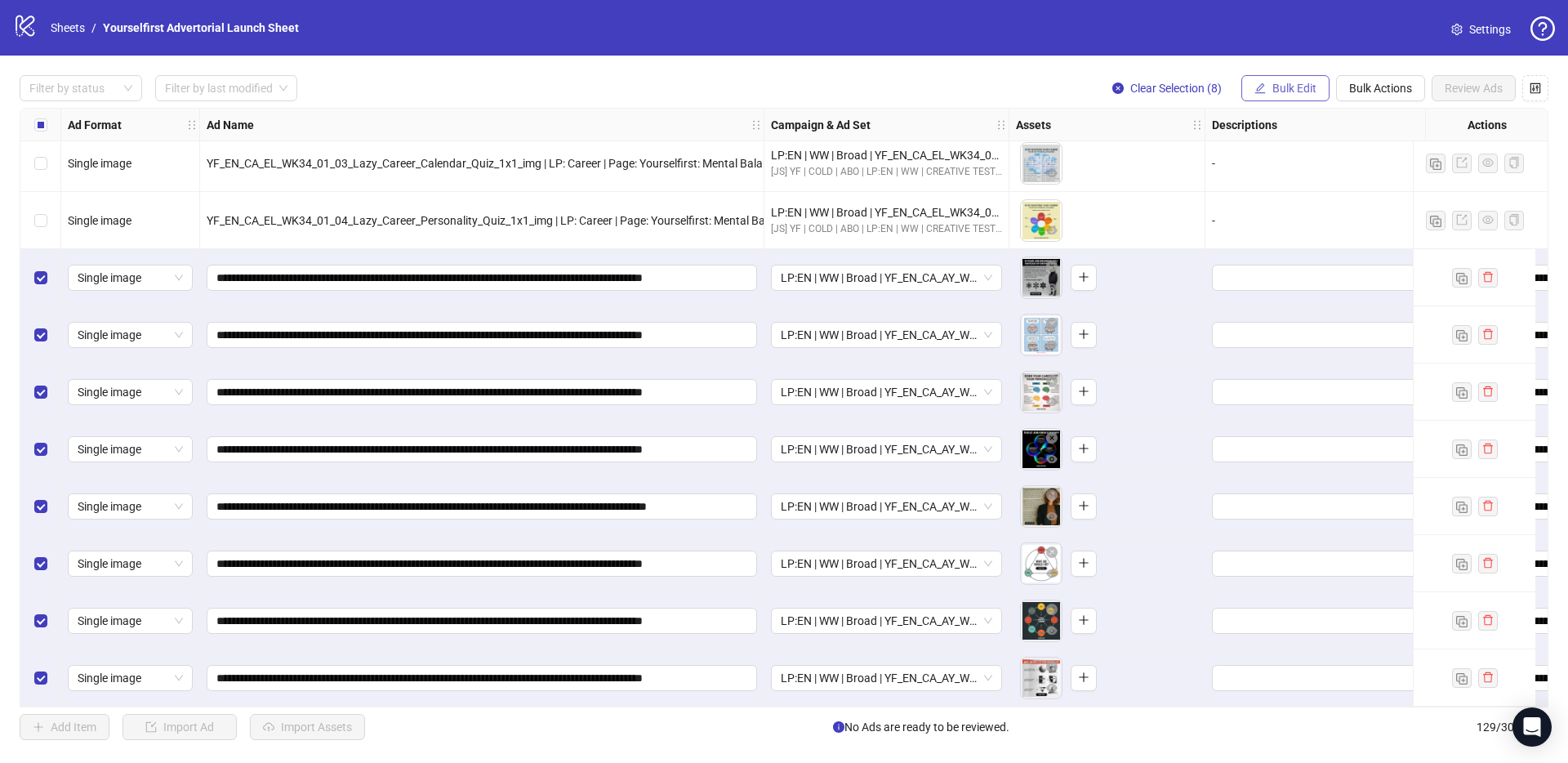
click at [1296, 90] on span "Bulk Edit" at bounding box center [1293, 88] width 44 height 13
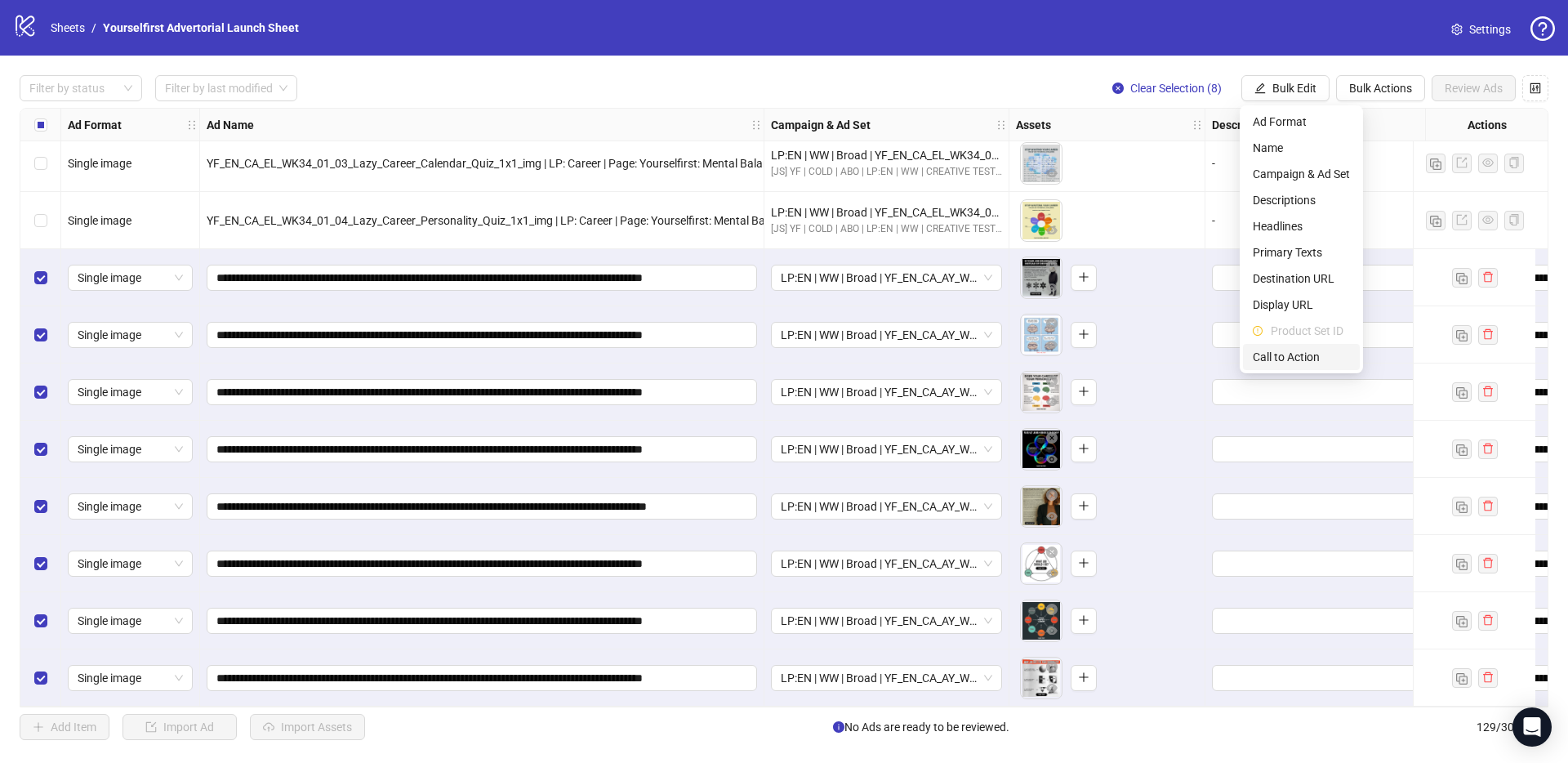
click at [1293, 350] on span "Call to Action" at bounding box center [1301, 356] width 97 height 18
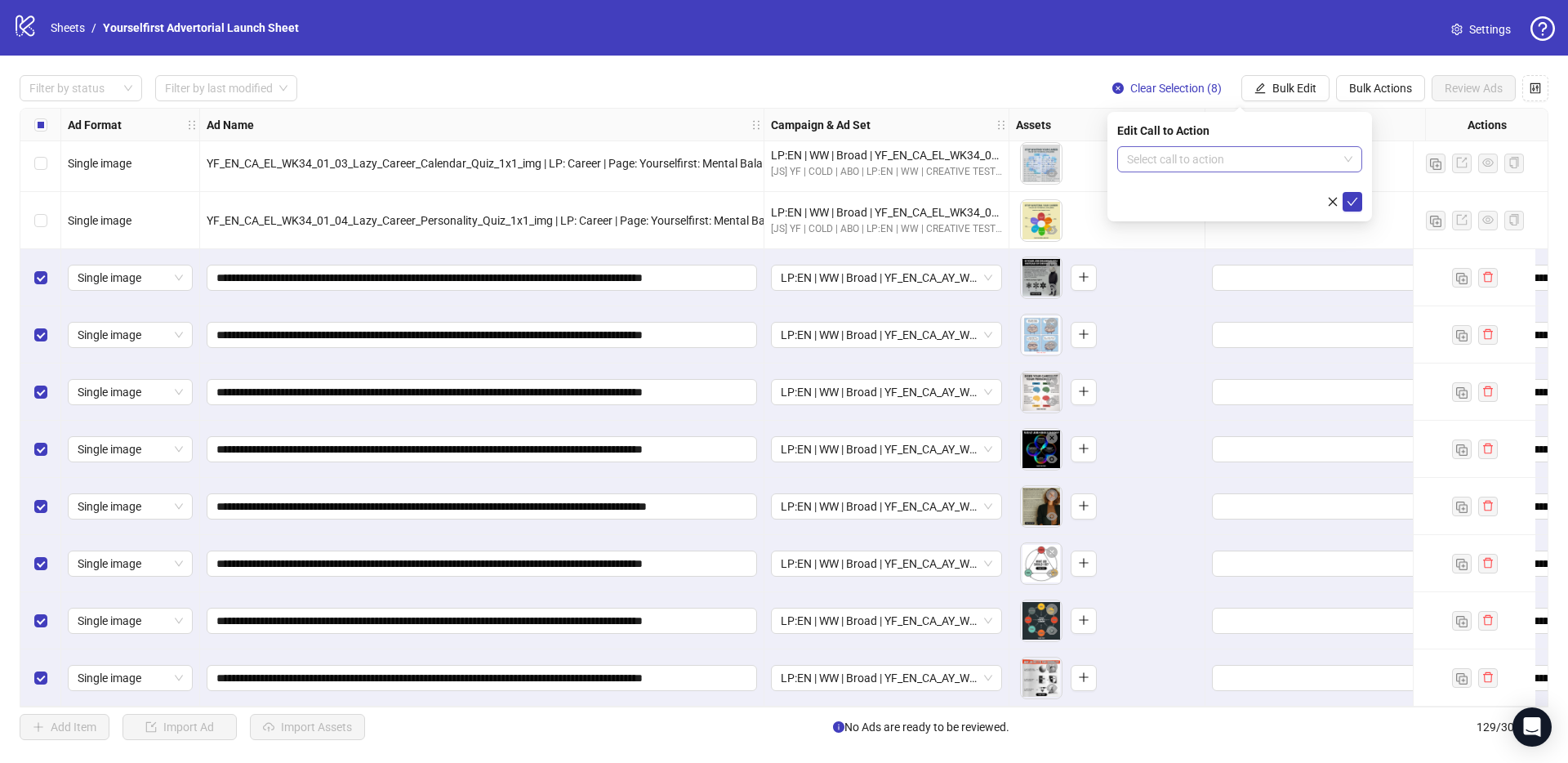
click at [1210, 158] on input "search" at bounding box center [1232, 159] width 210 height 24
type input "*****"
click at [1188, 193] on div "Learn more" at bounding box center [1240, 192] width 219 height 18
click at [1360, 200] on button "submit" at bounding box center [1352, 201] width 20 height 20
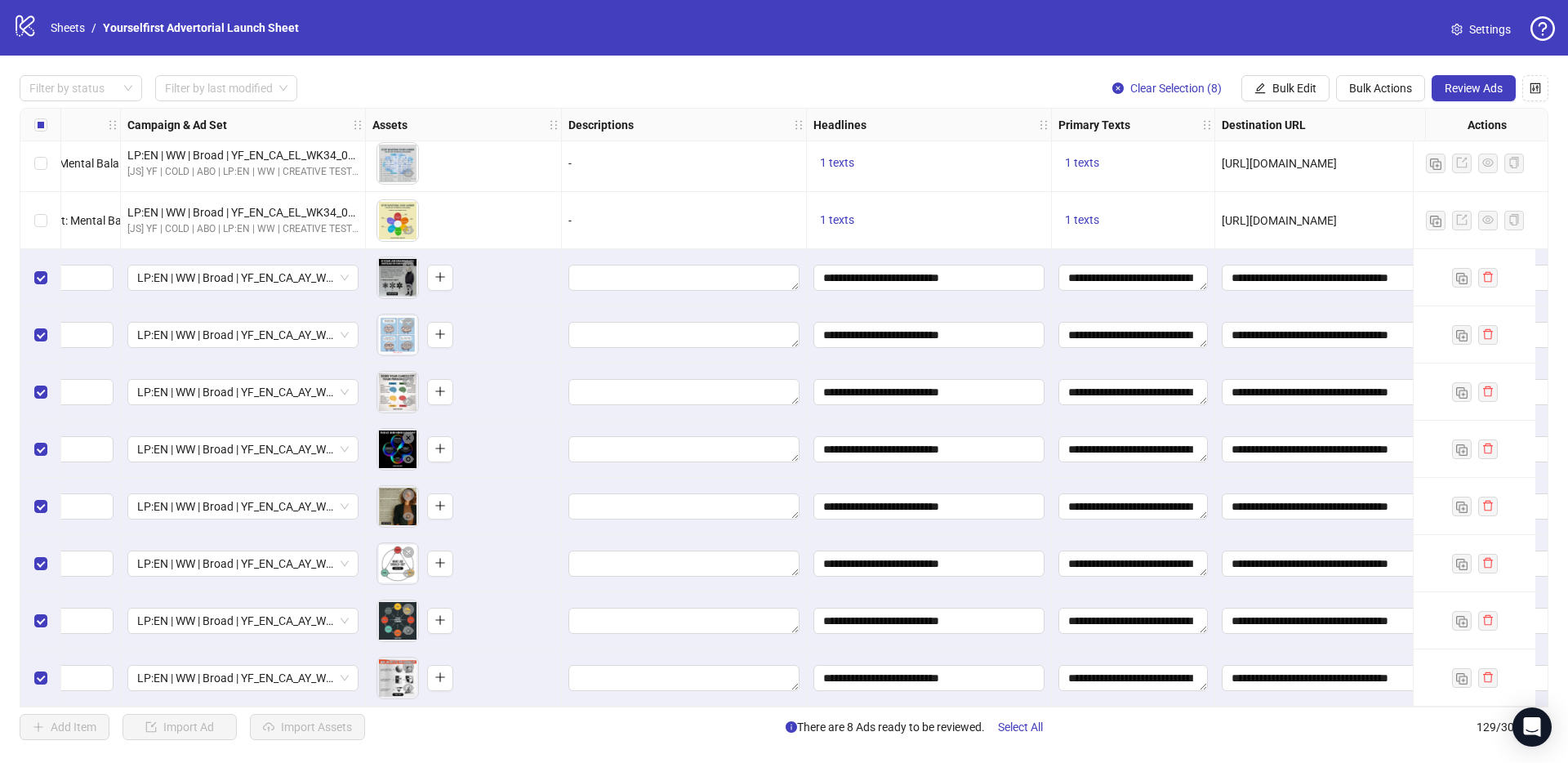
scroll to position [6816, 0]
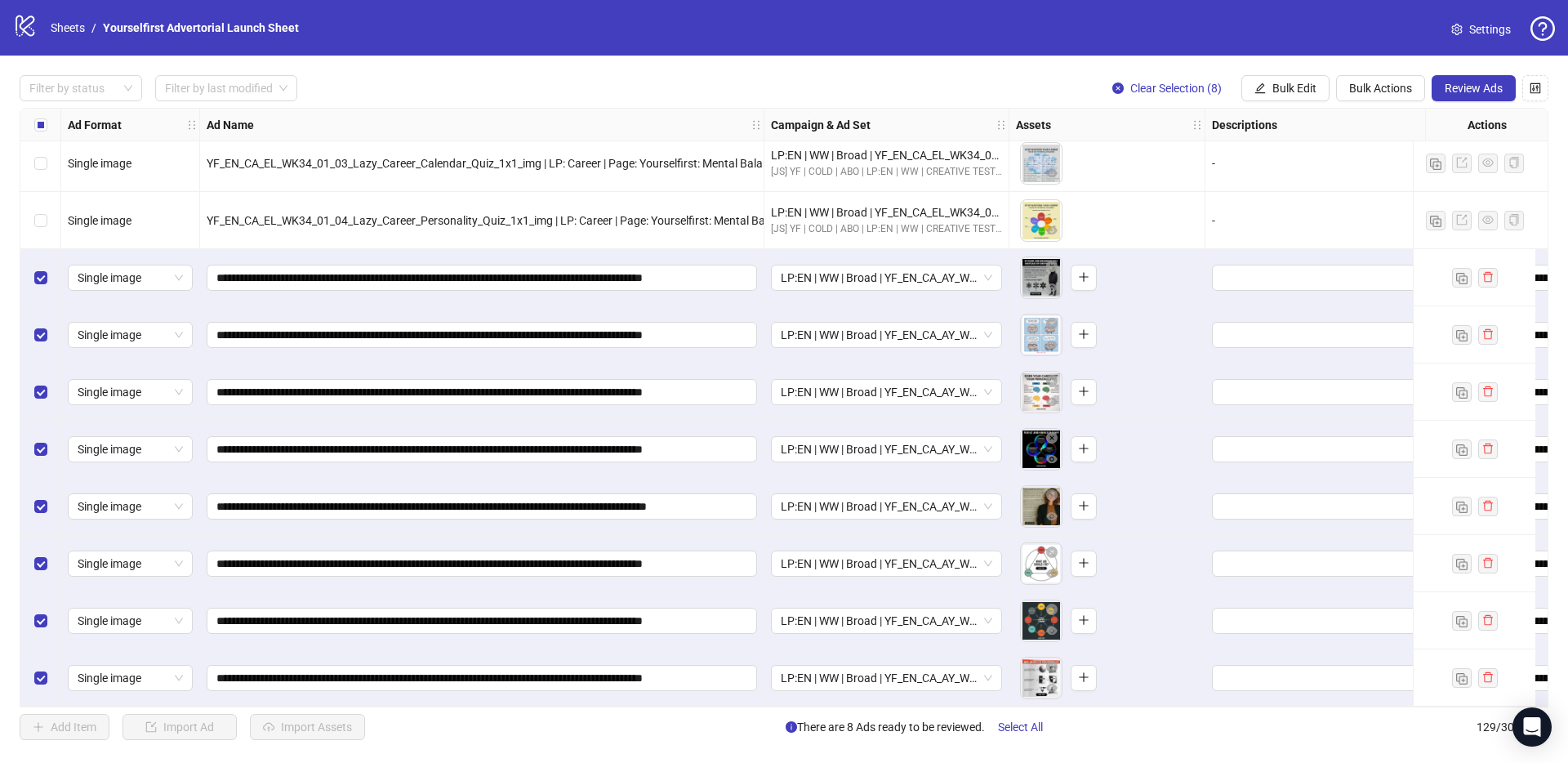
drag, startPoint x: 858, startPoint y: 24, endPoint x: 1567, endPoint y: 60, distance: 709.9
click at [858, 24] on div "logo/logo-mobile Sheets / Yourselfirst Advertorial Launch Sheet Settings" at bounding box center [784, 28] width 1542 height 30
click at [1489, 82] on span "Review Ads" at bounding box center [1474, 88] width 58 height 13
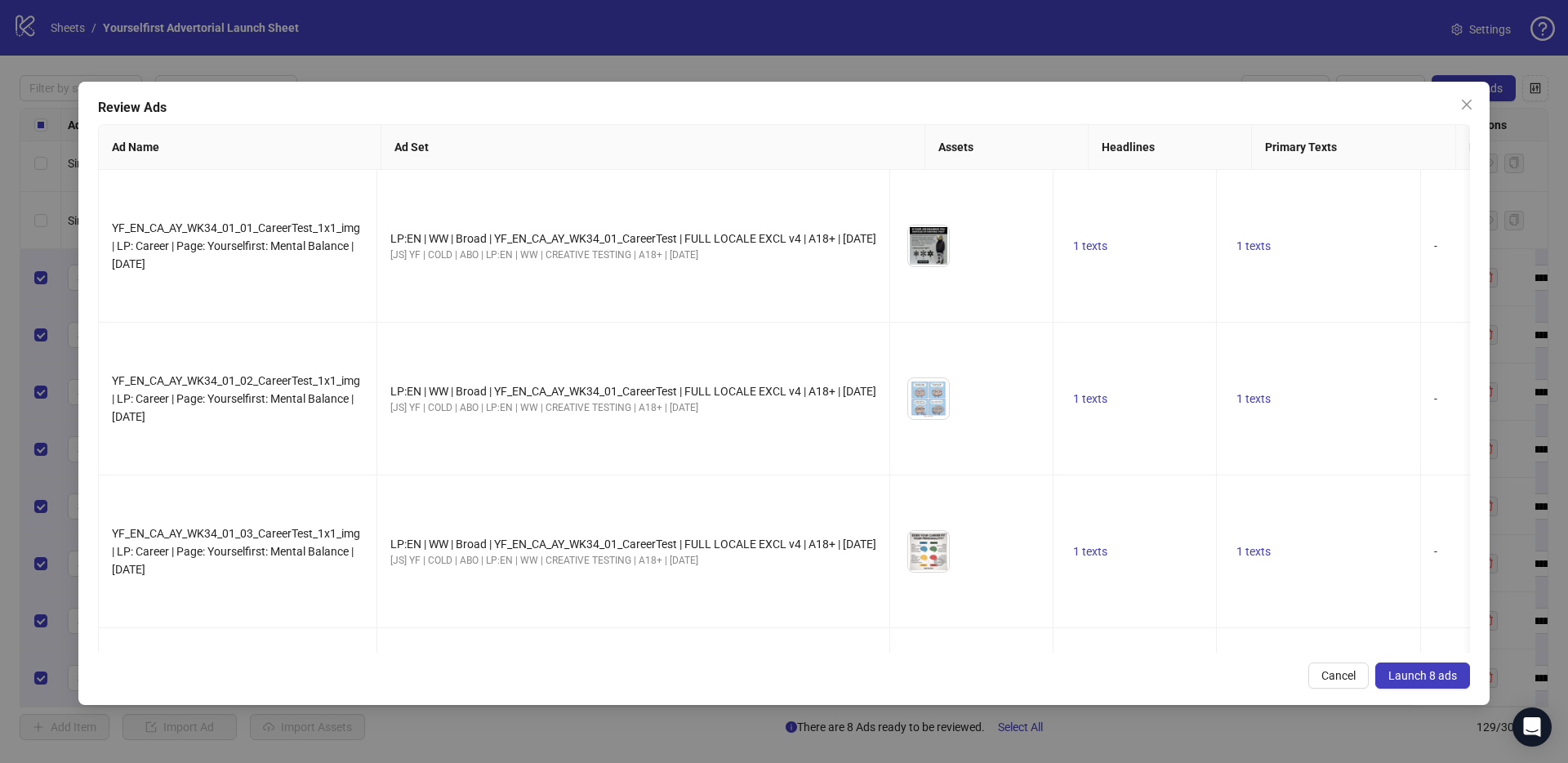
click at [1418, 672] on span "Launch 8 ads" at bounding box center [1423, 676] width 69 height 13
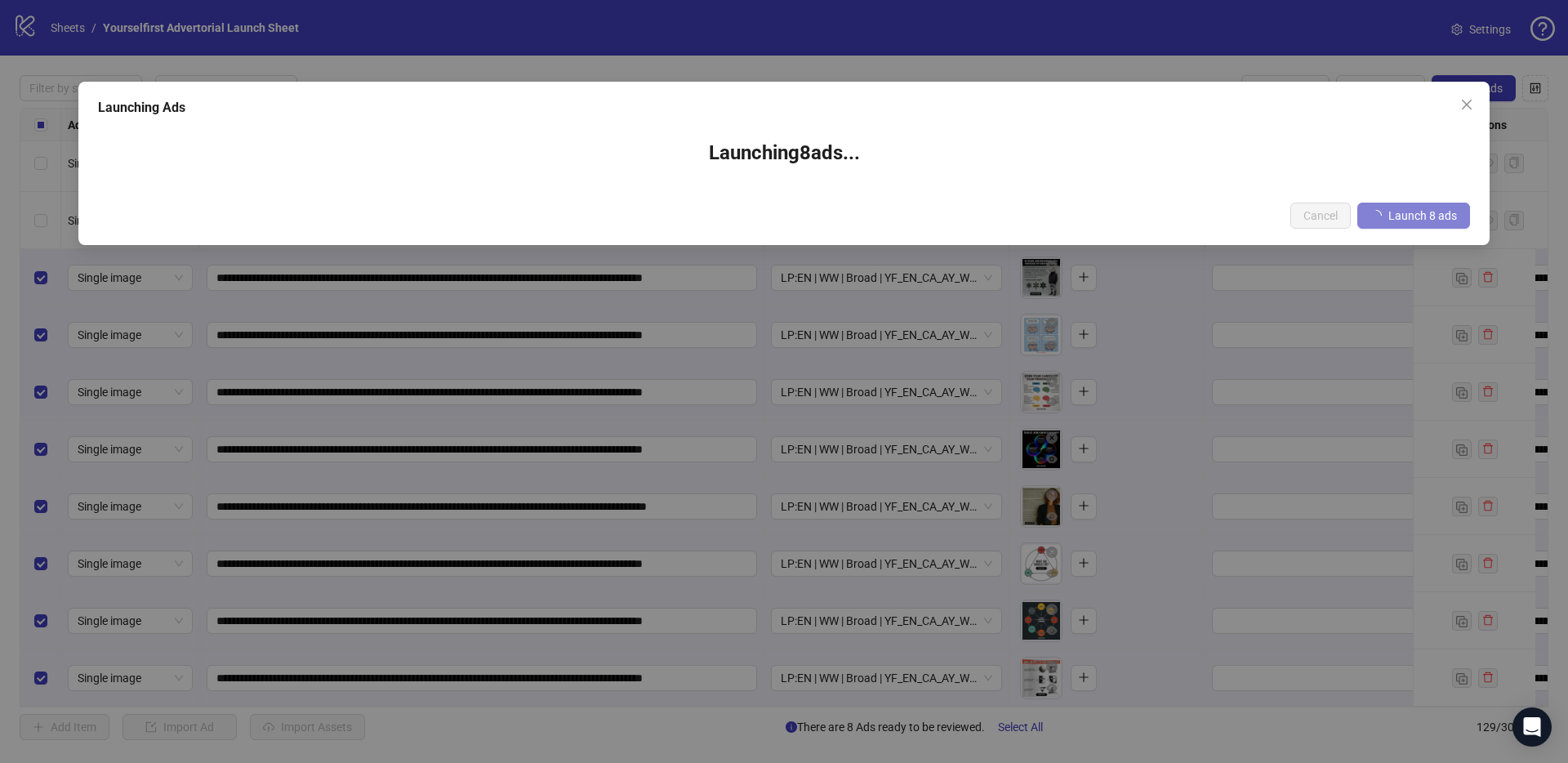
drag, startPoint x: 511, startPoint y: 50, endPoint x: 410, endPoint y: 17, distance: 106.3
click at [511, 50] on div "Launching Ads Launching 8 ad s ... Cancel Launch 8 ads" at bounding box center [784, 382] width 1568 height 763
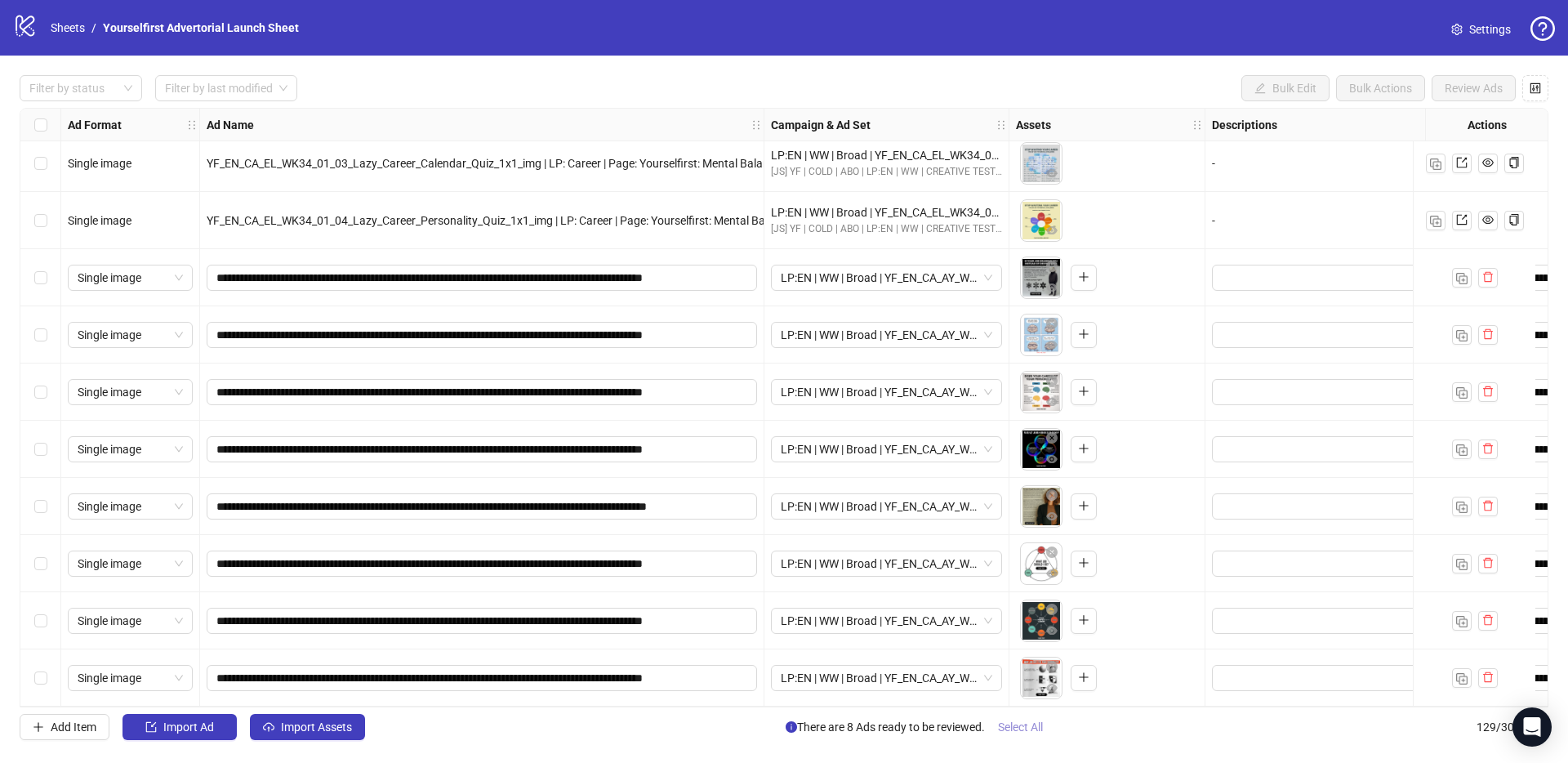
click at [1006, 730] on span "Select All" at bounding box center [1020, 727] width 45 height 13
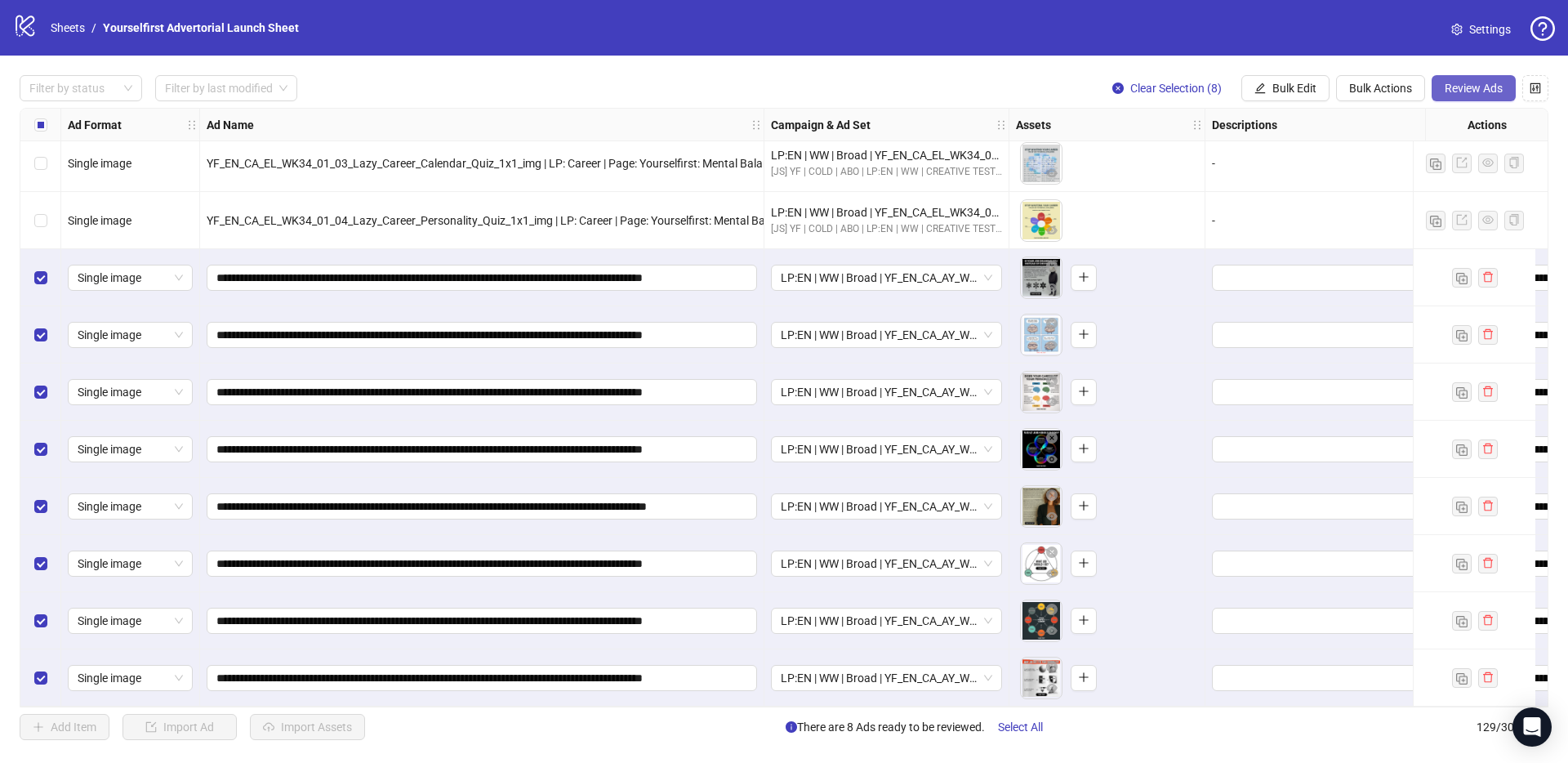
click at [1500, 84] on span "Review Ads" at bounding box center [1474, 88] width 58 height 13
